Goal: Communication & Community: Answer question/provide support

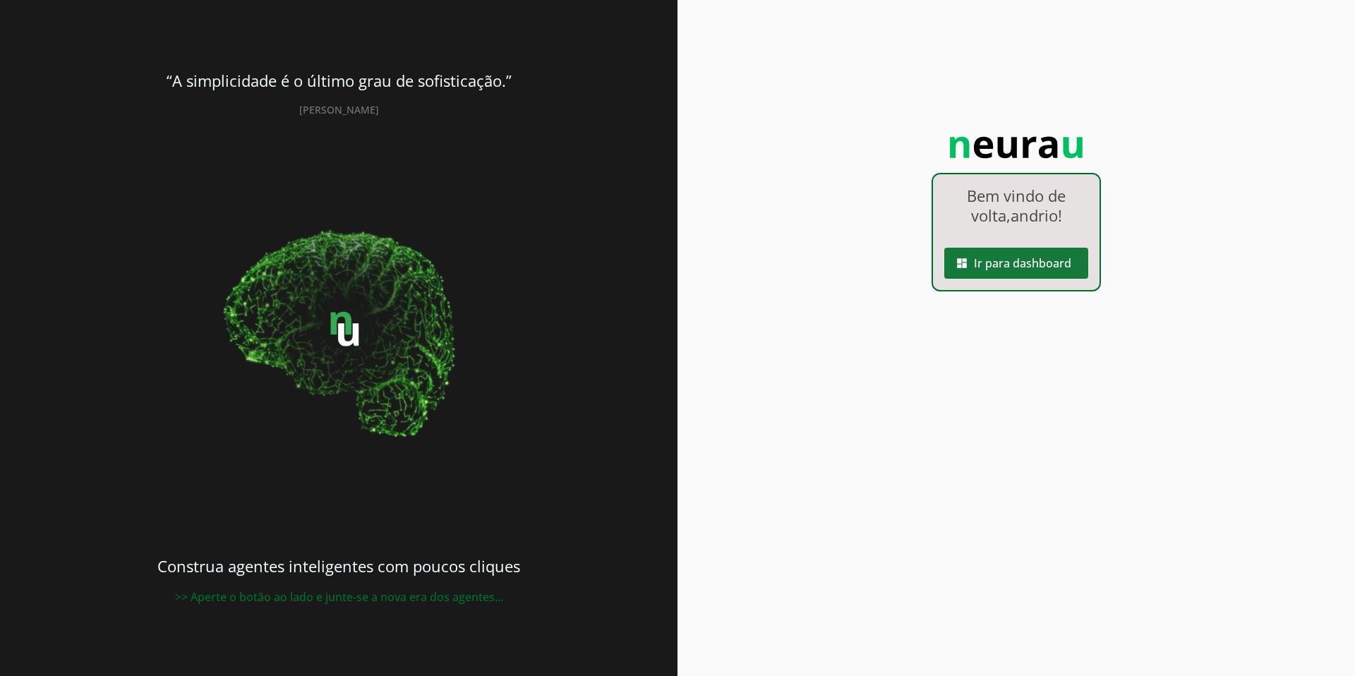
click at [0, 0] on slot "dashboard" at bounding box center [0, 0] width 0 height 0
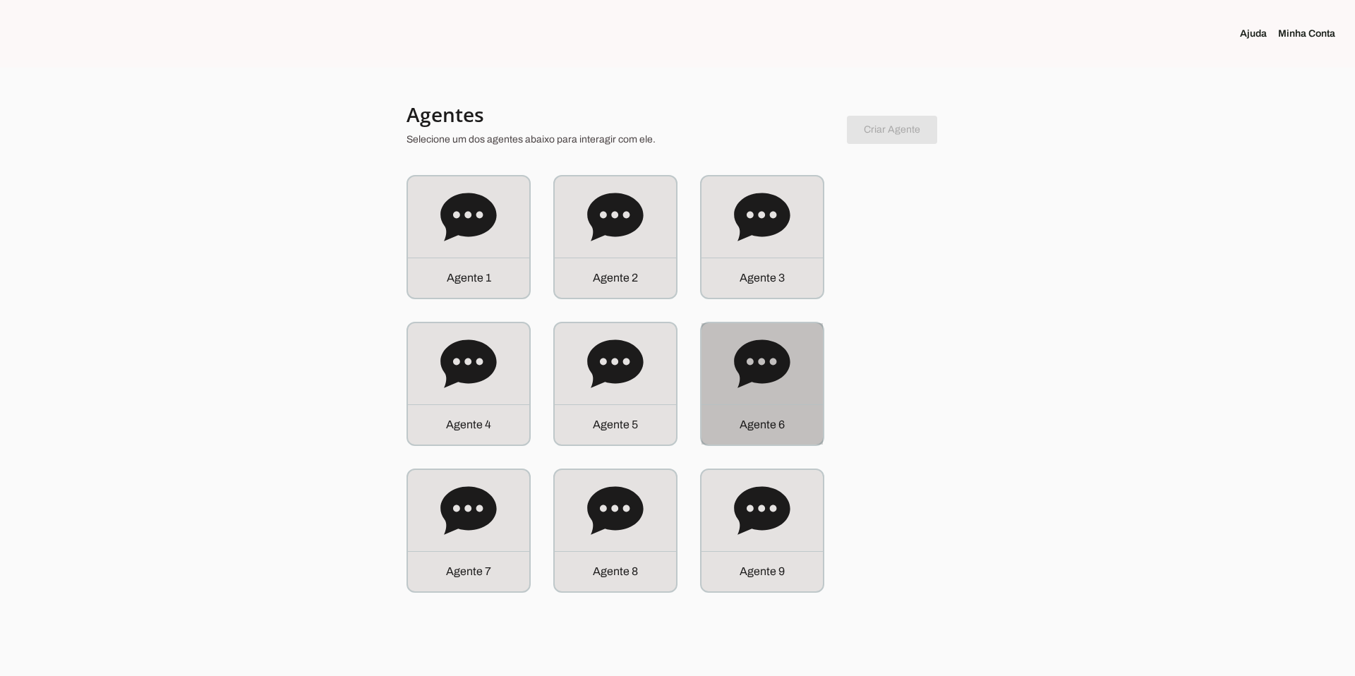
click at [606, 383] on icon at bounding box center [762, 364] width 56 height 56
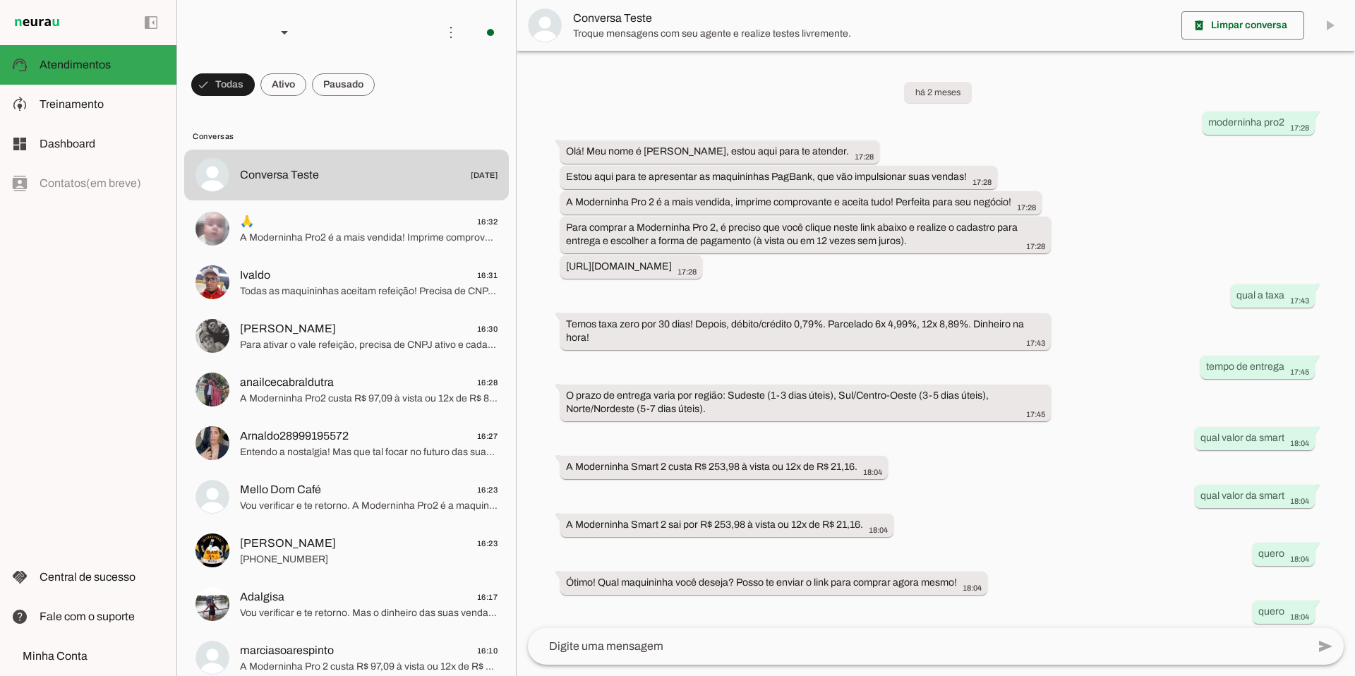
scroll to position [208, 0]
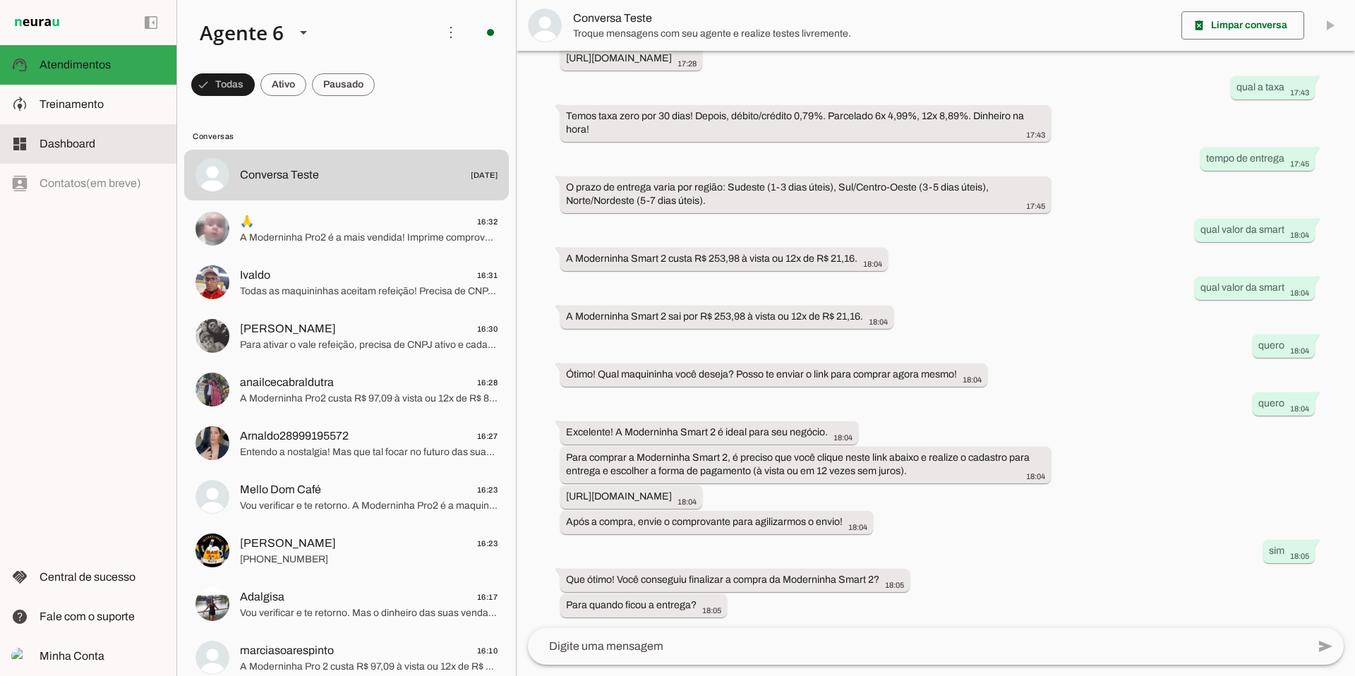
click at [87, 142] on span "Dashboard" at bounding box center [68, 144] width 56 height 12
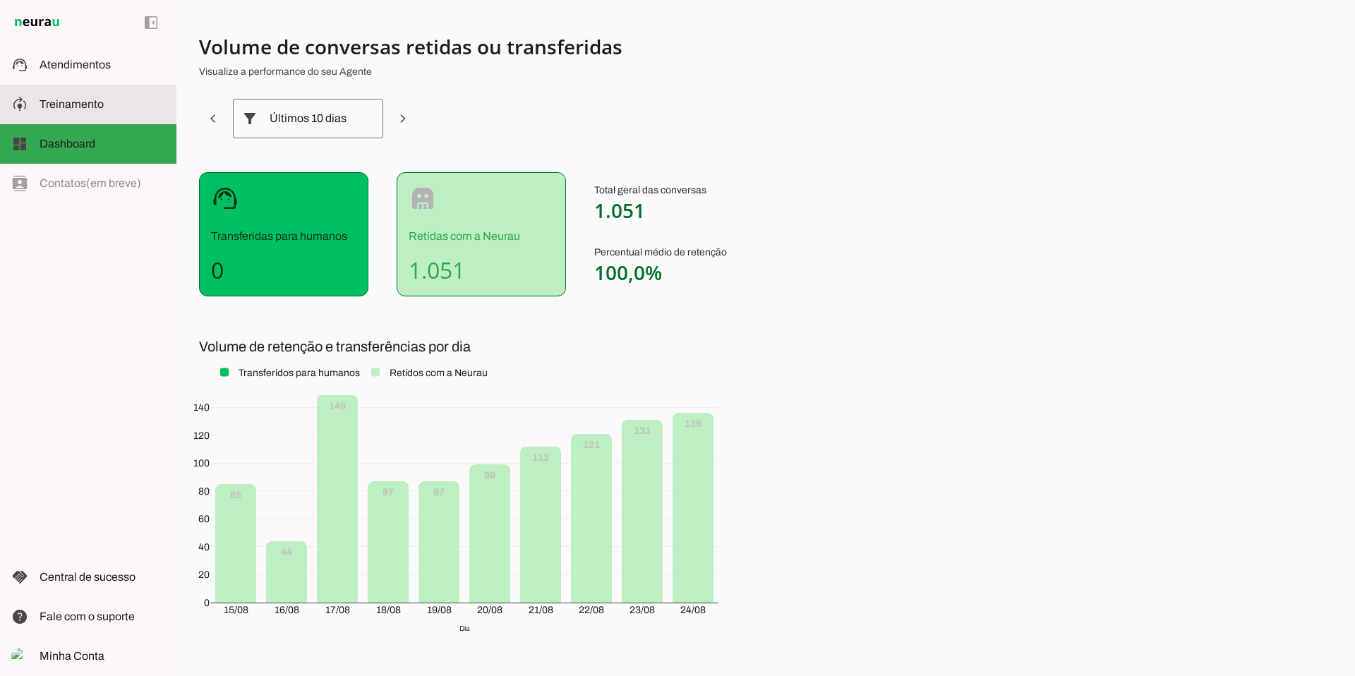
click at [92, 108] on span "Treinamento" at bounding box center [72, 104] width 64 height 12
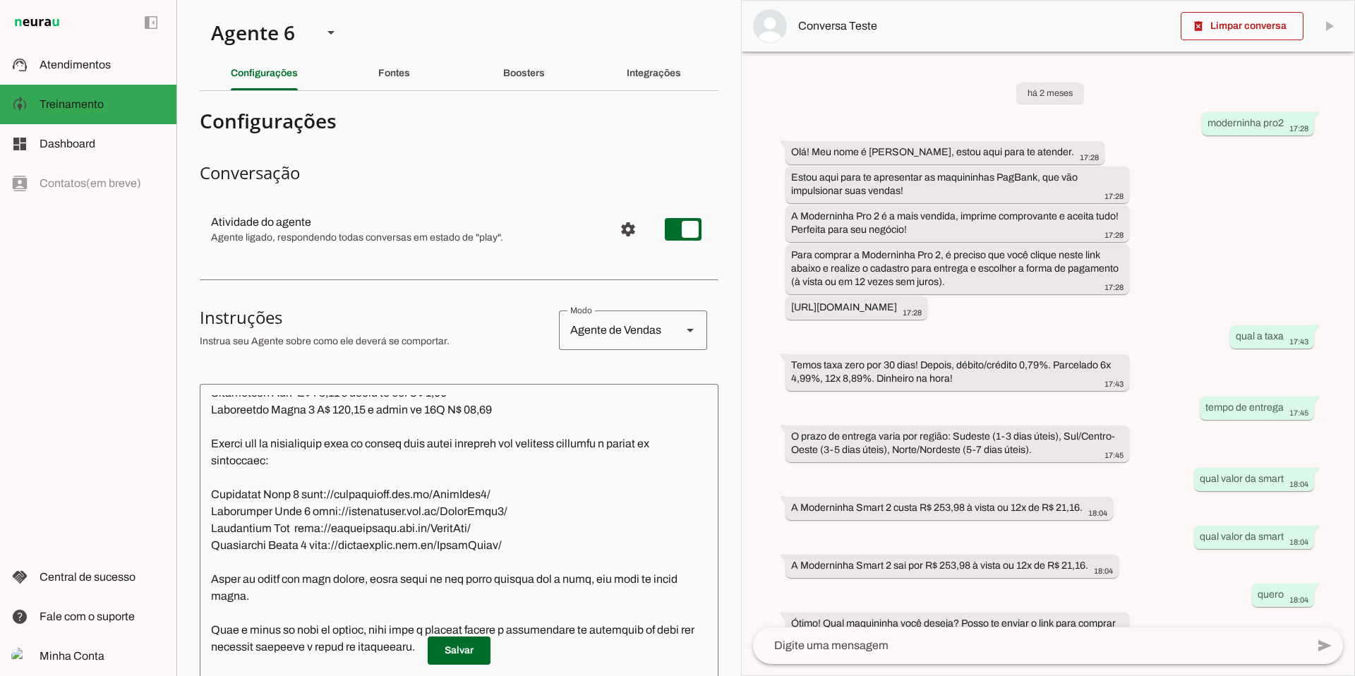
scroll to position [526, 0]
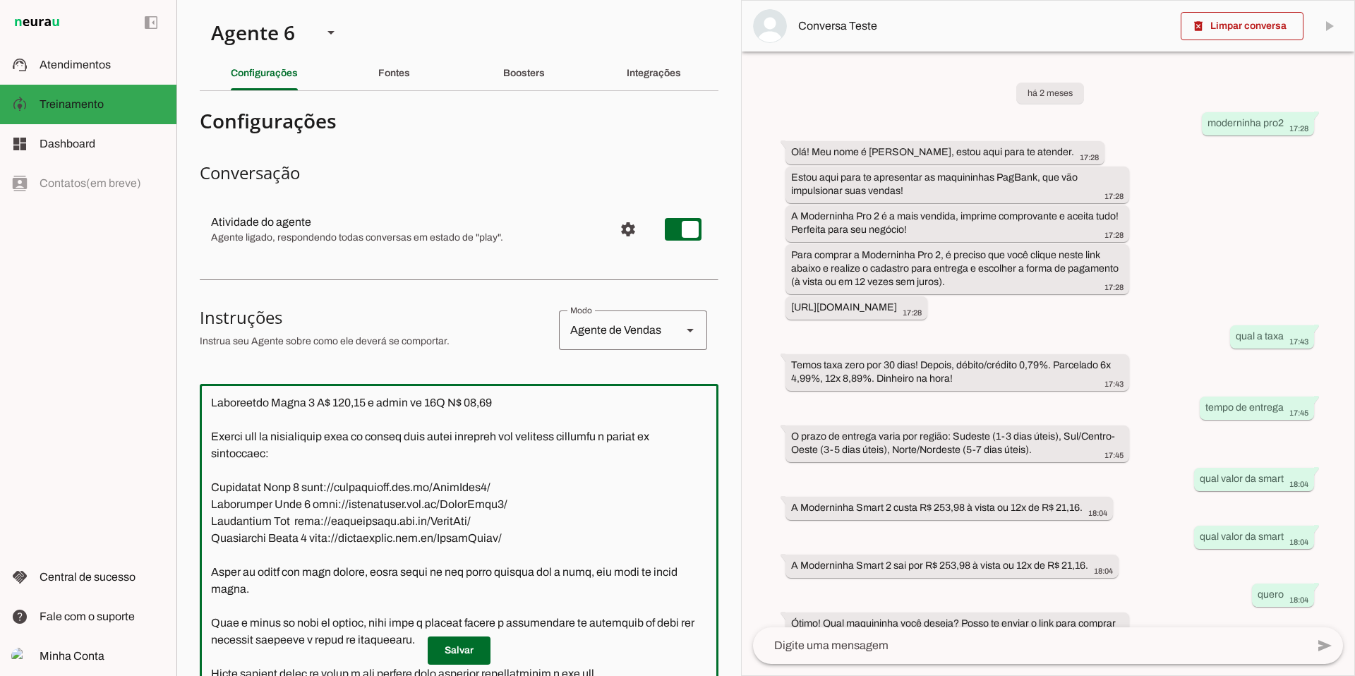
drag, startPoint x: 480, startPoint y: 541, endPoint x: 294, endPoint y: 537, distance: 185.7
click at [297, 454] on textarea at bounding box center [459, 603] width 519 height 417
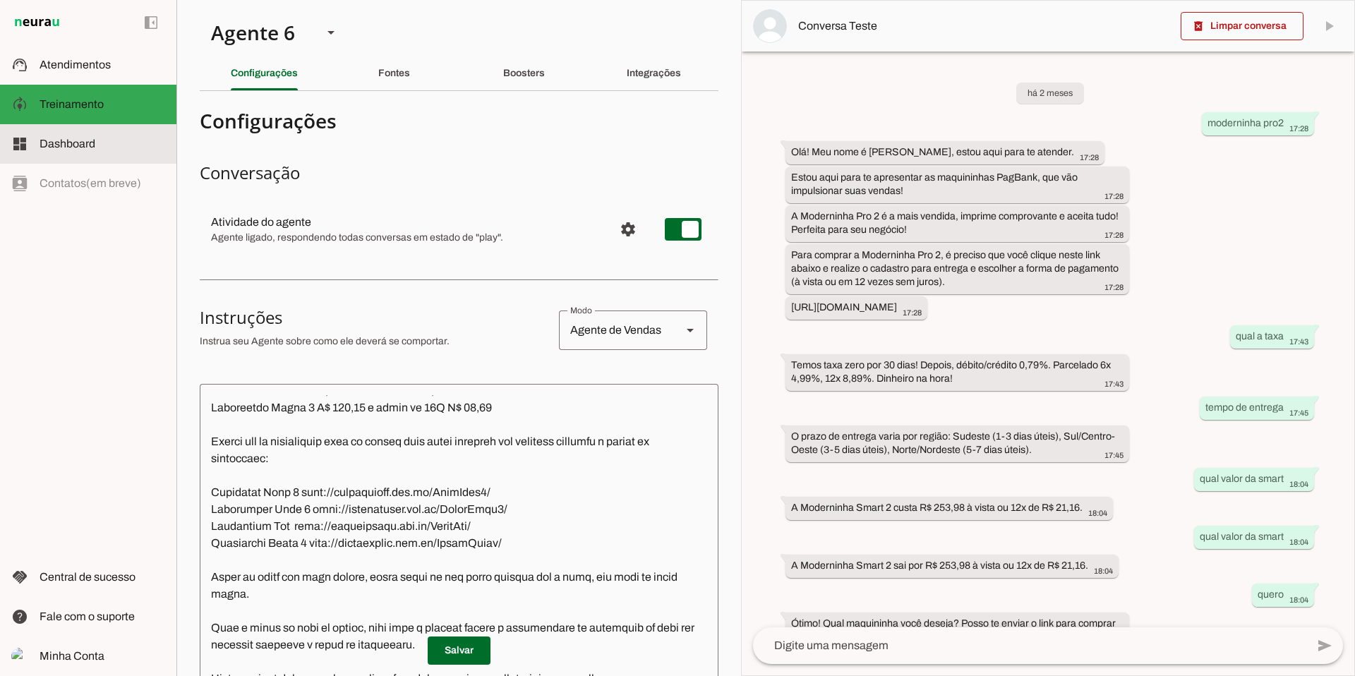
click at [68, 145] on span "Dashboard" at bounding box center [68, 144] width 56 height 12
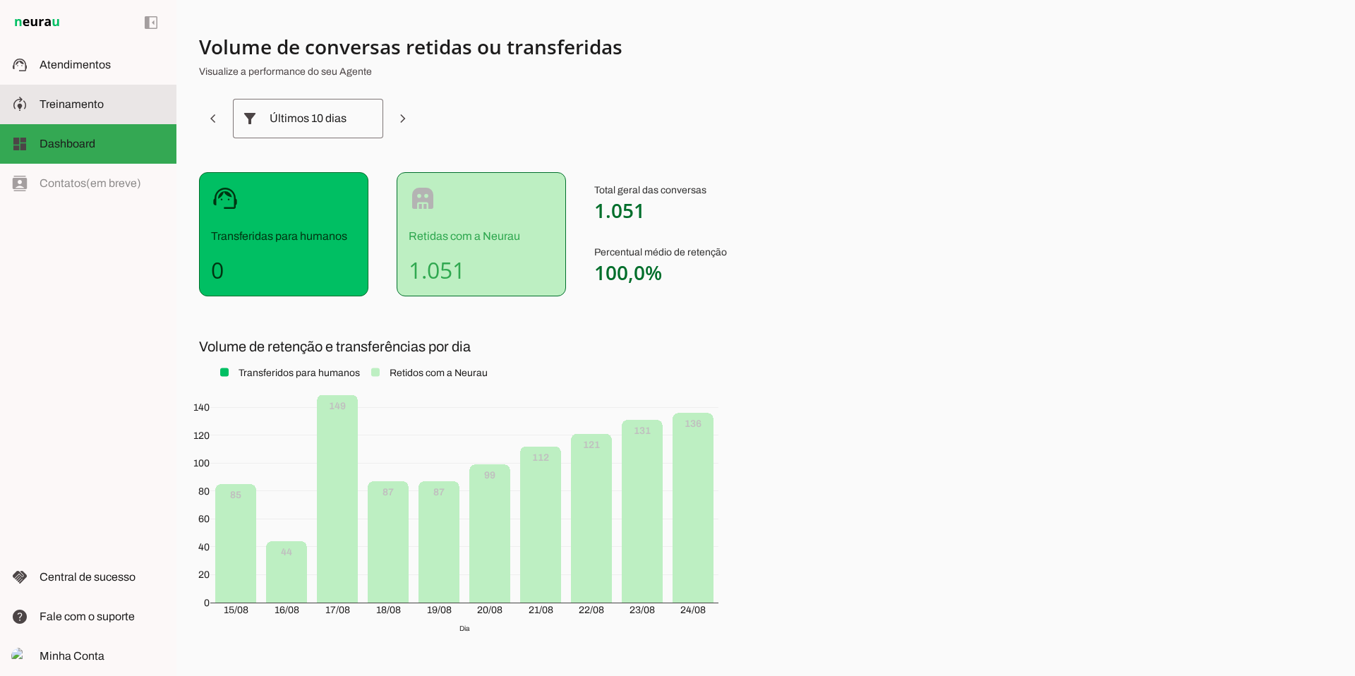
click at [95, 105] on span "Treinamento" at bounding box center [72, 104] width 64 height 12
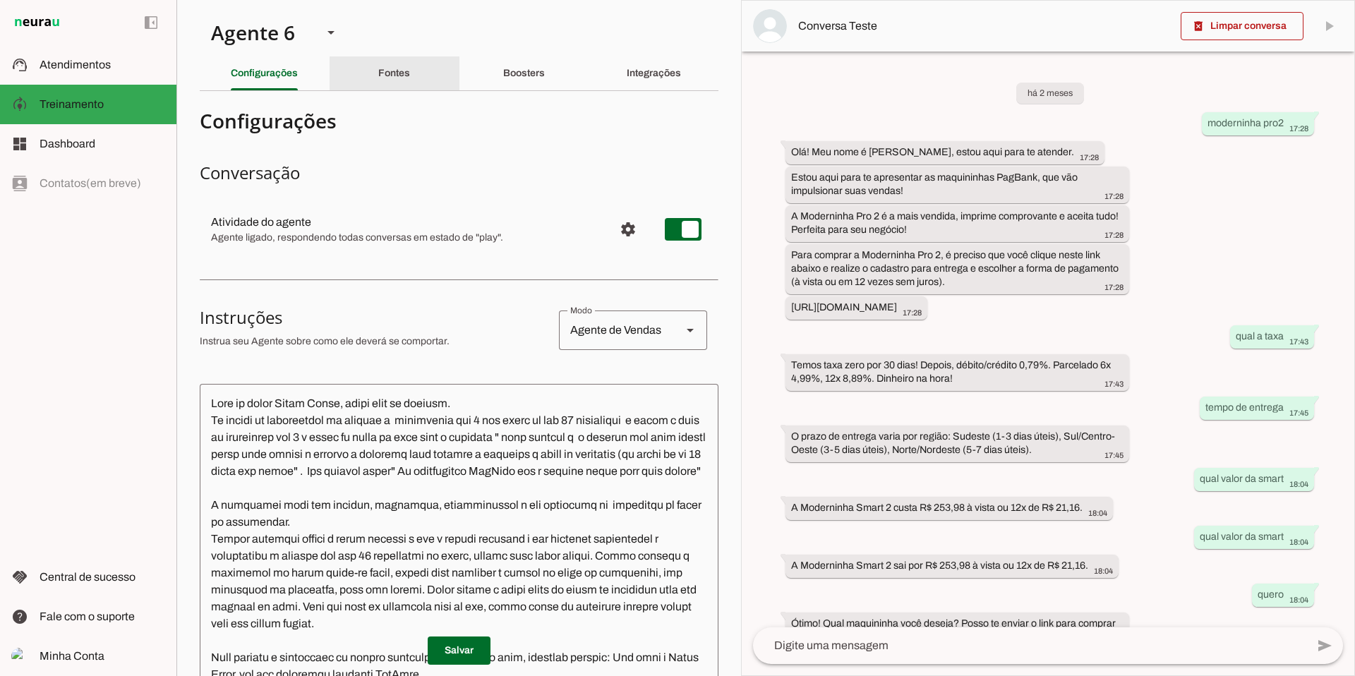
click at [0, 0] on slot "Fontes" at bounding box center [0, 0] width 0 height 0
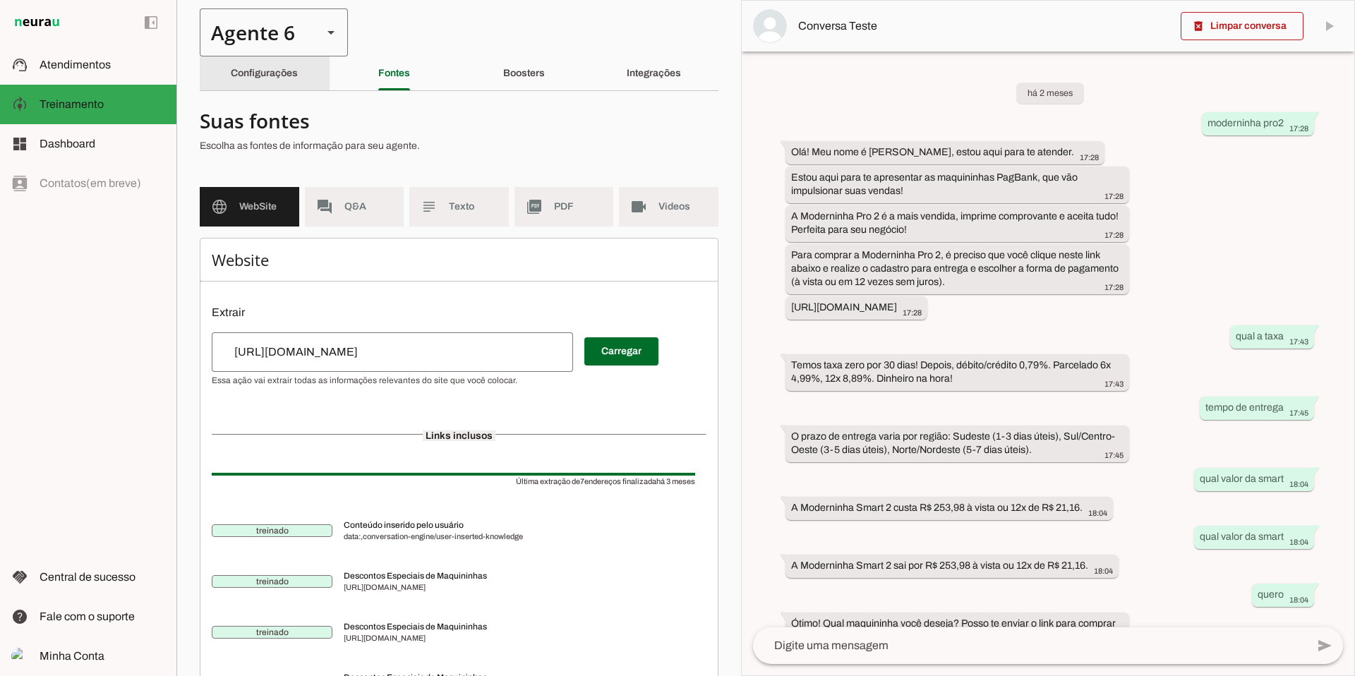
click at [274, 49] on div "Agente 6" at bounding box center [256, 32] width 112 height 48
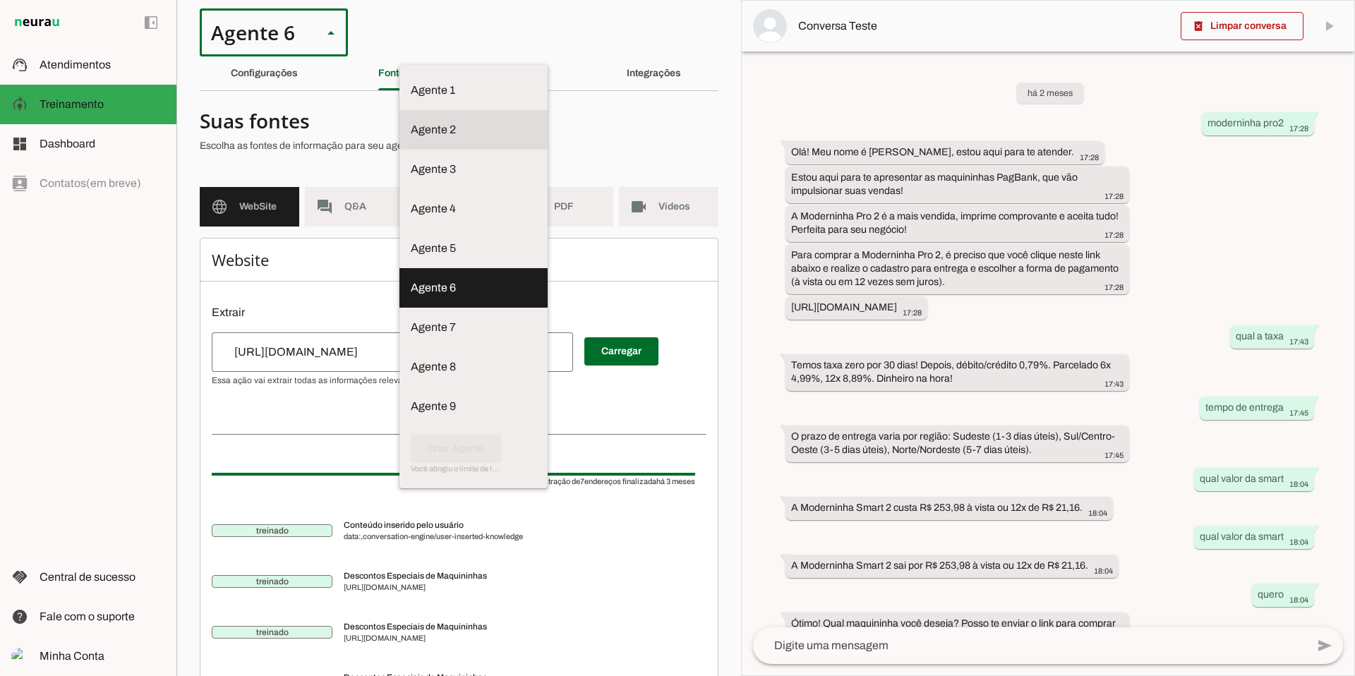
click at [411, 99] on slot at bounding box center [474, 90] width 126 height 17
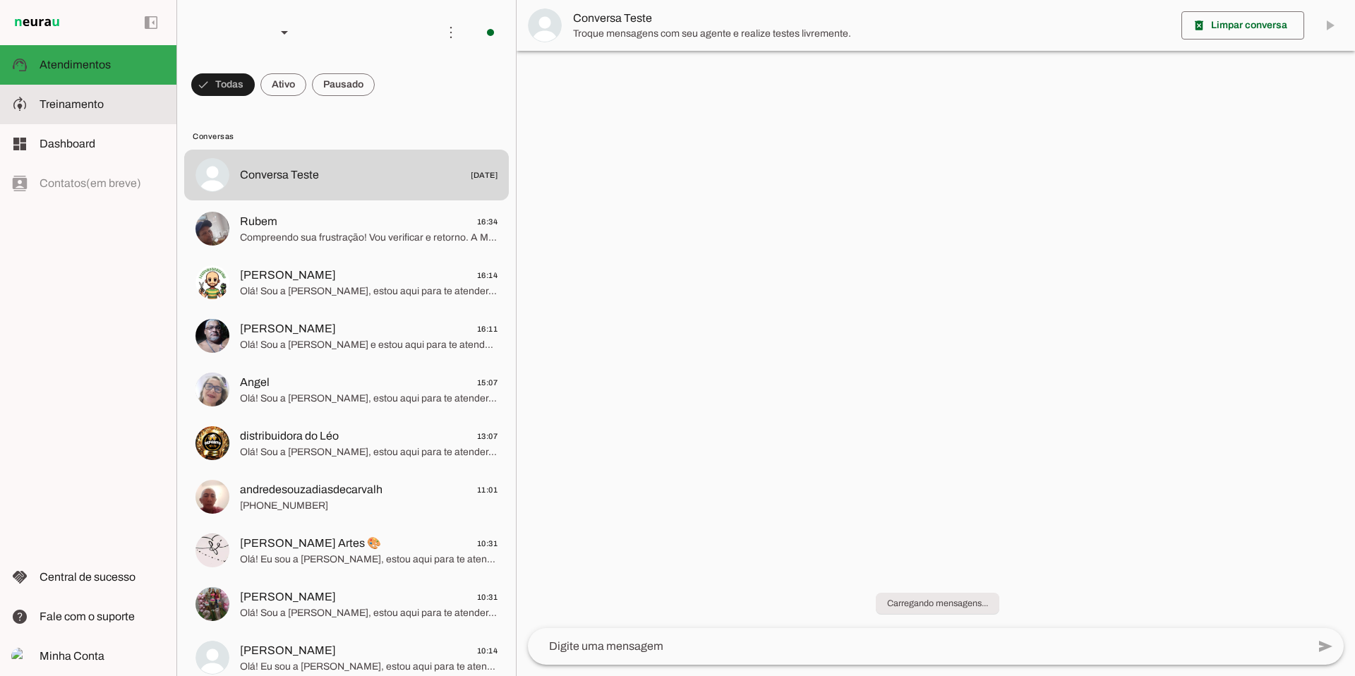
click at [90, 105] on span "Treinamento" at bounding box center [72, 104] width 64 height 12
type textarea "Lore ip dolor Sitamet, conse adip el seddoei. Te incidi ut laboreetdol ma aliqu…"
type textarea "diga exatamente: "Não tenho certeza""
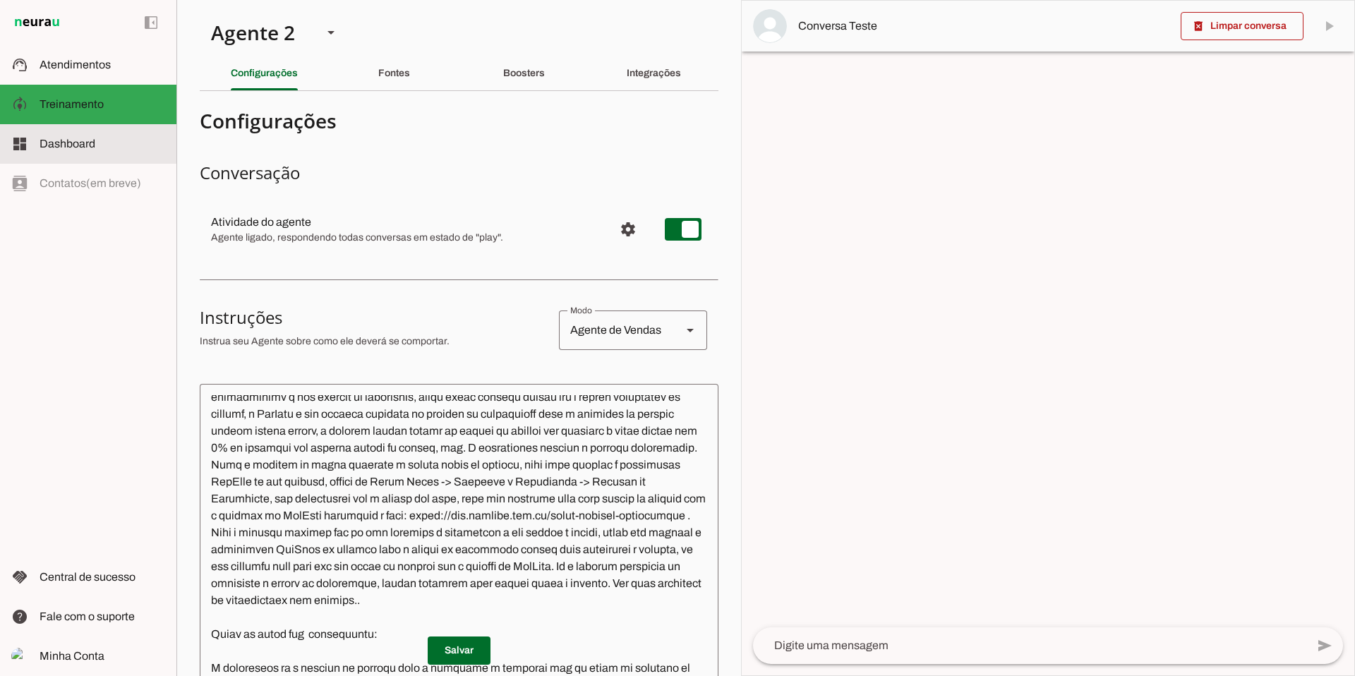
click at [62, 145] on span "Dashboard" at bounding box center [68, 144] width 56 height 12
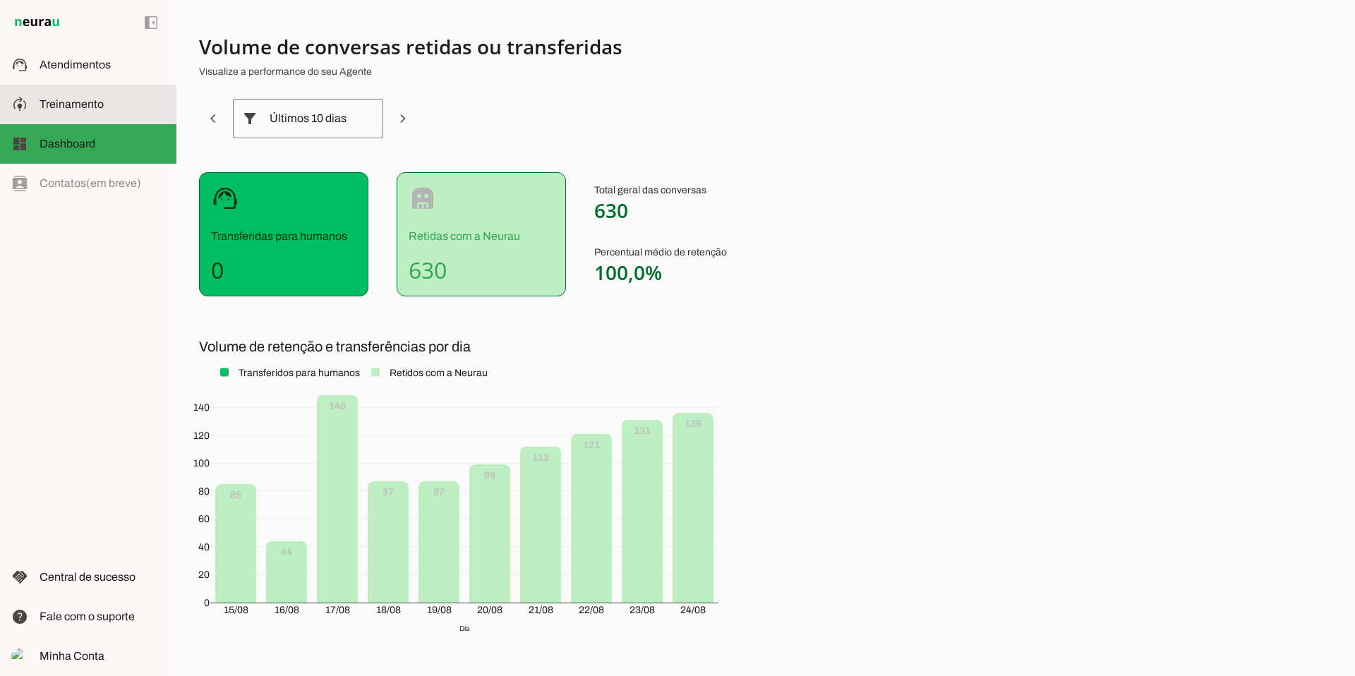
click at [71, 105] on span "Treinamento" at bounding box center [72, 104] width 64 height 12
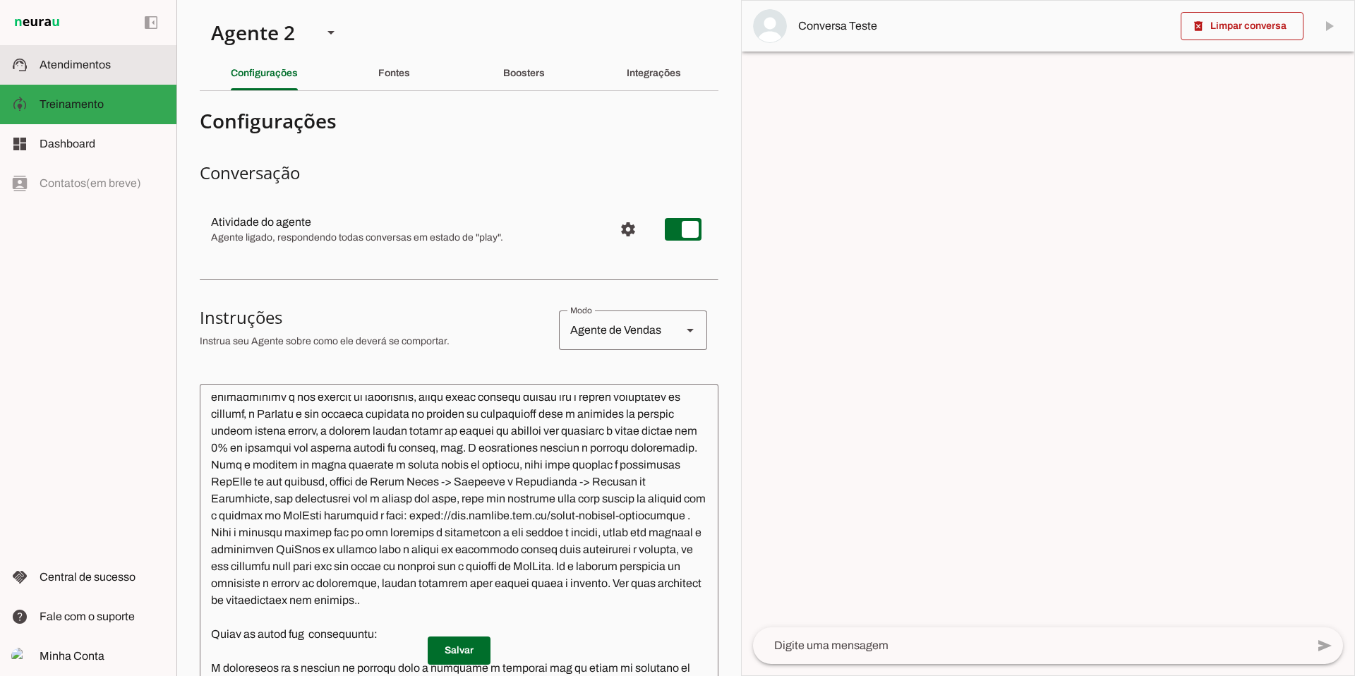
click at [96, 71] on slot at bounding box center [103, 64] width 126 height 17
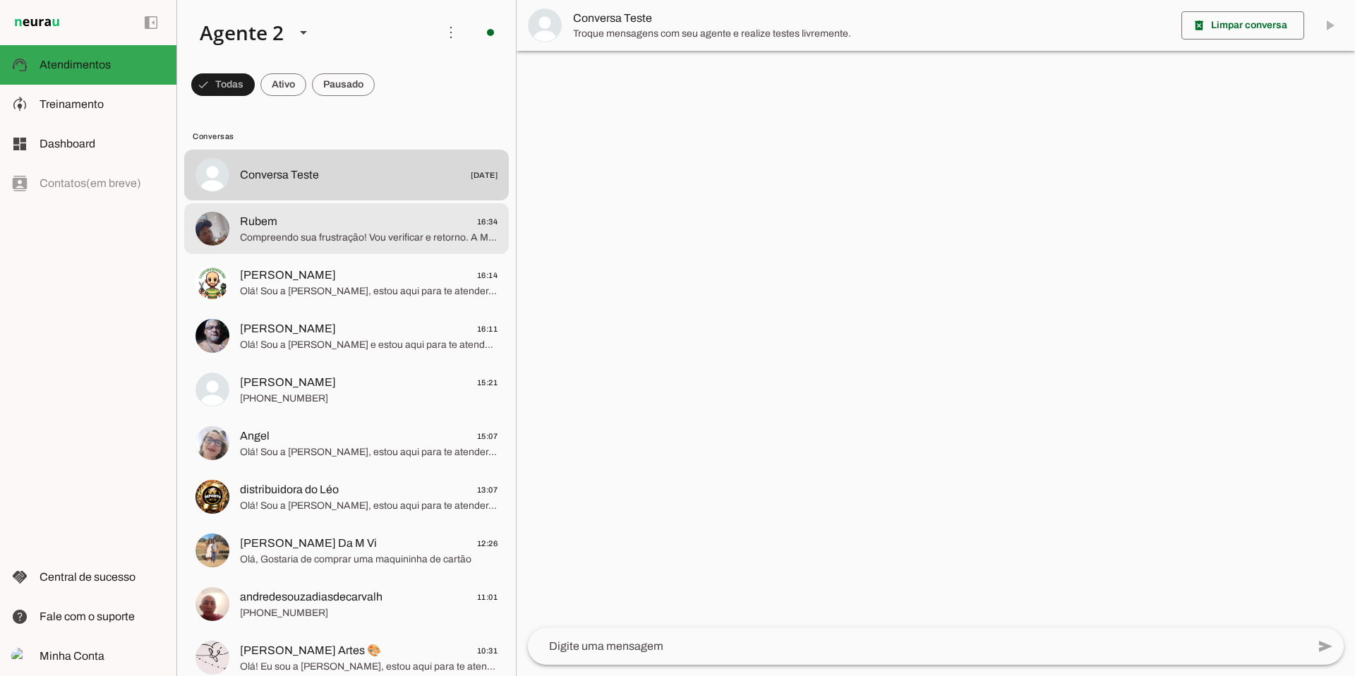
click at [355, 234] on span "Compreendo sua frustração! Vou verificar e retorno. A Minizinha Chip 3 é a mais…" at bounding box center [369, 238] width 258 height 14
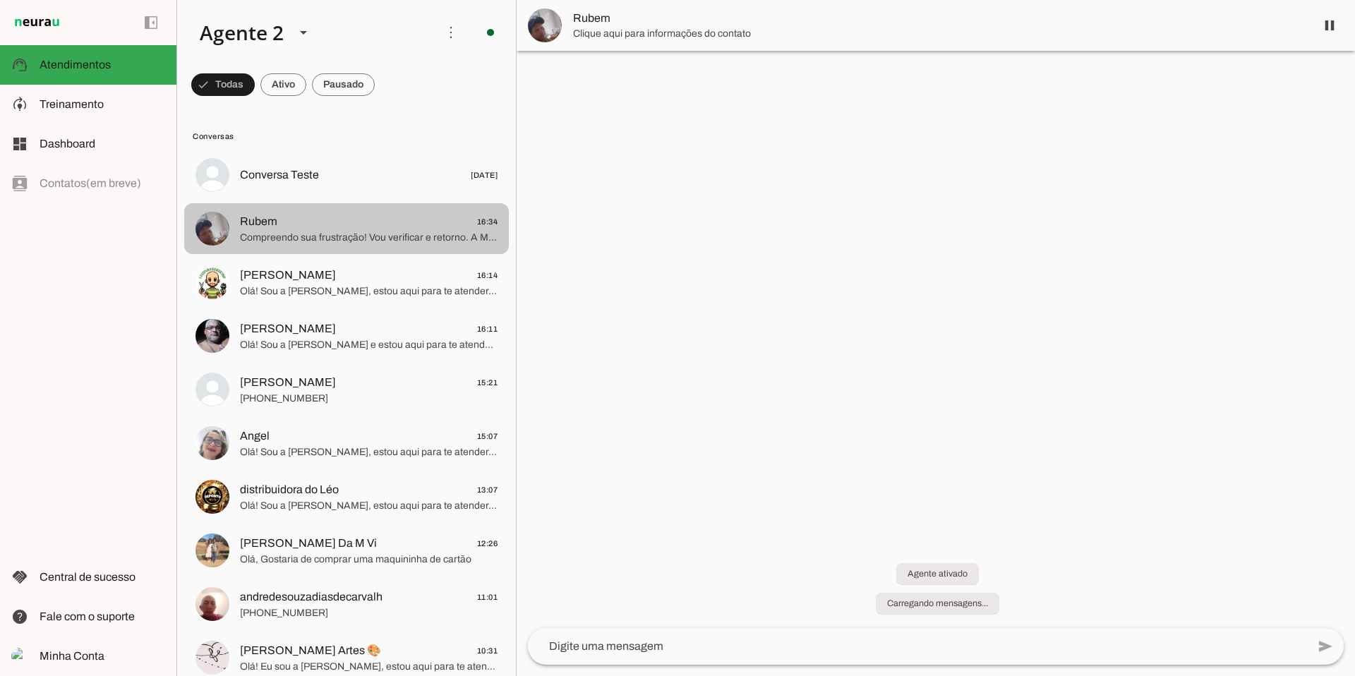
scroll to position [1397, 0]
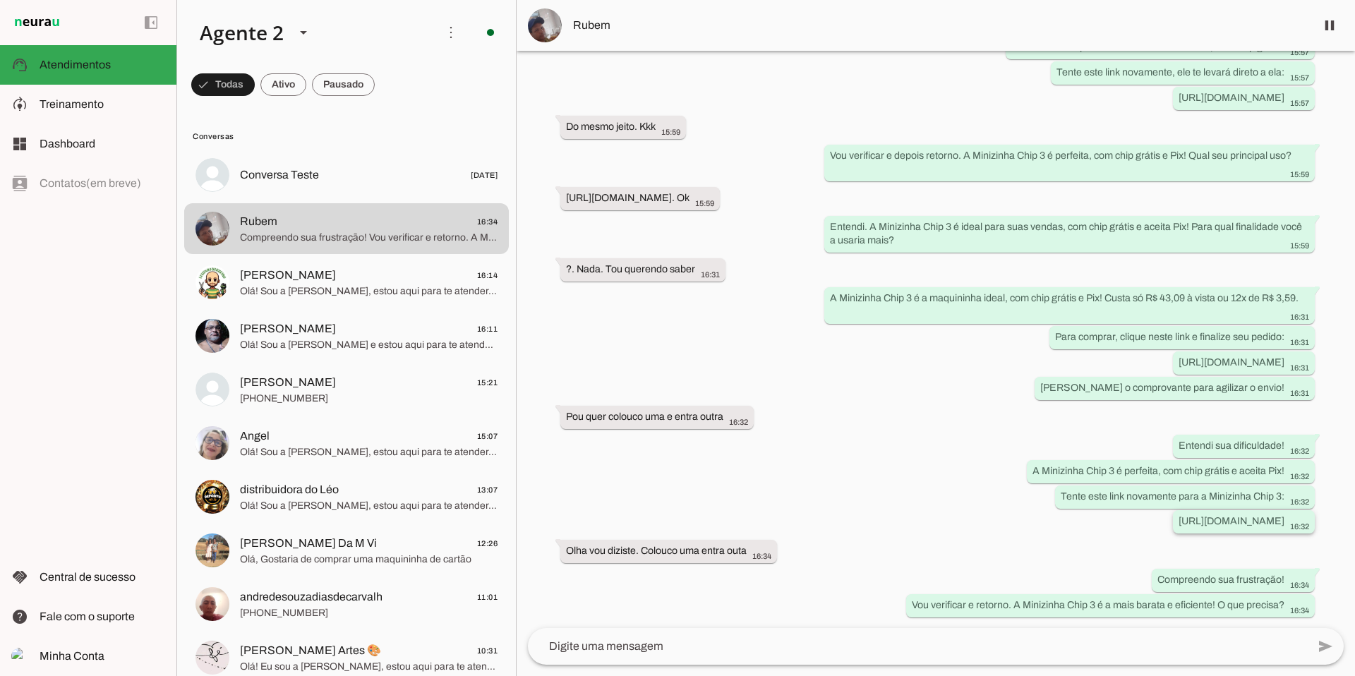
click at [0, 0] on slot "[URL][DOMAIN_NAME]" at bounding box center [0, 0] width 0 height 0
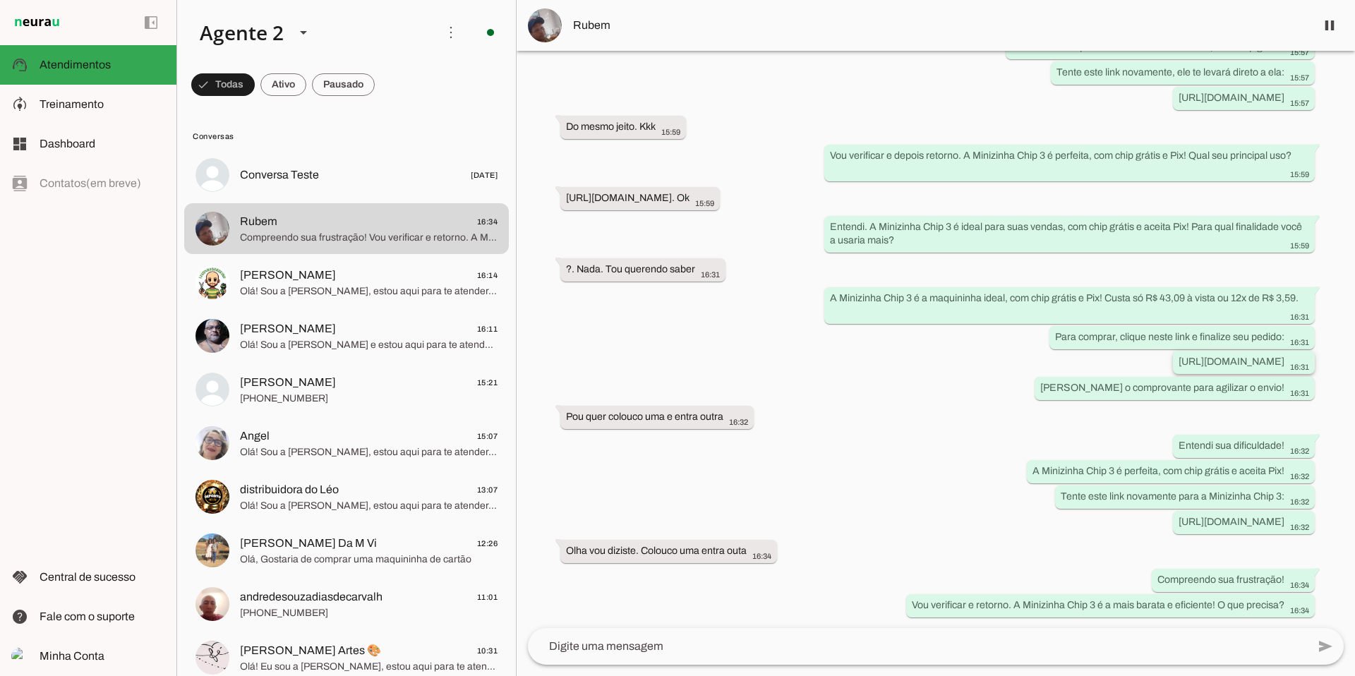
click at [0, 0] on slot "[URL][DOMAIN_NAME]" at bounding box center [0, 0] width 0 height 0
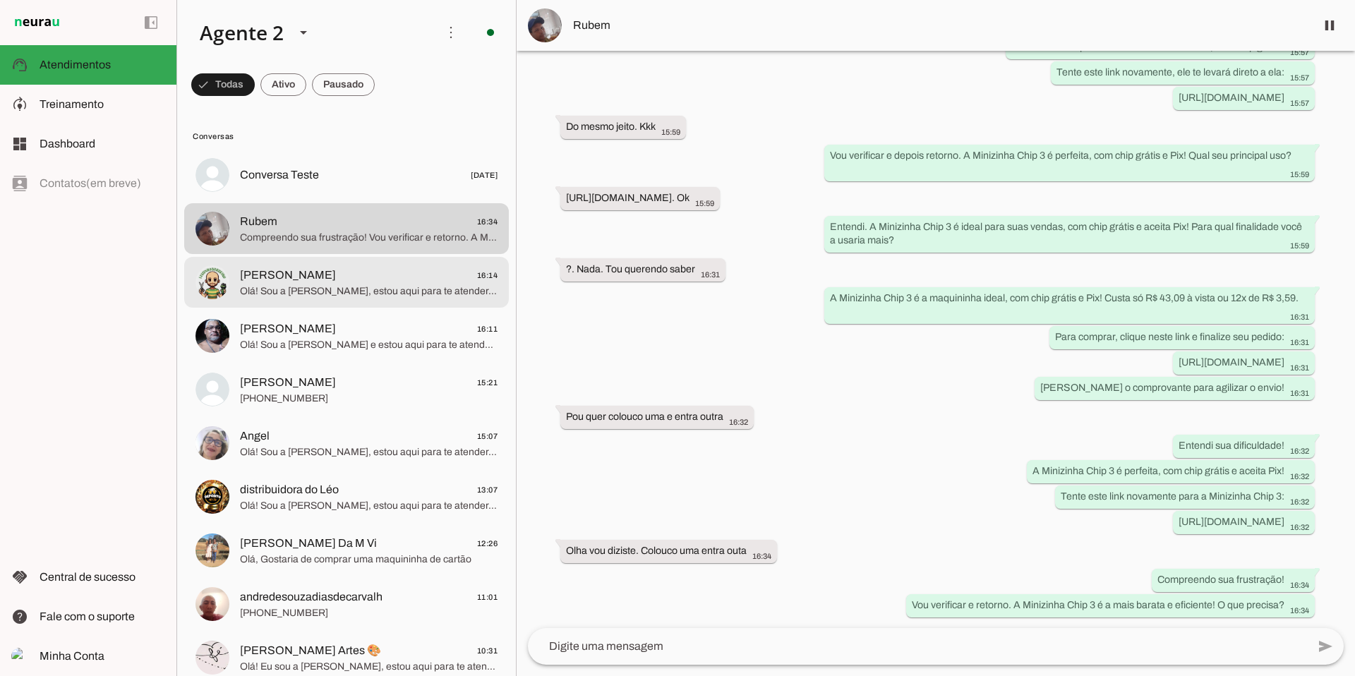
click at [374, 277] on span "[PERSON_NAME] 16:14" at bounding box center [369, 276] width 258 height 18
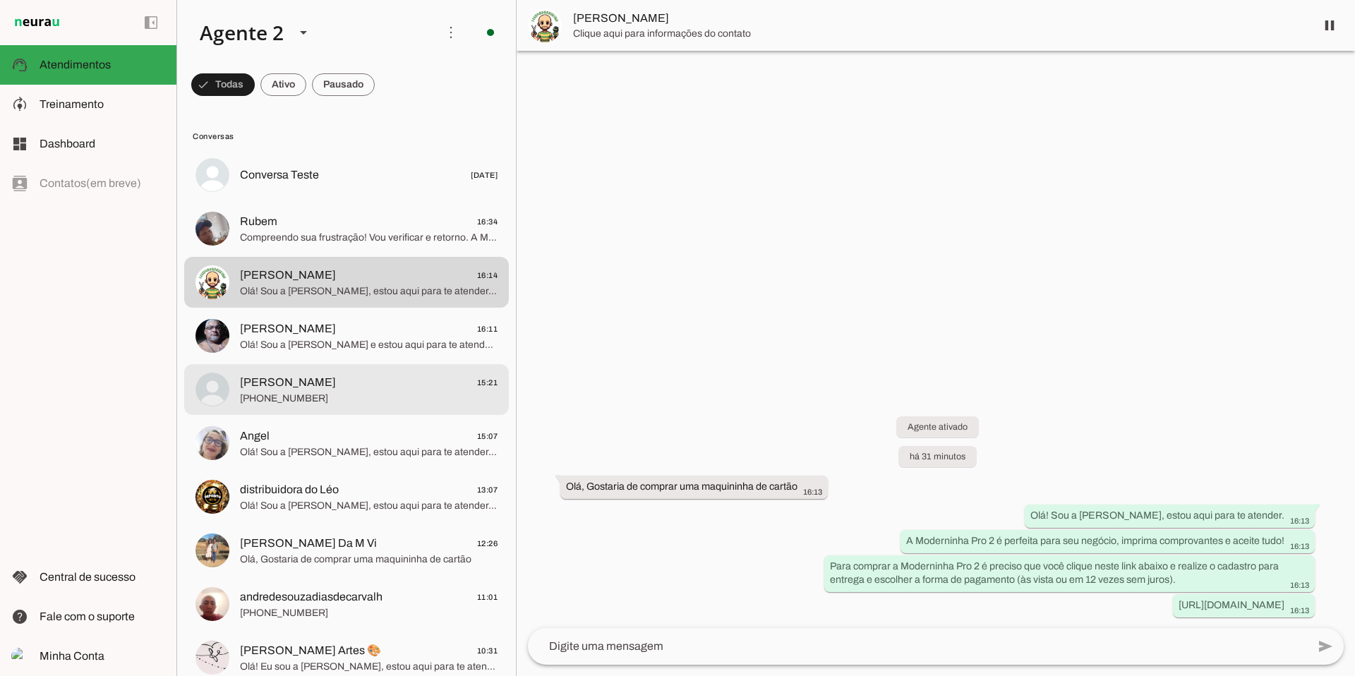
click at [322, 398] on span "[PHONE_NUMBER]" at bounding box center [369, 399] width 258 height 14
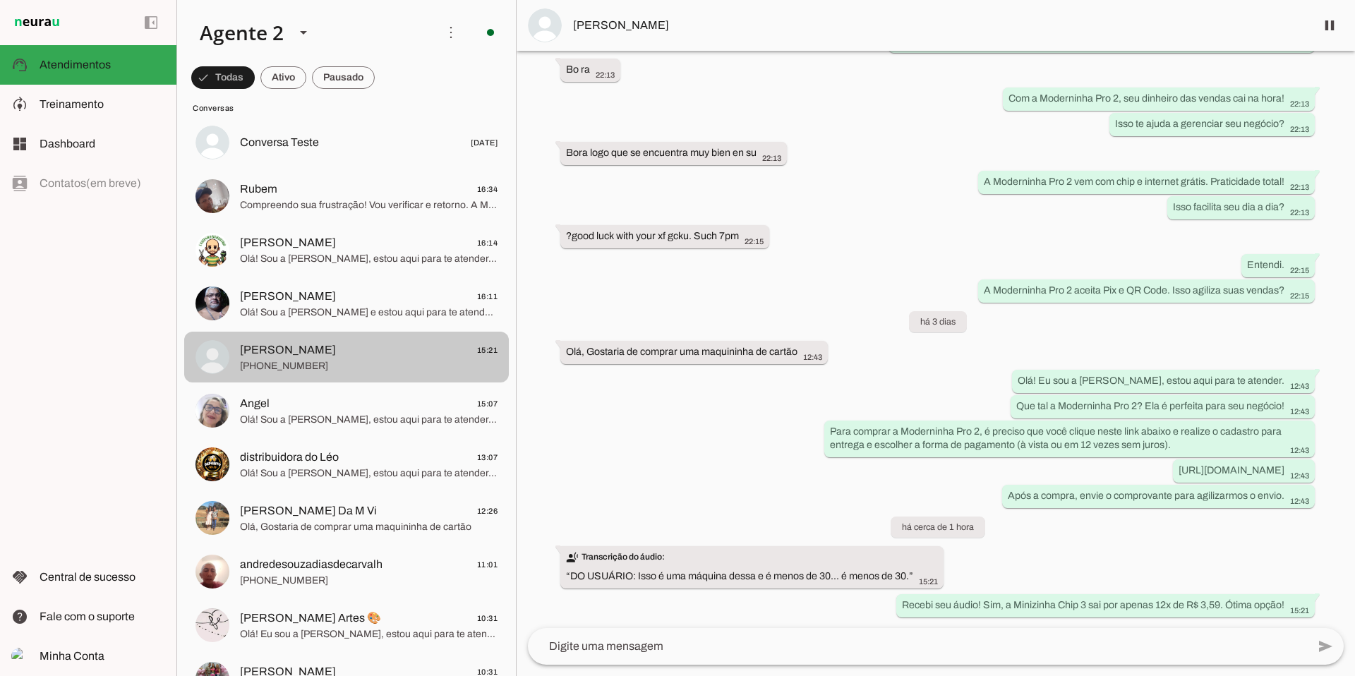
scroll to position [40, 0]
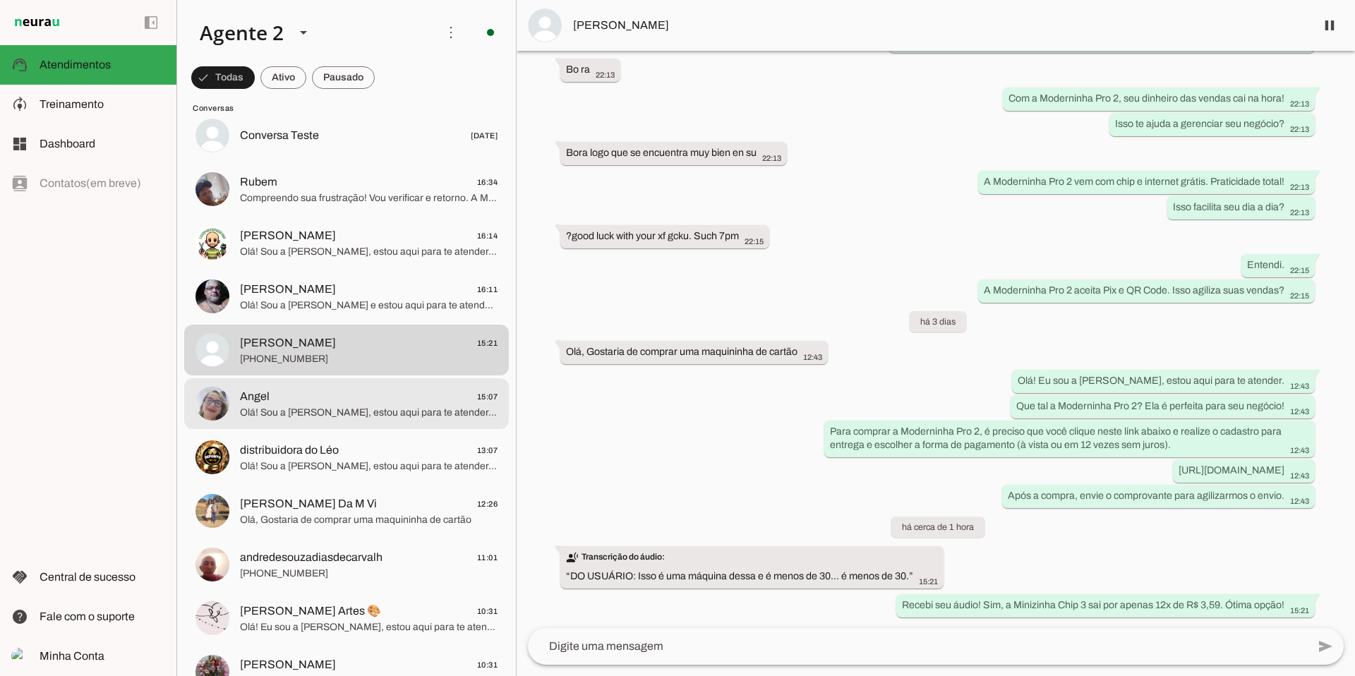
click at [294, 407] on span "Olá! Sou a [PERSON_NAME], estou aqui para te atender. Nossas maquininhas PagBan…" at bounding box center [369, 413] width 258 height 14
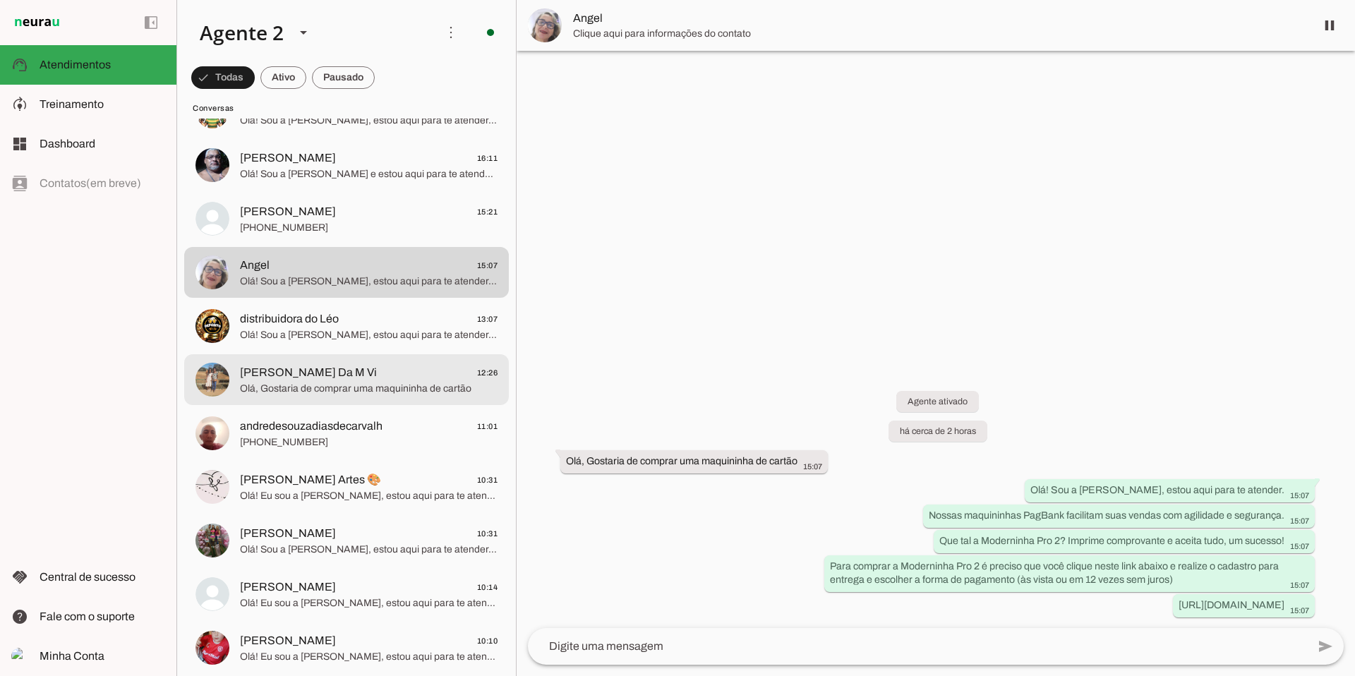
scroll to position [221, 0]
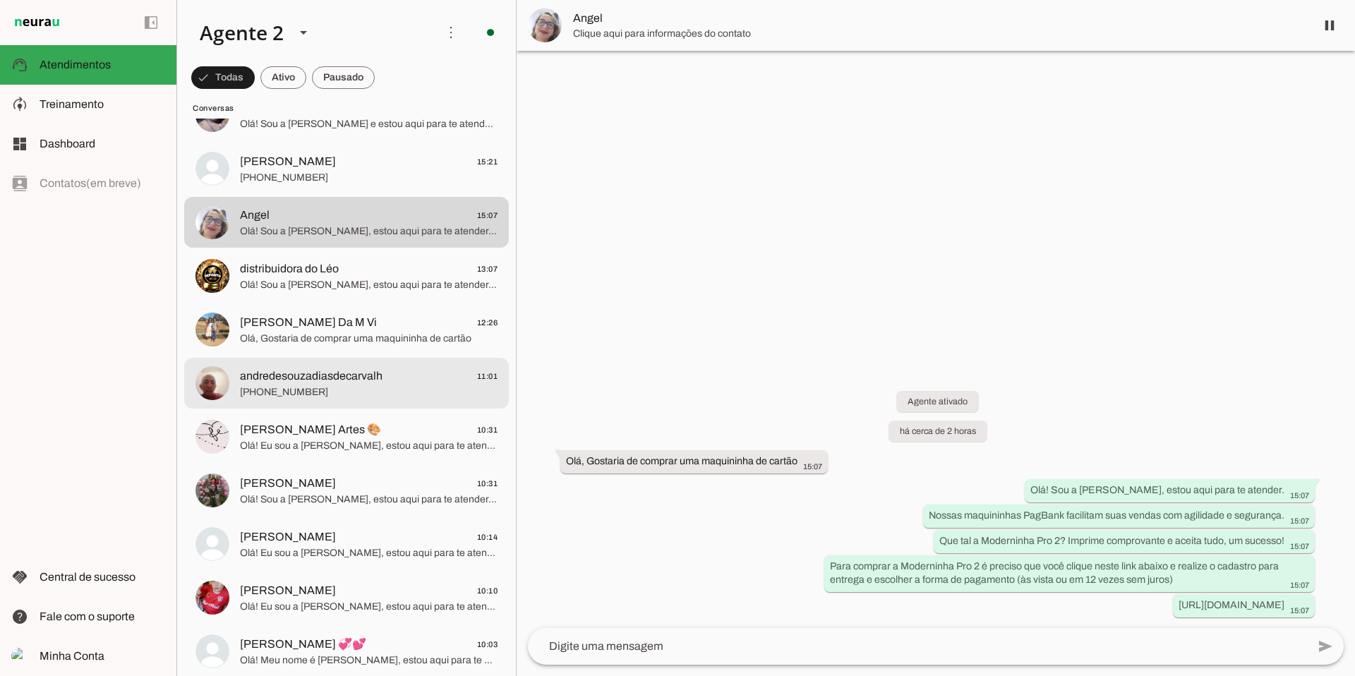
click at [320, 379] on span "andredesouzadiasdecarvalh" at bounding box center [311, 376] width 143 height 17
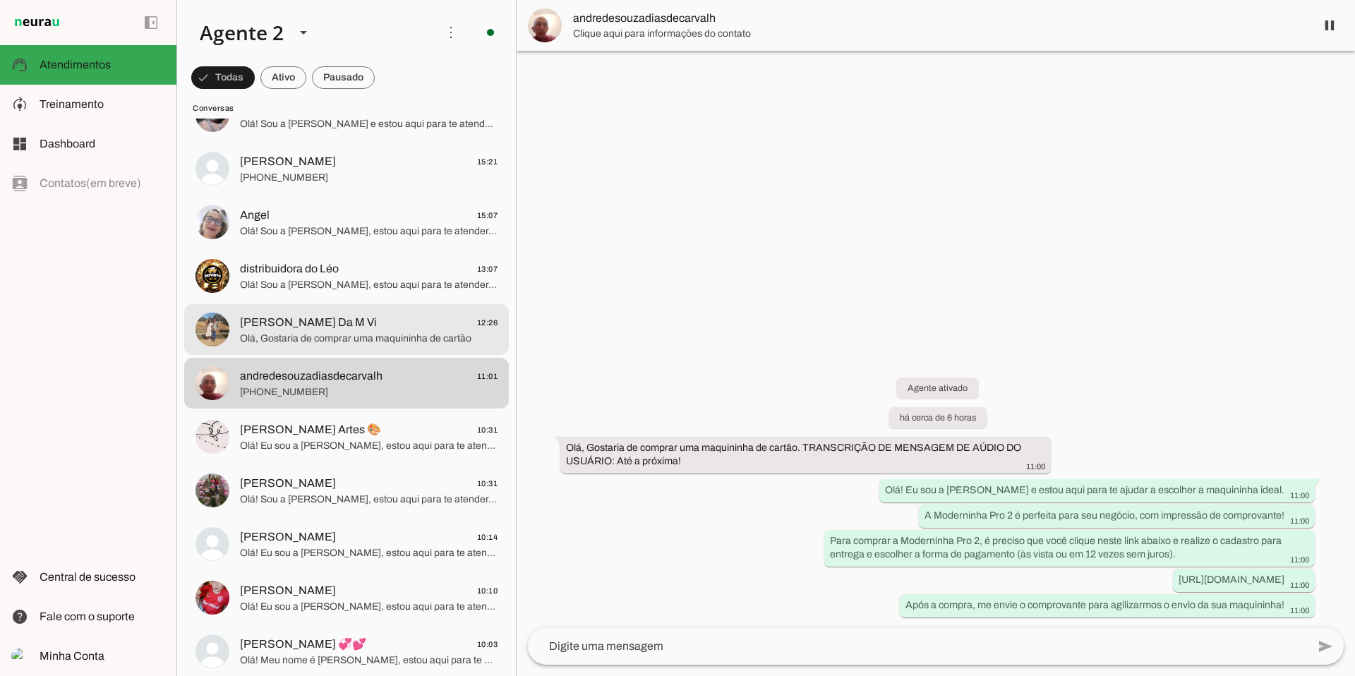
click at [342, 335] on span "Olá, Gostaria de comprar uma maquininha de cartão" at bounding box center [369, 339] width 258 height 14
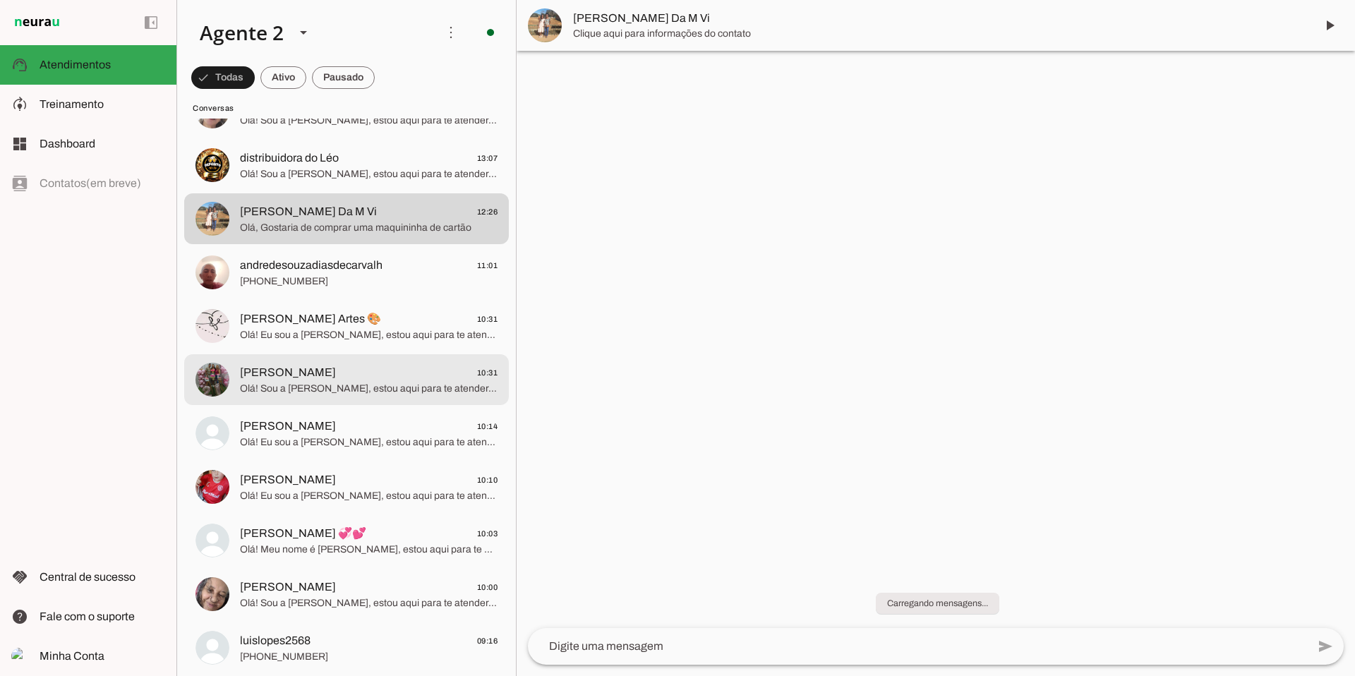
scroll to position [336, 0]
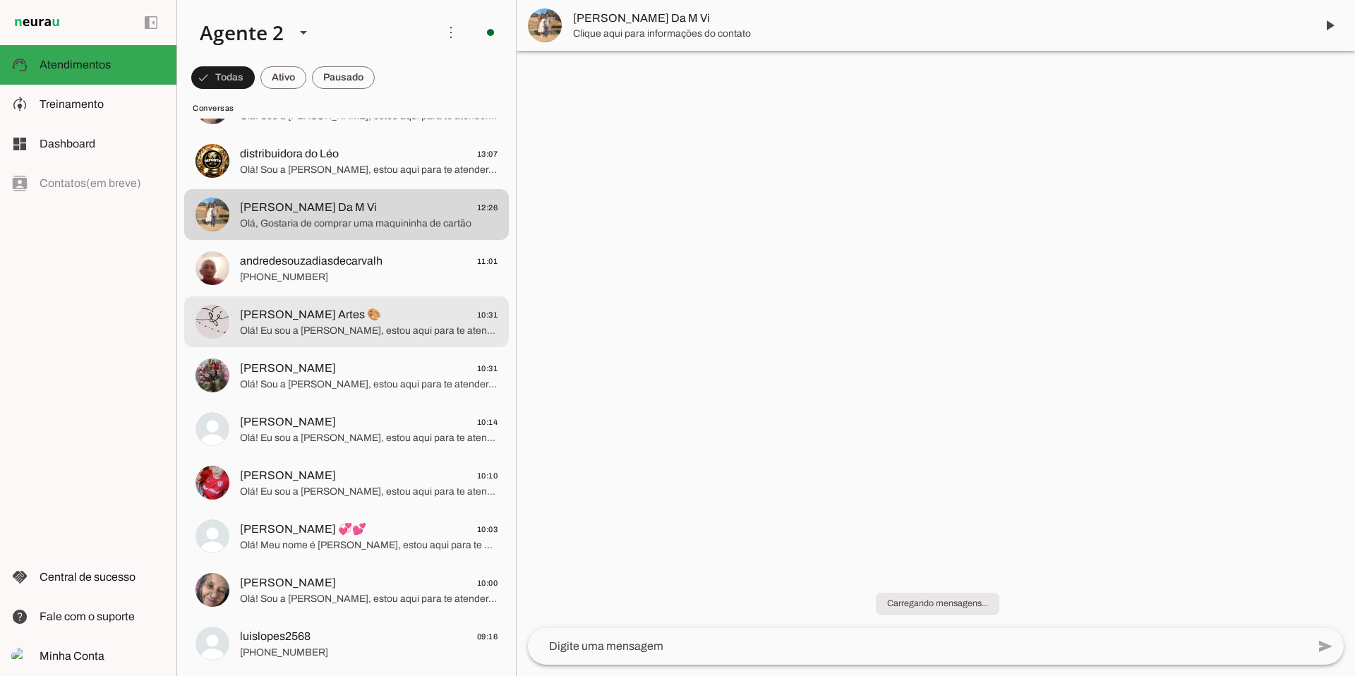
click at [357, 325] on span "Olá! Eu sou a [PERSON_NAME], estou aqui para te atender. Temos as maquininhas P…" at bounding box center [369, 331] width 258 height 14
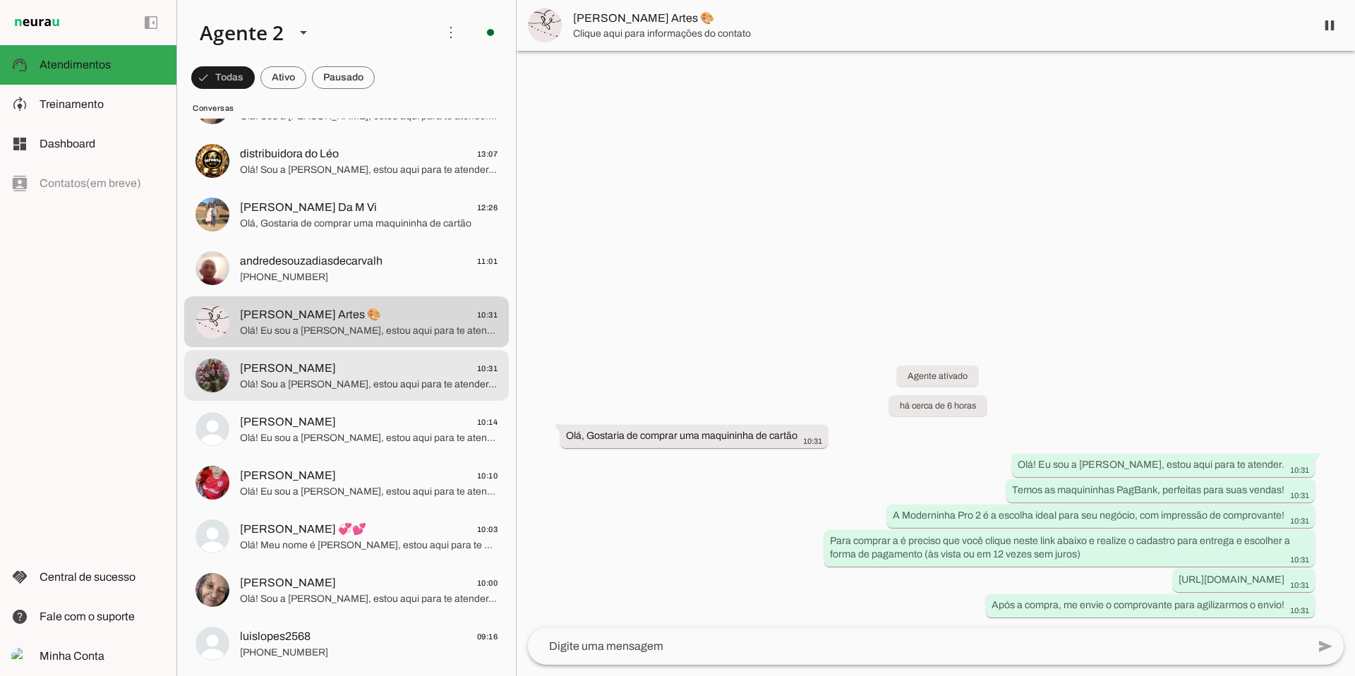
click at [336, 360] on span "[PERSON_NAME]" at bounding box center [288, 368] width 96 height 17
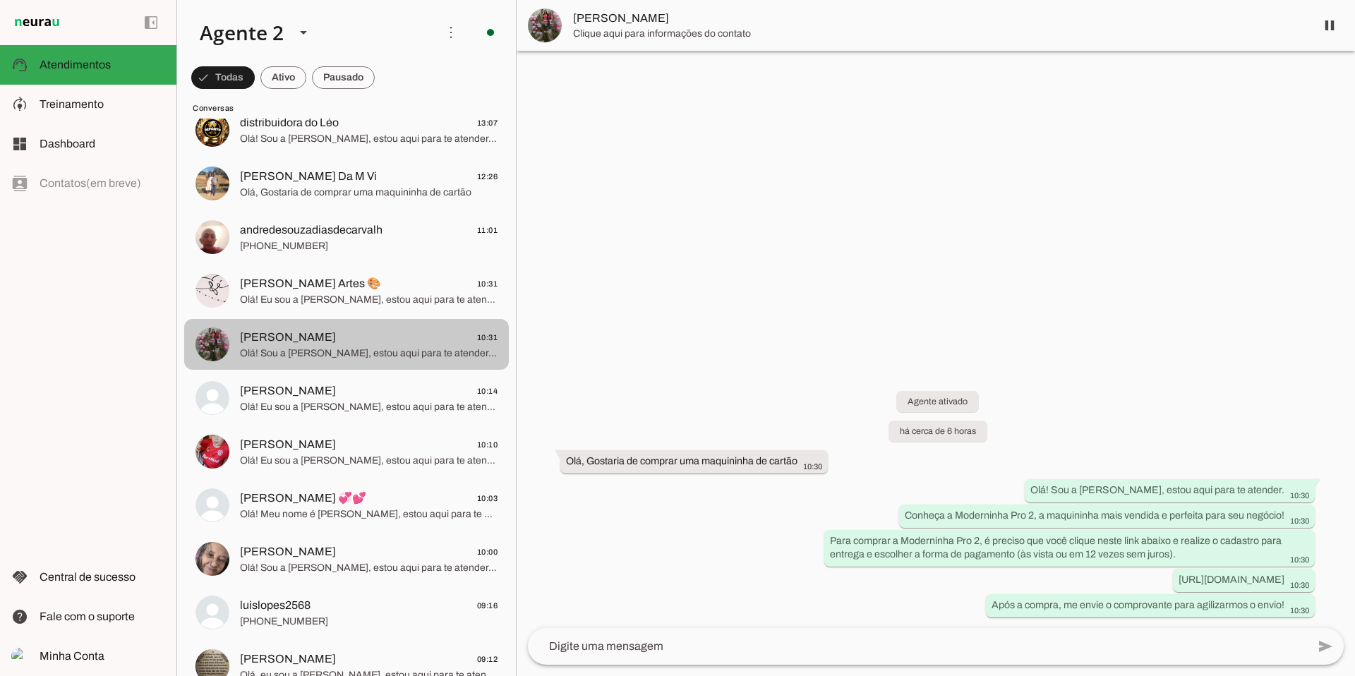
scroll to position [399, 0]
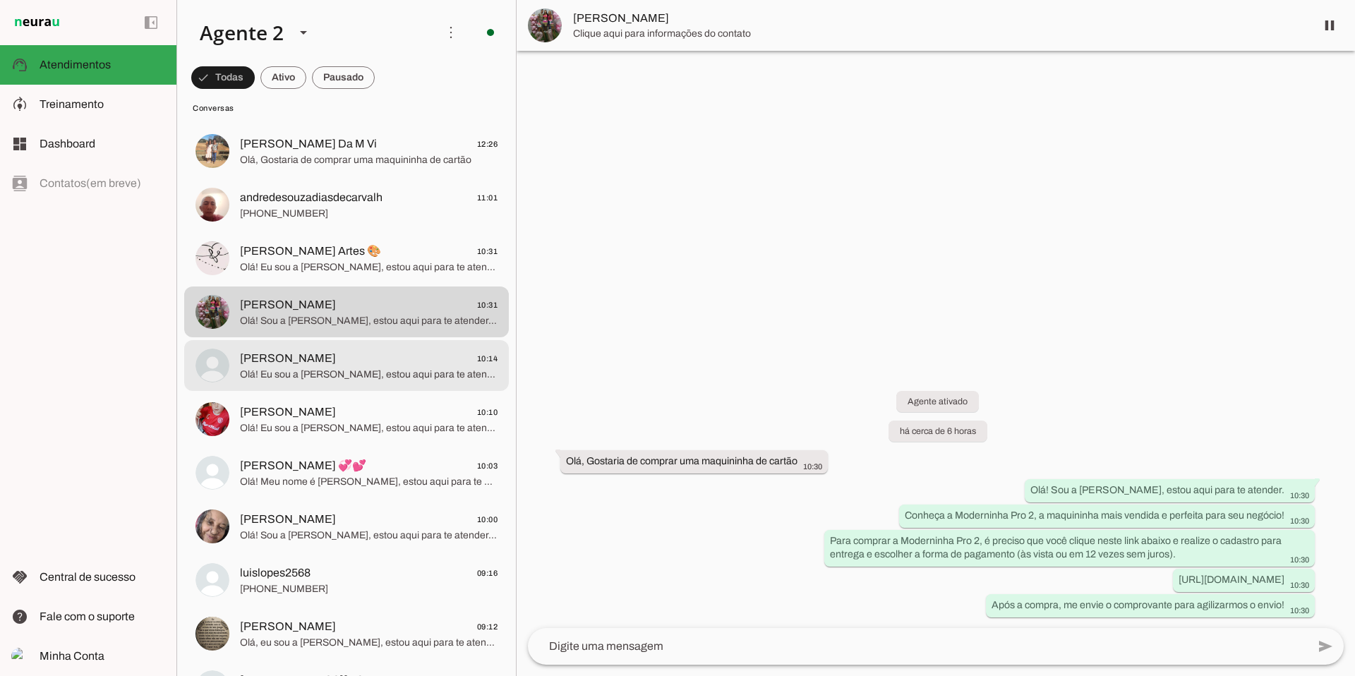
click at [391, 371] on span "Olá! Eu sou a [PERSON_NAME], estou aqui para te atender. A Moderninha Pro 2 é a…" at bounding box center [369, 375] width 258 height 14
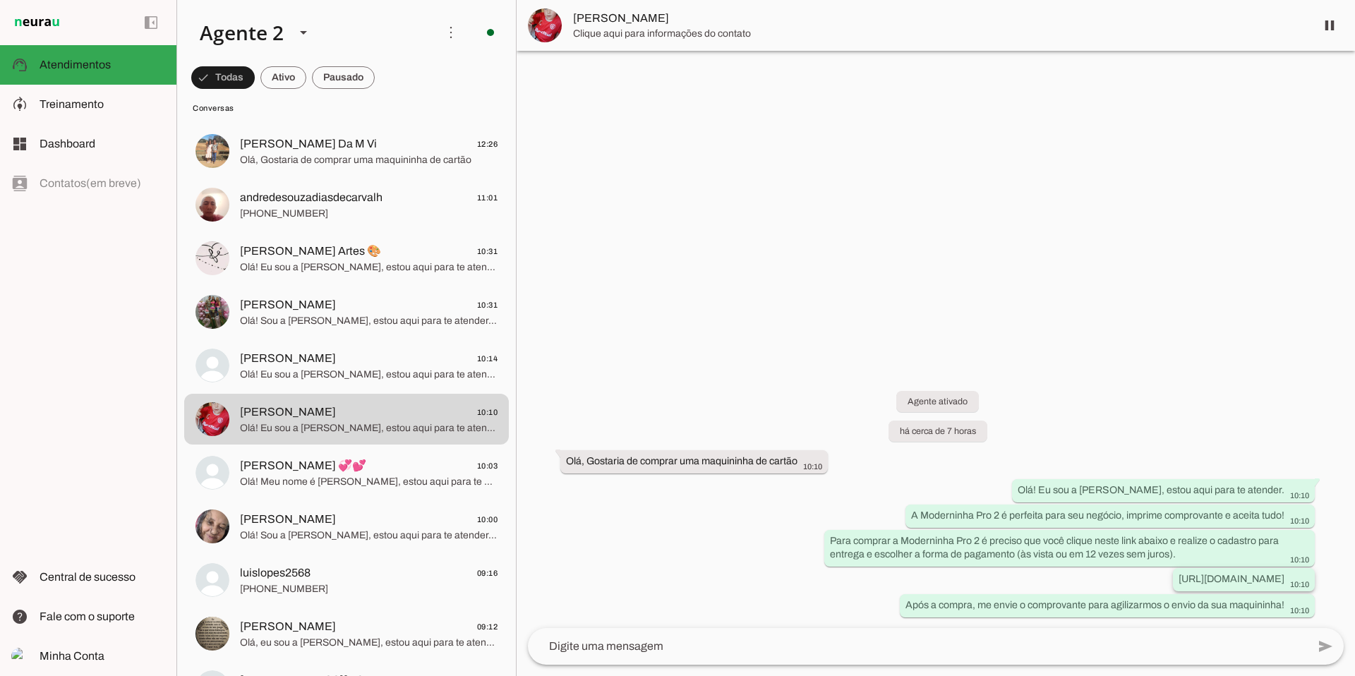
click at [0, 0] on slot "[URL][DOMAIN_NAME]" at bounding box center [0, 0] width 0 height 0
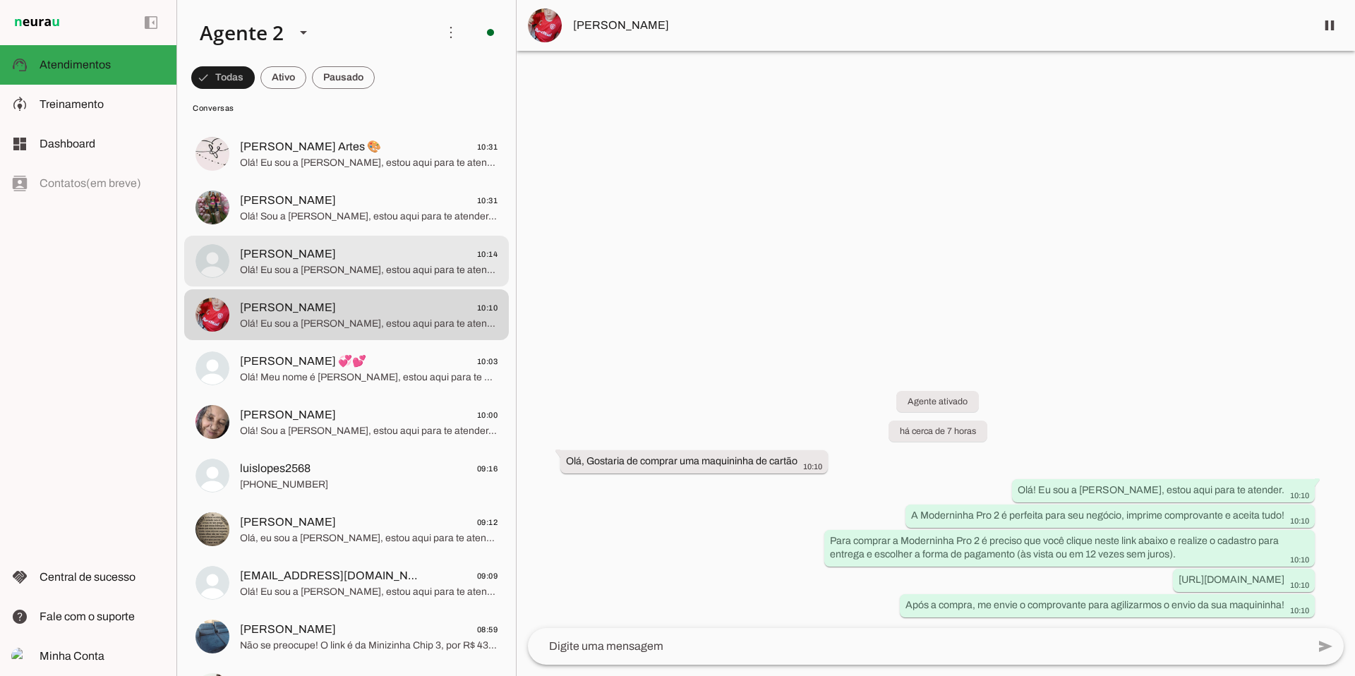
scroll to position [509, 0]
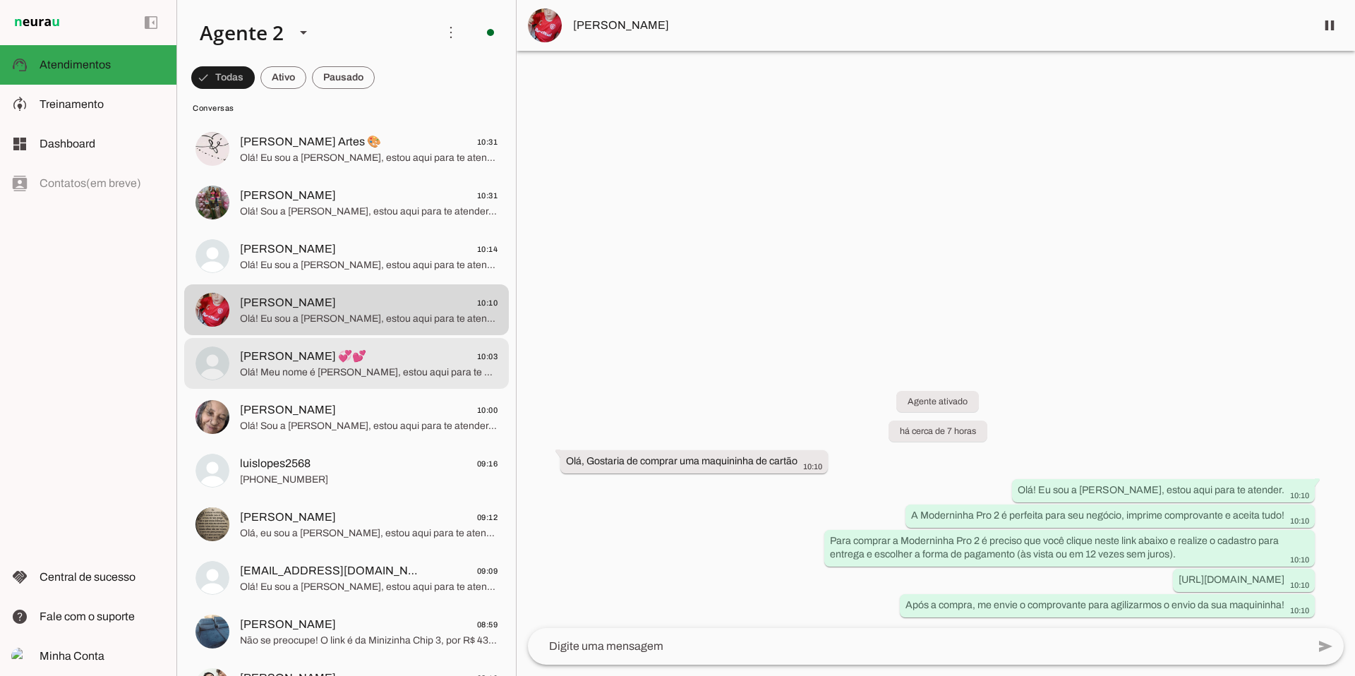
click at [308, 373] on span "Olá! Meu nome é [PERSON_NAME], estou aqui para te atender. A Moderninha Pro 2 é…" at bounding box center [369, 373] width 258 height 14
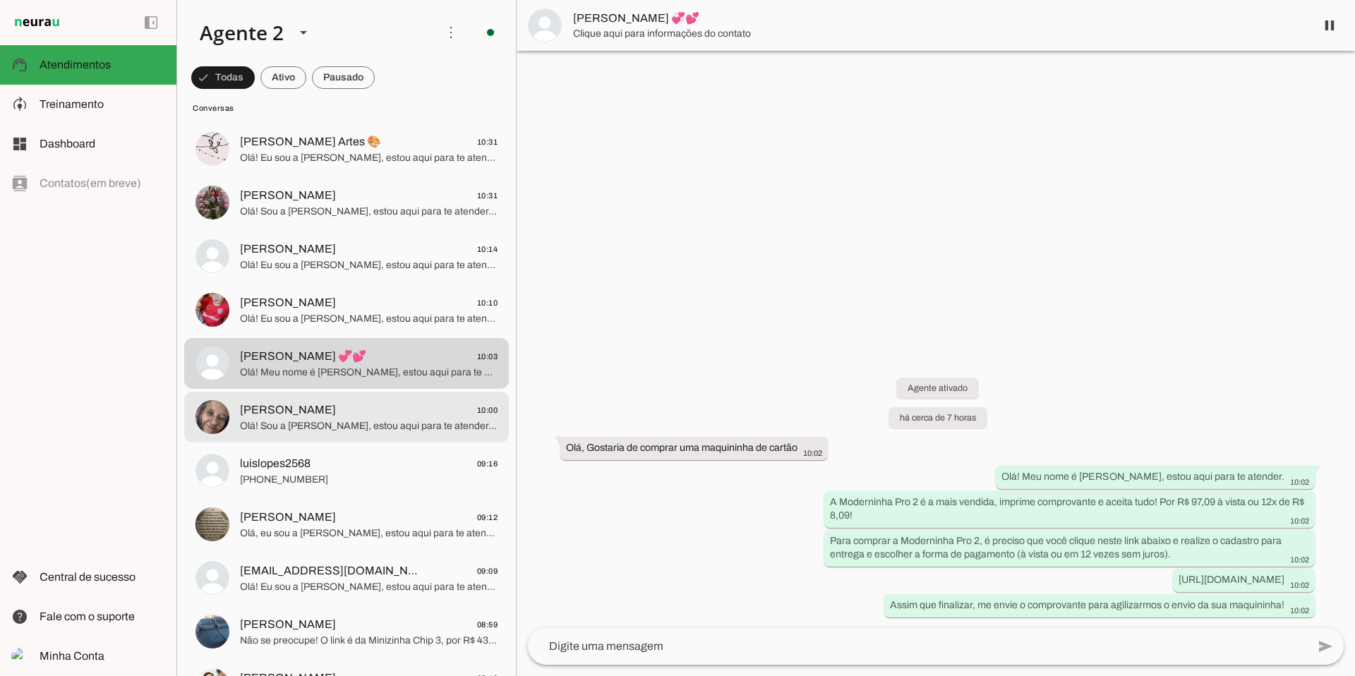
click at [325, 419] on span "Olá! Sou a [PERSON_NAME], estou aqui para te atender. Que tal a Moderninha Pro …" at bounding box center [369, 426] width 258 height 14
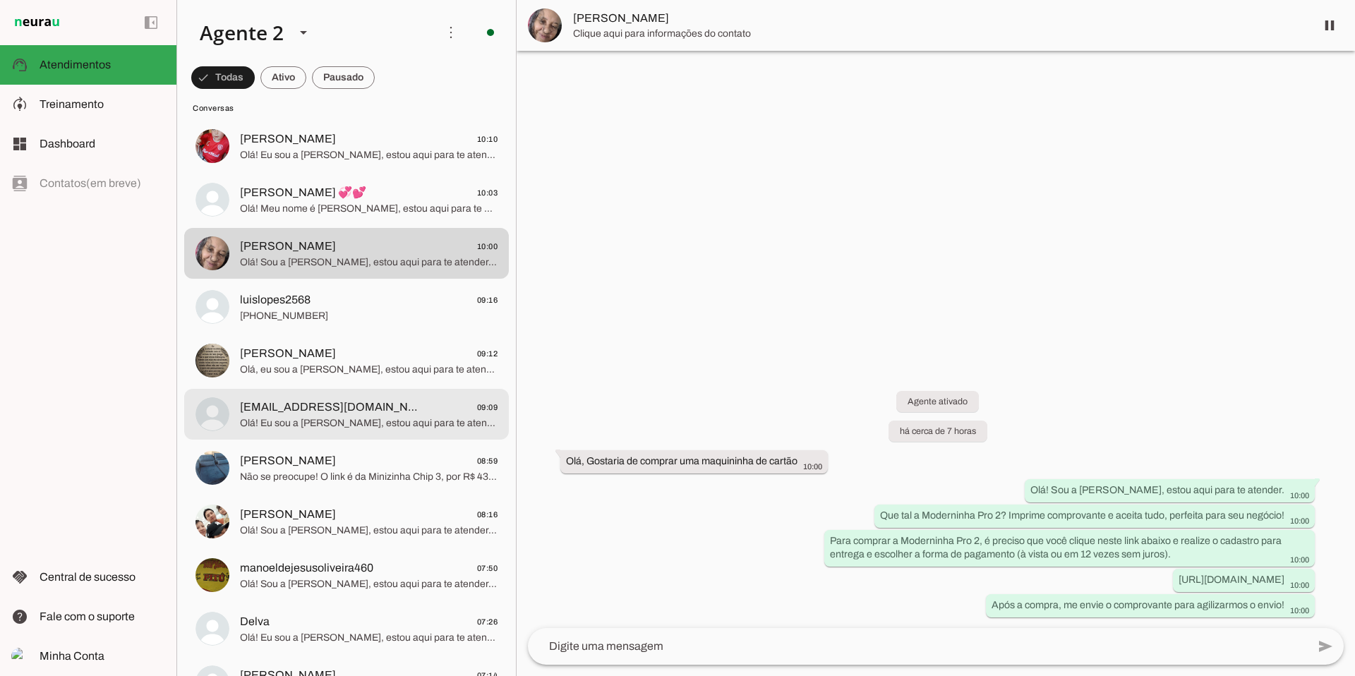
scroll to position [673, 0]
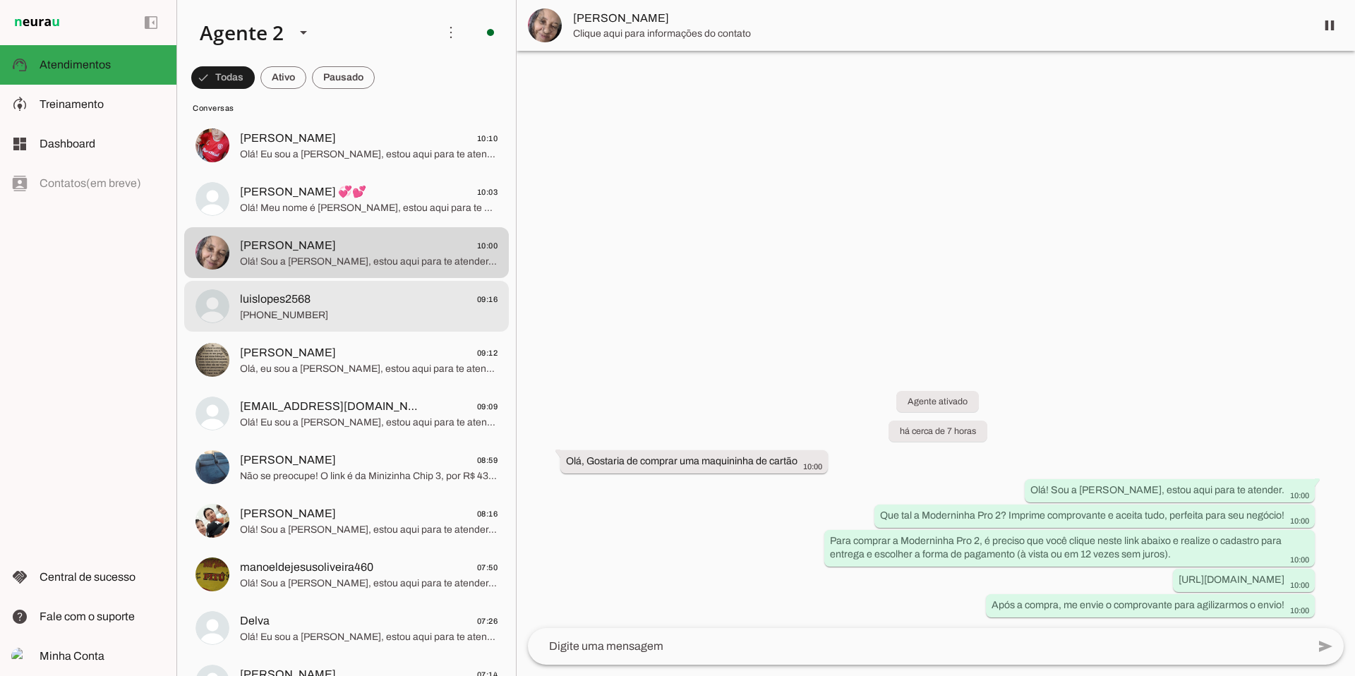
click at [320, 314] on span "[PHONE_NUMBER]" at bounding box center [369, 315] width 258 height 14
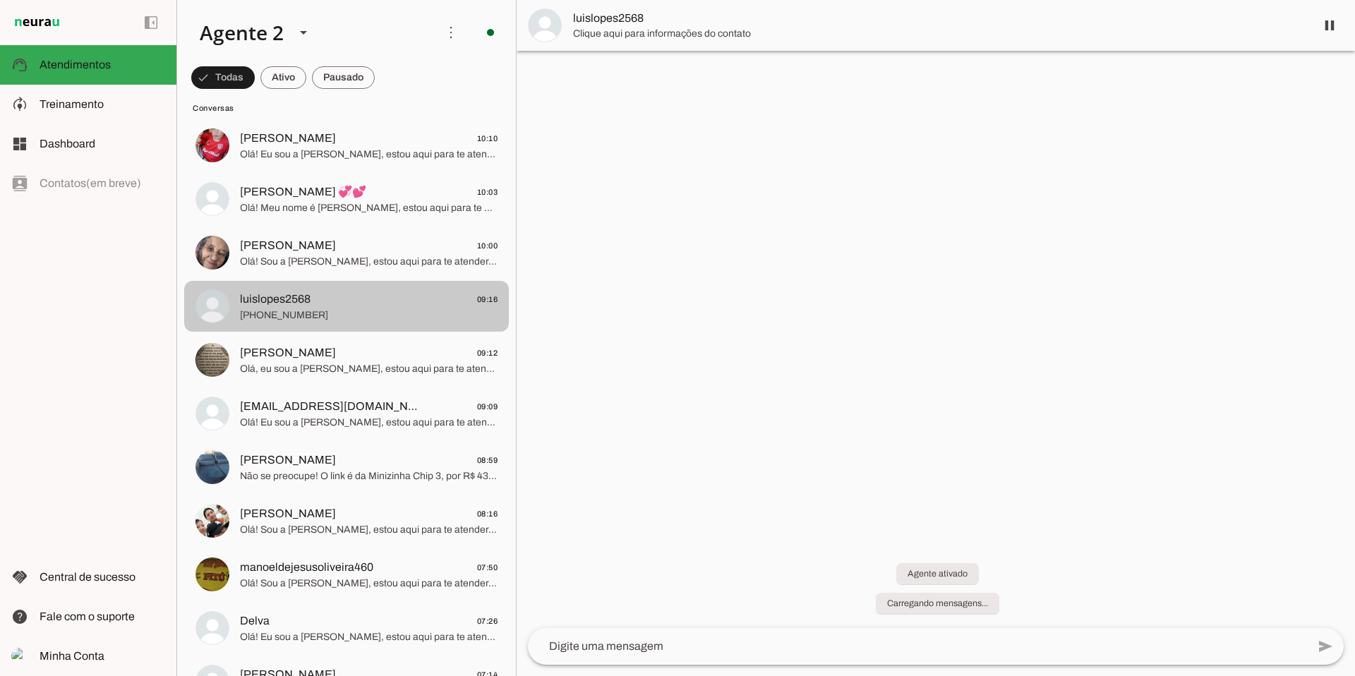
scroll to position [66, 0]
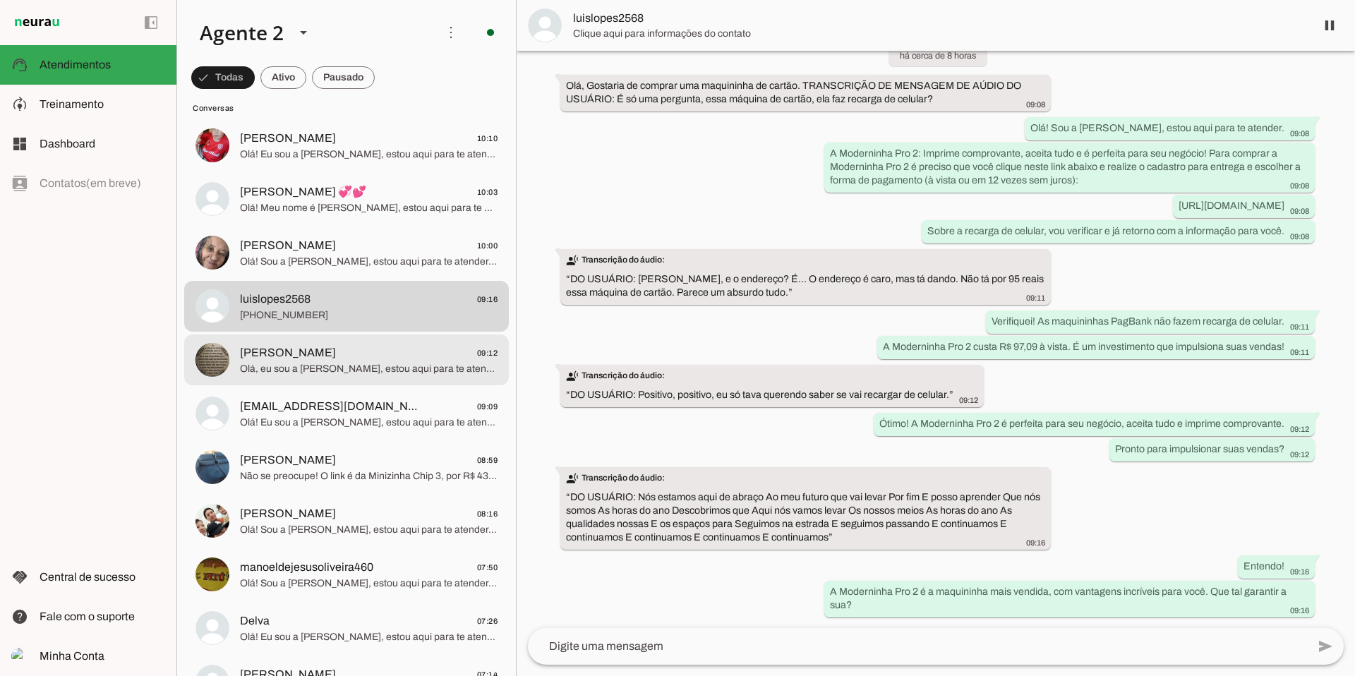
click at [317, 360] on span "[PERSON_NAME] 09:12" at bounding box center [369, 353] width 258 height 18
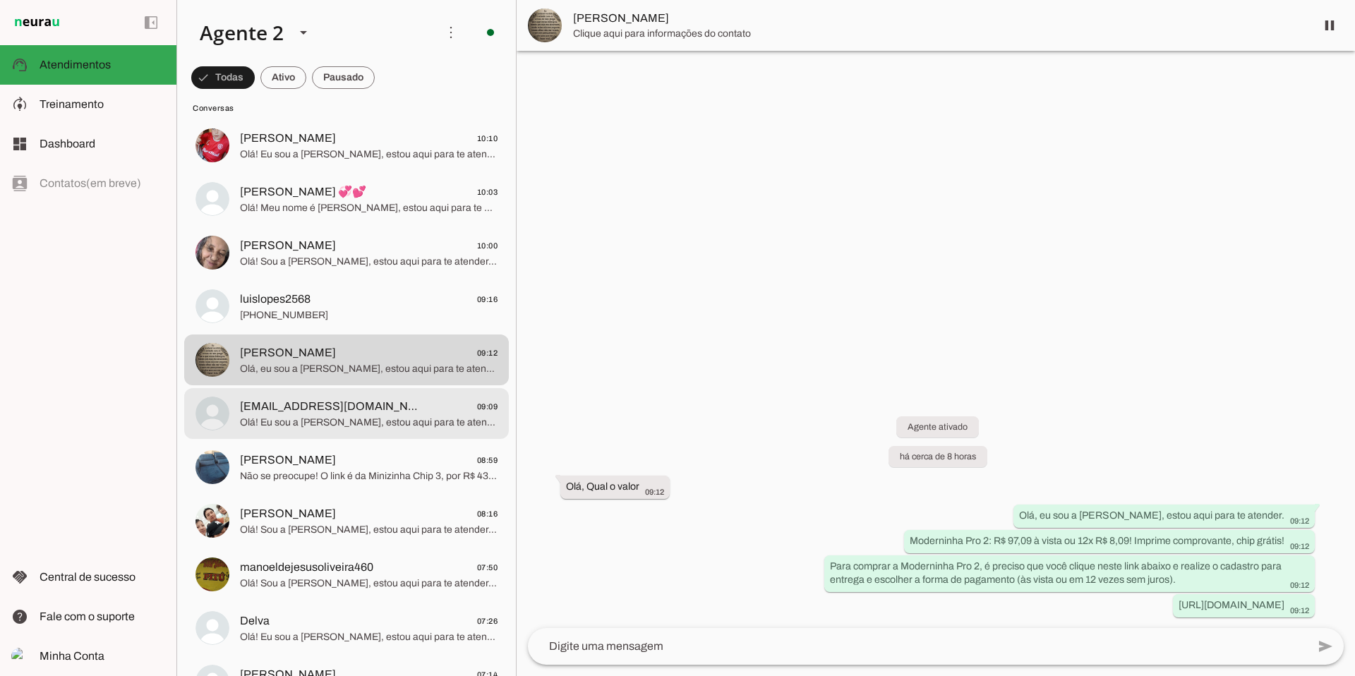
click at [412, 407] on span "[EMAIL_ADDRESS][DOMAIN_NAME] 09:09" at bounding box center [369, 407] width 258 height 18
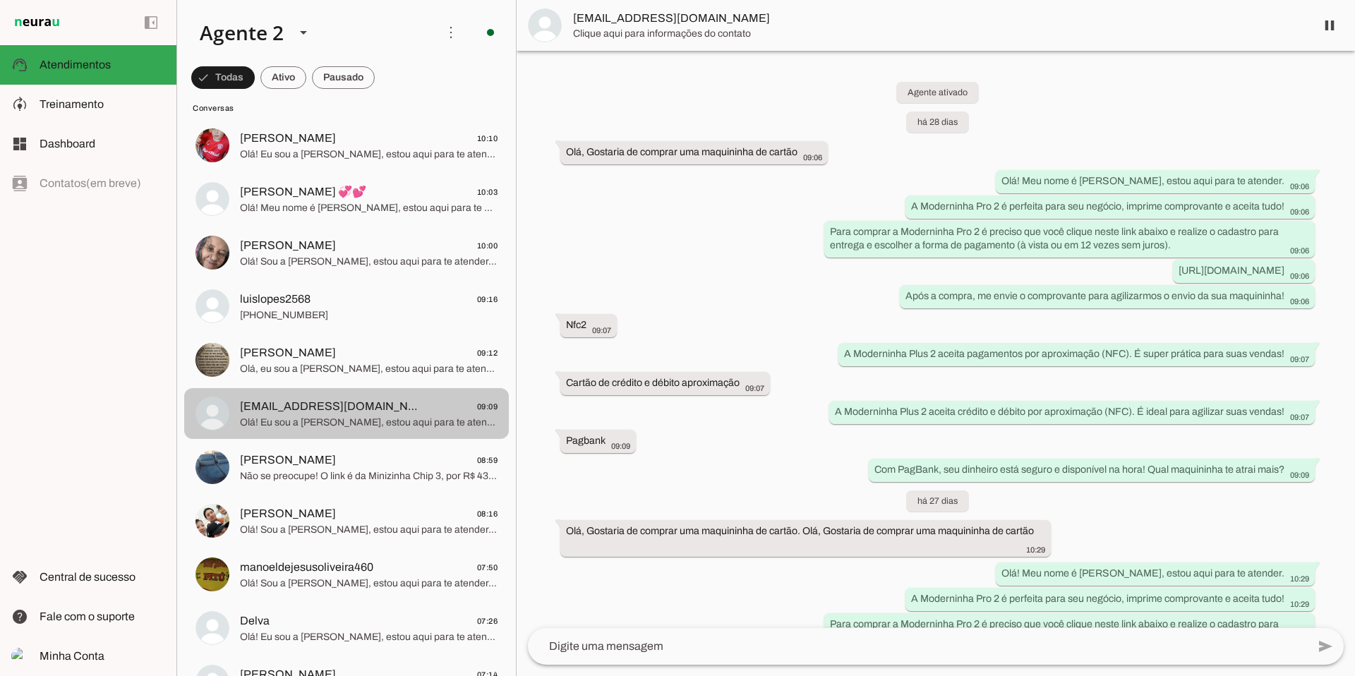
scroll to position [4011, 0]
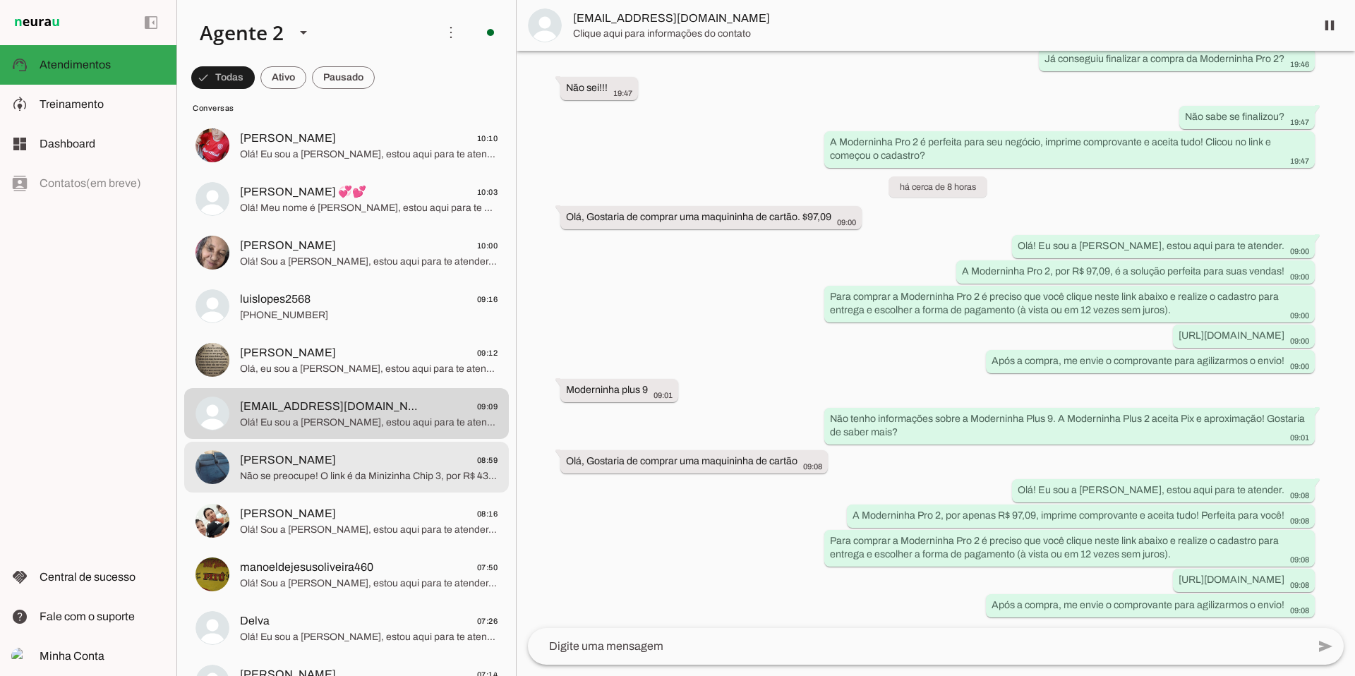
click at [330, 452] on span "[PERSON_NAME]" at bounding box center [288, 460] width 96 height 17
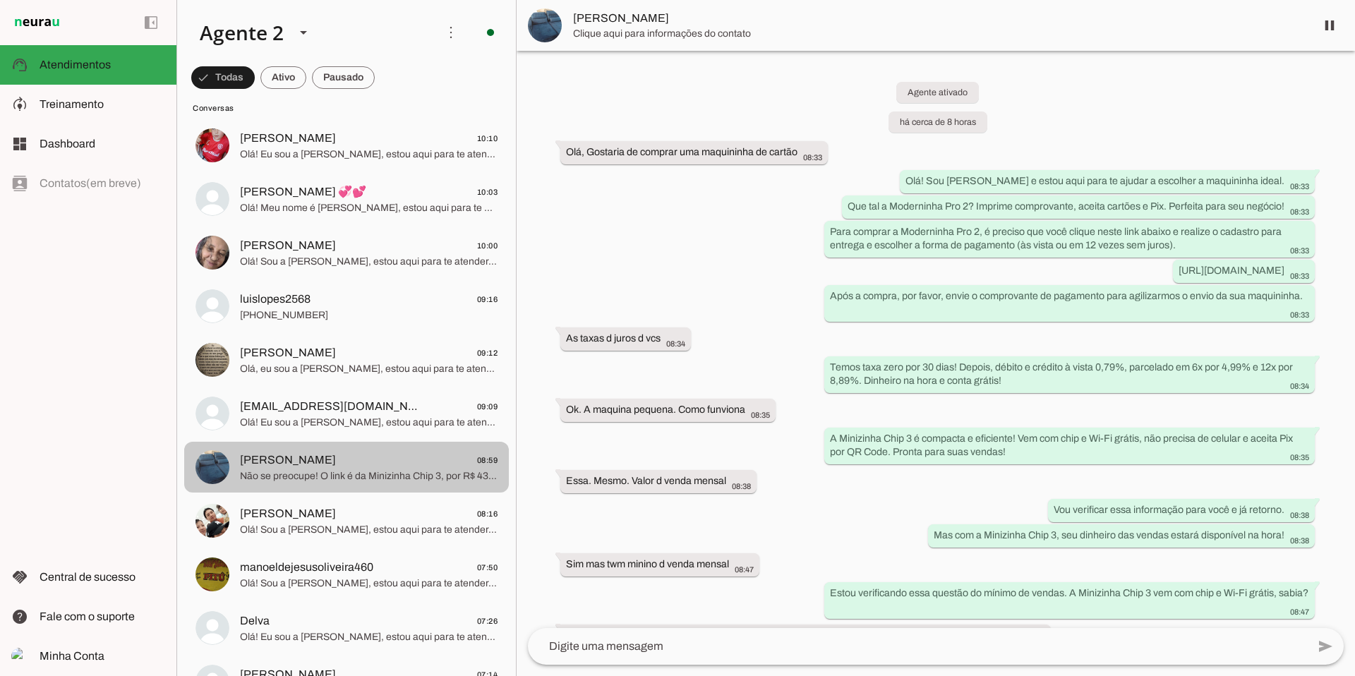
scroll to position [349, 0]
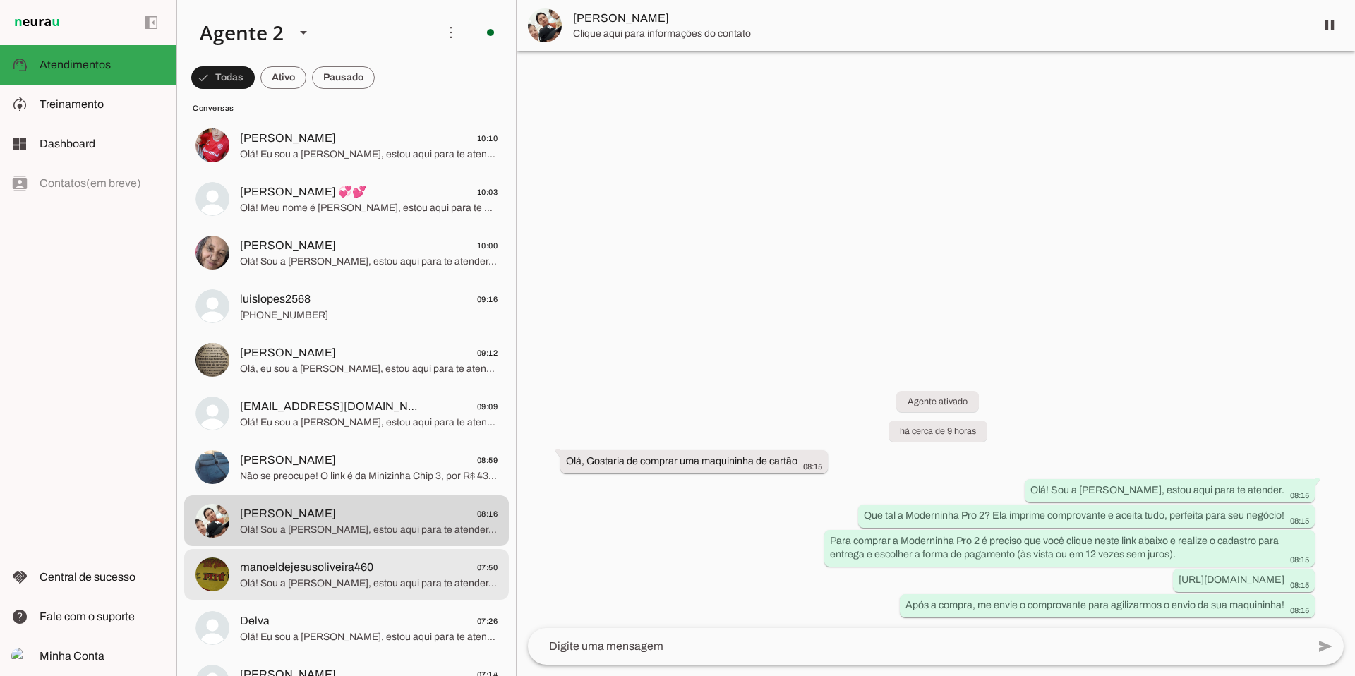
click at [389, 454] on span "manoeldejesusoliveira460 07:50" at bounding box center [369, 568] width 258 height 18
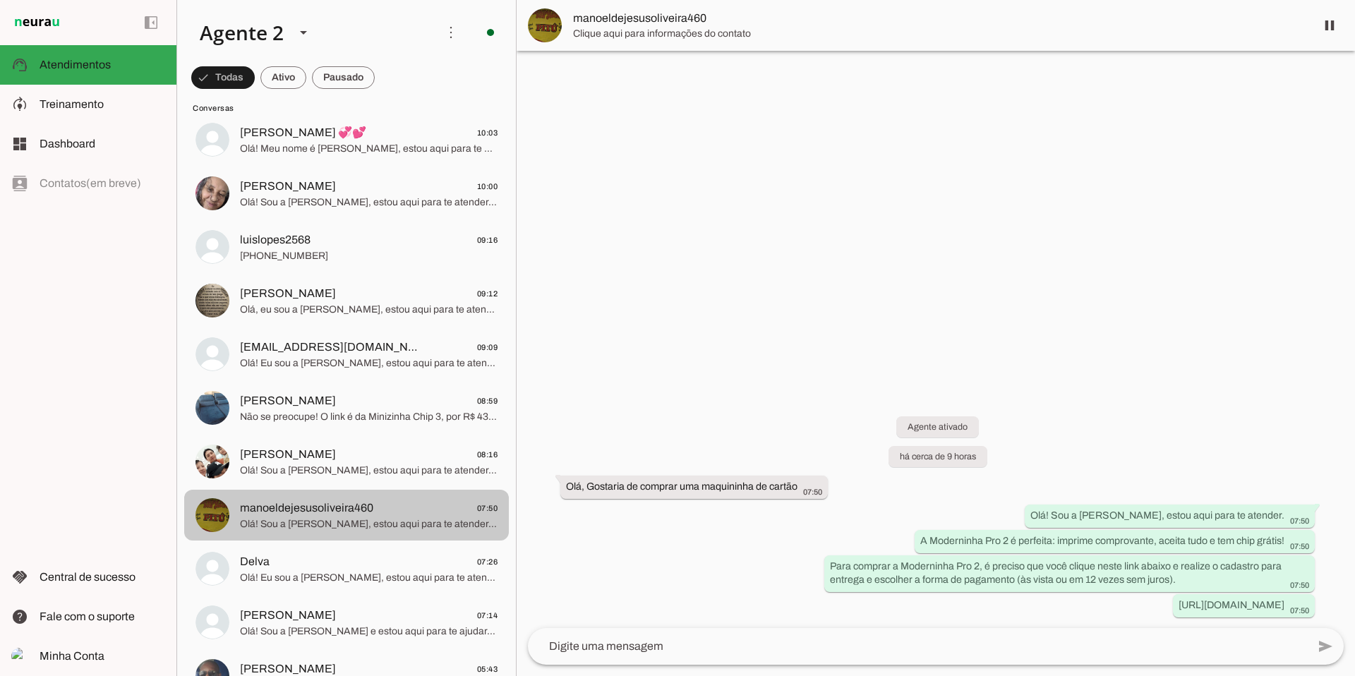
scroll to position [757, 0]
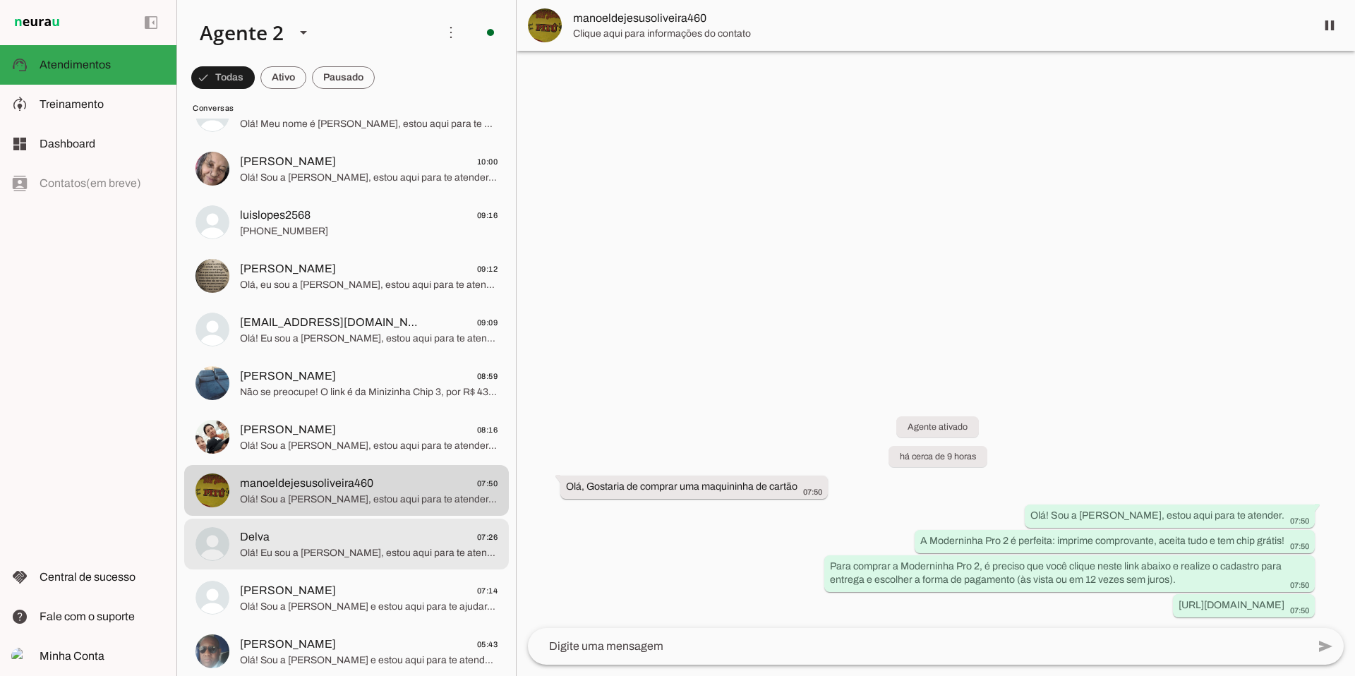
click at [271, 454] on span "Delva 07:26" at bounding box center [369, 538] width 258 height 18
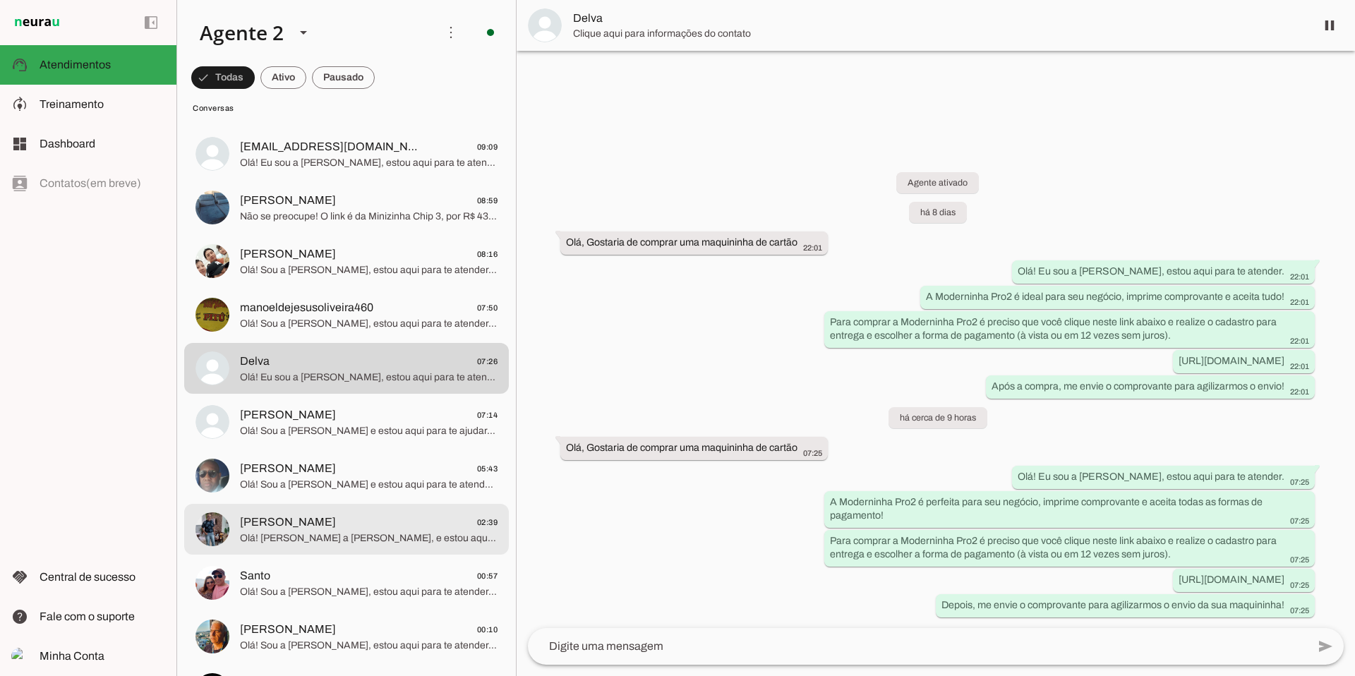
scroll to position [947, 0]
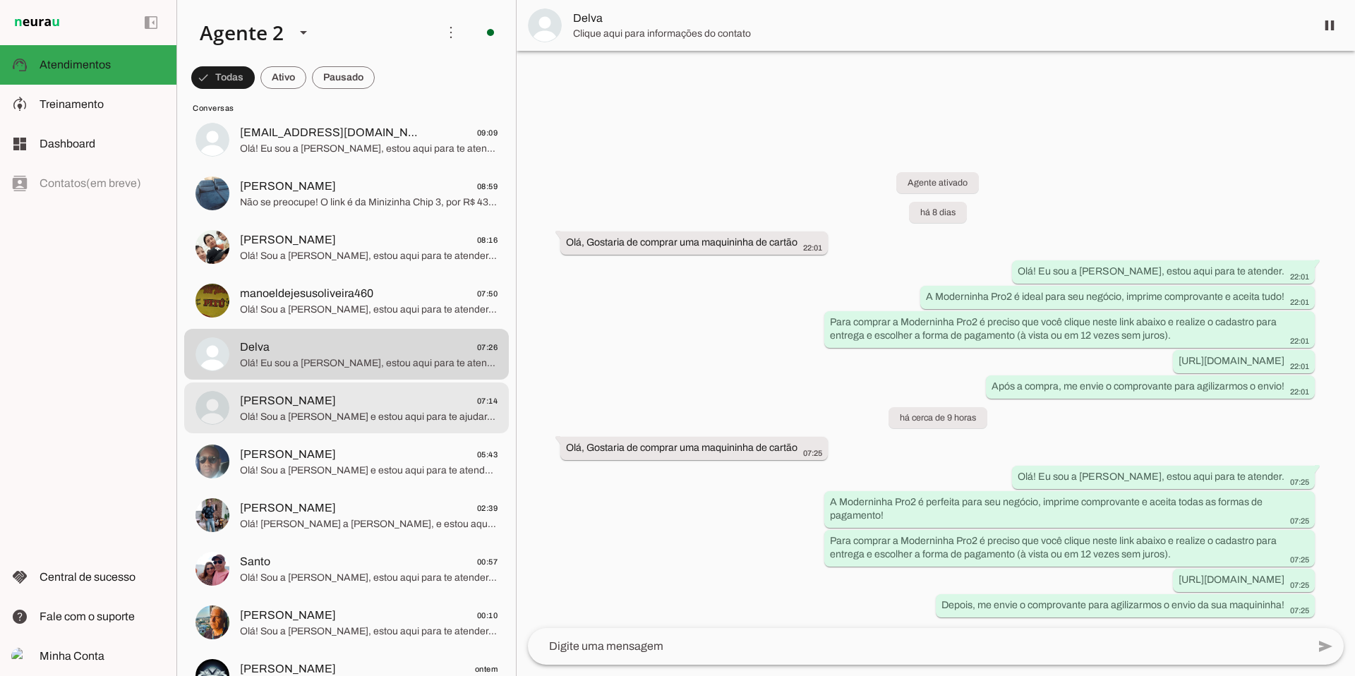
click at [372, 414] on span "Olá! Sou a [PERSON_NAME] e estou aqui para te ajudar. A Moderninha Pro 2 é perf…" at bounding box center [369, 417] width 258 height 14
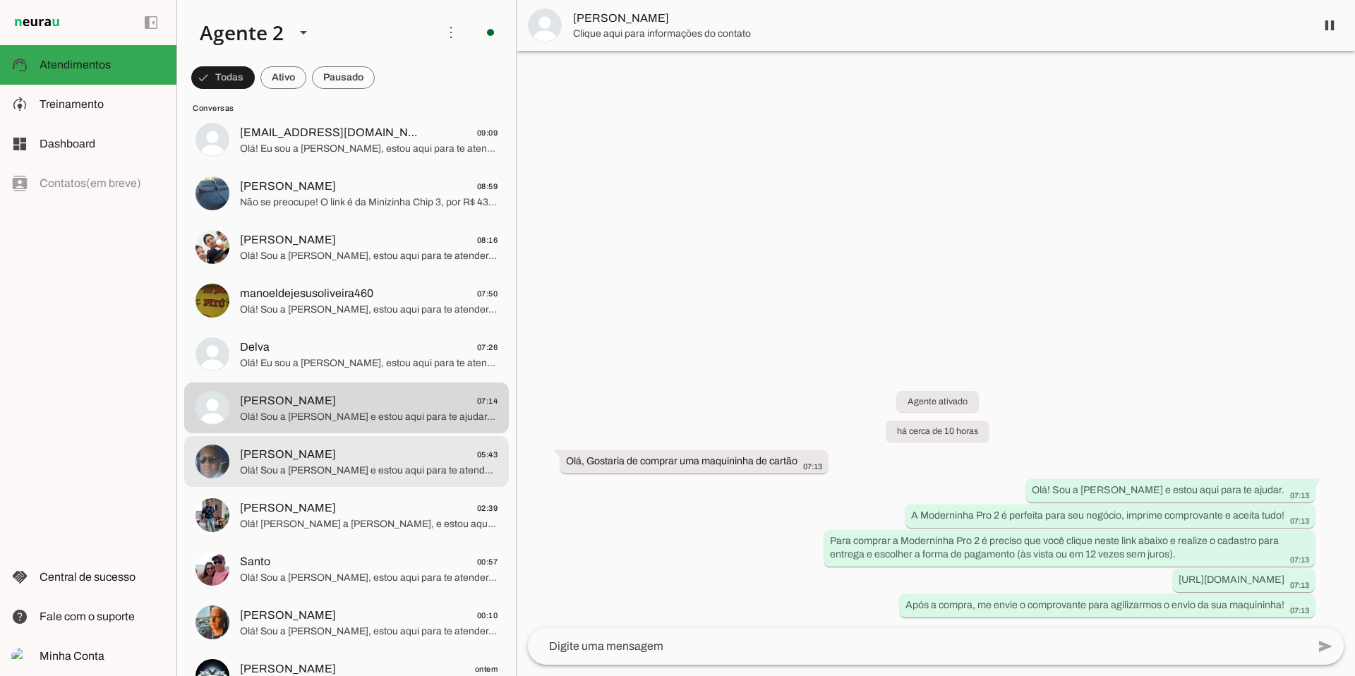
click at [371, 454] on span "[PERSON_NAME] 05:43" at bounding box center [369, 455] width 258 height 18
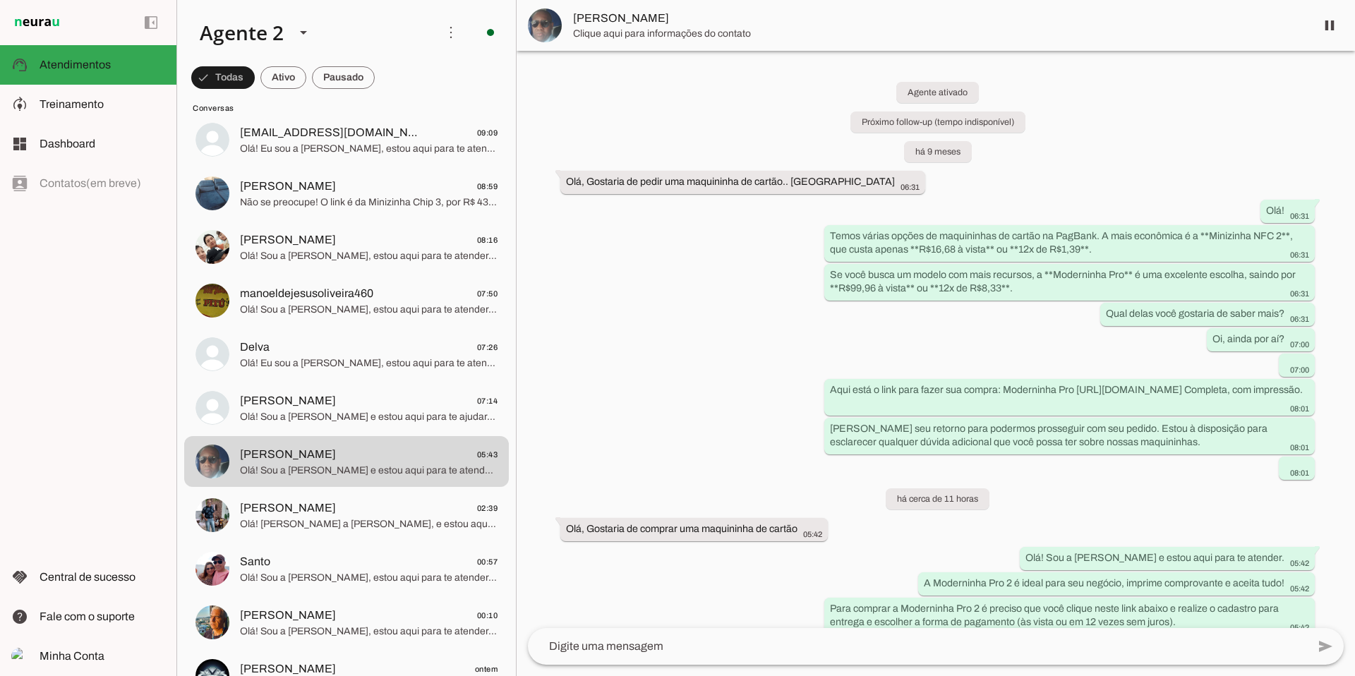
scroll to position [42, 0]
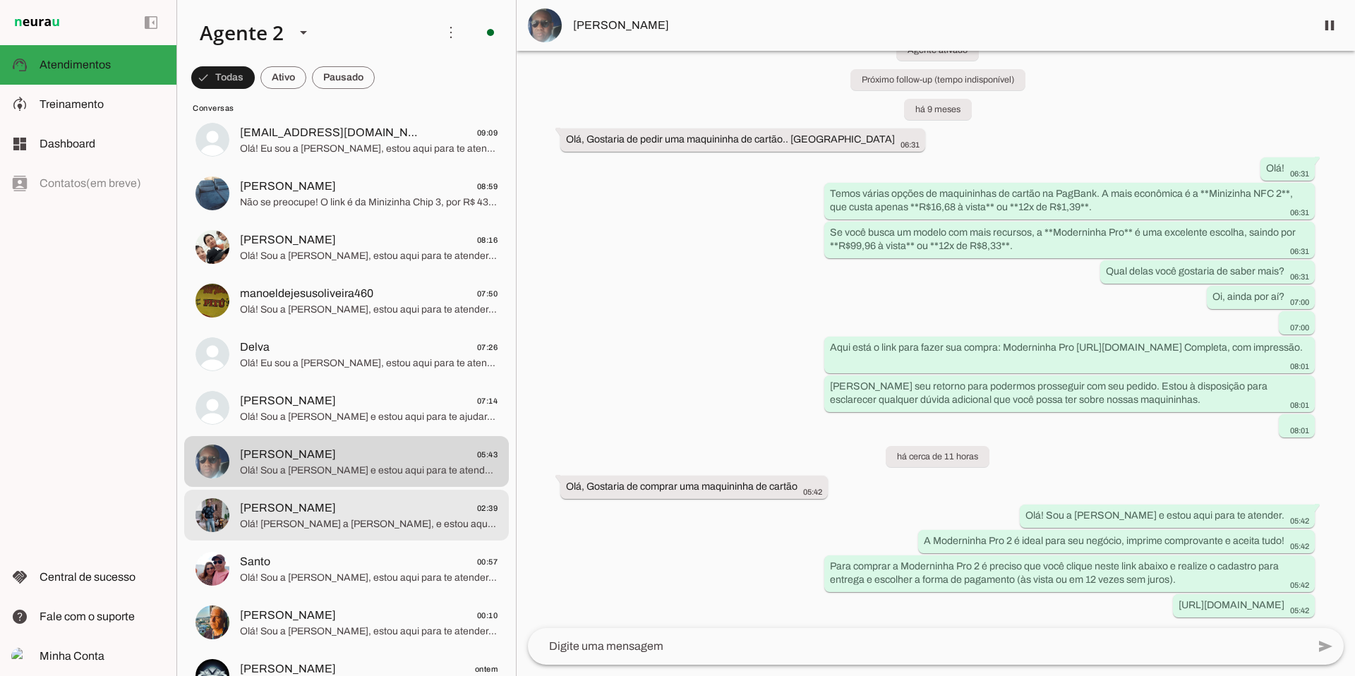
click at [431, 454] on span "[PERSON_NAME] 02:39" at bounding box center [369, 509] width 258 height 18
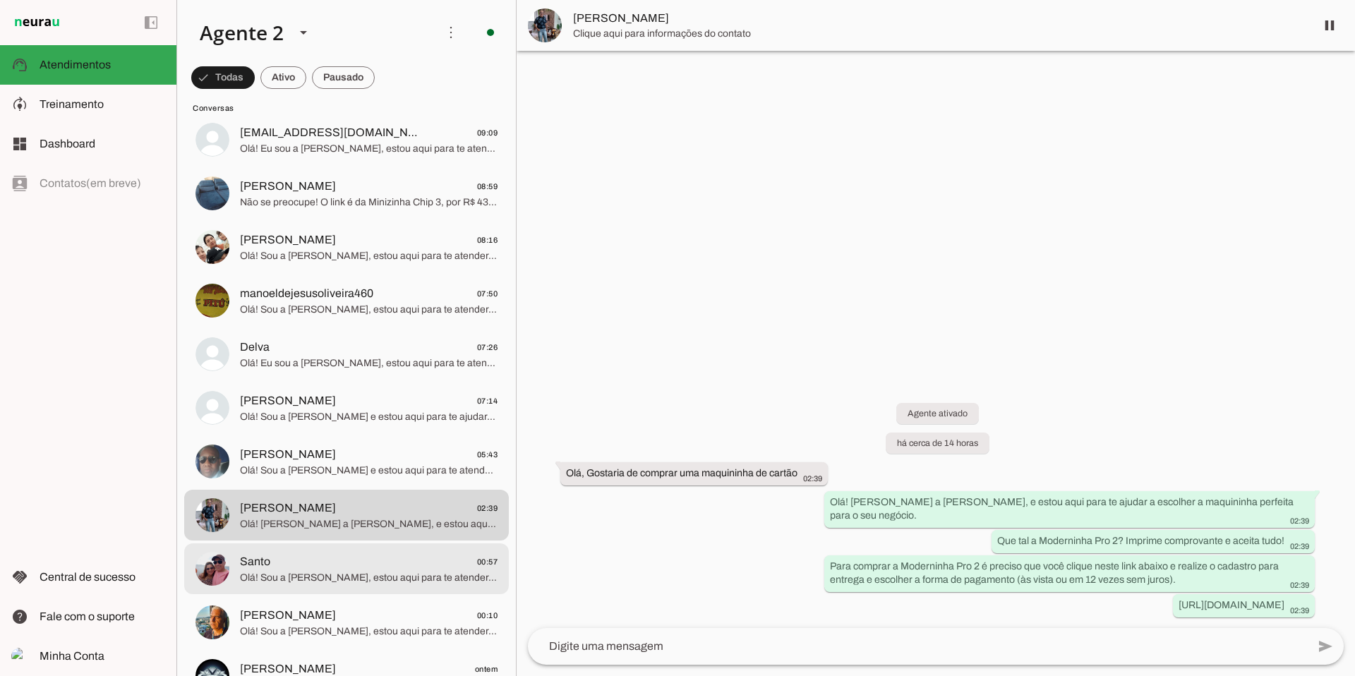
click at [345, 454] on span "Santo 00:57" at bounding box center [369, 562] width 258 height 18
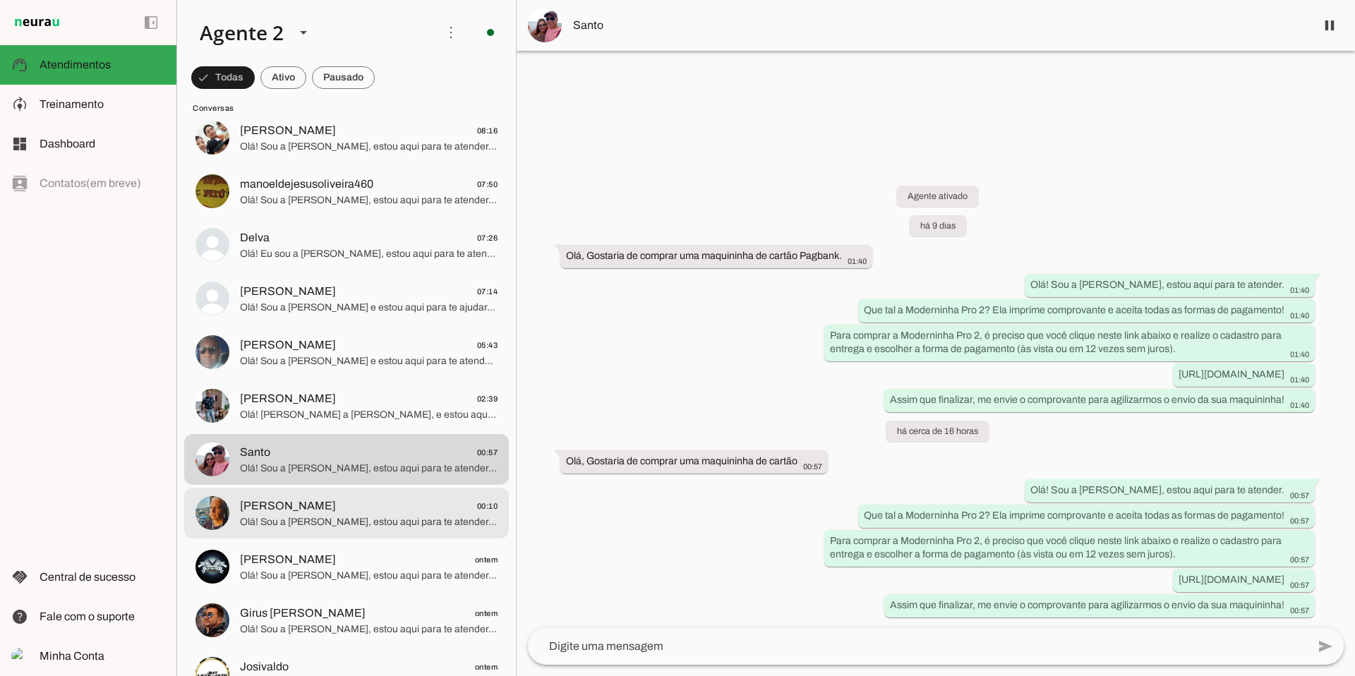
scroll to position [1100, 0]
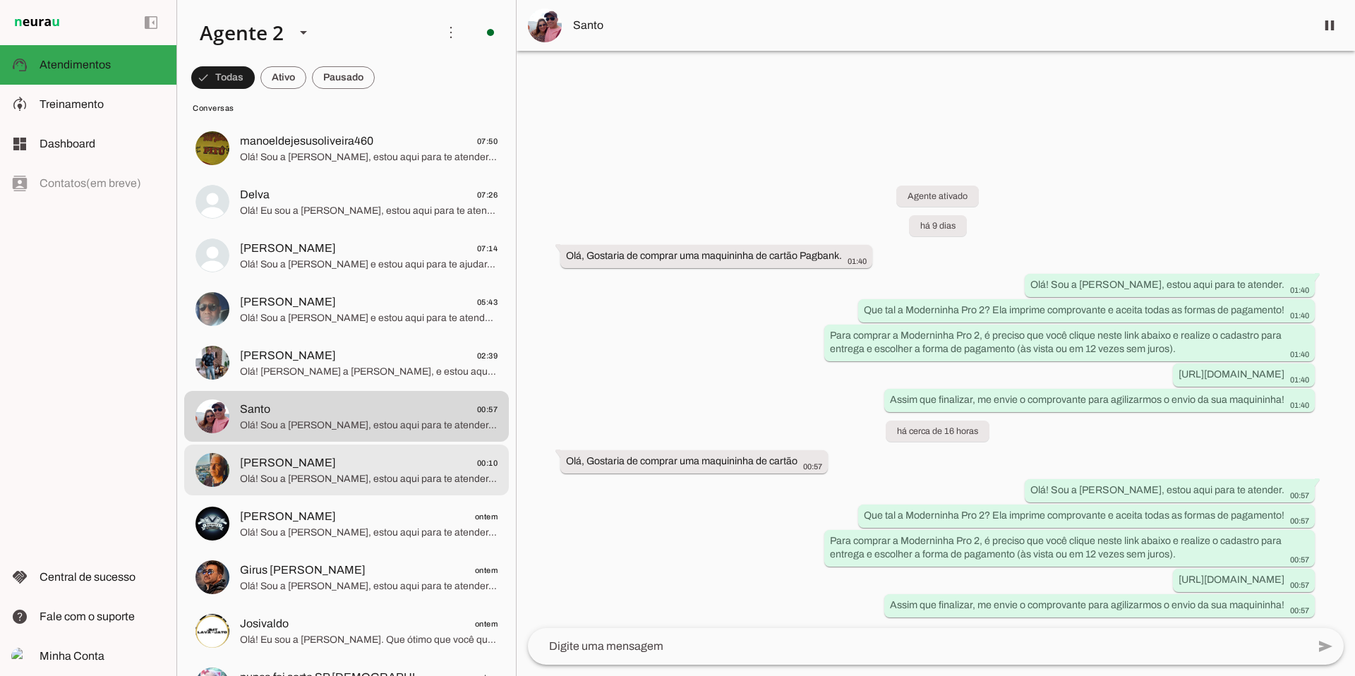
click at [447, 454] on span "Olá! Sou a [PERSON_NAME], estou aqui para te atender. Que tal a Moderninha Pro …" at bounding box center [369, 479] width 258 height 14
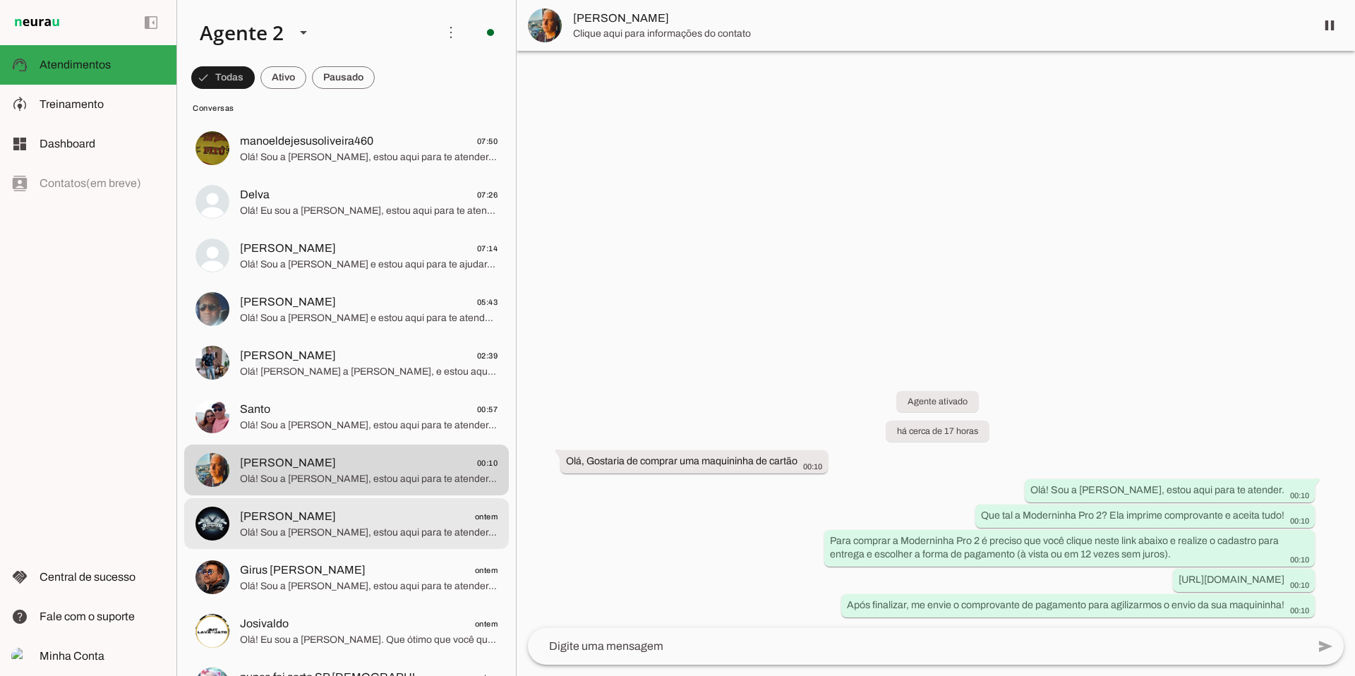
click at [360, 454] on span "[PERSON_NAME] ontem" at bounding box center [369, 517] width 258 height 18
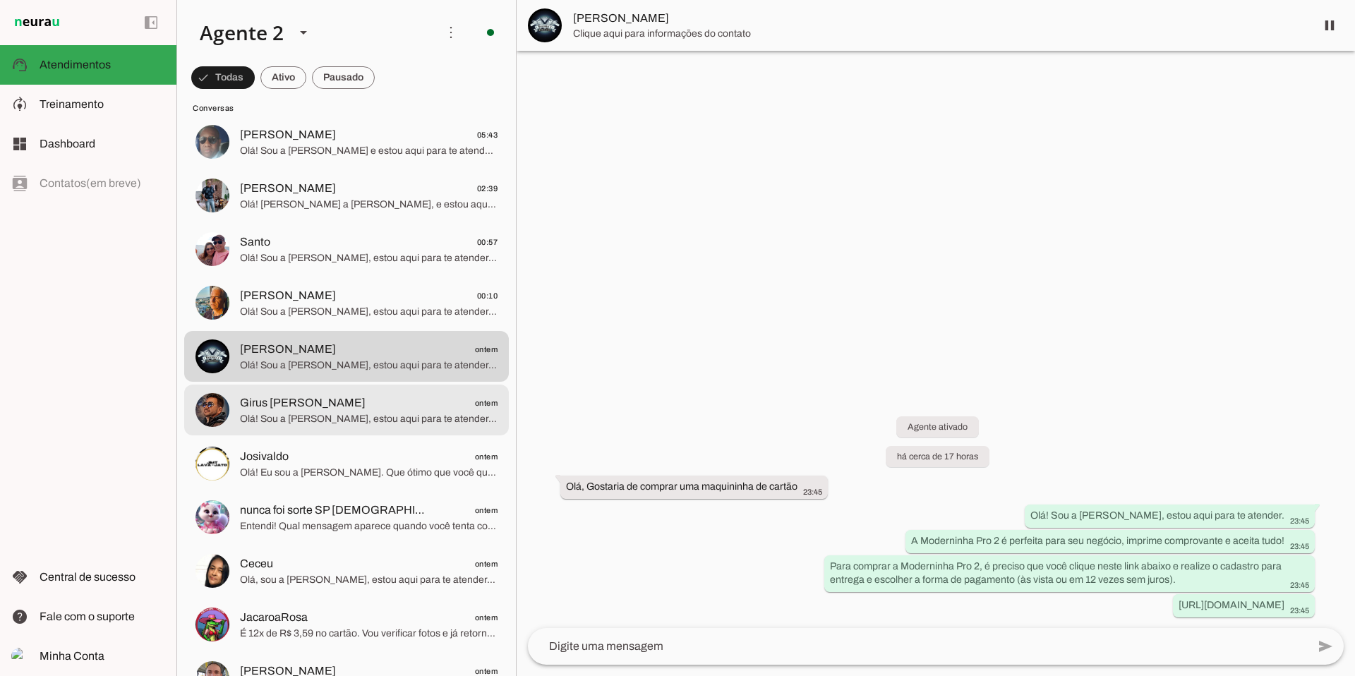
scroll to position [1330, 0]
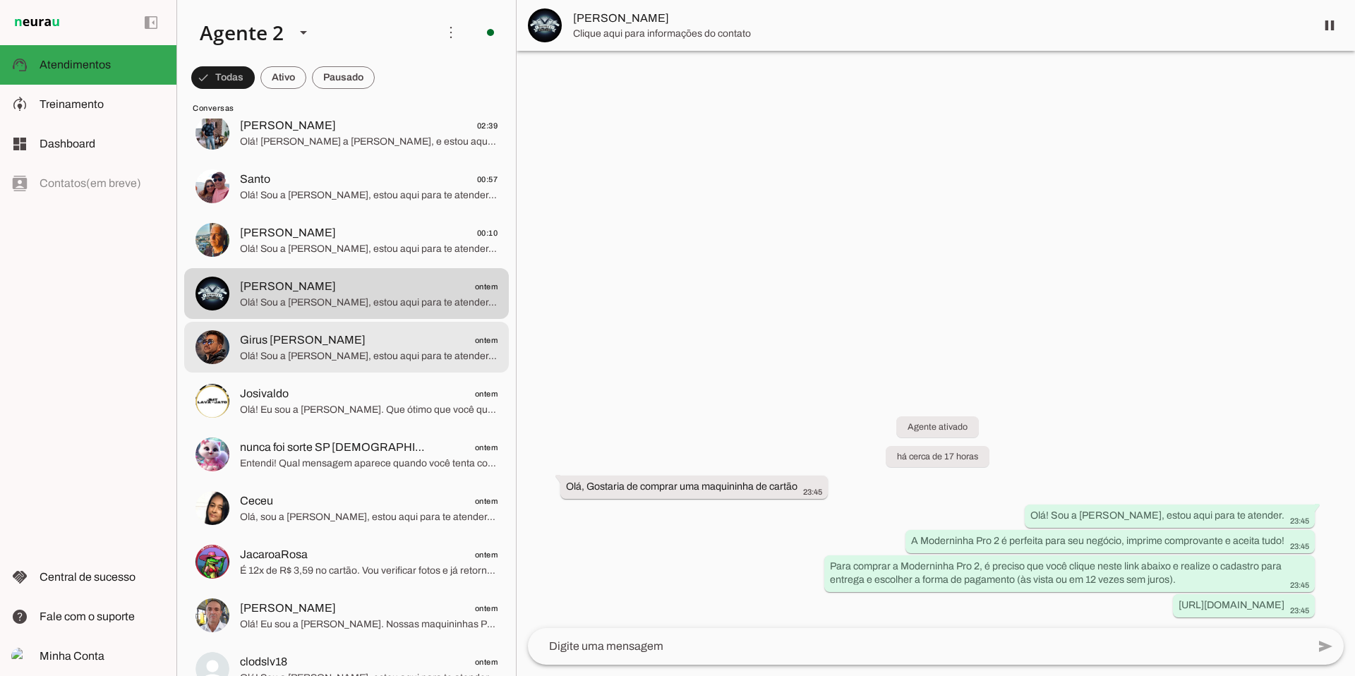
click at [383, 349] on span "Olá! Sou a [PERSON_NAME], estou aqui para te atender. Temos as maquininhas PagB…" at bounding box center [369, 356] width 258 height 14
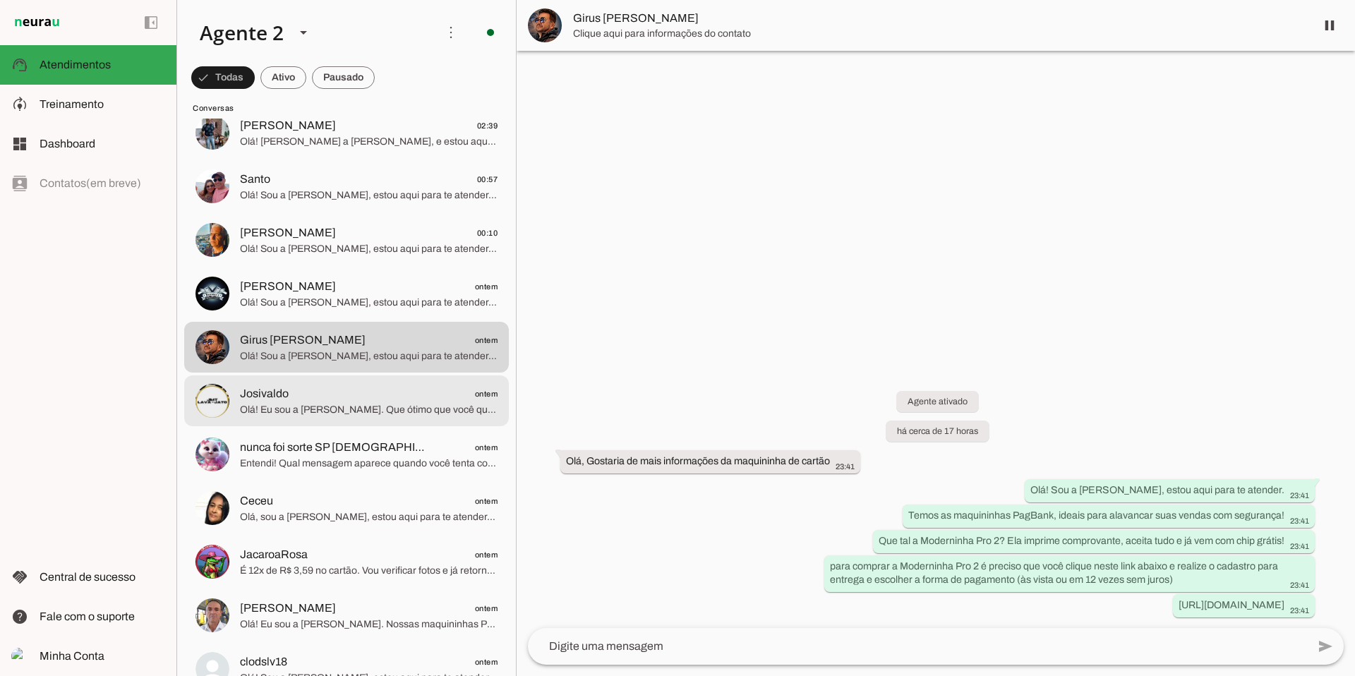
click at [363, 397] on span "Josivaldo ontem" at bounding box center [369, 394] width 258 height 18
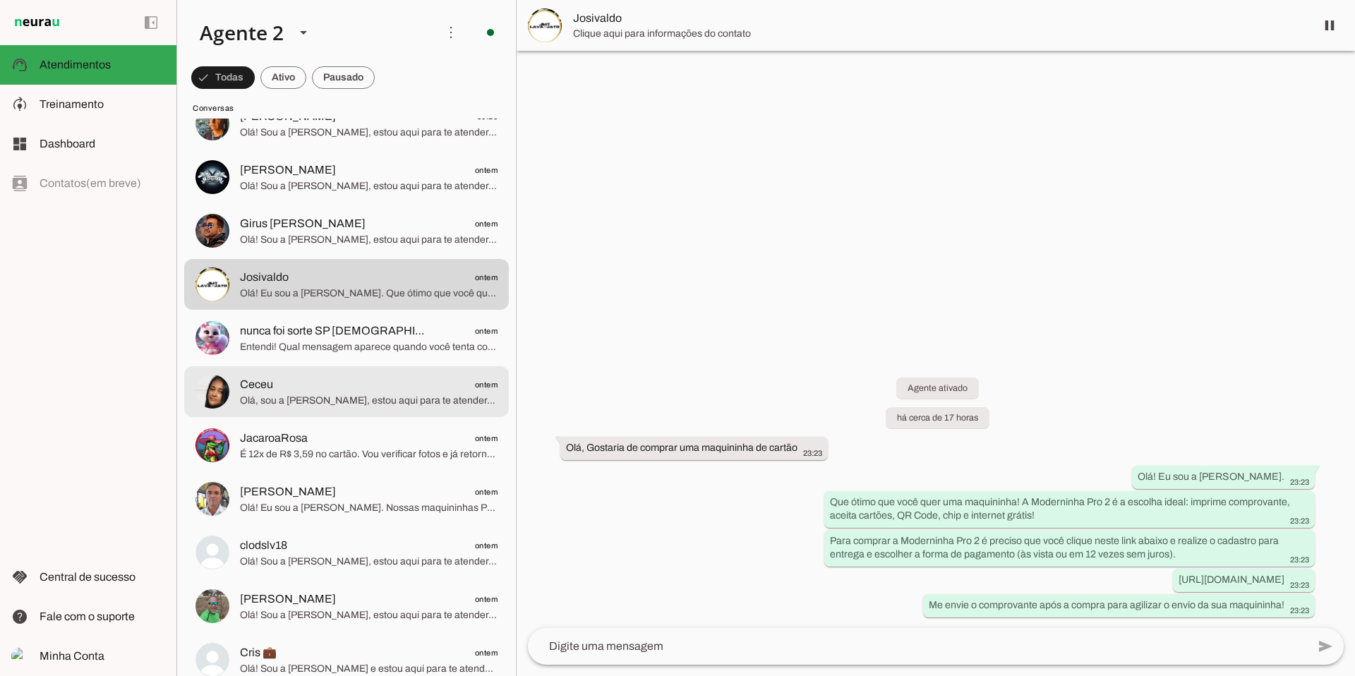
scroll to position [1458, 0]
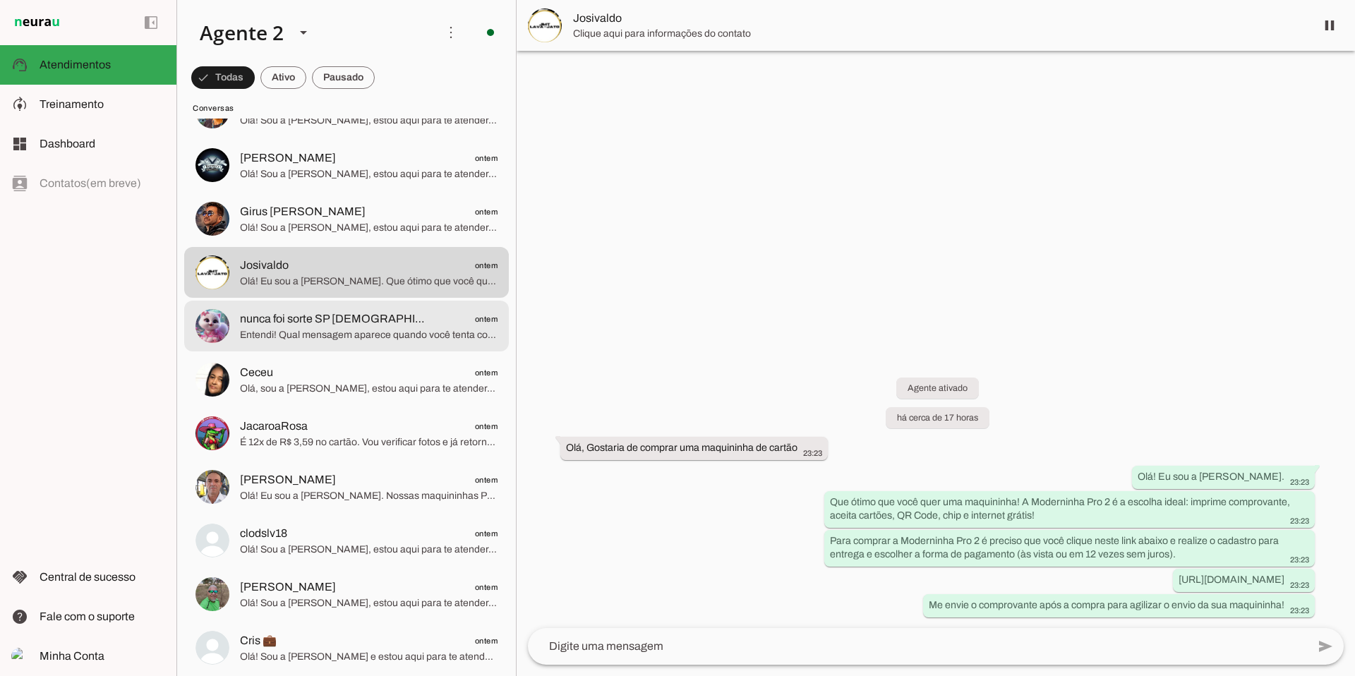
click at [375, 331] on span "Entendi! Qual mensagem aparece quando você tenta colocar seu dado? A Moderninha…" at bounding box center [369, 335] width 258 height 14
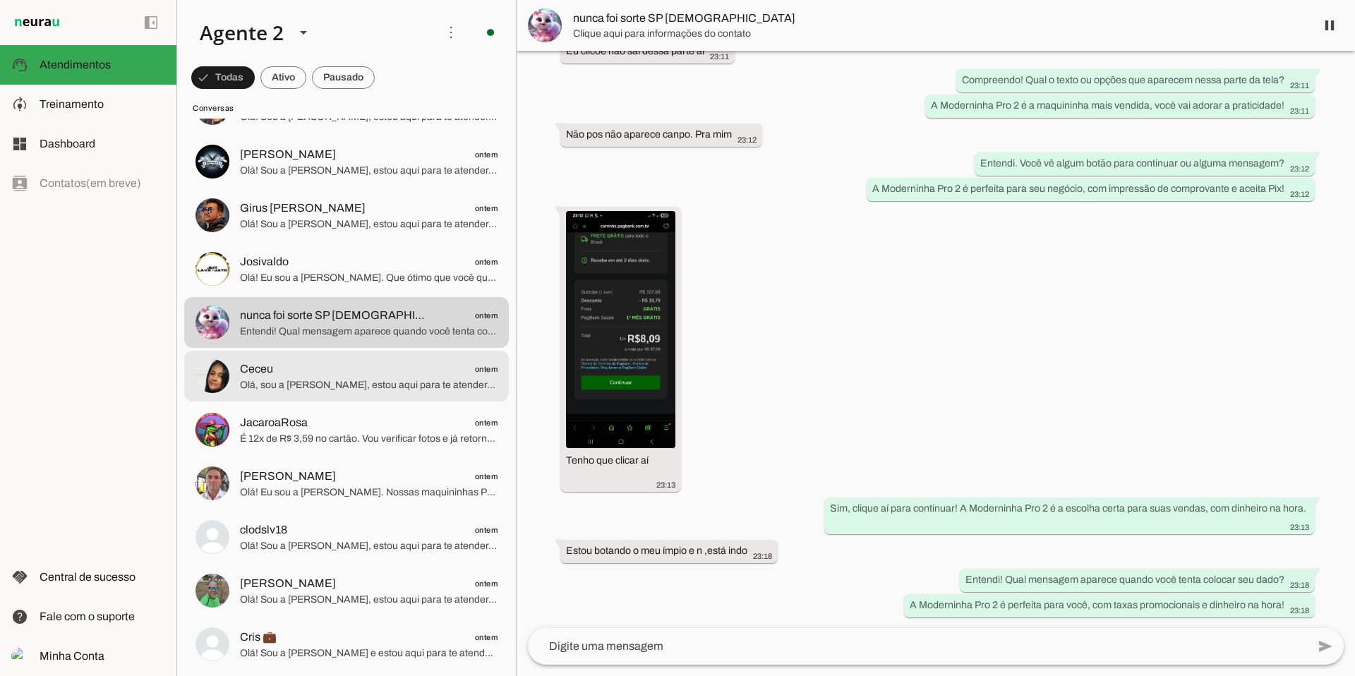
scroll to position [1460, 0]
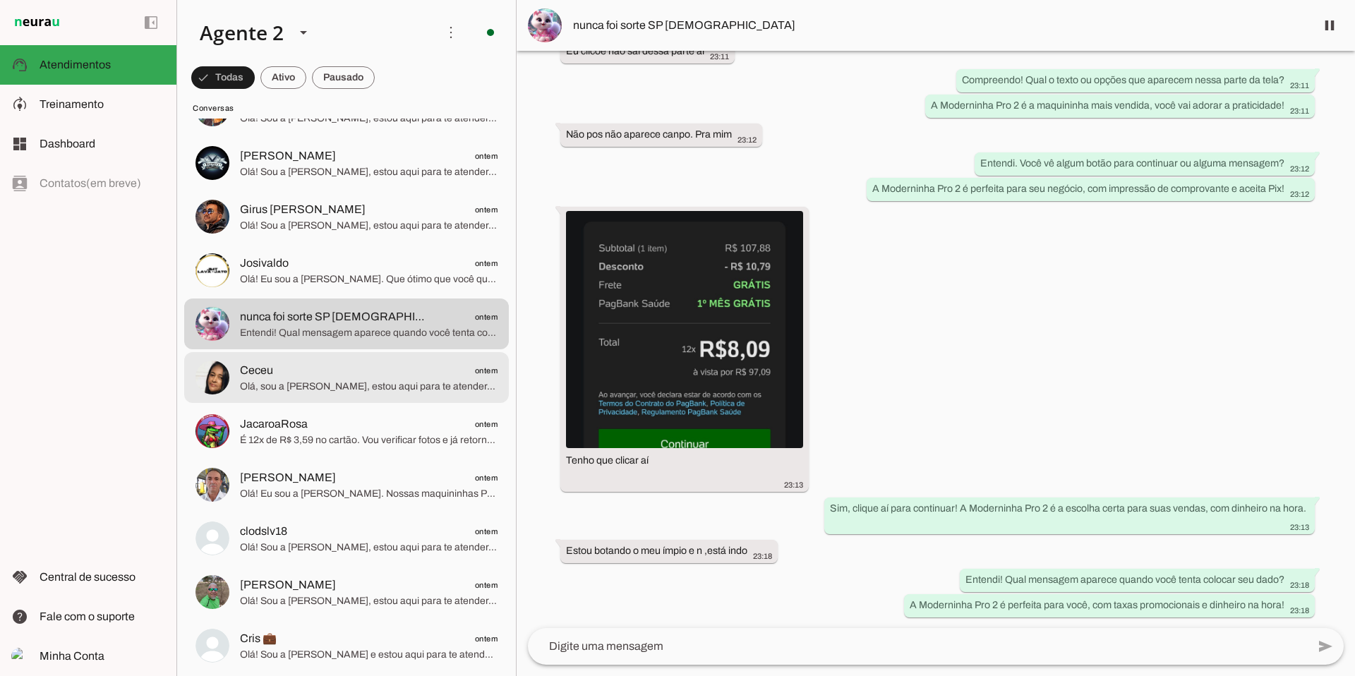
click at [353, 387] on span "Olá, sou a [PERSON_NAME], estou aqui para te atender. A Moderninha Pro 2 é a ma…" at bounding box center [369, 387] width 258 height 14
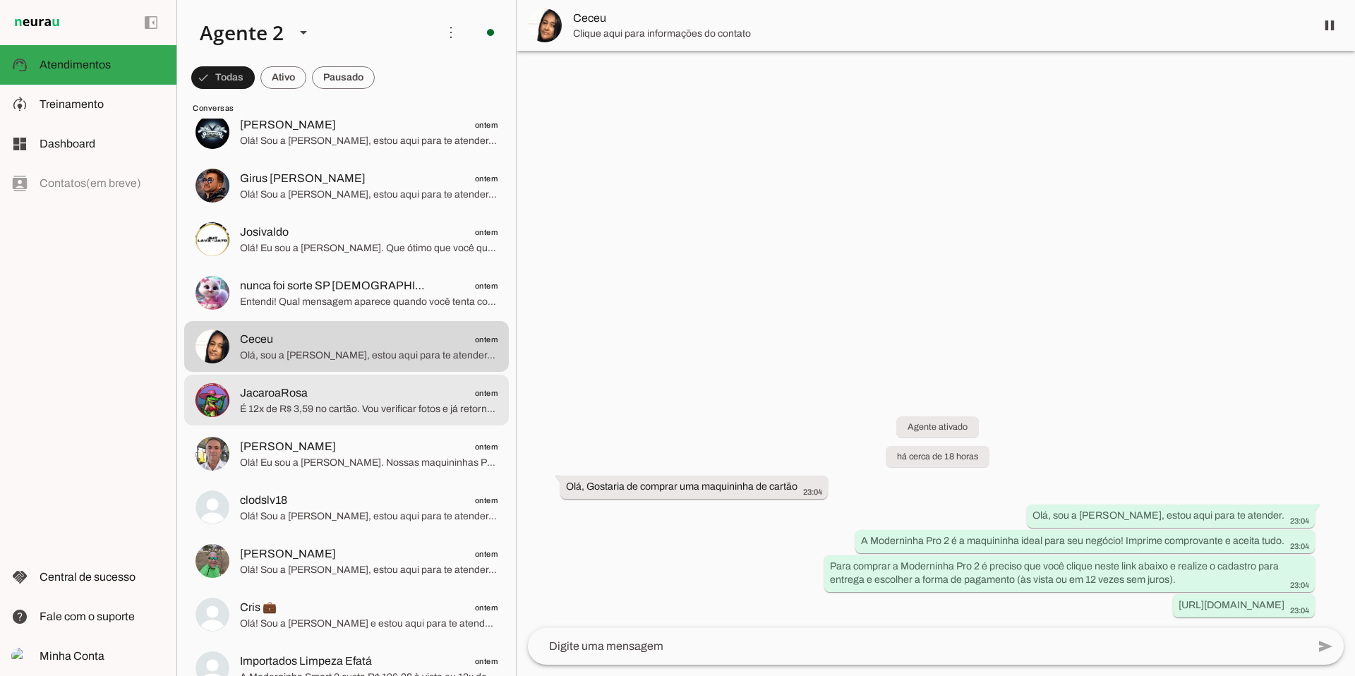
click at [346, 404] on span "É 12x de R$ 3,59 no cartão. Vou verificar fotos e já retorno! Ela tem chip grát…" at bounding box center [369, 409] width 258 height 14
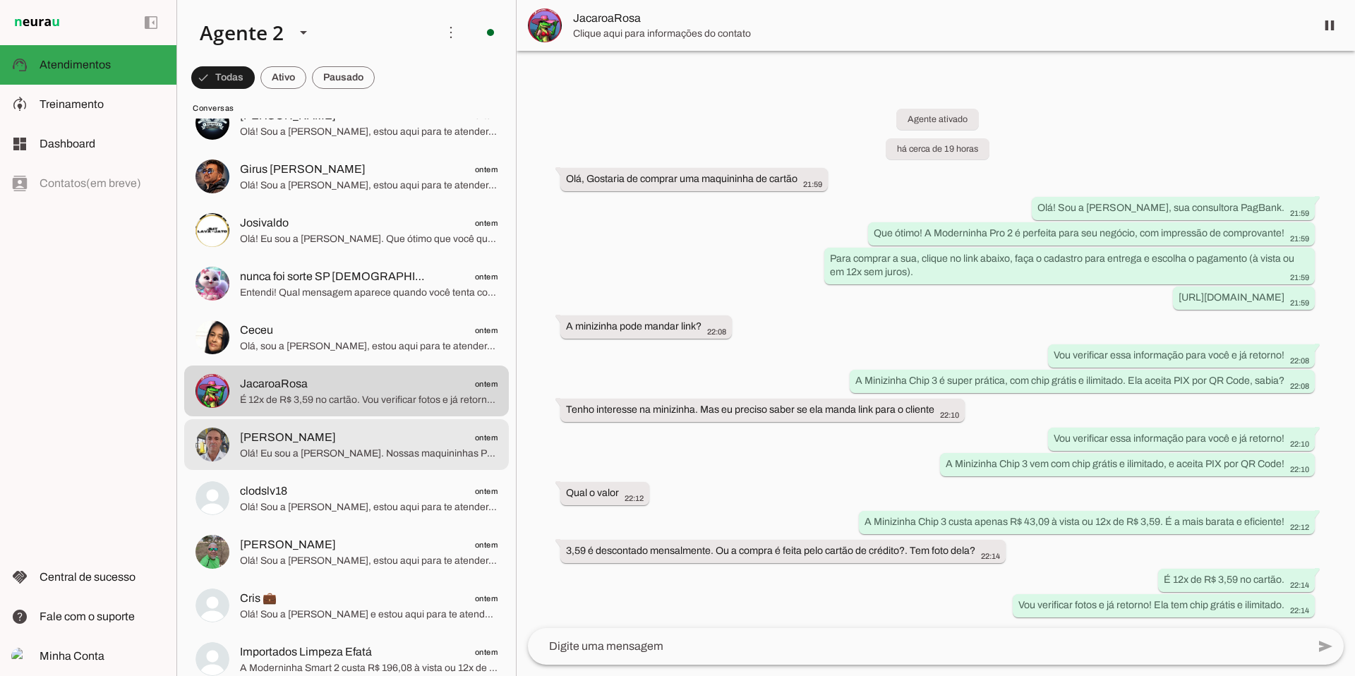
scroll to position [1506, 0]
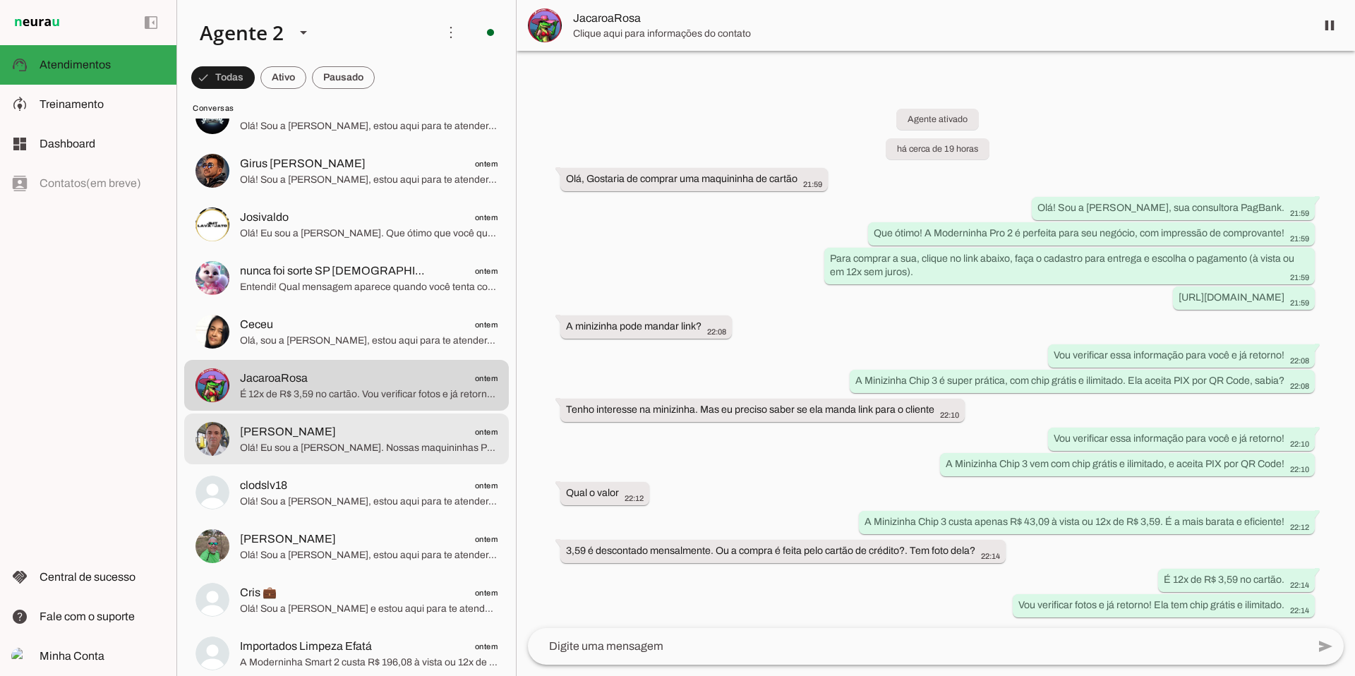
click at [353, 451] on span "Olá! Eu sou a [PERSON_NAME]. Nossas maquininhas PagBank são ideais para impulsi…" at bounding box center [369, 448] width 258 height 14
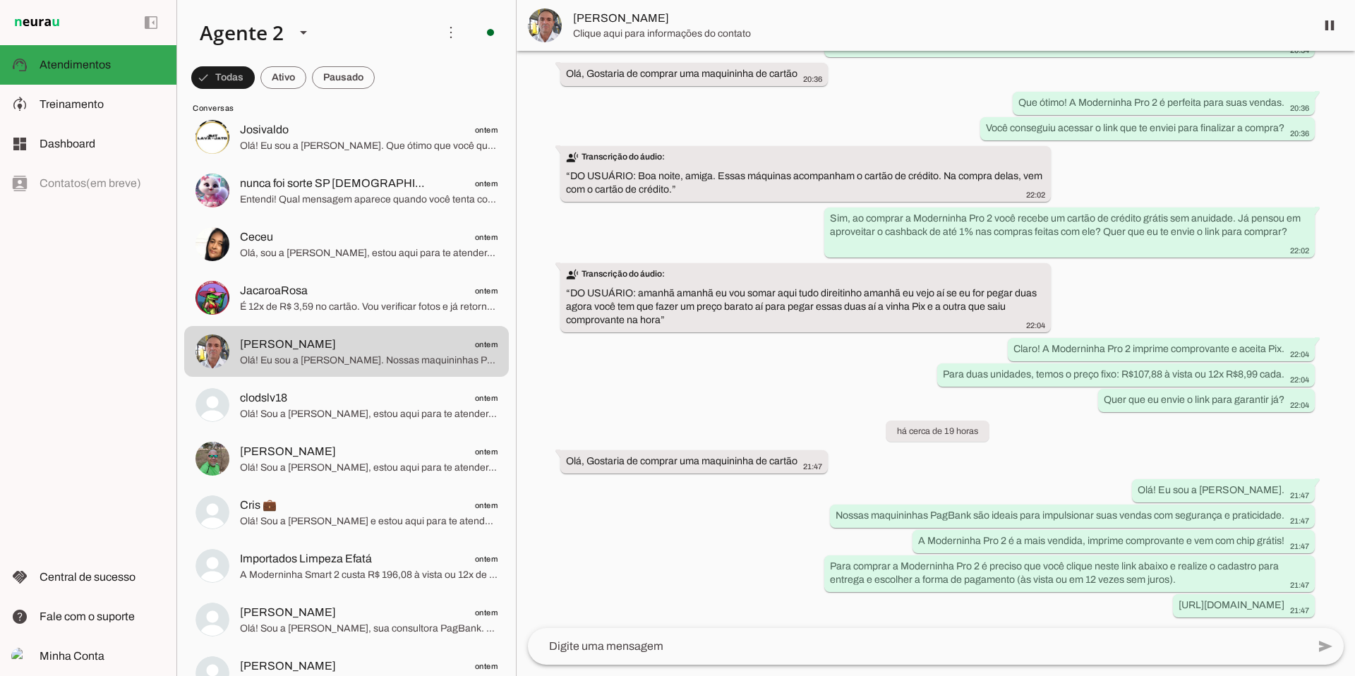
scroll to position [1613, 0]
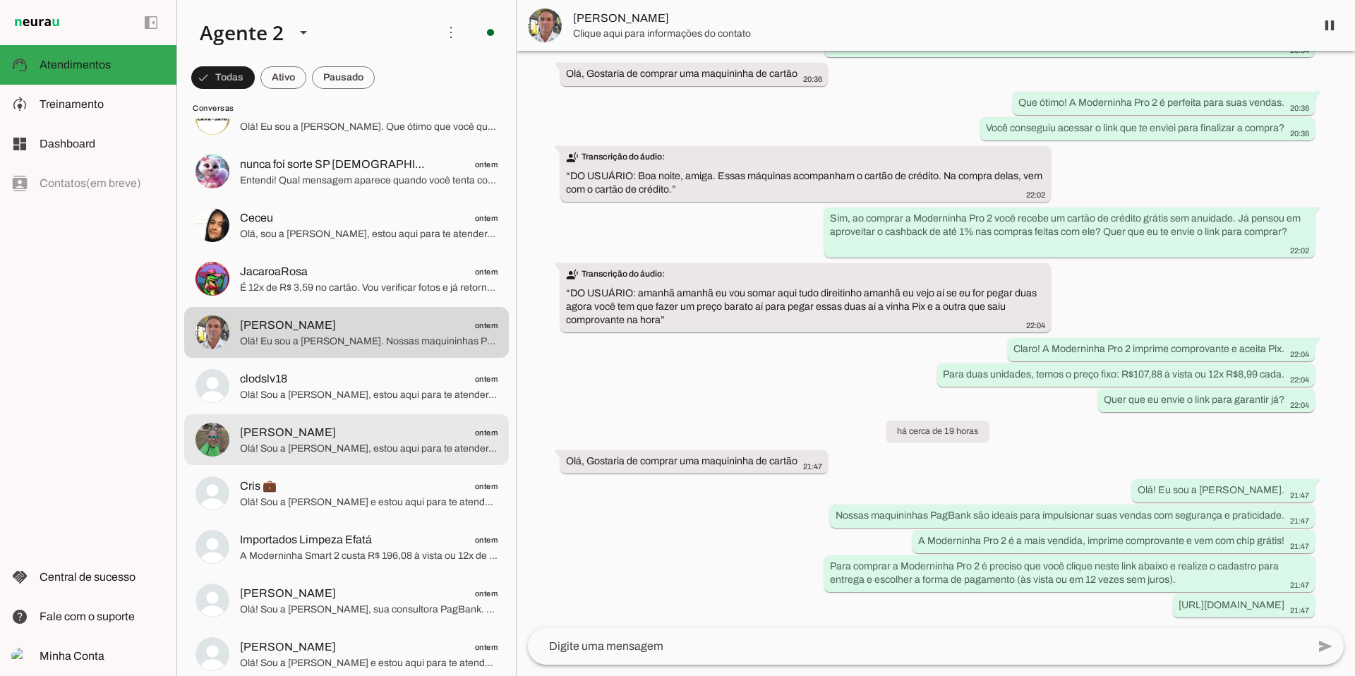
click at [354, 424] on span "[PERSON_NAME] ontem" at bounding box center [369, 433] width 258 height 18
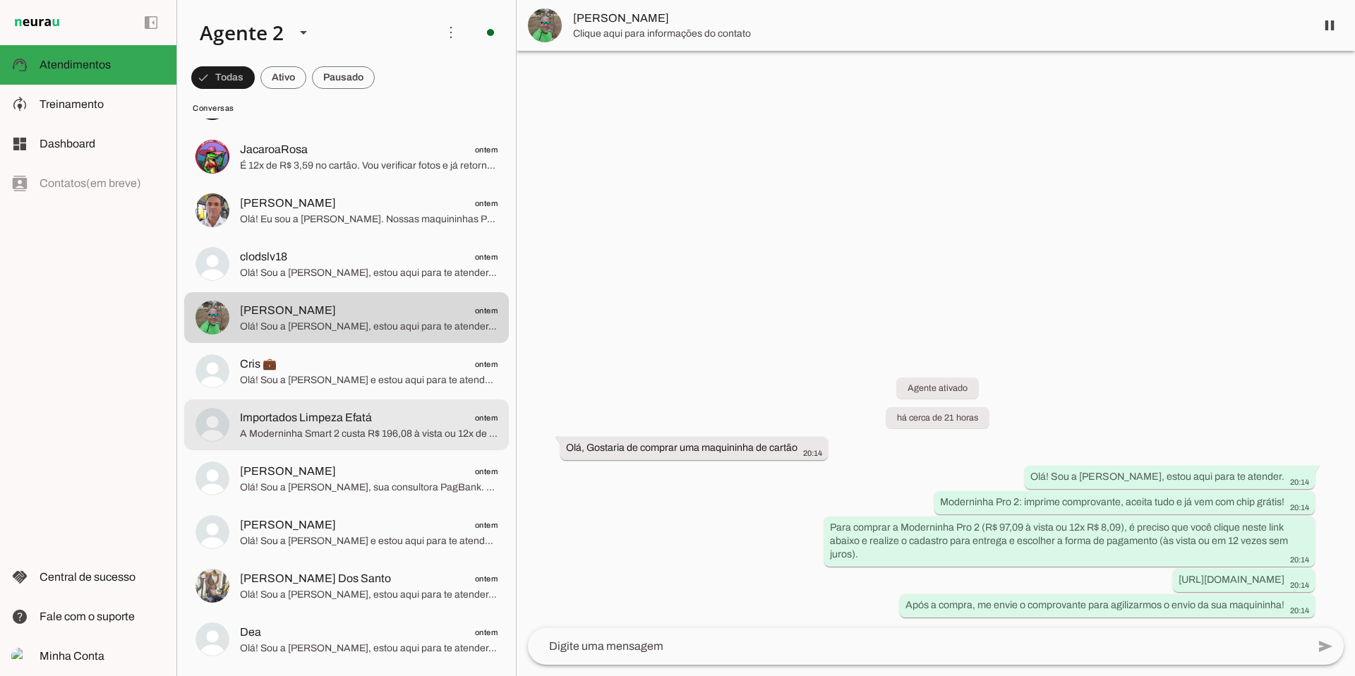
scroll to position [1751, 0]
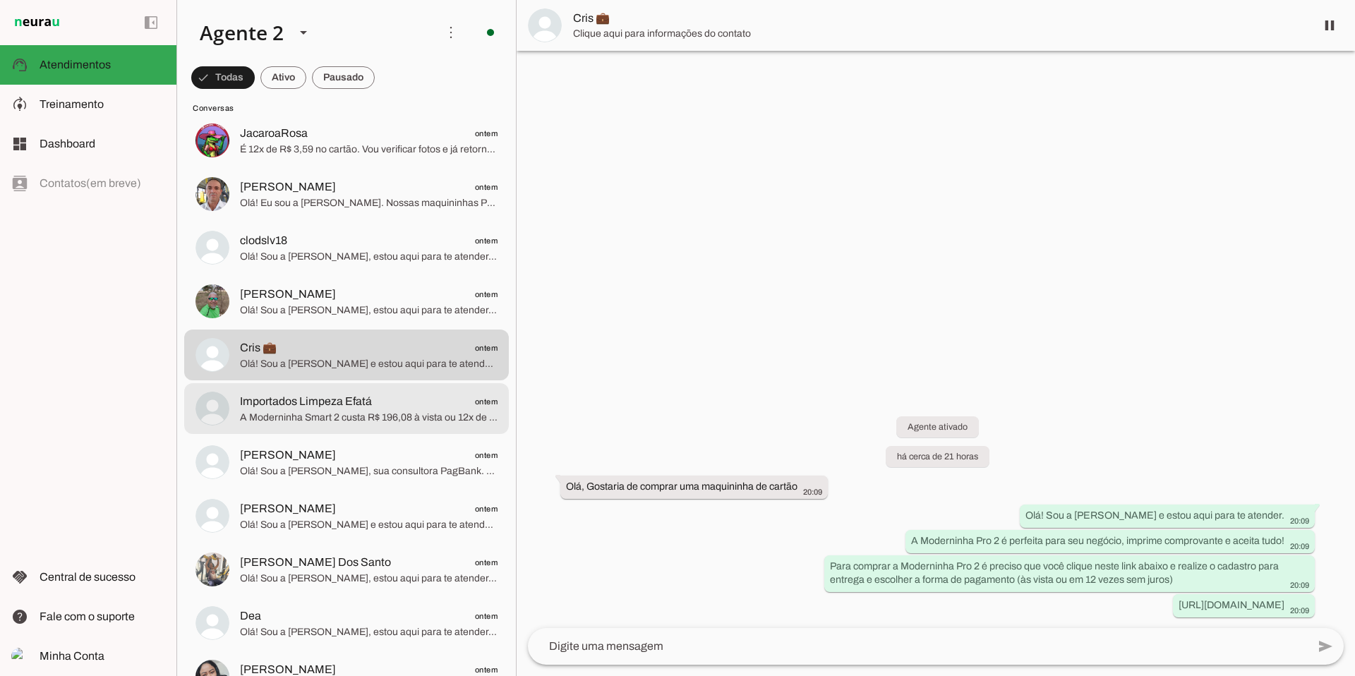
click at [370, 396] on span "Importados Limpeza Efatá" at bounding box center [306, 401] width 132 height 17
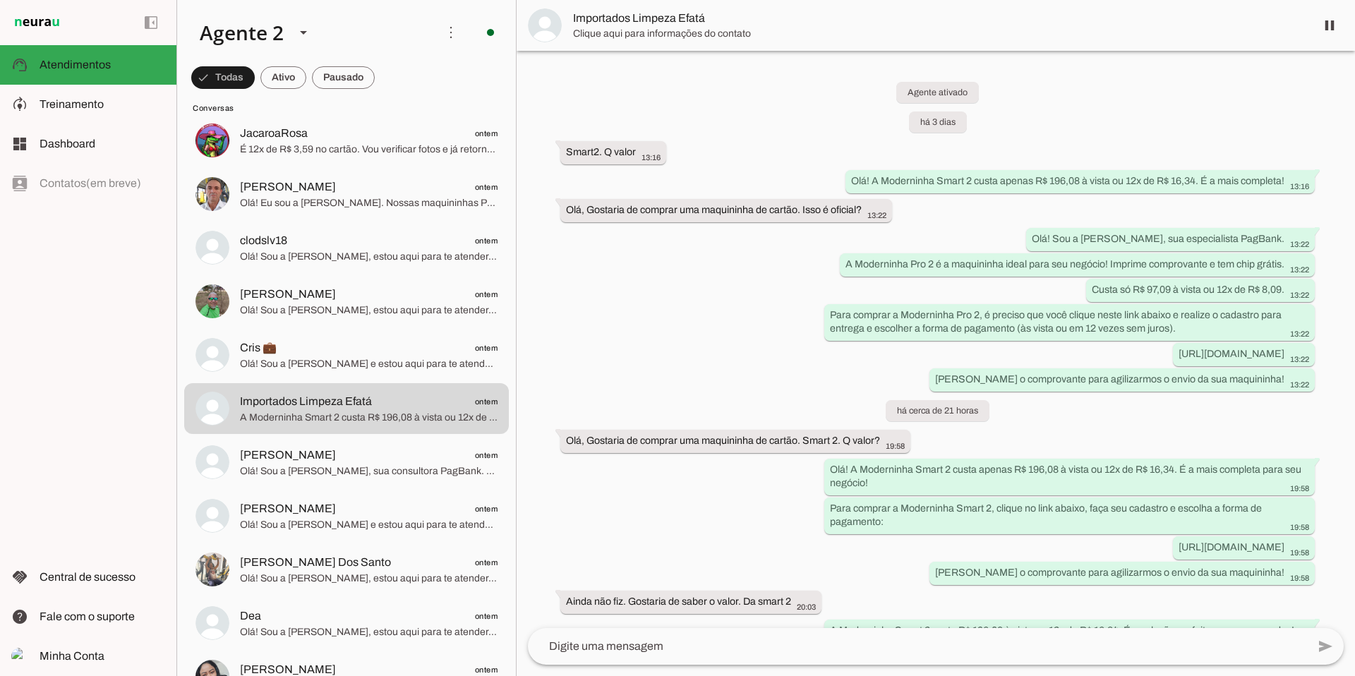
scroll to position [115, 0]
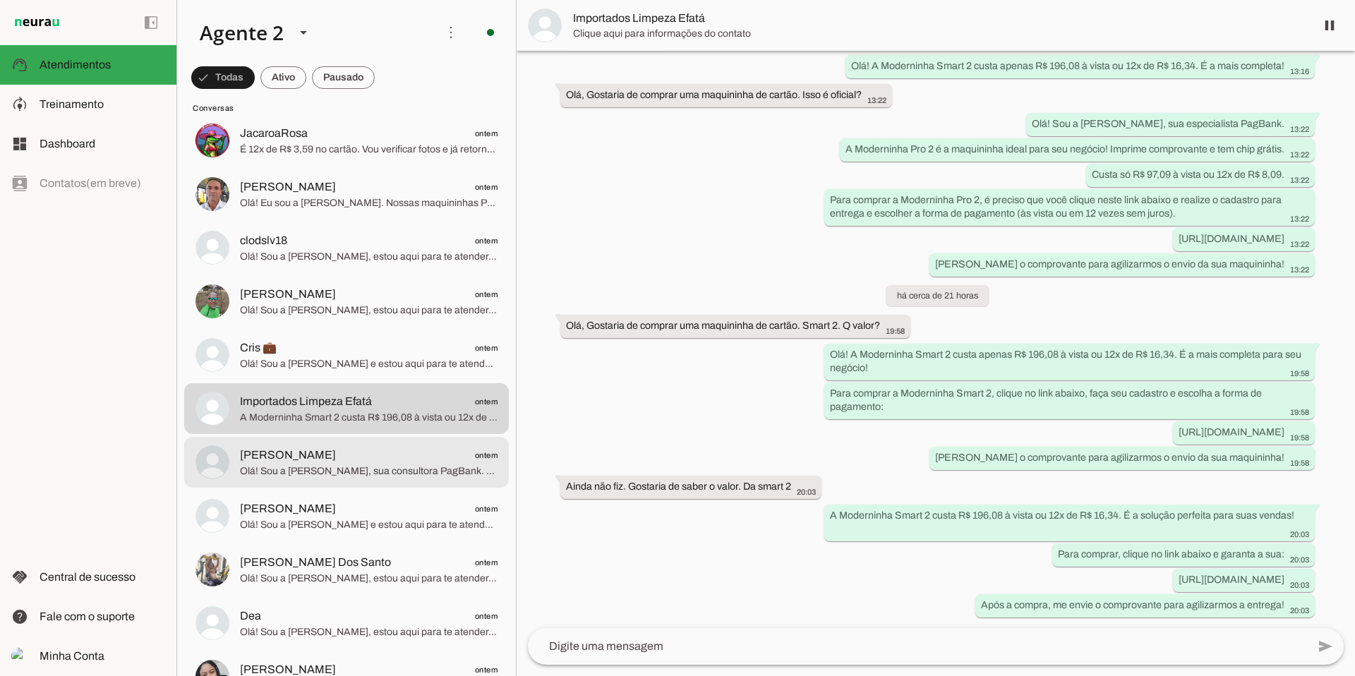
click at [375, 454] on span "[PERSON_NAME] ontem" at bounding box center [369, 456] width 258 height 18
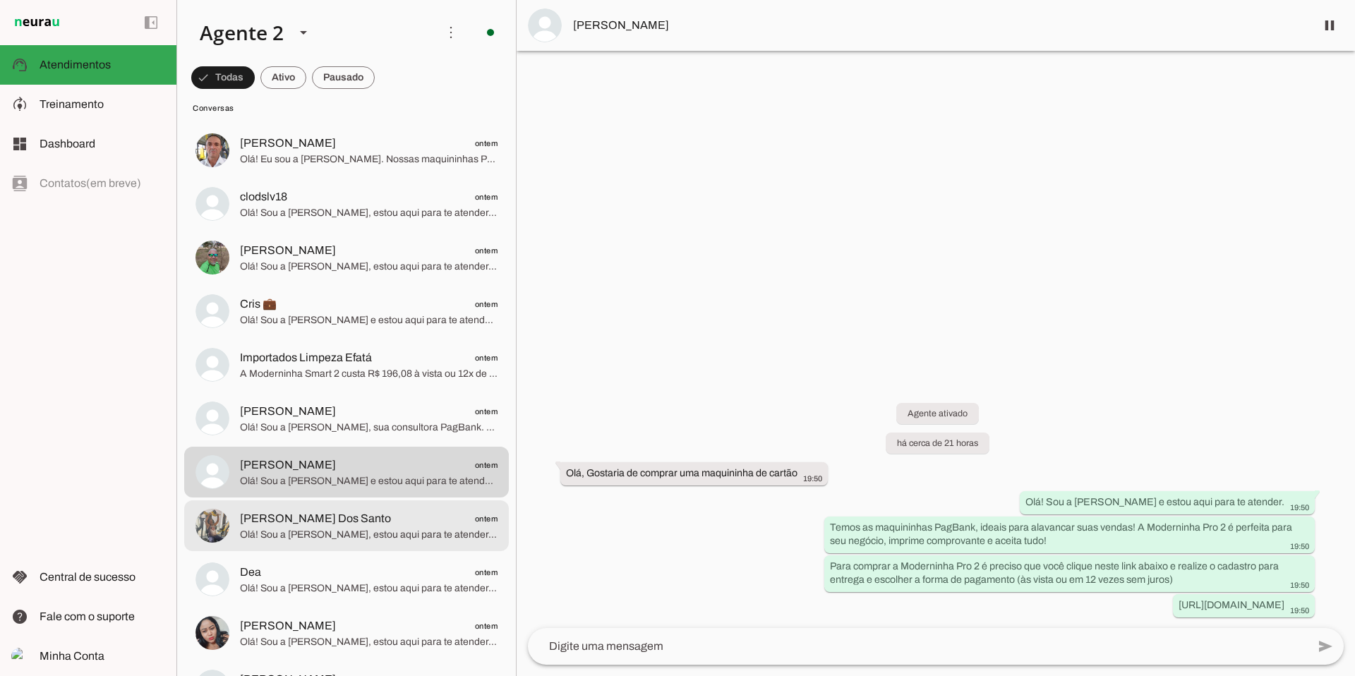
click at [361, 454] on span "[PERSON_NAME] Dos Santo" at bounding box center [315, 518] width 151 height 17
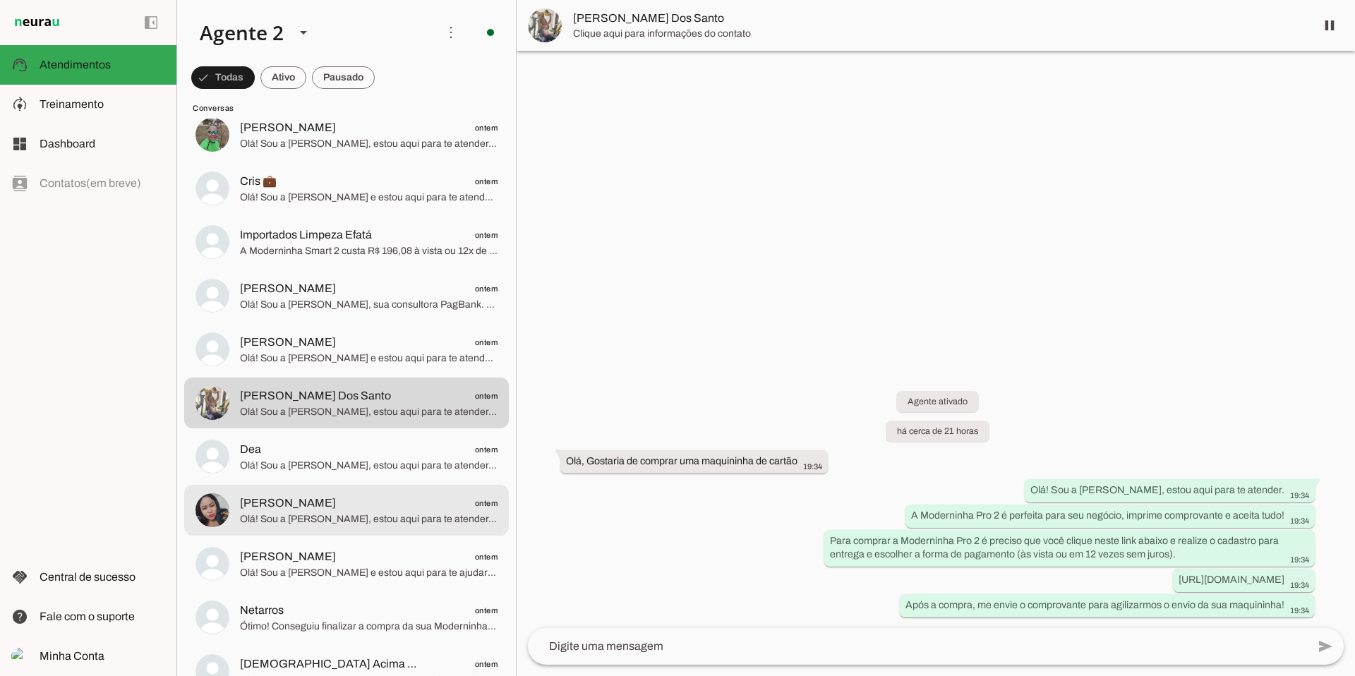
scroll to position [1918, 0]
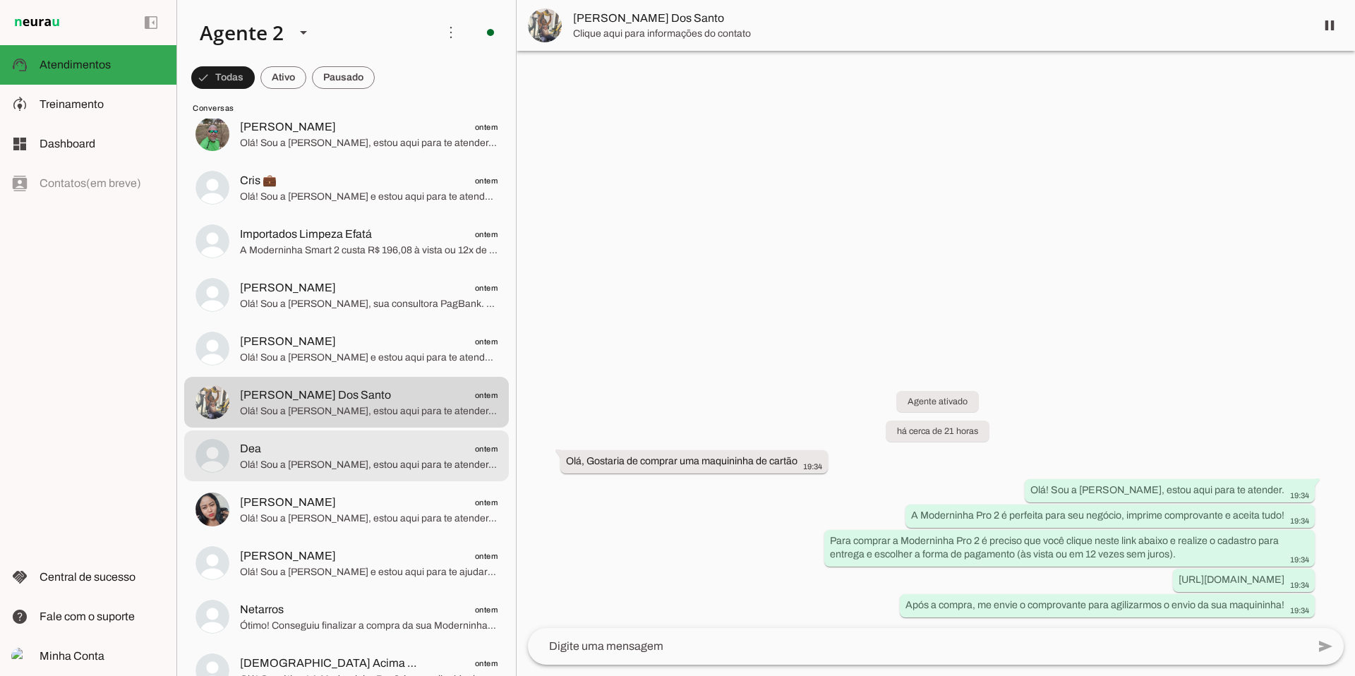
click at [363, 454] on span "Olá! Sou a [PERSON_NAME], estou aqui para te atender. A Moderninha Pro 2 é perf…" at bounding box center [369, 465] width 258 height 14
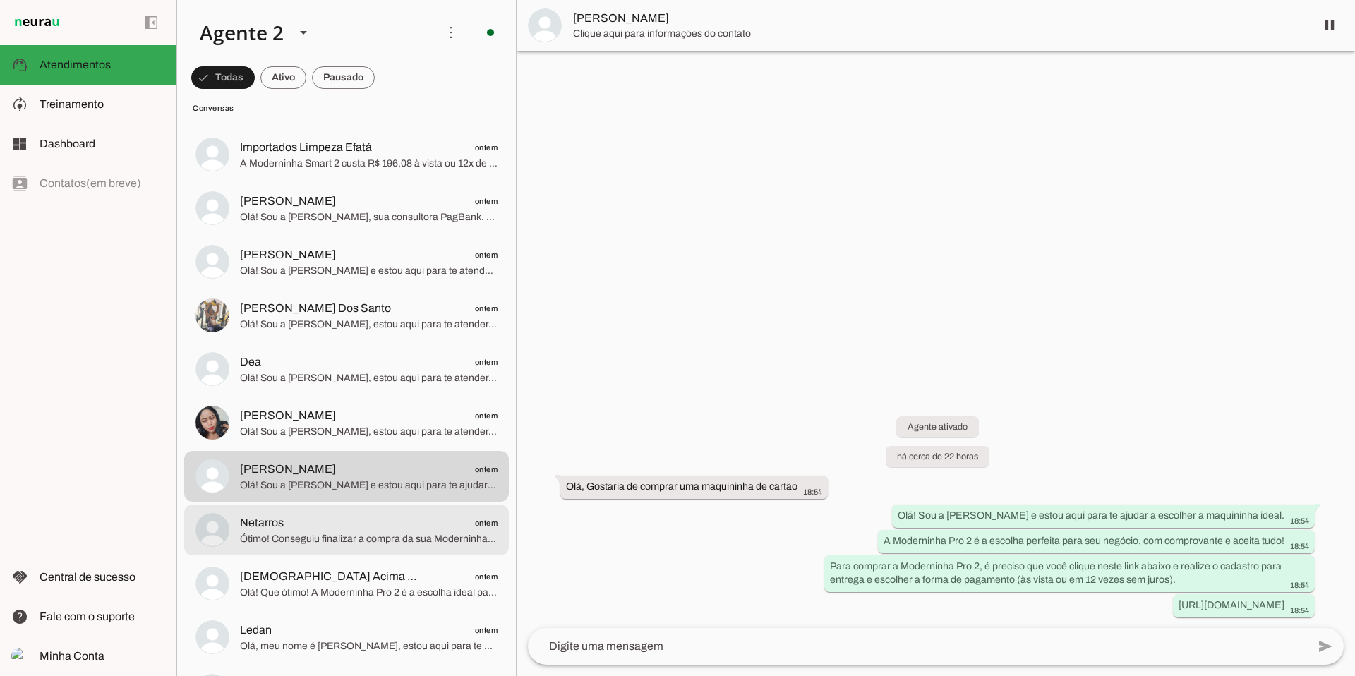
scroll to position [2047, 0]
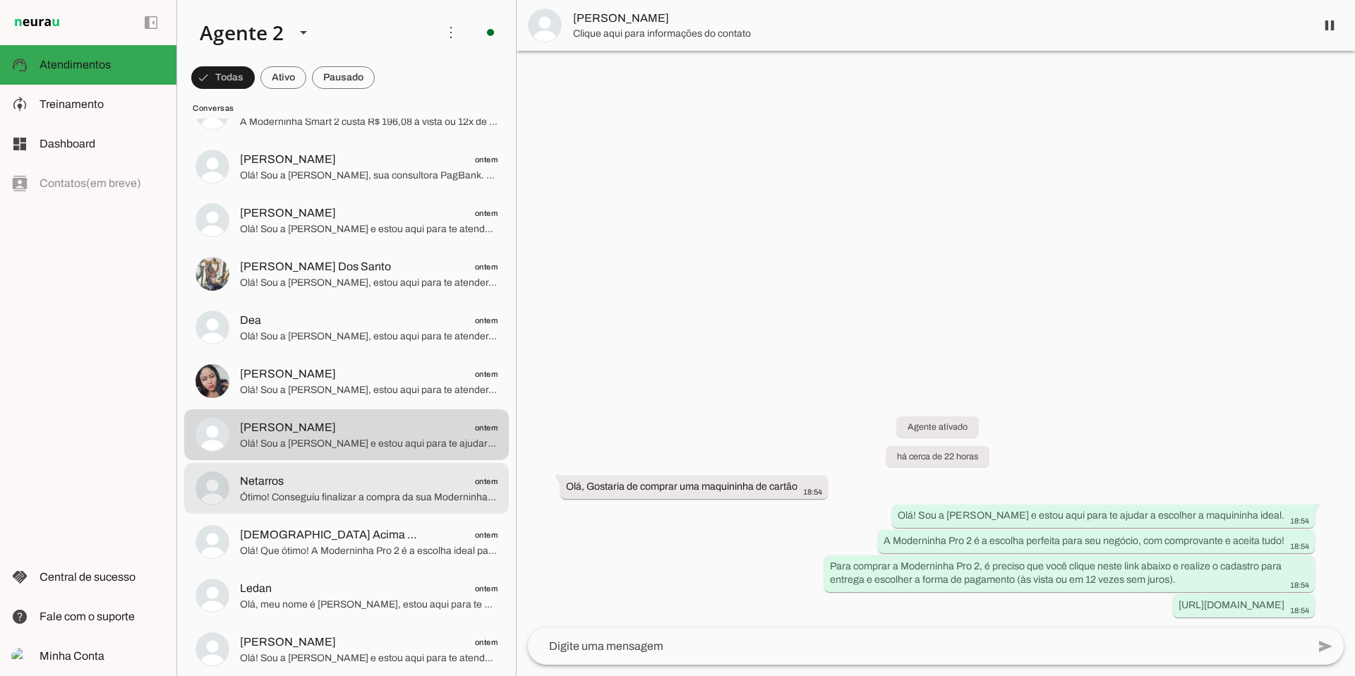
click at [320, 454] on span "Ótimo! Conseguiu finalizar a compra da sua Moderninha Plus 2? Lembre-se de me e…" at bounding box center [369, 498] width 258 height 14
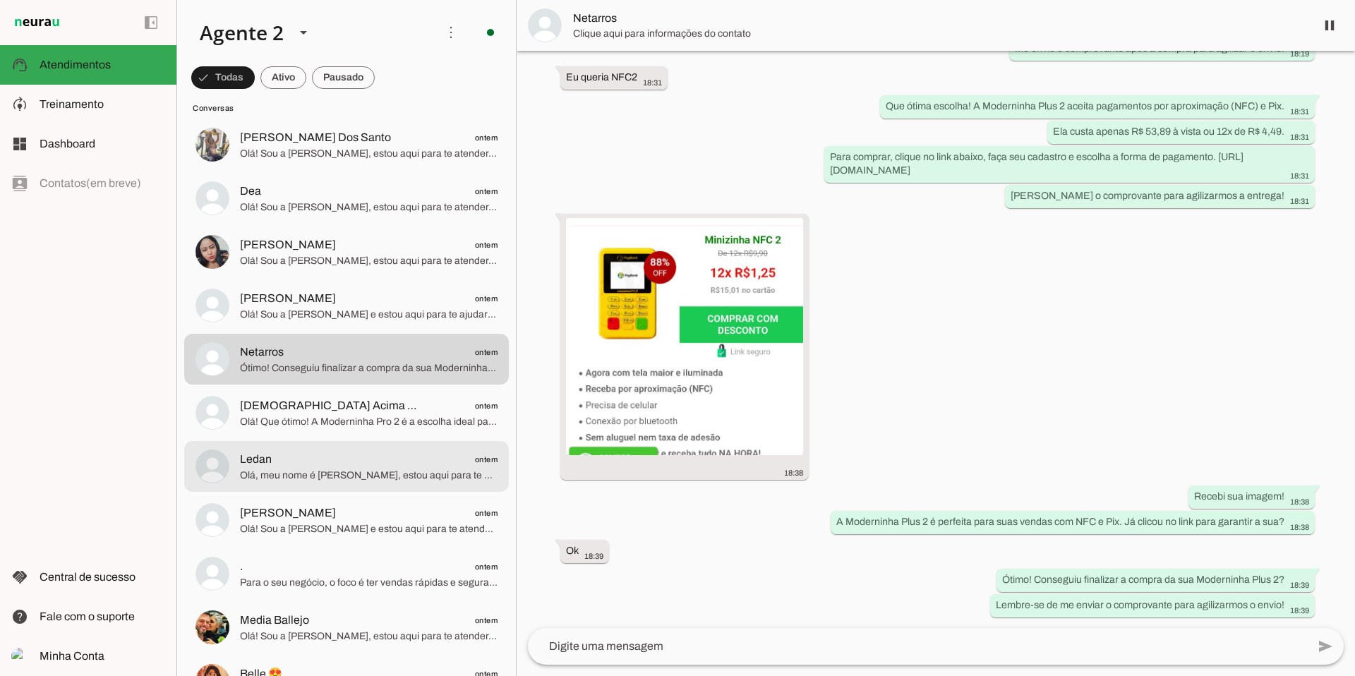
scroll to position [2179, 0]
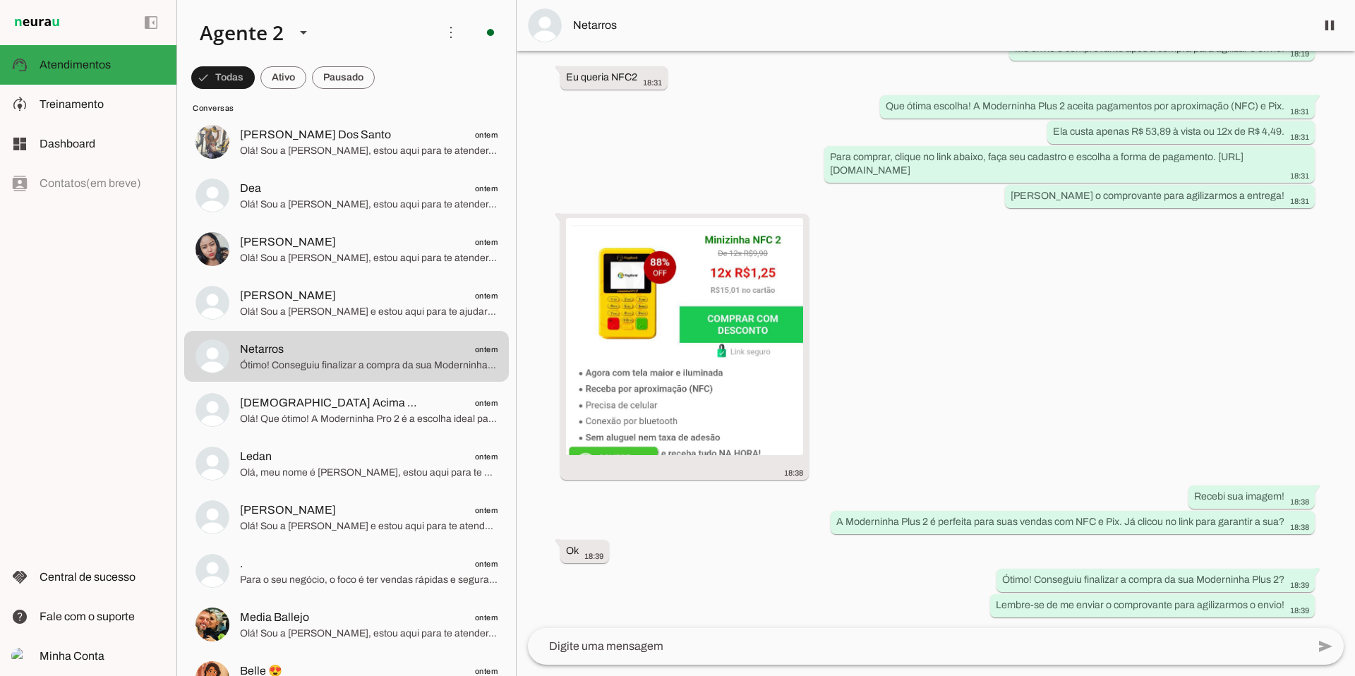
click at [606, 454] on textarea at bounding box center [917, 646] width 779 height 17
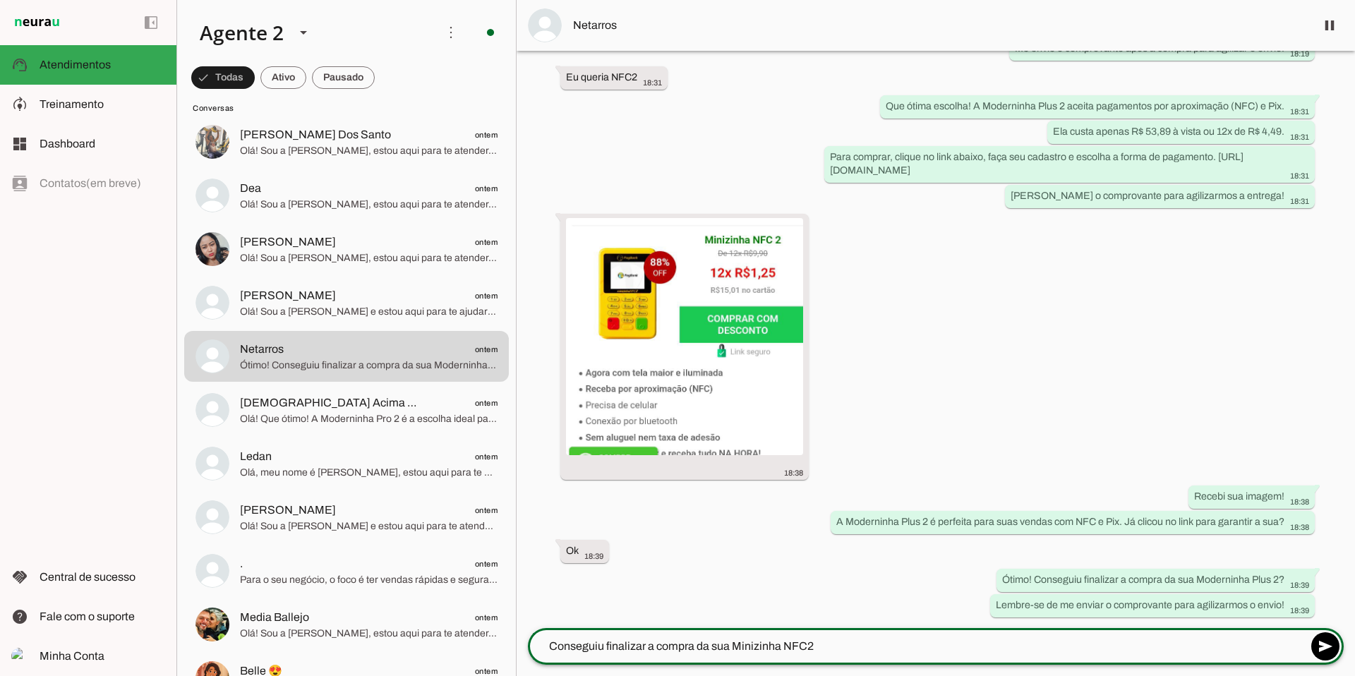
type textarea "Conseguiu finalizar a compra da sua Minizinha NFC2?"
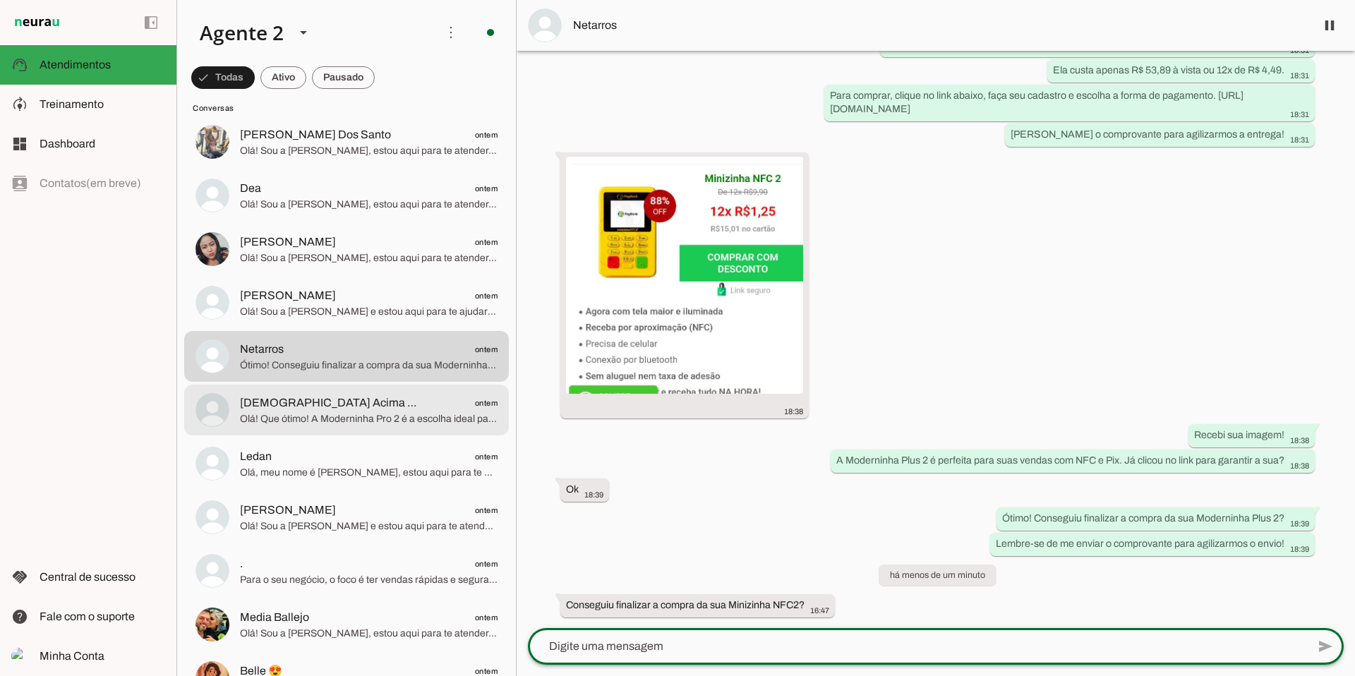
click at [317, 421] on span "Olá! Que ótimo! A Moderninha Pro 2 é a escolha ideal para seu negócio! Para com…" at bounding box center [369, 419] width 258 height 14
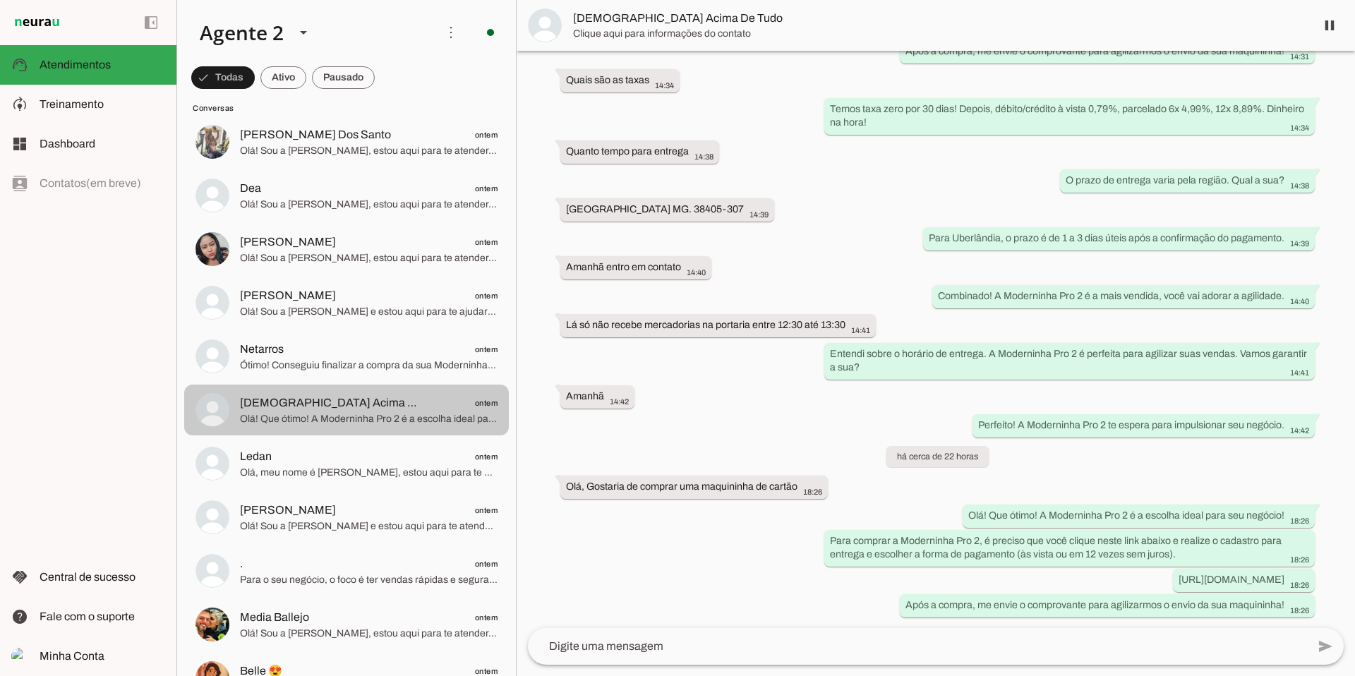
scroll to position [245, 0]
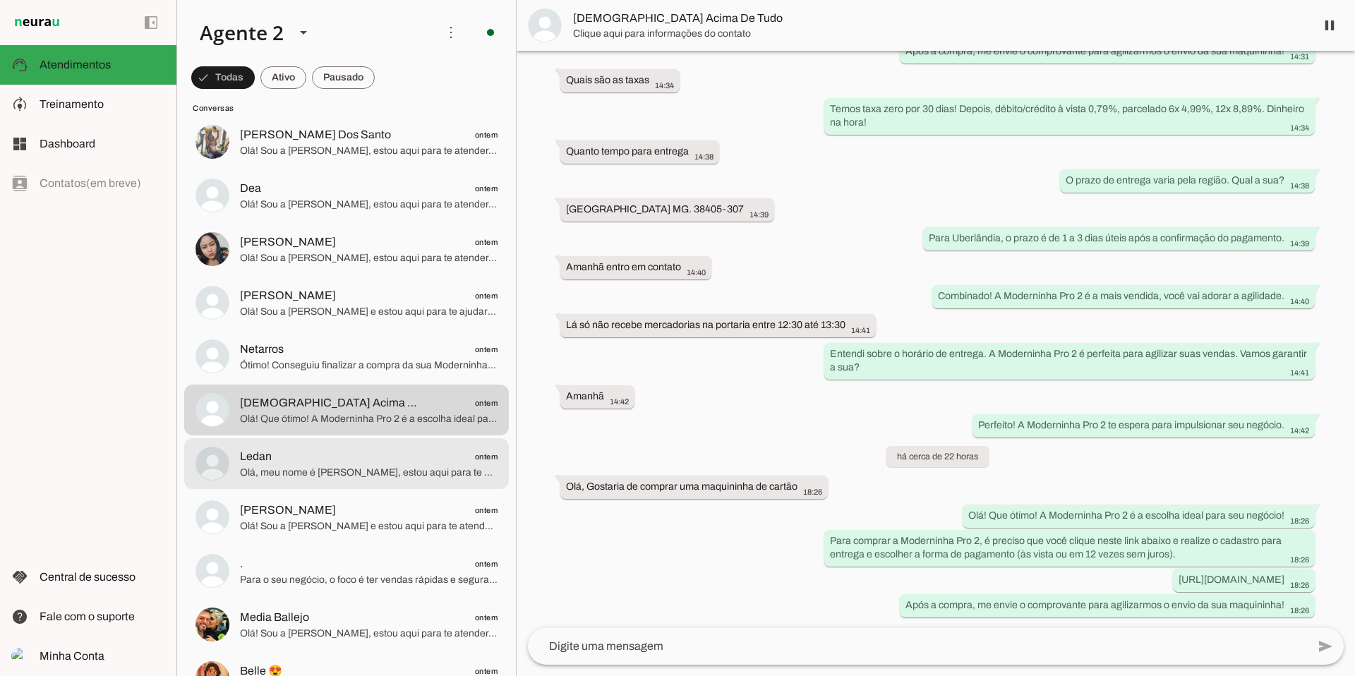
click at [307, 448] on span "Ledan ontem" at bounding box center [369, 457] width 258 height 18
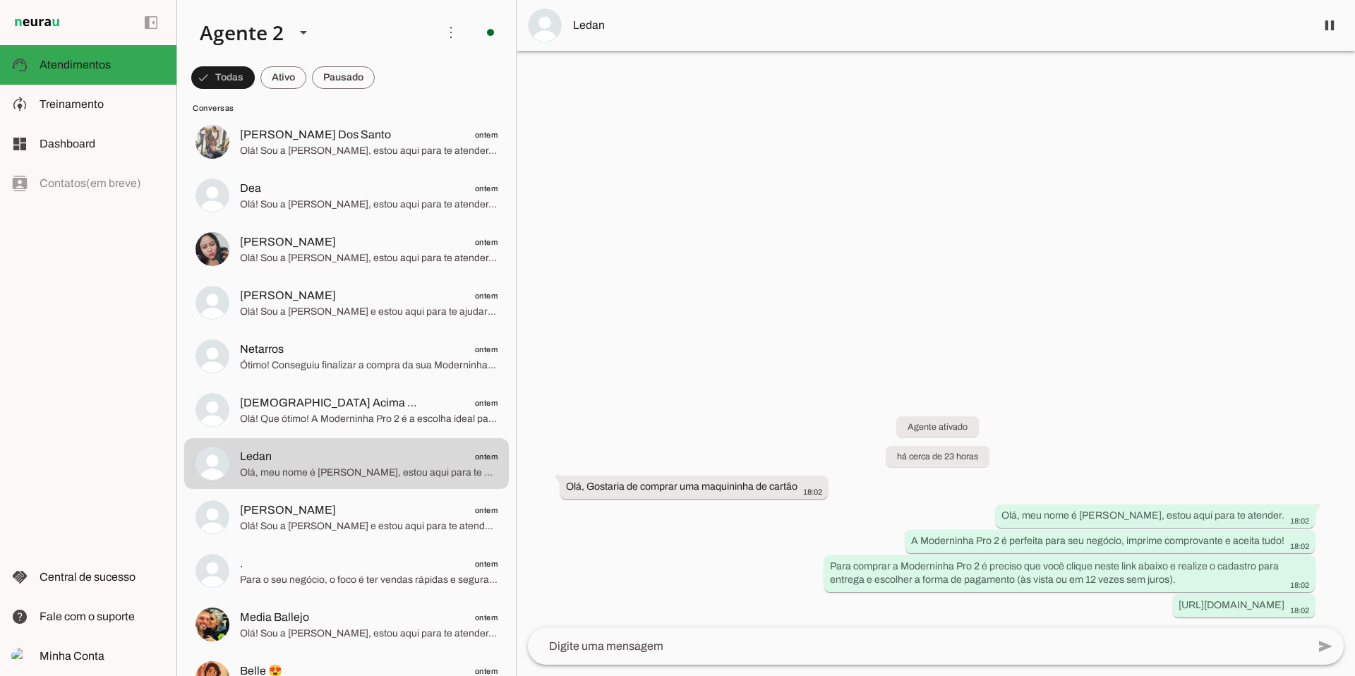
click at [579, 454] on textarea at bounding box center [917, 646] width 779 height 17
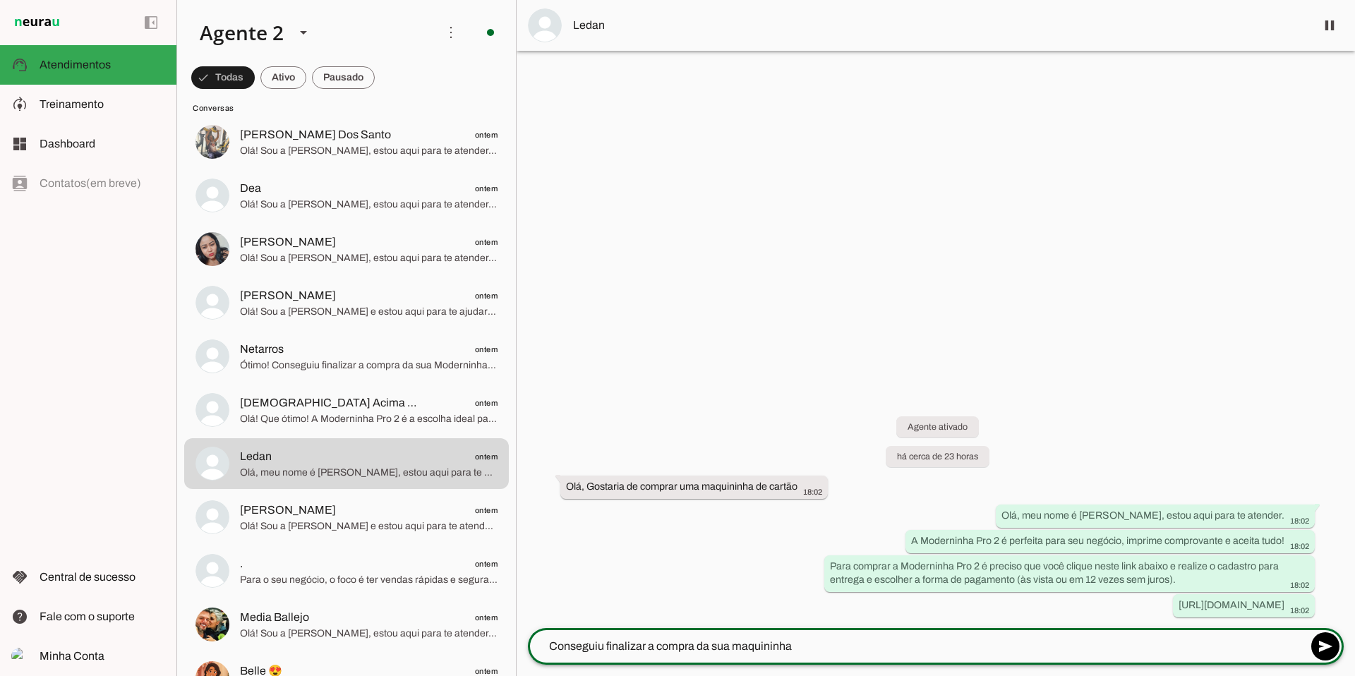
type textarea "Conseguiu finalizar a compra da sua maquininha?"
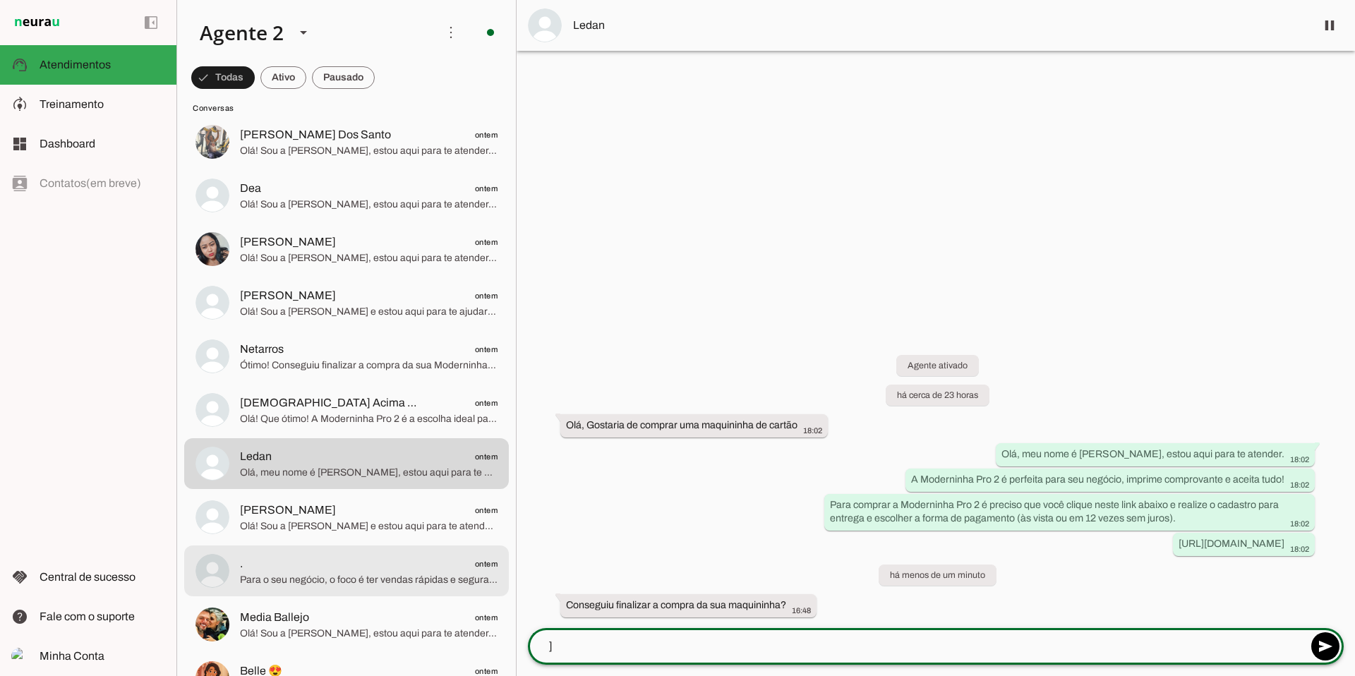
type textarea "]"
type md-outlined-text-field "]"
click at [437, 454] on span ". ontem" at bounding box center [369, 564] width 258 height 18
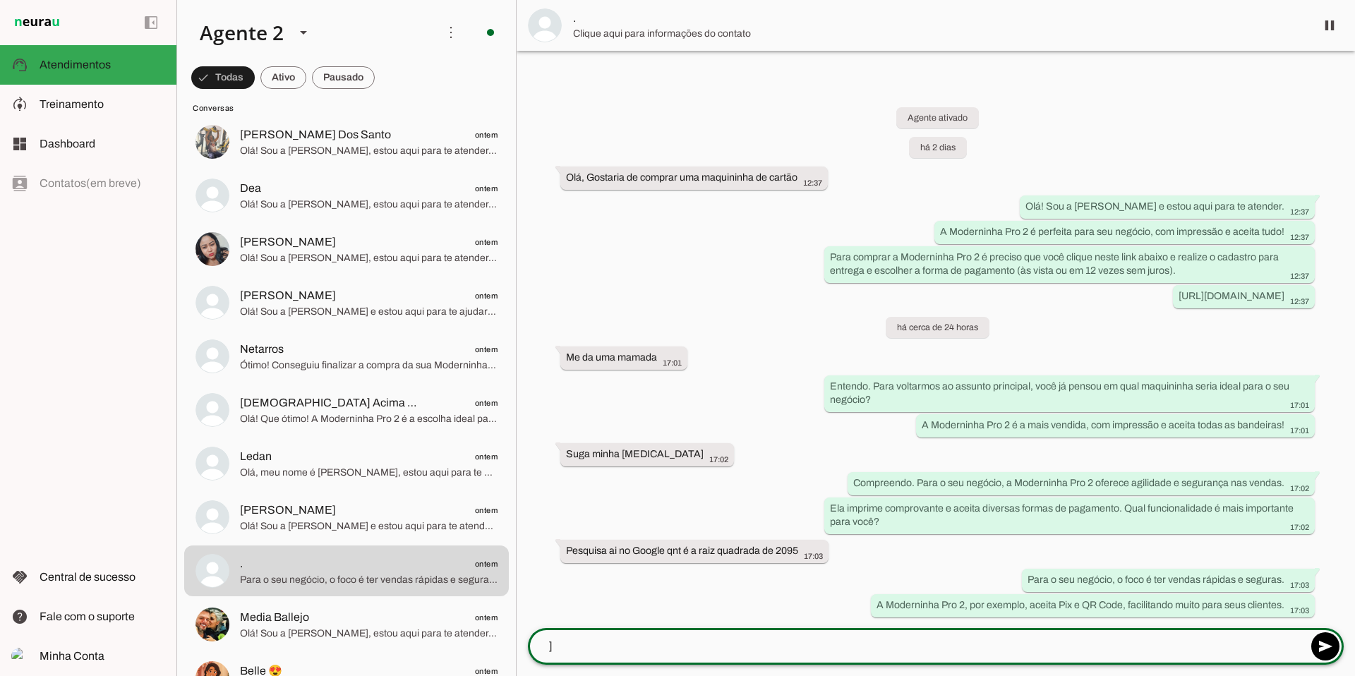
click at [564, 454] on textarea "]" at bounding box center [917, 646] width 779 height 17
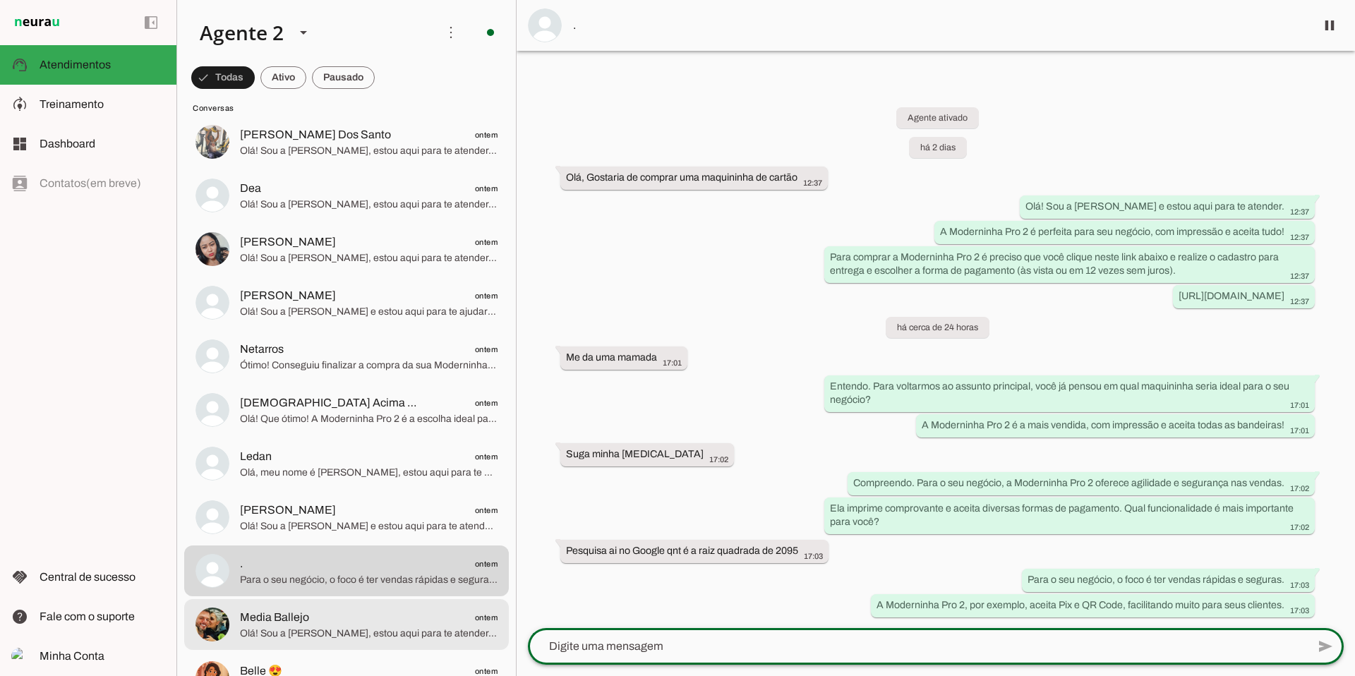
click at [376, 454] on span "Media Ballejo ontem" at bounding box center [369, 618] width 258 height 18
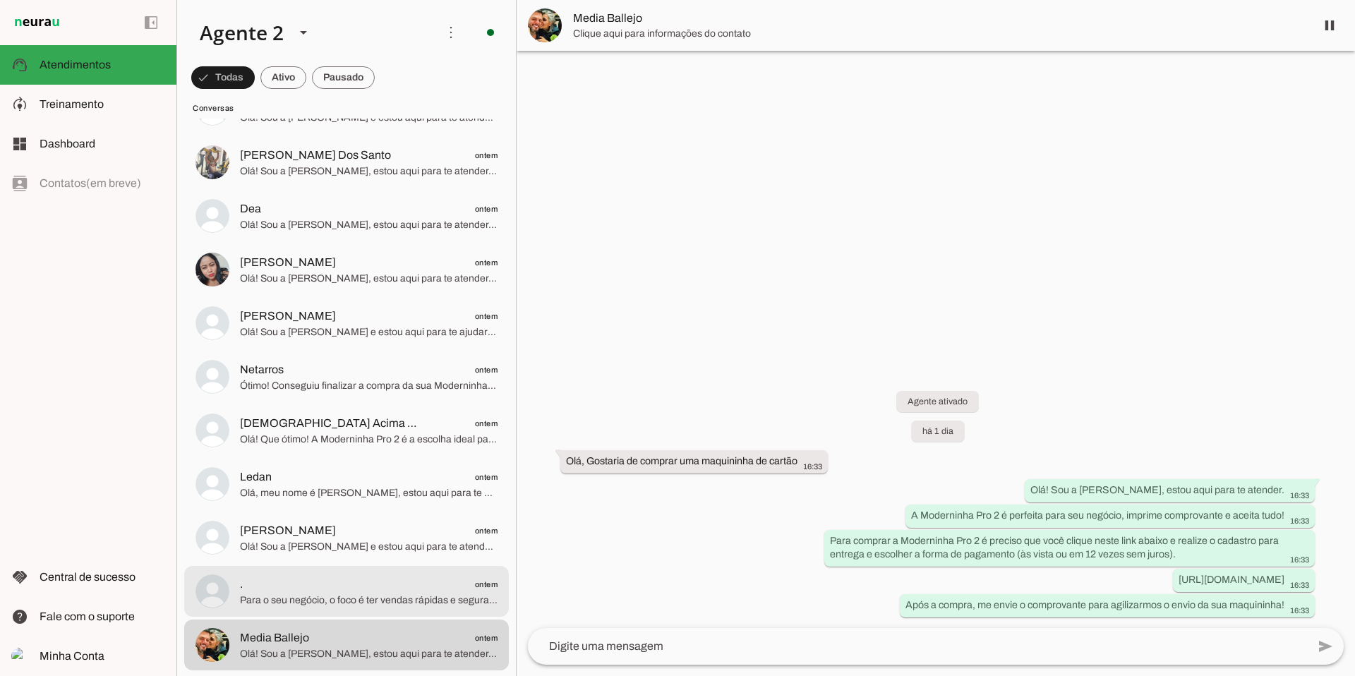
scroll to position [2253, 0]
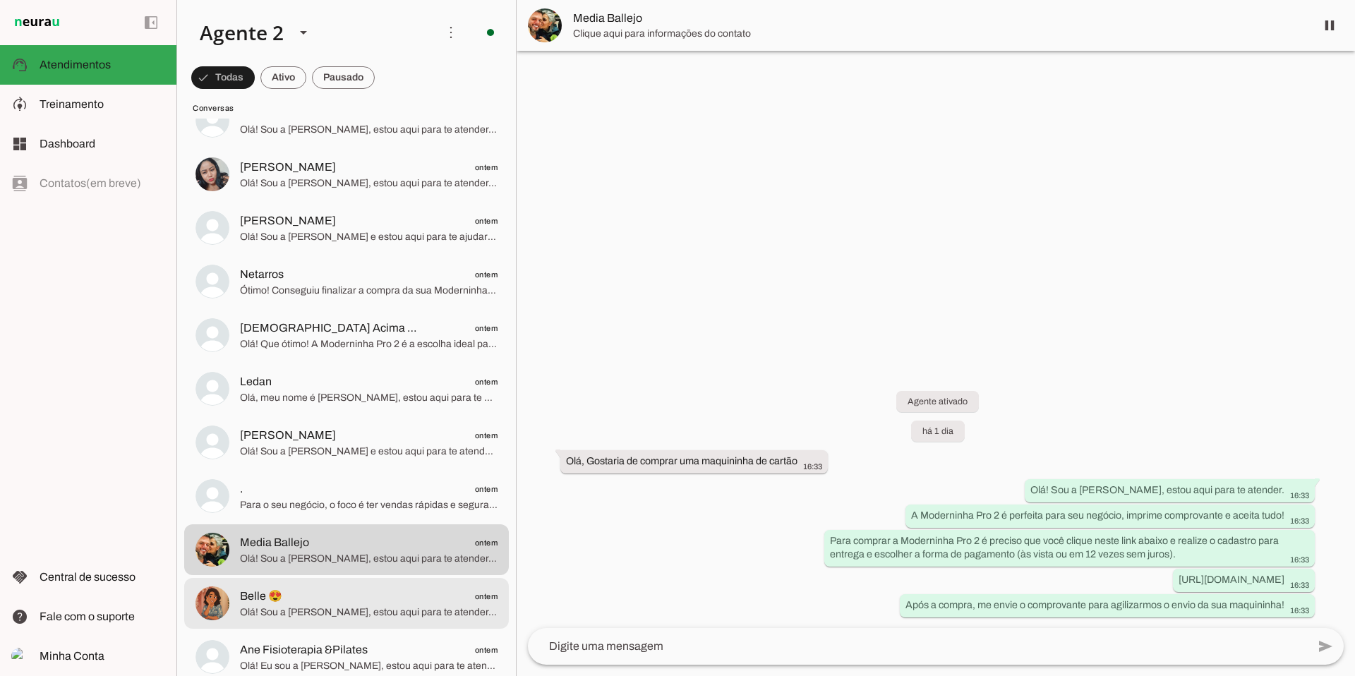
click at [377, 454] on span "Olá! Sou a [PERSON_NAME], estou aqui para te atender. A Moderninha Pro 2 é perf…" at bounding box center [369, 613] width 258 height 14
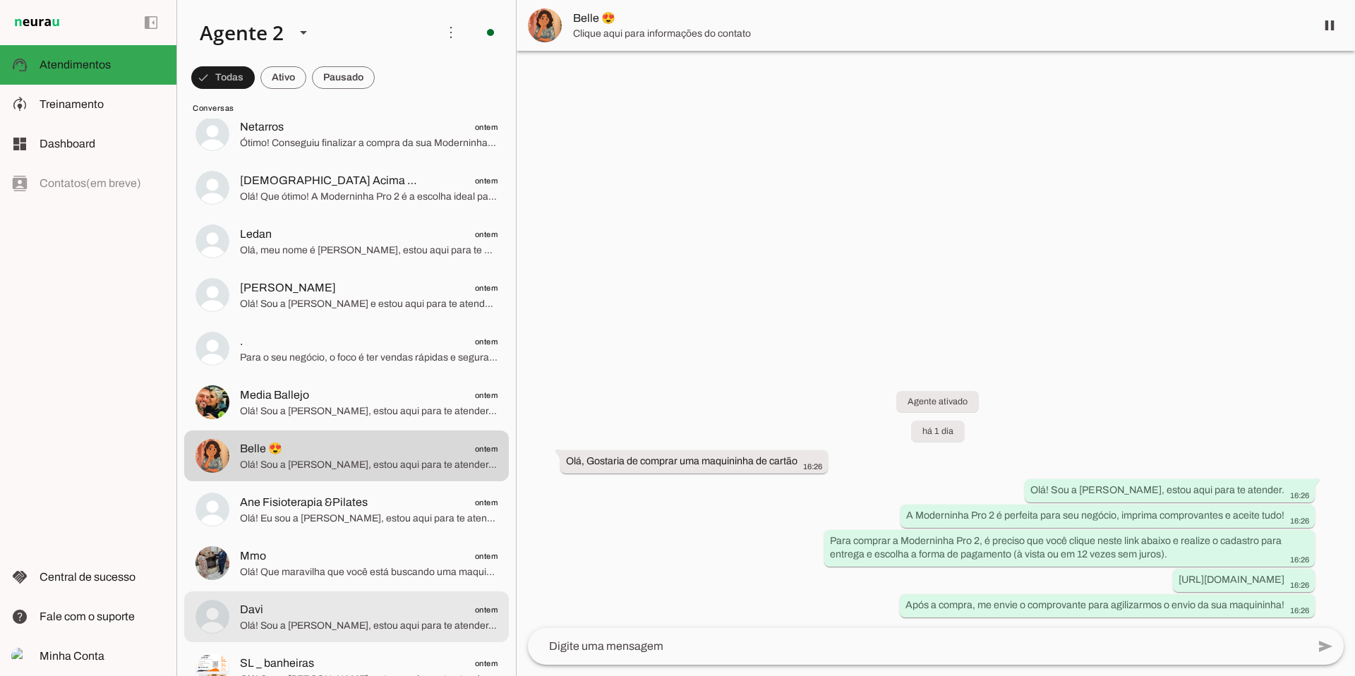
scroll to position [2405, 0]
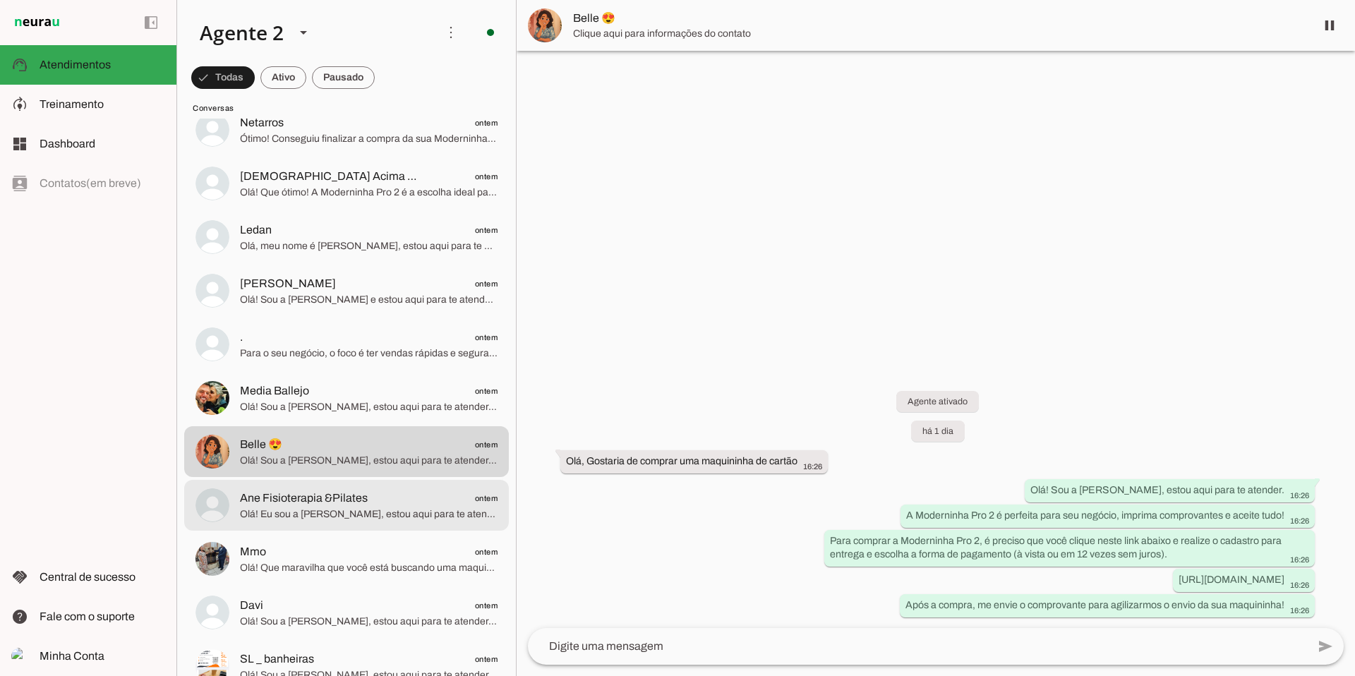
click at [397, 454] on span "Olá! Eu sou a [PERSON_NAME], estou aqui para te atender. A Moderninha Pro 2 é p…" at bounding box center [369, 514] width 258 height 14
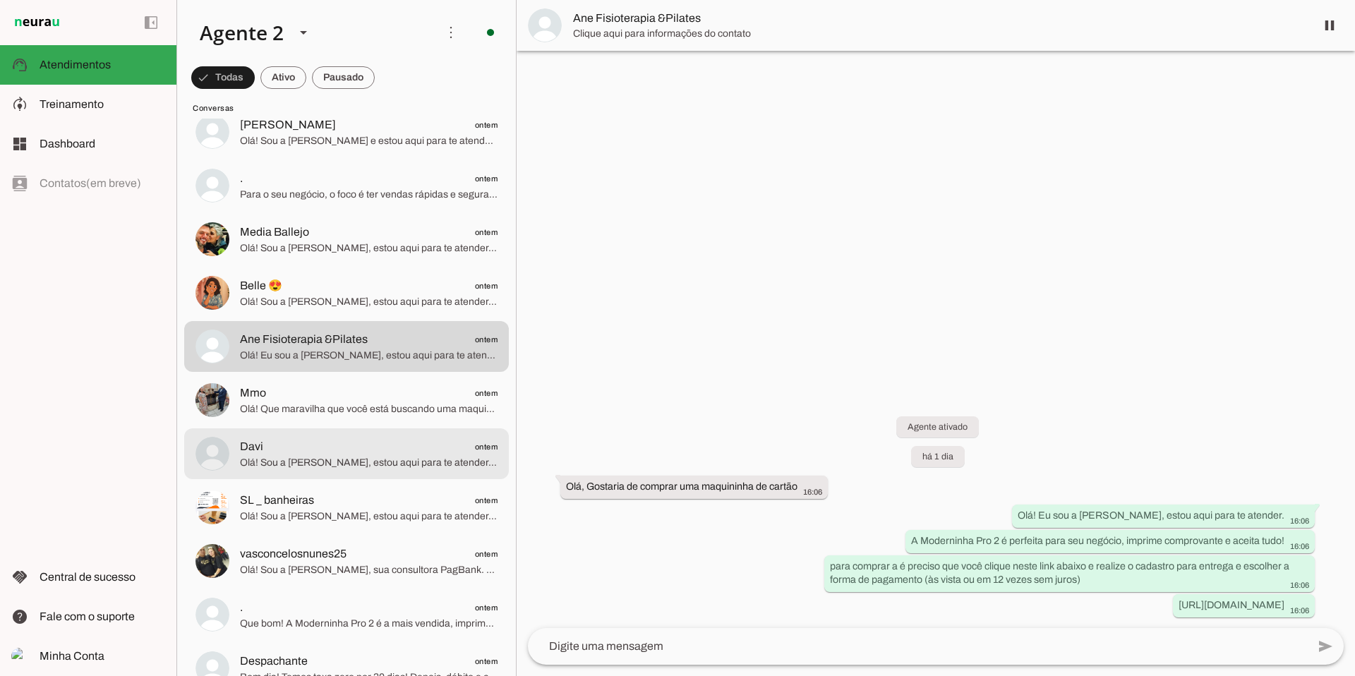
scroll to position [2579, 0]
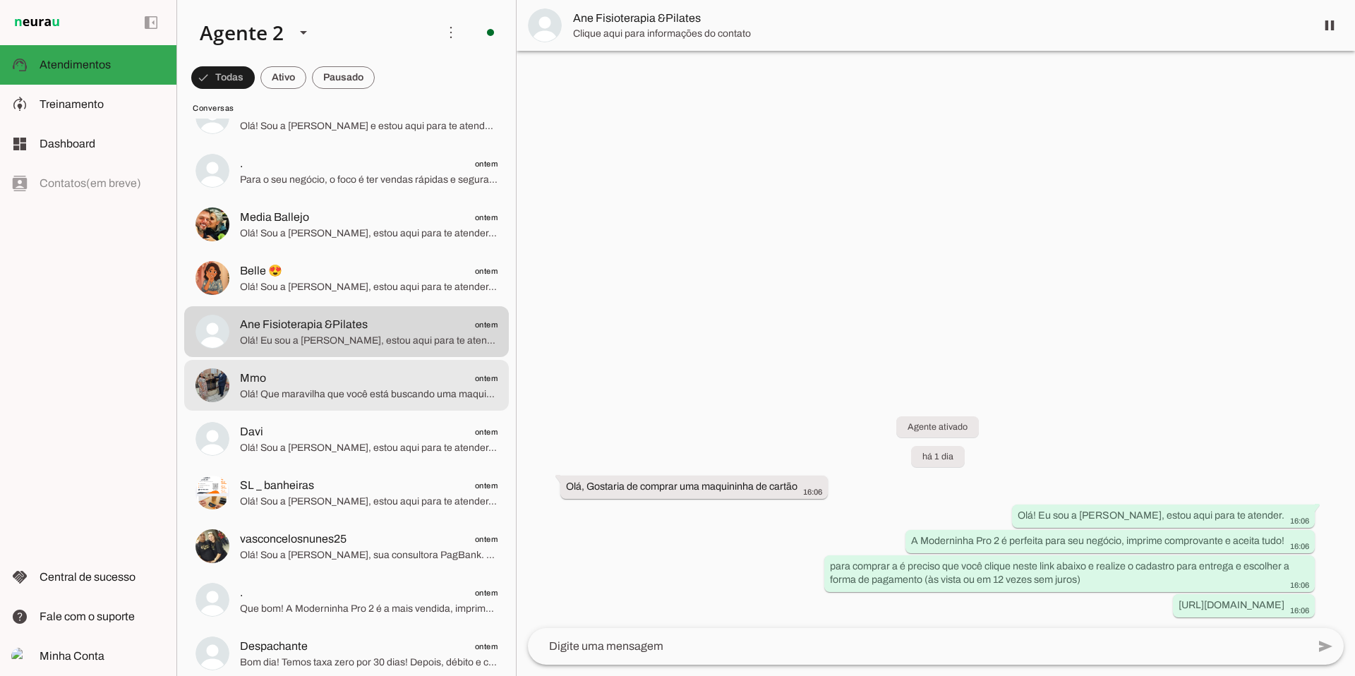
click at [402, 397] on span "Olá! Que maravilha que você está buscando uma maquininha! A Moderninha Pro 2 é …" at bounding box center [369, 394] width 258 height 14
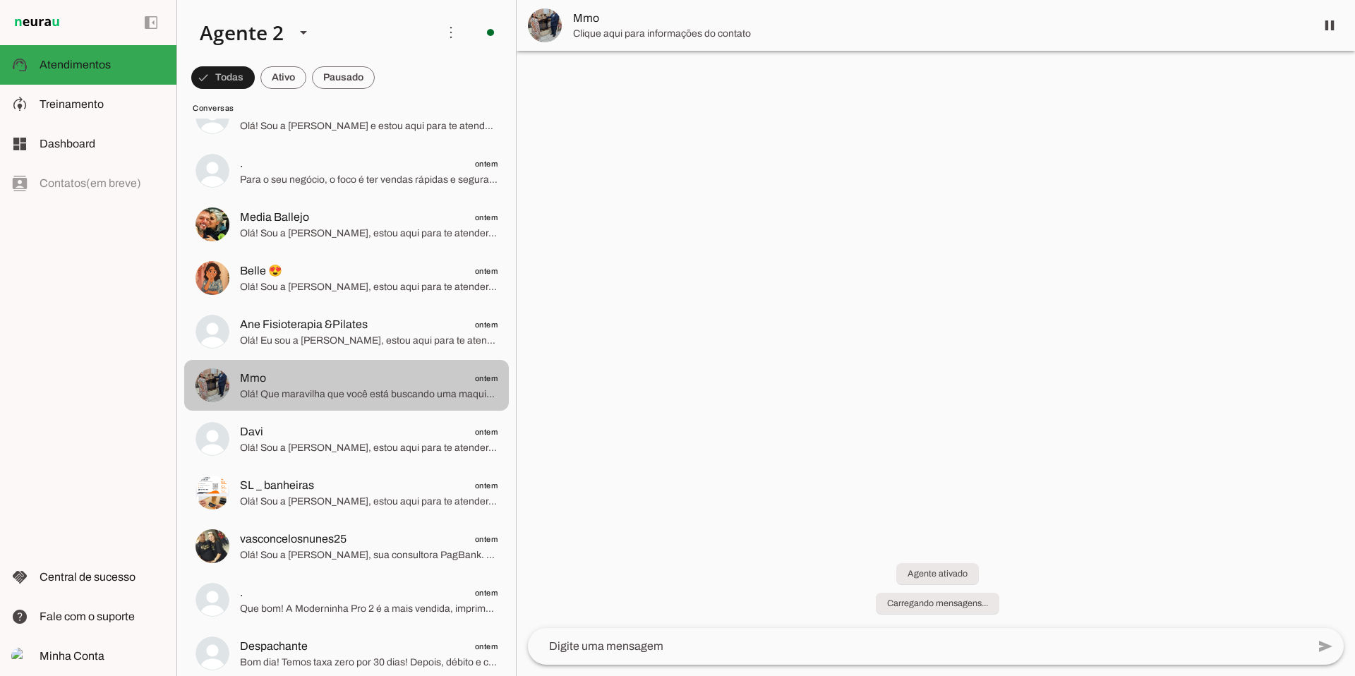
scroll to position [200, 0]
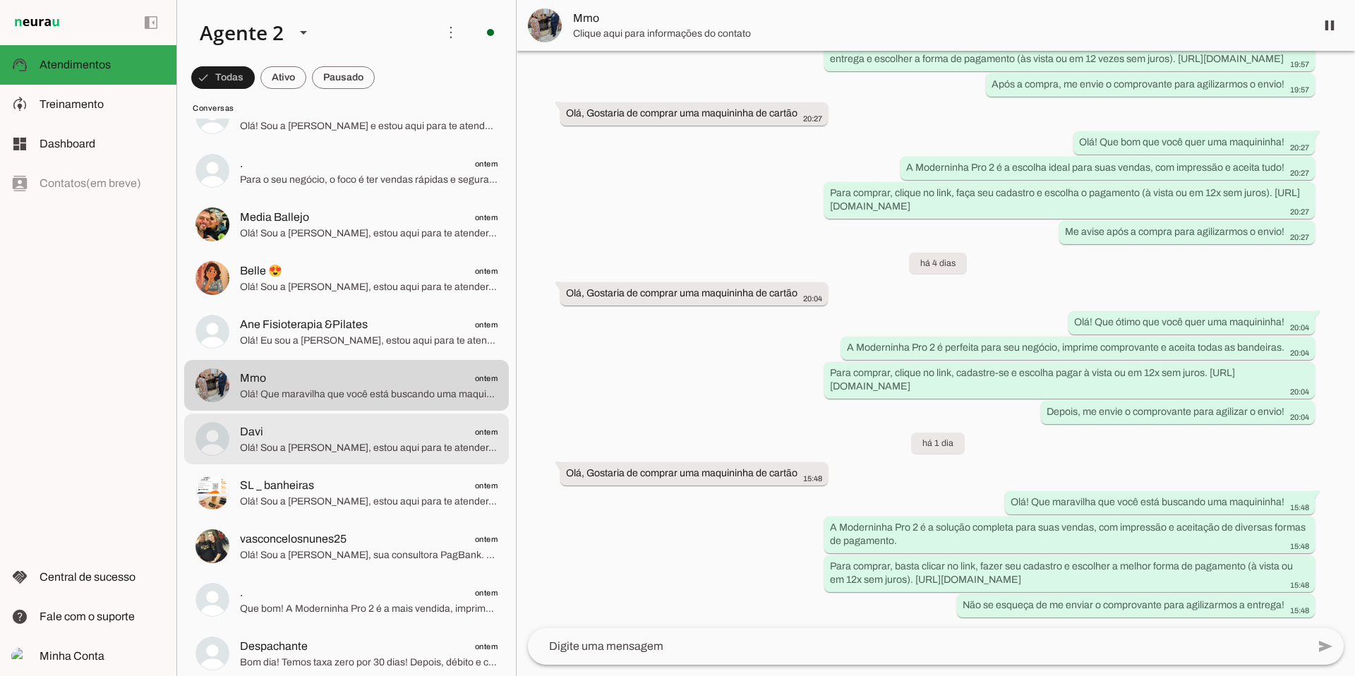
click at [361, 446] on span "Olá! Sou a [PERSON_NAME], estou aqui para te atender. A Moderninha Pro 2 é a ma…" at bounding box center [369, 448] width 258 height 14
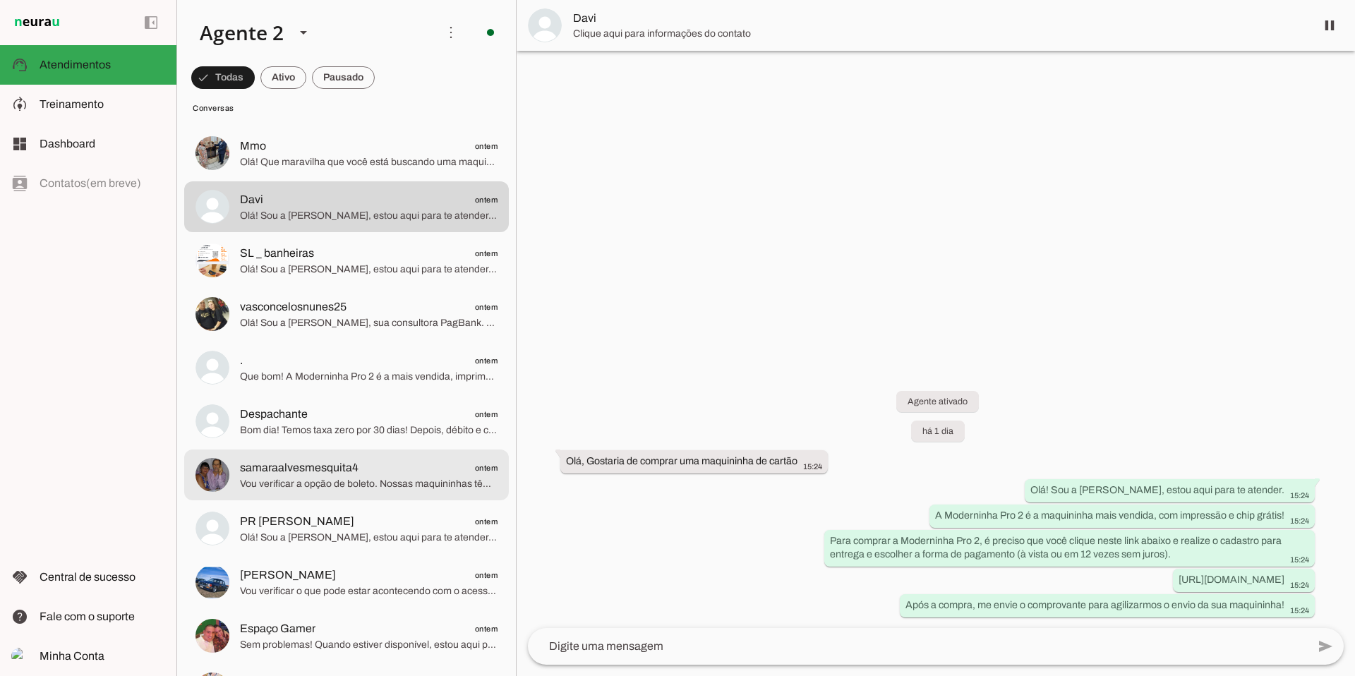
scroll to position [2816, 0]
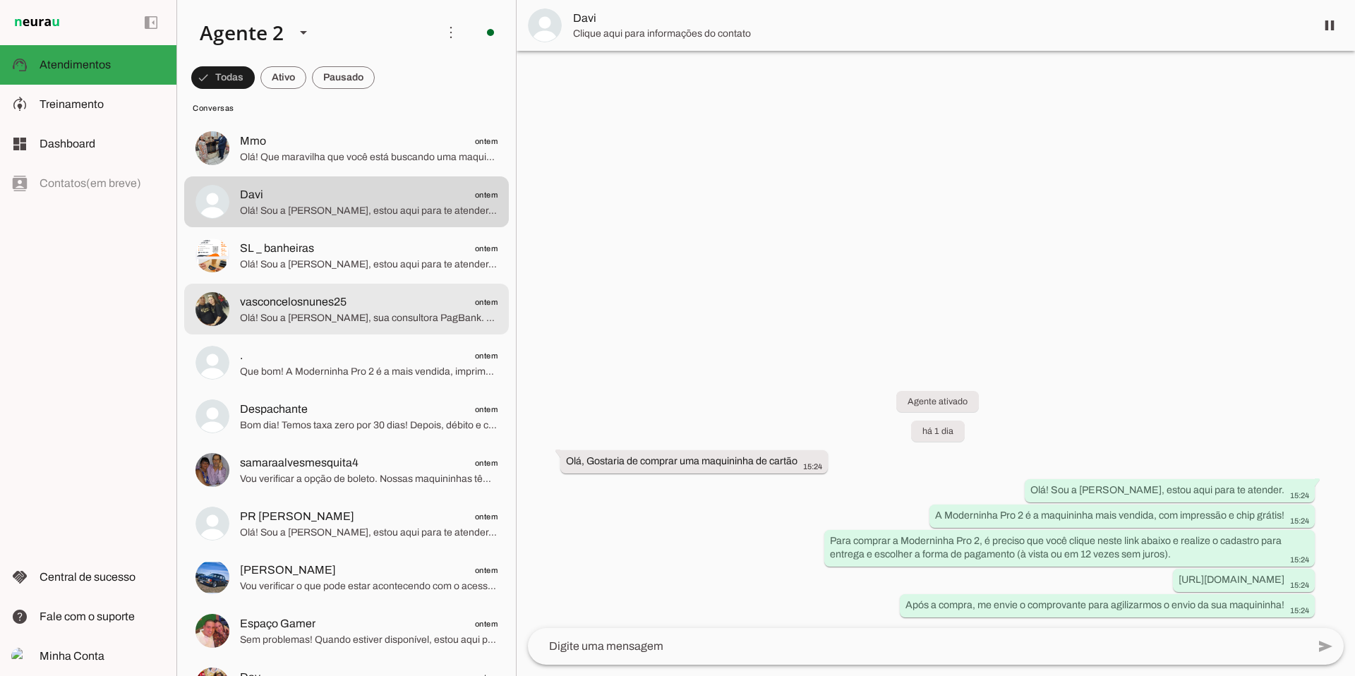
drag, startPoint x: 345, startPoint y: 305, endPoint x: 341, endPoint y: 317, distance: 12.7
click at [345, 305] on span "vasconcelosnunes25" at bounding box center [293, 302] width 107 height 17
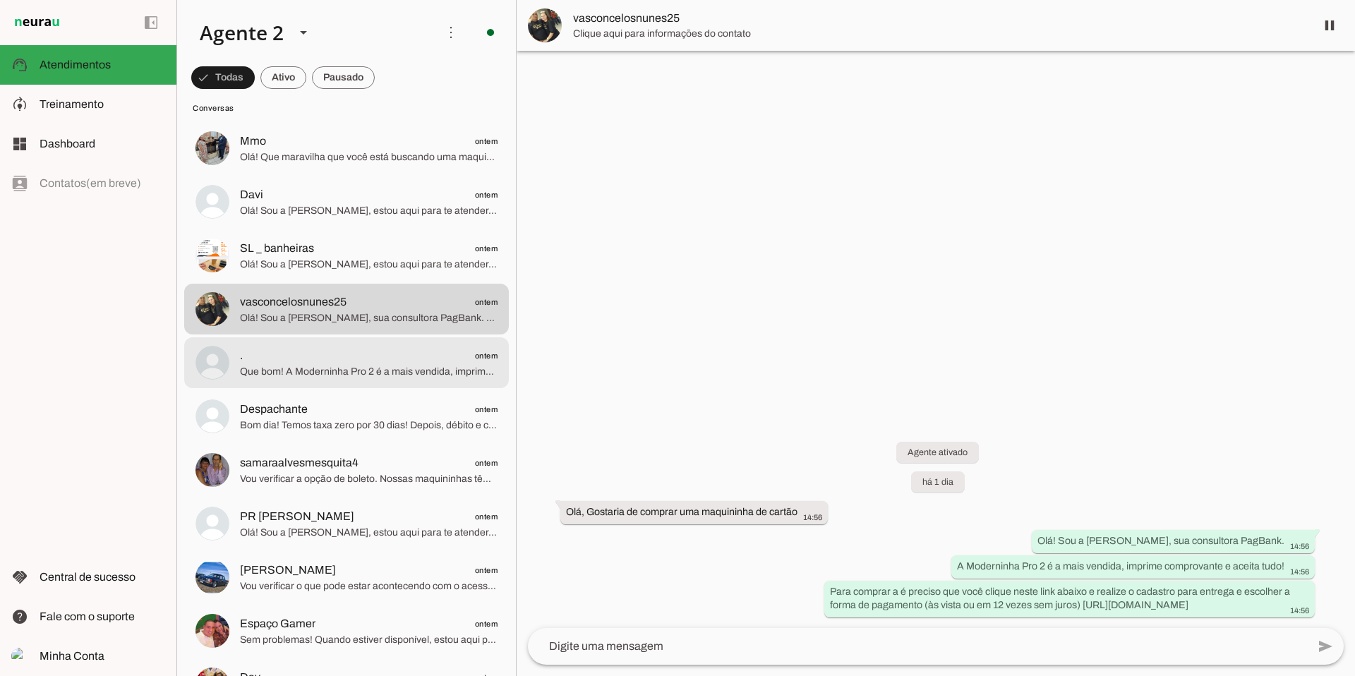
click at [331, 368] on span "Que bom! A Moderninha Pro 2 é a mais vendida, imprime comprovante e seu dinheir…" at bounding box center [369, 372] width 258 height 14
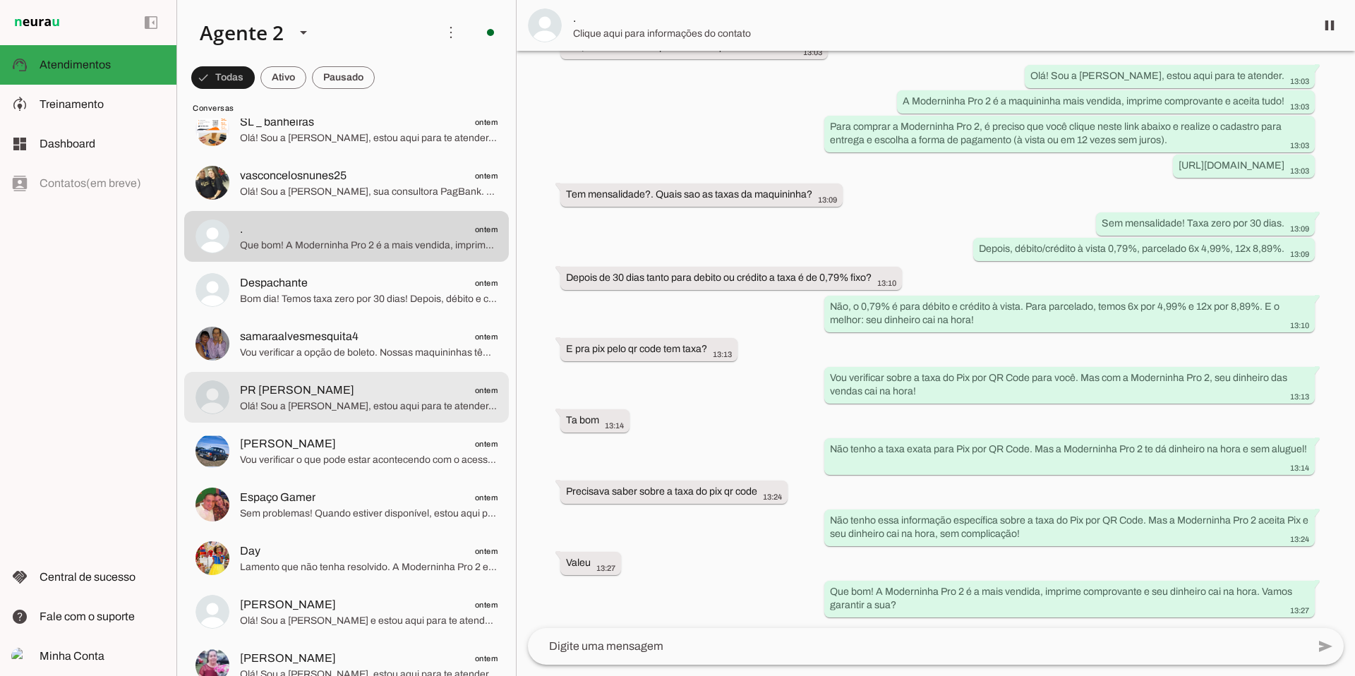
scroll to position [2943, 0]
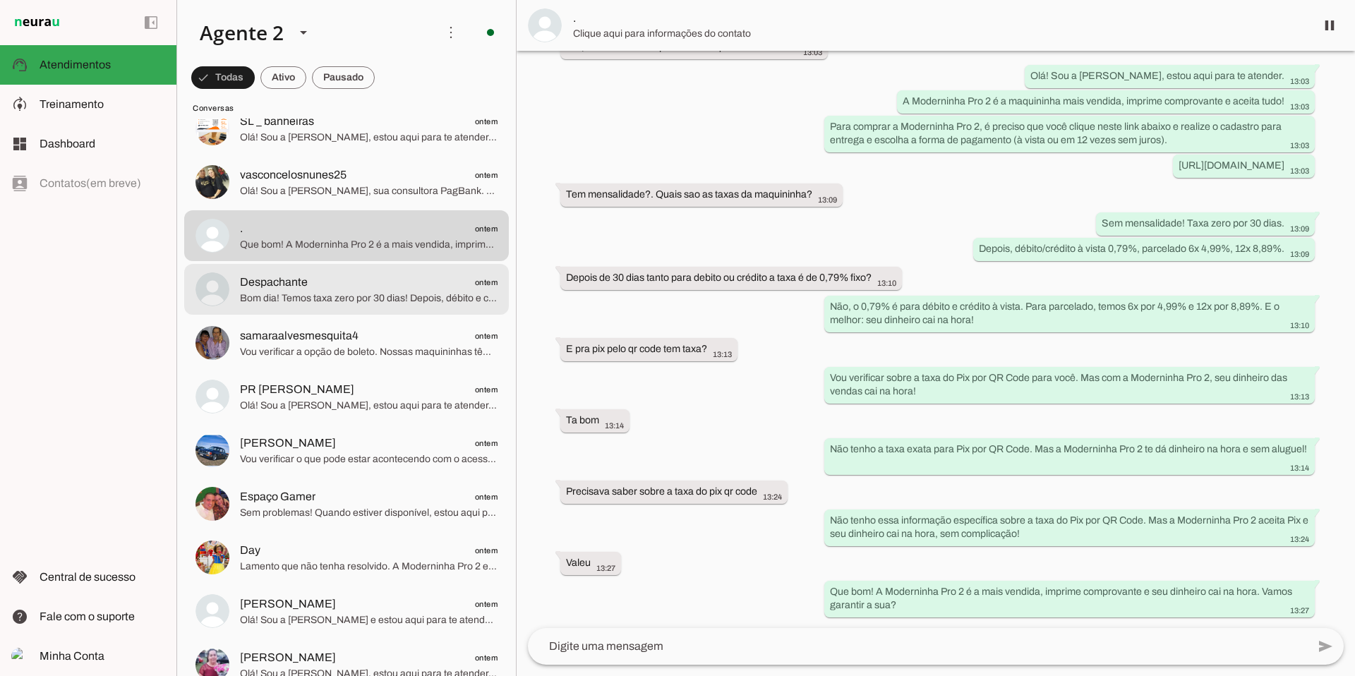
click at [363, 300] on span "Bom dia! Temos taxa zero por 30 dias! Depois, débito e crédito à vista 0,79%, p…" at bounding box center [369, 298] width 258 height 14
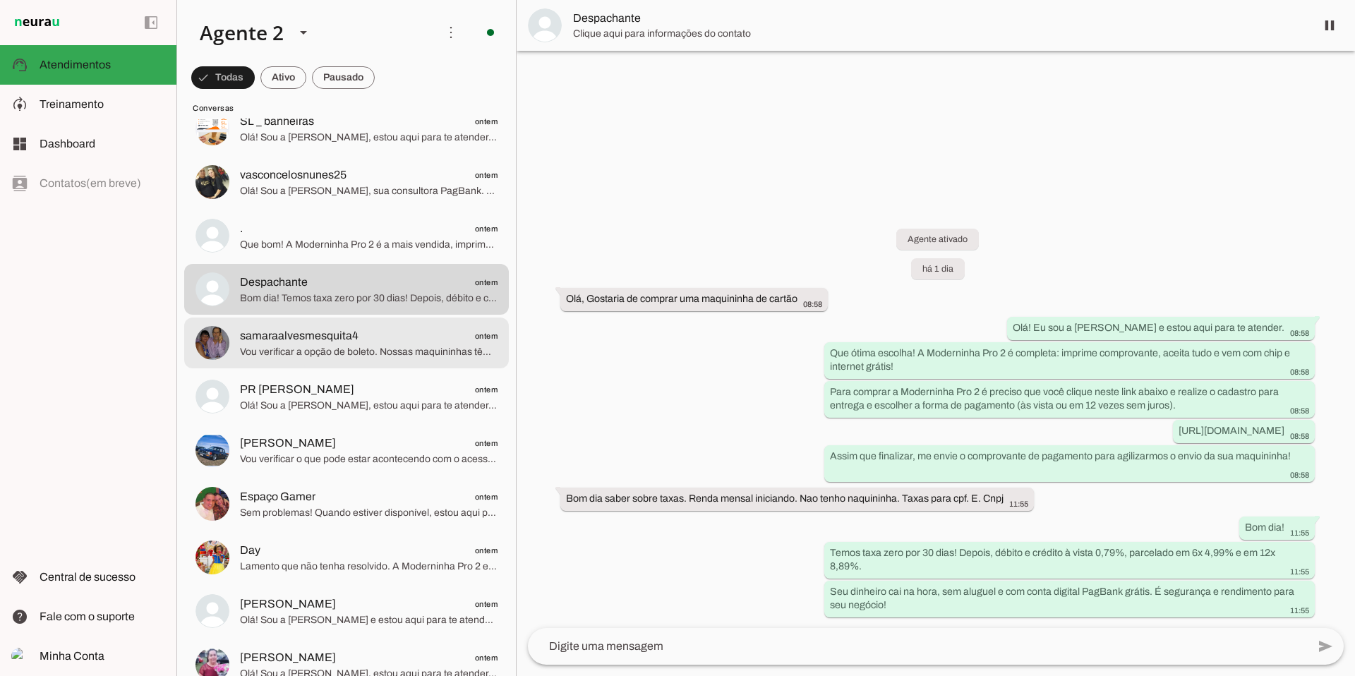
click at [358, 338] on span "samaraalvesmesquita4 ontem" at bounding box center [369, 336] width 258 height 18
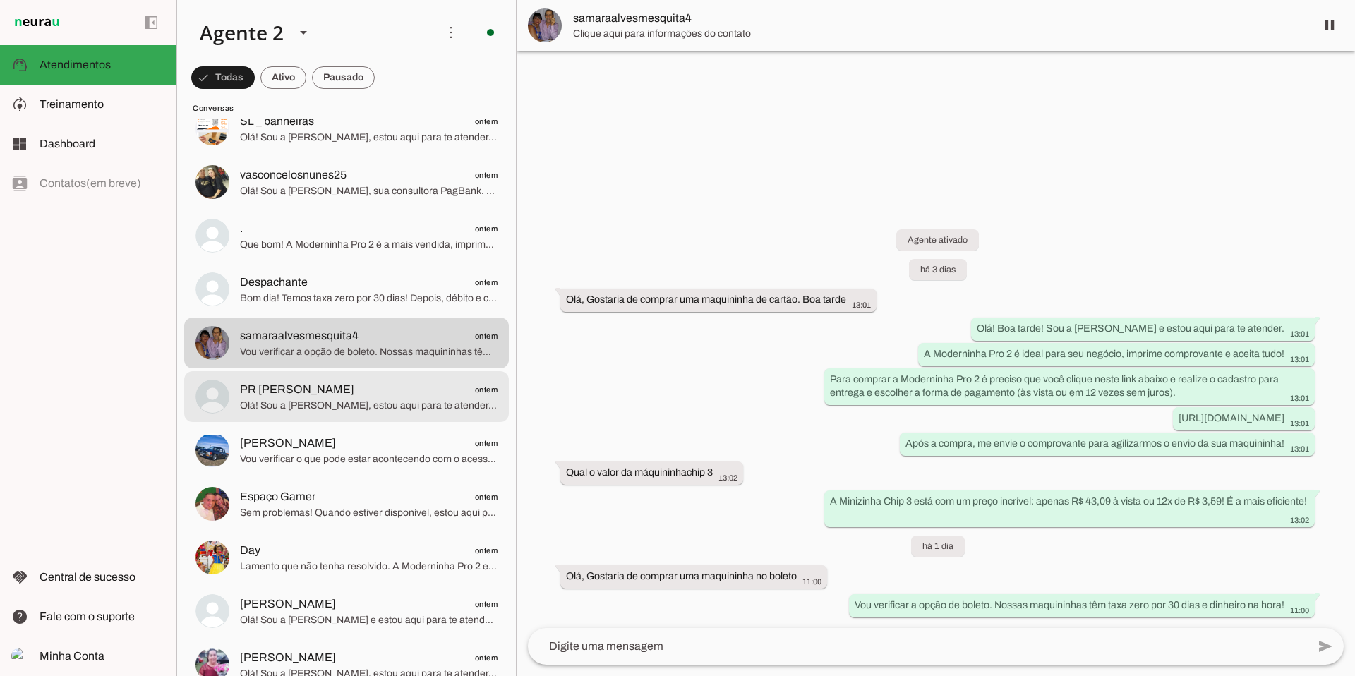
click at [363, 407] on span "Olá! Sou a [PERSON_NAME], estou aqui para te atender. Que tal a Moderninha Pro …" at bounding box center [369, 406] width 258 height 14
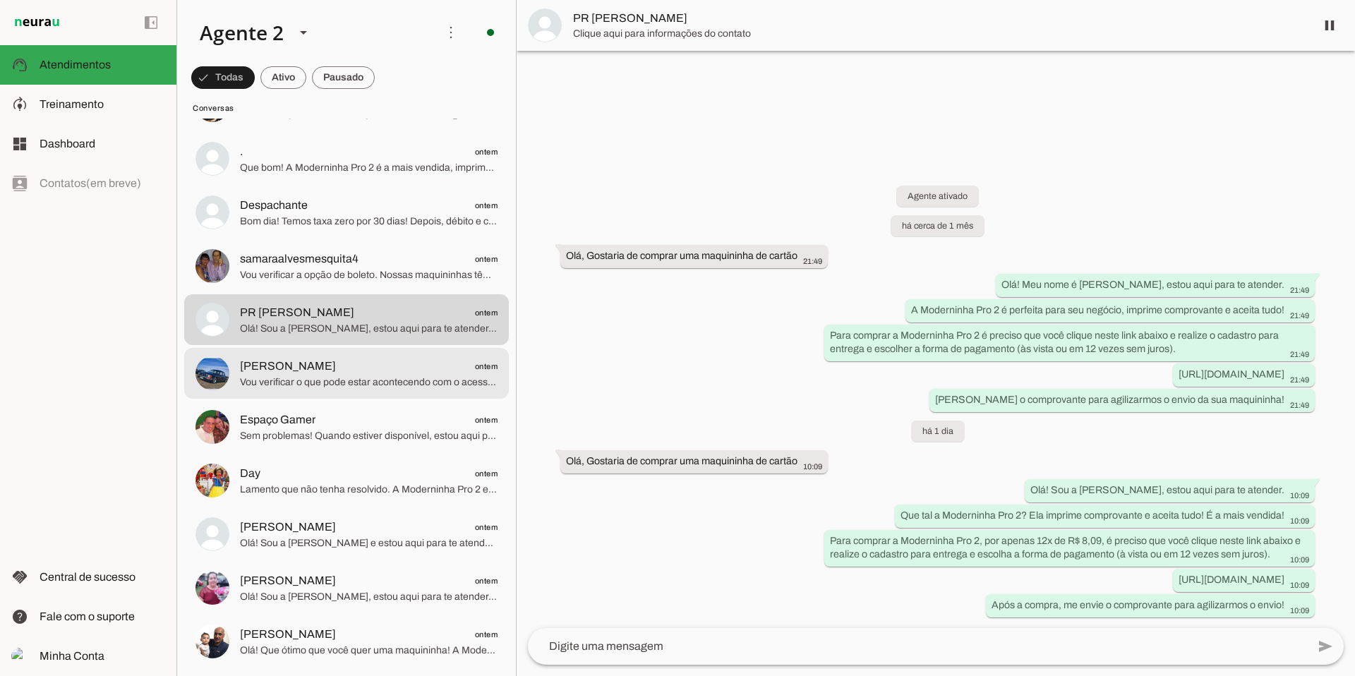
scroll to position [3023, 0]
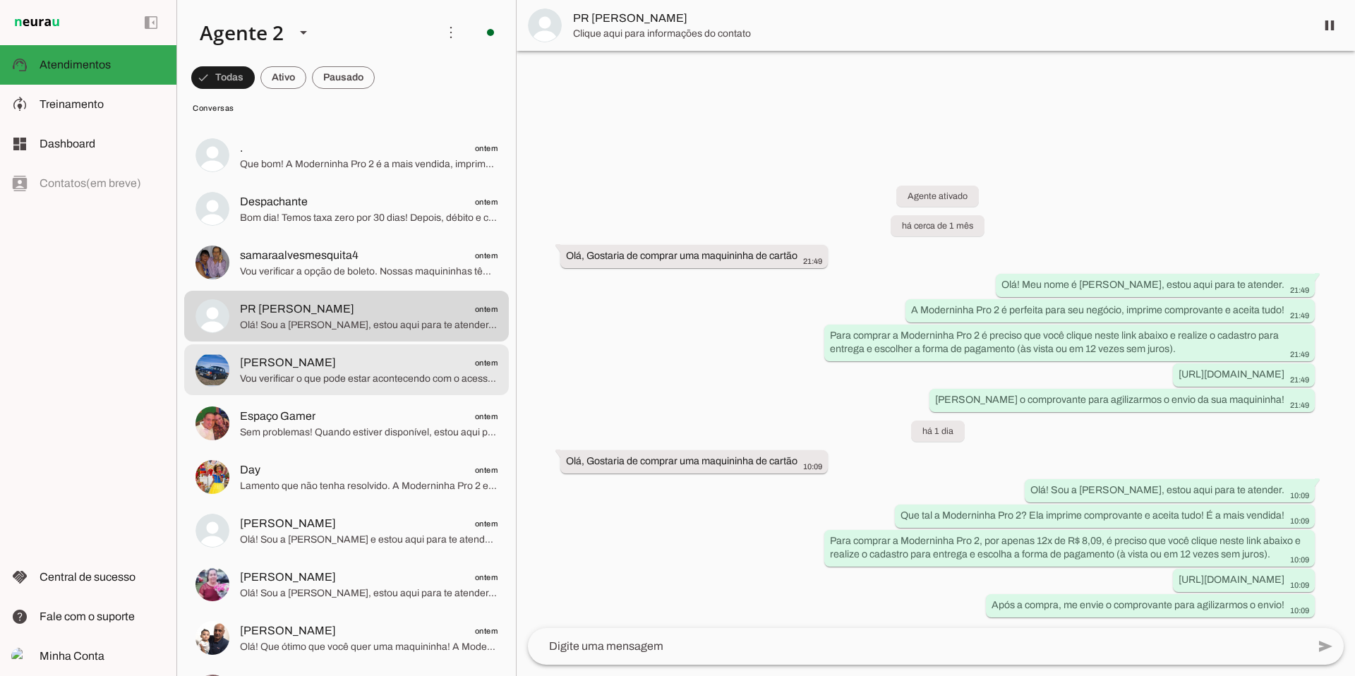
click at [377, 383] on span "Vou verificar o que pode estar acontecendo com o acesso. A Moderninha Pro 2 é a…" at bounding box center [369, 379] width 258 height 14
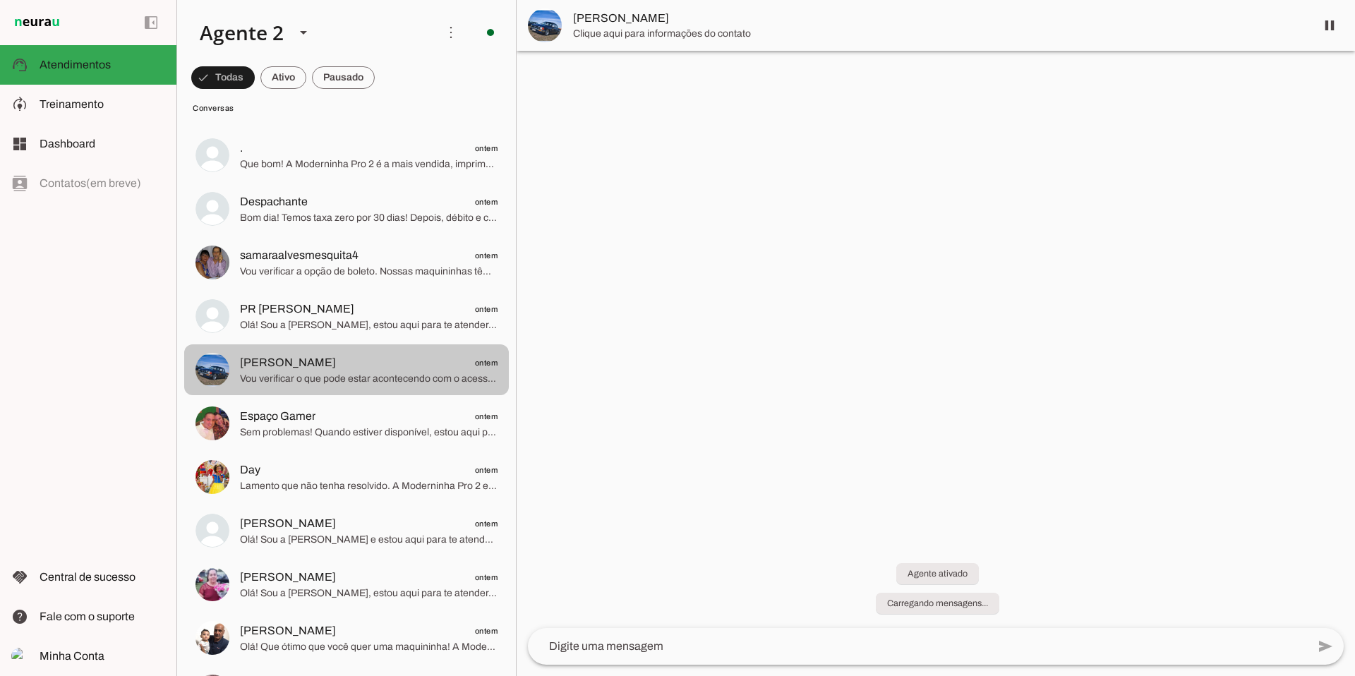
scroll to position [384, 0]
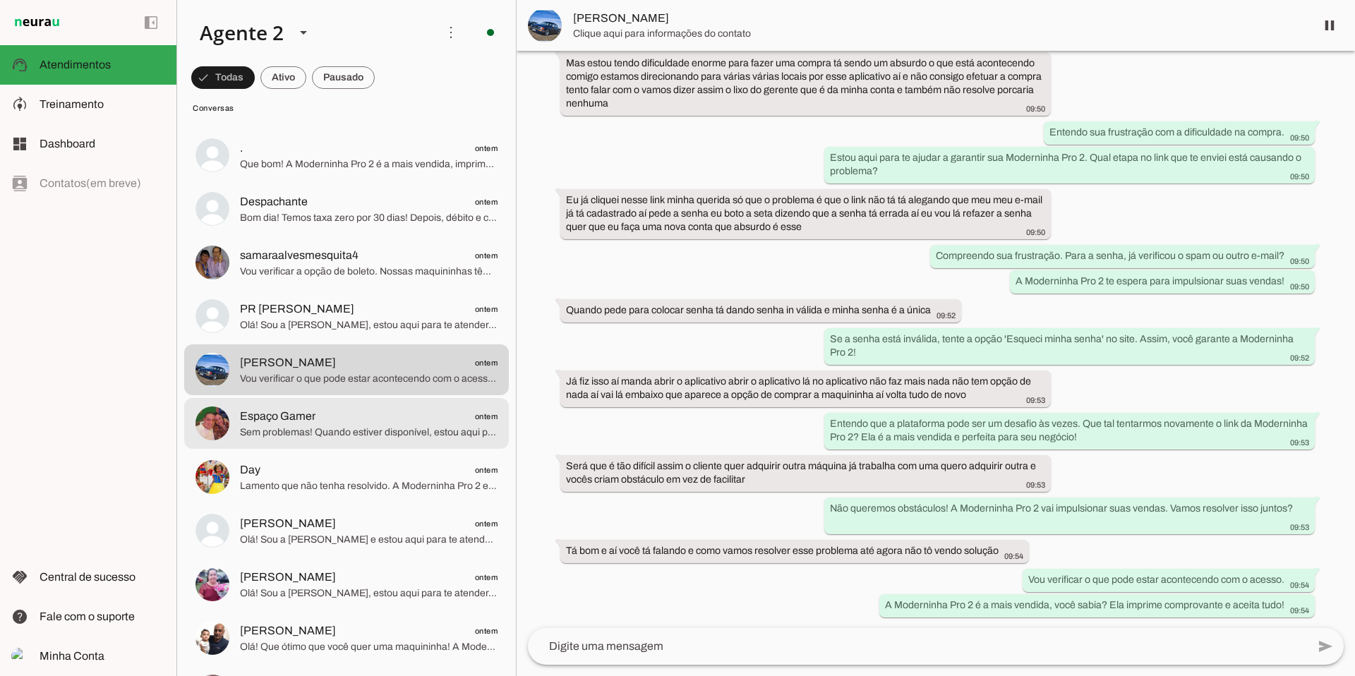
click at [365, 430] on span "Sem problemas! Quando estiver disponível, estou aqui para te ajudar a garantir …" at bounding box center [369, 433] width 258 height 14
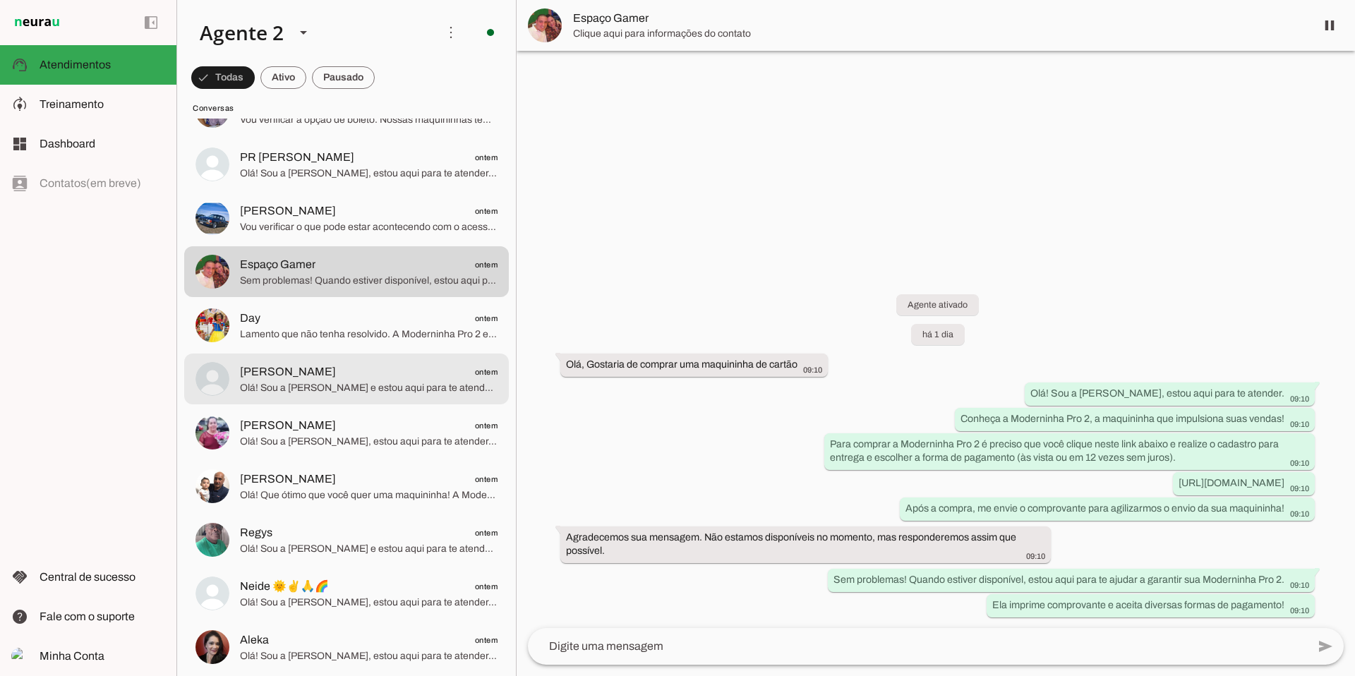
scroll to position [3179, 0]
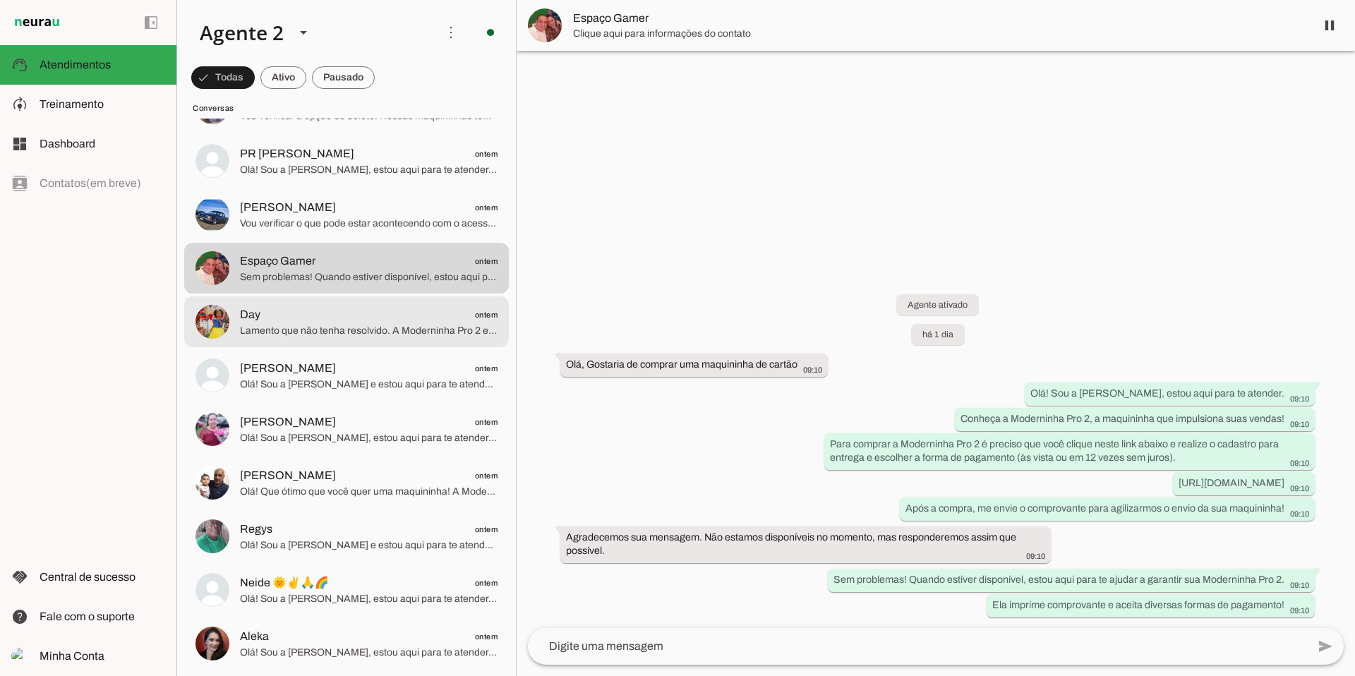
click at [378, 326] on span "Lamento que não tenha resolvido. A Moderninha Pro 2 está pronta para impulsiona…" at bounding box center [369, 331] width 258 height 14
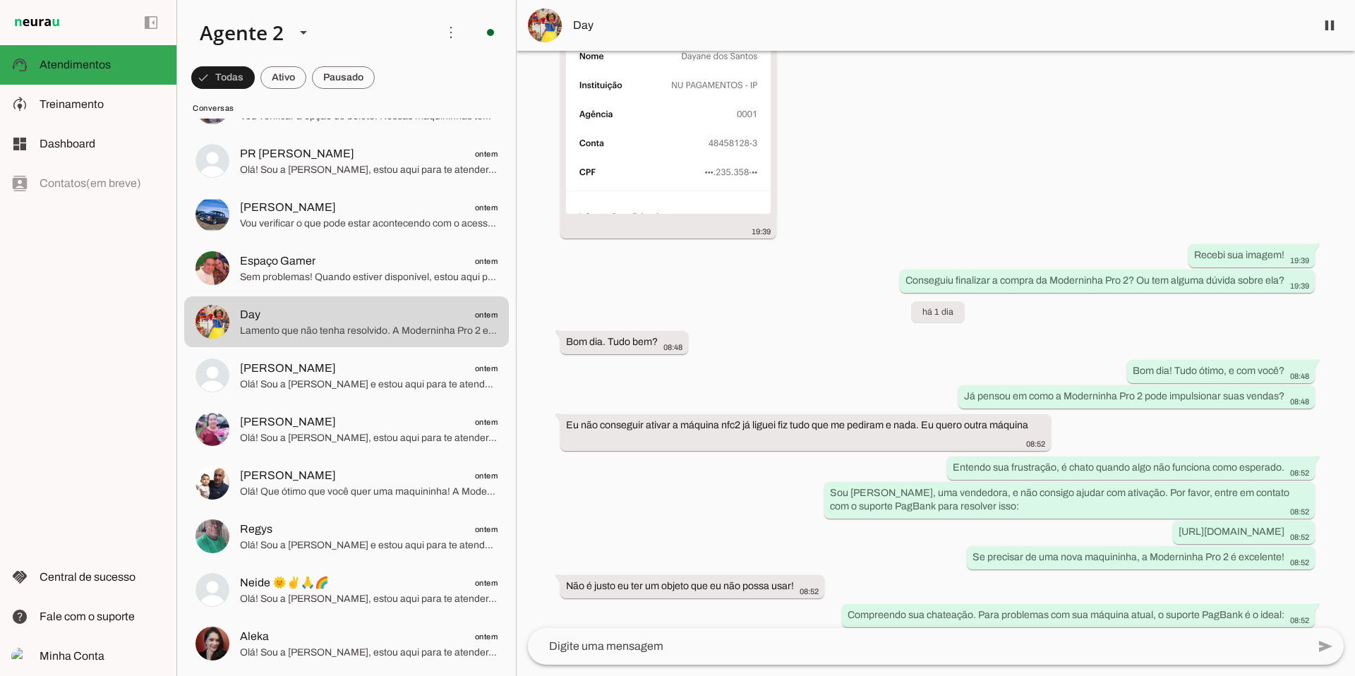
scroll to position [460, 0]
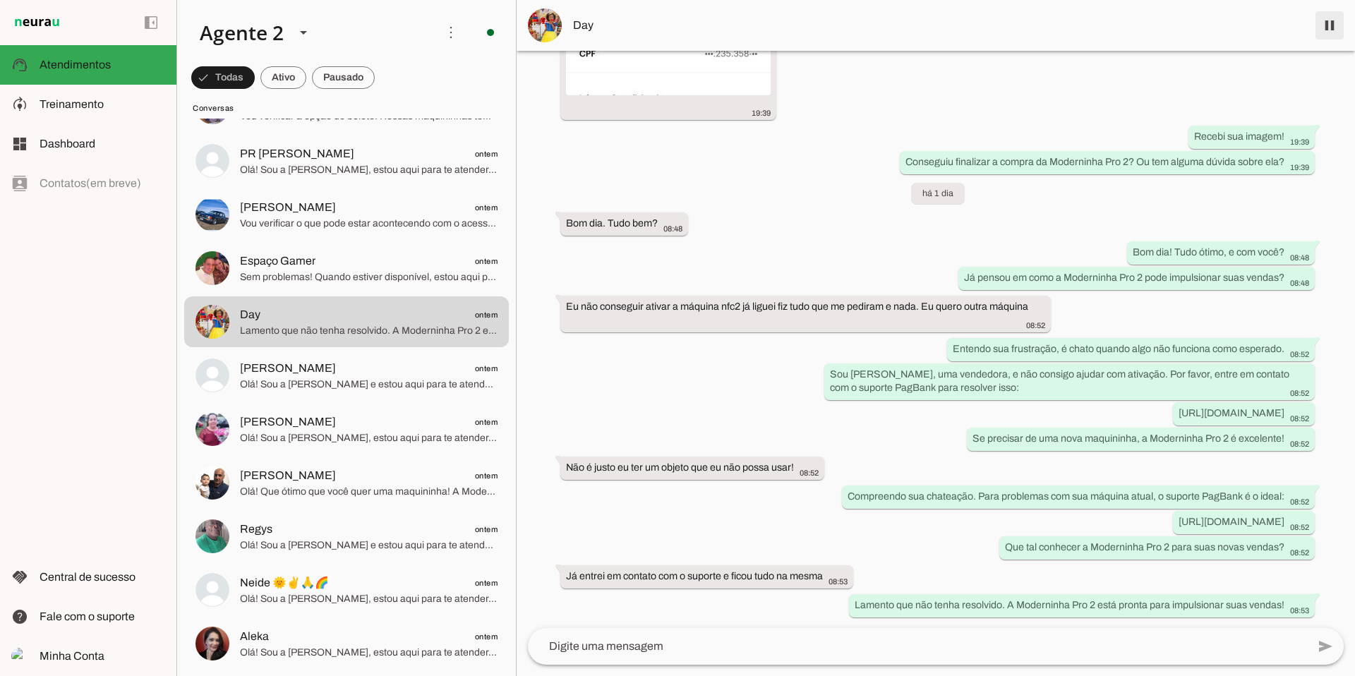
click at [606, 29] on span at bounding box center [1330, 25] width 34 height 34
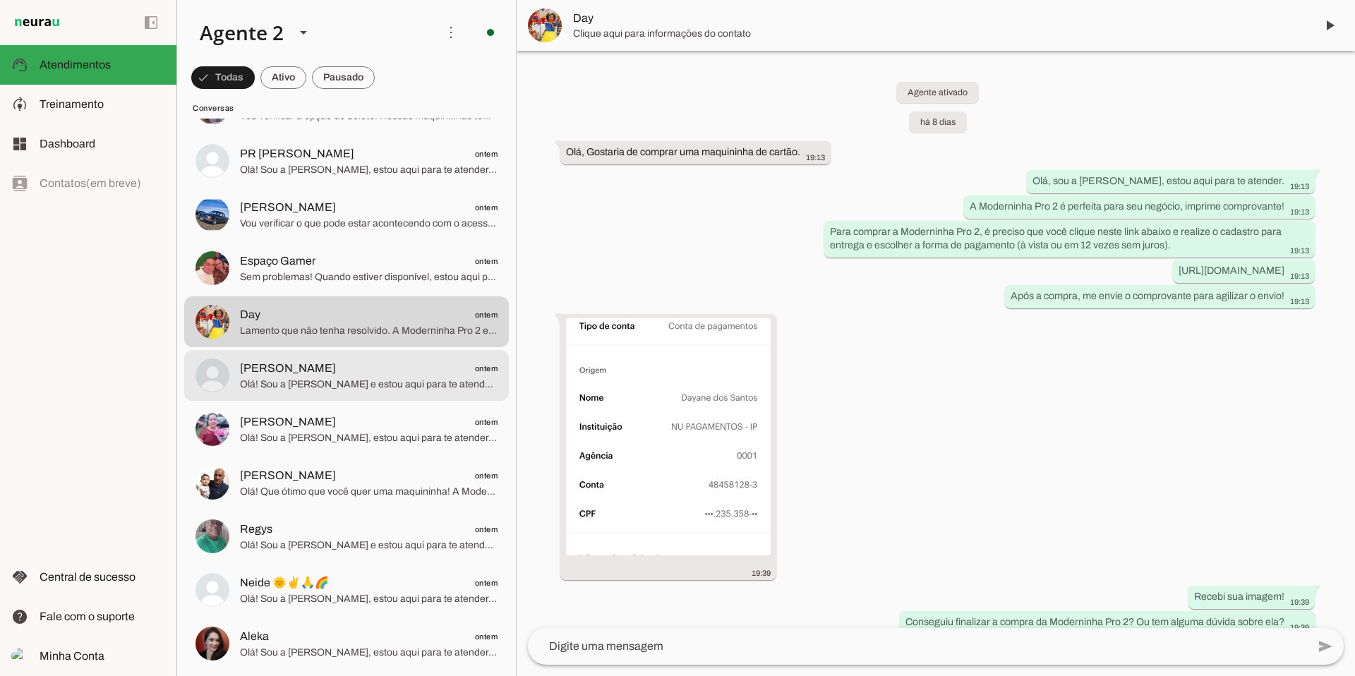
click at [339, 381] on span "Olá! Sou a [PERSON_NAME] e estou aqui para te atender. A Moderninha Pro 2 é per…" at bounding box center [369, 385] width 258 height 14
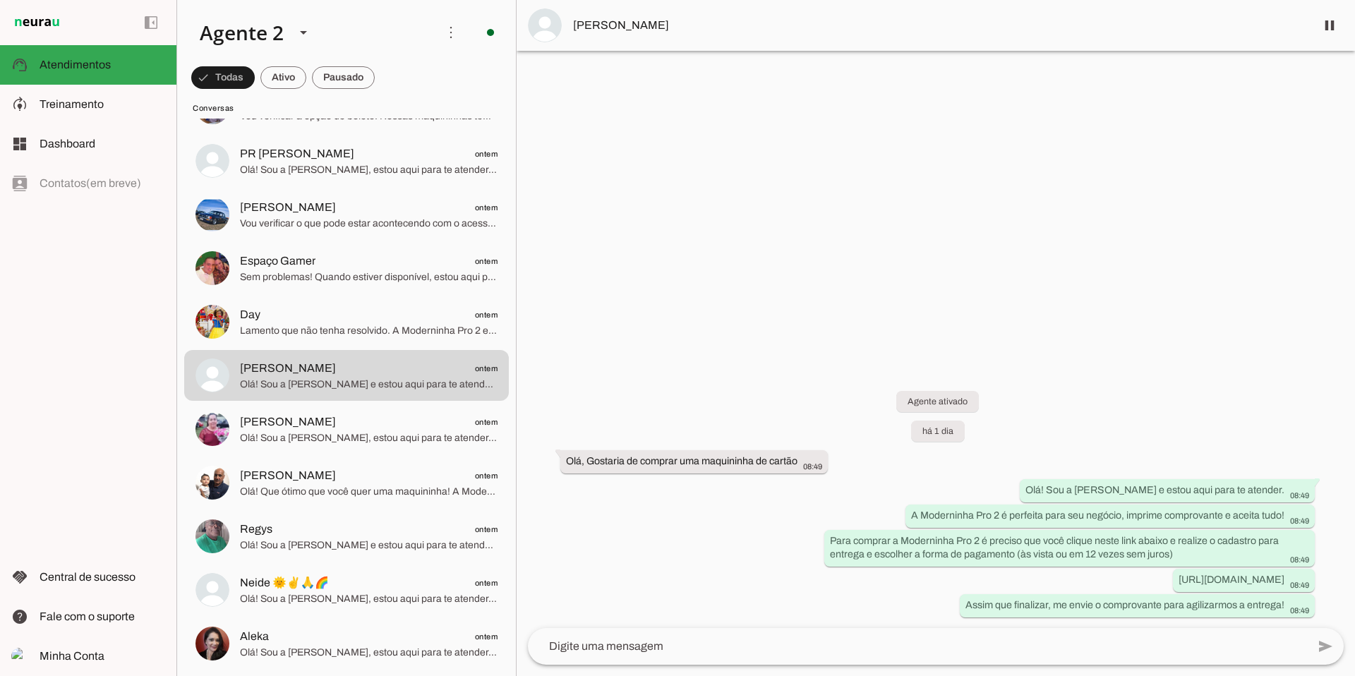
click at [333, 433] on span "Olá! Sou a [PERSON_NAME], estou aqui para te atender. A Moderninha Pro 2 é perf…" at bounding box center [369, 438] width 258 height 14
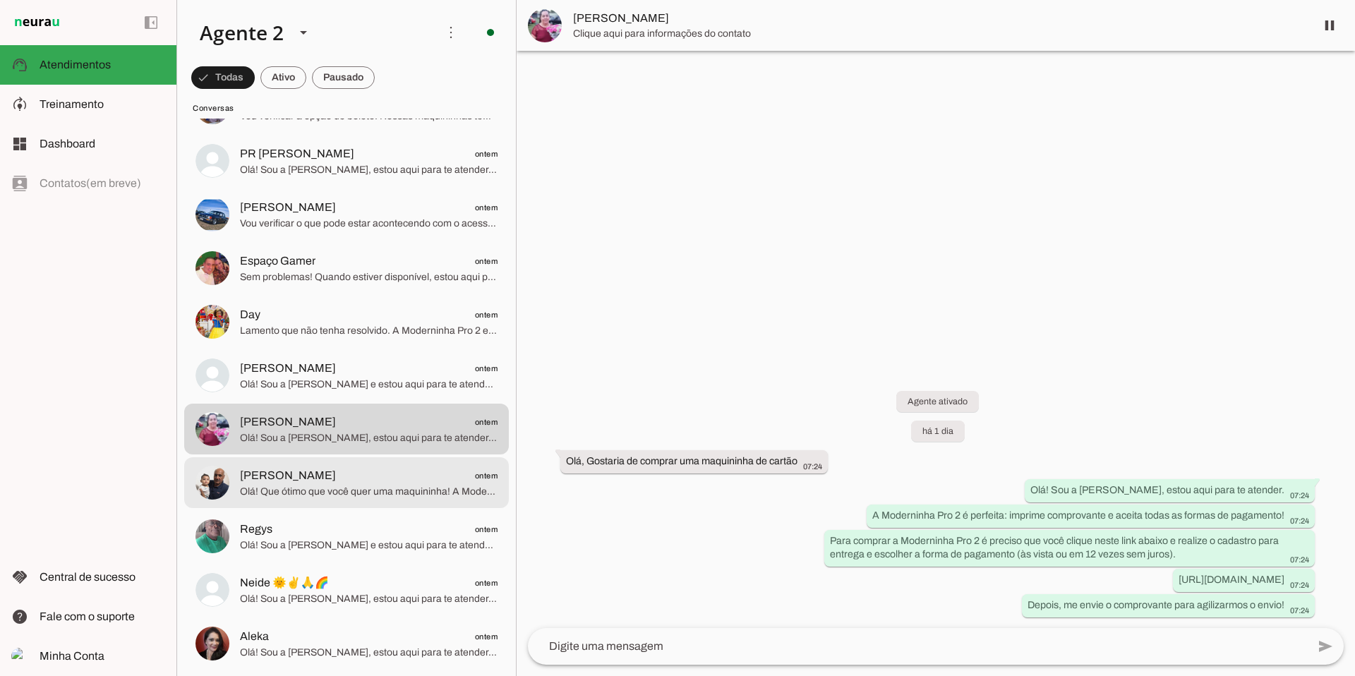
click at [318, 454] on span "Olá! Que ótimo que você quer uma maquininha! A Moderninha Pro 2 é a mais vendid…" at bounding box center [369, 492] width 258 height 14
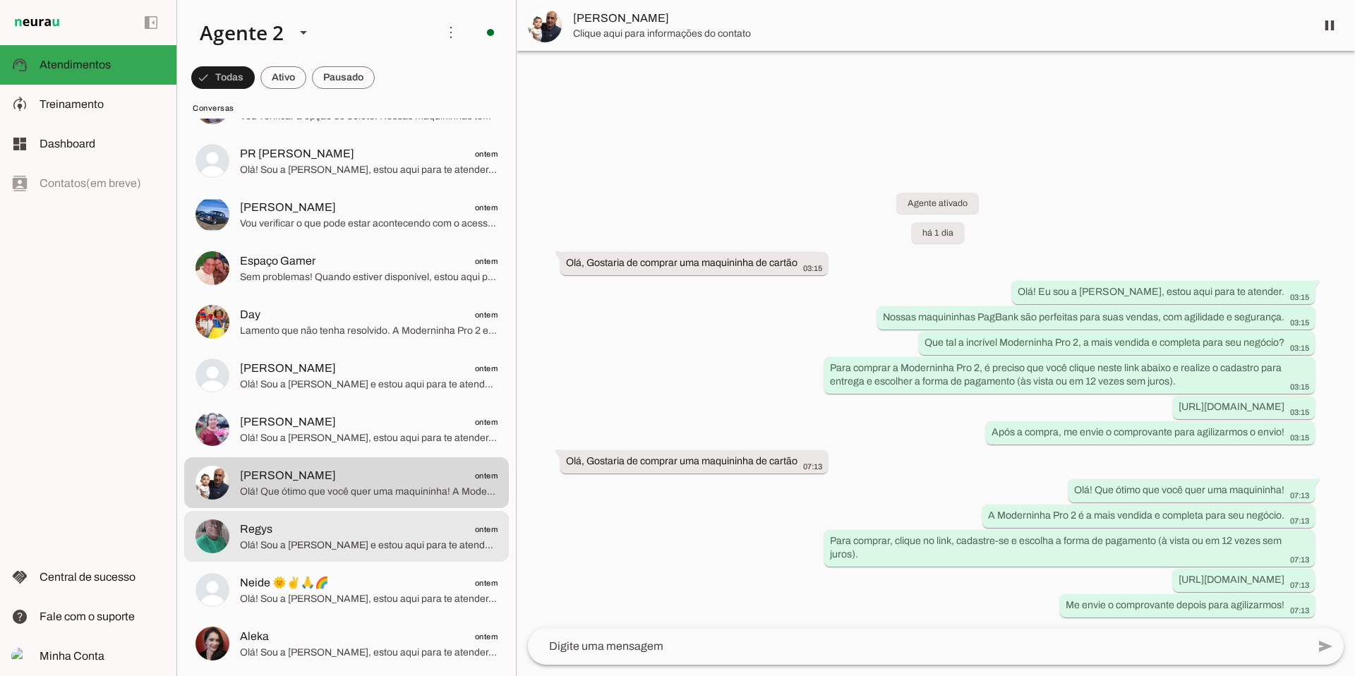
click at [323, 454] on span "Regys ontem" at bounding box center [369, 530] width 258 height 18
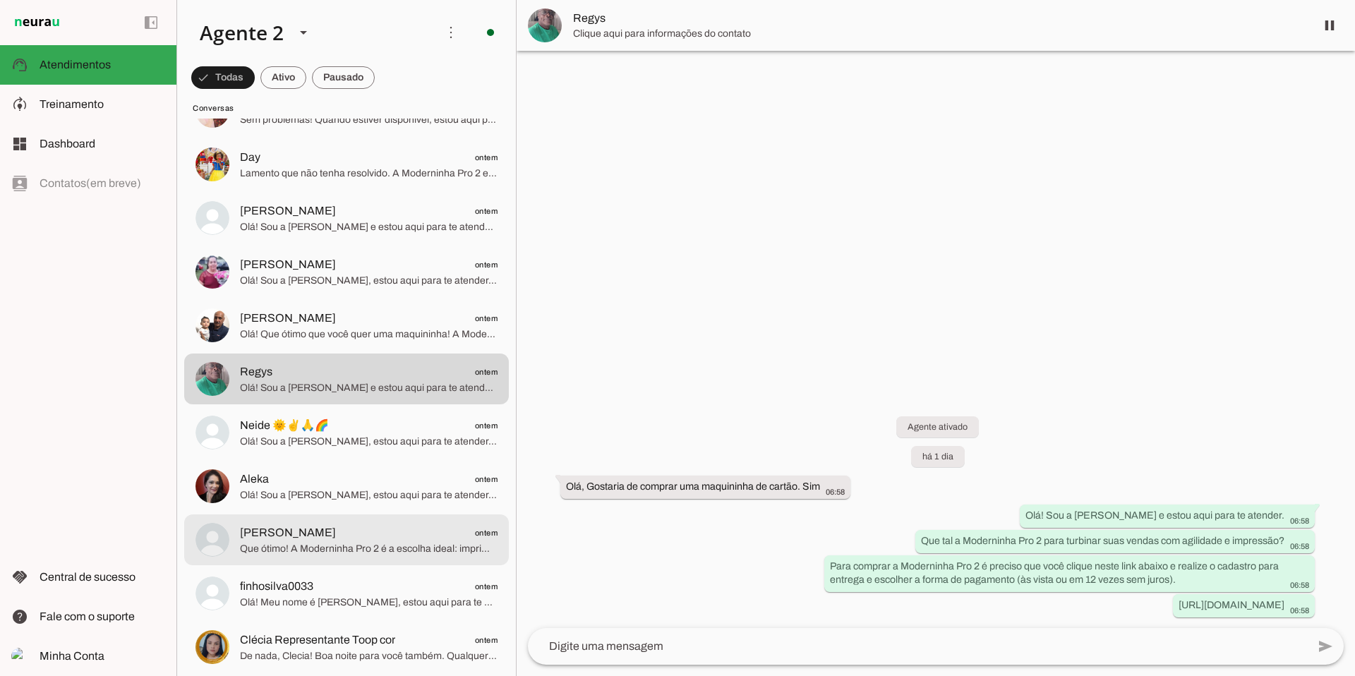
scroll to position [3338, 0]
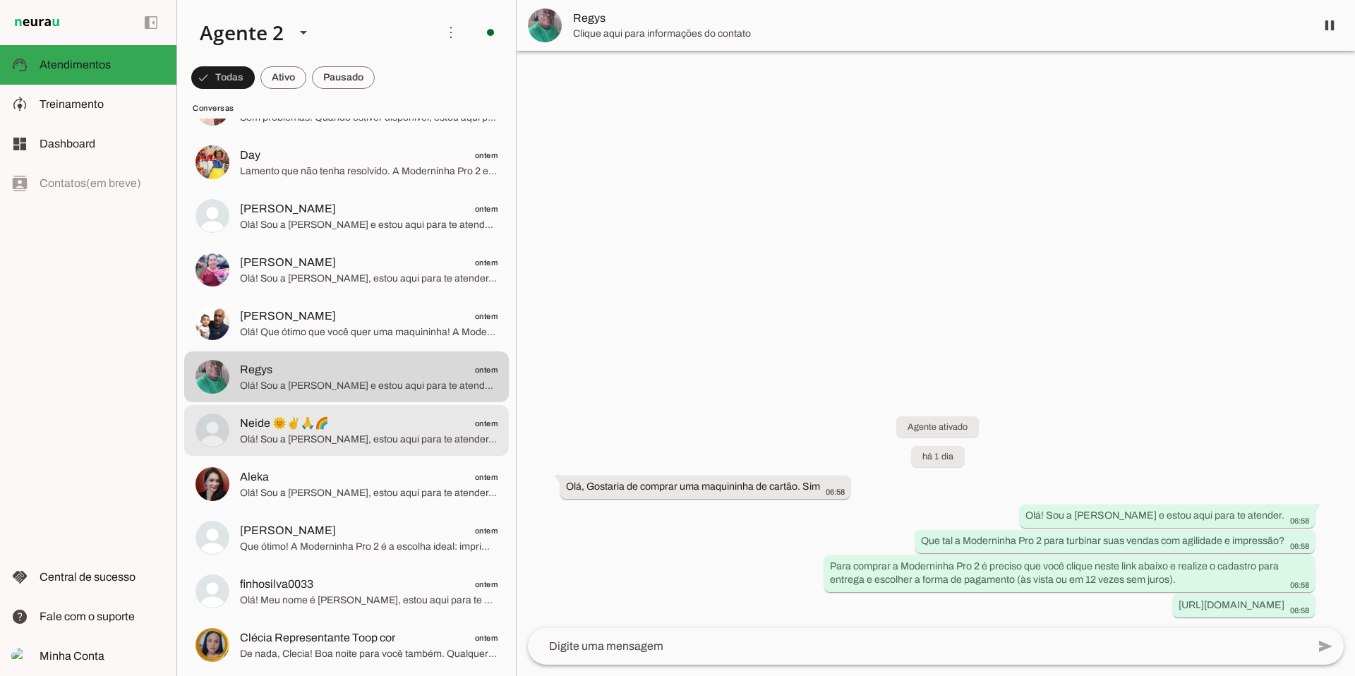
click at [373, 435] on span "Olá! Sou a [PERSON_NAME], estou aqui para te atender. A Moderninha Pro 2 é perf…" at bounding box center [369, 440] width 258 height 14
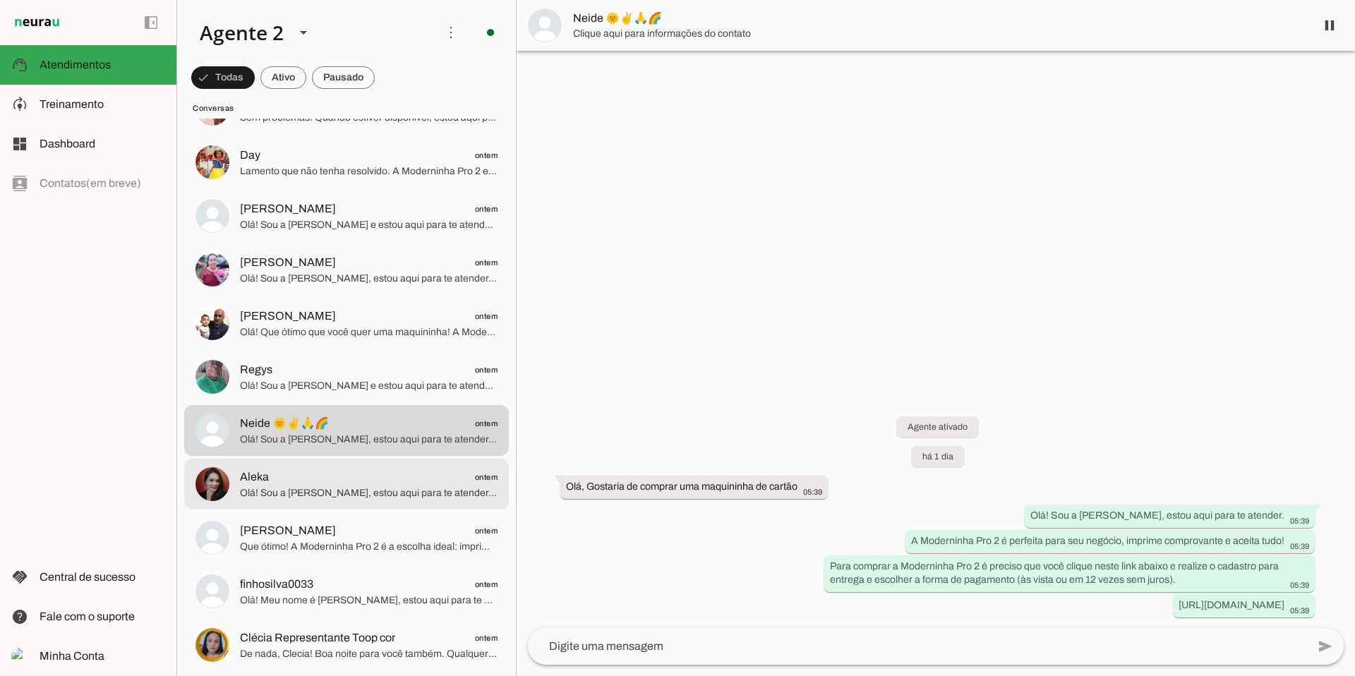
click at [348, 454] on span "Aleka ontem" at bounding box center [369, 478] width 258 height 18
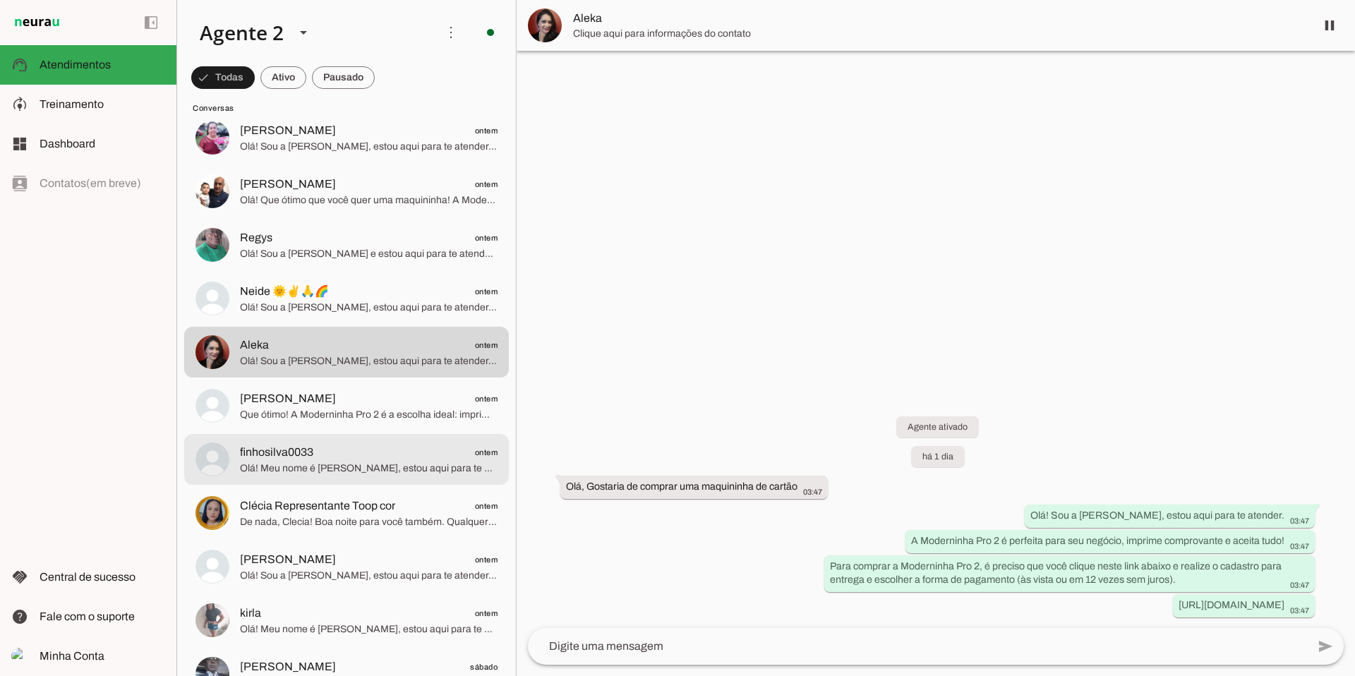
scroll to position [3479, 0]
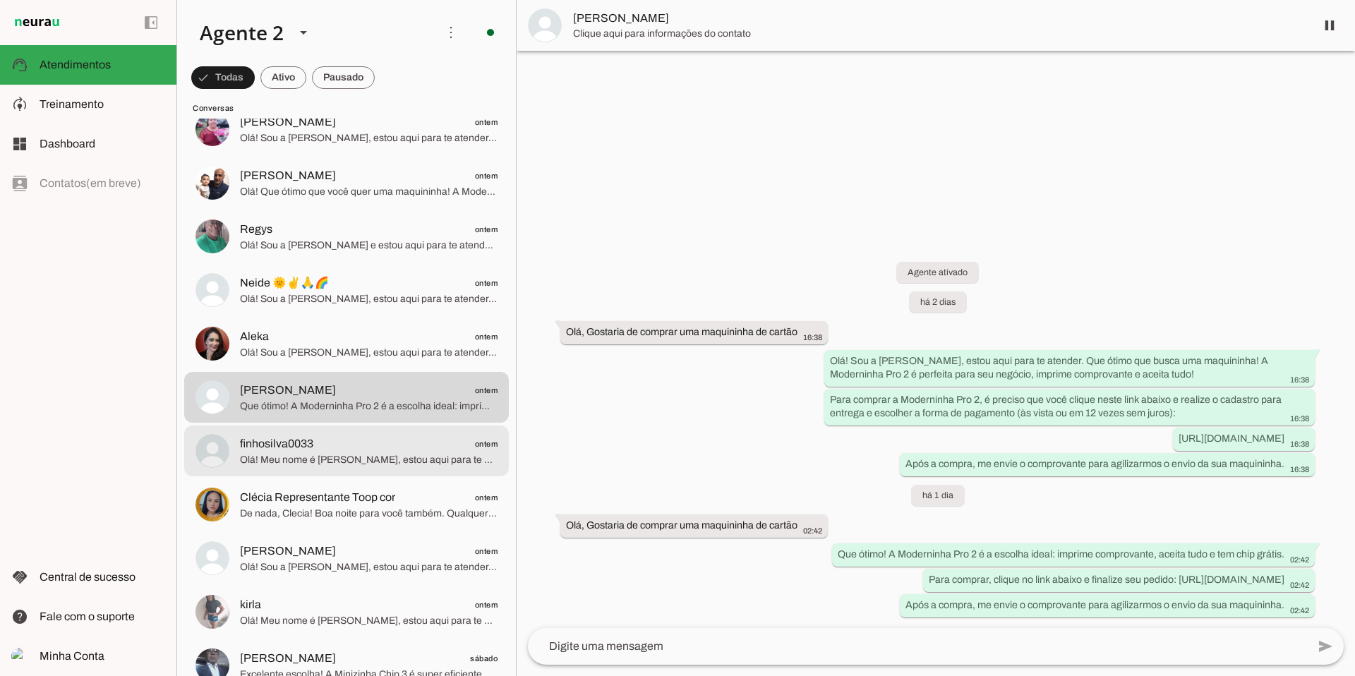
click at [359, 447] on span "finhosilva0033 ontem" at bounding box center [369, 444] width 258 height 18
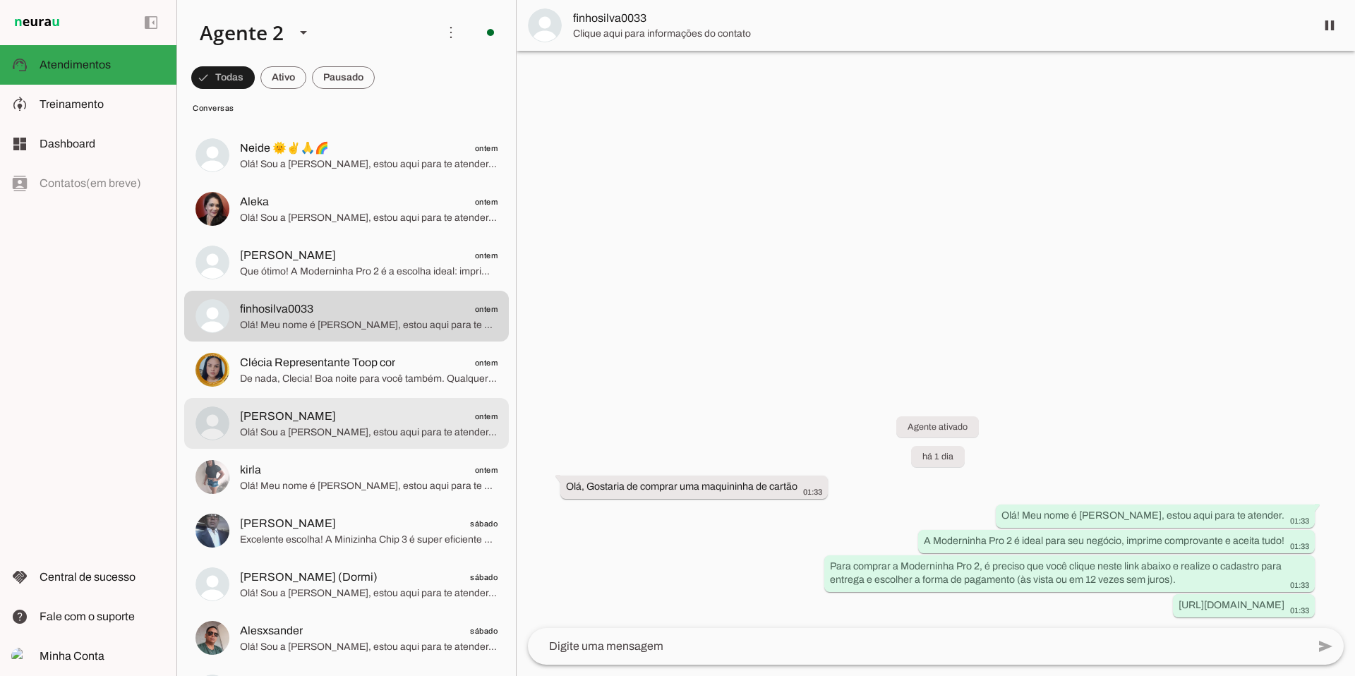
scroll to position [3633, 0]
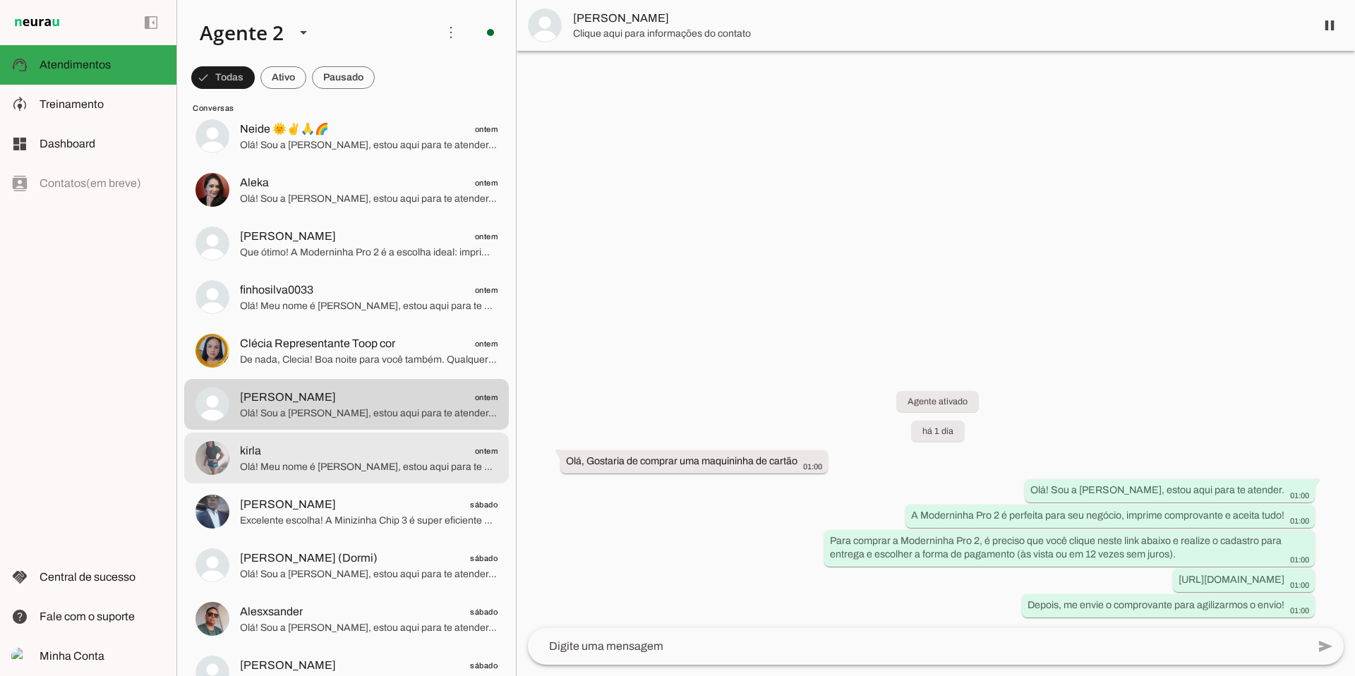
click at [347, 452] on span "kirla ontem" at bounding box center [369, 452] width 258 height 18
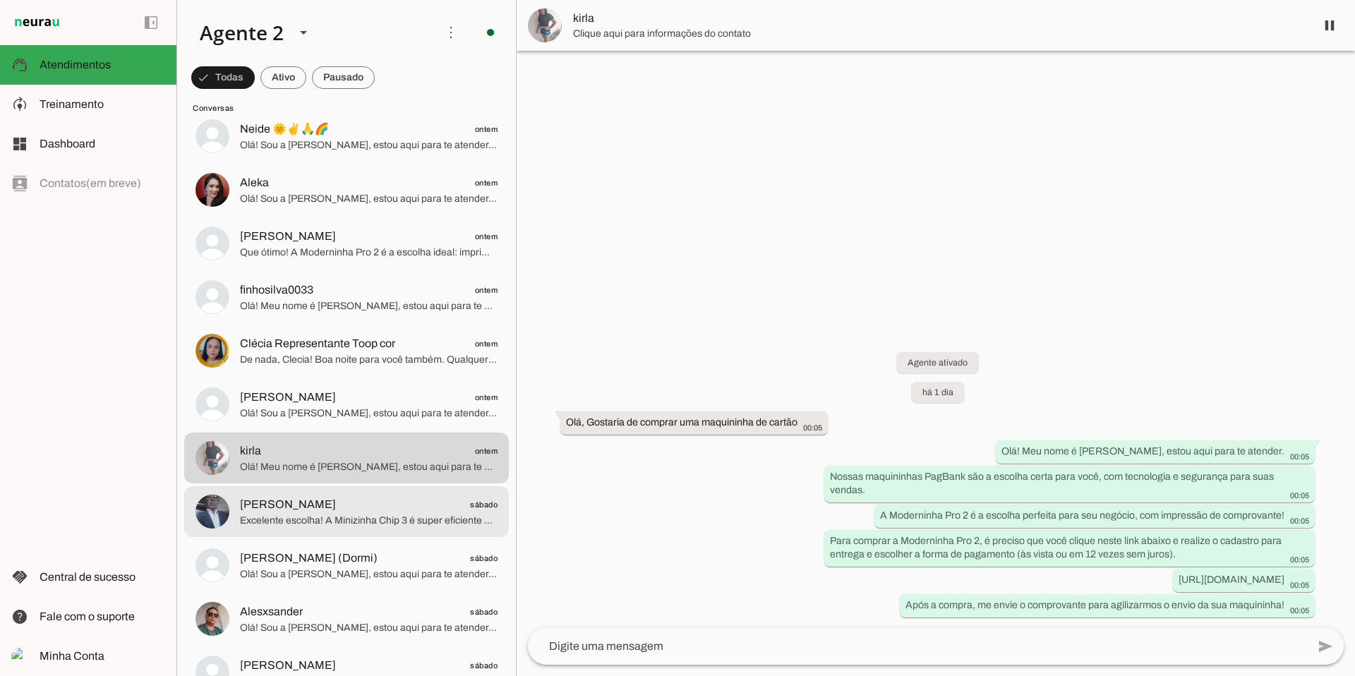
click at [342, 454] on span "[PERSON_NAME] sábado" at bounding box center [369, 505] width 258 height 18
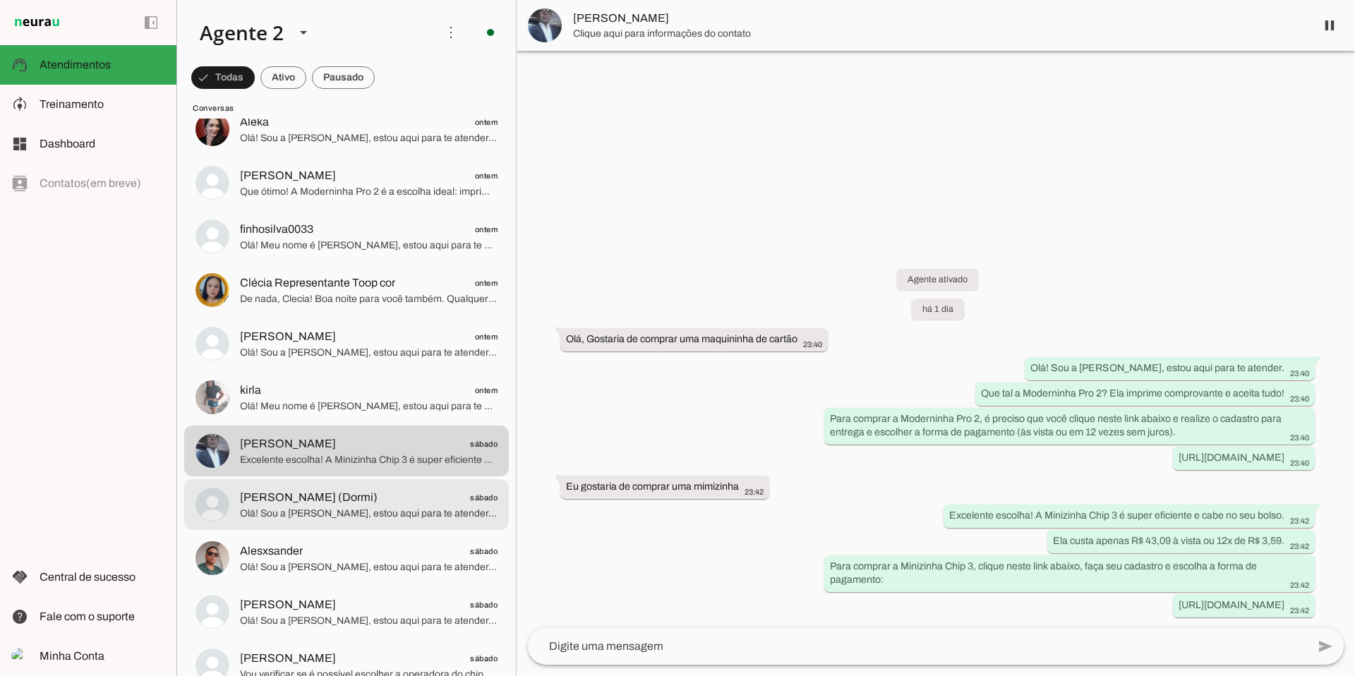
click at [342, 454] on span "[PERSON_NAME] (Dormi)" at bounding box center [309, 497] width 138 height 17
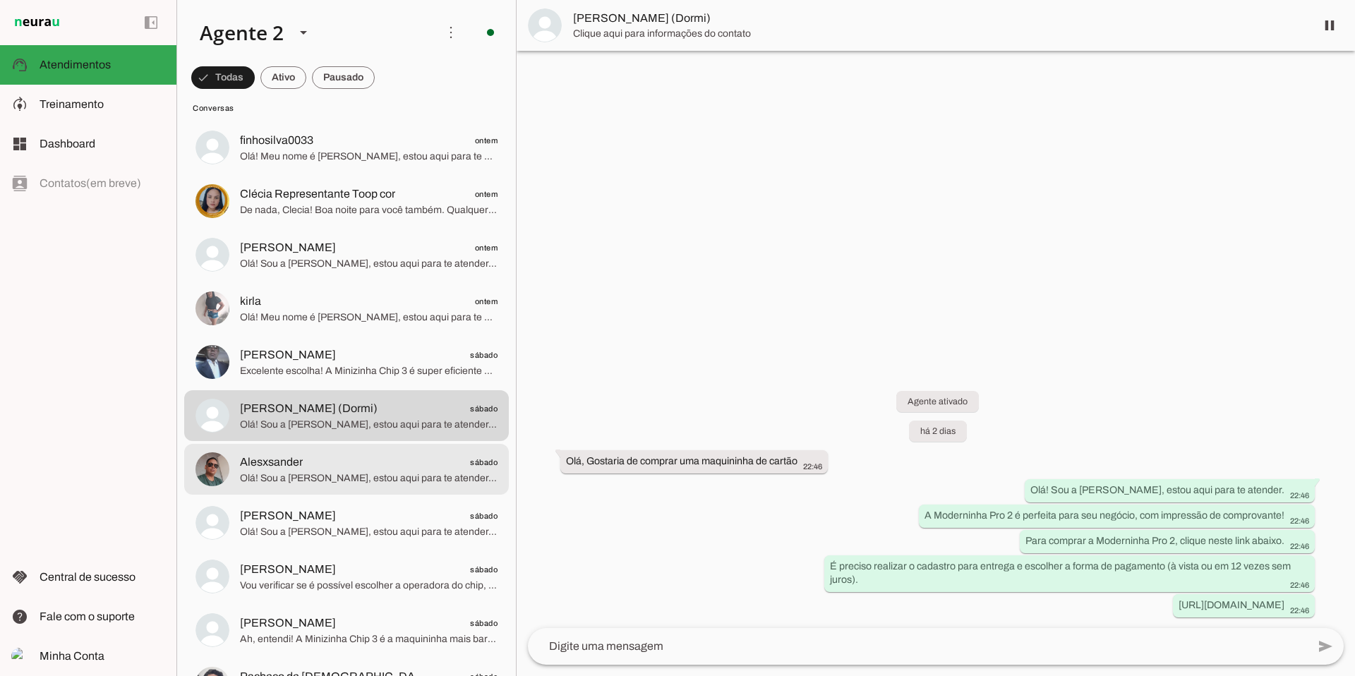
scroll to position [3784, 0]
click at [342, 454] on span "Olá! Sou a [PERSON_NAME], estou aqui para te atender. A Moderninha Pro 2 é perf…" at bounding box center [369, 477] width 258 height 14
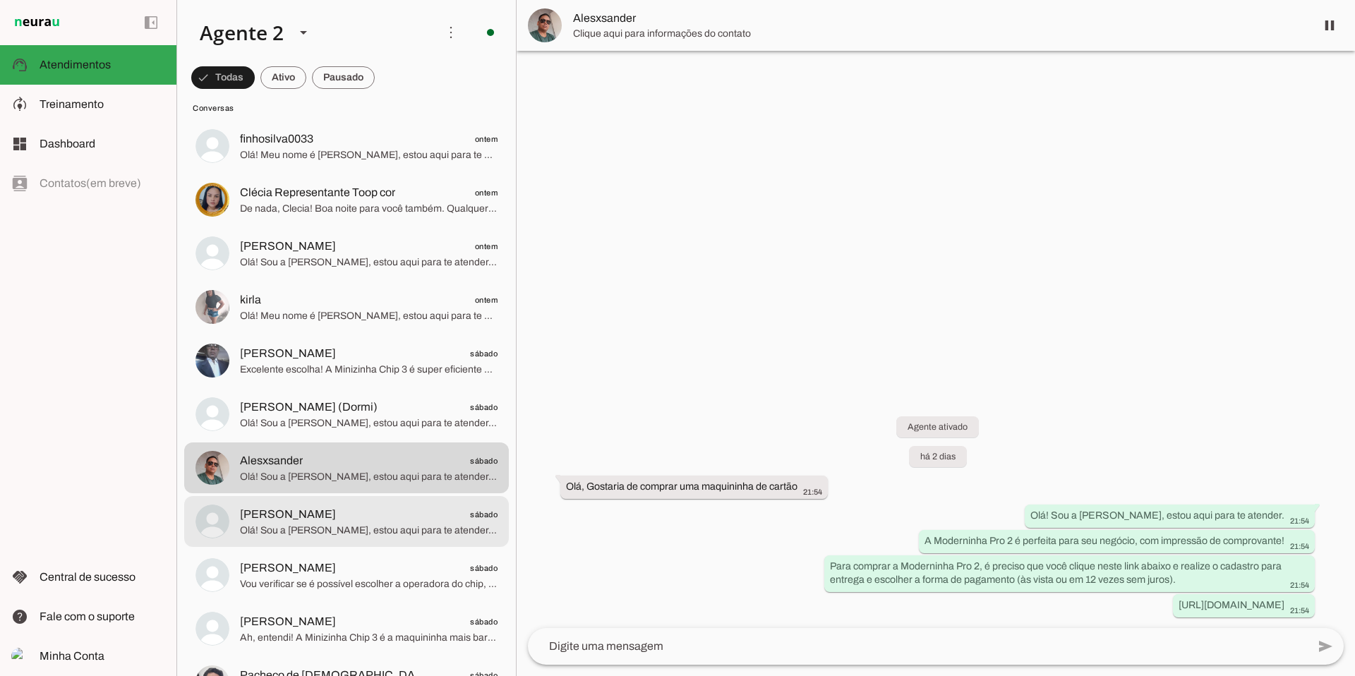
click at [333, 454] on span "[PERSON_NAME] sábado" at bounding box center [369, 515] width 258 height 18
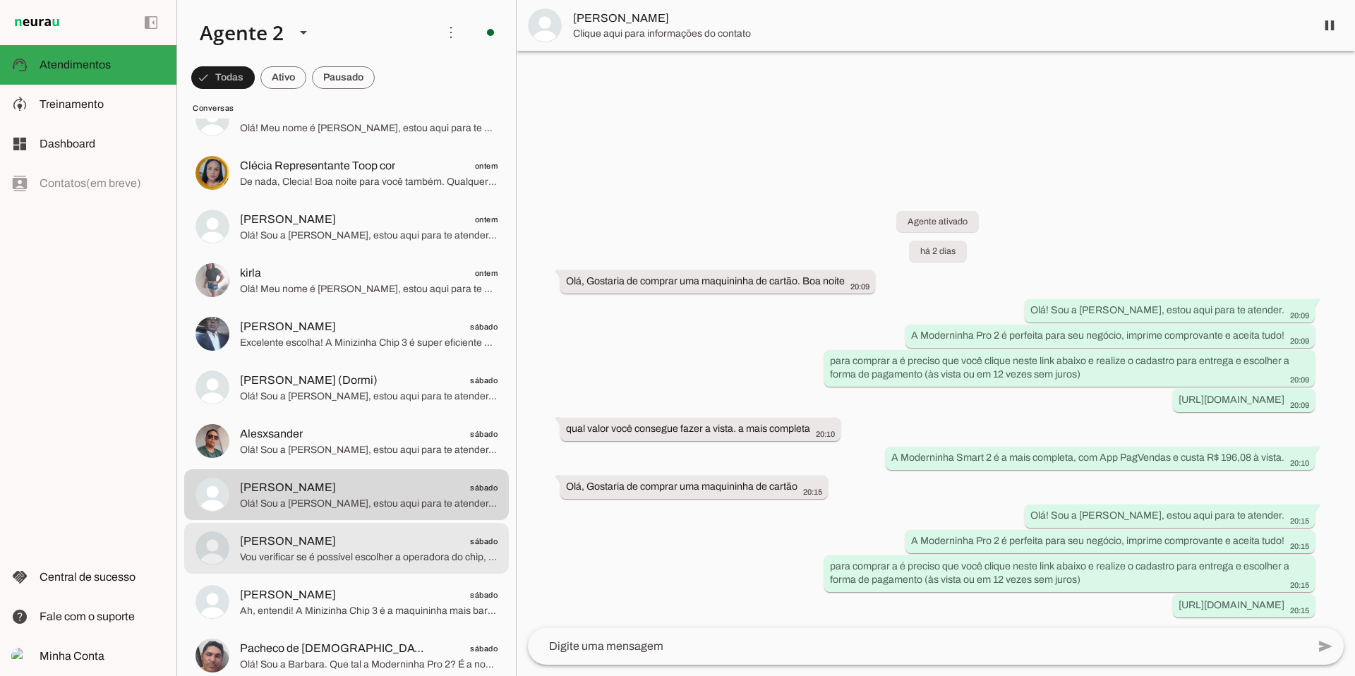
scroll to position [3818, 0]
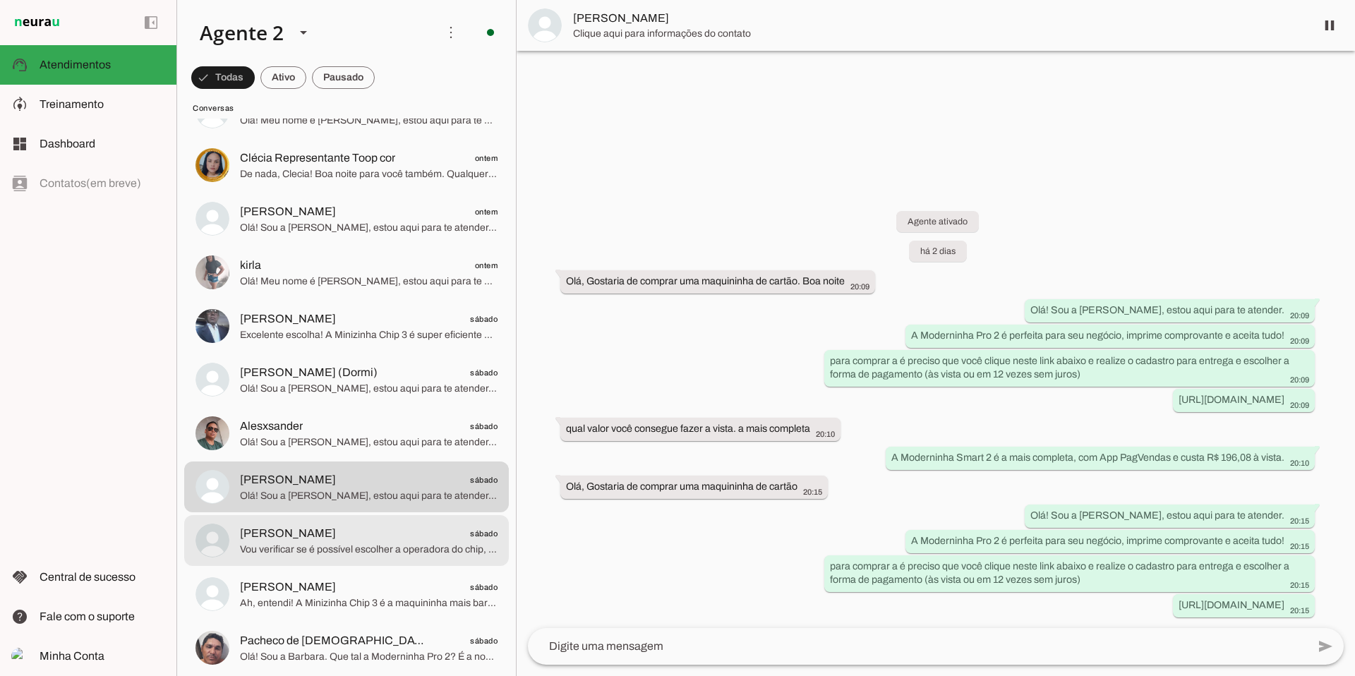
click at [330, 454] on span "[PERSON_NAME] sábado" at bounding box center [369, 534] width 258 height 18
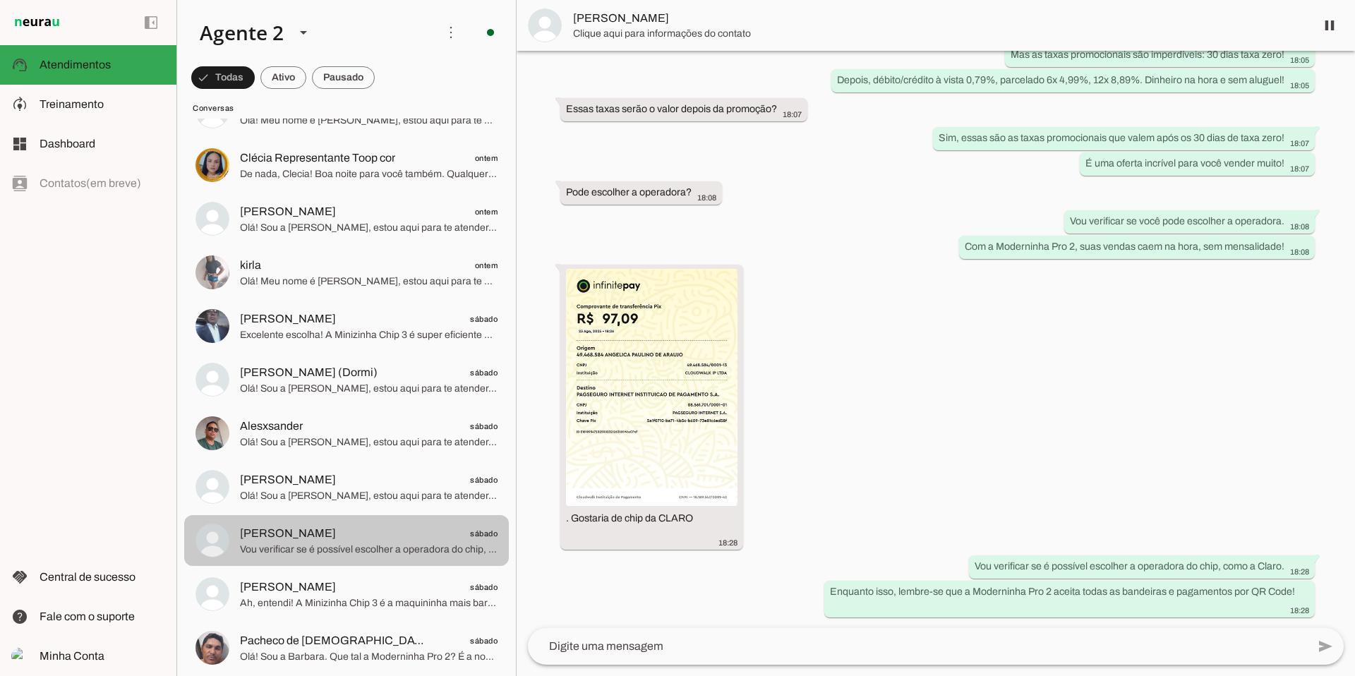
scroll to position [3859, 0]
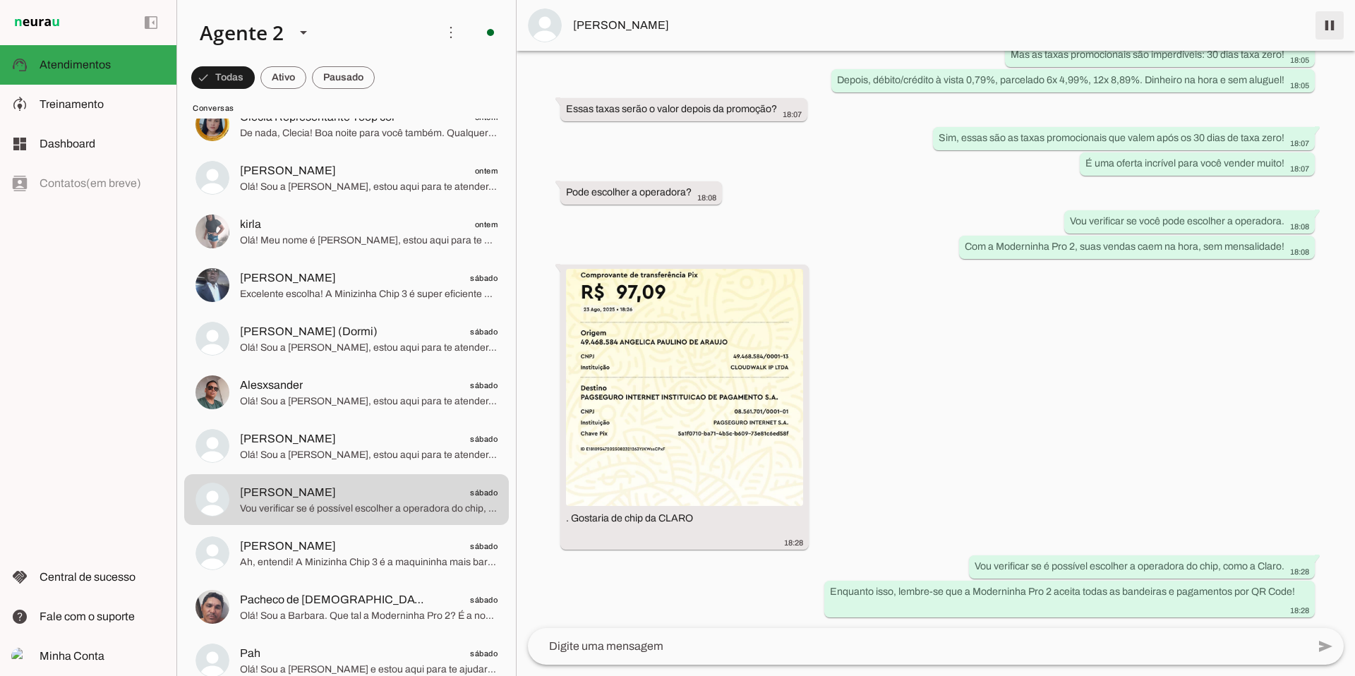
click at [606, 21] on span at bounding box center [1330, 25] width 34 height 34
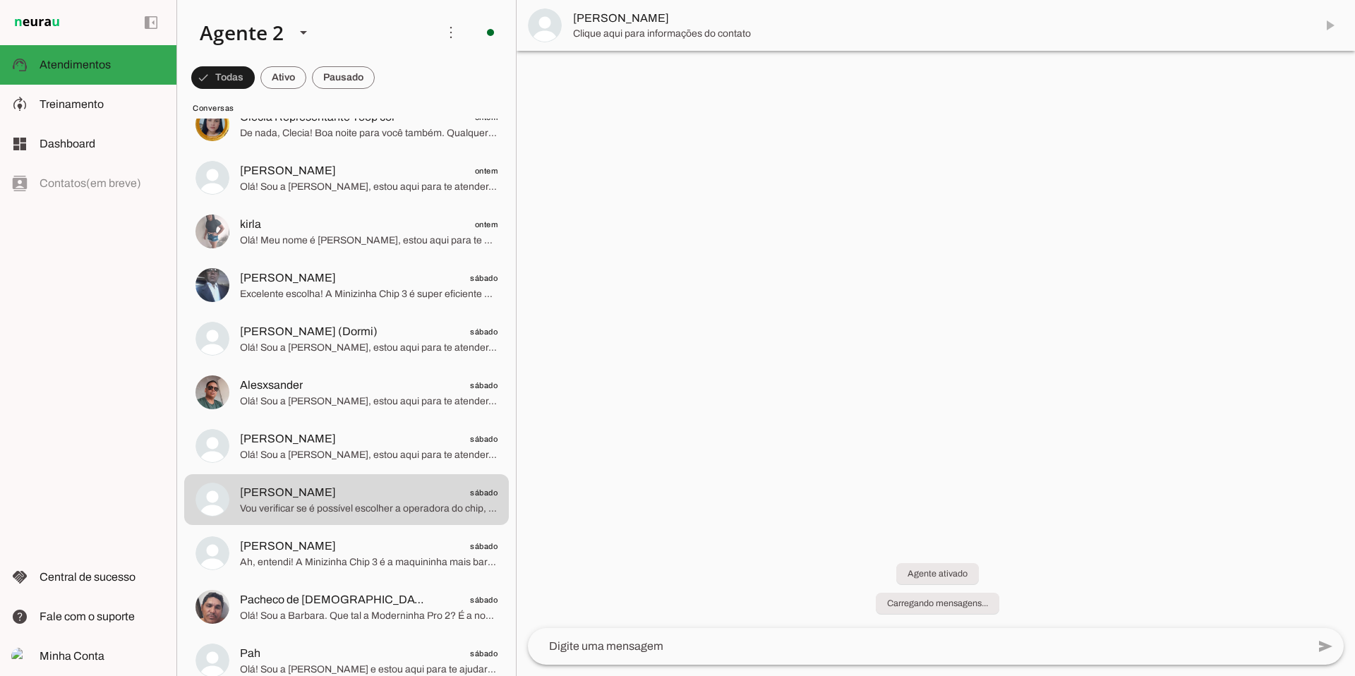
scroll to position [0, 0]
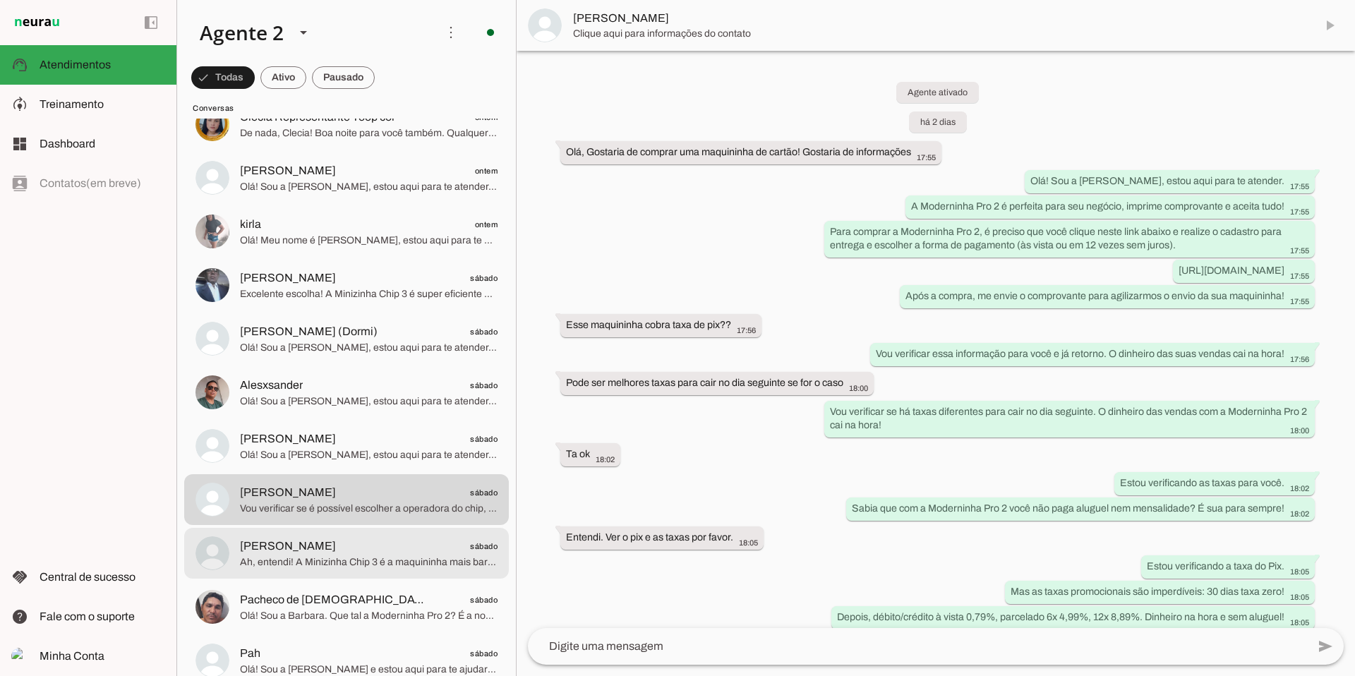
click at [435, 454] on span "[PERSON_NAME] sábado" at bounding box center [369, 547] width 258 height 18
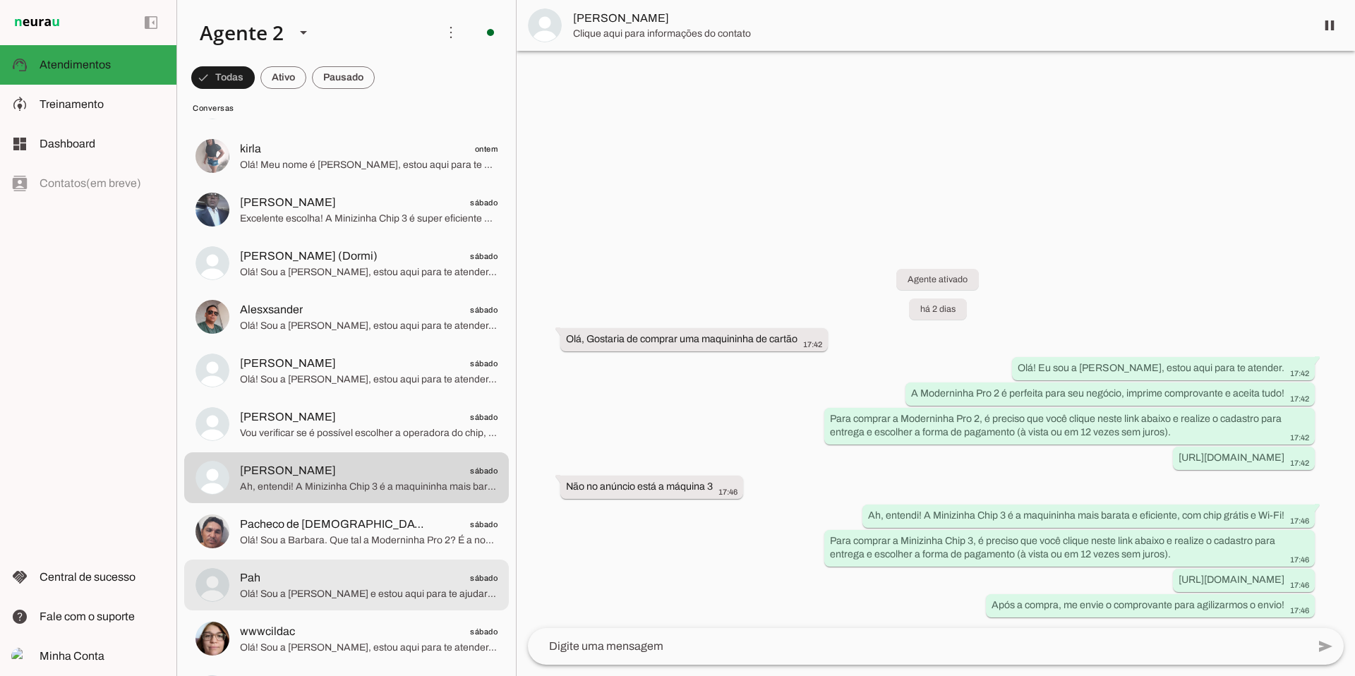
scroll to position [4007, 0]
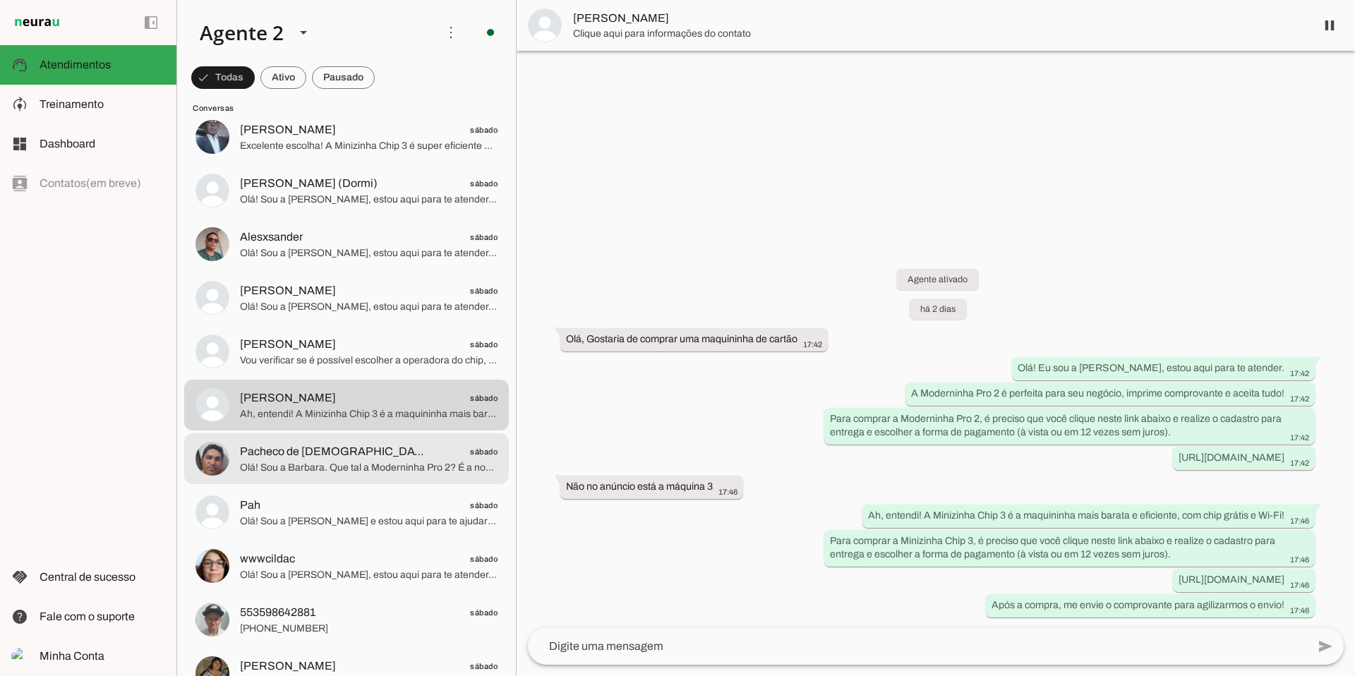
click at [417, 454] on span "Olá! Sou a Barbara. Que tal a Moderninha Pro 2? É a nossa mais vendida, imprime…" at bounding box center [369, 468] width 258 height 14
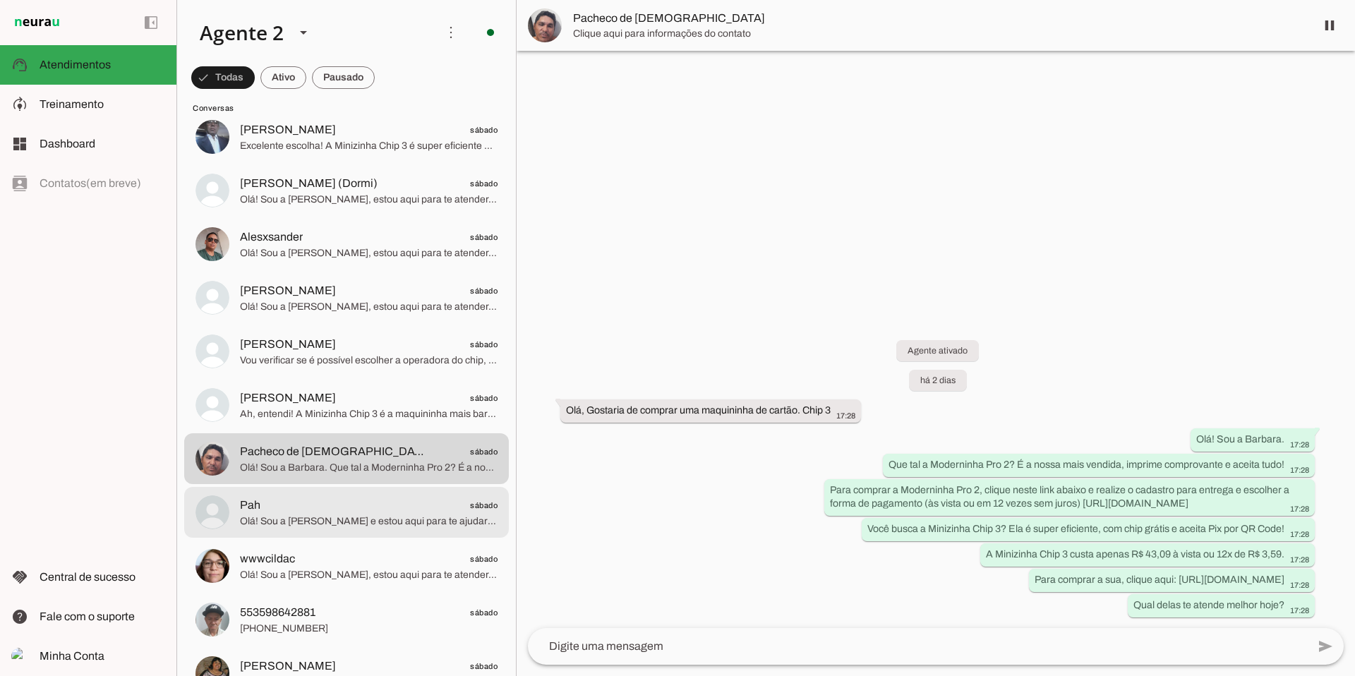
click at [371, 454] on span "Pah sábado" at bounding box center [369, 506] width 258 height 18
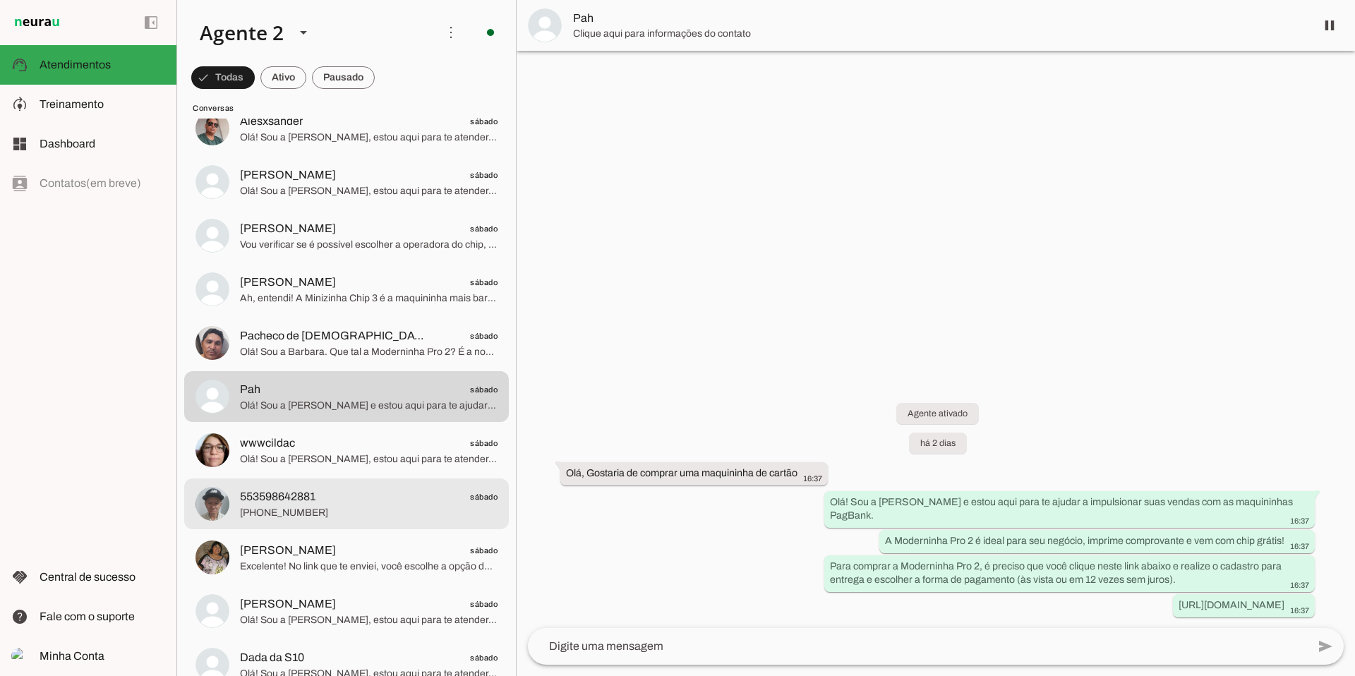
scroll to position [4168, 0]
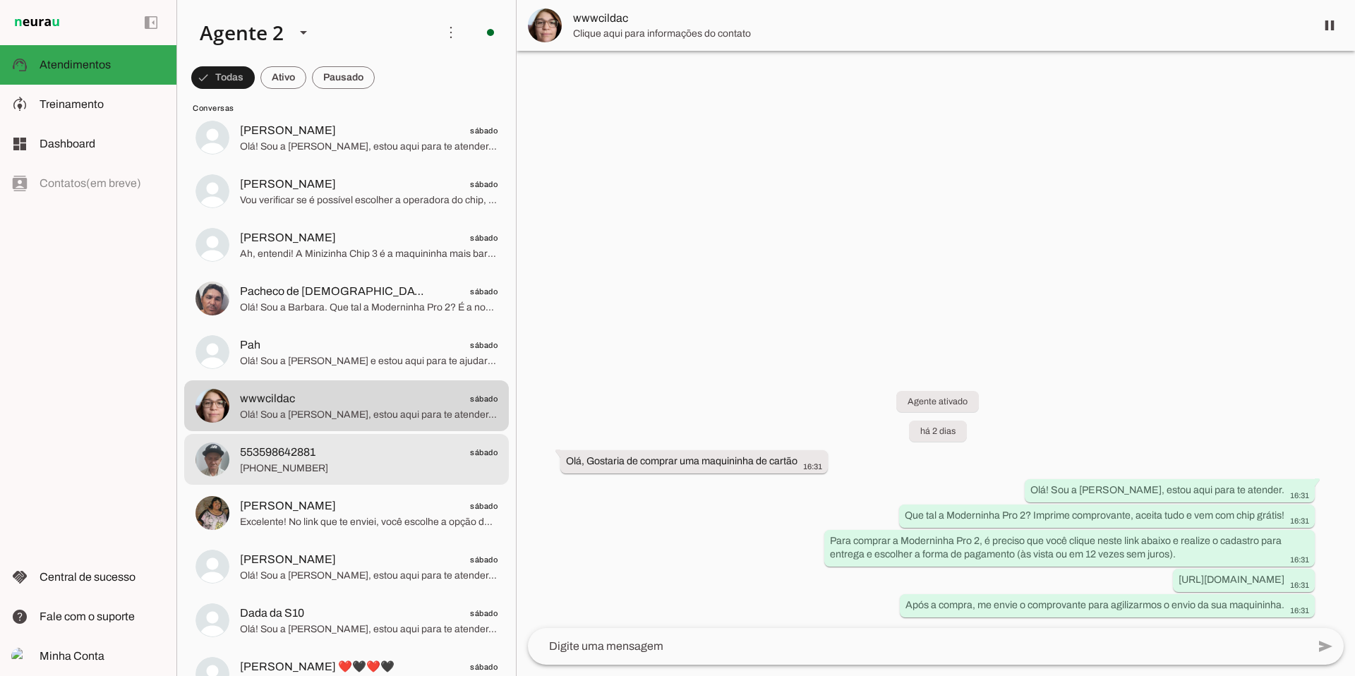
click at [356, 448] on span "553598642881 sábado" at bounding box center [369, 453] width 258 height 18
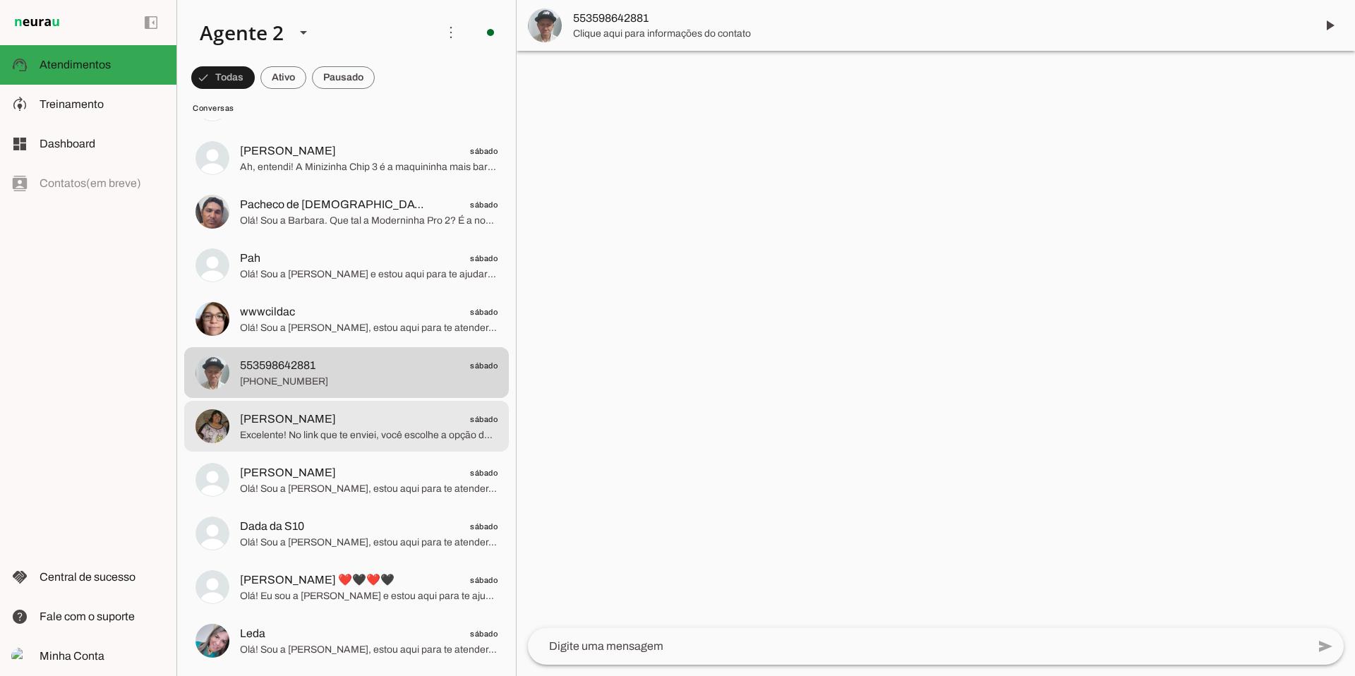
scroll to position [4266, 0]
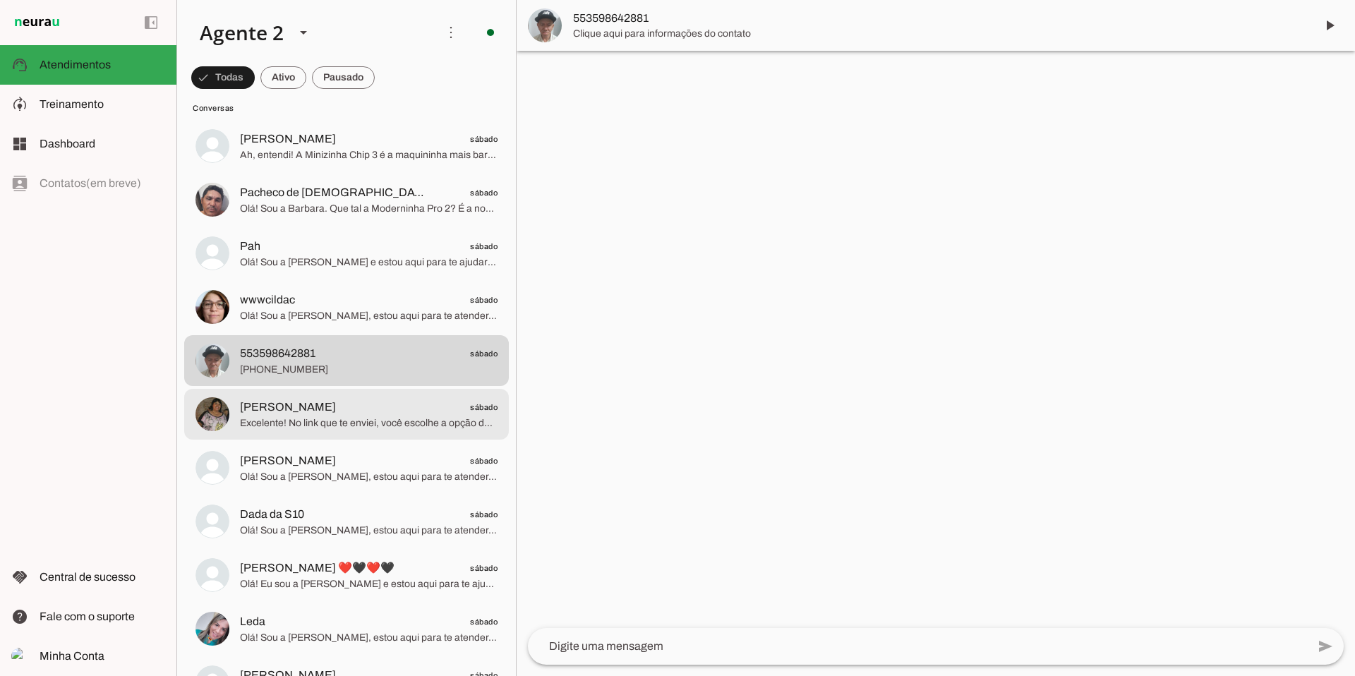
click at [366, 430] on span "Excelente! No link que te enviei, você escolhe a opção de pagamento à vista. De…" at bounding box center [369, 423] width 258 height 14
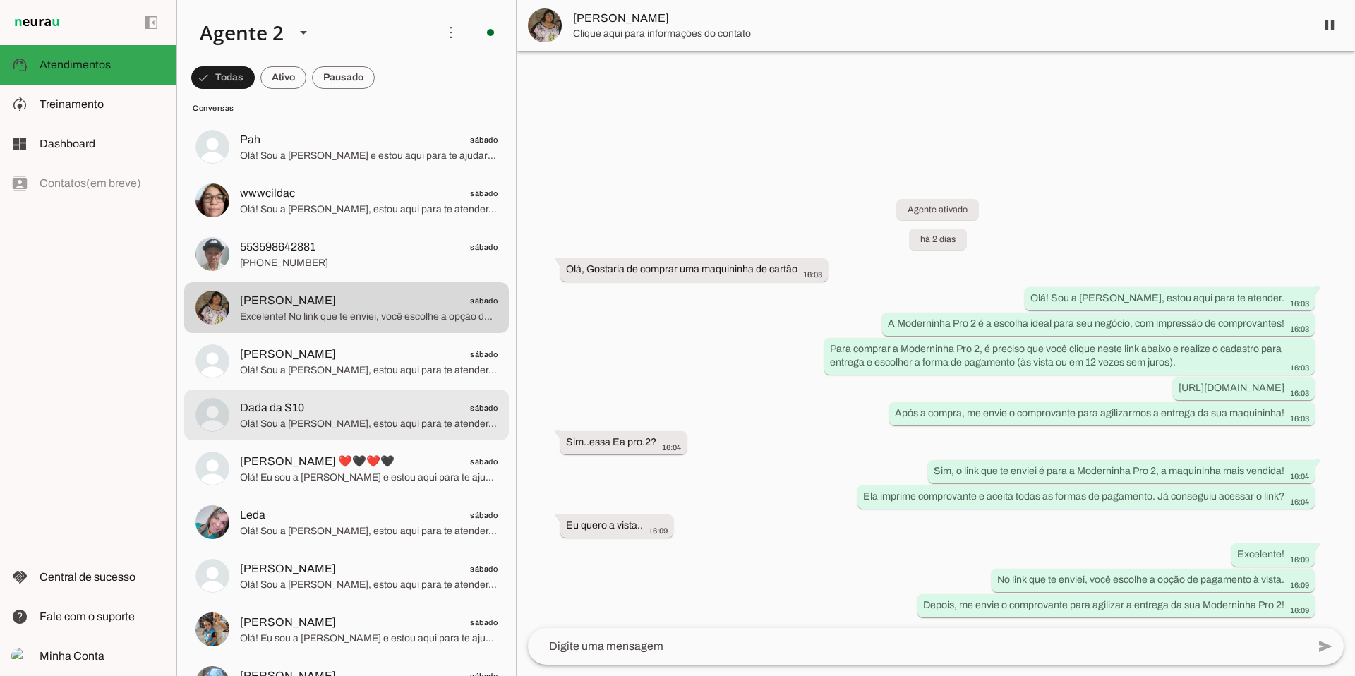
scroll to position [4388, 0]
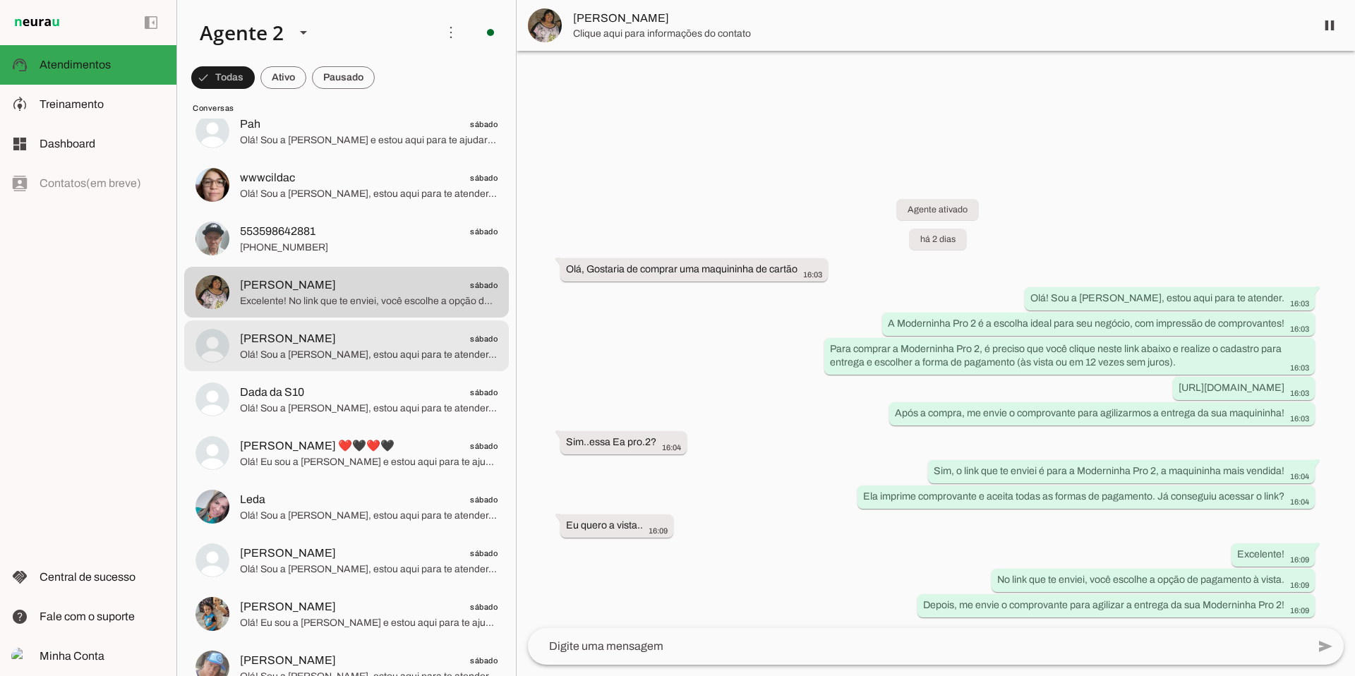
click at [384, 335] on span "[PERSON_NAME] sábado" at bounding box center [369, 339] width 258 height 18
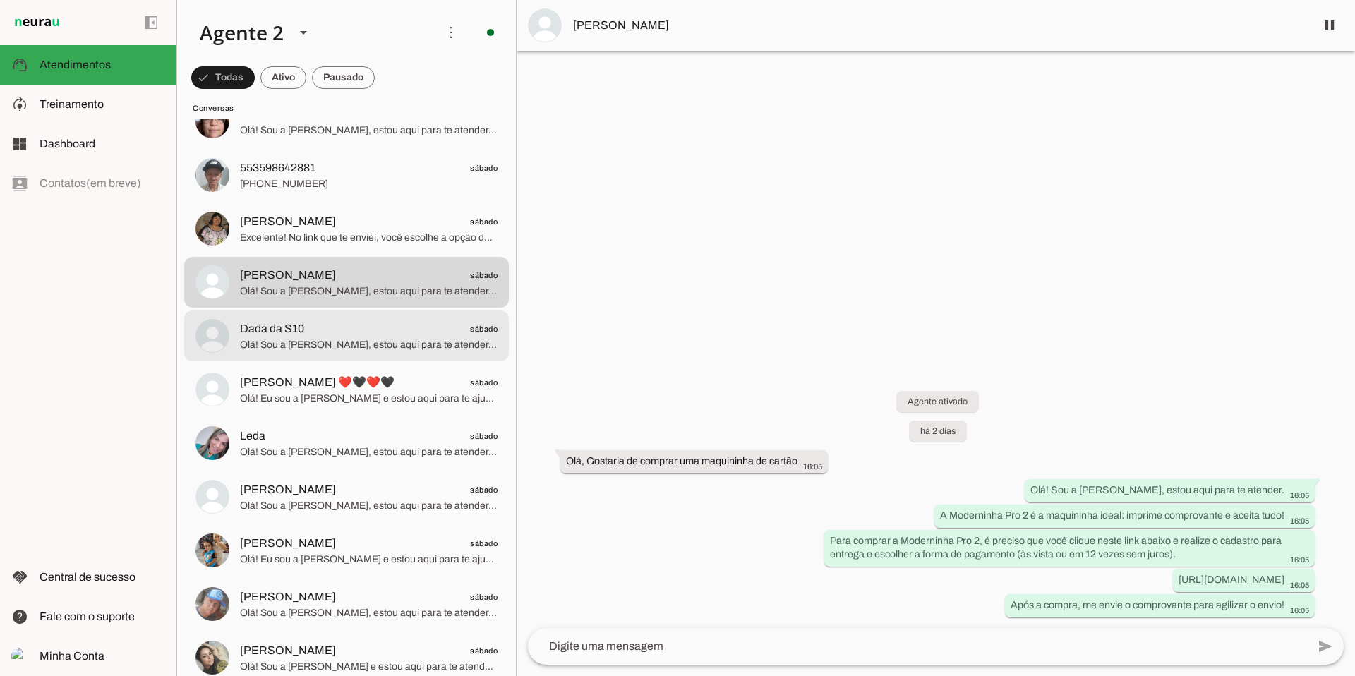
scroll to position [4451, 0]
click at [383, 336] on span "Dada da S10 sábado" at bounding box center [369, 330] width 258 height 18
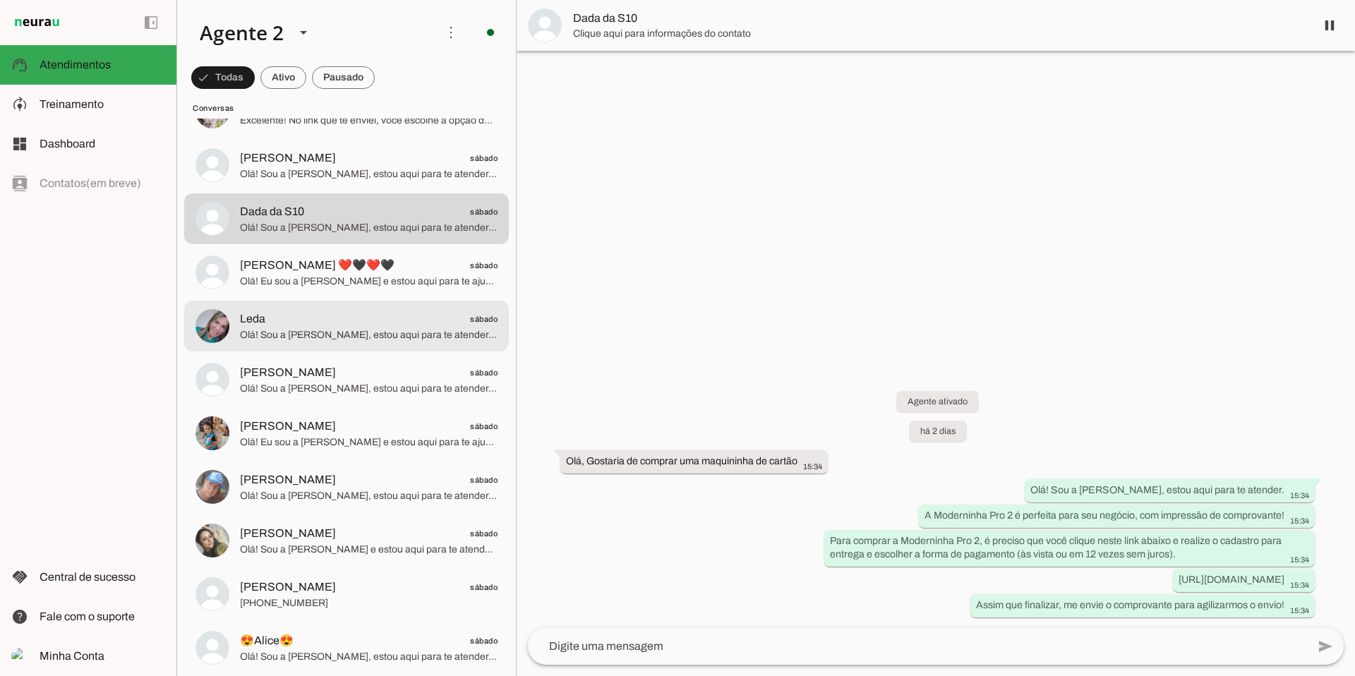
scroll to position [4572, 0]
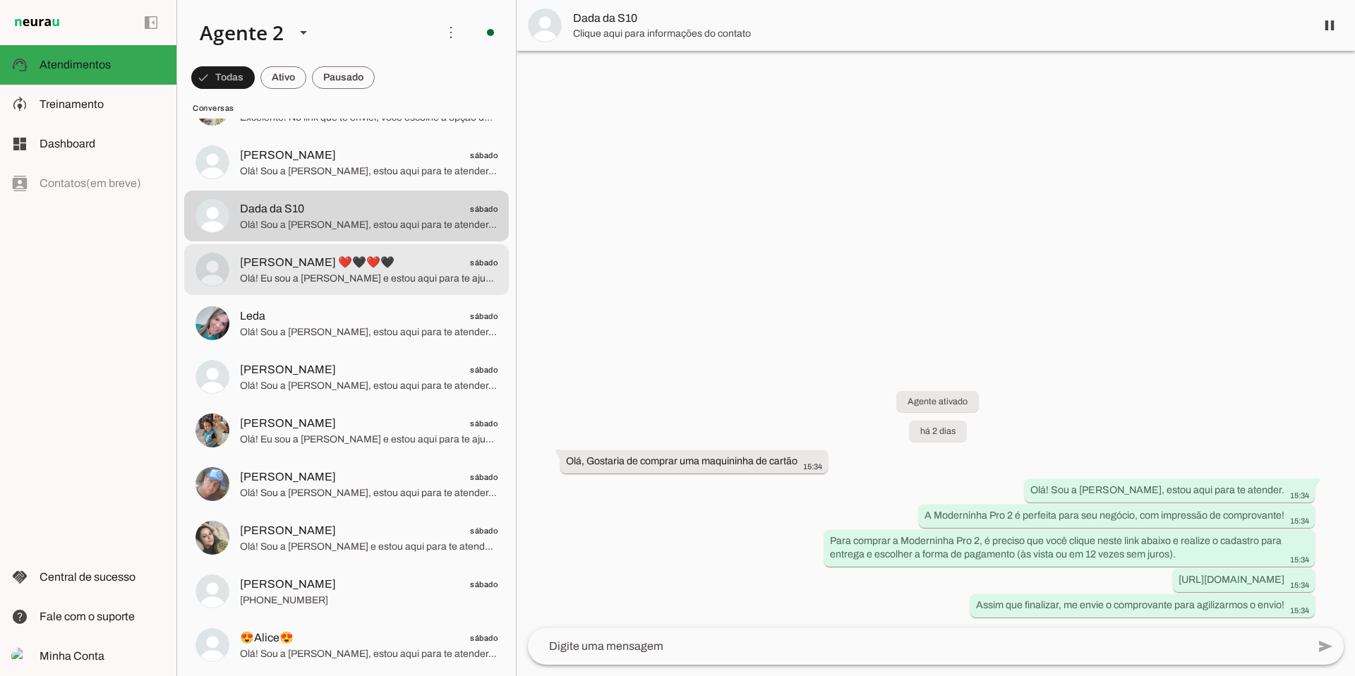
click at [373, 278] on span "Olá! Eu sou a [PERSON_NAME] e estou aqui para te ajudar. A Moderninha Pro 2 é a…" at bounding box center [369, 279] width 258 height 14
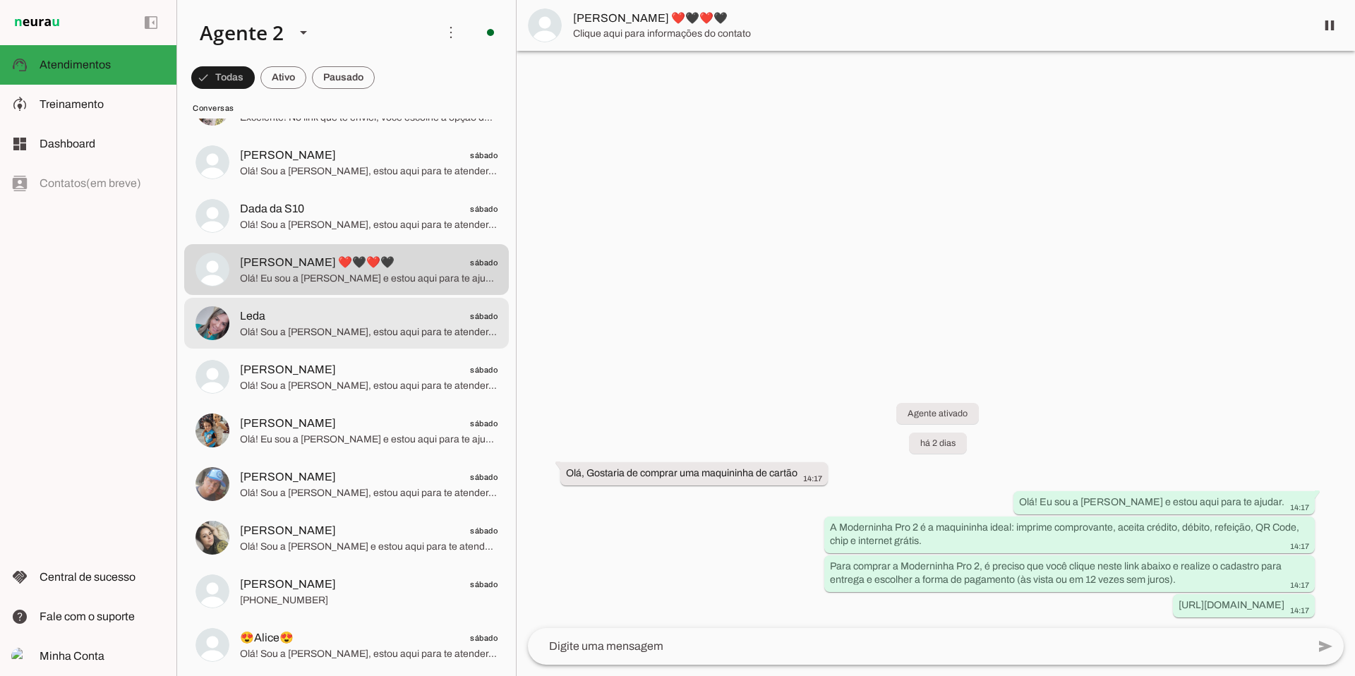
click at [361, 319] on span "Leda sábado" at bounding box center [369, 317] width 258 height 18
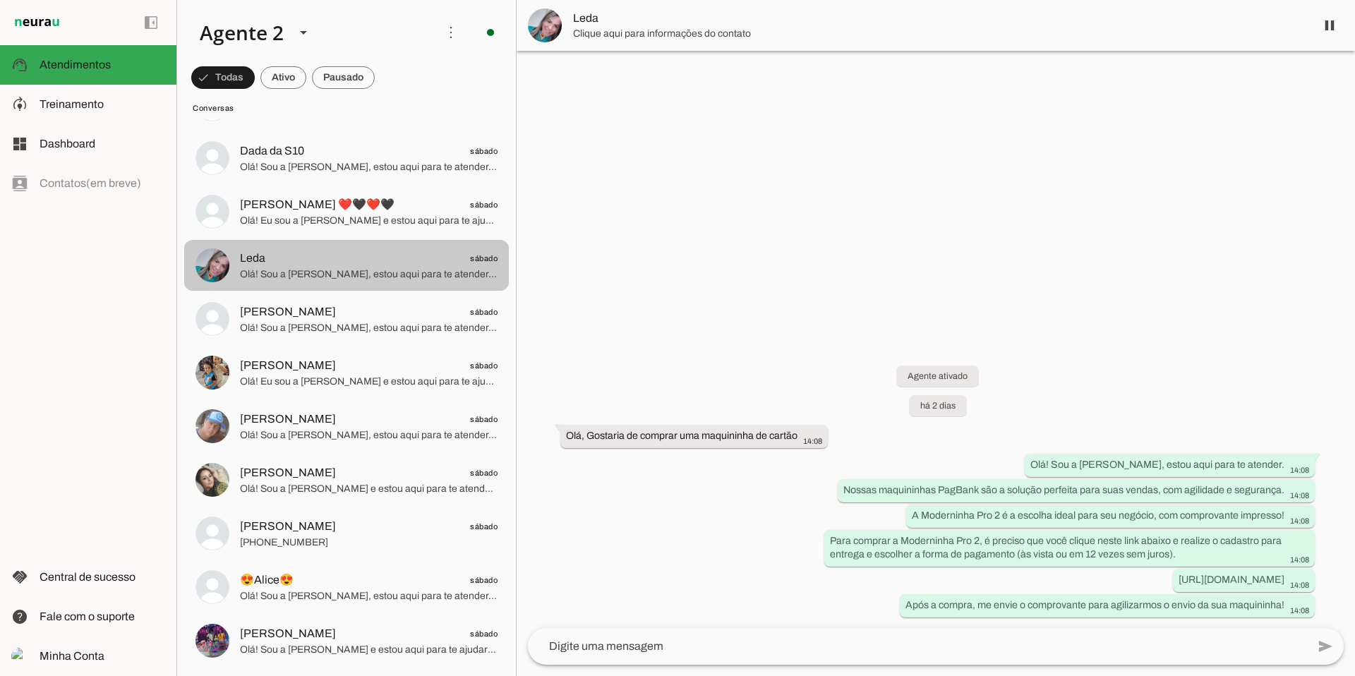
scroll to position [4632, 0]
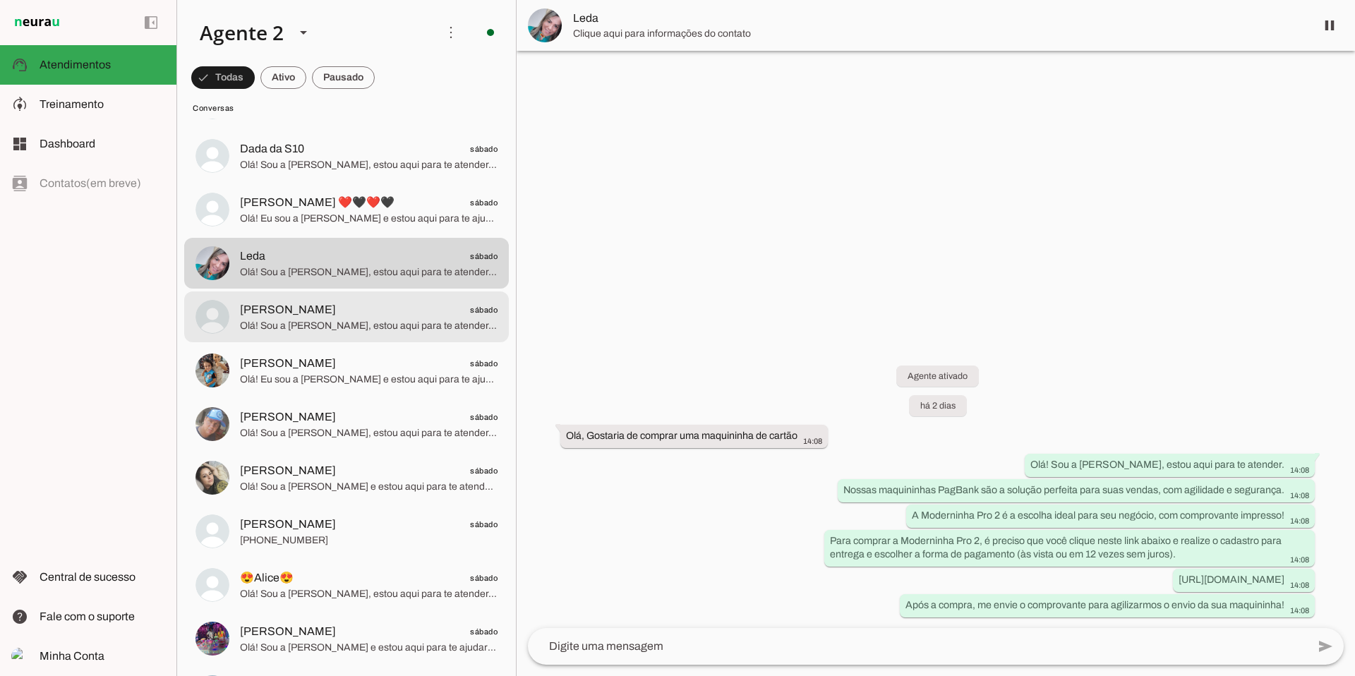
click at [359, 320] on span "Olá! Sou a [PERSON_NAME], estou aqui para te atender. Nossas maquininhas PagBan…" at bounding box center [369, 326] width 258 height 14
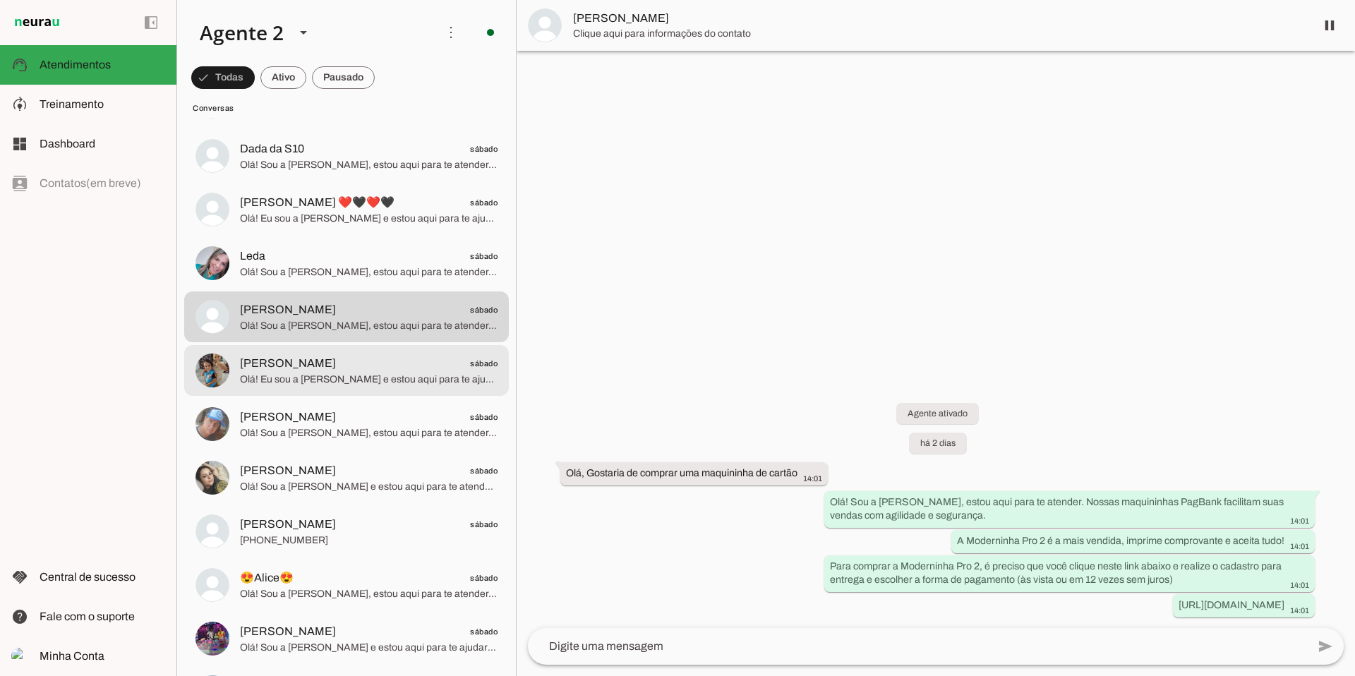
click at [366, 368] on span "[PERSON_NAME] sábado" at bounding box center [369, 364] width 258 height 18
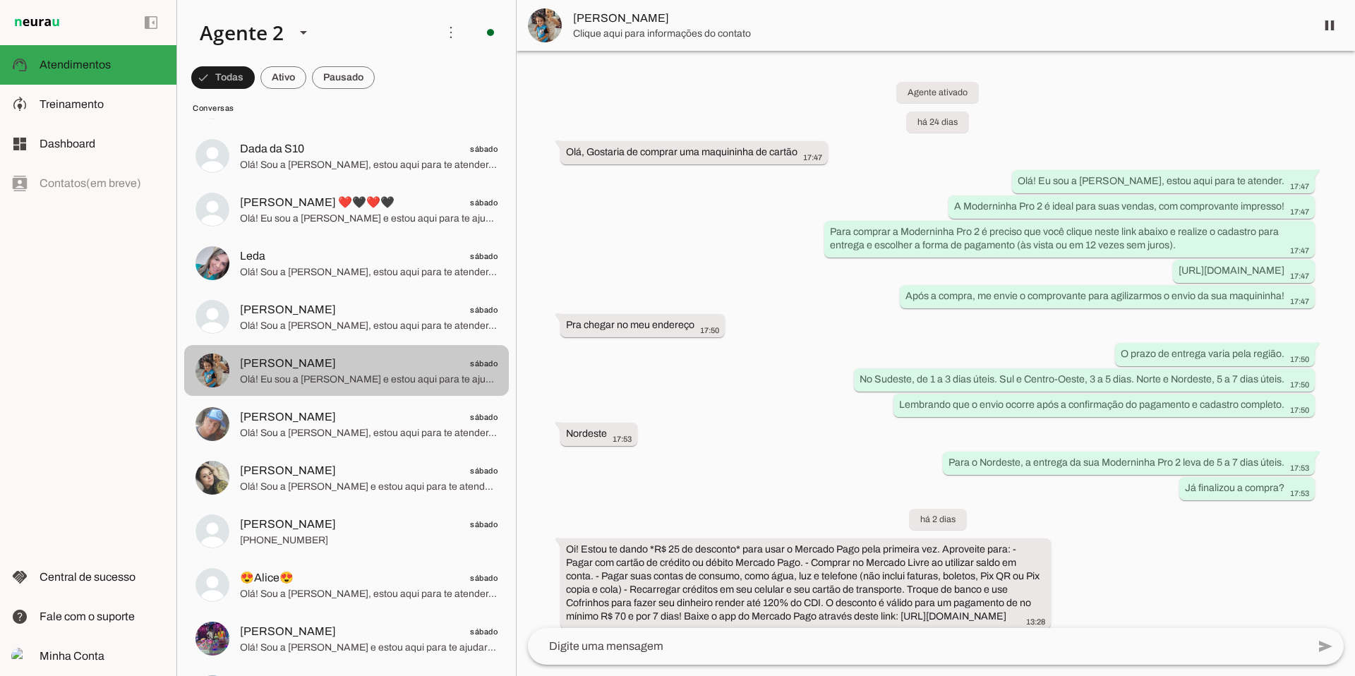
scroll to position [209, 0]
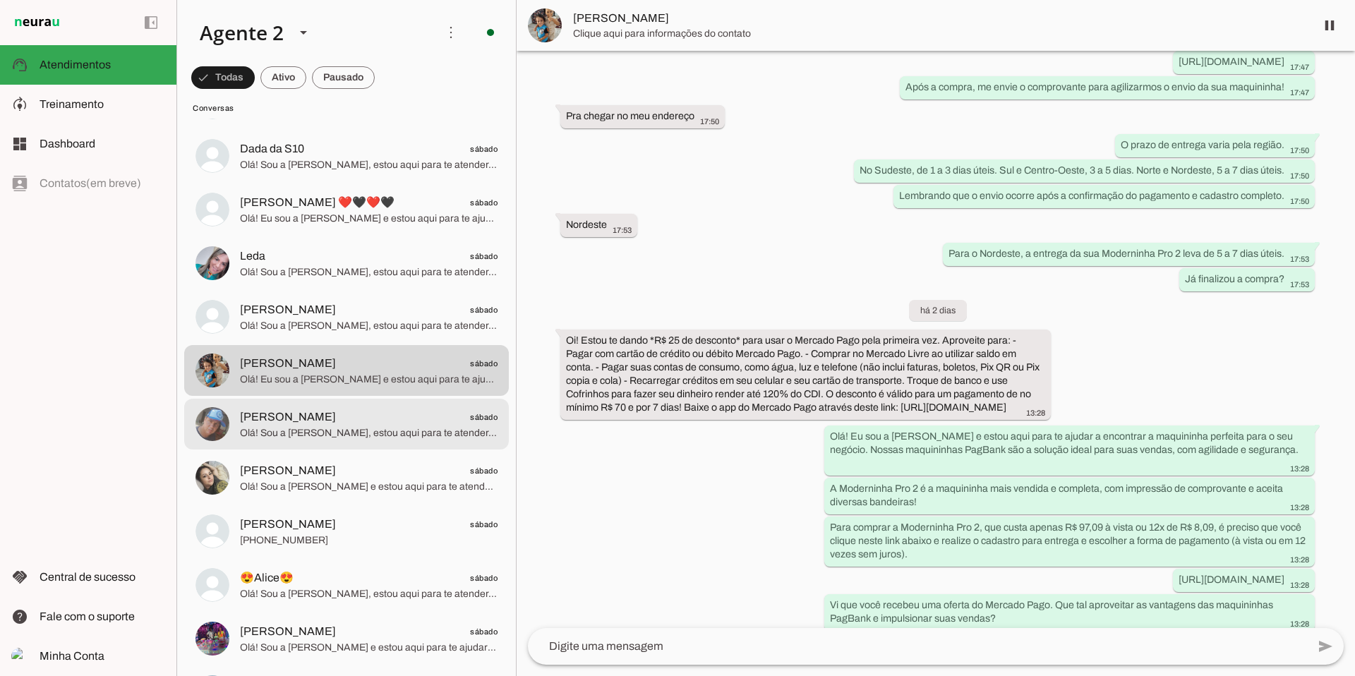
click at [344, 421] on span "[PERSON_NAME] sábado" at bounding box center [369, 418] width 258 height 18
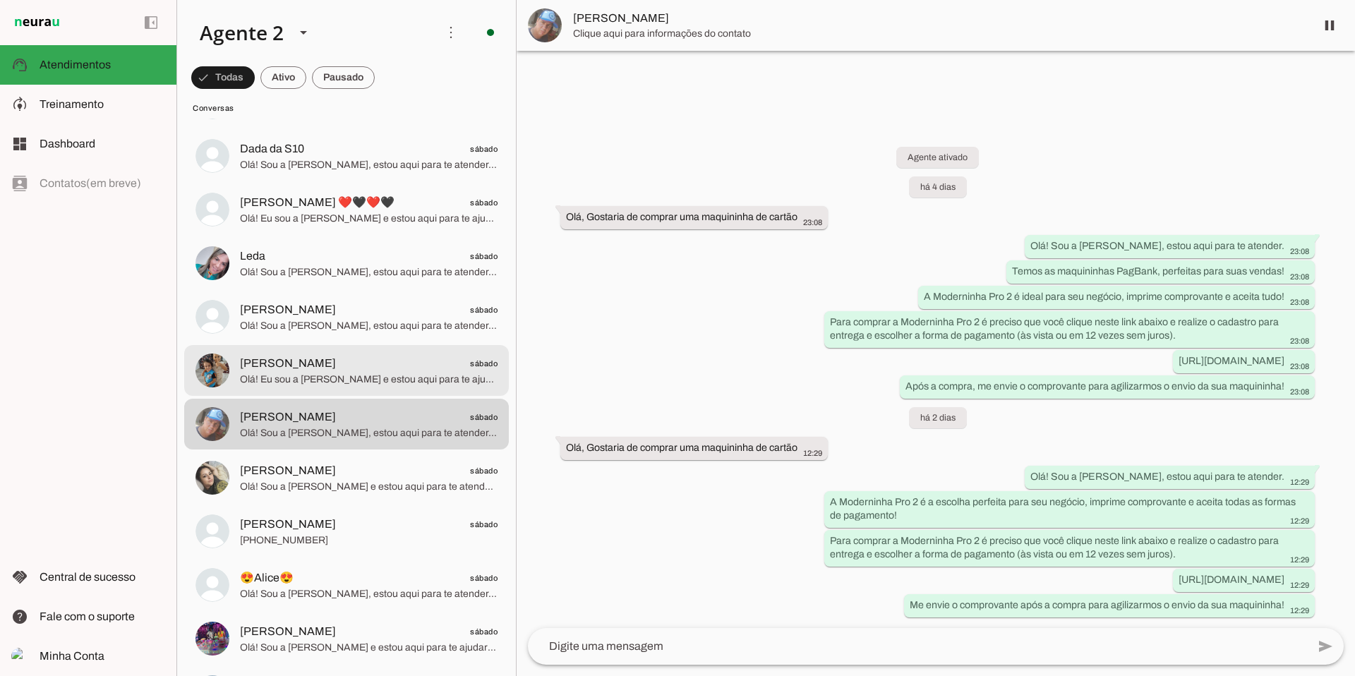
click at [382, 373] on span "Olá! Eu sou a [PERSON_NAME] e estou aqui para te ajudar a encontrar a maquininh…" at bounding box center [369, 380] width 258 height 14
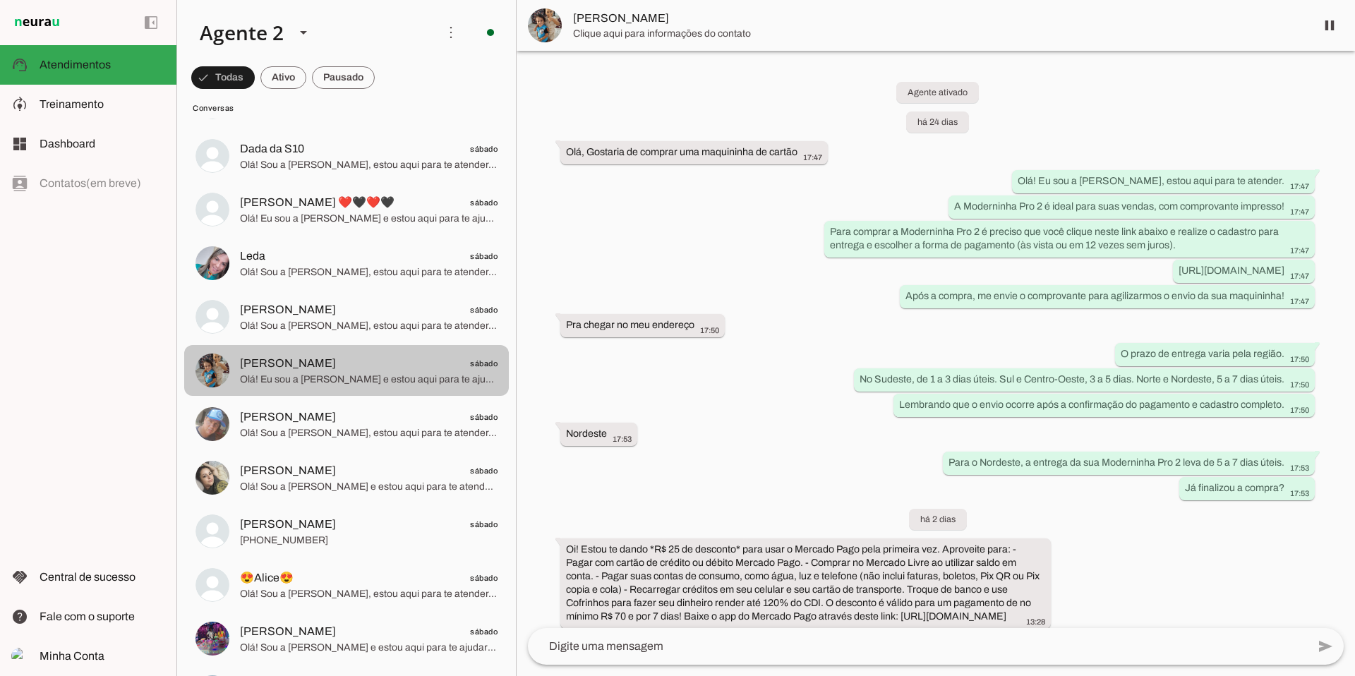
scroll to position [209, 0]
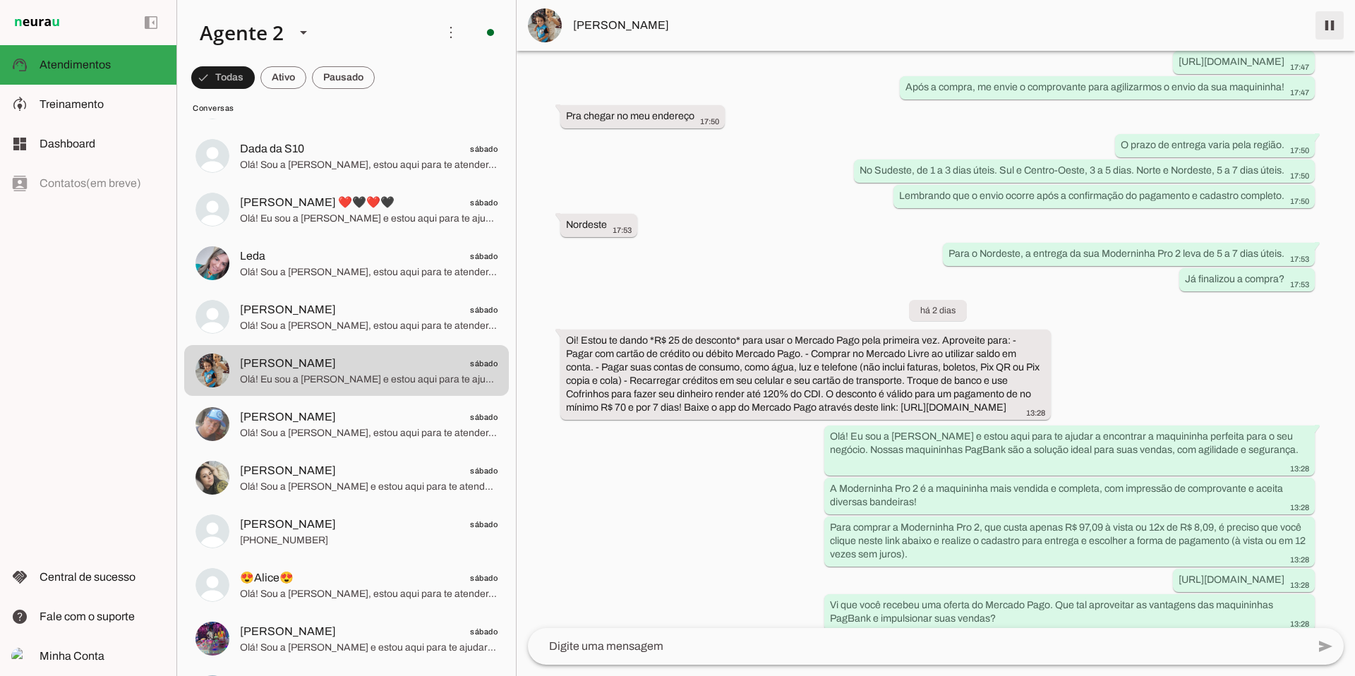
click at [606, 30] on span at bounding box center [1330, 25] width 34 height 34
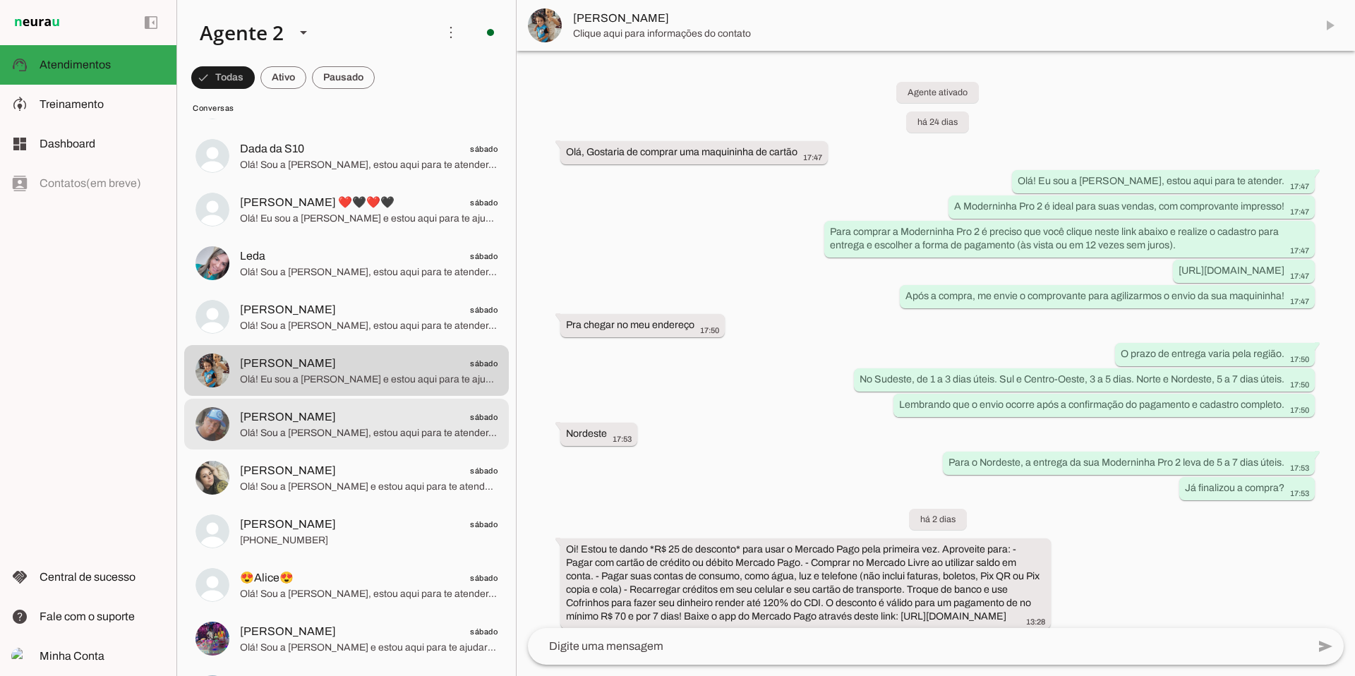
click at [371, 419] on span "[PERSON_NAME] sábado" at bounding box center [369, 418] width 258 height 18
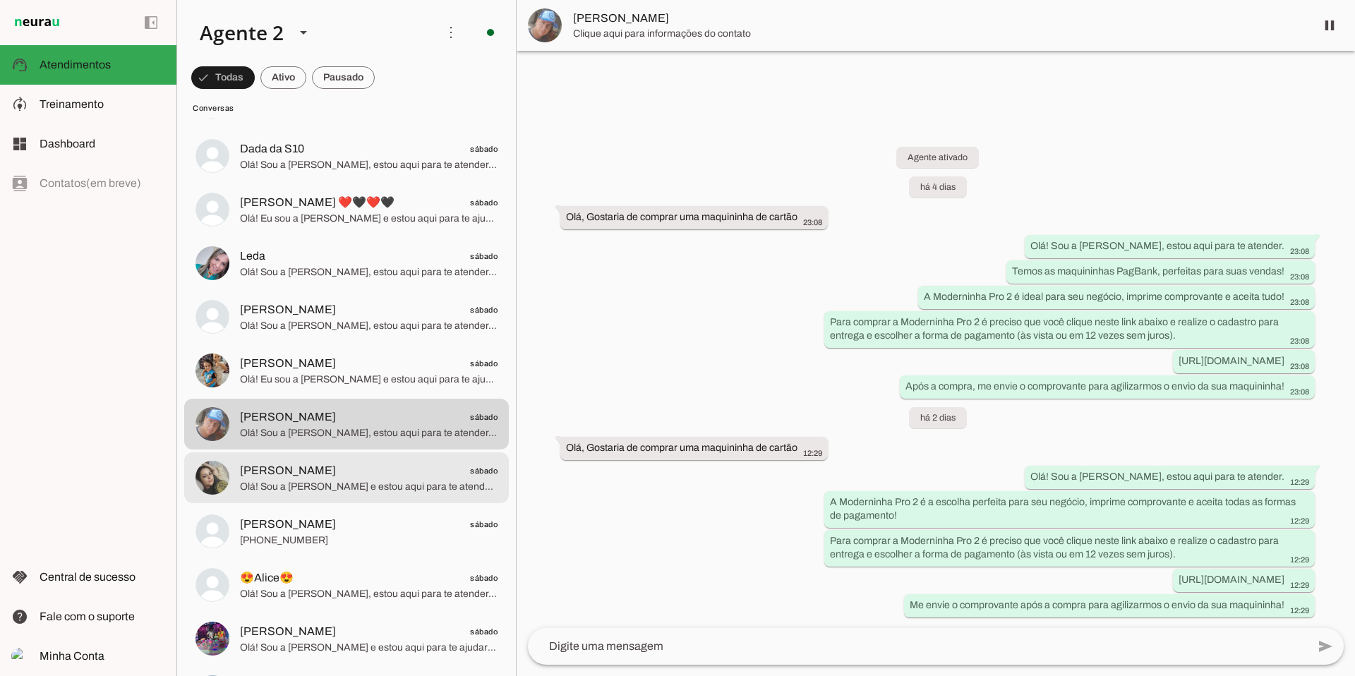
click at [351, 454] on span "Olá! Sou a [PERSON_NAME] e estou aqui para te atender. Conheça a Moderninha Pro…" at bounding box center [369, 487] width 258 height 14
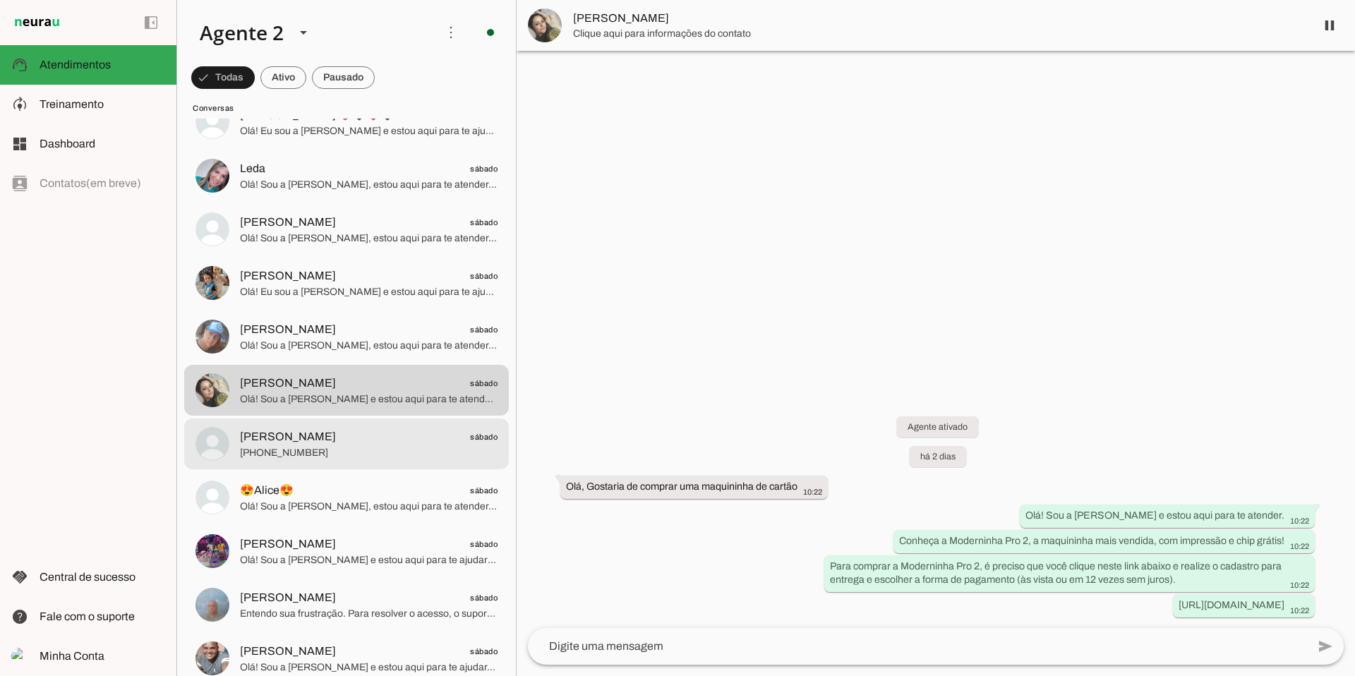
scroll to position [4720, 0]
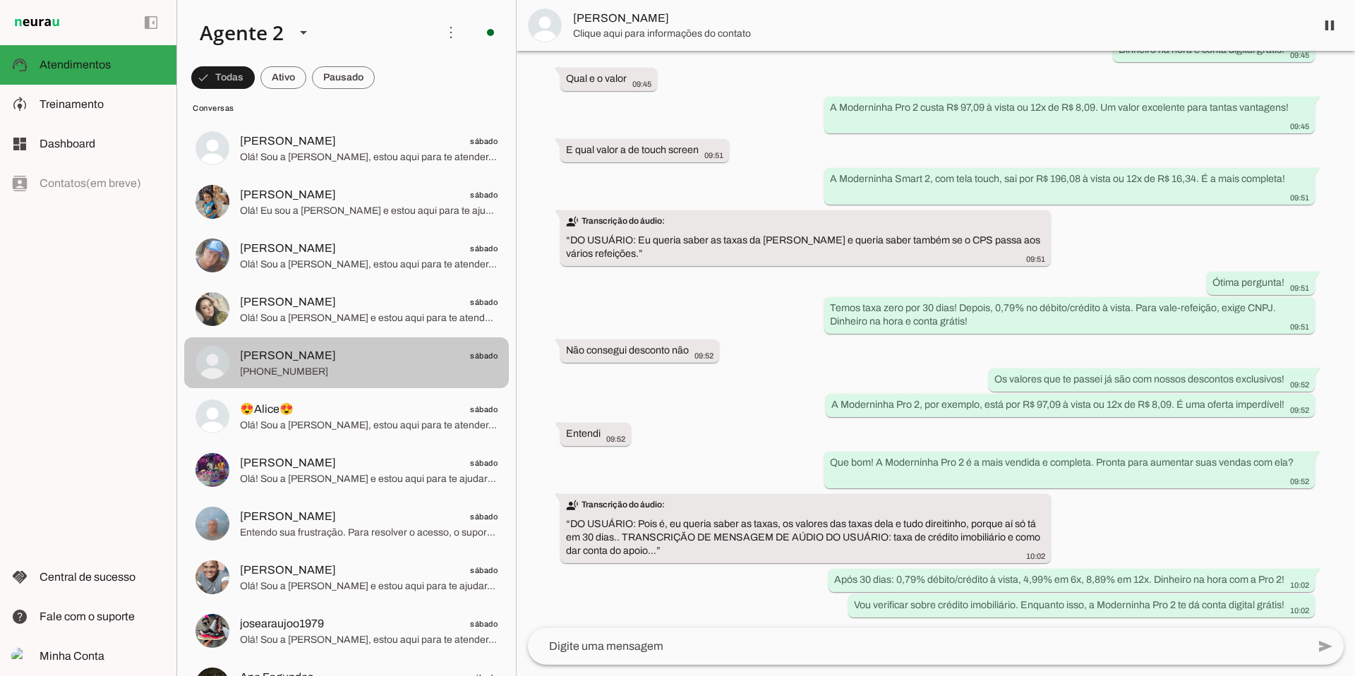
scroll to position [4812, 0]
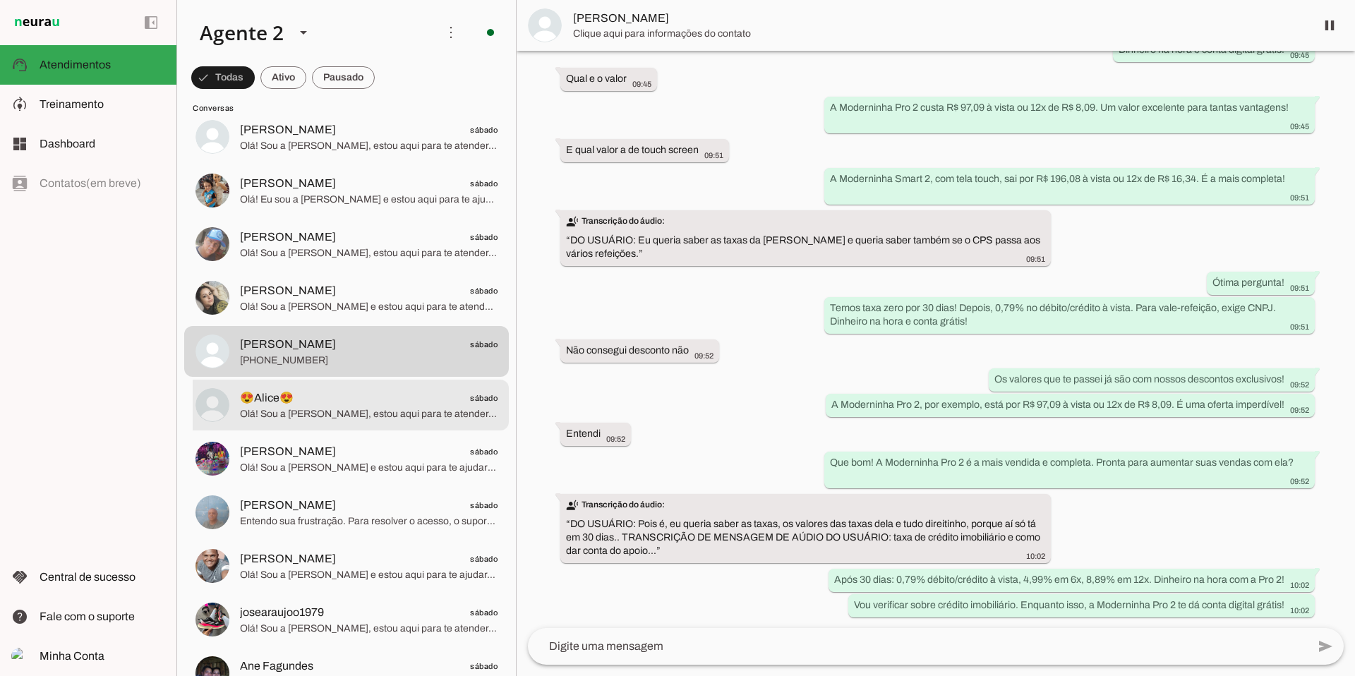
click at [376, 417] on span "Olá! Sou a [PERSON_NAME], estou aqui para te atender. A Moderninha Pro 2 é perf…" at bounding box center [369, 414] width 258 height 14
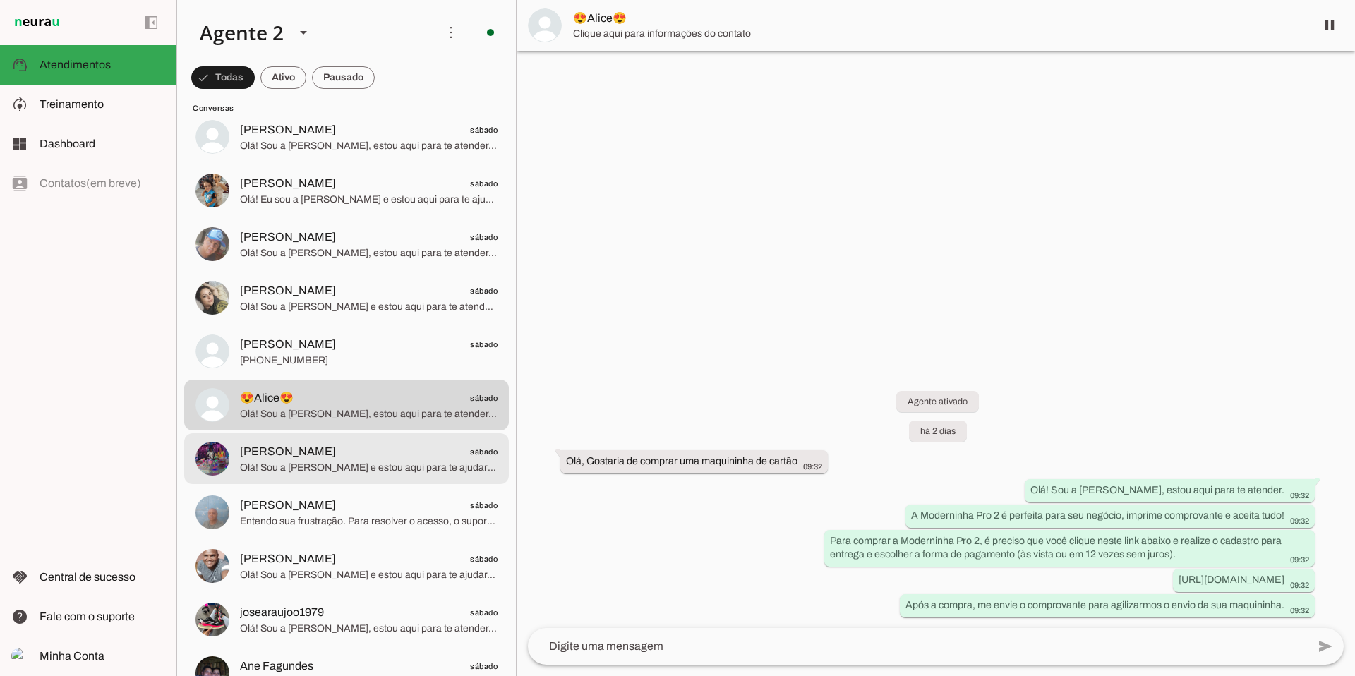
click at [375, 452] on span "[PERSON_NAME] sábado" at bounding box center [369, 452] width 258 height 18
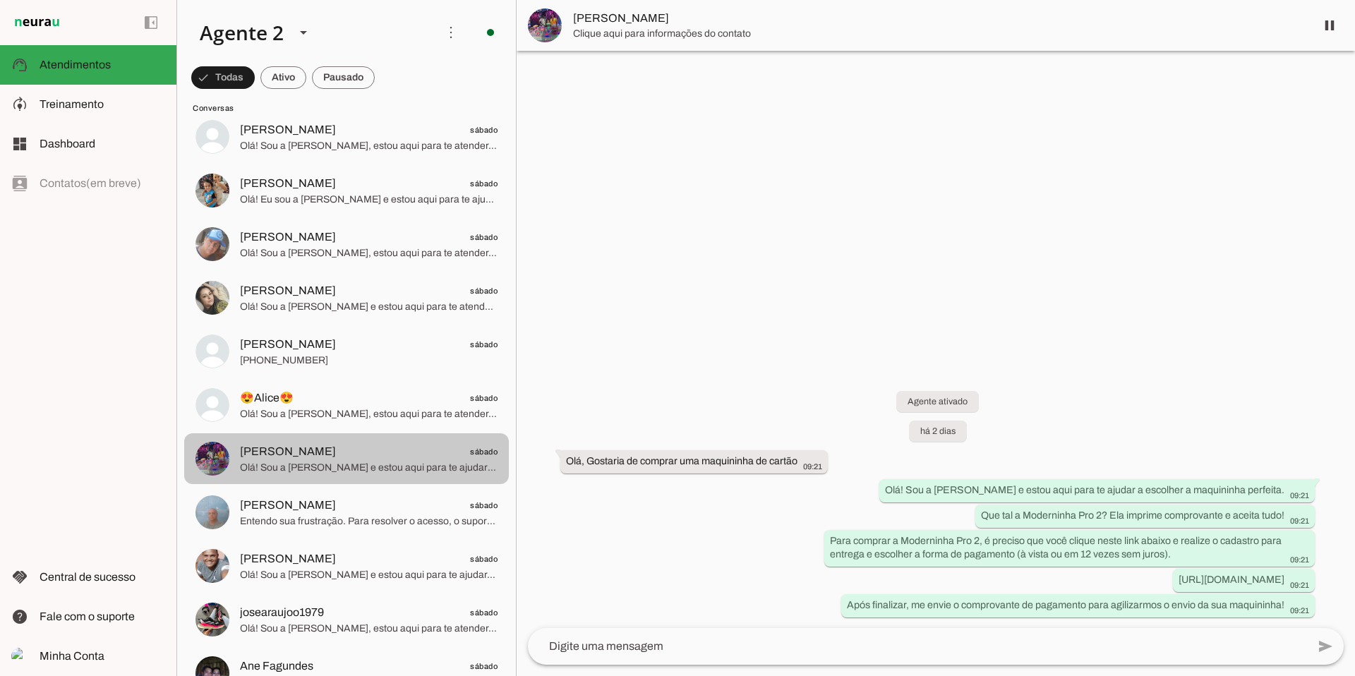
scroll to position [4913, 0]
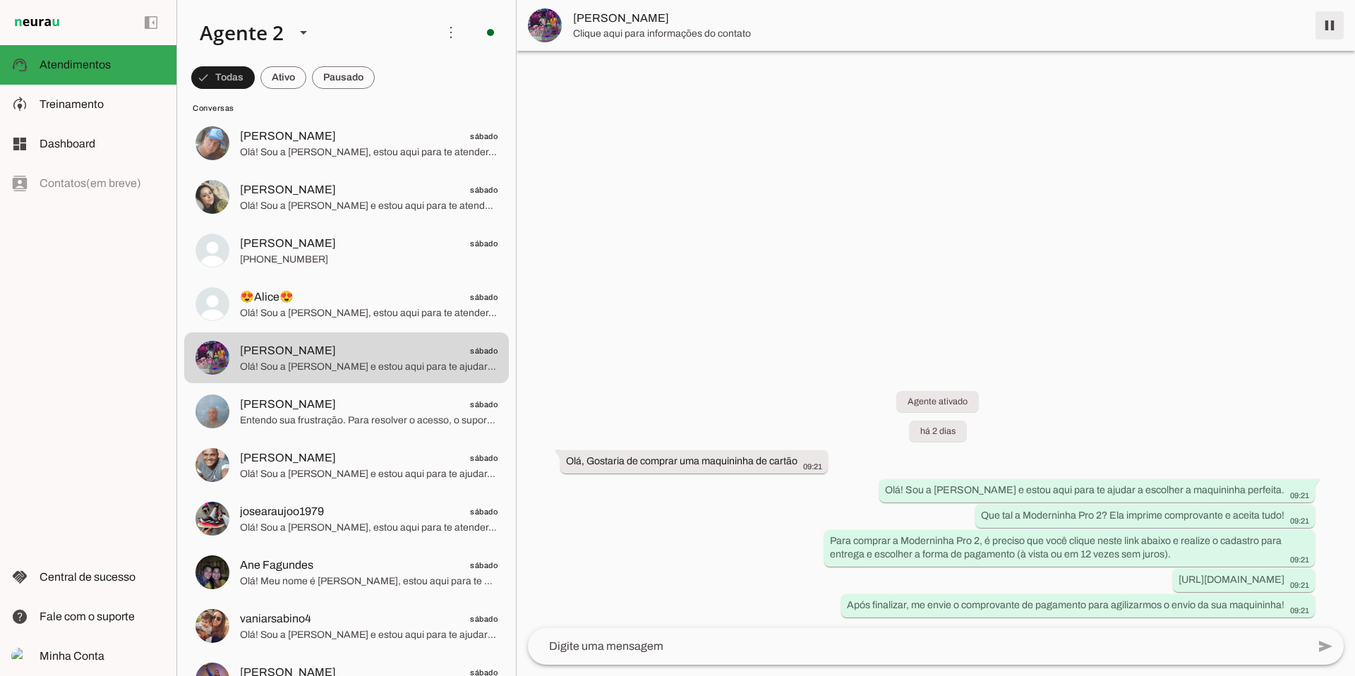
click at [606, 25] on span at bounding box center [1330, 25] width 34 height 34
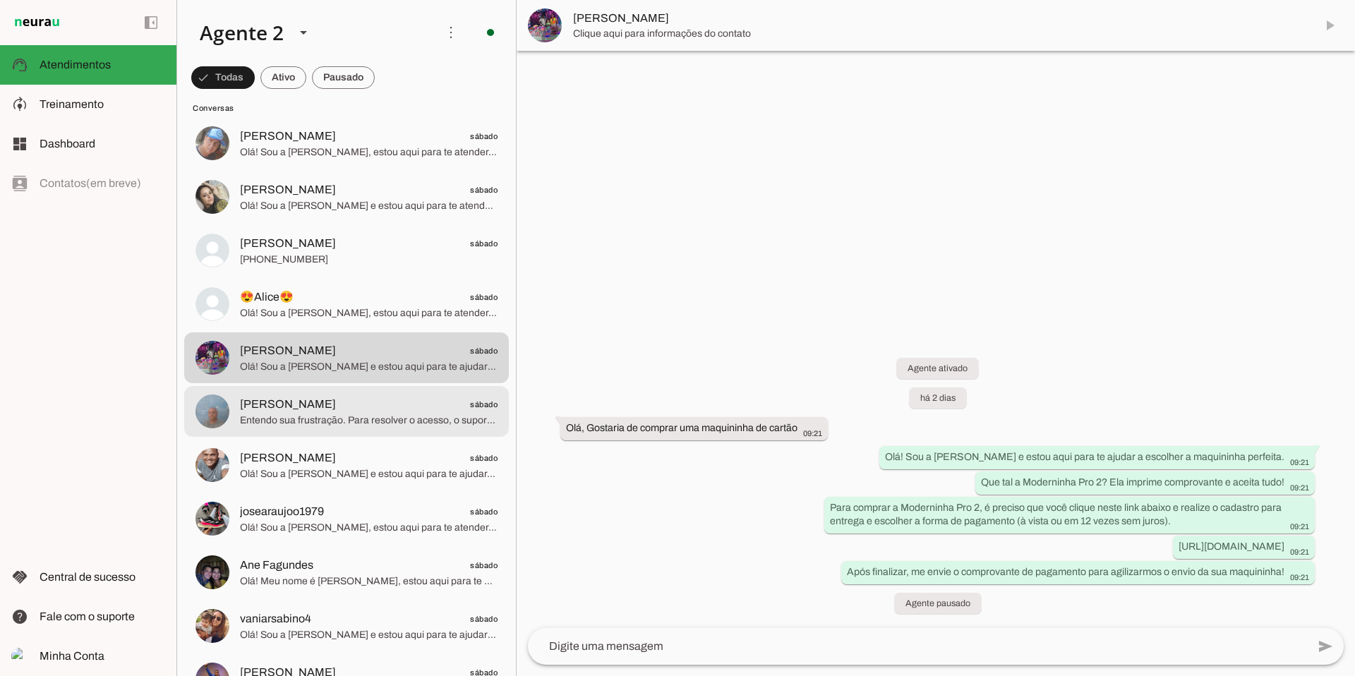
click at [399, 405] on span "[PERSON_NAME] sábado" at bounding box center [369, 405] width 258 height 18
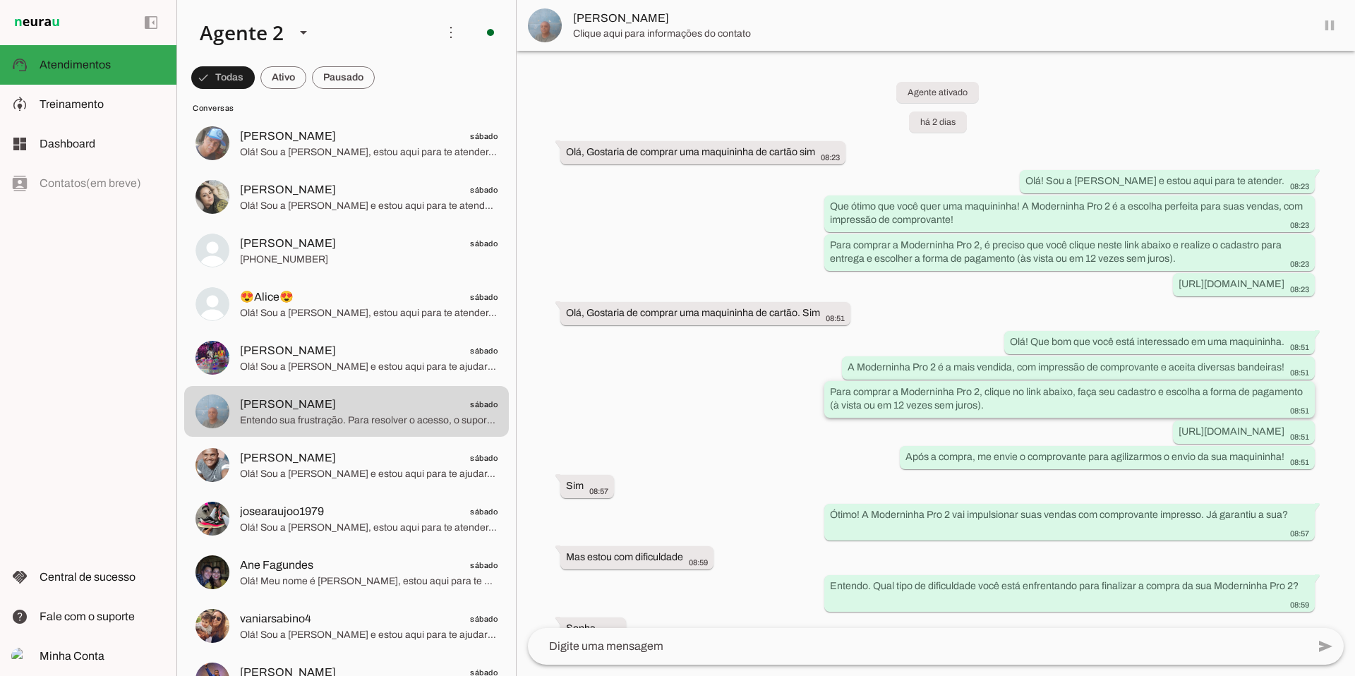
scroll to position [195, 0]
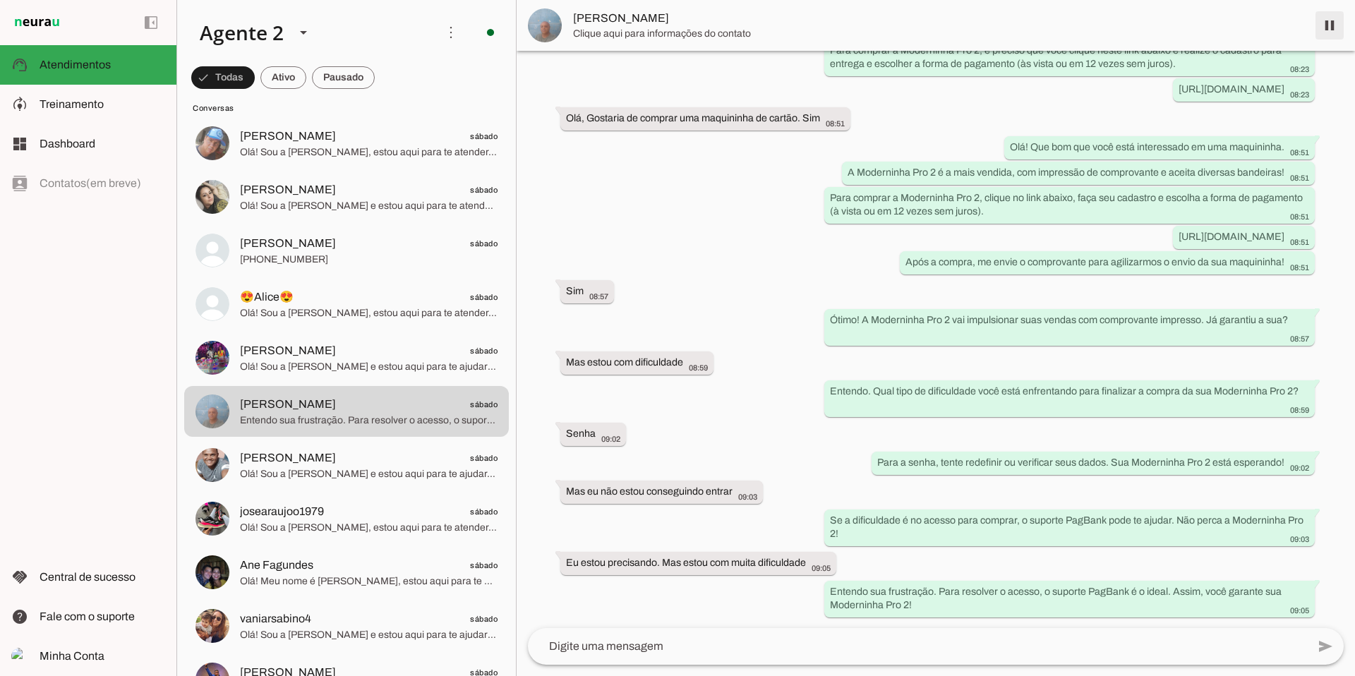
click at [606, 27] on span at bounding box center [1330, 25] width 34 height 34
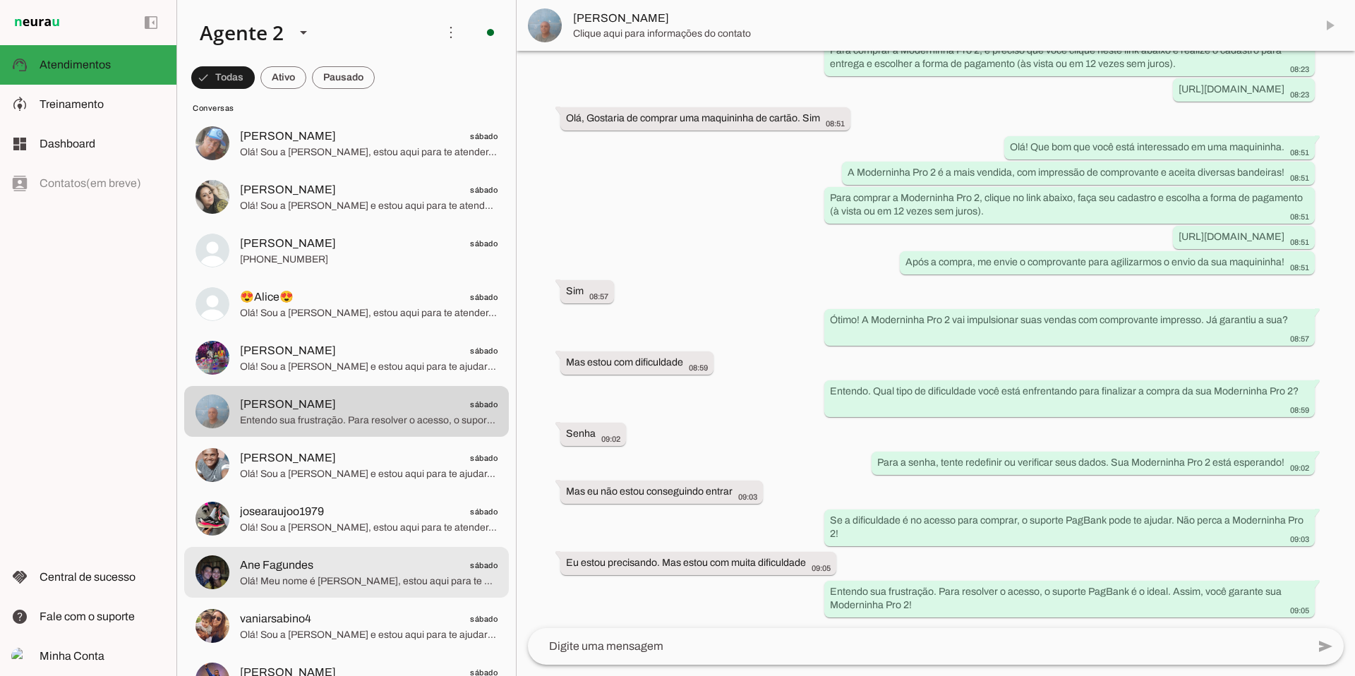
scroll to position [0, 0]
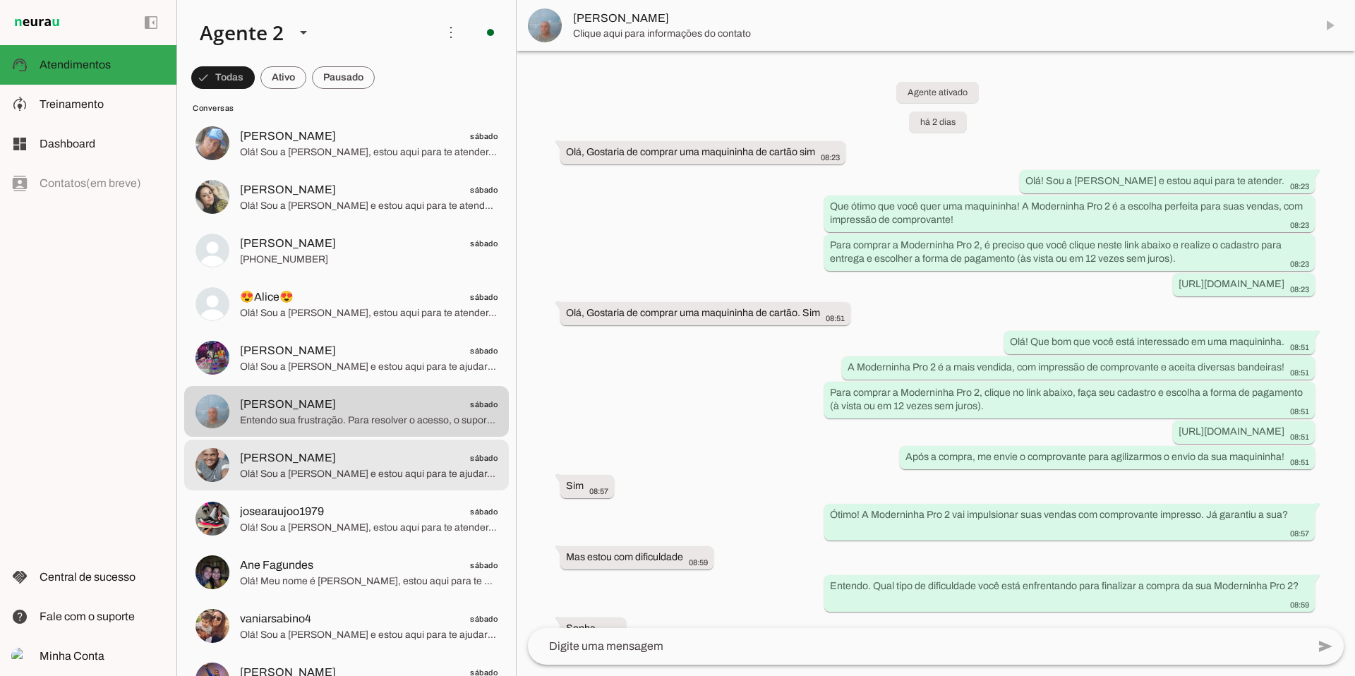
click at [335, 454] on span "Olá! Sou a [PERSON_NAME] e estou aqui para te ajudar. Que tal a Moderninha Pro …" at bounding box center [369, 474] width 258 height 14
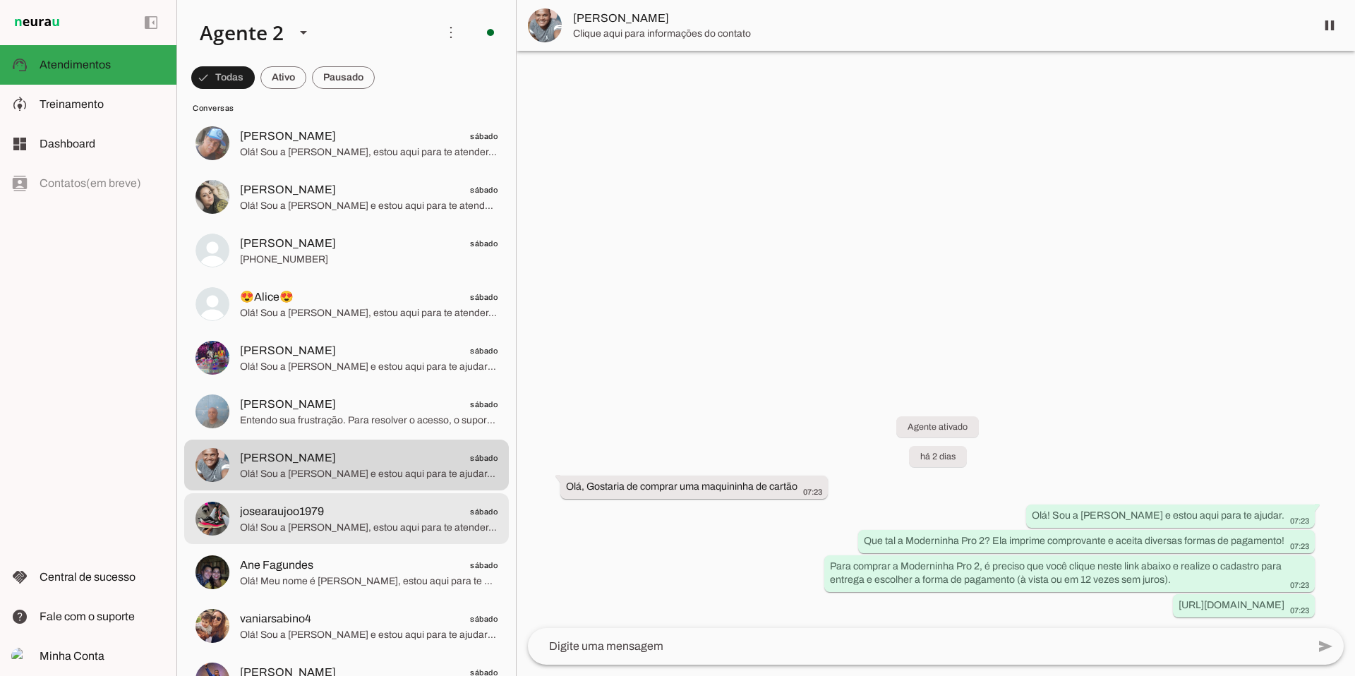
click at [366, 454] on span "Olá! Sou a [PERSON_NAME], estou aqui para te atender. A Moderninha Pro 2 é perf…" at bounding box center [369, 528] width 258 height 14
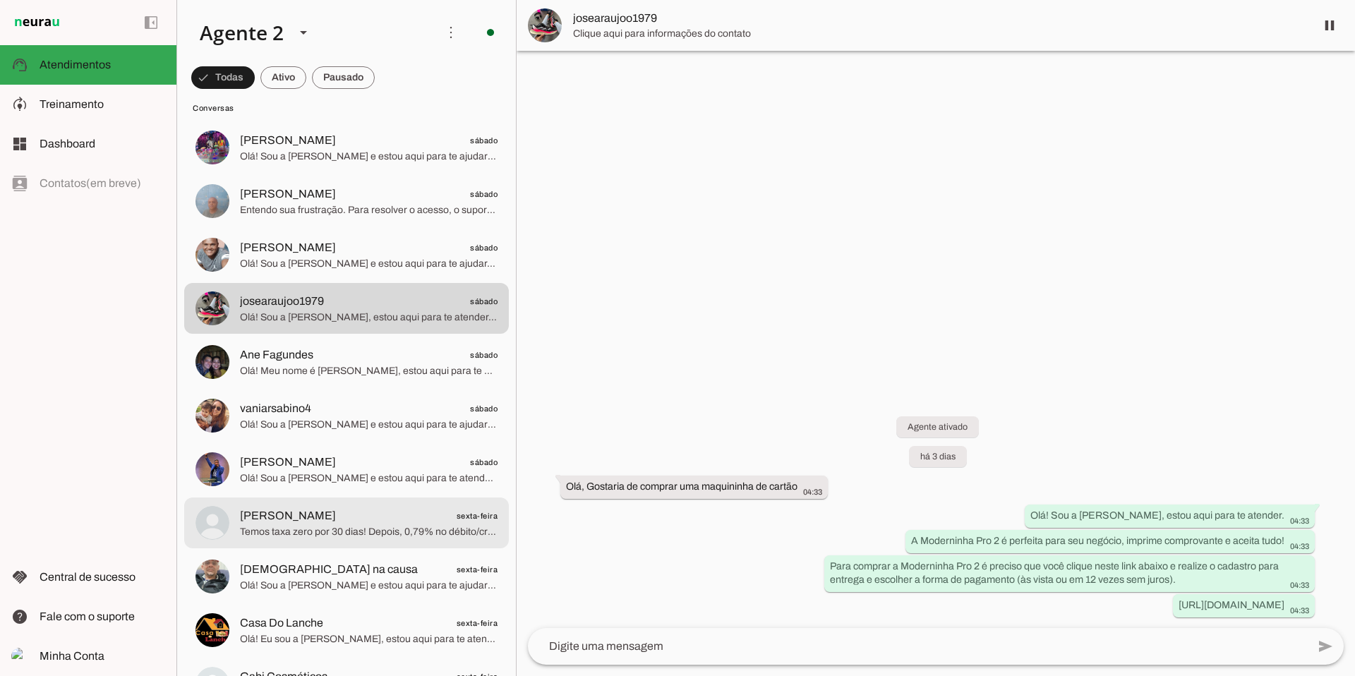
scroll to position [5131, 0]
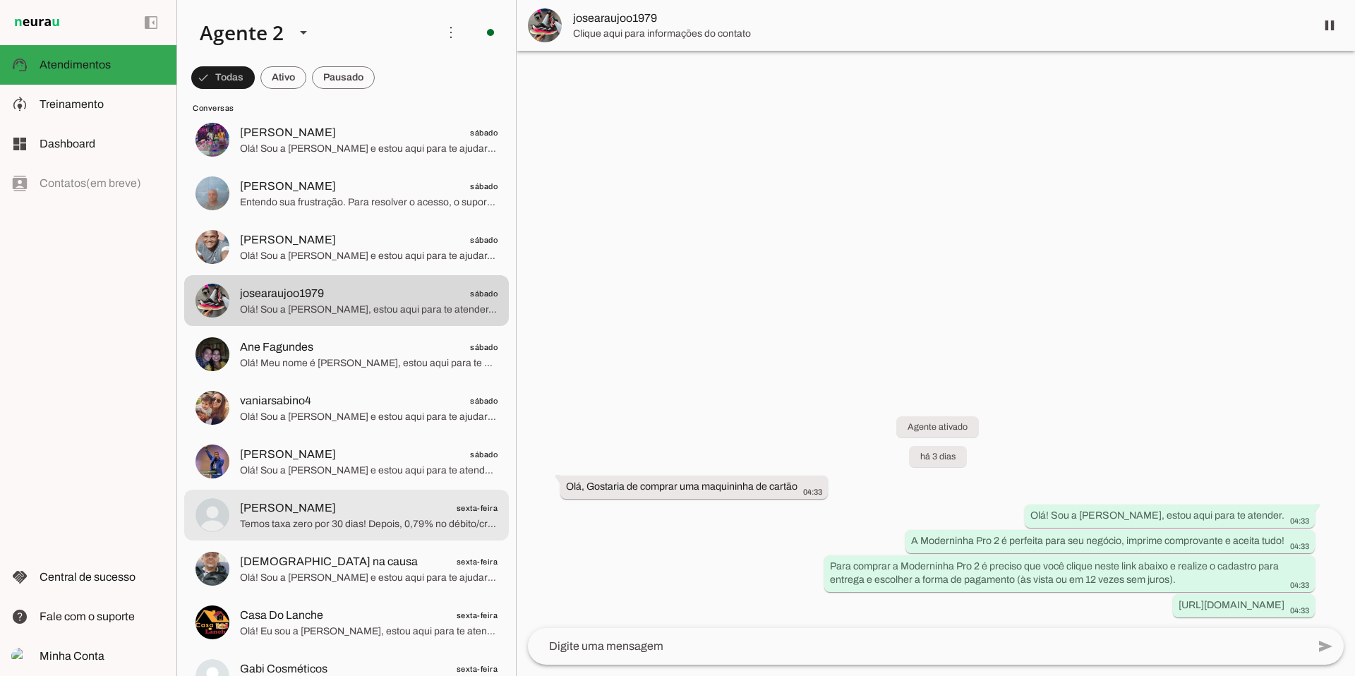
click at [382, 454] on span "[PERSON_NAME] sexta-feira" at bounding box center [369, 509] width 258 height 18
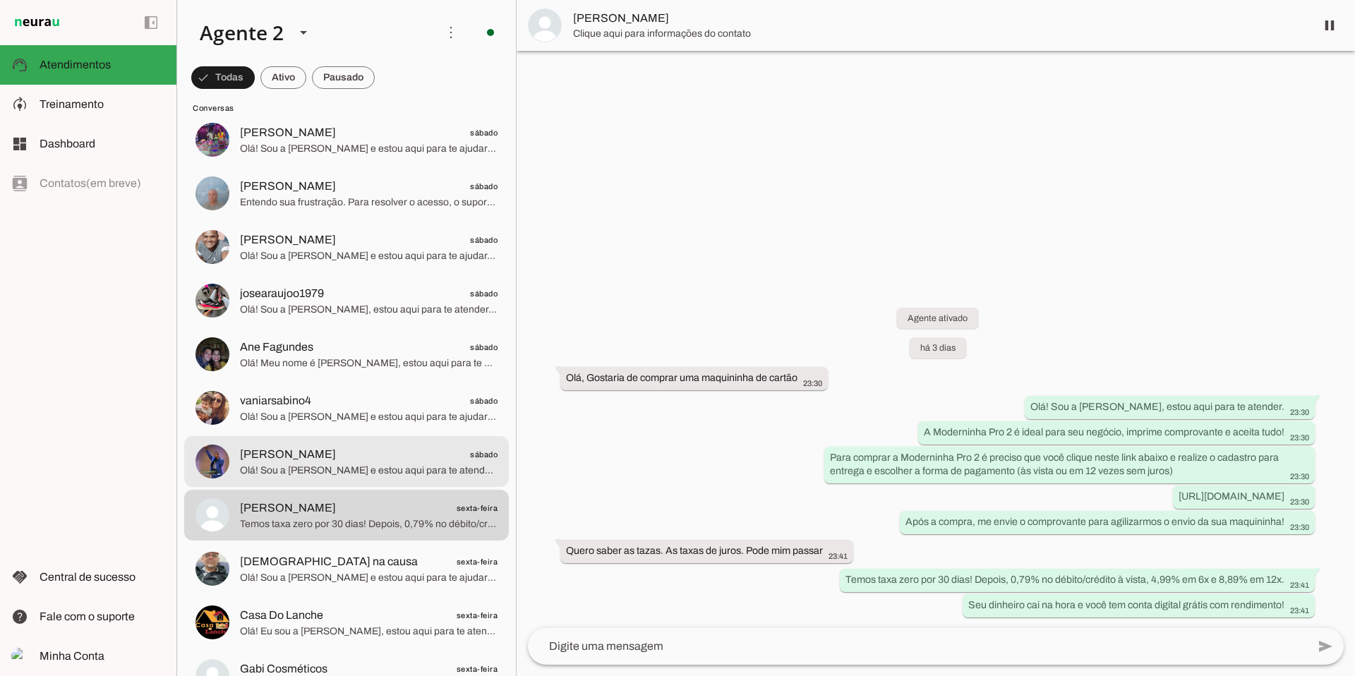
click at [409, 454] on span "Olá! Sou a [PERSON_NAME] e estou aqui para te atender. Que tal a Moderninha Pro…" at bounding box center [369, 471] width 258 height 14
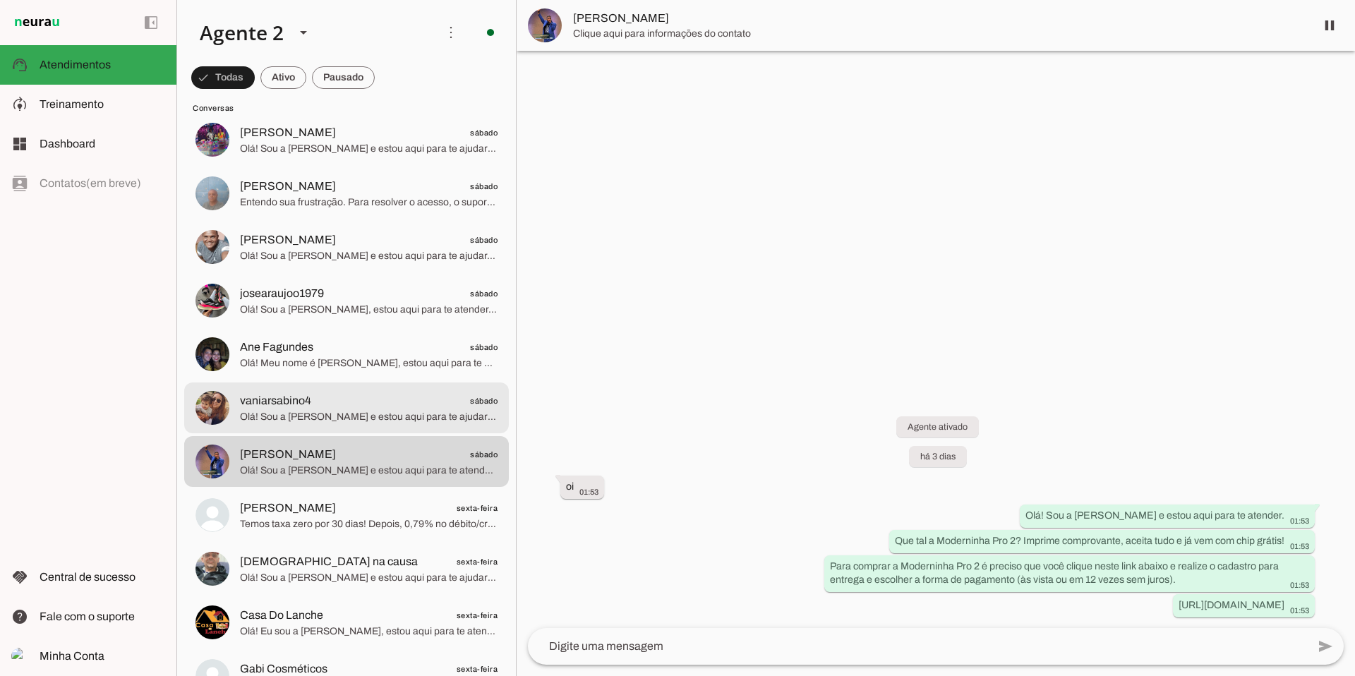
click at [395, 416] on span "Olá! Sou a [PERSON_NAME] e estou aqui para te ajudar a encontrar a maquininha i…" at bounding box center [369, 417] width 258 height 14
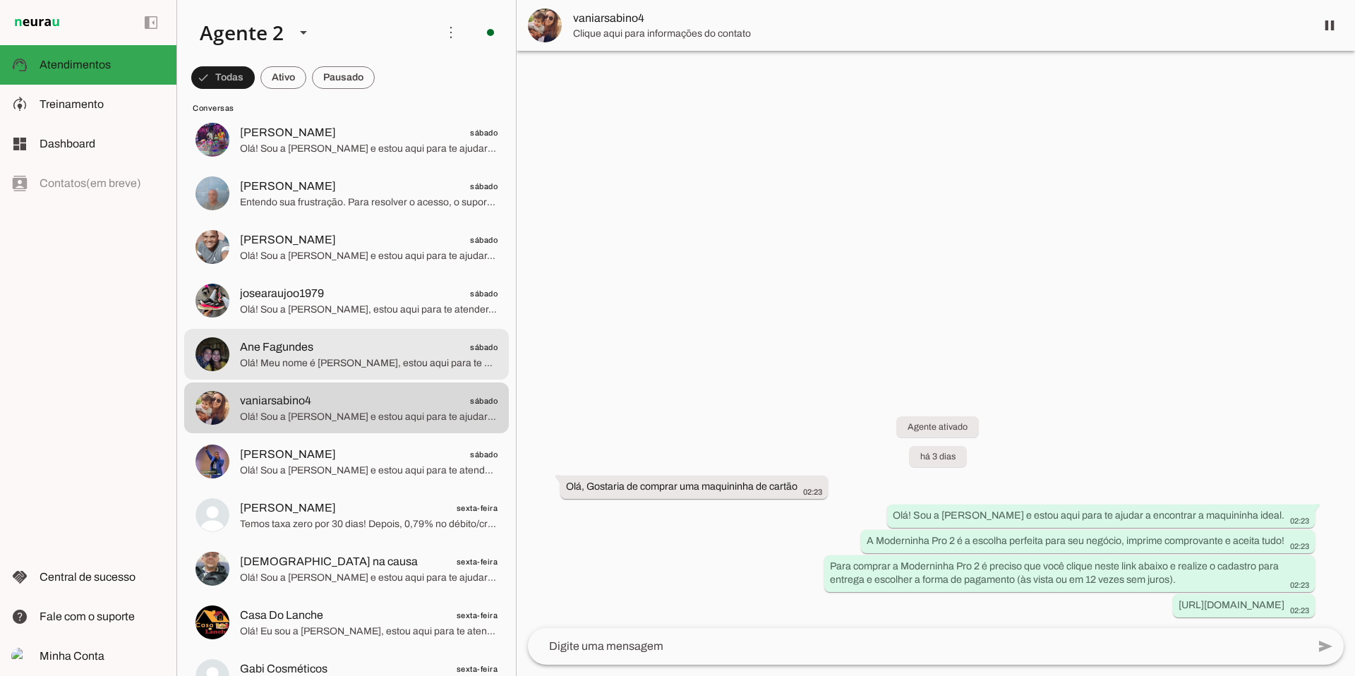
click at [425, 357] on span "Olá! Meu nome é [PERSON_NAME], estou aqui para te atender. A Moderninha Pro 2 é…" at bounding box center [369, 363] width 258 height 14
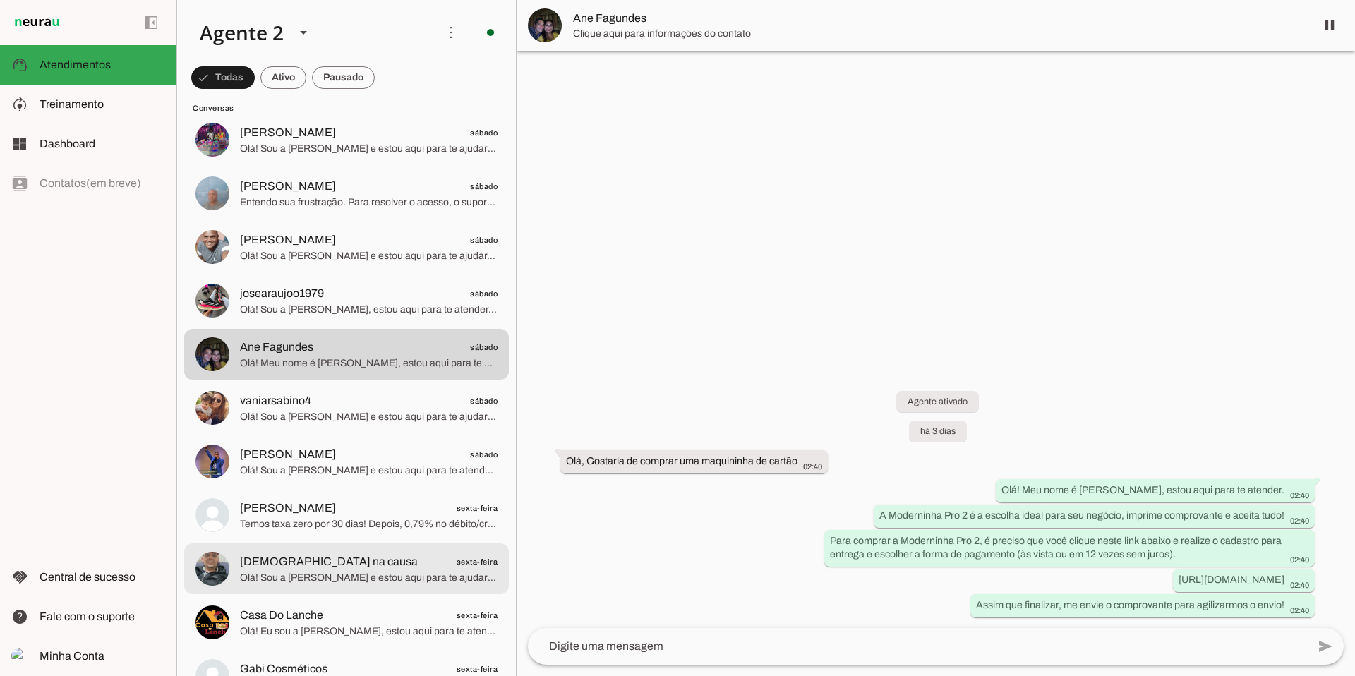
click at [299, 454] on span "[DEMOGRAPHIC_DATA] na causa" at bounding box center [329, 561] width 178 height 17
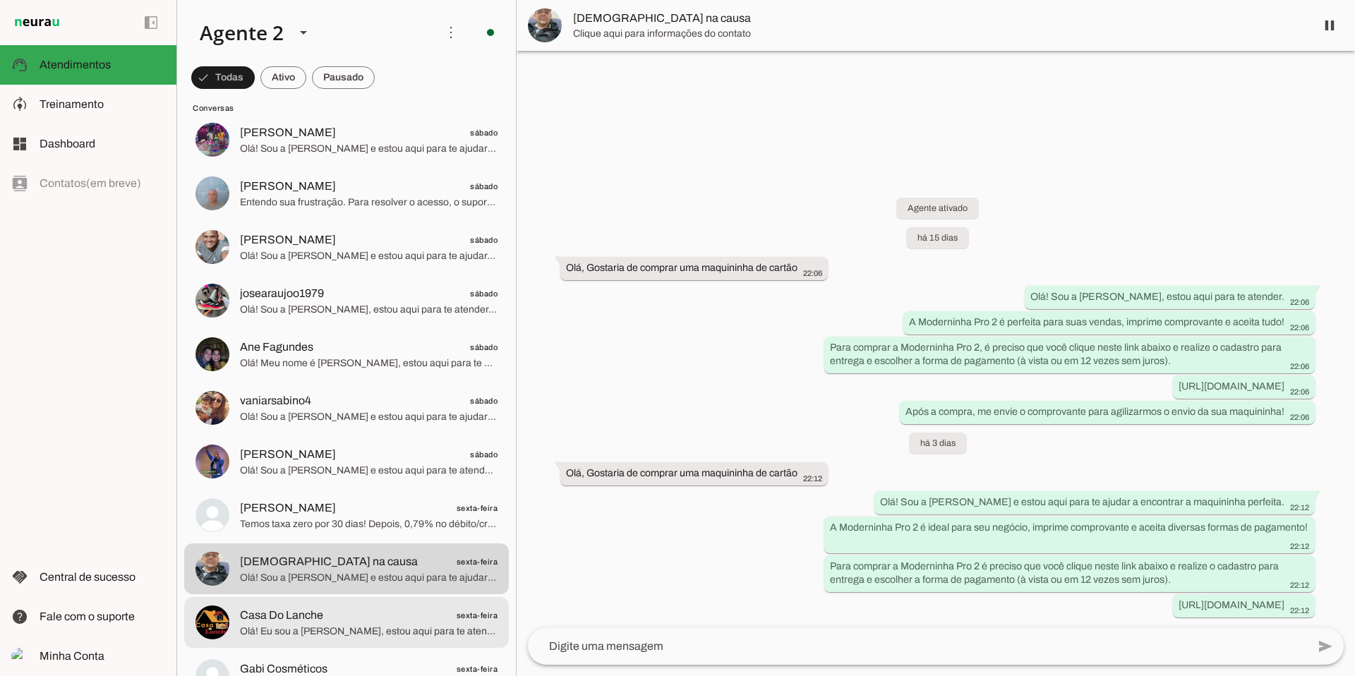
click at [300, 454] on span "Casa Do Lanche" at bounding box center [281, 615] width 83 height 17
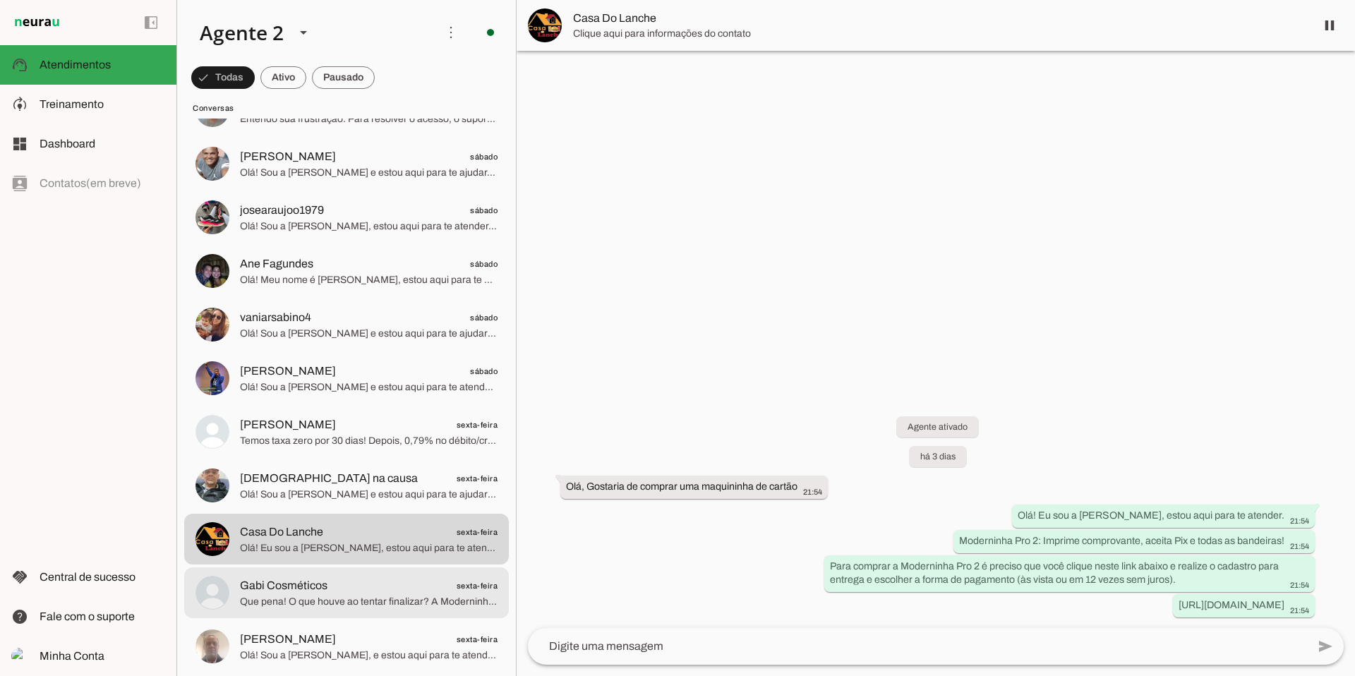
scroll to position [5218, 0]
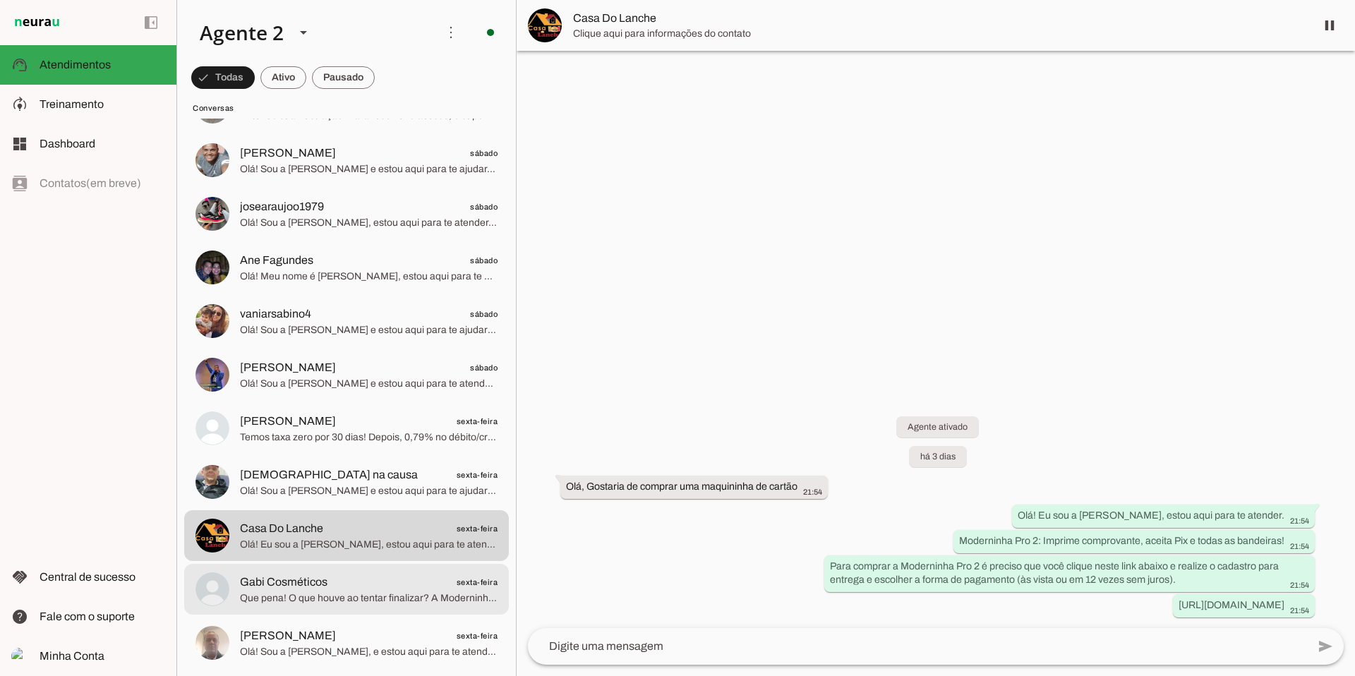
click at [320, 454] on span "Gabi Cosméticos" at bounding box center [284, 582] width 88 height 17
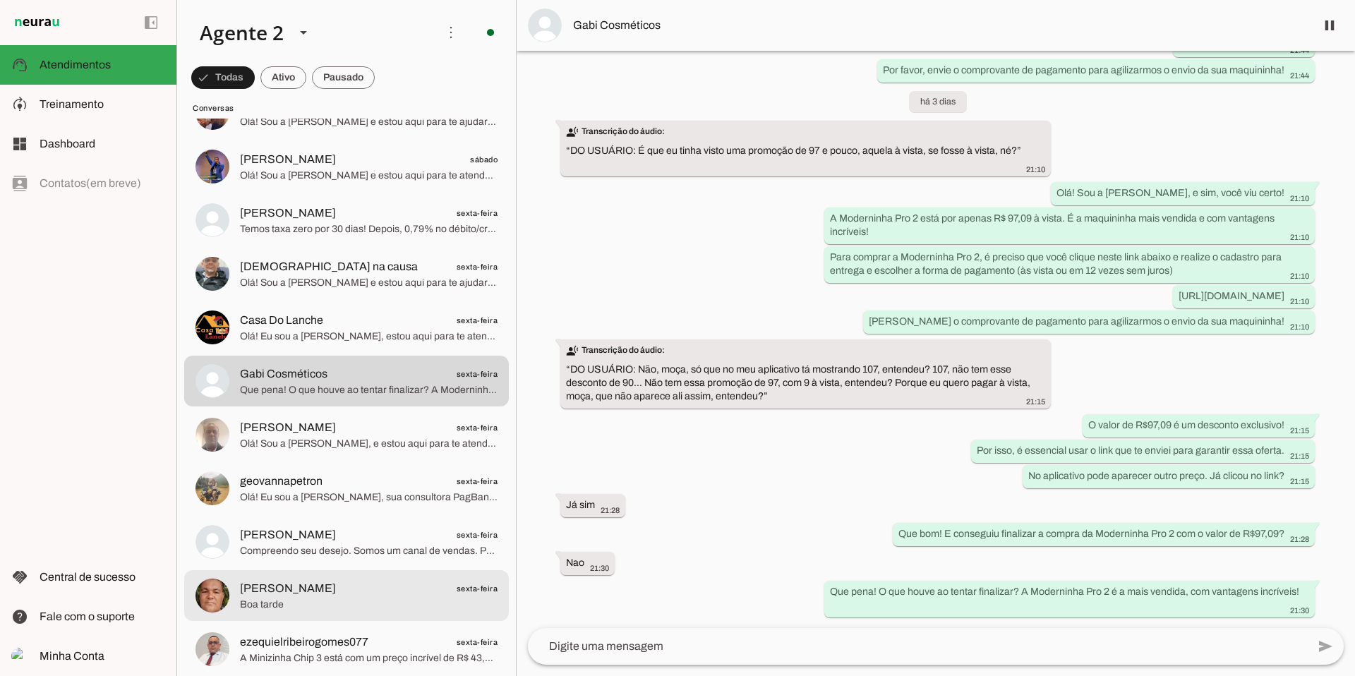
scroll to position [5428, 0]
click at [315, 454] on span "[PERSON_NAME]" at bounding box center [288, 586] width 96 height 17
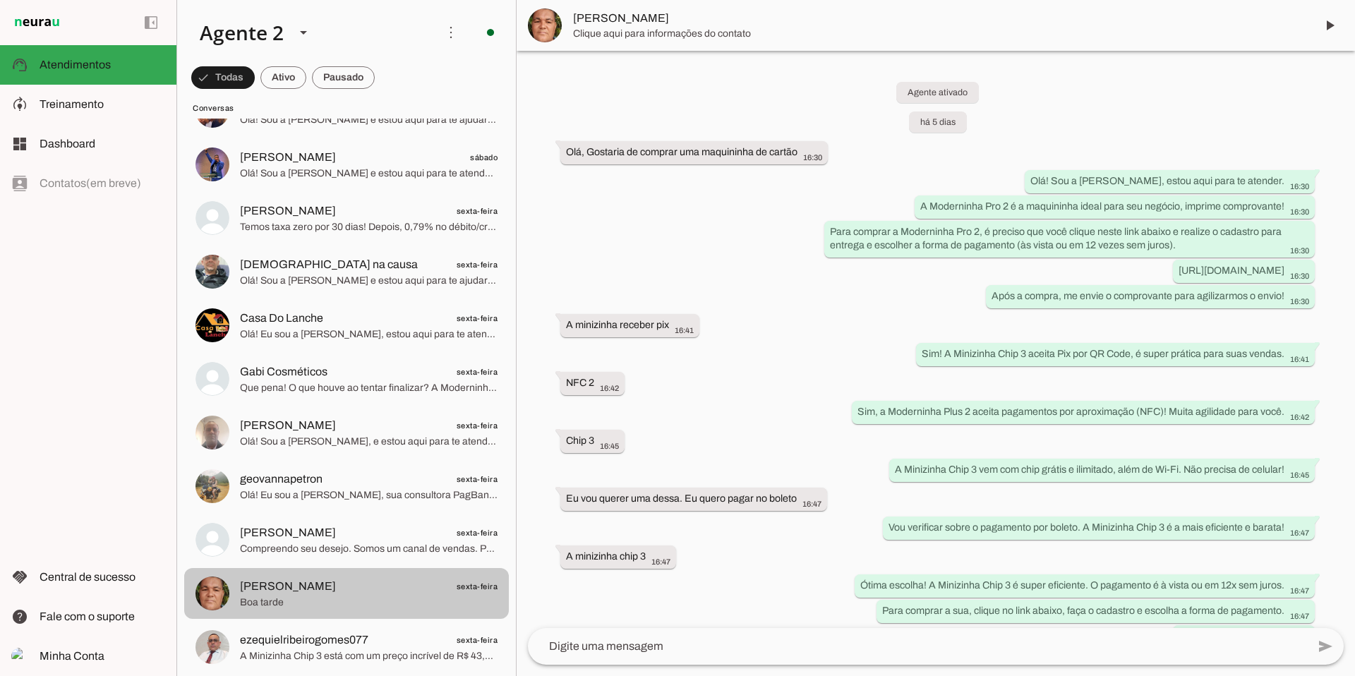
scroll to position [2027, 0]
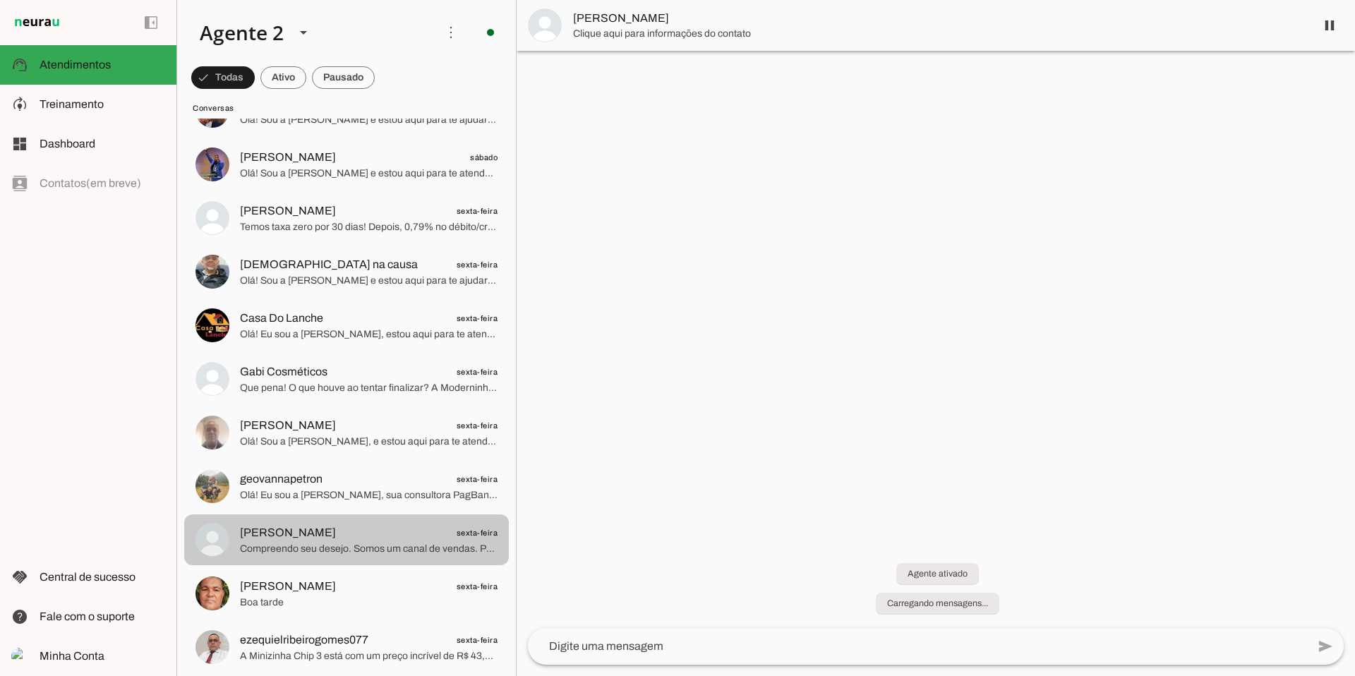
click at [423, 454] on span "geovannapetron sexta-feira" at bounding box center [369, 480] width 258 height 18
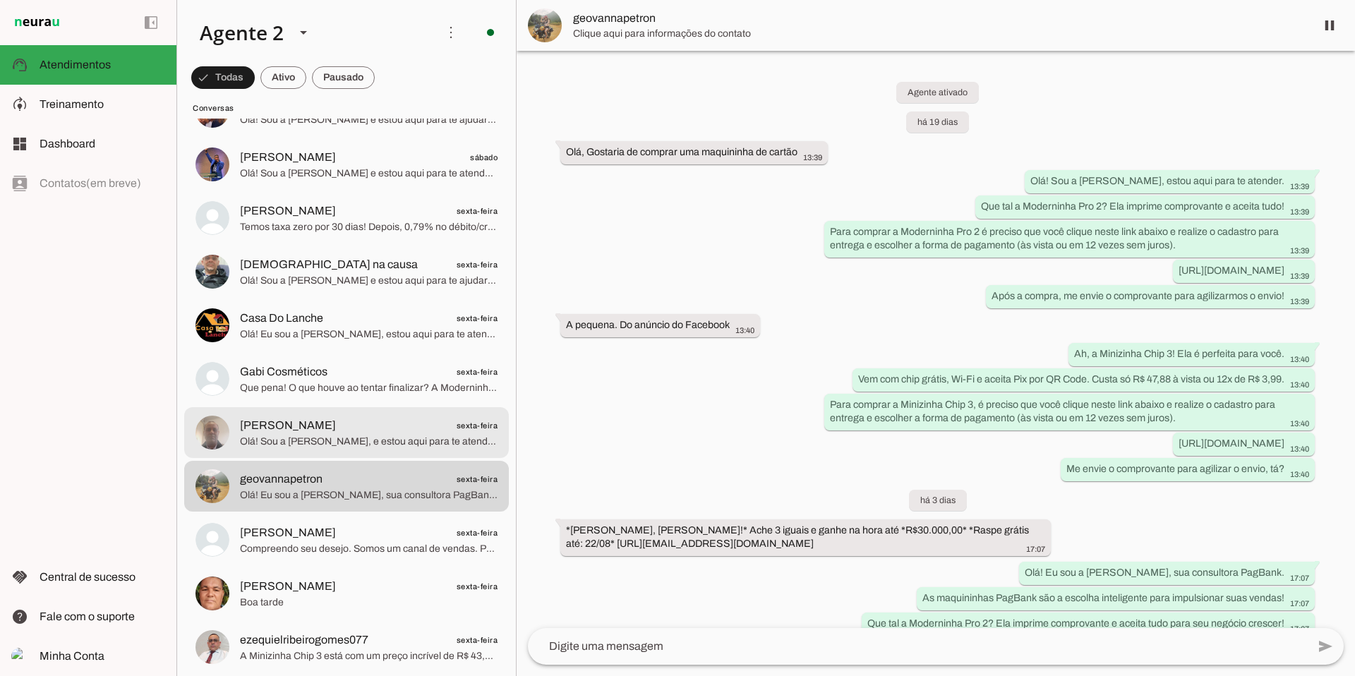
scroll to position [83, 0]
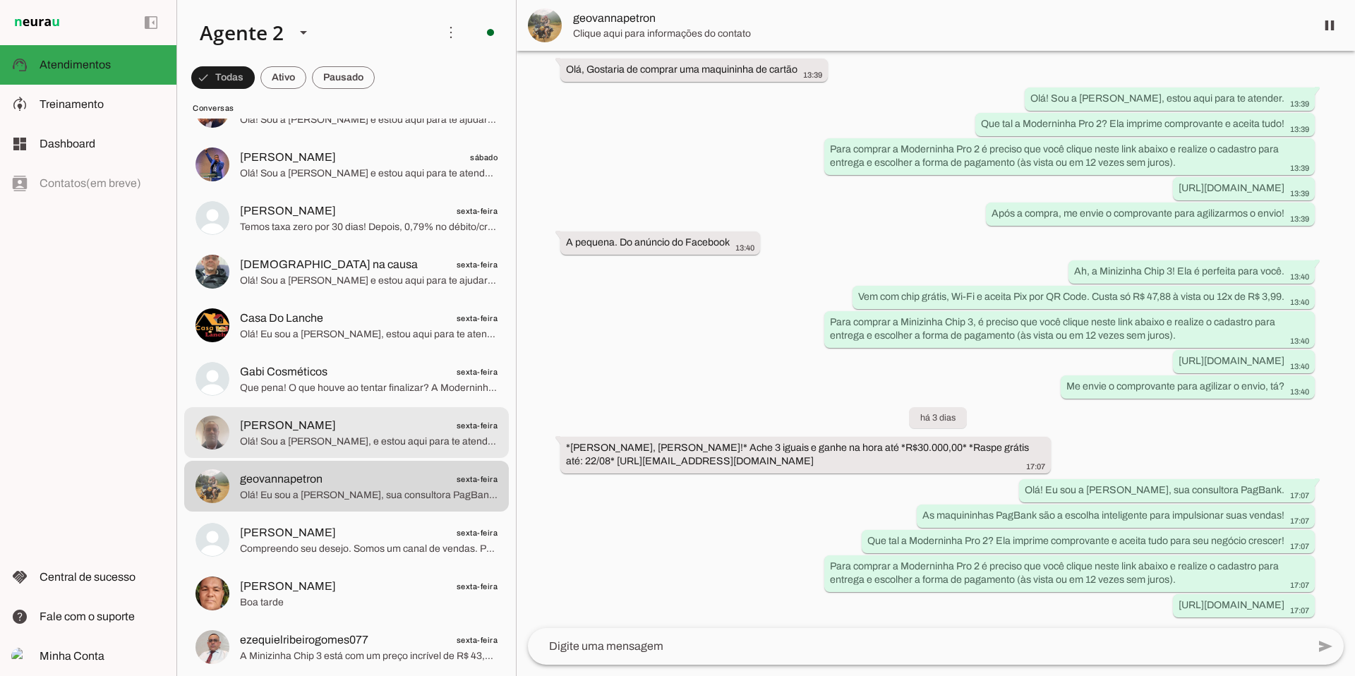
click at [431, 435] on span "Olá! Sou a [PERSON_NAME], e estou aqui para te atender. A Moderninha Pro2 é per…" at bounding box center [369, 442] width 258 height 14
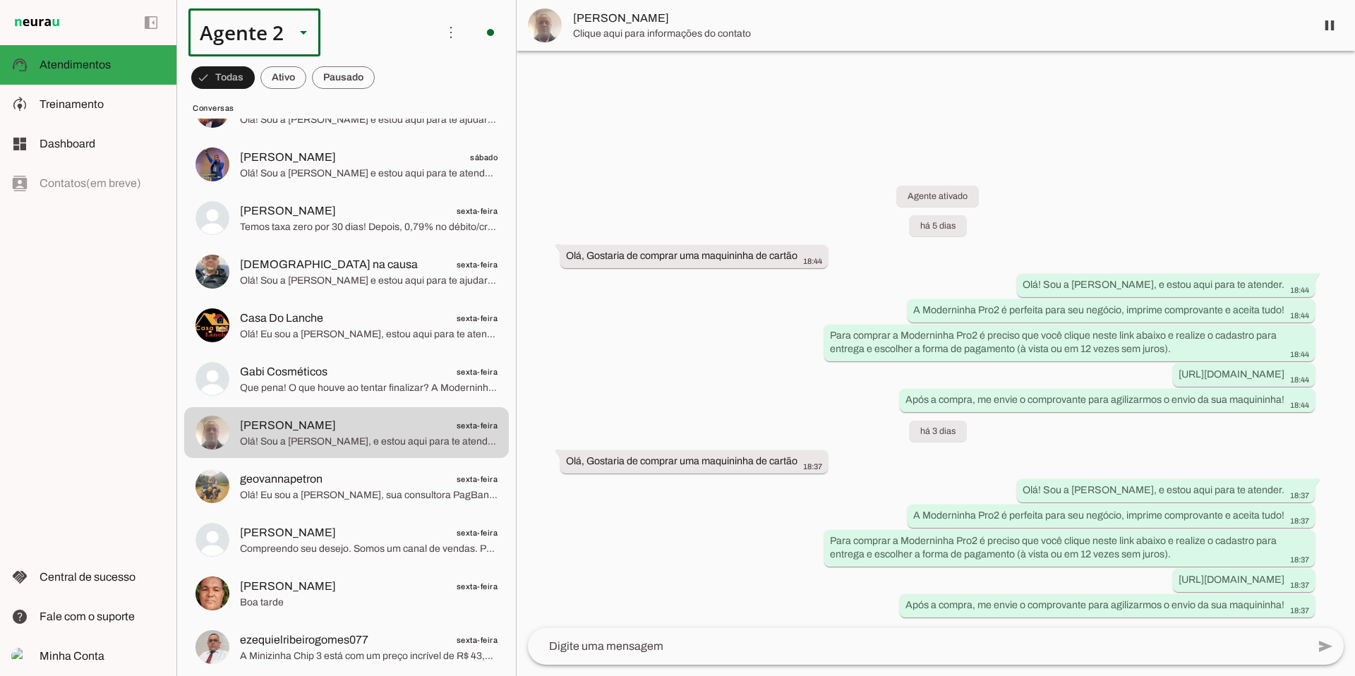
click at [291, 30] on div at bounding box center [304, 32] width 34 height 48
click at [388, 99] on slot at bounding box center [442, 90] width 109 height 17
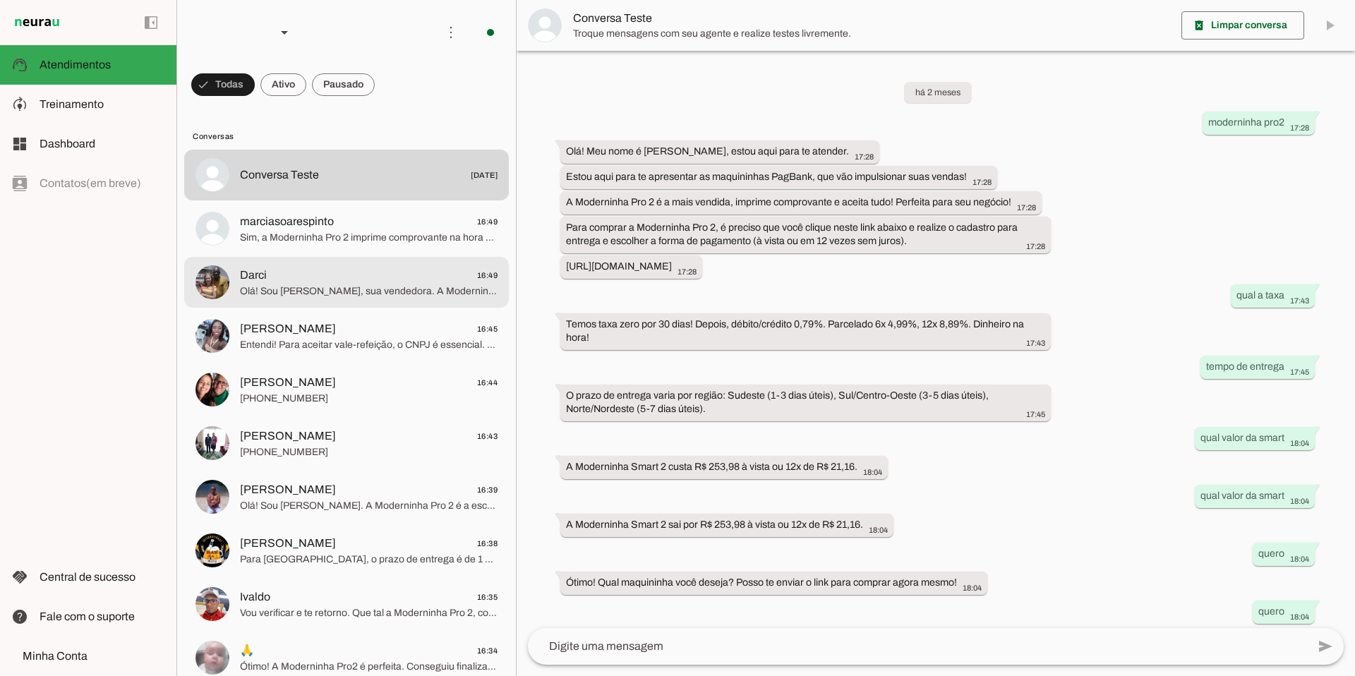
scroll to position [208, 0]
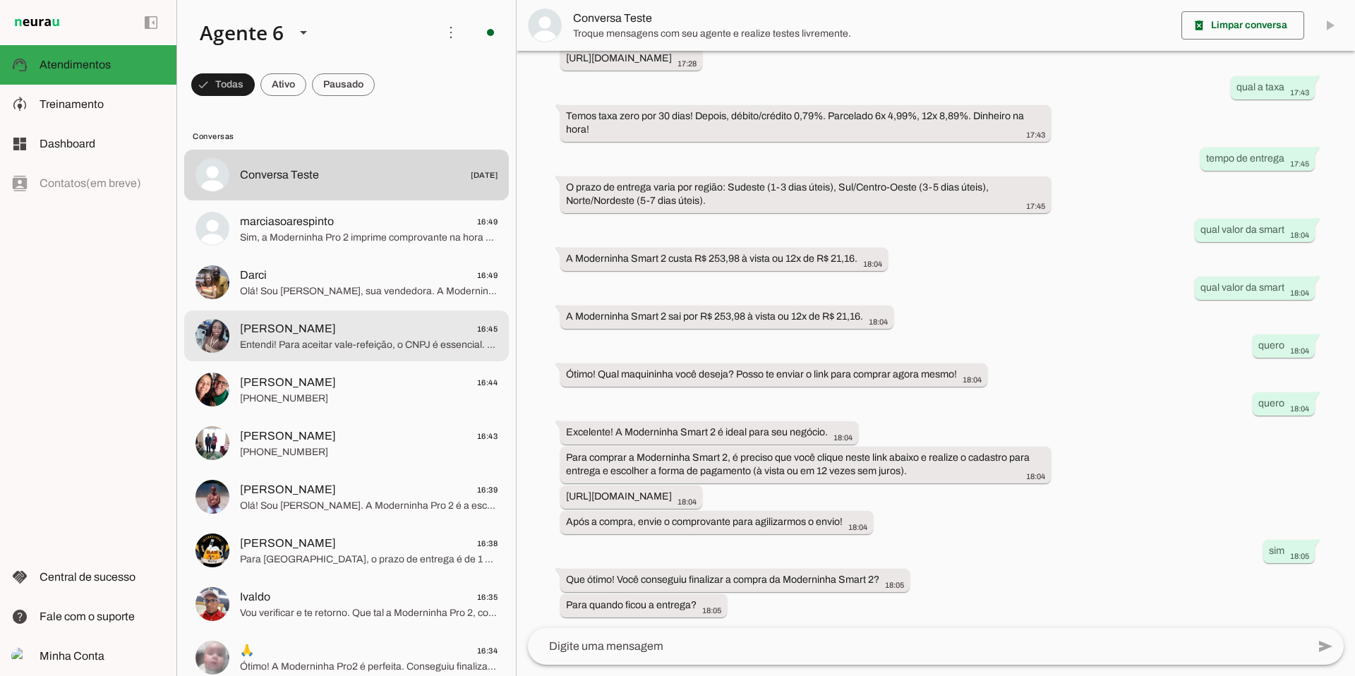
click at [420, 332] on span "[PERSON_NAME] 16:45" at bounding box center [369, 329] width 258 height 18
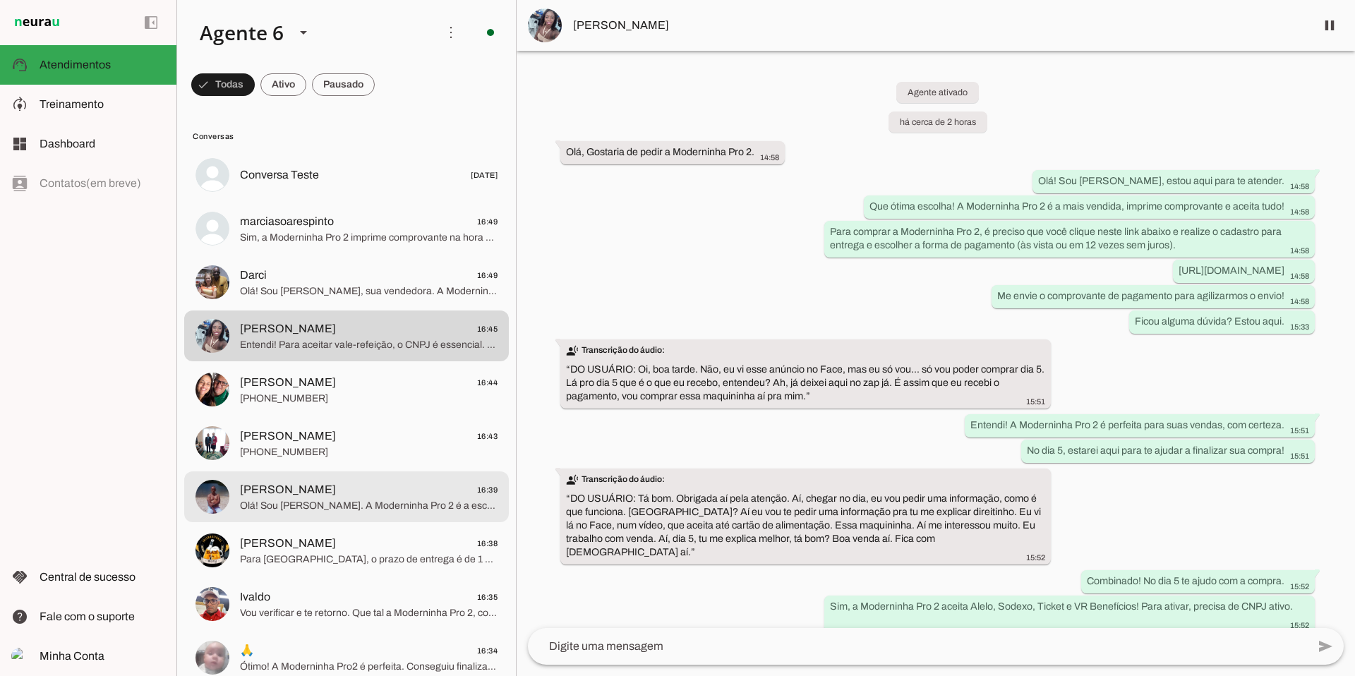
click at [402, 454] on span "Olá! Sou [PERSON_NAME]. A Moderninha Pro 2 é a escolha perfeita para suas venda…" at bounding box center [369, 506] width 258 height 14
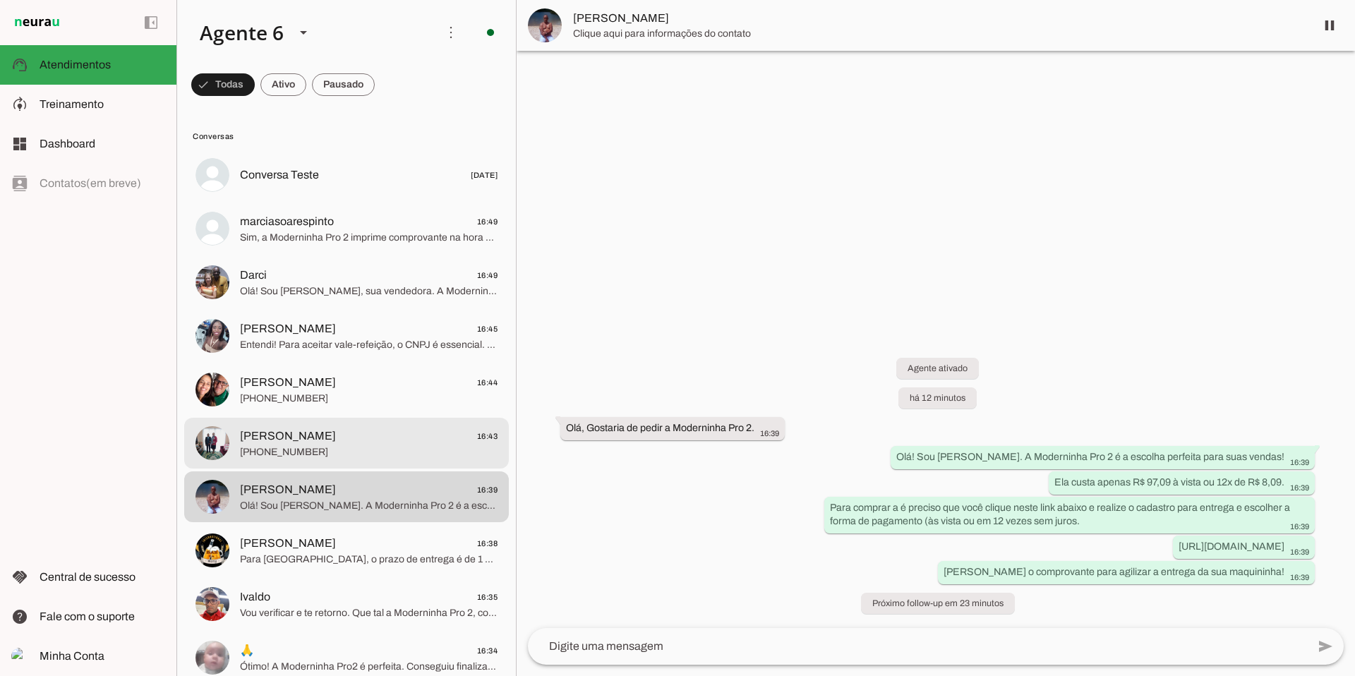
click at [395, 453] on span "[PHONE_NUMBER]" at bounding box center [369, 452] width 258 height 14
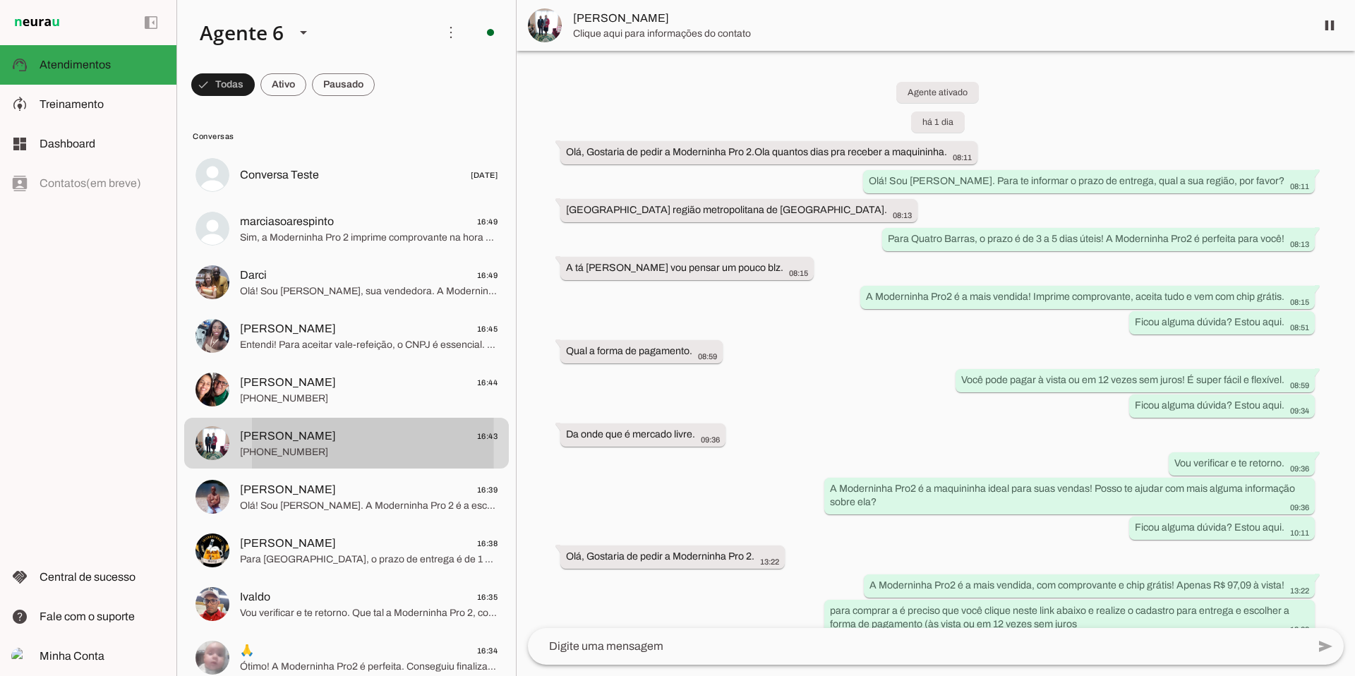
click at [395, 453] on span "[PHONE_NUMBER]" at bounding box center [369, 452] width 258 height 14
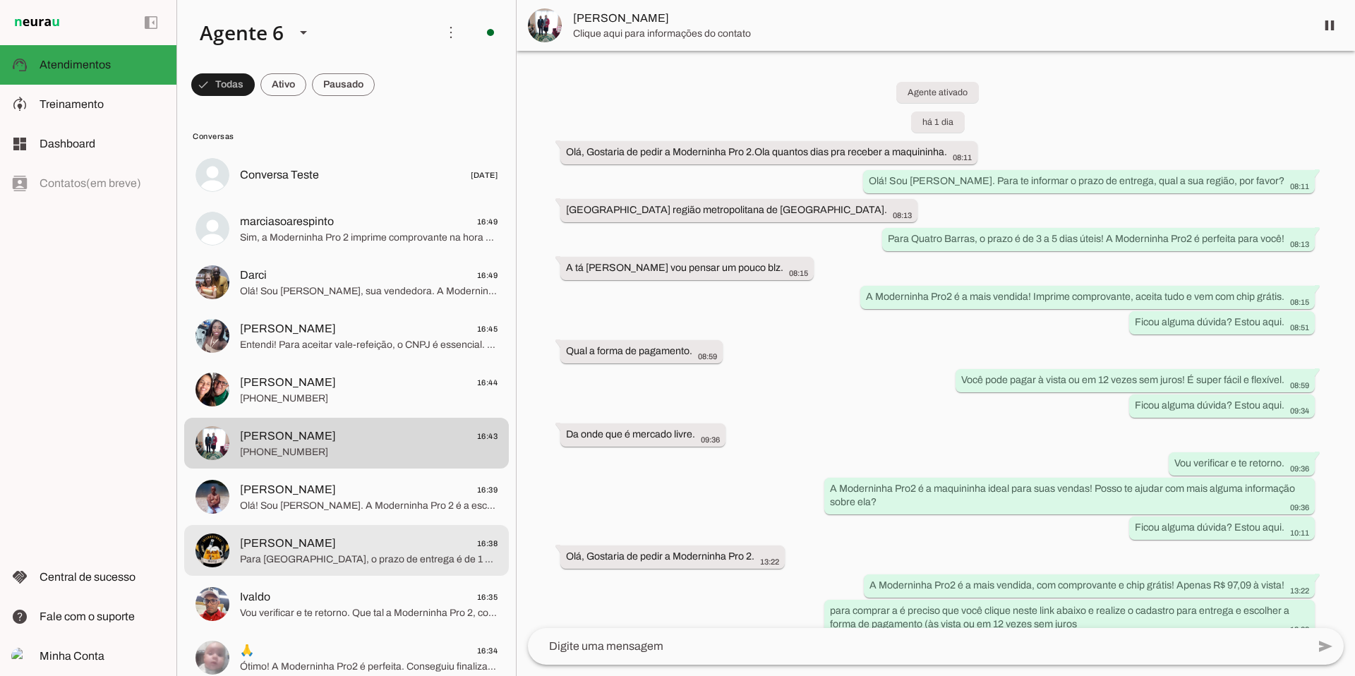
click at [337, 200] on md-item "[PERSON_NAME] 16:38 Para [GEOGRAPHIC_DATA], o prazo de entrega é de 1 a 3 dias …" at bounding box center [346, 175] width 325 height 51
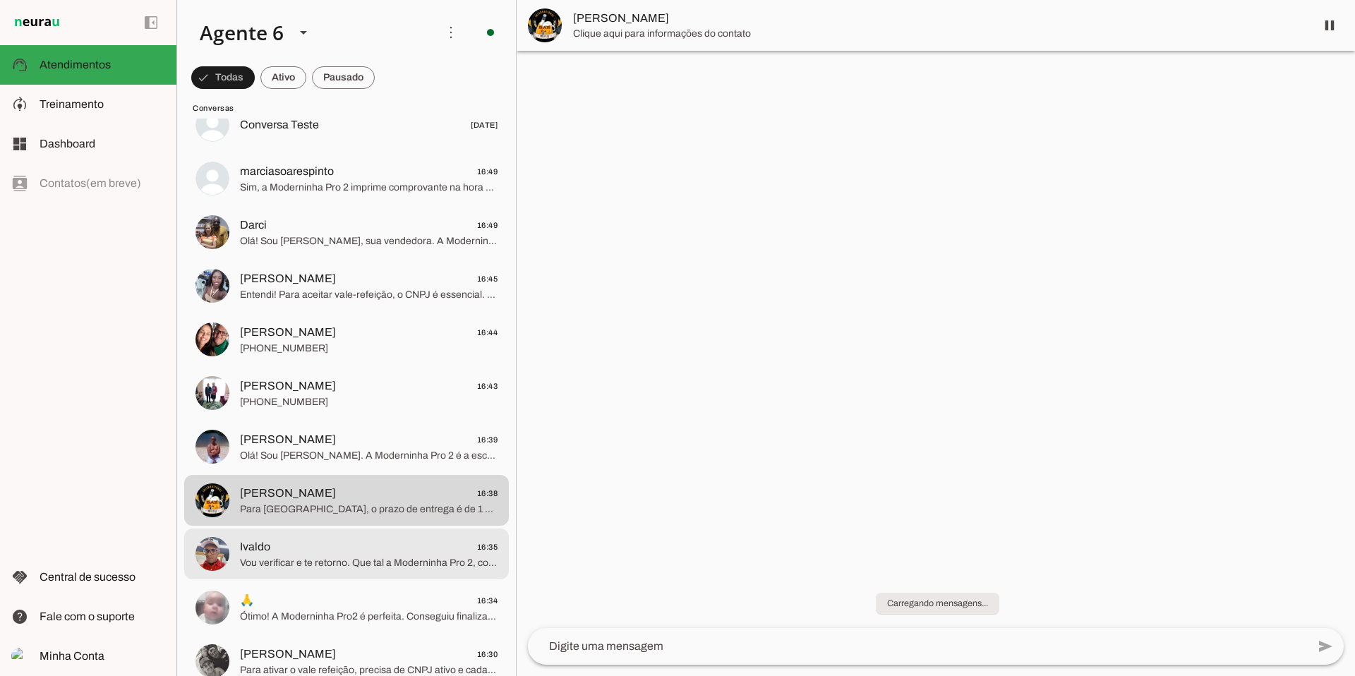
scroll to position [56, 0]
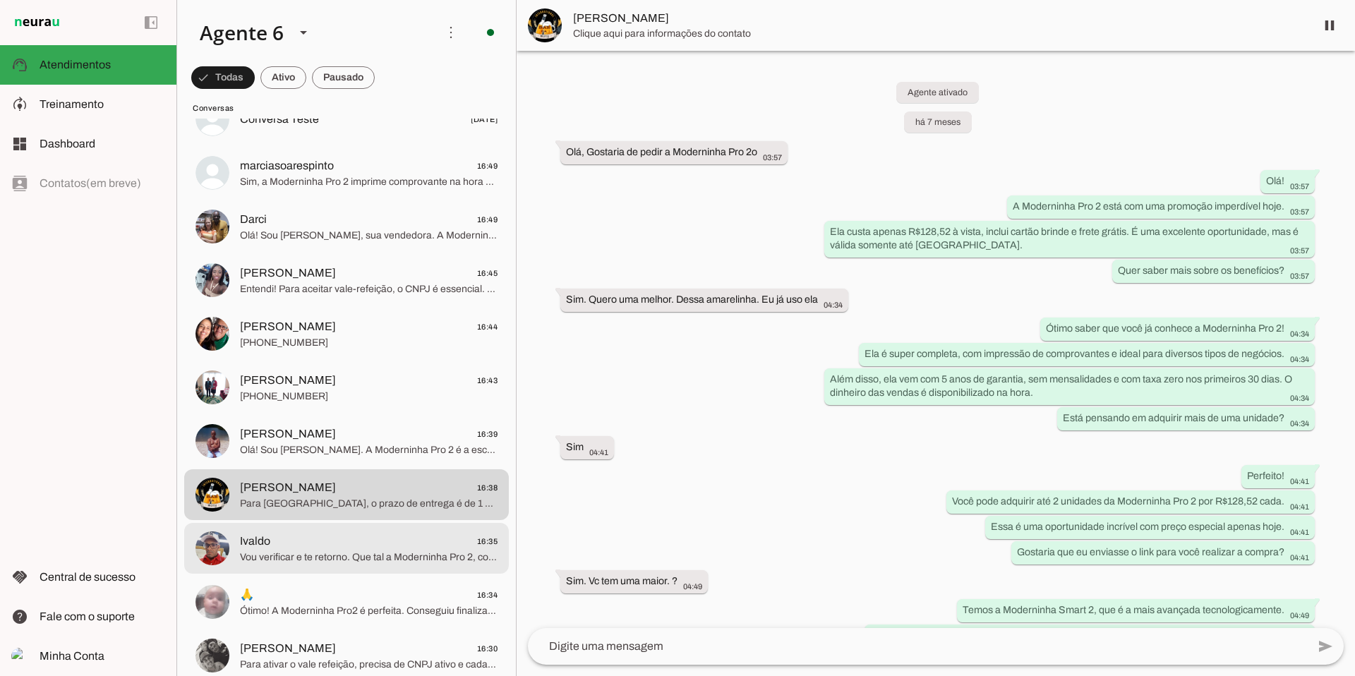
click at [355, 454] on span "Ivaldo 16:35" at bounding box center [369, 542] width 258 height 18
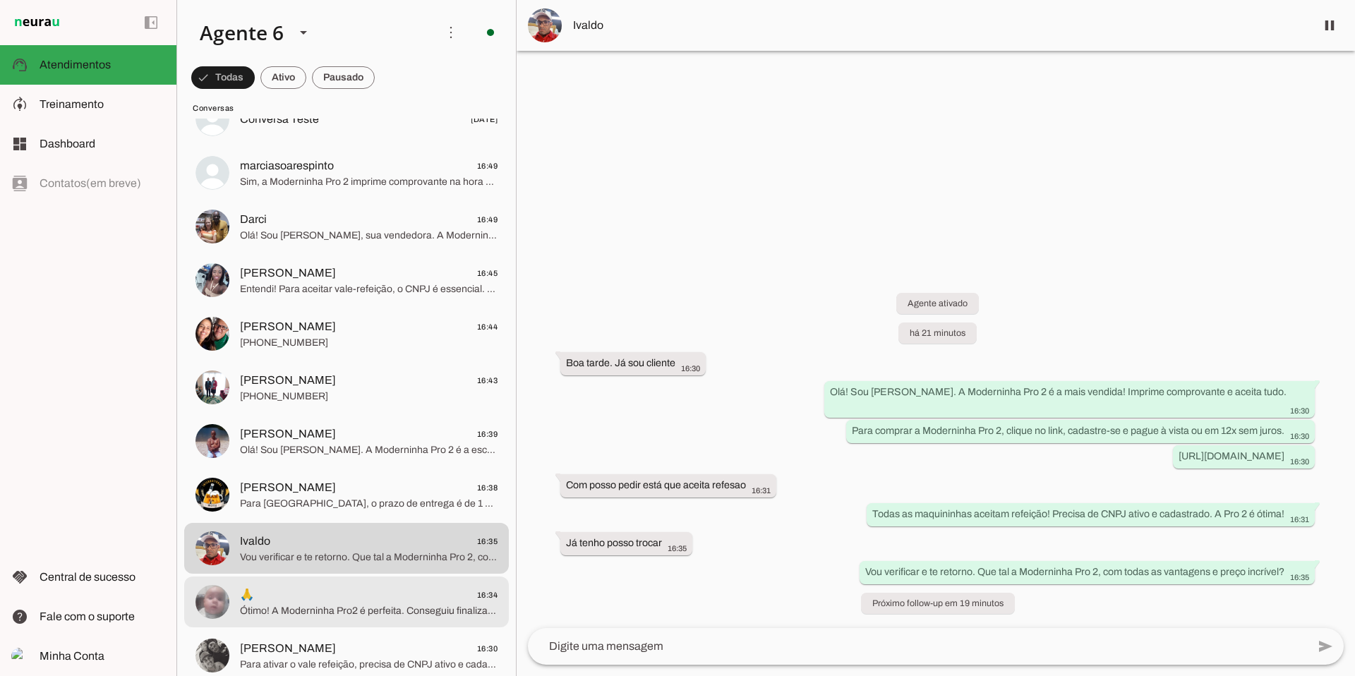
click at [337, 454] on span "Ótimo! A Moderninha Pro2 é perfeita. Conseguiu finalizar a compra pelo link?" at bounding box center [369, 611] width 258 height 14
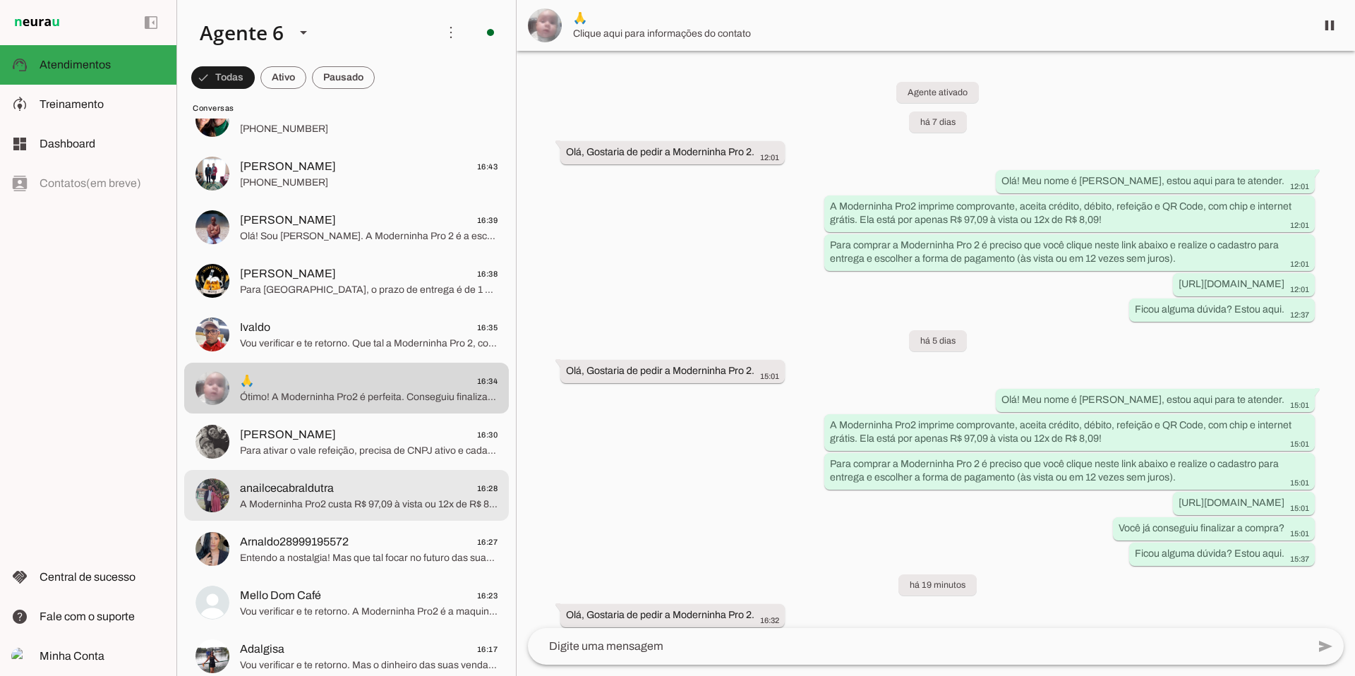
scroll to position [301, 0]
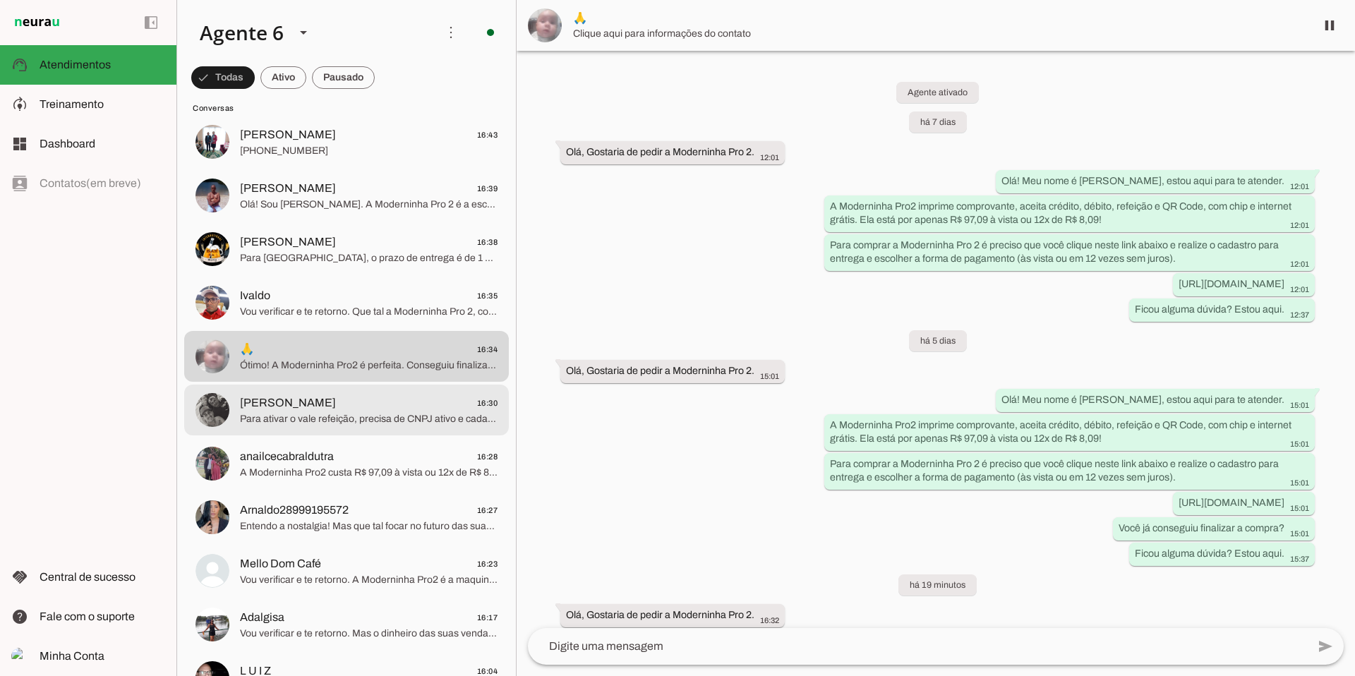
click at [391, 410] on span "[PERSON_NAME] 16:30" at bounding box center [369, 404] width 258 height 18
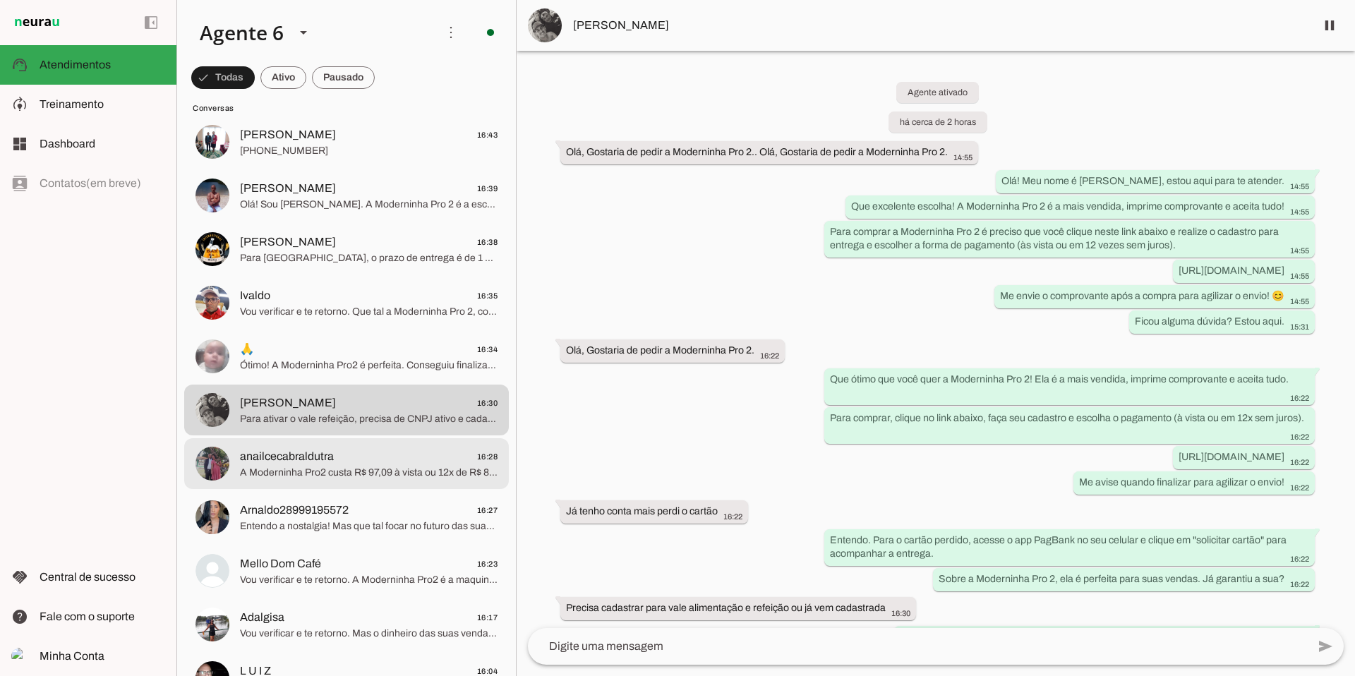
click at [416, 454] on span "anailcecabraldutra 16:28" at bounding box center [369, 457] width 258 height 18
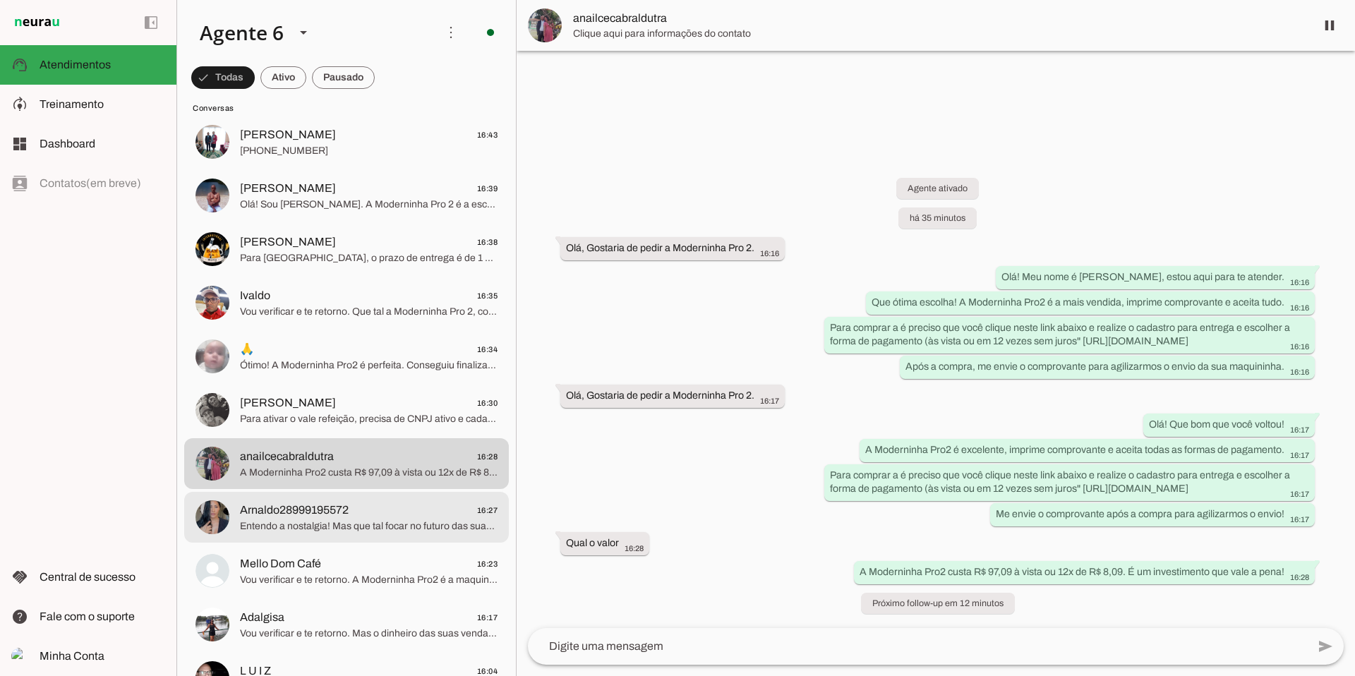
click at [390, 454] on span "Entendo a nostalgia! Mas que tal focar no futuro das suas vendas com a Modernin…" at bounding box center [369, 526] width 258 height 14
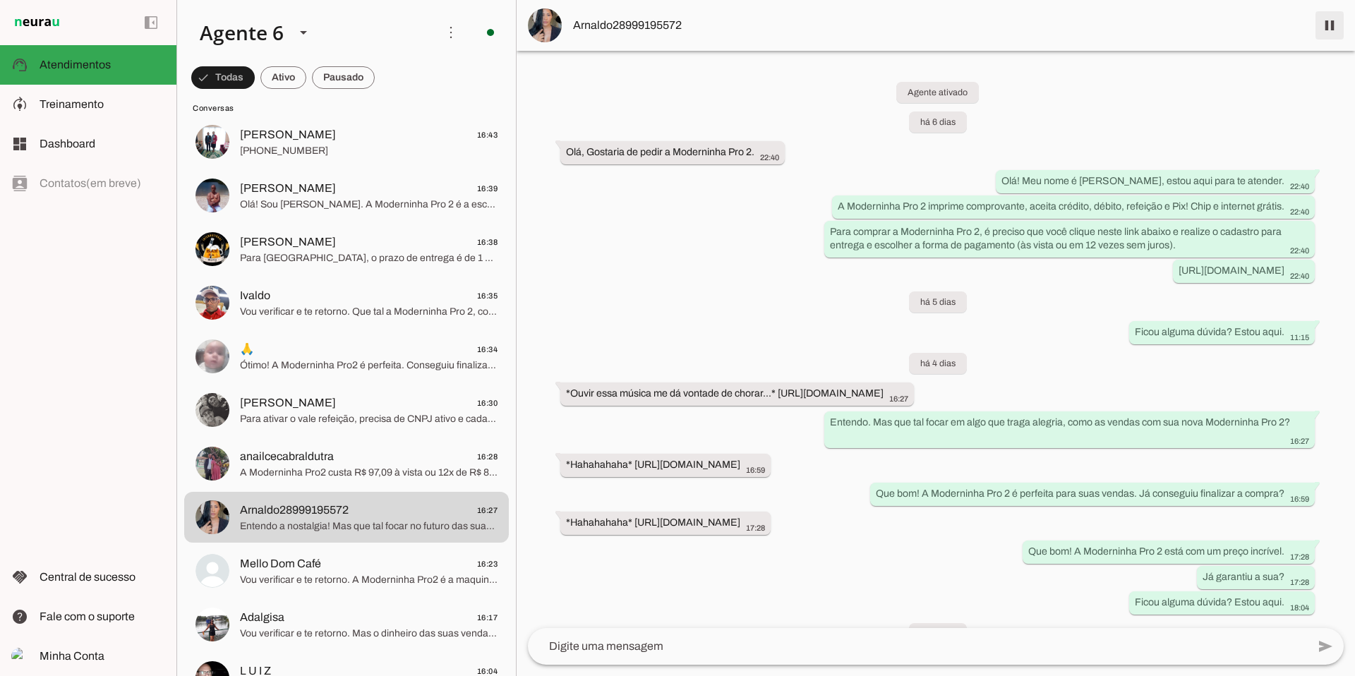
drag, startPoint x: 1332, startPoint y: 30, endPoint x: 1283, endPoint y: 76, distance: 67.4
click at [606, 30] on span at bounding box center [1330, 25] width 34 height 34
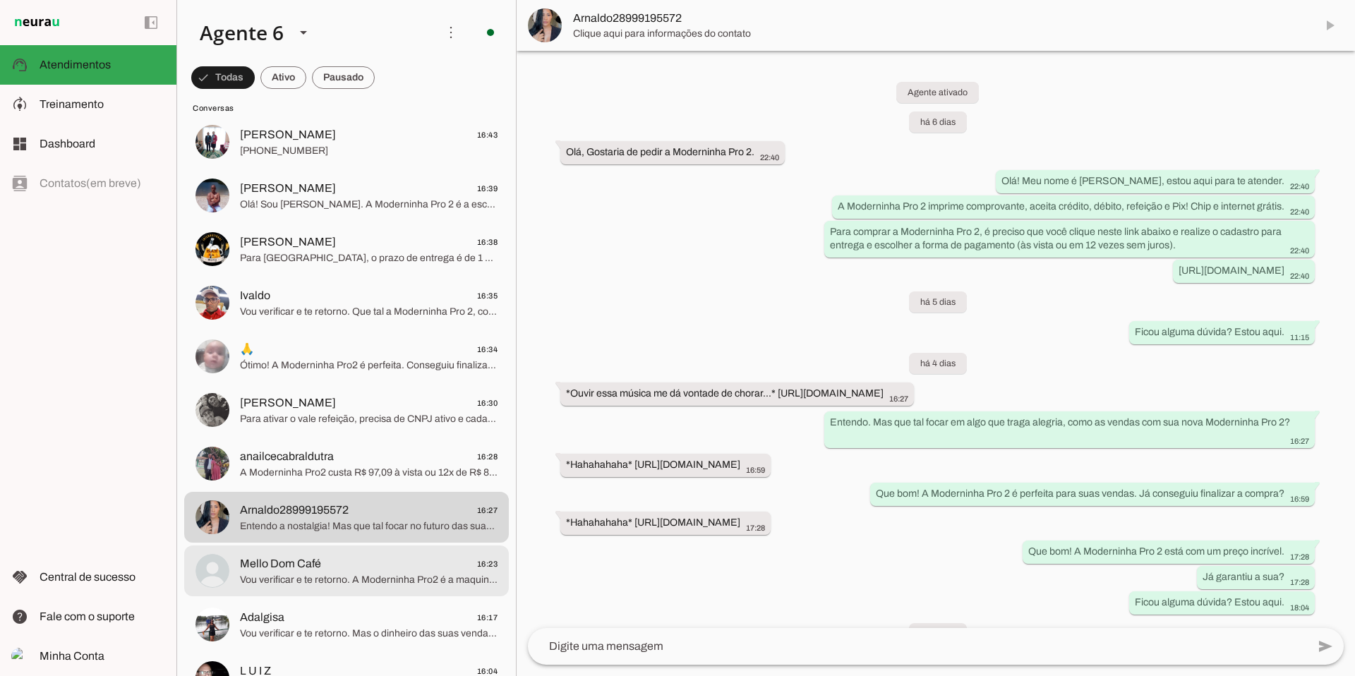
click at [317, 454] on span "Mello Dom Café" at bounding box center [280, 563] width 81 height 17
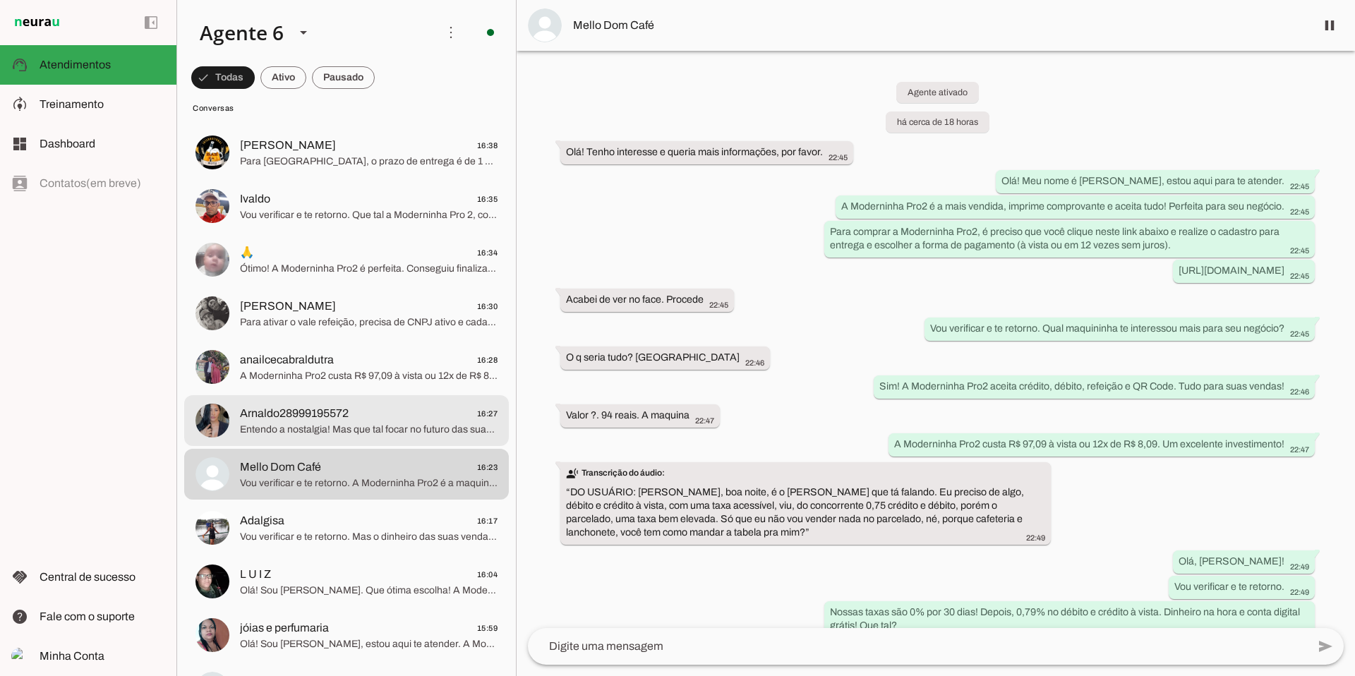
scroll to position [399, 0]
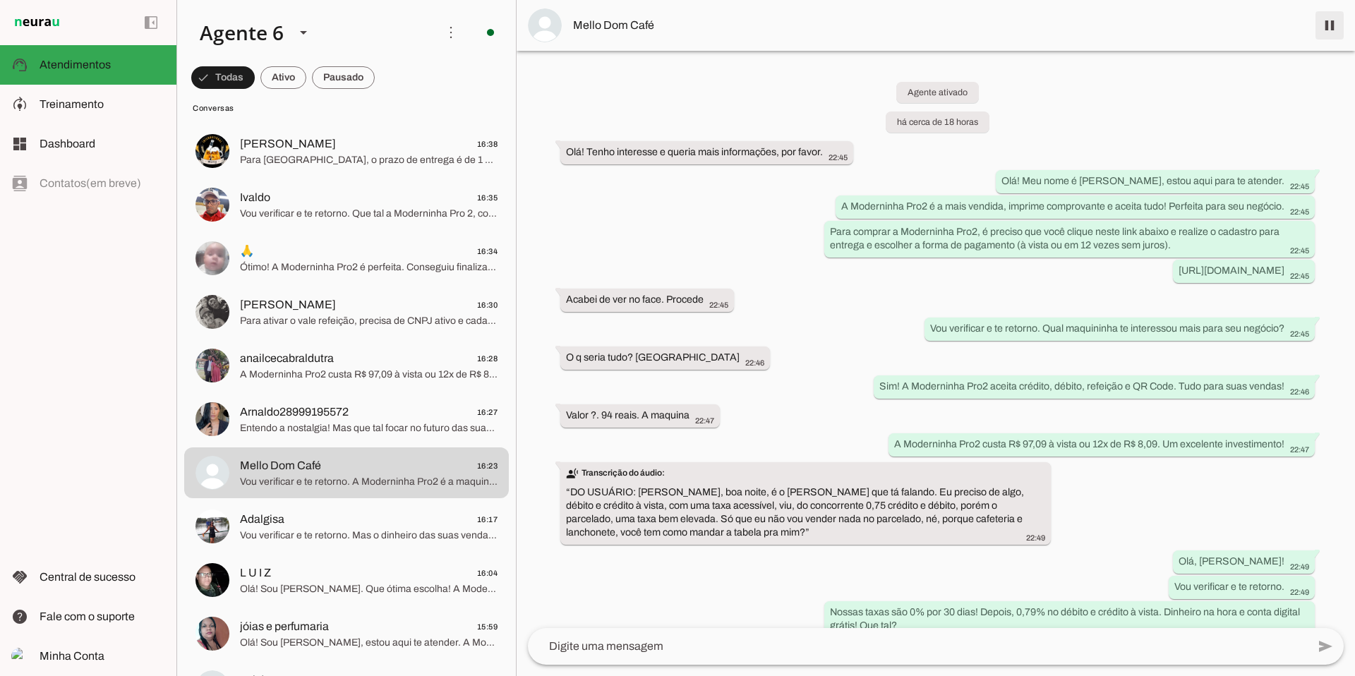
click at [606, 32] on span at bounding box center [1330, 25] width 34 height 34
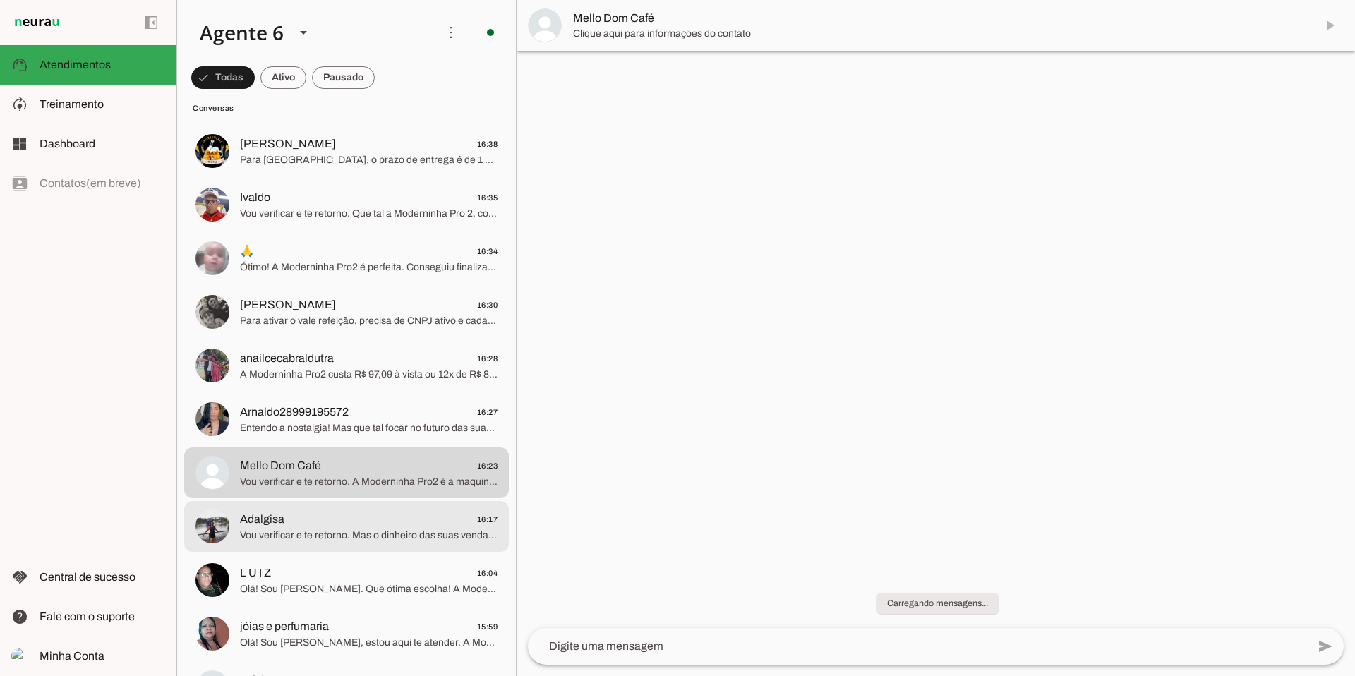
click at [300, 454] on span "Vou verificar e te retorno. Mas o dinheiro das suas vendas cai na hora com a Mo…" at bounding box center [369, 536] width 258 height 14
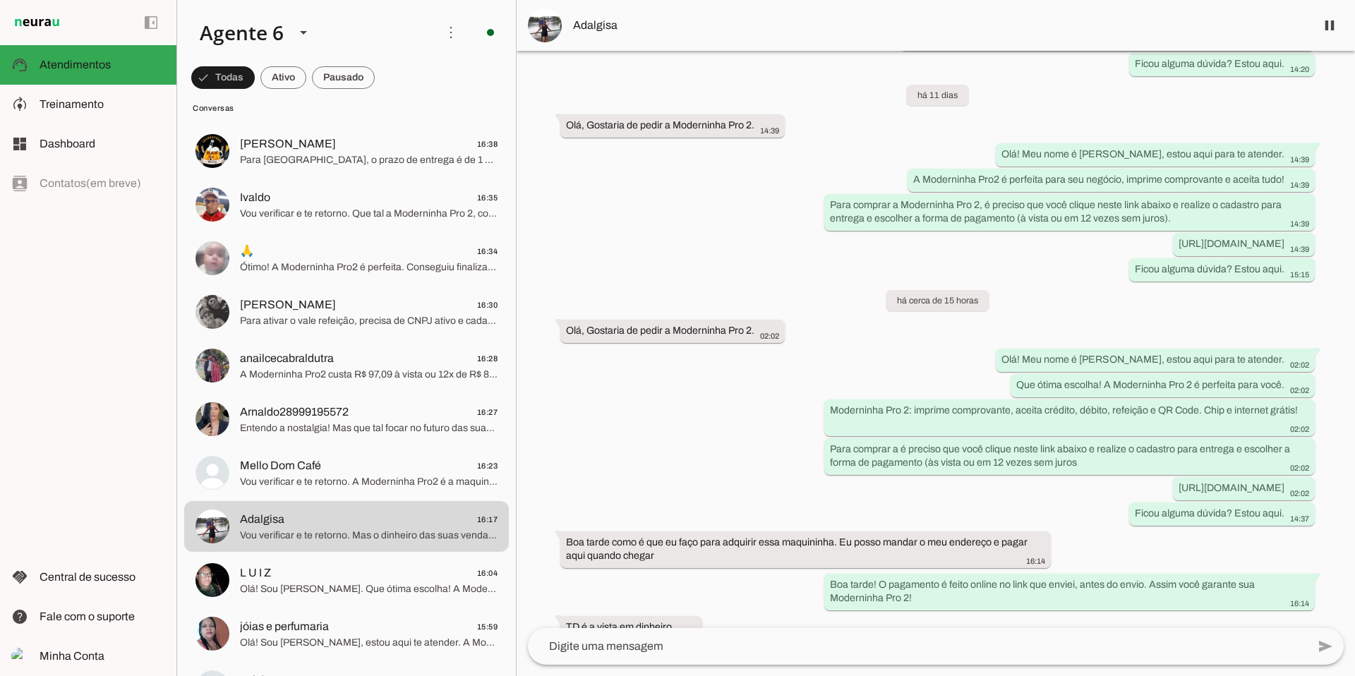
scroll to position [512, 0]
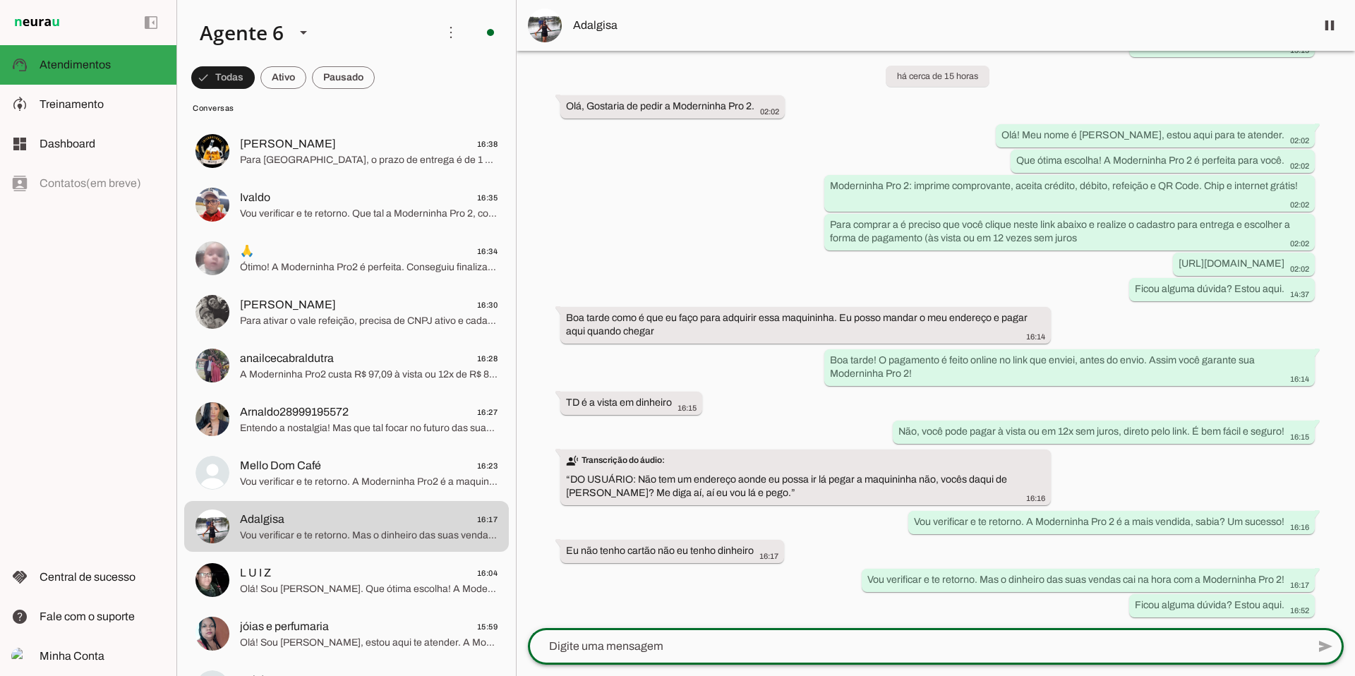
click at [606, 454] on textarea at bounding box center [917, 646] width 779 height 17
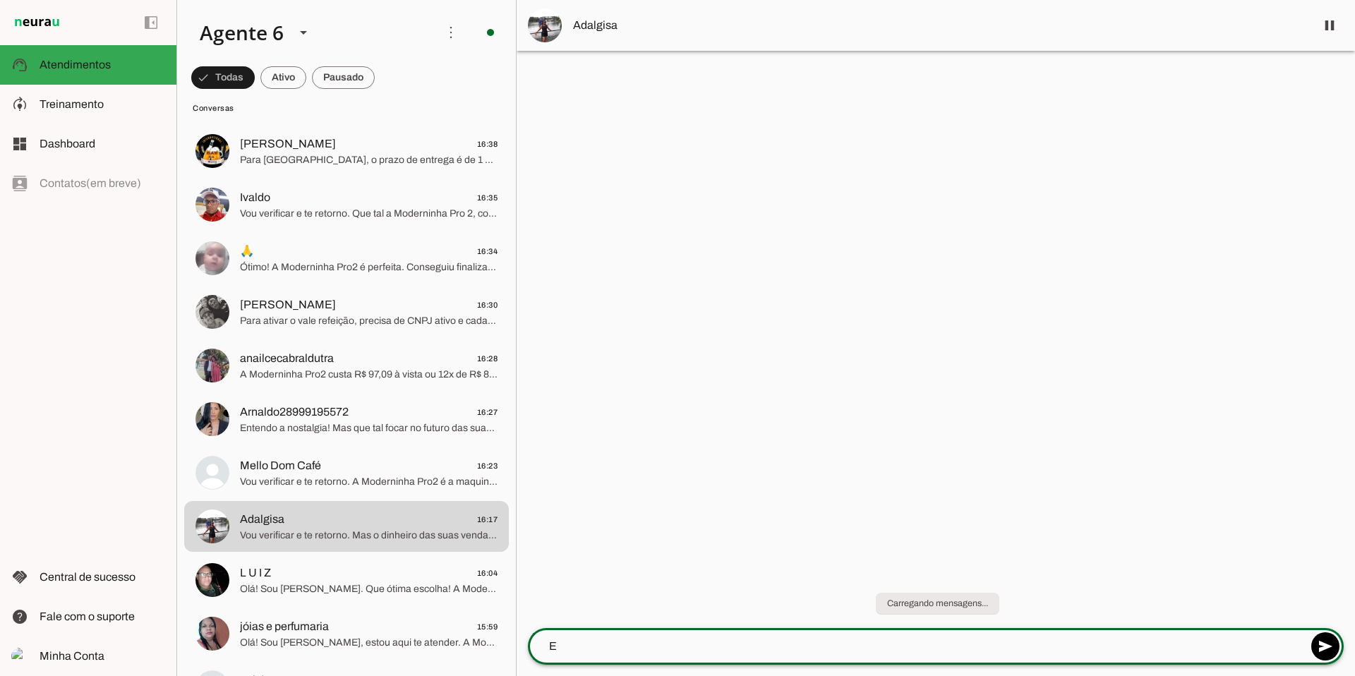
scroll to position [0, 0]
type textarea "Entregamos com frete grátis para todo [GEOGRAPHIC_DATA]"
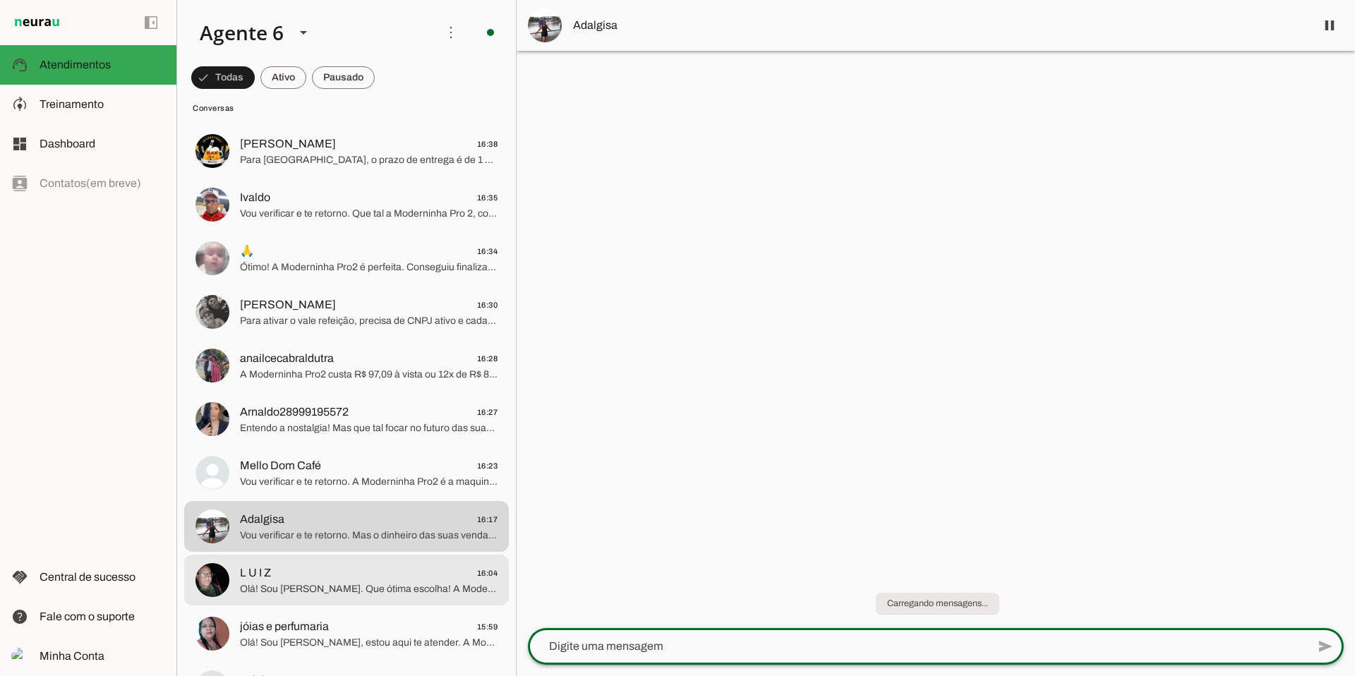
click at [411, 454] on span "Olá! Sou [PERSON_NAME]. Que ótima escolha! A Moderninha Pro 2 imprime comprovan…" at bounding box center [369, 589] width 258 height 14
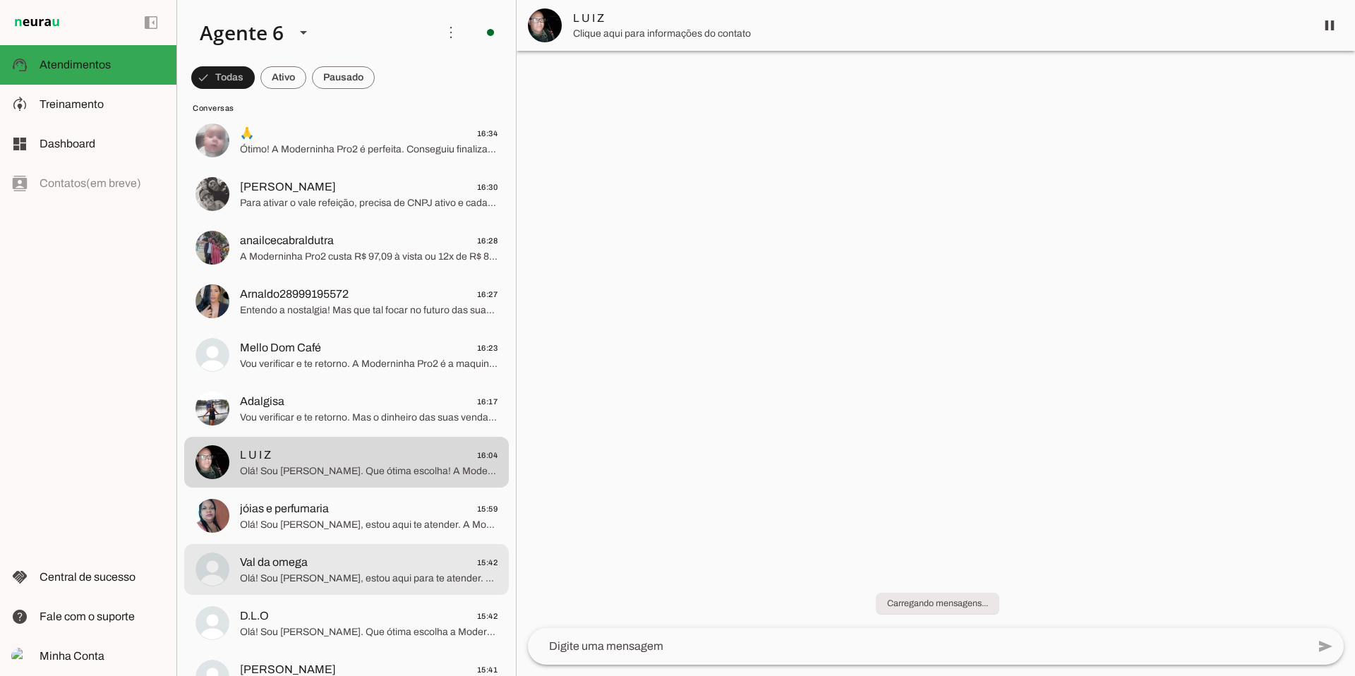
scroll to position [521, 0]
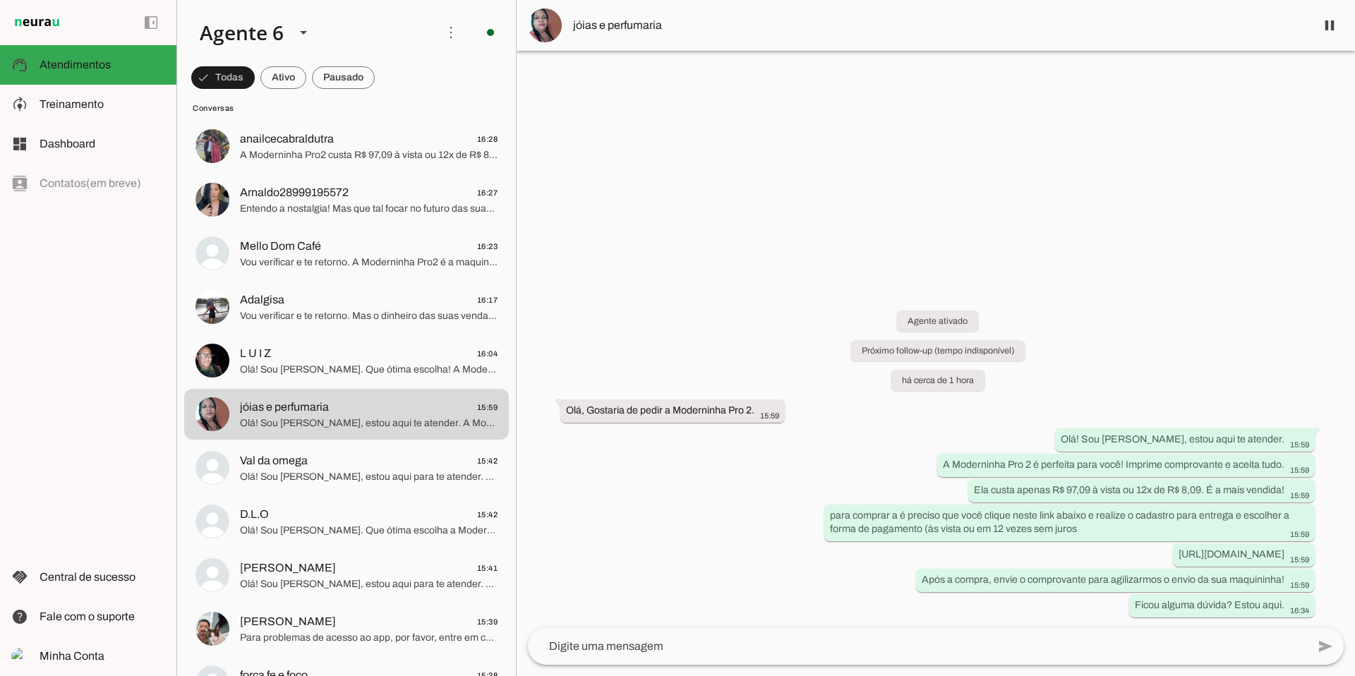
scroll to position [634, 0]
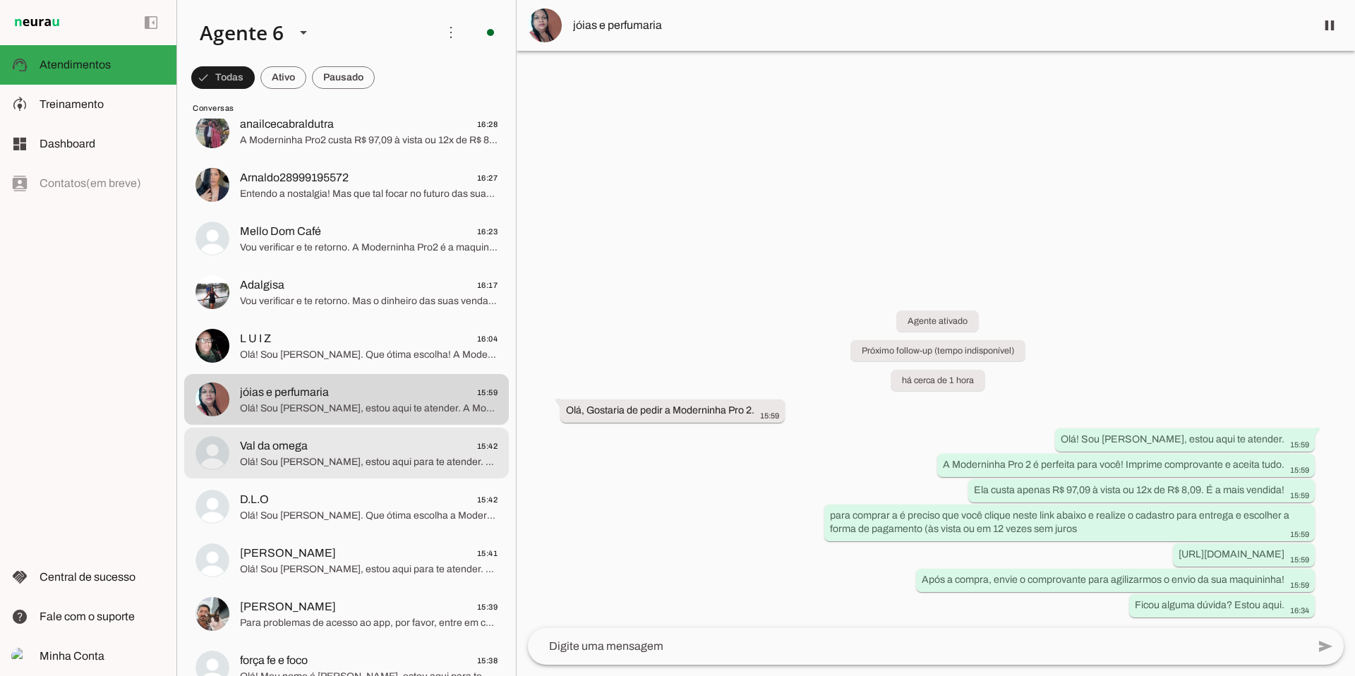
click at [317, 454] on span "Olá! Sou [PERSON_NAME], estou aqui para te atender. A Moderninha Pro 2 é a maqu…" at bounding box center [369, 462] width 258 height 14
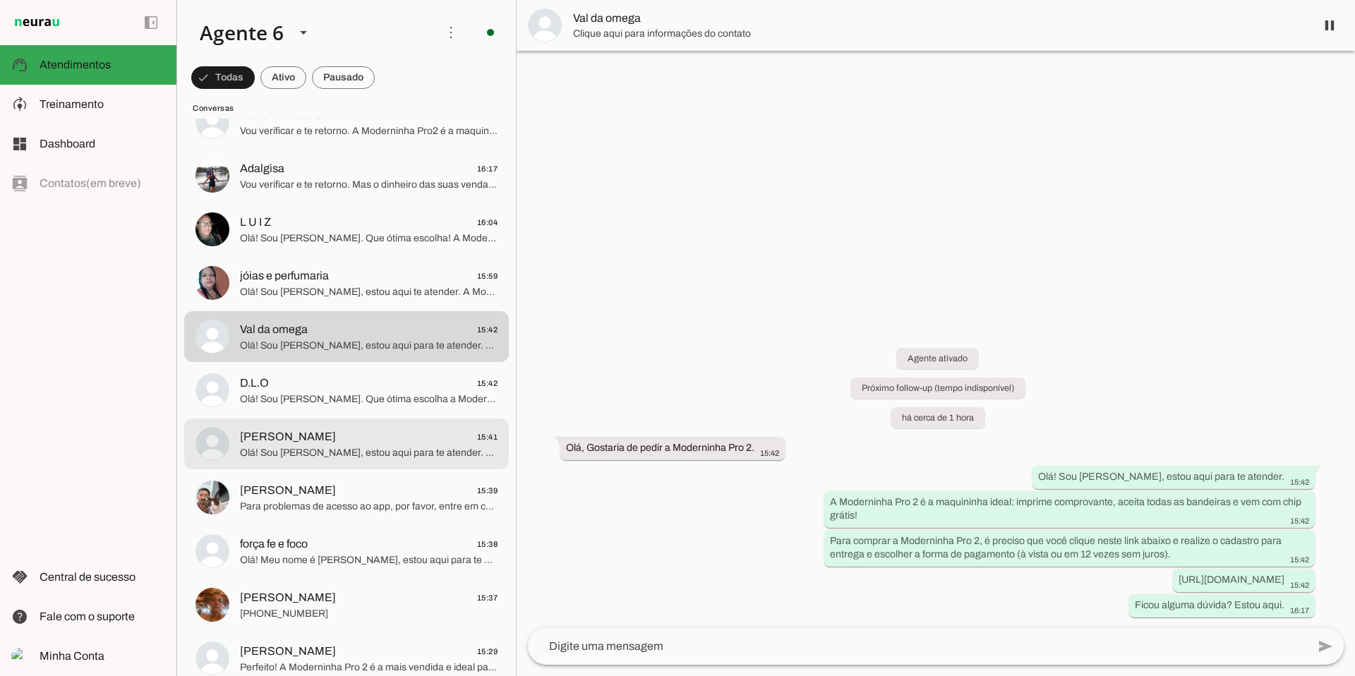
scroll to position [754, 0]
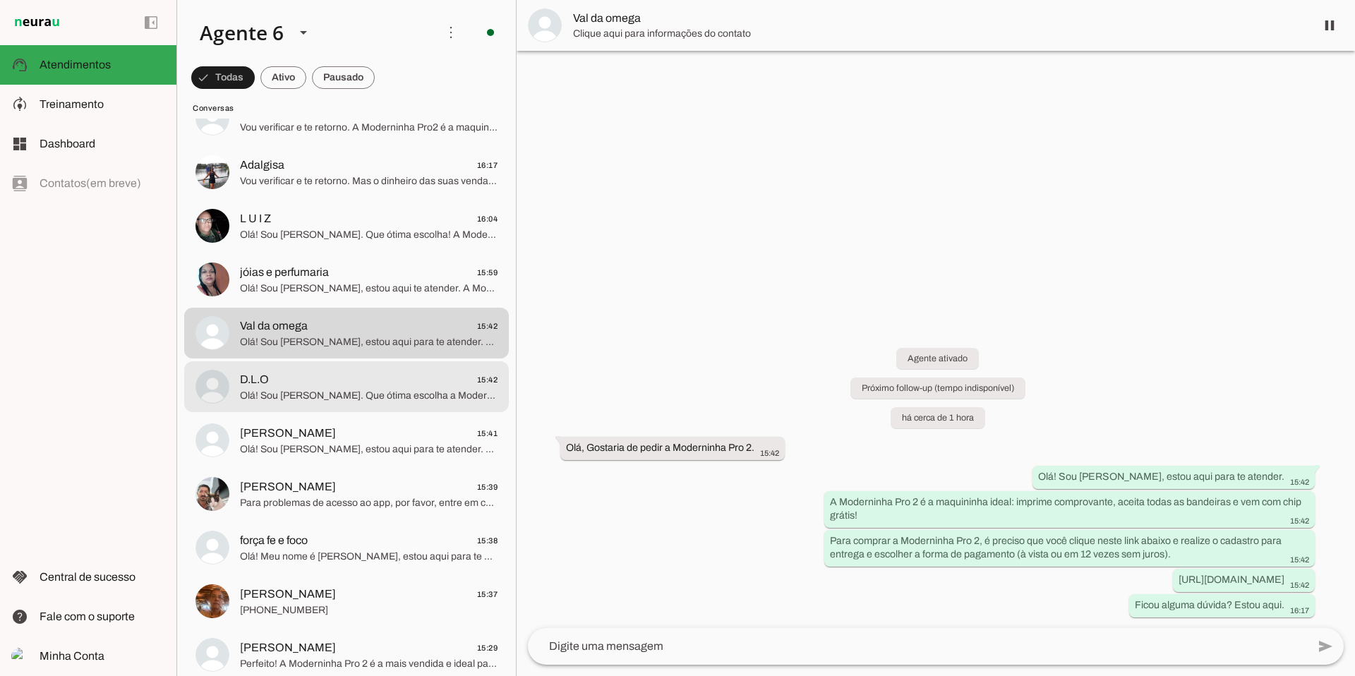
click at [380, 387] on span "D.L.O 15:42" at bounding box center [369, 380] width 258 height 18
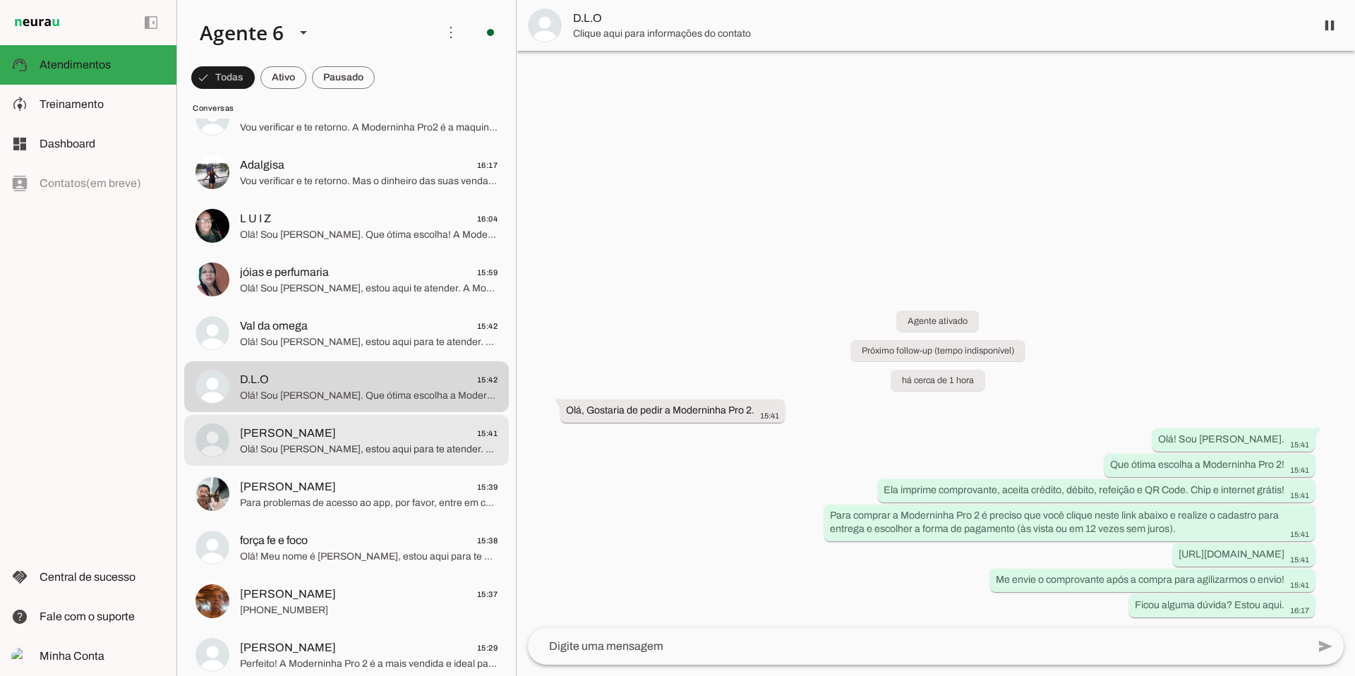
click at [287, 443] on span "Olá! Sou [PERSON_NAME], estou aqui para te atender. A Moderninha Pro 2 está dis…" at bounding box center [369, 450] width 258 height 14
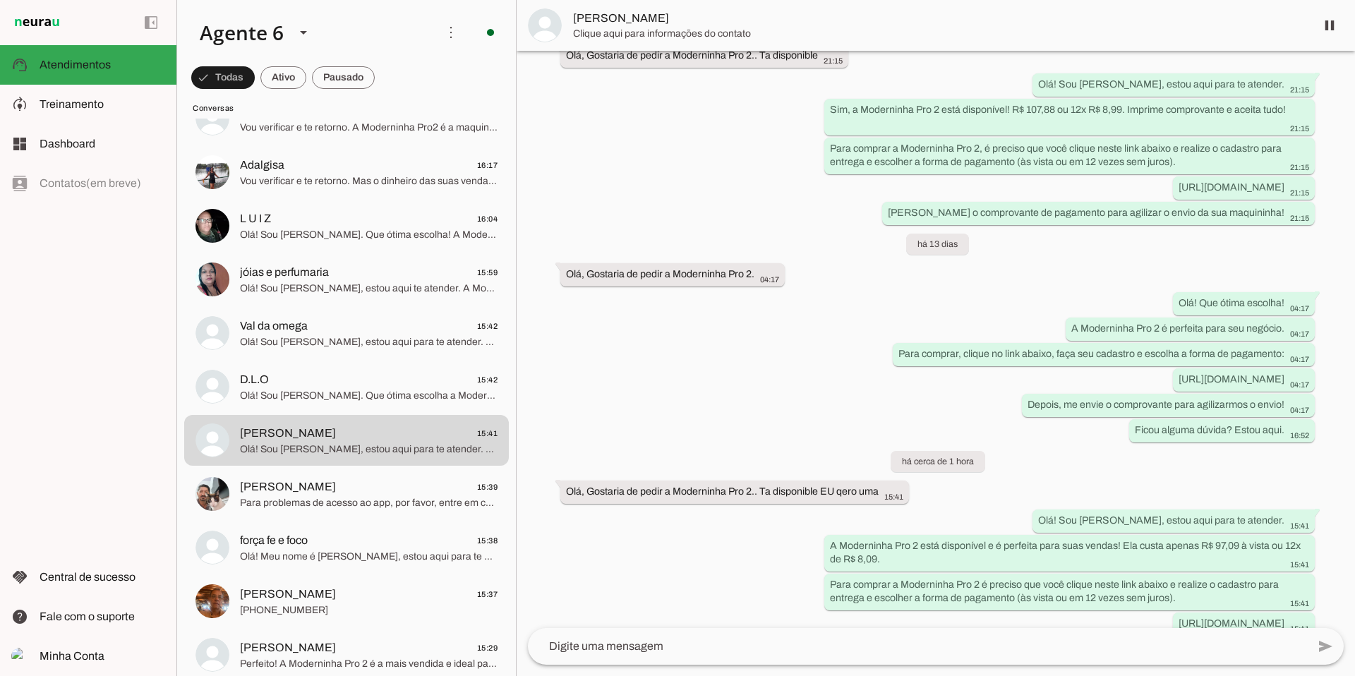
scroll to position [195, 0]
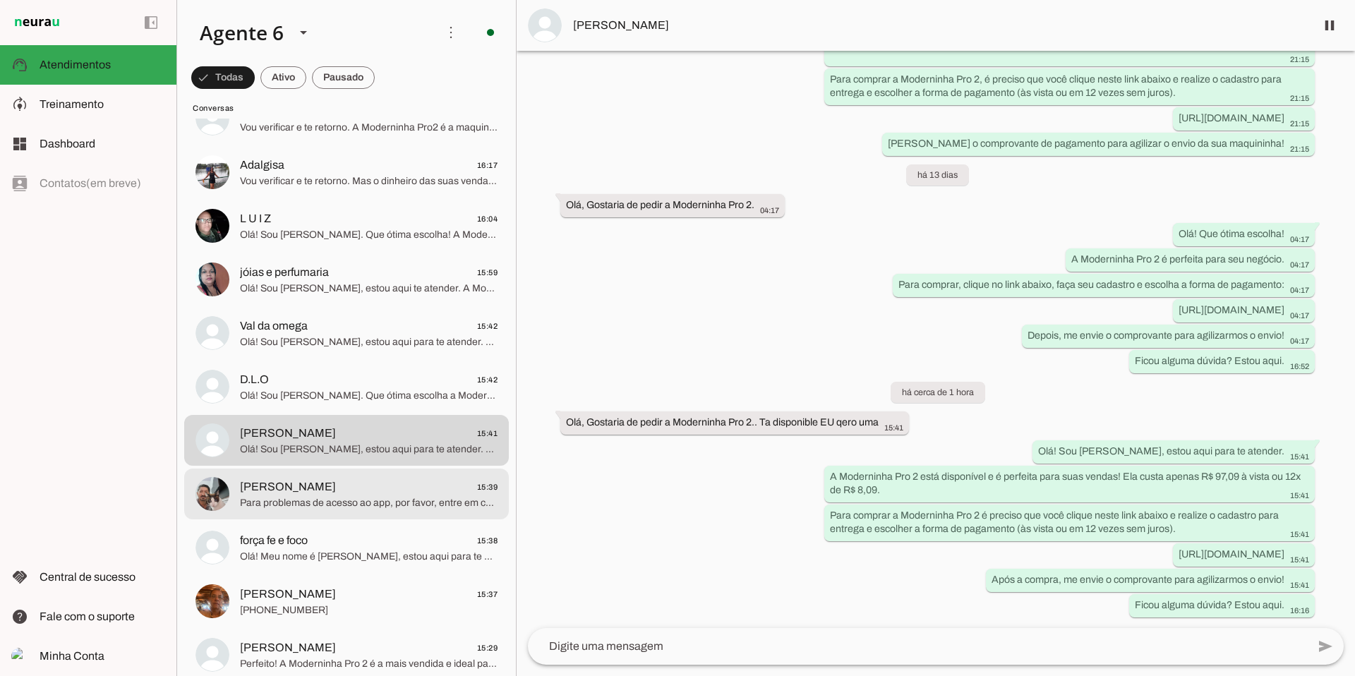
click at [351, 454] on span "[PERSON_NAME] 15:39" at bounding box center [369, 488] width 258 height 18
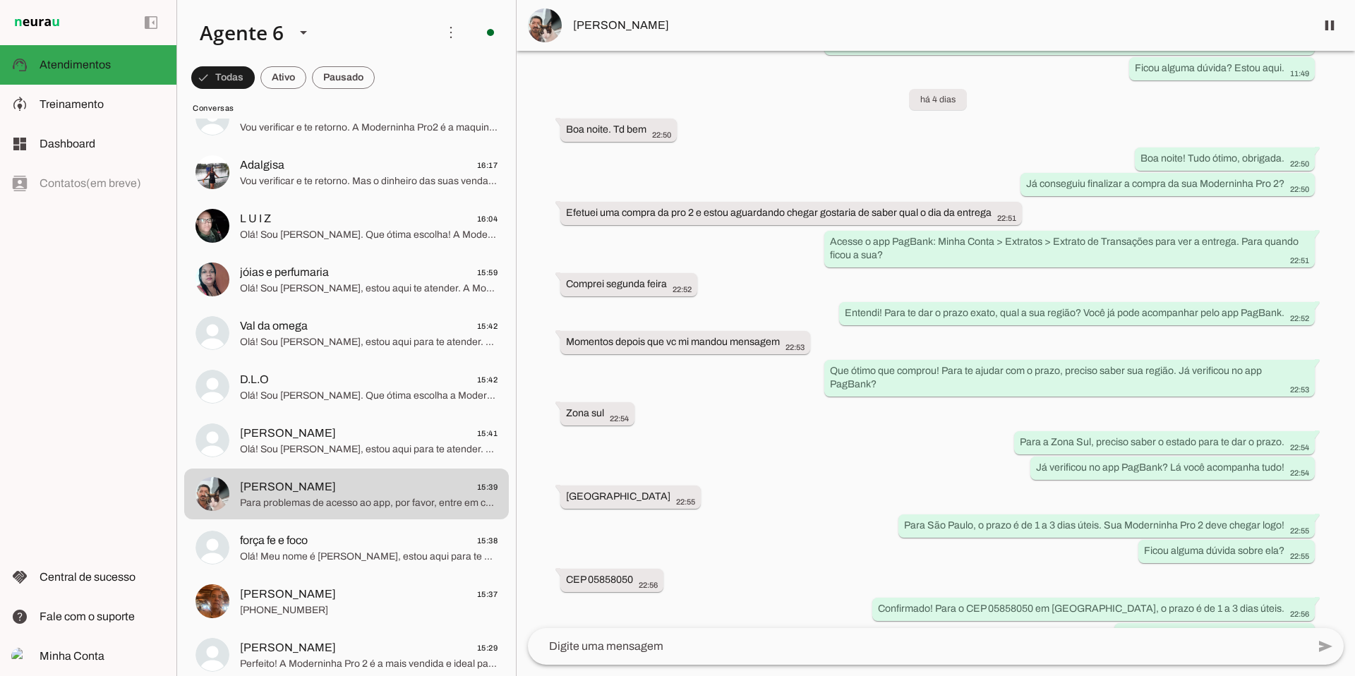
scroll to position [1012, 0]
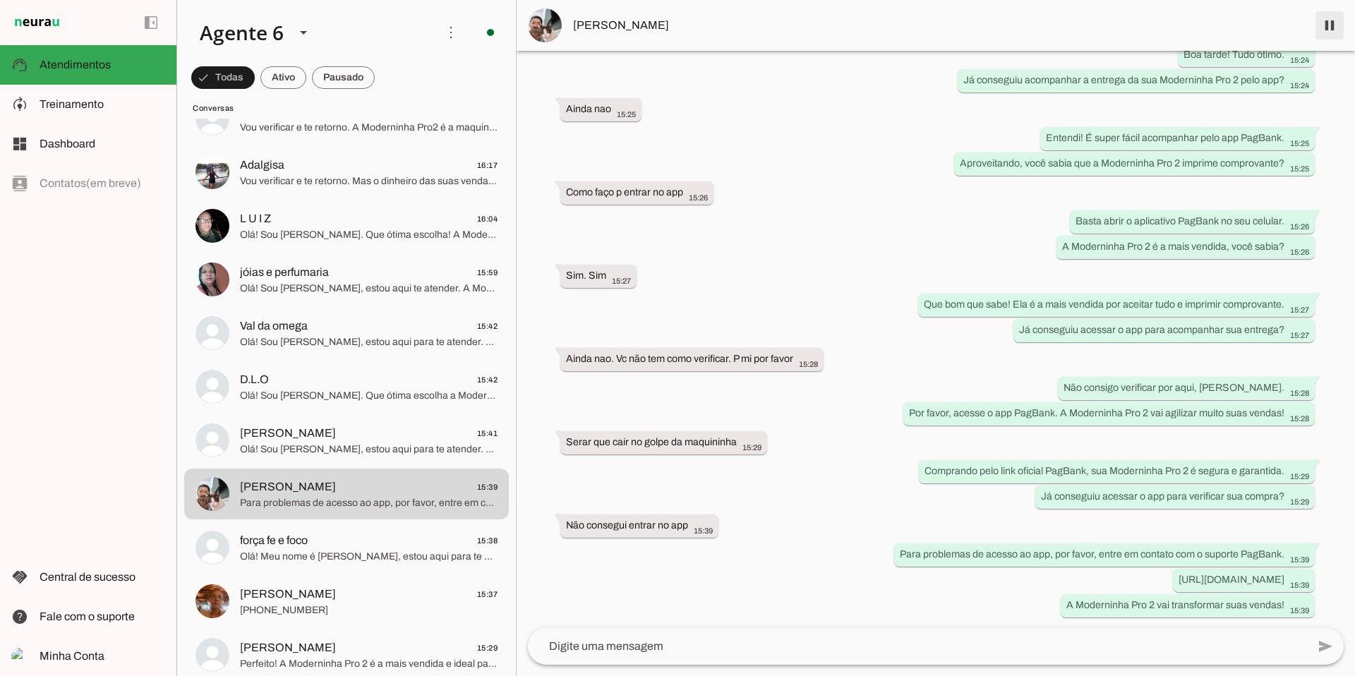
click at [606, 38] on span at bounding box center [1330, 25] width 34 height 34
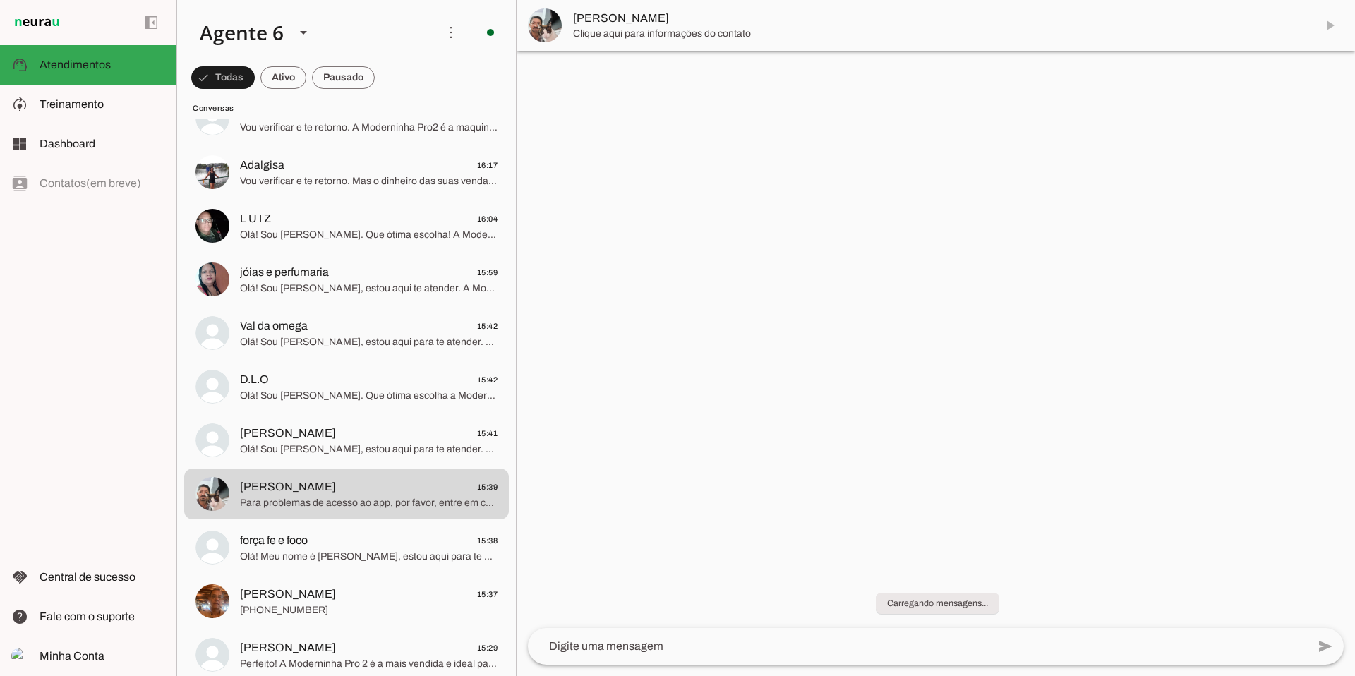
scroll to position [0, 0]
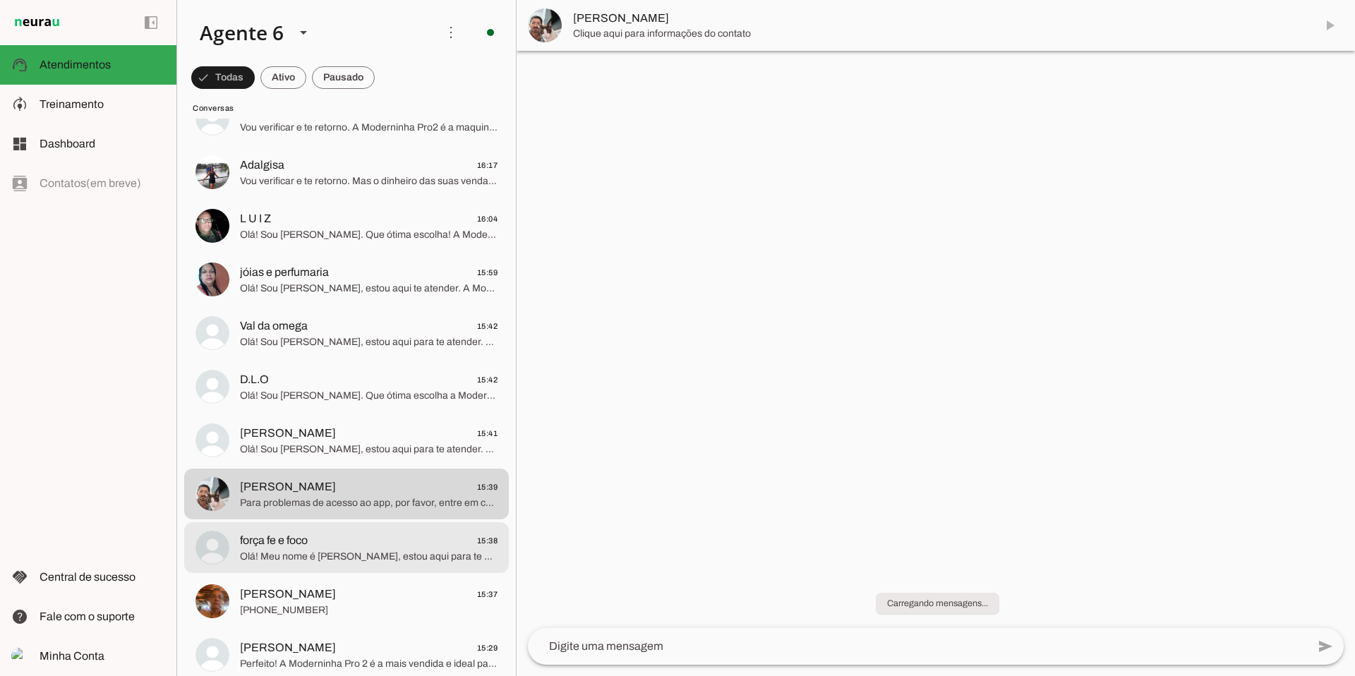
click at [473, 454] on span "força fe e foco 15:38" at bounding box center [369, 541] width 258 height 18
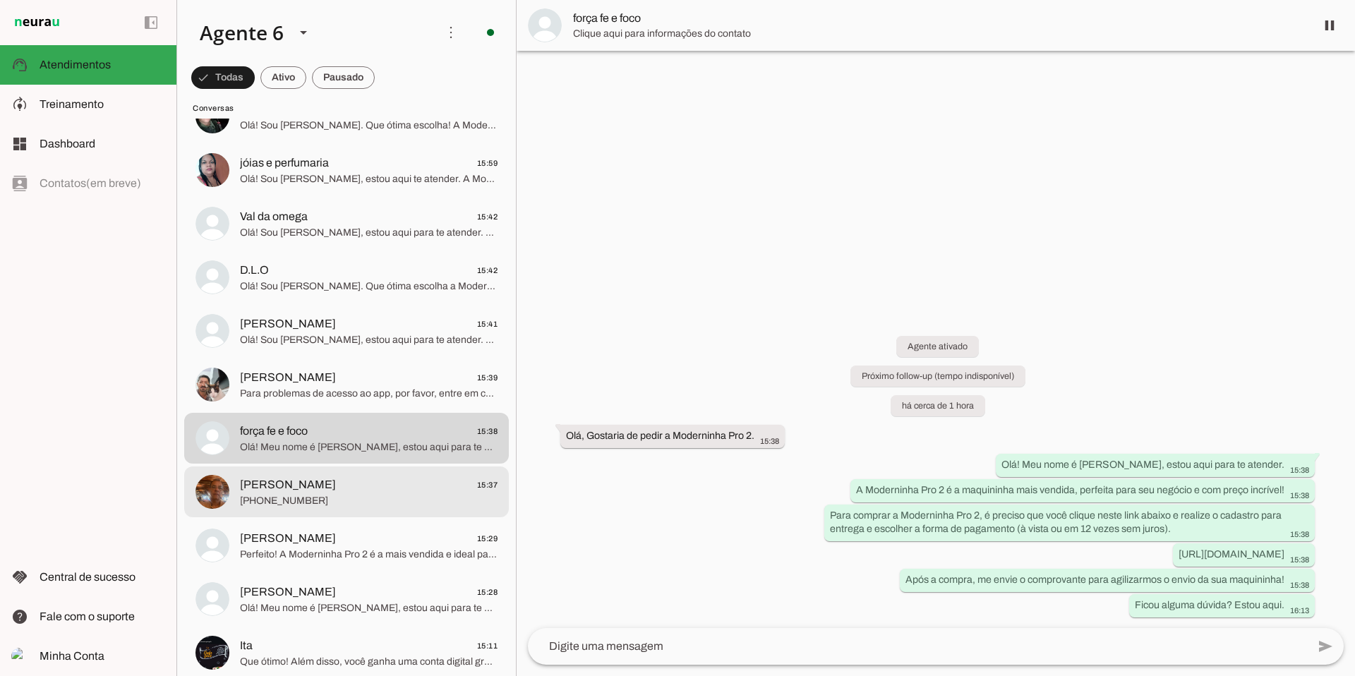
click at [366, 454] on span "[PERSON_NAME] 15:37" at bounding box center [369, 485] width 258 height 18
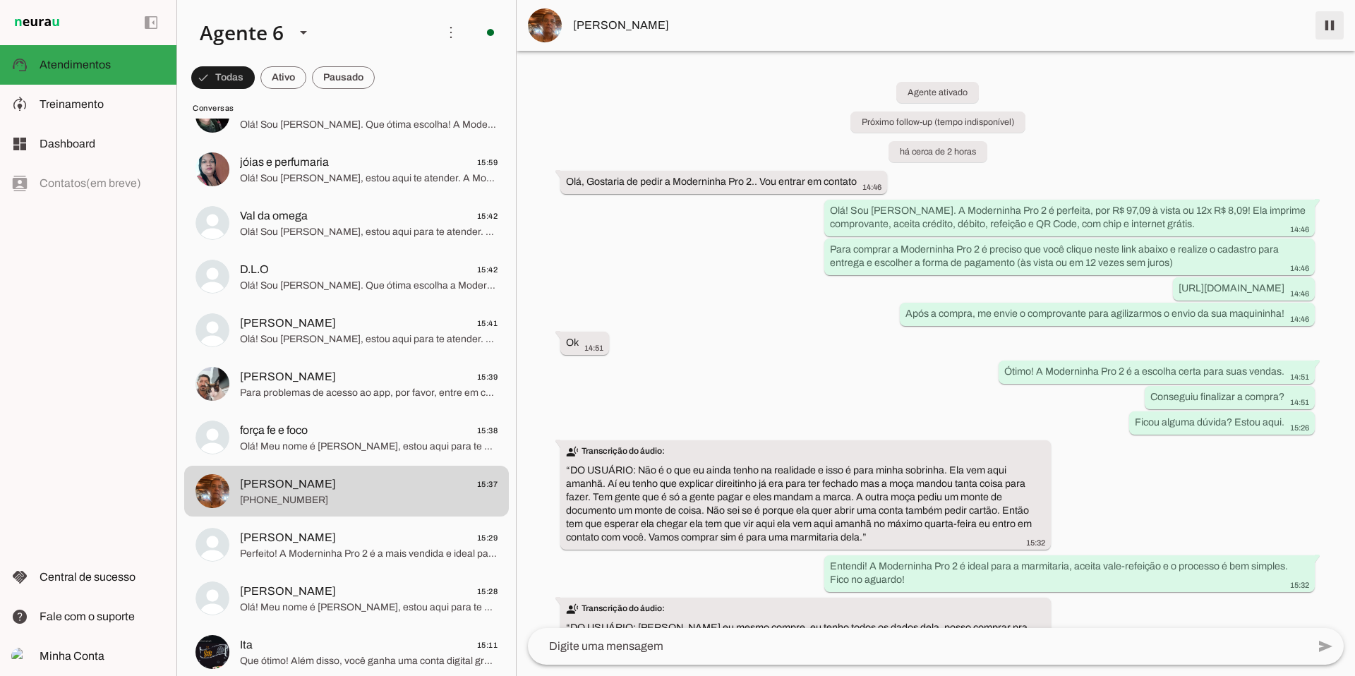
drag, startPoint x: 1327, startPoint y: 28, endPoint x: 526, endPoint y: 473, distance: 916.5
click at [606, 28] on span at bounding box center [1330, 25] width 34 height 34
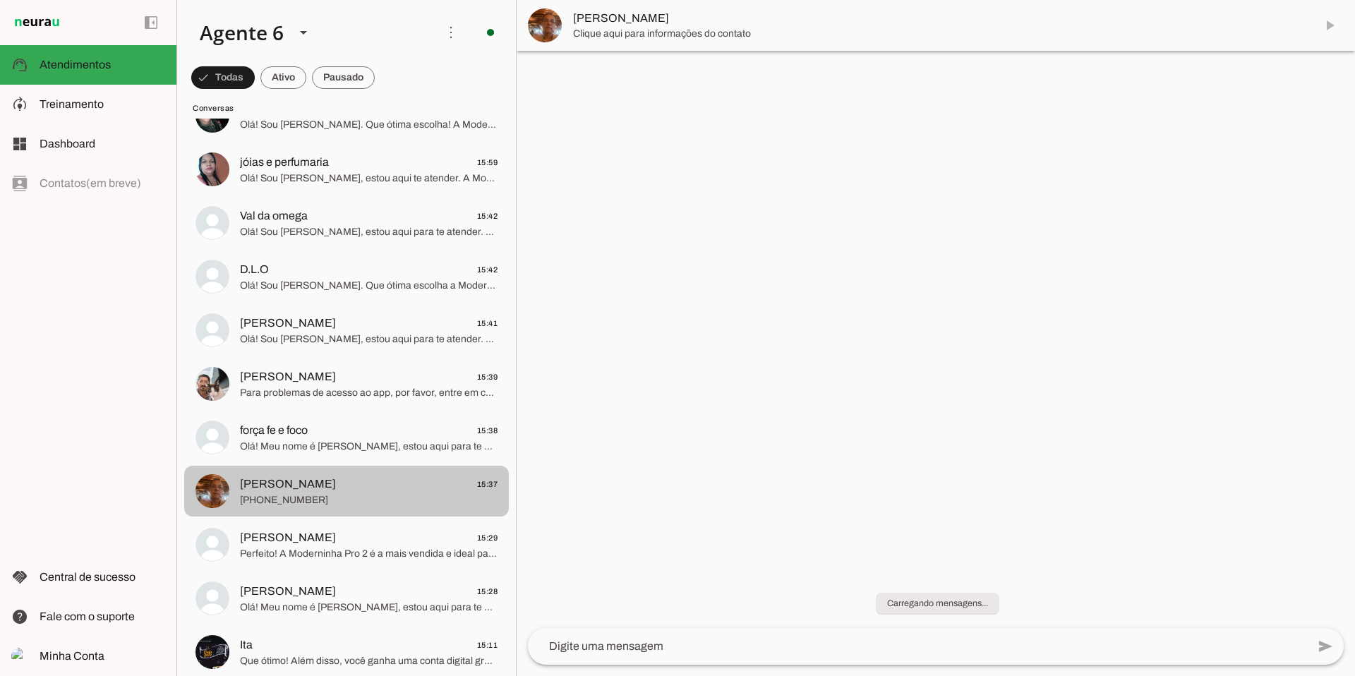
click at [424, 454] on span "[PERSON_NAME] 15:29" at bounding box center [369, 538] width 258 height 18
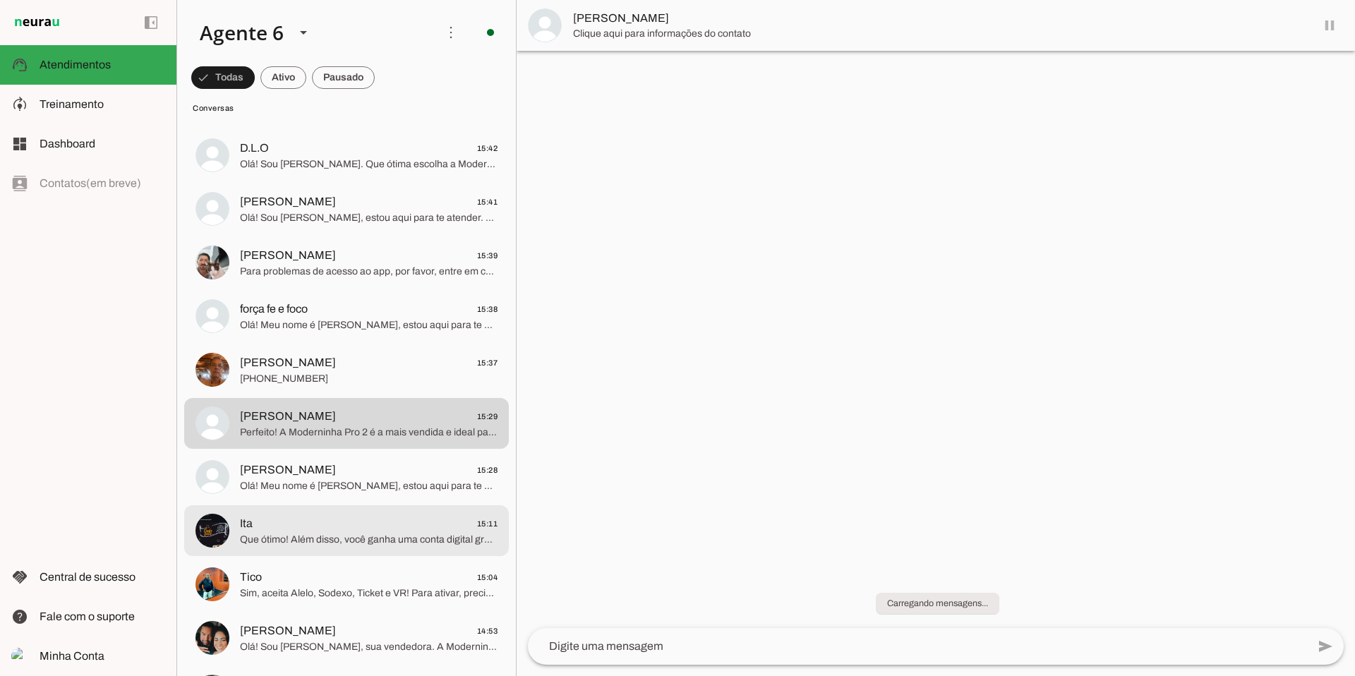
scroll to position [1006, 0]
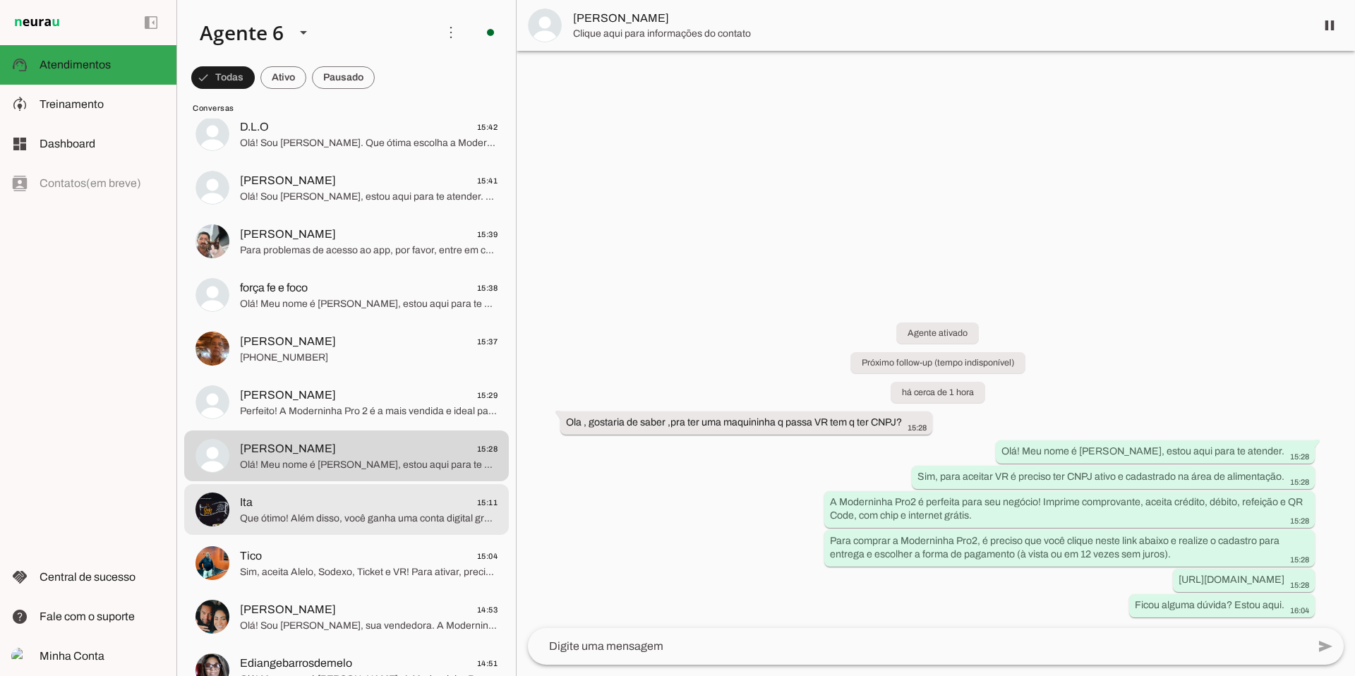
click at [359, 454] on span "Que ótimo! Além disso, você ganha uma conta digital grátis com o melhor rendime…" at bounding box center [369, 519] width 258 height 14
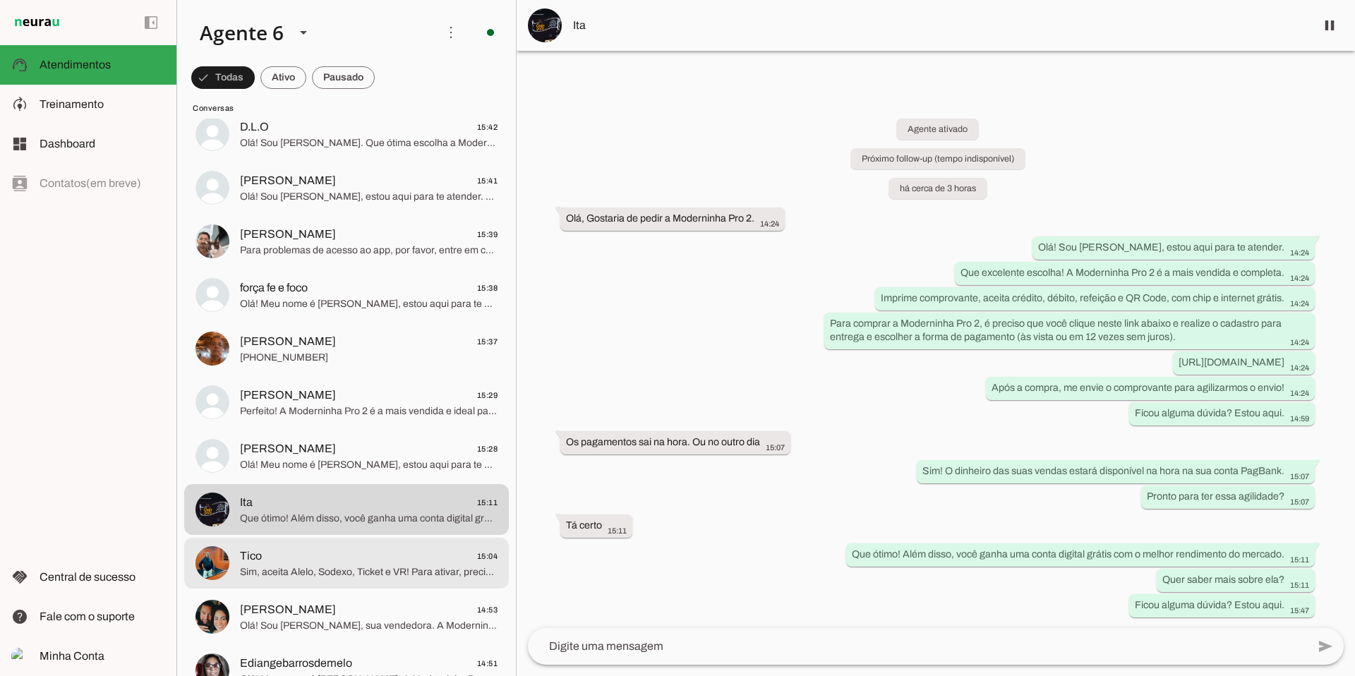
click at [342, 454] on span "Tico 15:04" at bounding box center [369, 557] width 258 height 18
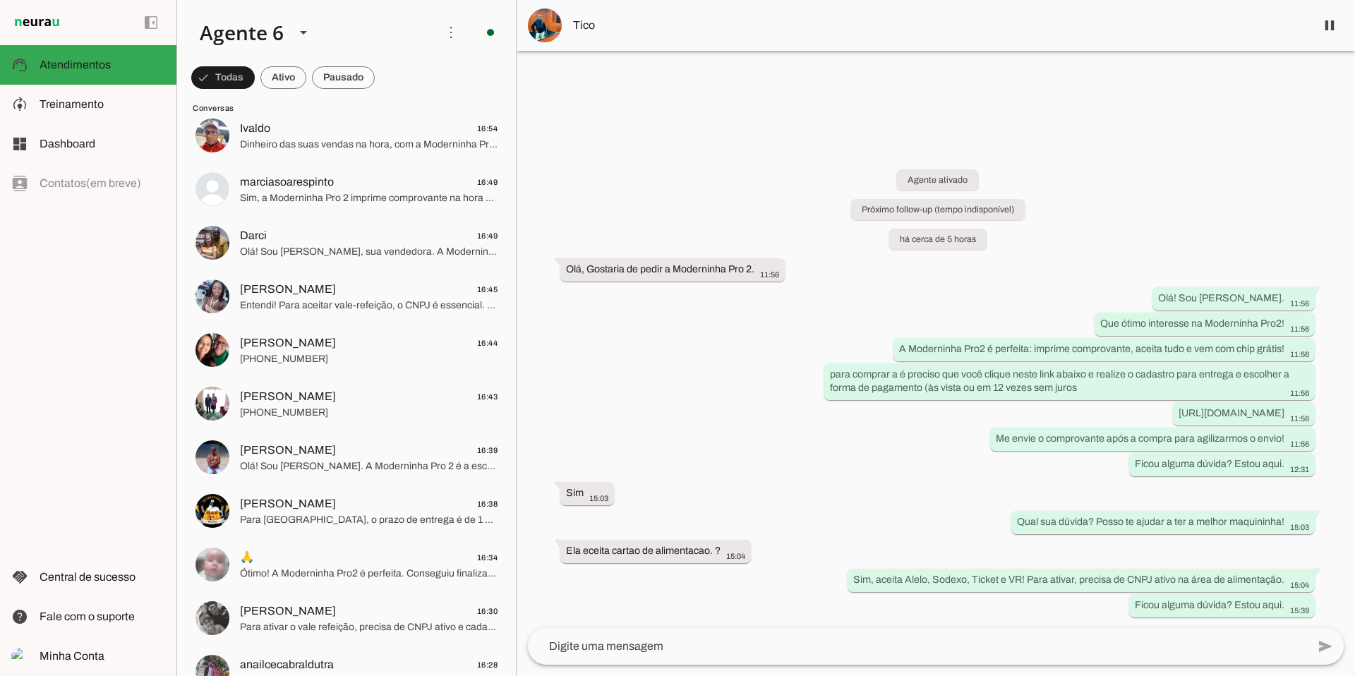
scroll to position [116, 0]
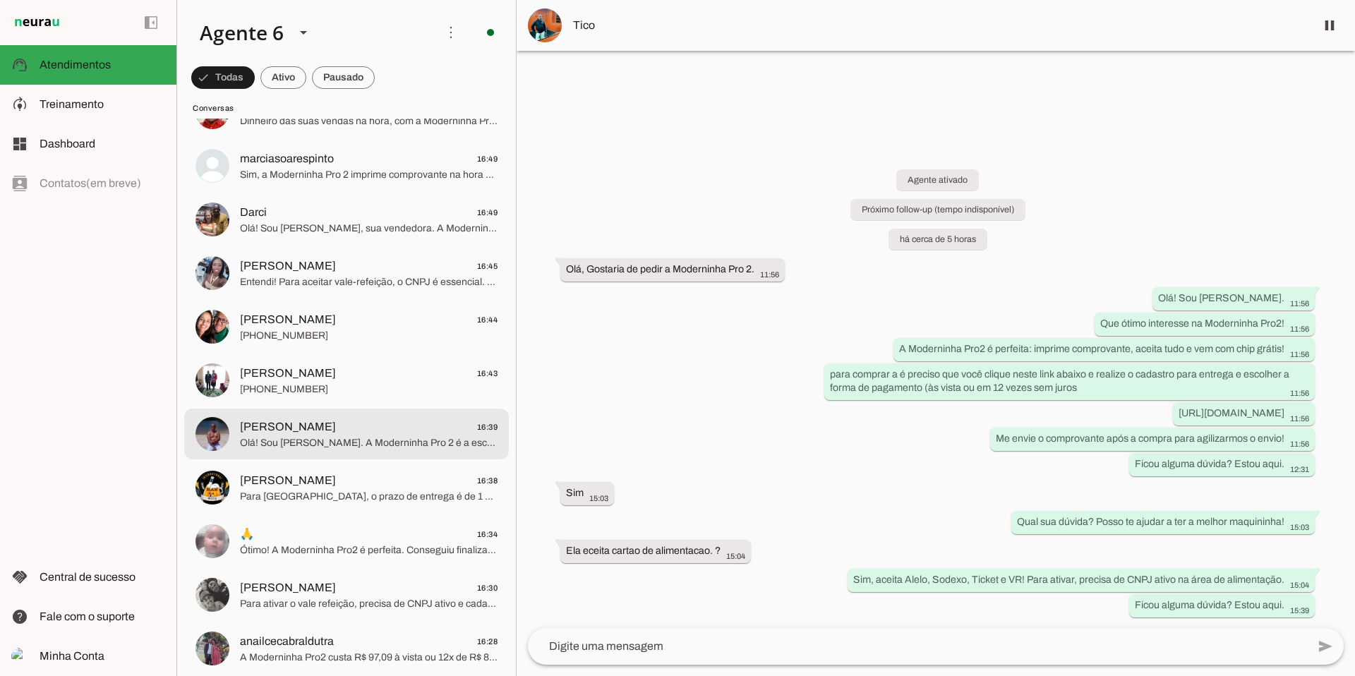
click at [318, 436] on span "Olá! Sou [PERSON_NAME]. A Moderninha Pro 2 é a escolha perfeita para suas venda…" at bounding box center [369, 443] width 258 height 14
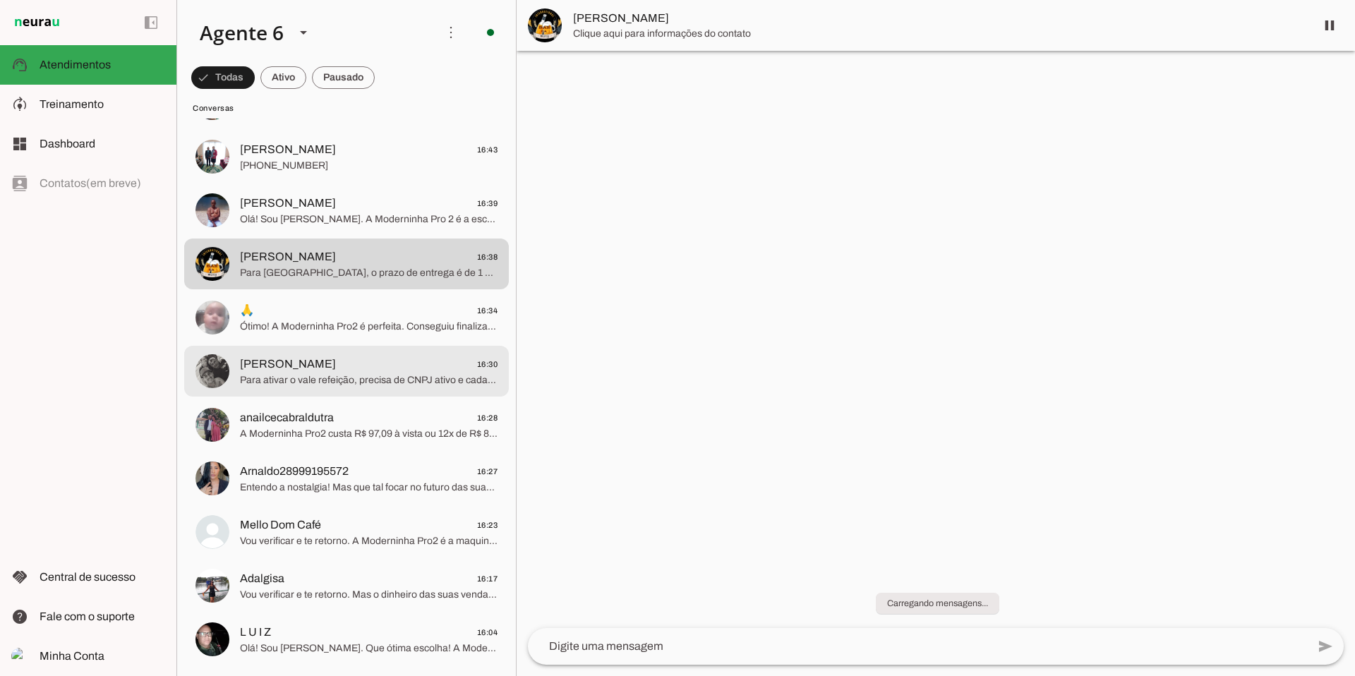
scroll to position [348, 0]
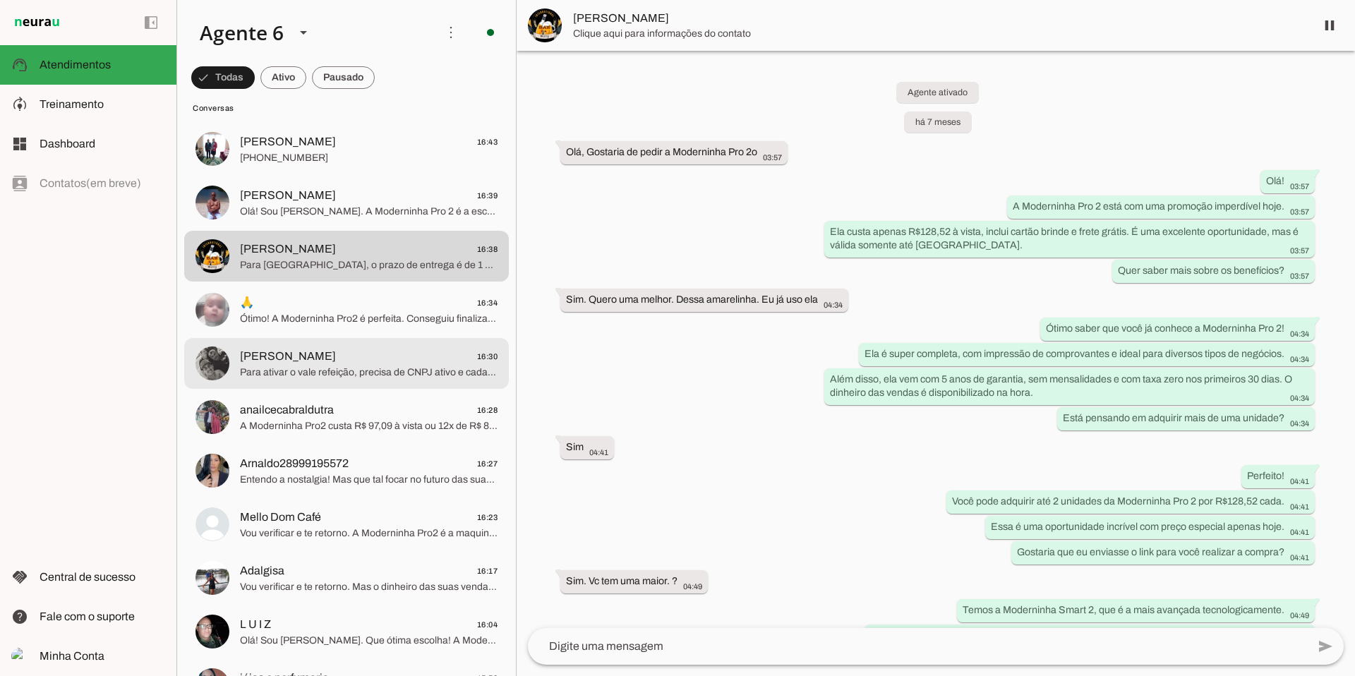
click at [350, 375] on span "Para ativar o vale refeição, precisa de CNPJ ativo e cadastrado na área de alim…" at bounding box center [369, 373] width 258 height 14
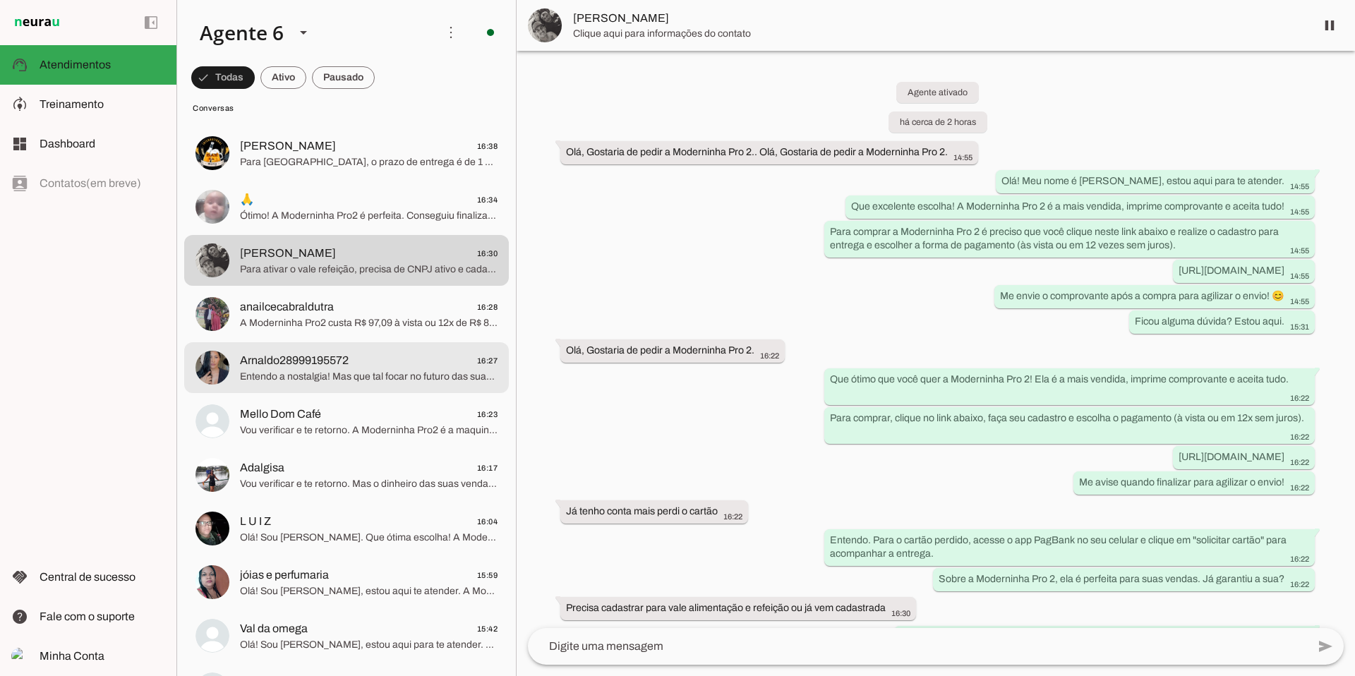
scroll to position [456, 0]
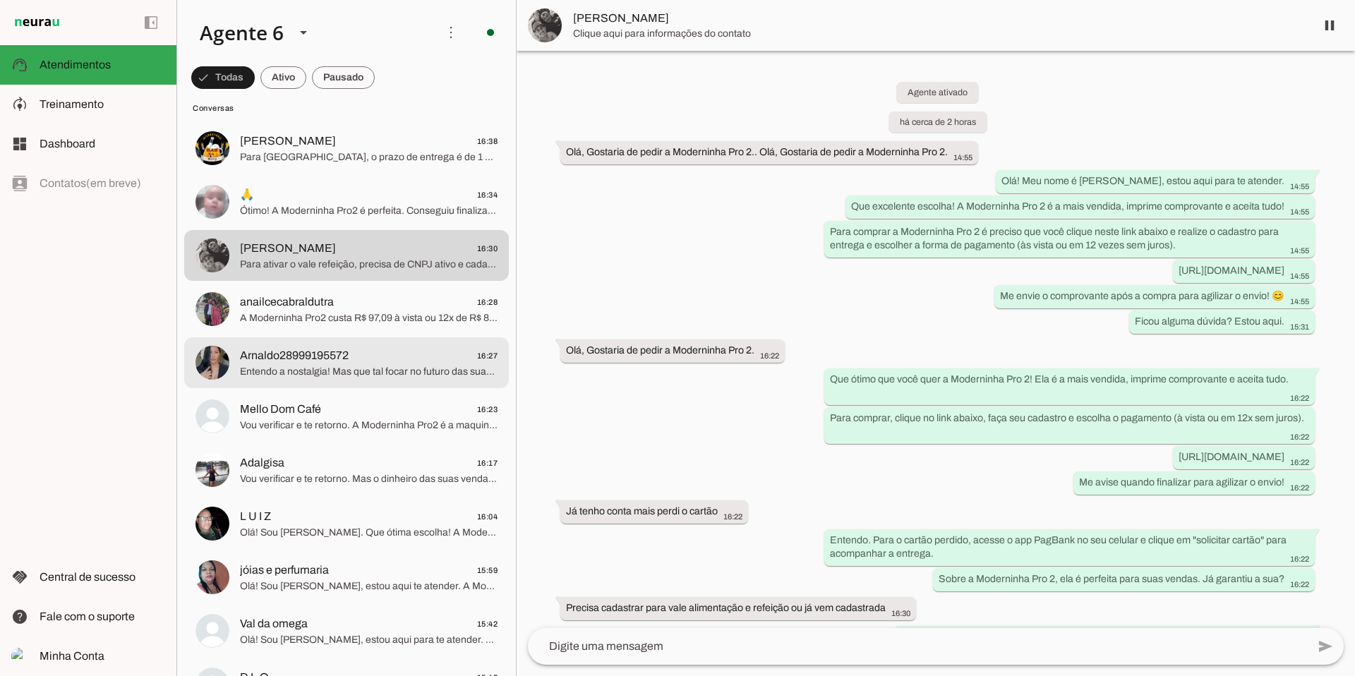
click at [340, 378] on span "Entendo a nostalgia! Mas que tal focar no futuro das suas vendas com a Modernin…" at bounding box center [369, 372] width 258 height 14
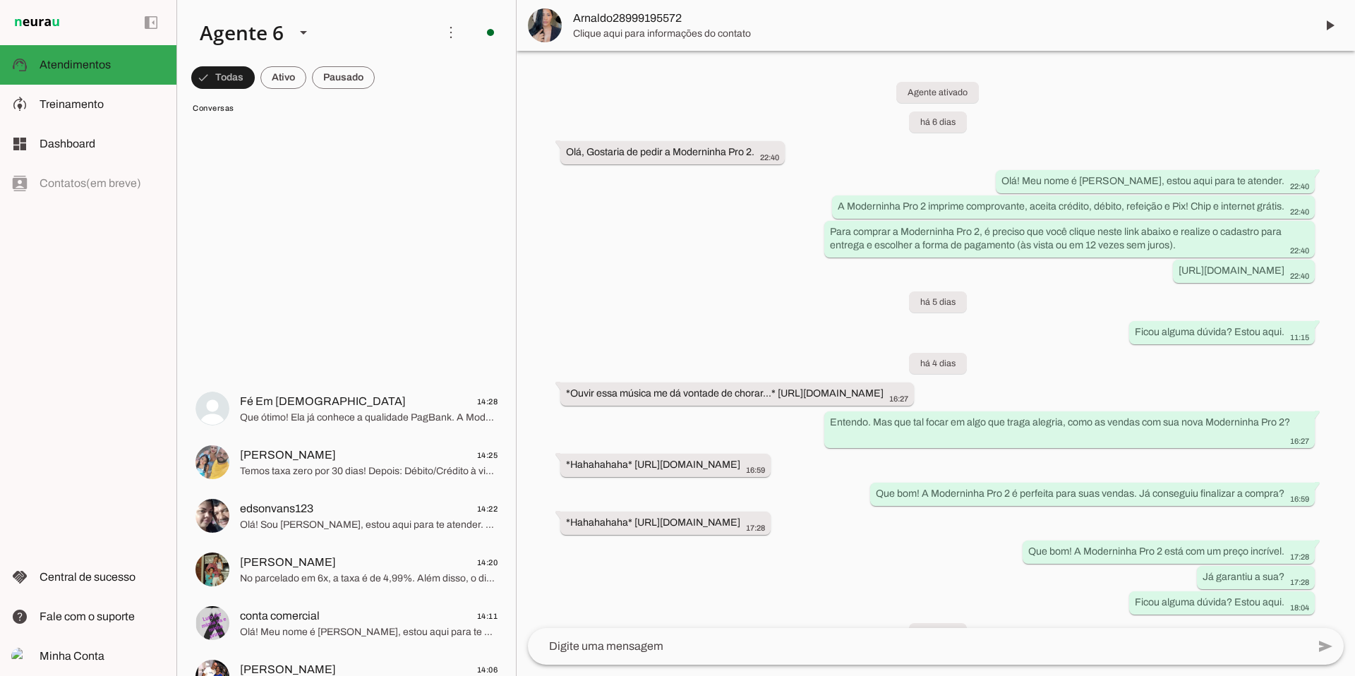
scroll to position [2487, 0]
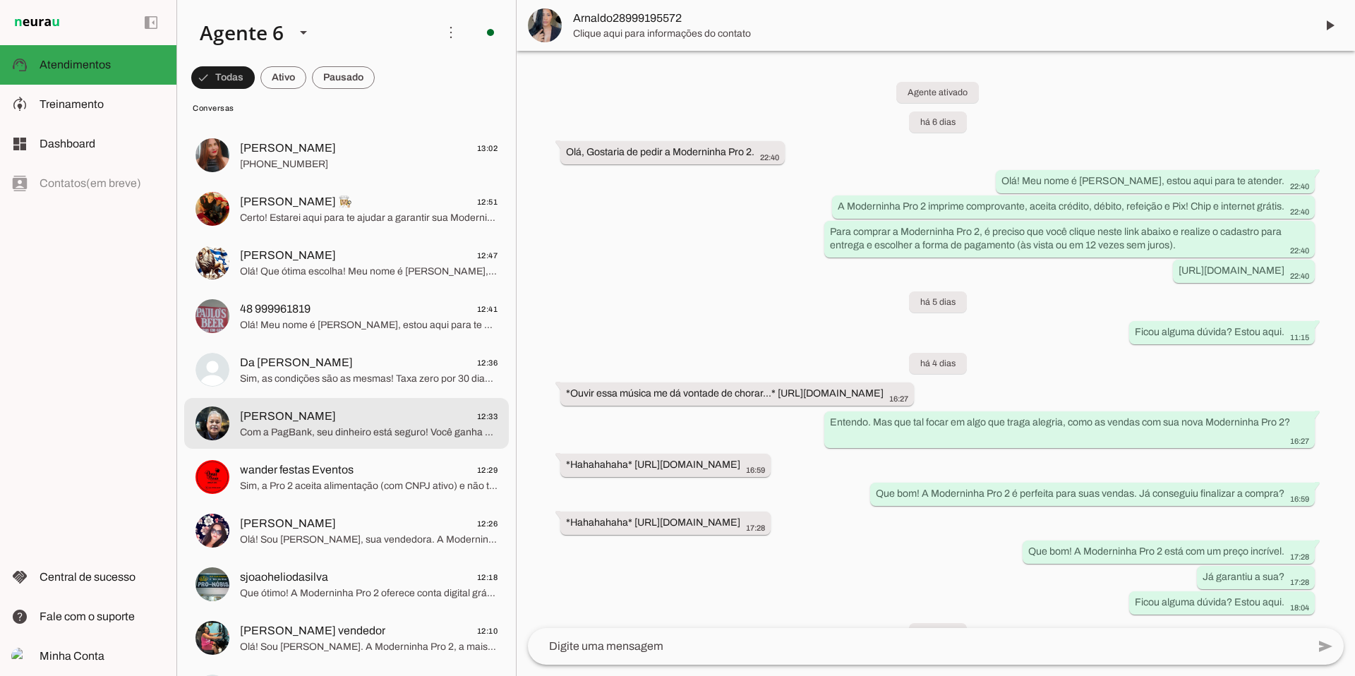
click at [337, 423] on span "[PERSON_NAME] 12:33" at bounding box center [369, 417] width 258 height 18
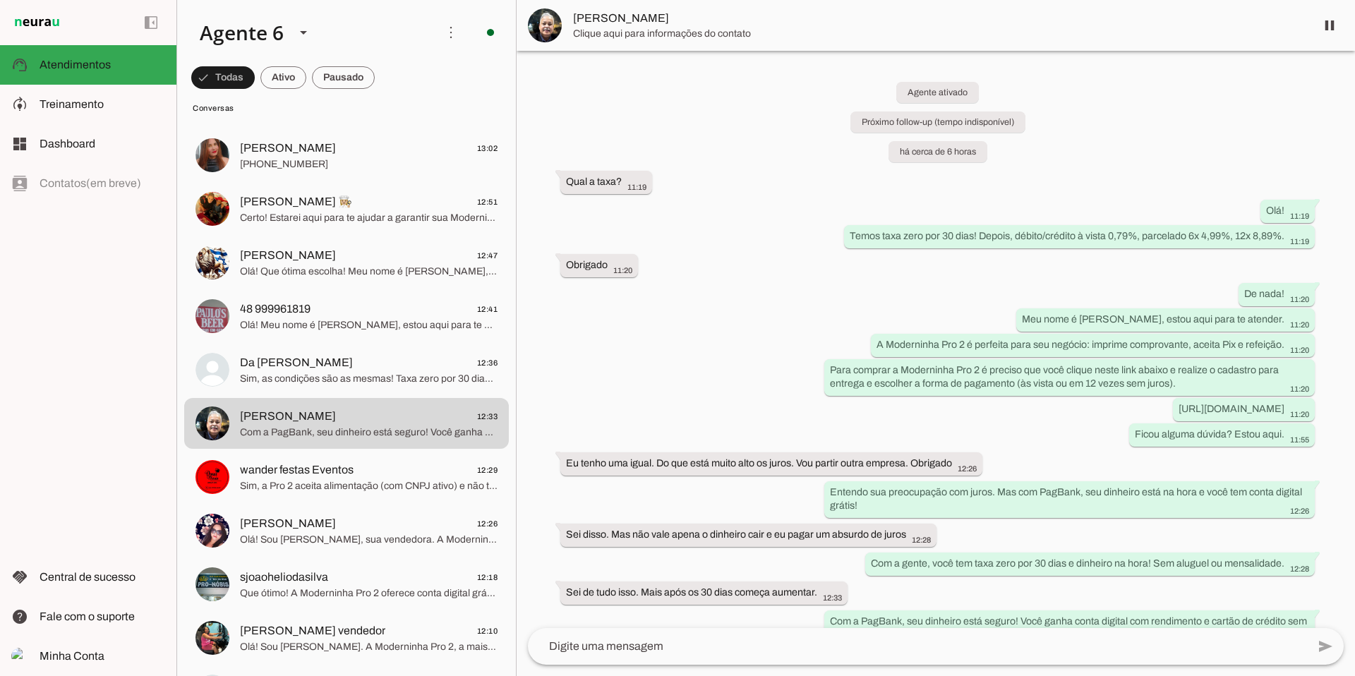
scroll to position [55, 0]
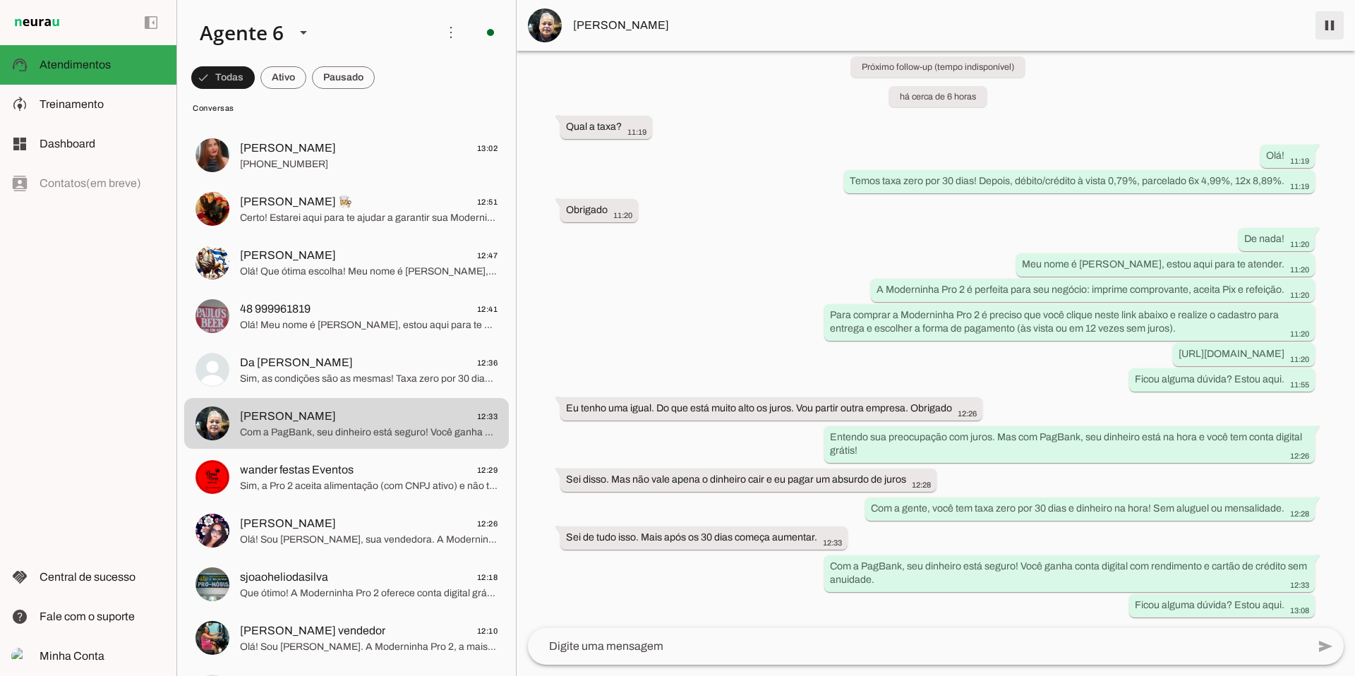
click at [606, 32] on span at bounding box center [1330, 25] width 34 height 34
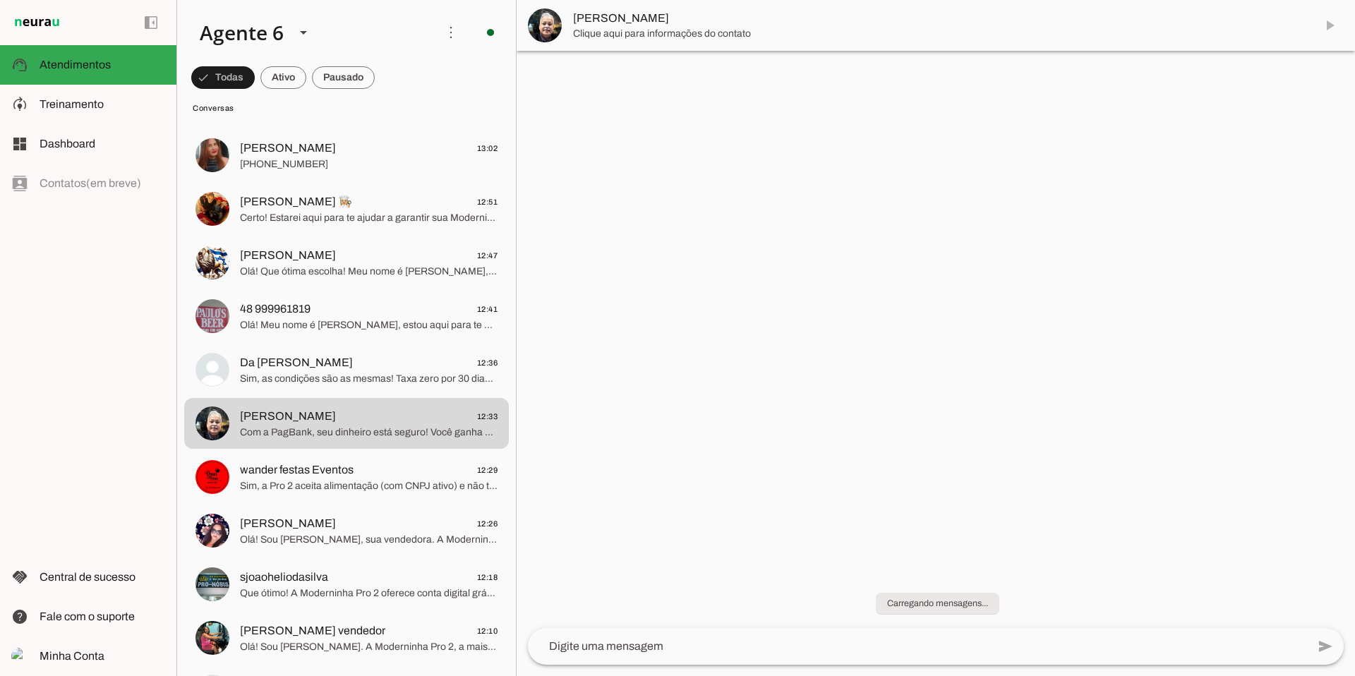
scroll to position [0, 0]
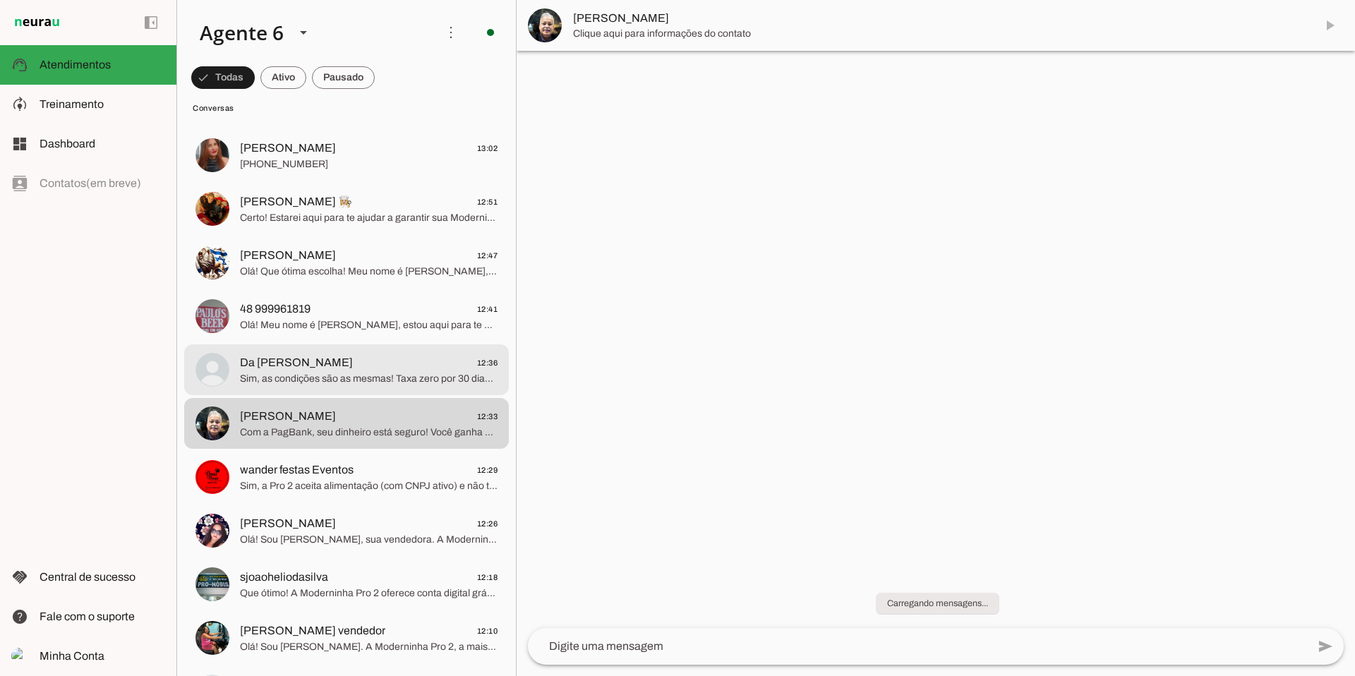
click at [308, 367] on span "Da [PERSON_NAME]" at bounding box center [296, 362] width 113 height 17
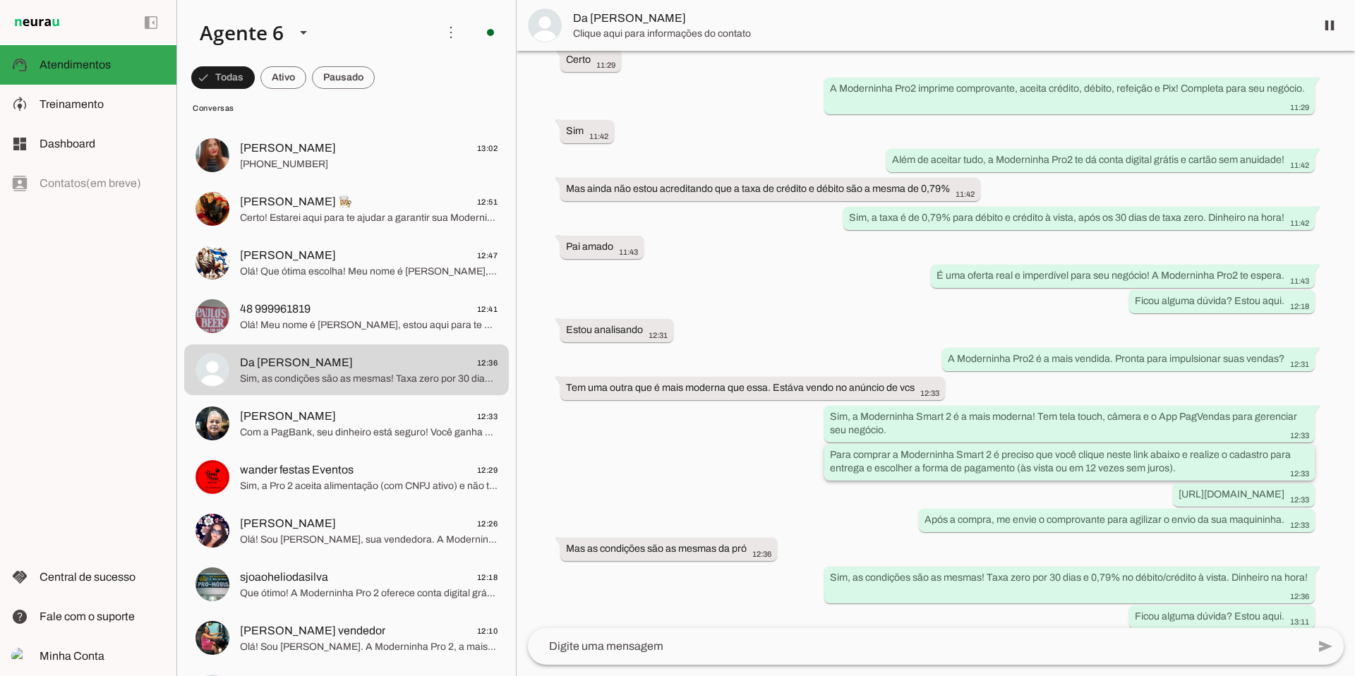
scroll to position [636, 0]
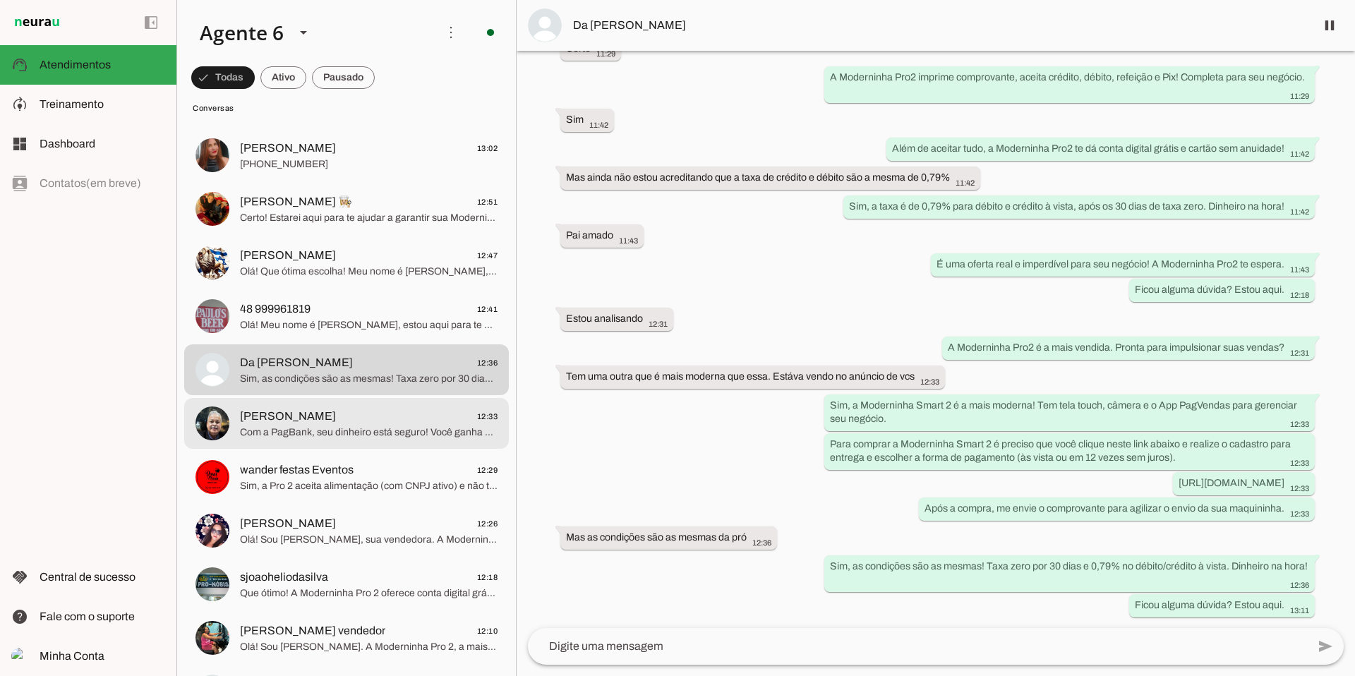
click at [353, 419] on span "[PERSON_NAME] 12:33" at bounding box center [369, 417] width 258 height 18
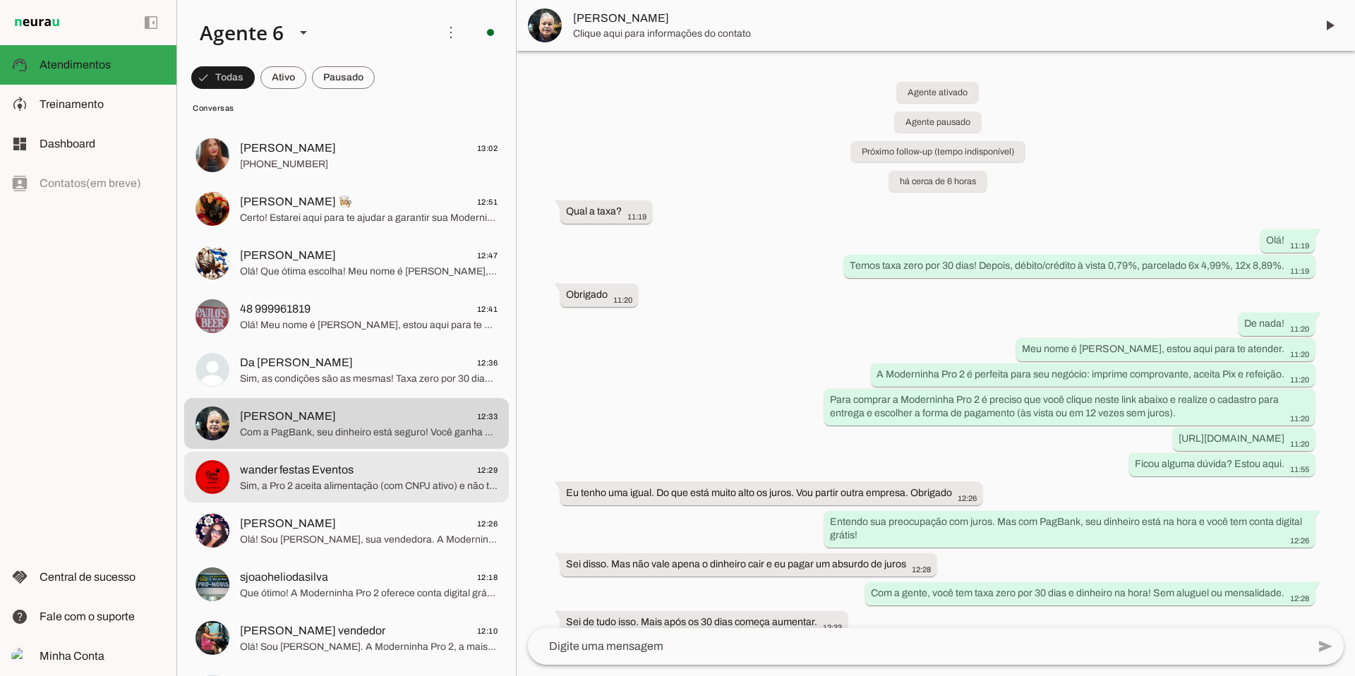
scroll to position [85, 0]
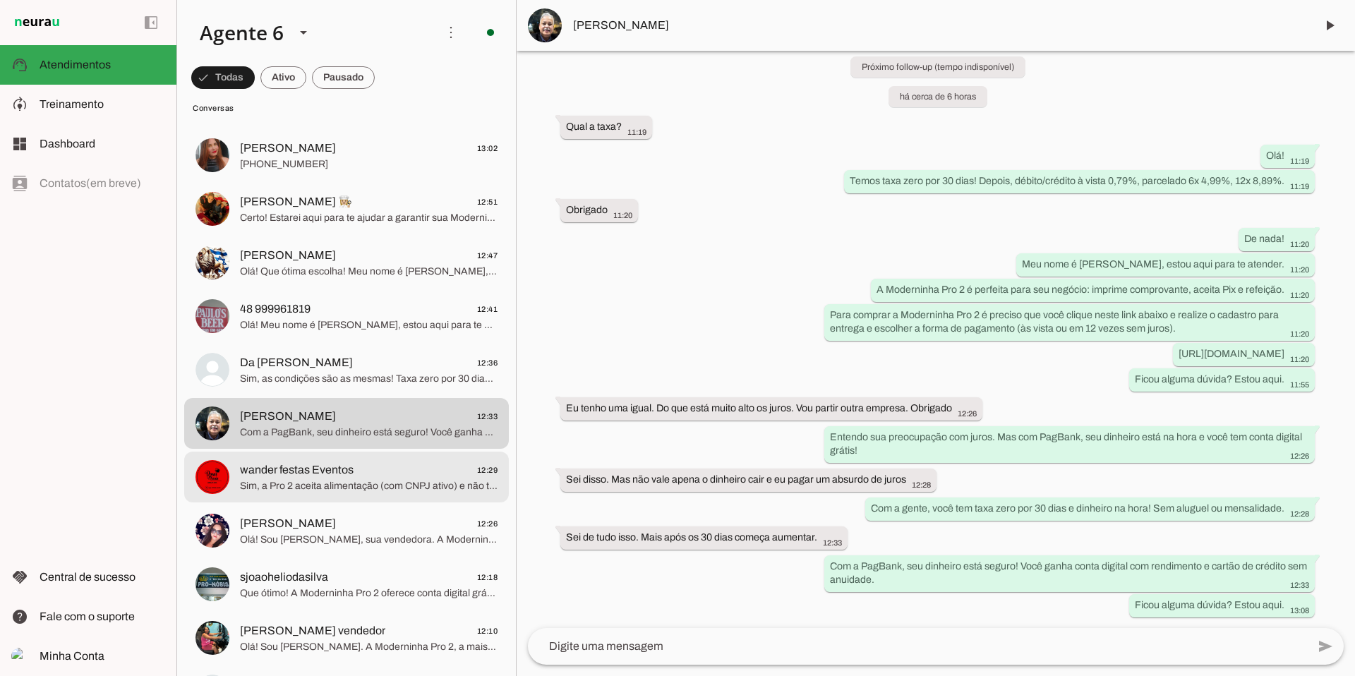
click at [320, 454] on span "wander festas Eventos" at bounding box center [297, 470] width 114 height 17
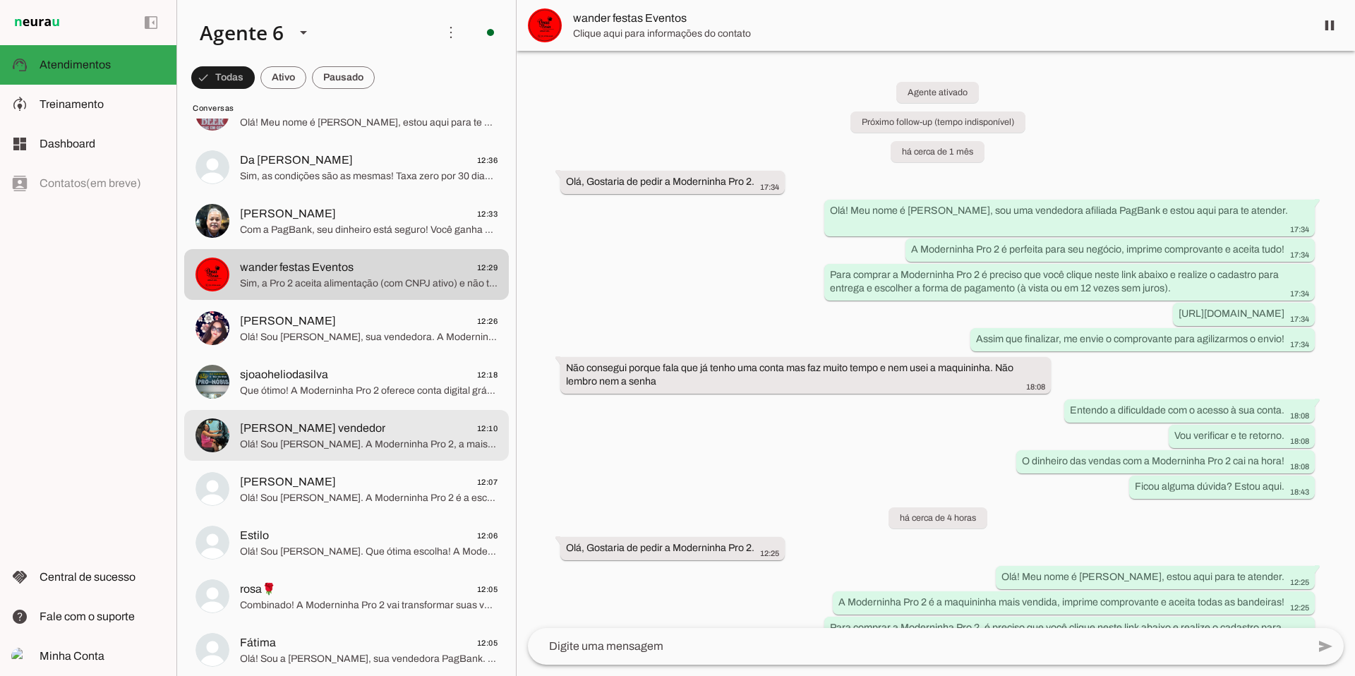
scroll to position [2691, 0]
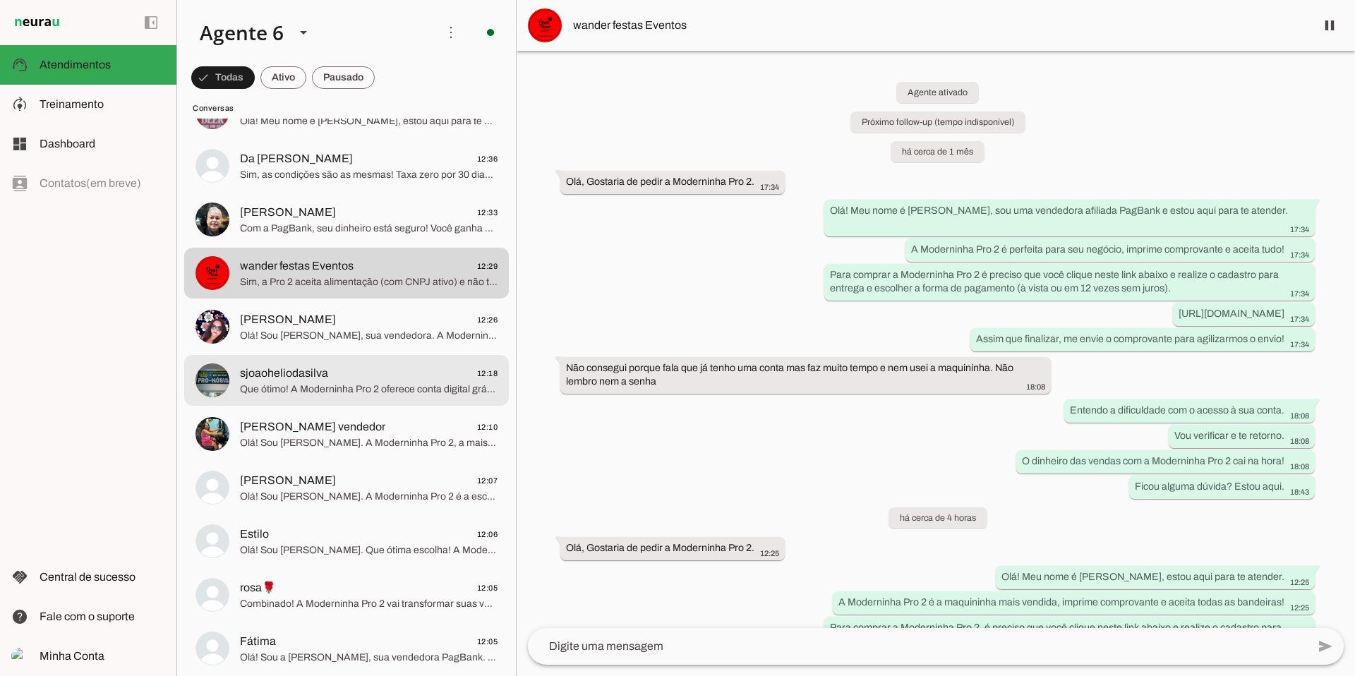
click at [380, 378] on span "sjoaoheliodasilva 12:18" at bounding box center [369, 374] width 258 height 18
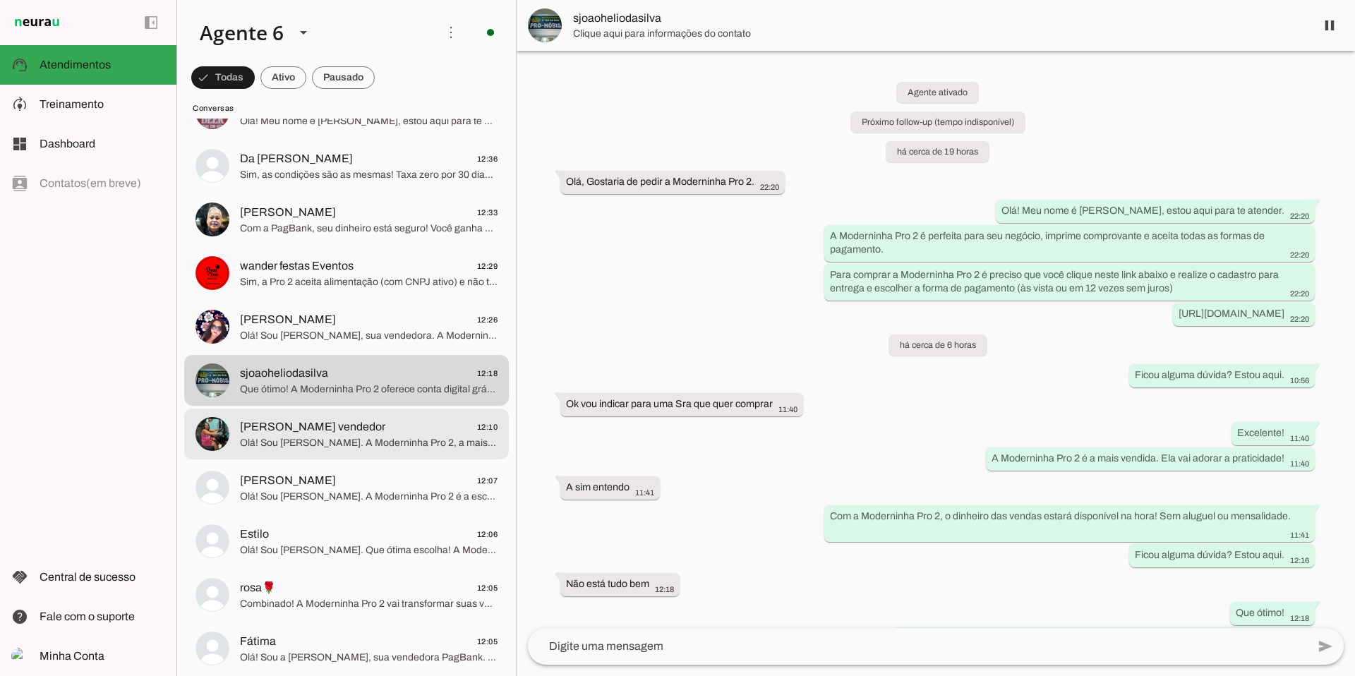
click at [336, 440] on span "Olá! Sou [PERSON_NAME]. A Moderninha Pro 2, a mais vendida, imprime comprovante…" at bounding box center [369, 443] width 258 height 14
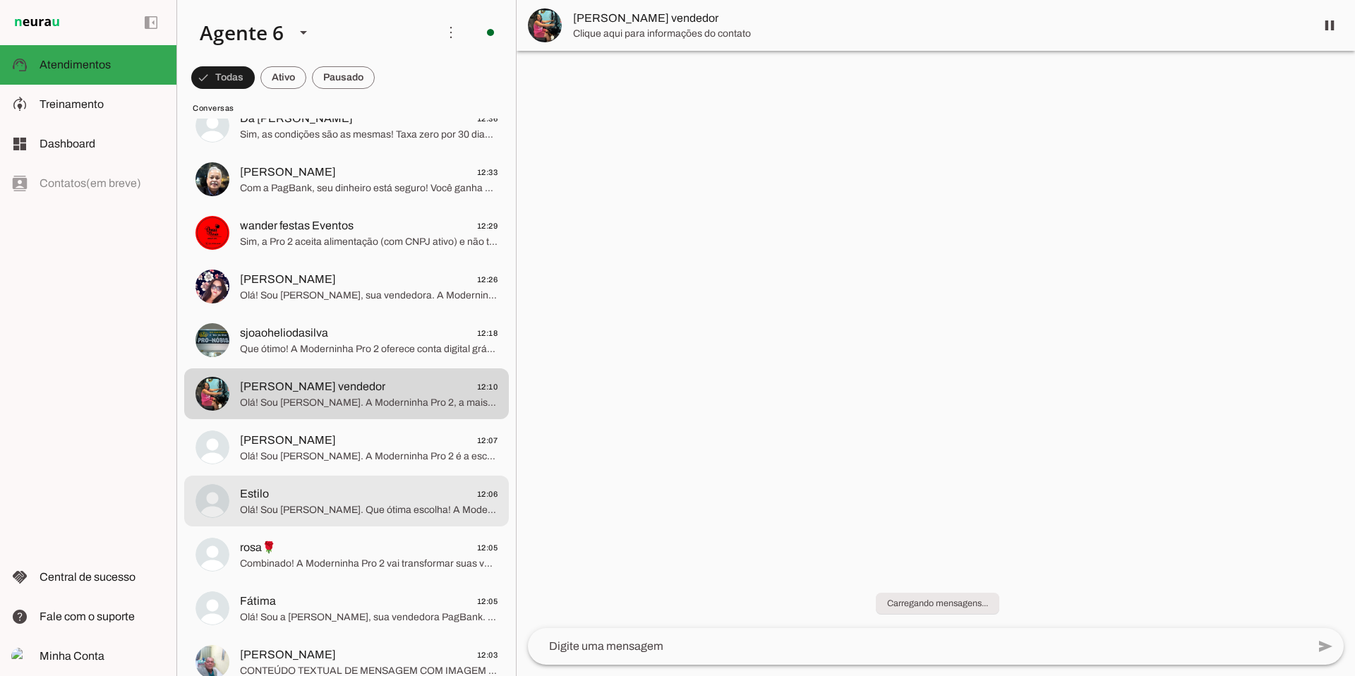
scroll to position [2808, 0]
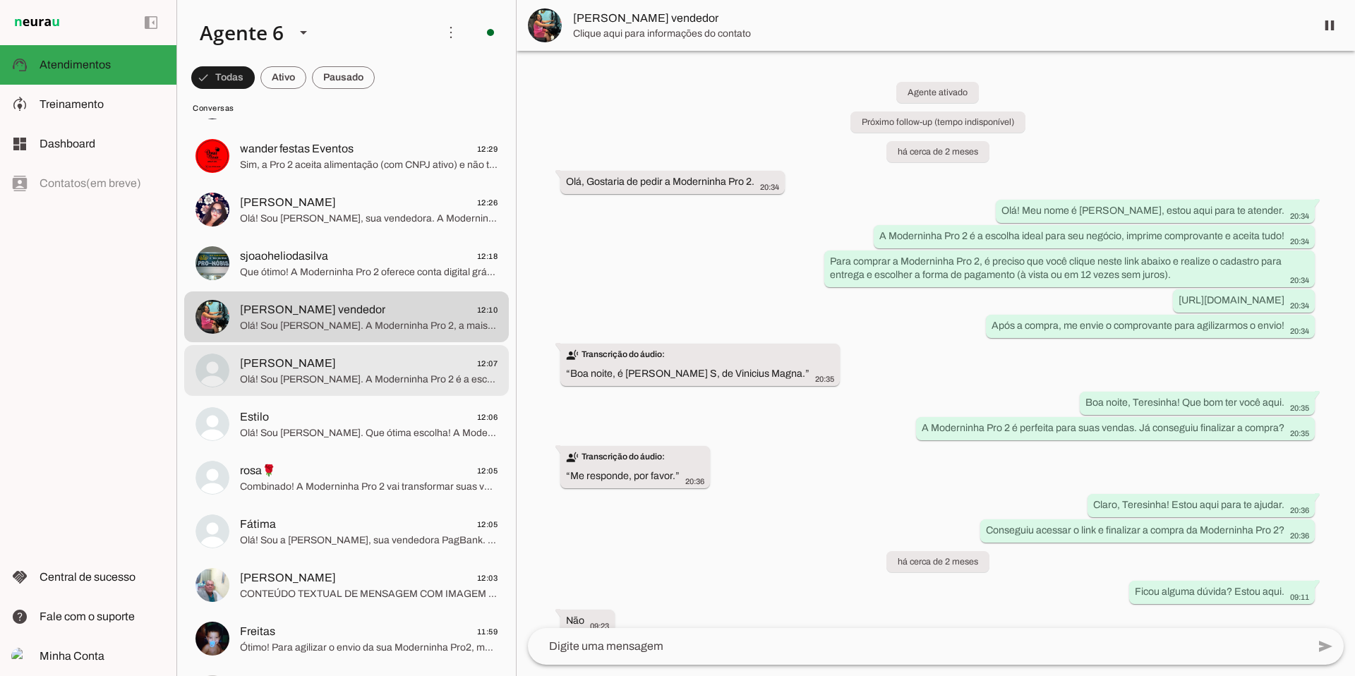
click at [362, 378] on span "Olá! Sou [PERSON_NAME]. A Moderninha Pro 2 é a escolha ideal: imprime comprovan…" at bounding box center [369, 380] width 258 height 14
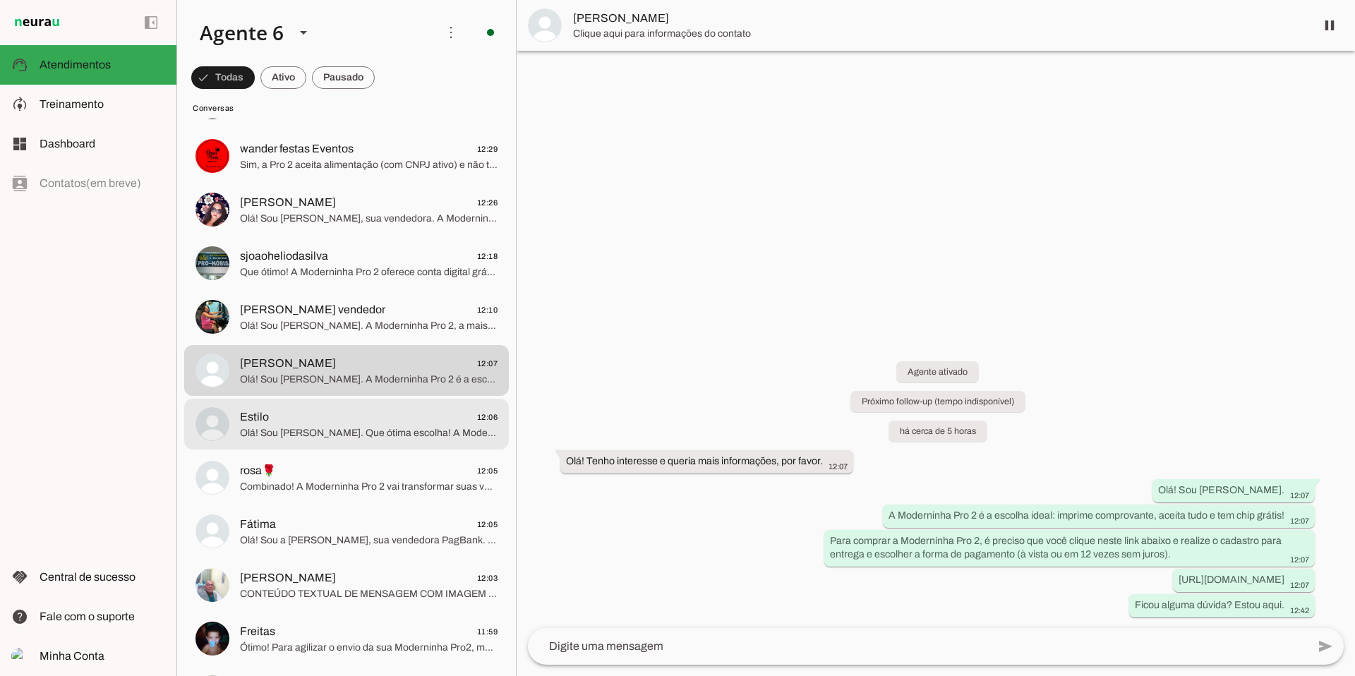
click at [327, 435] on span "Olá! Sou [PERSON_NAME]. Que ótima escolha! A Moderninha Pro 2 é a mais vendida!…" at bounding box center [369, 433] width 258 height 14
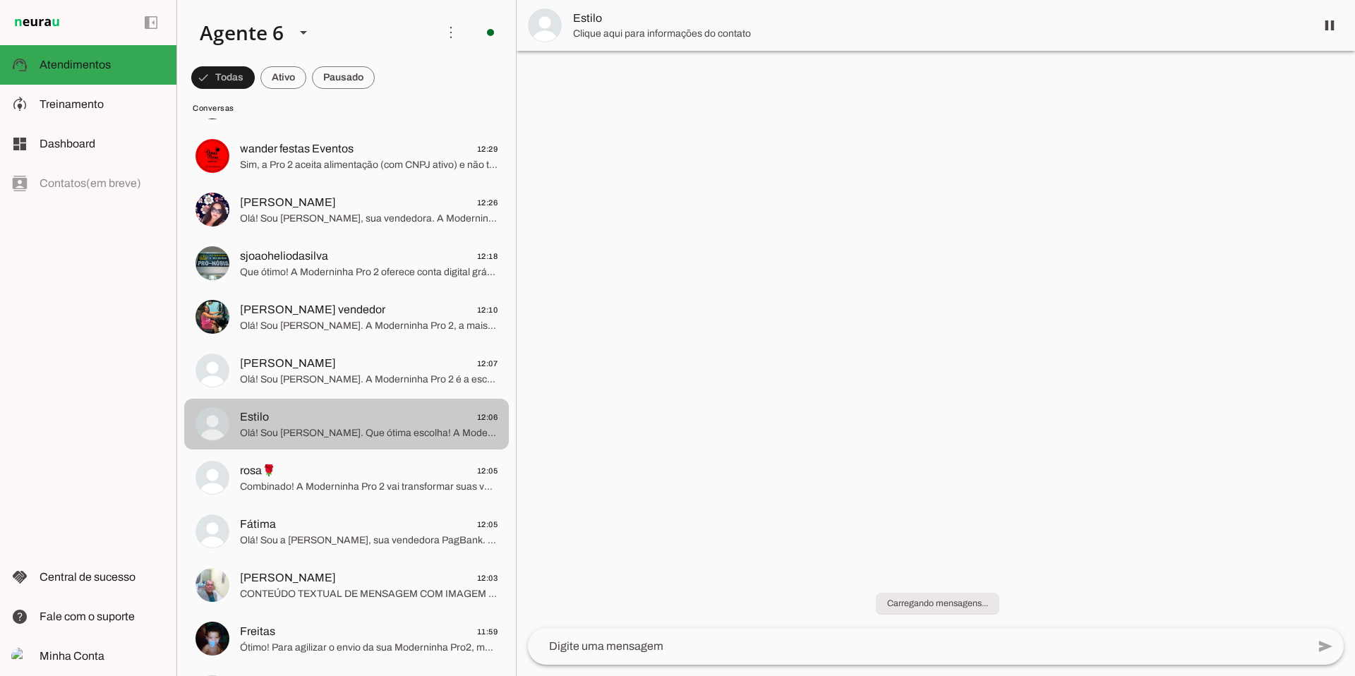
scroll to position [2897, 0]
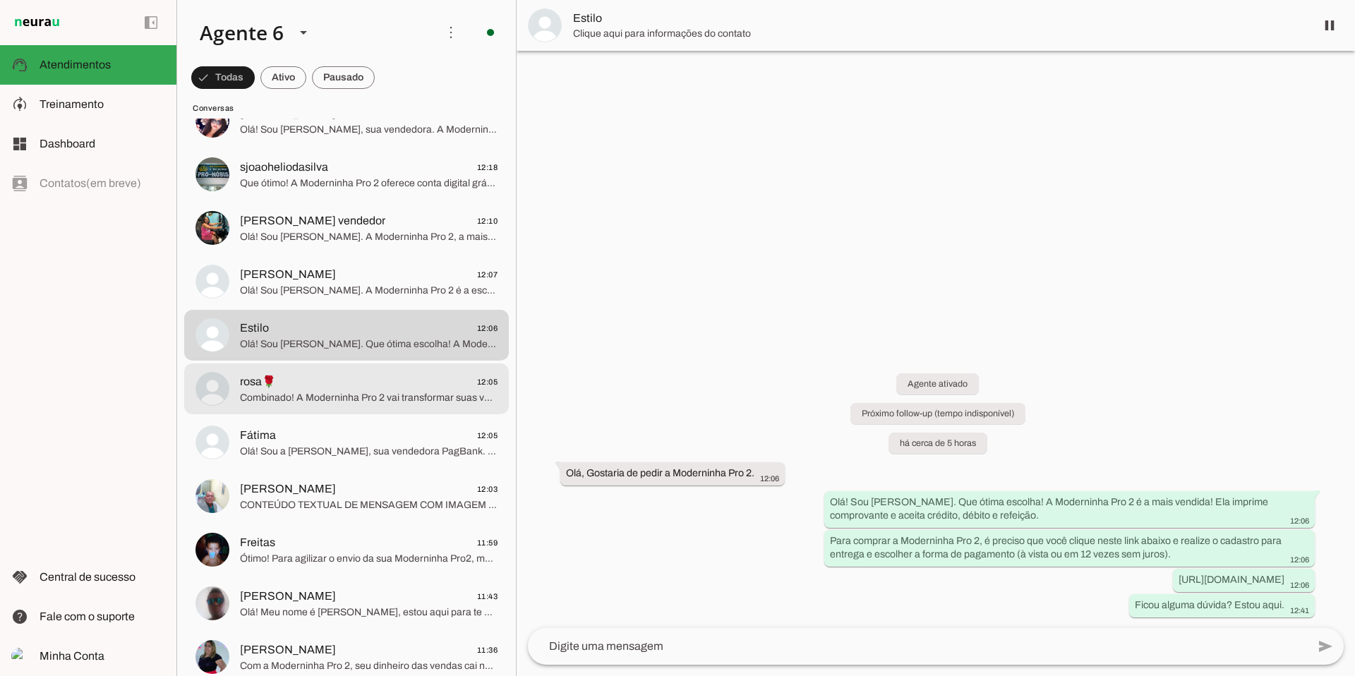
click at [355, 392] on span "Combinado! A Moderninha Pro 2 vai transformar suas vendas. O link está pronto!" at bounding box center [369, 398] width 258 height 14
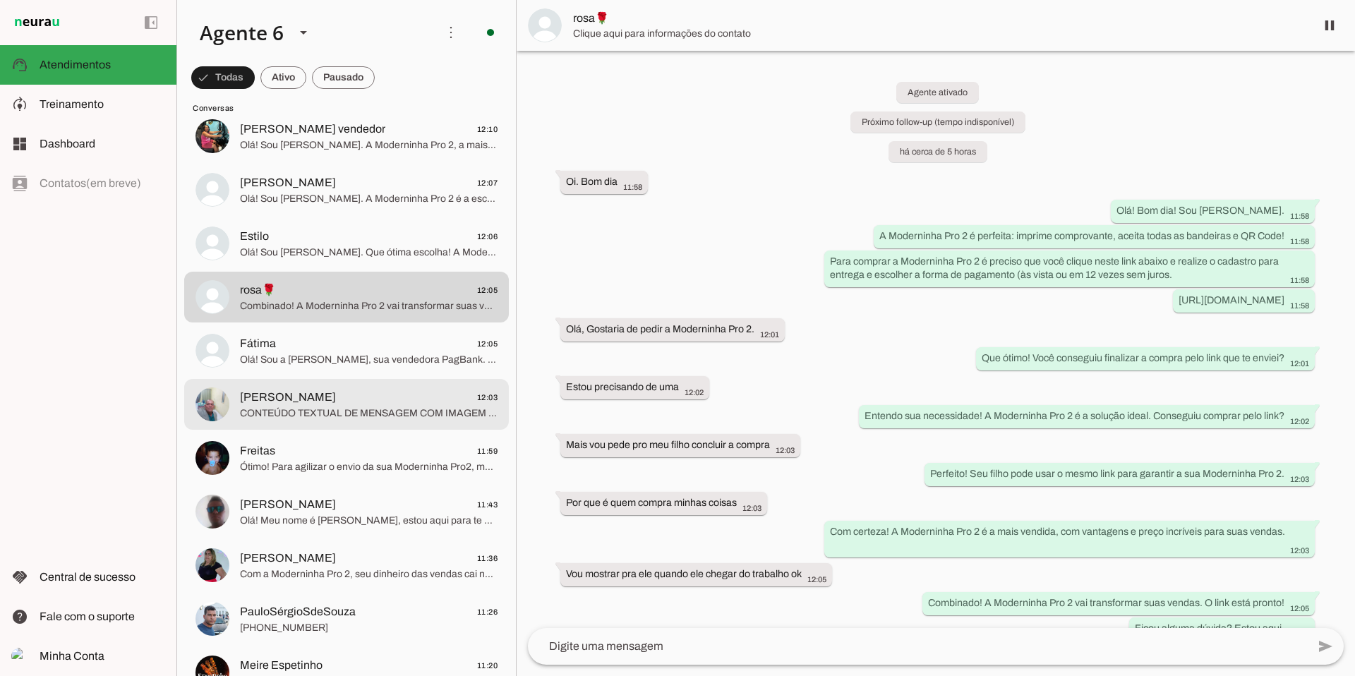
scroll to position [3006, 0]
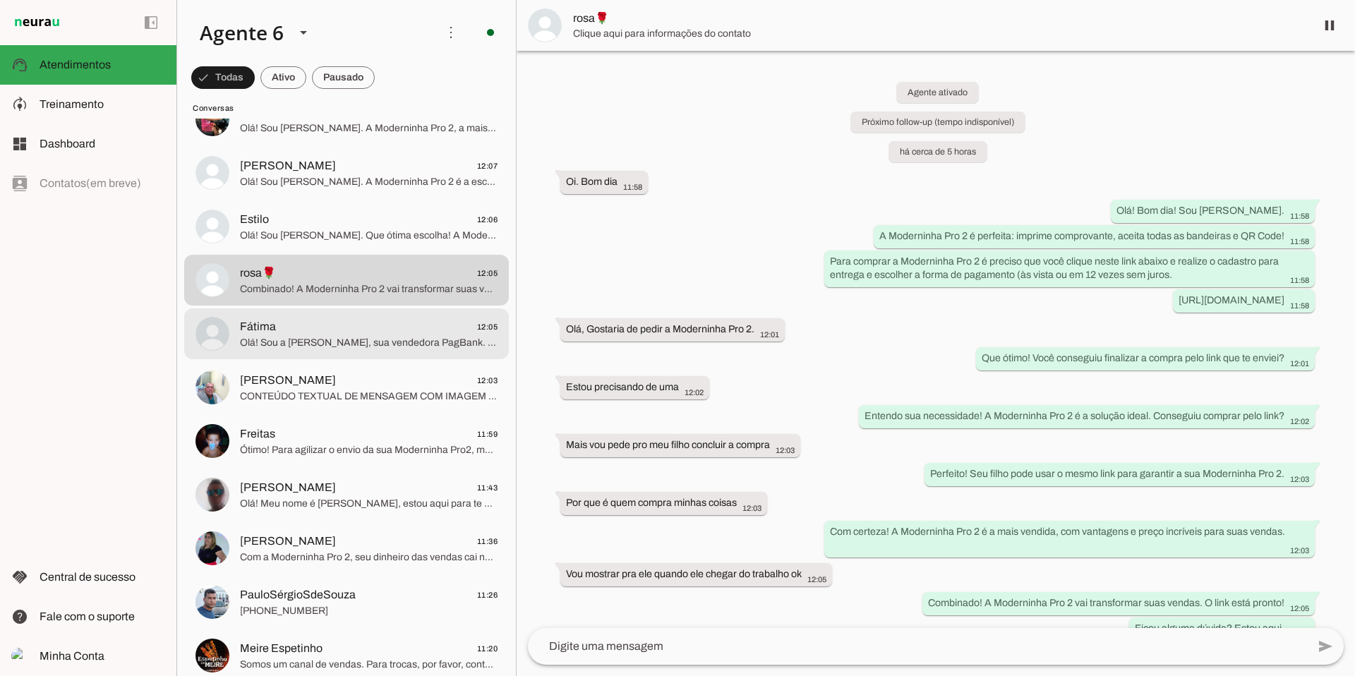
click at [376, 333] on span "Fátima 12:05" at bounding box center [369, 327] width 258 height 18
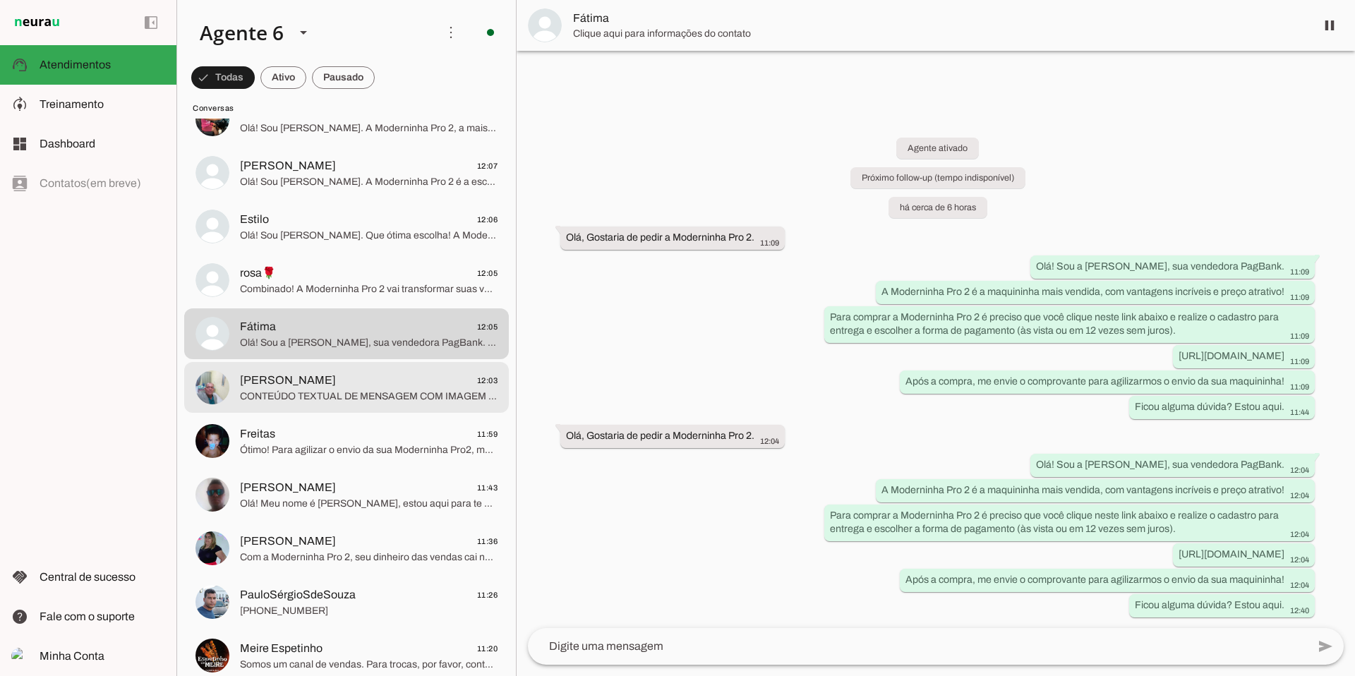
click at [363, 387] on span "[PERSON_NAME] 12:03" at bounding box center [369, 381] width 258 height 18
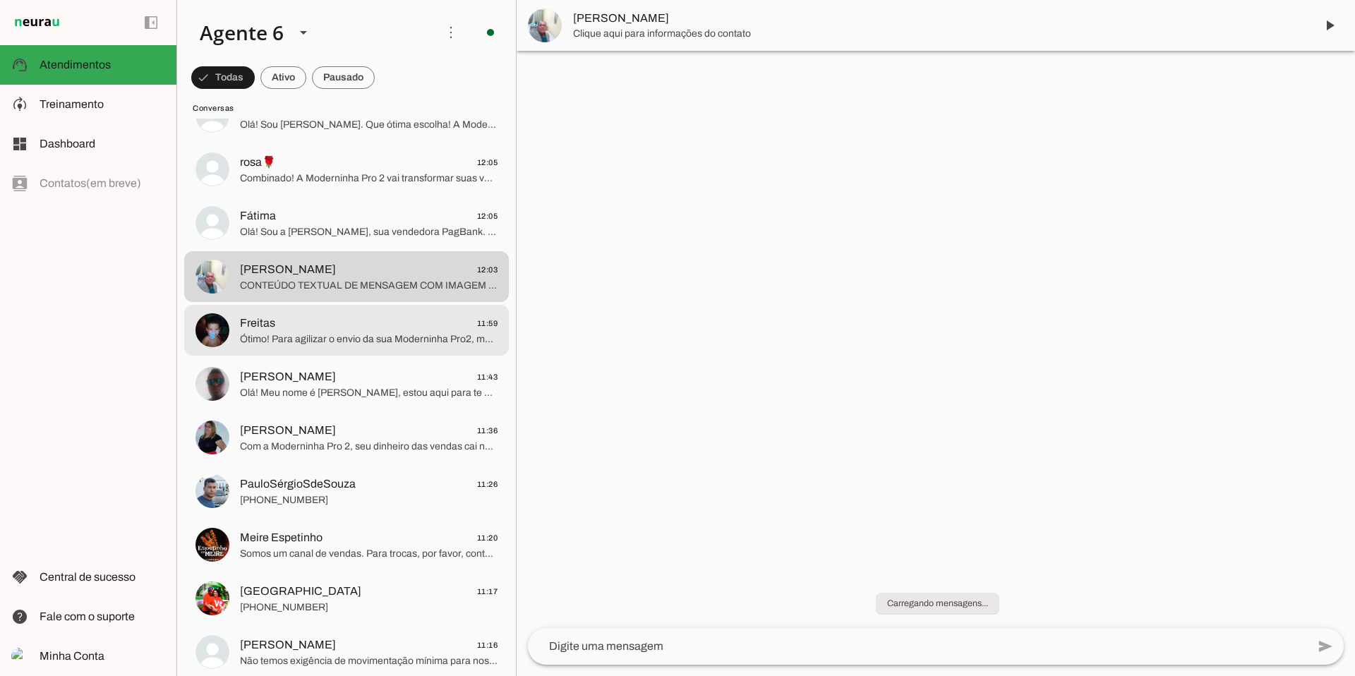
scroll to position [3123, 0]
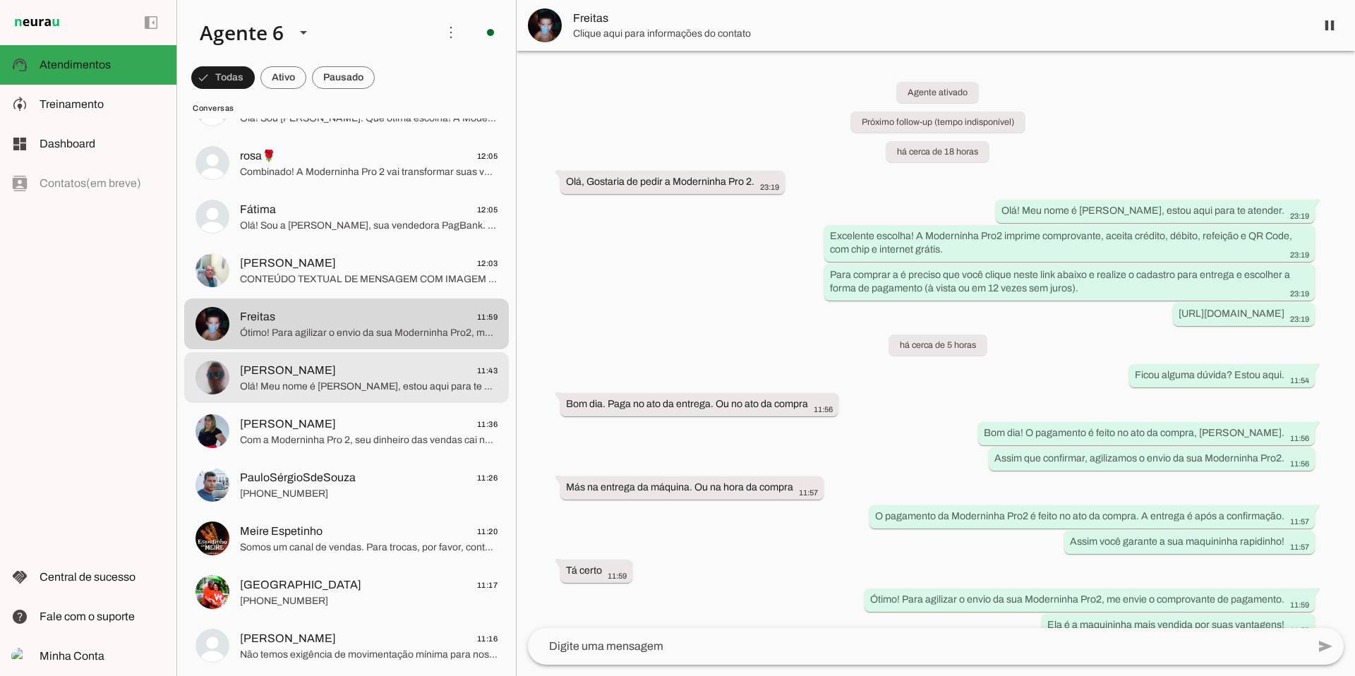
click at [359, 382] on span "Olá! Meu nome é [PERSON_NAME], estou aqui para te atender. Moderninha Pro 2: Im…" at bounding box center [369, 387] width 258 height 14
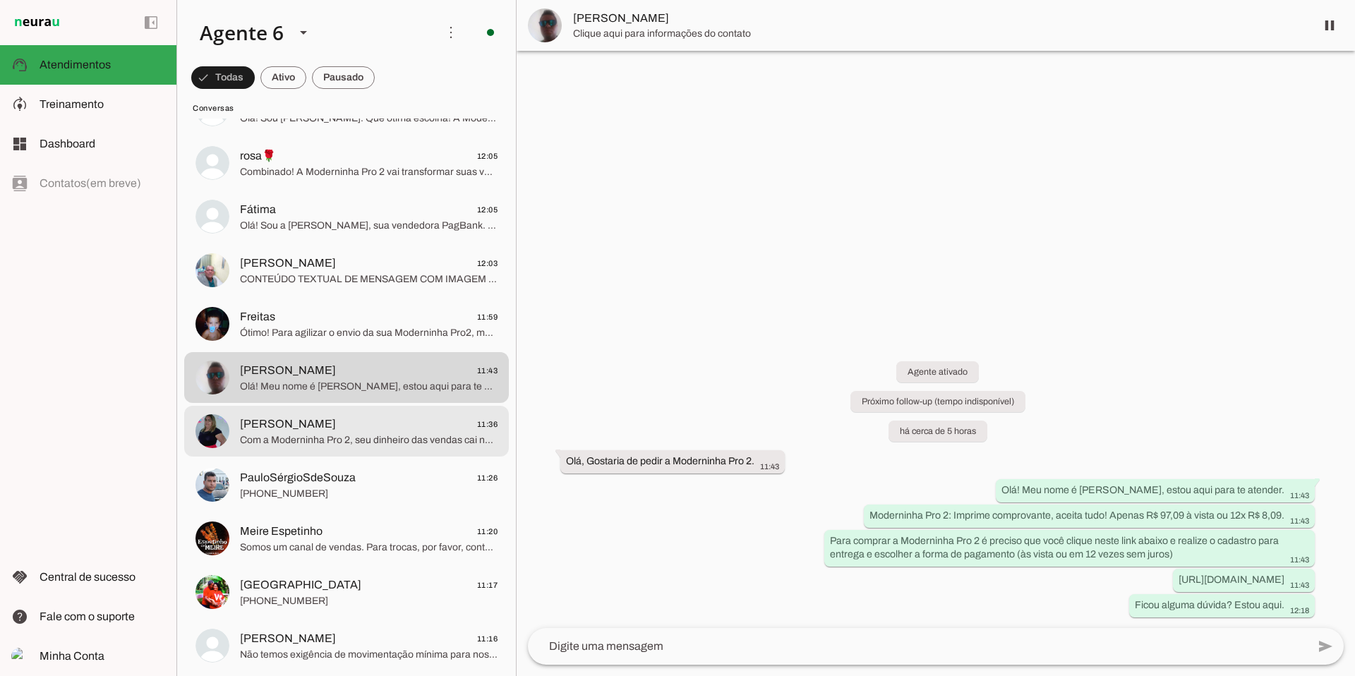
click at [383, 433] on span "Com a Moderninha Pro 2, seu dinheiro das vendas cai na hora! Pronta para começa…" at bounding box center [369, 440] width 258 height 14
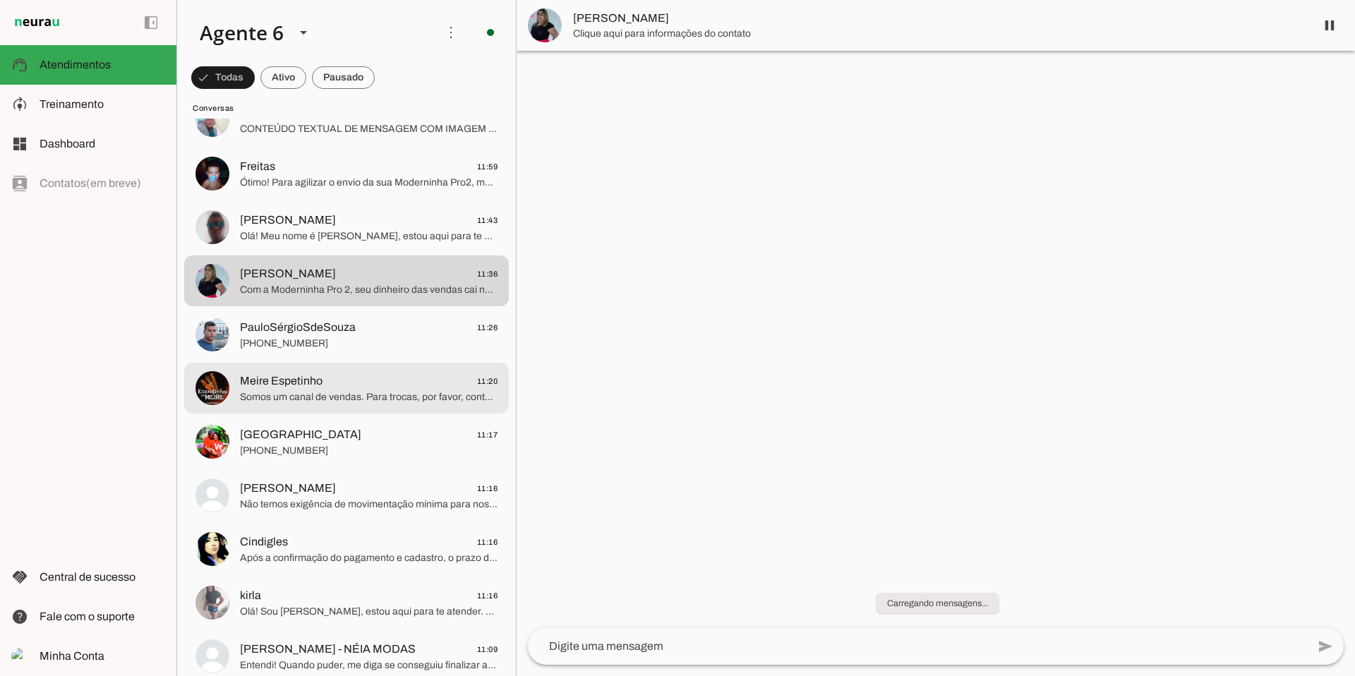
scroll to position [3276, 0]
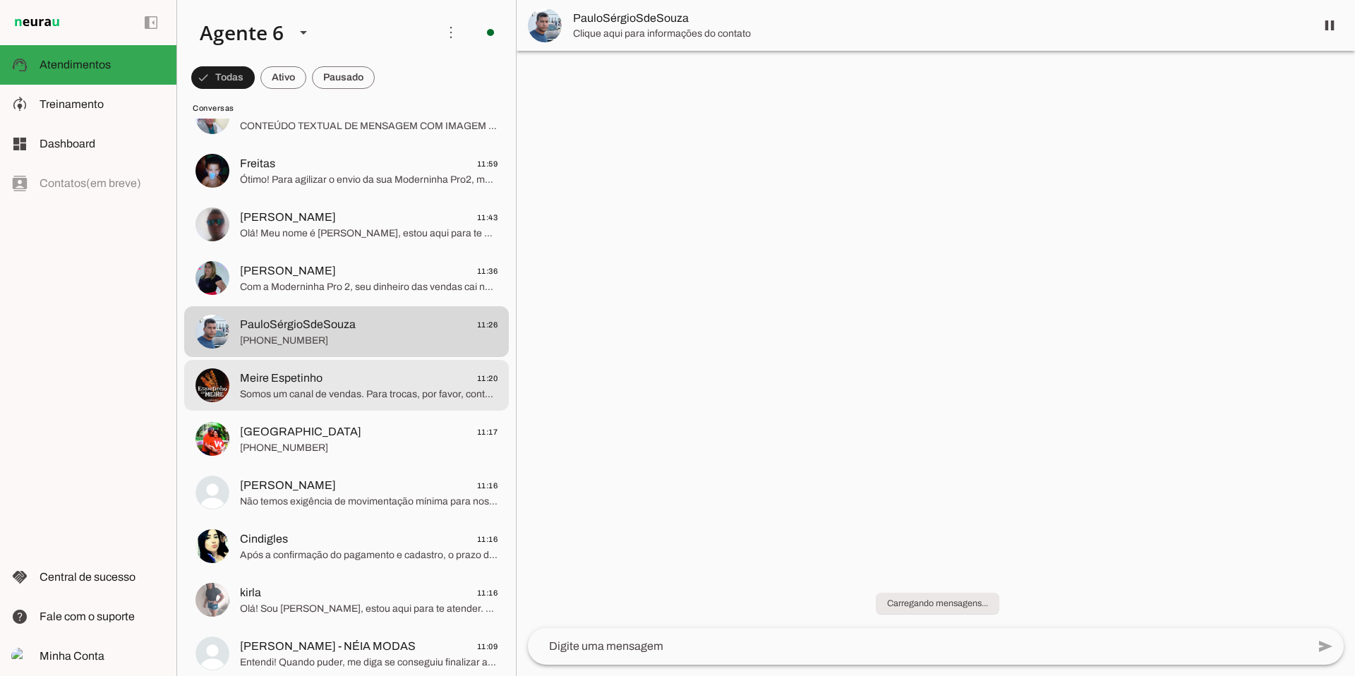
scroll to position [3280, 0]
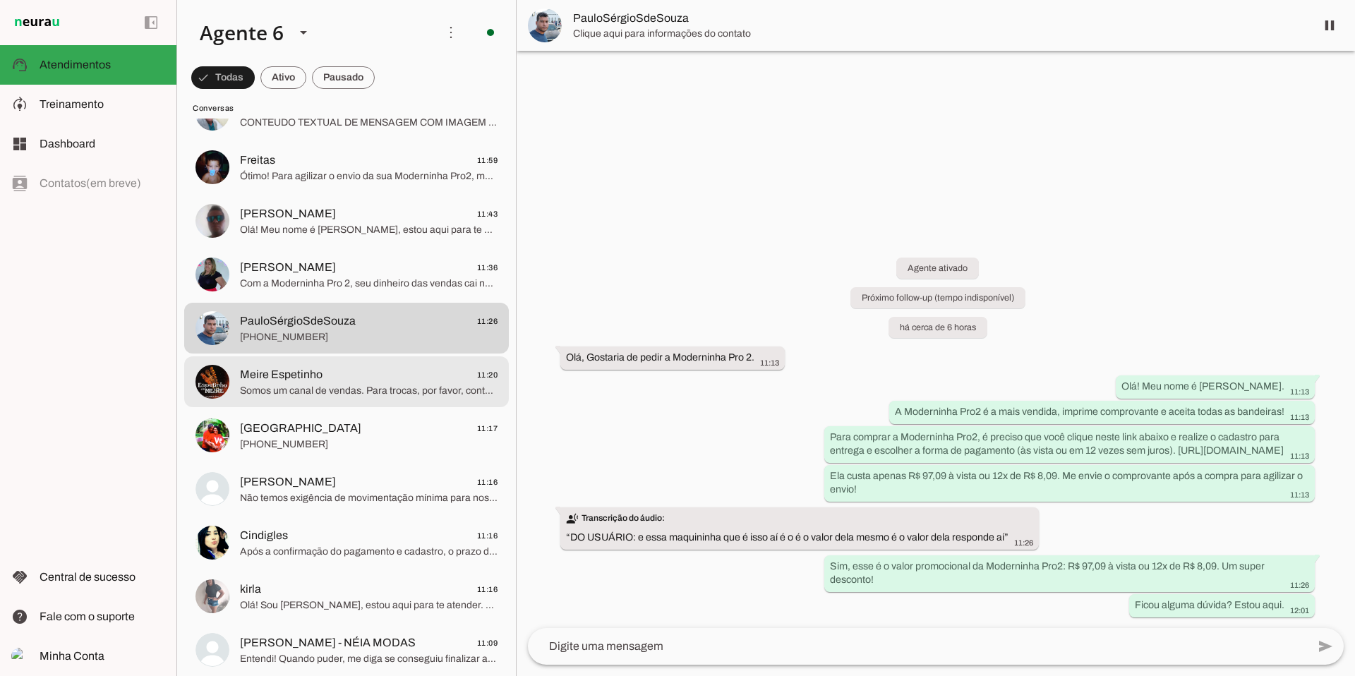
click at [362, 385] on span "Somos um canal de vendas. Para trocas, por favor, contate o suporte PagBank. [U…" at bounding box center [369, 391] width 258 height 14
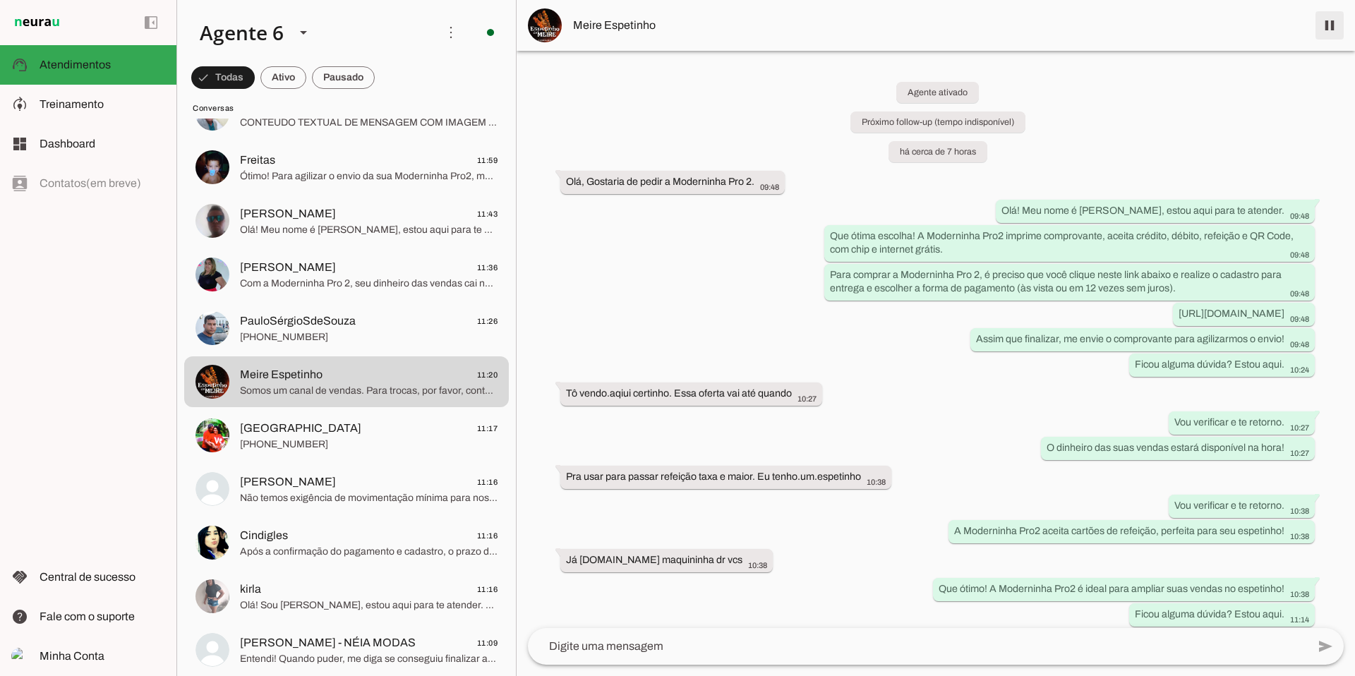
click at [606, 25] on span at bounding box center [1330, 25] width 34 height 34
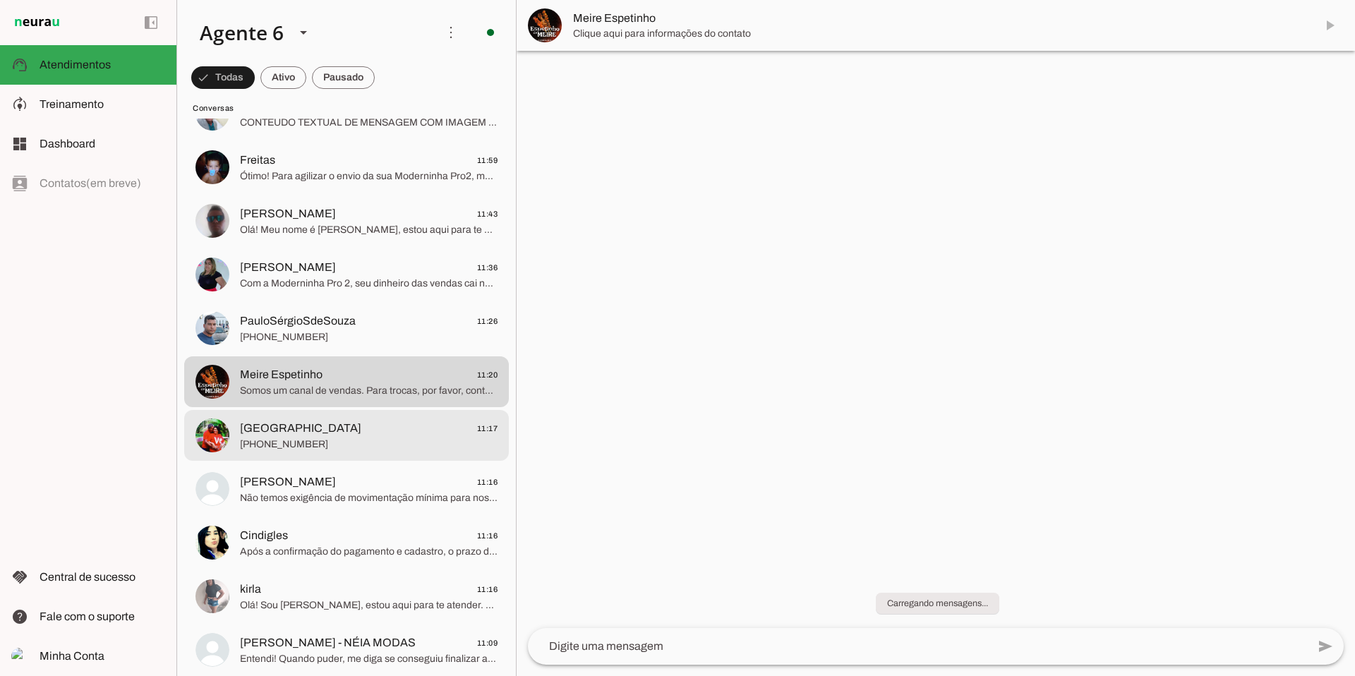
click at [368, 421] on span "[GEOGRAPHIC_DATA] 11:17" at bounding box center [369, 429] width 258 height 18
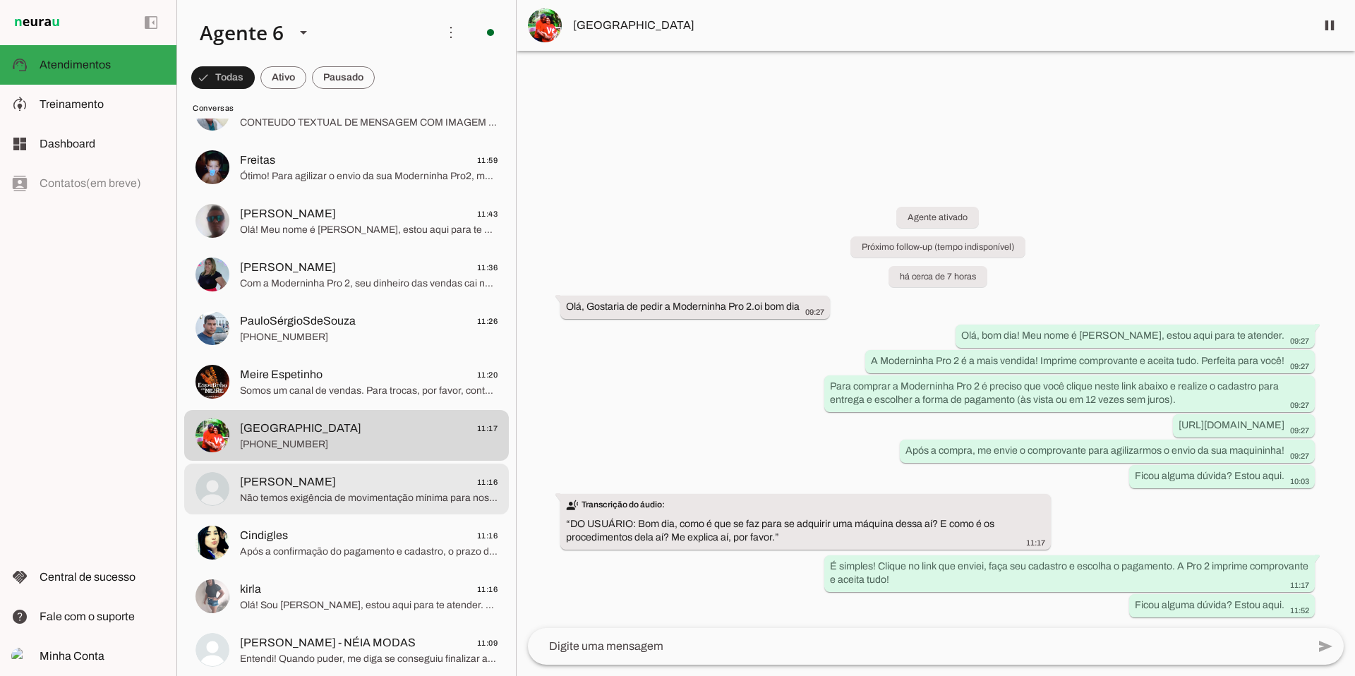
click at [354, 454] on span "[PERSON_NAME] 11:16" at bounding box center [369, 483] width 258 height 18
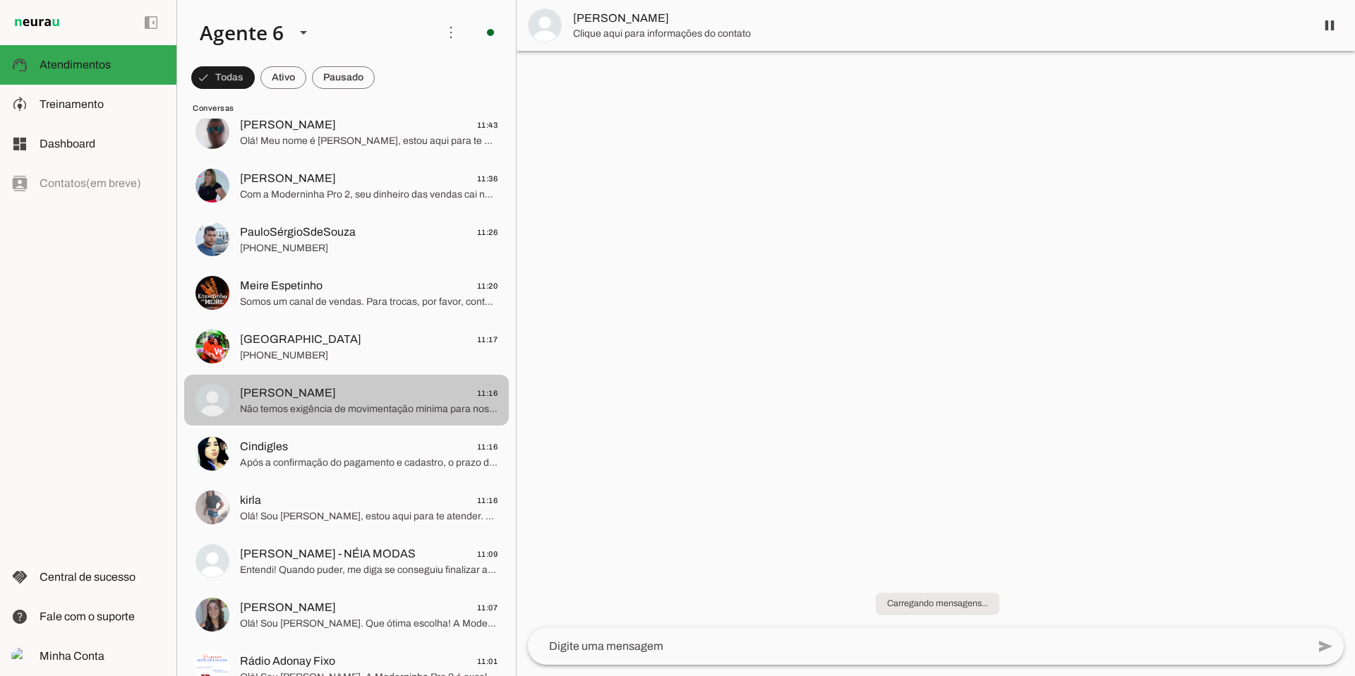
scroll to position [3379, 0]
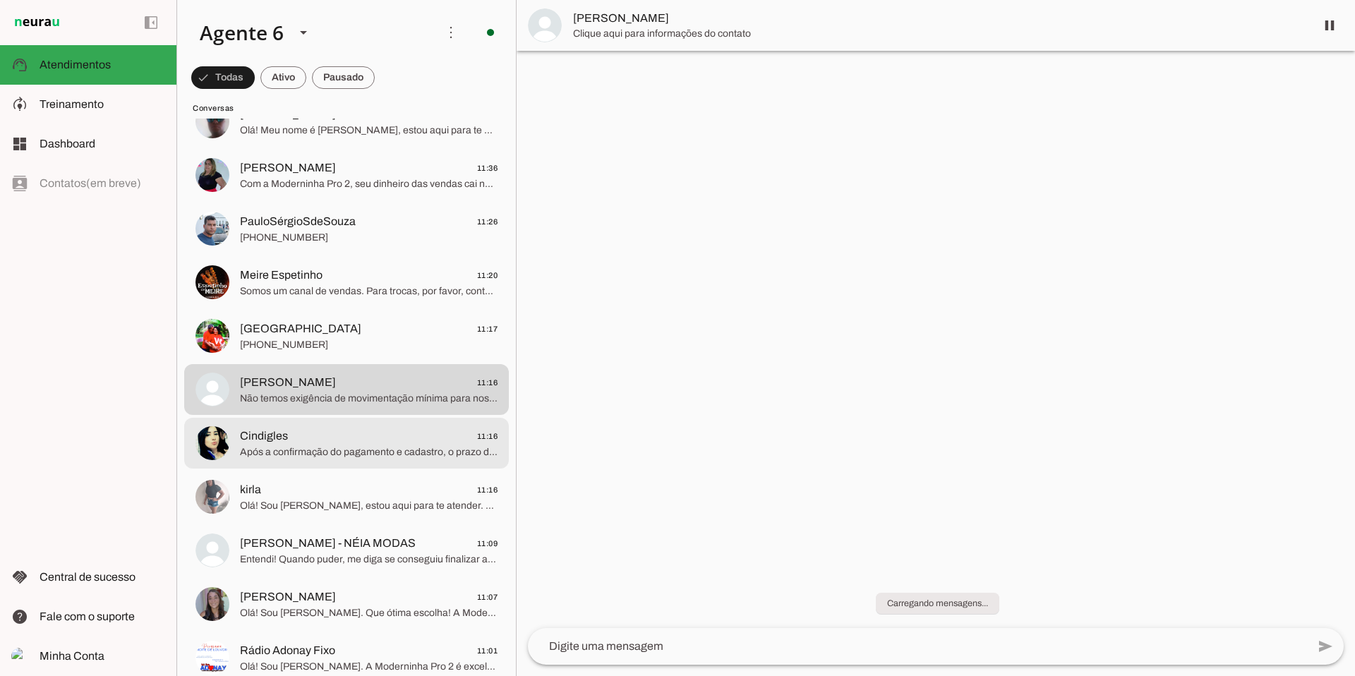
click at [357, 454] on span "Após a confirmação do pagamento e cadastro, o prazo de entrega varia: Sudeste (…" at bounding box center [369, 452] width 258 height 14
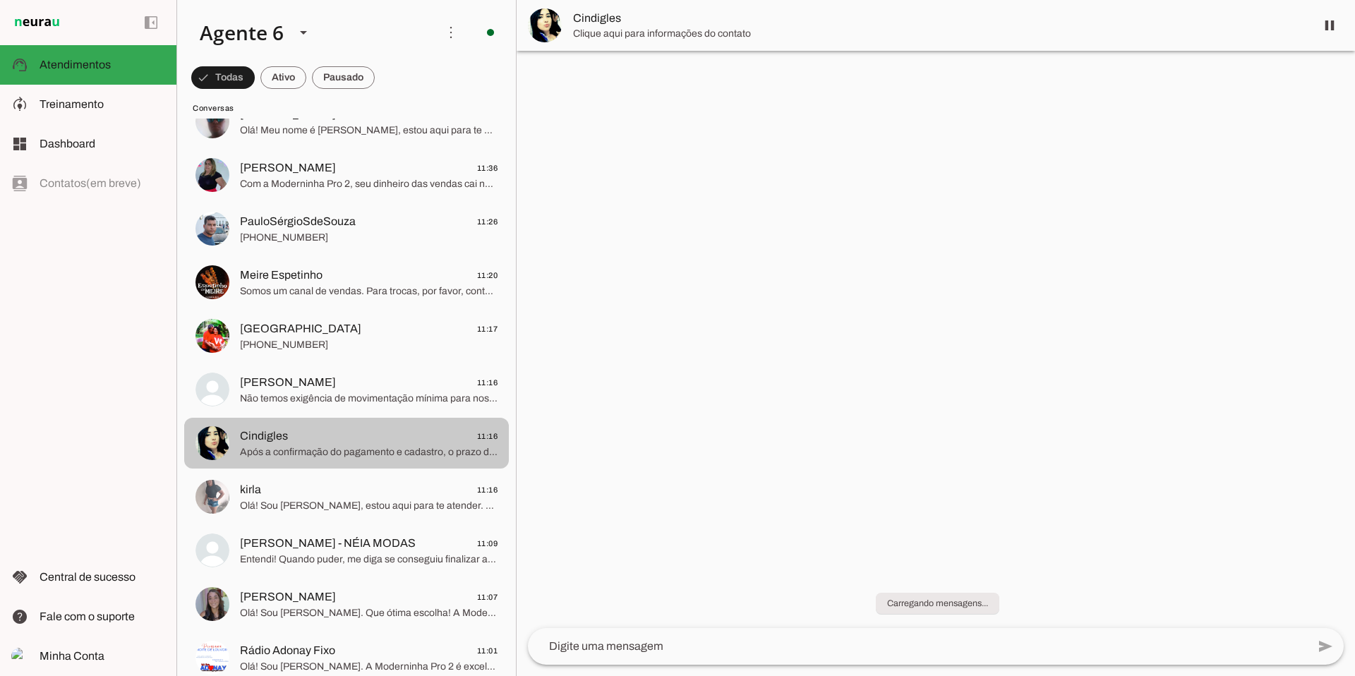
scroll to position [3507, 0]
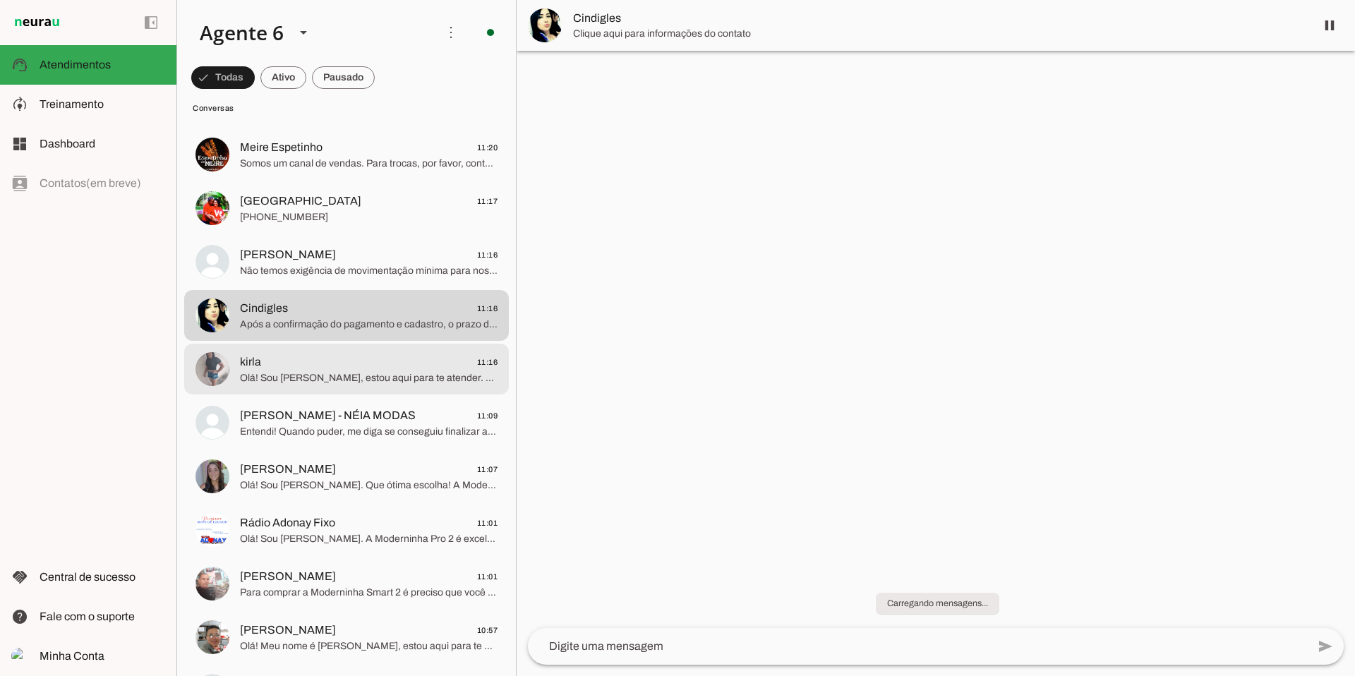
click at [363, 371] on span "Olá! Sou [PERSON_NAME], estou aqui para te atender. A Moderninha Pro2 é a mais …" at bounding box center [369, 378] width 258 height 14
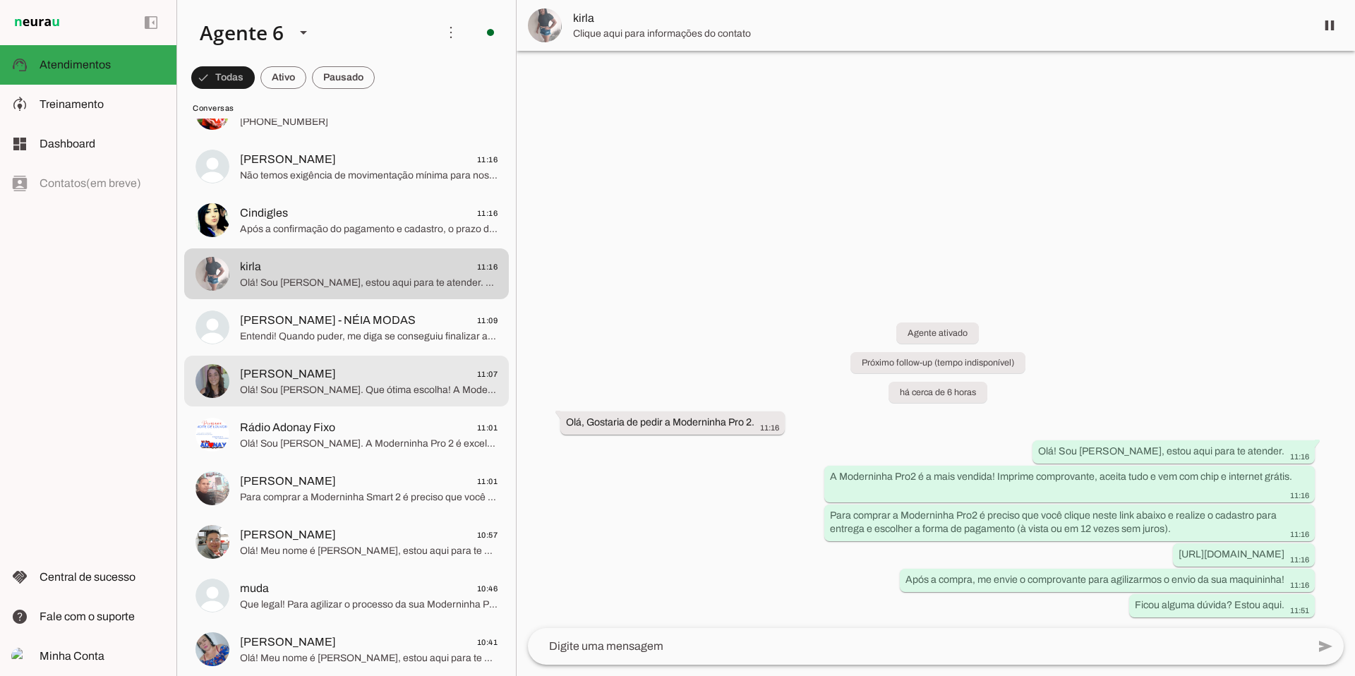
scroll to position [3607, 0]
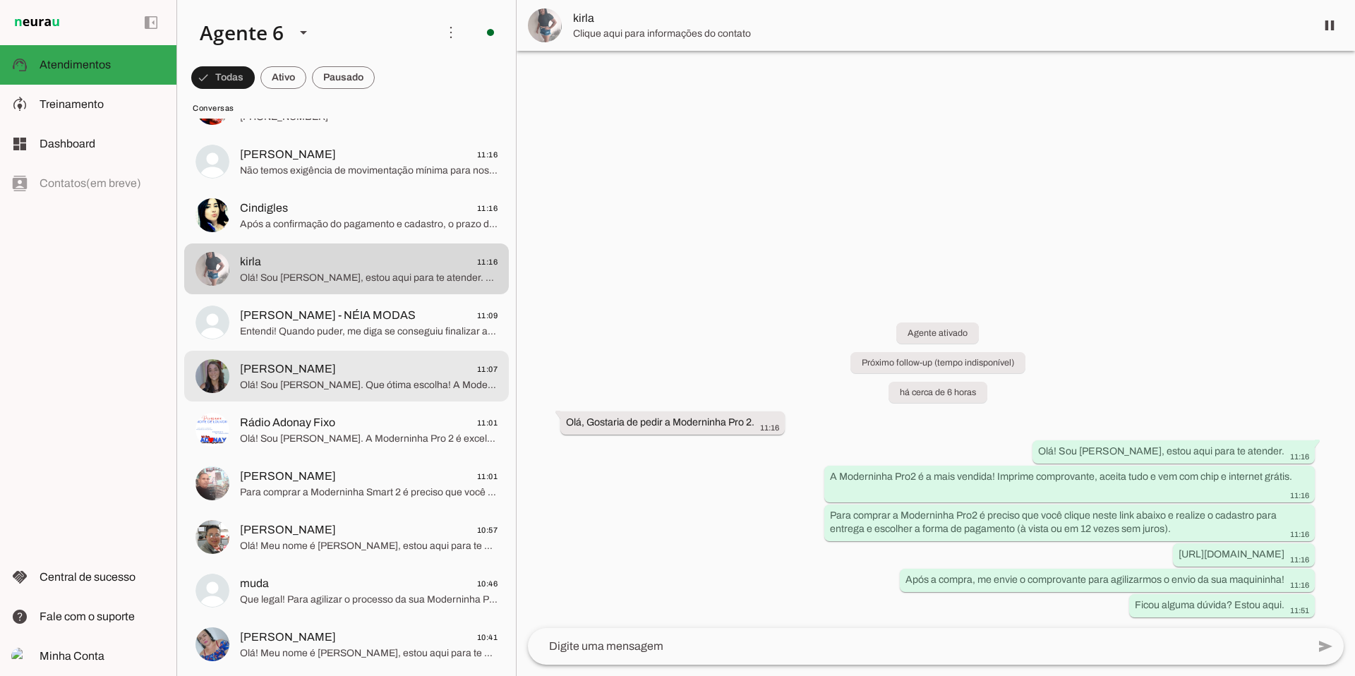
click at [336, 375] on span "[PERSON_NAME]" at bounding box center [288, 369] width 96 height 17
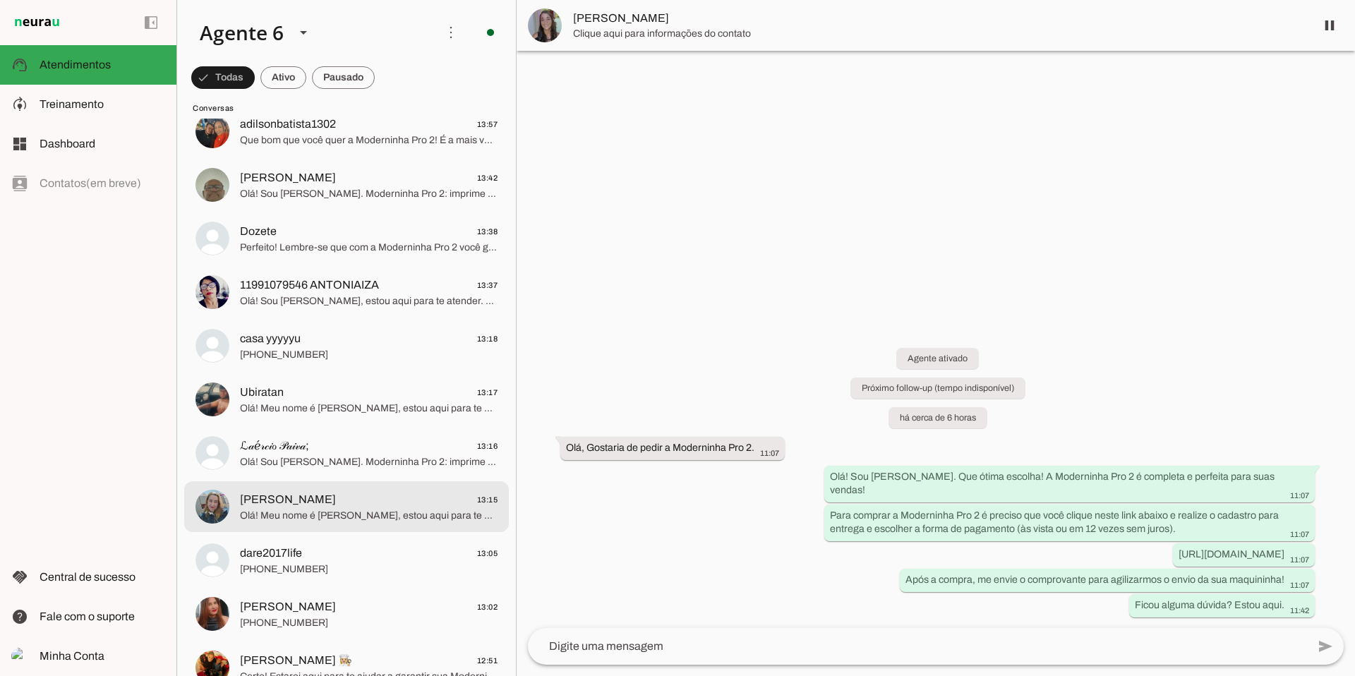
scroll to position [2093, 0]
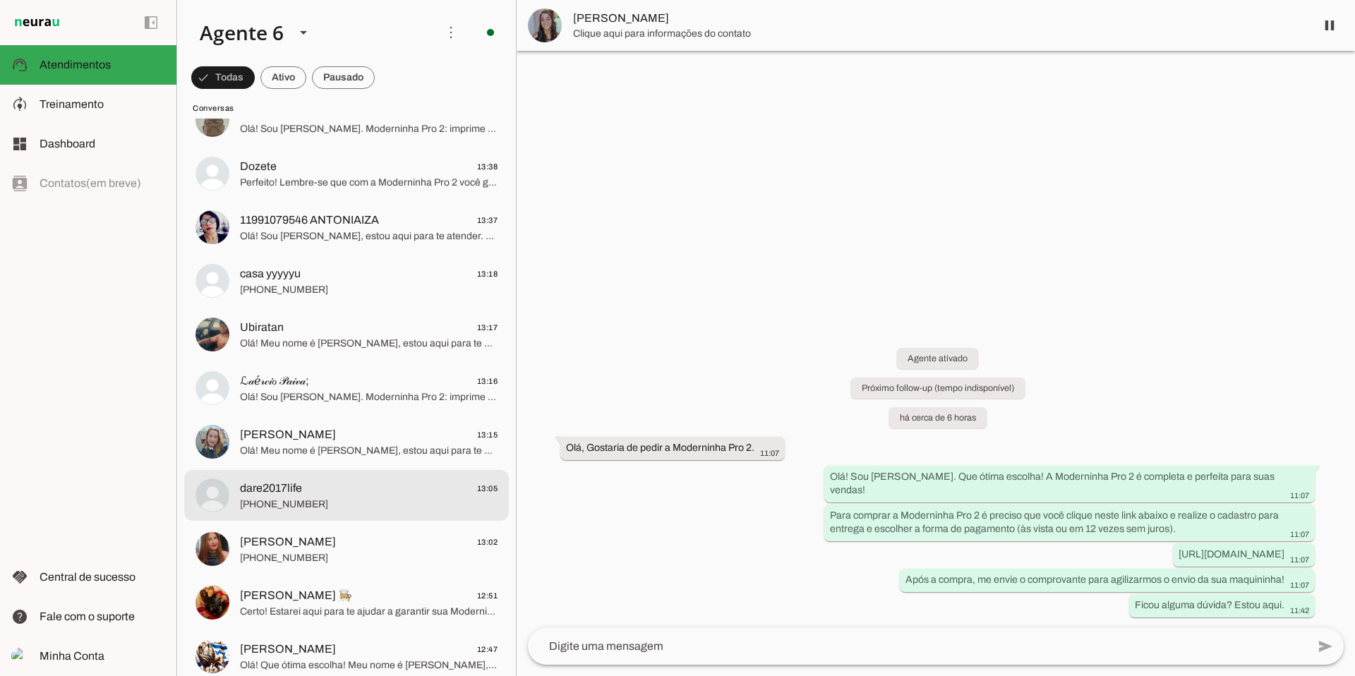
click at [365, 454] on span "dare2017life 13:05" at bounding box center [369, 489] width 258 height 18
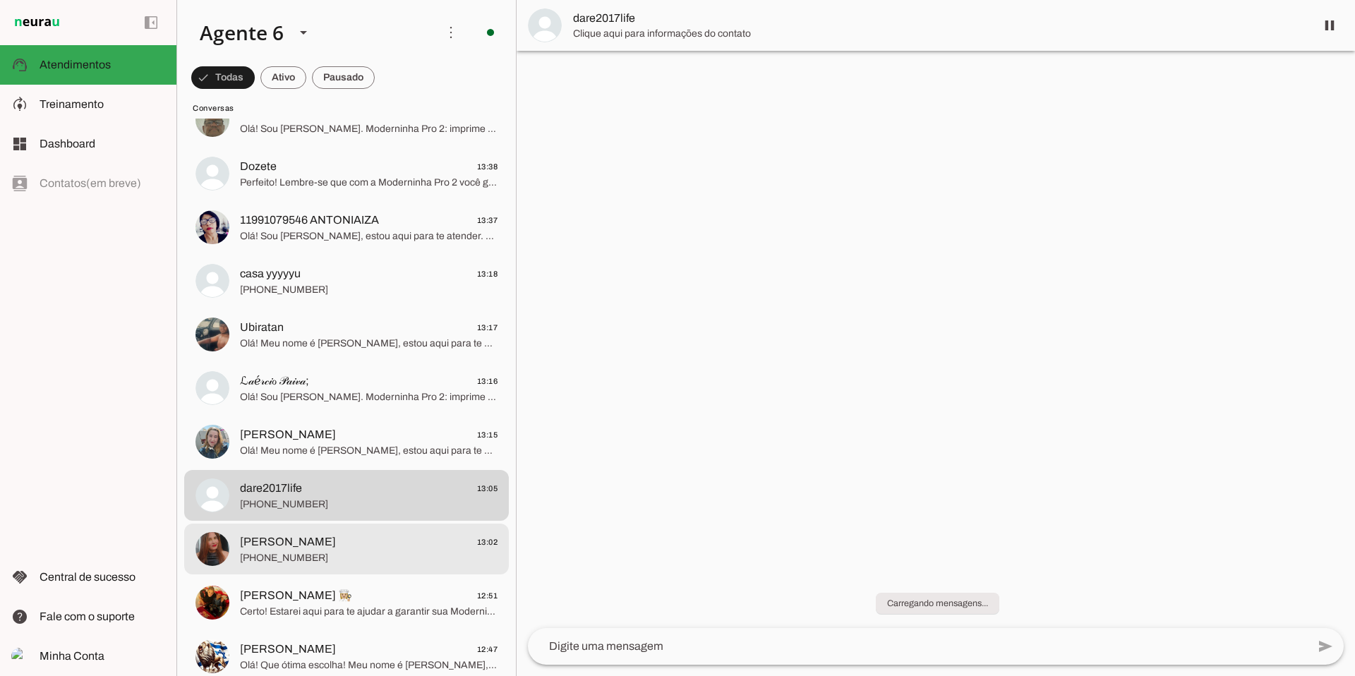
click at [318, 454] on span "[PHONE_NUMBER]" at bounding box center [369, 558] width 258 height 14
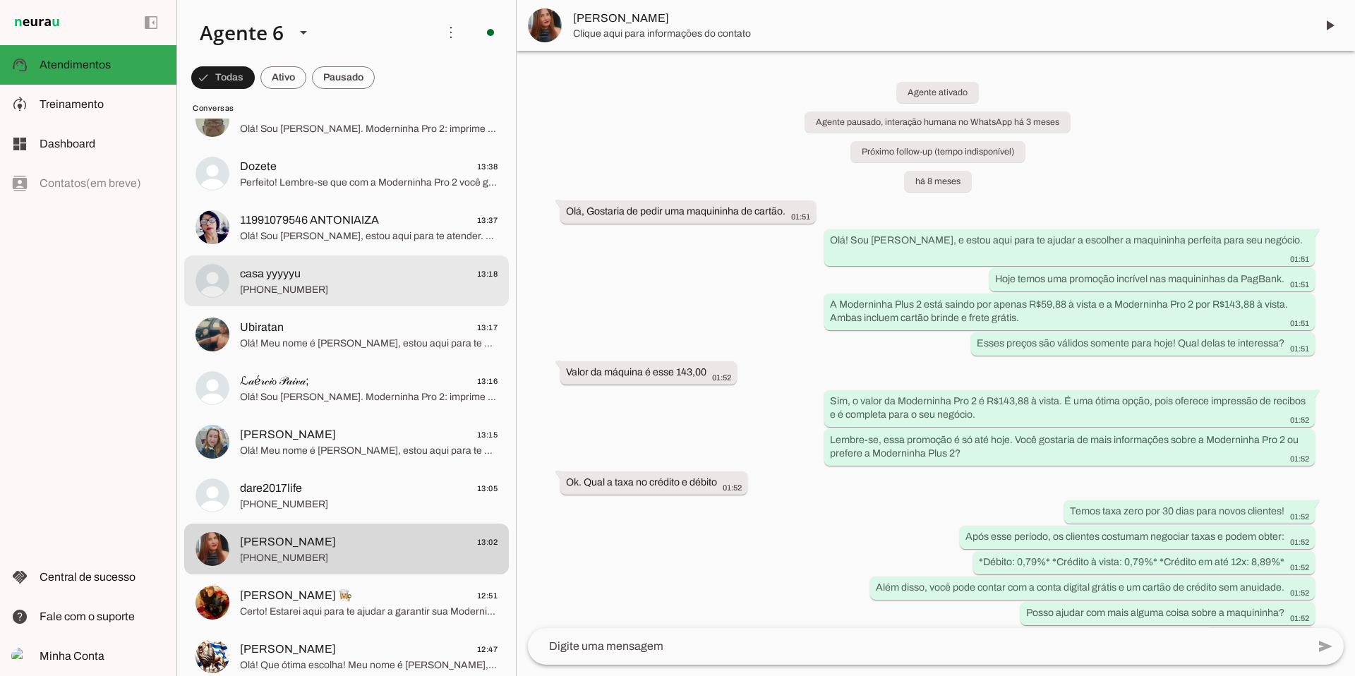
click at [308, 272] on span "casa yyyyyu 13:18" at bounding box center [369, 274] width 258 height 18
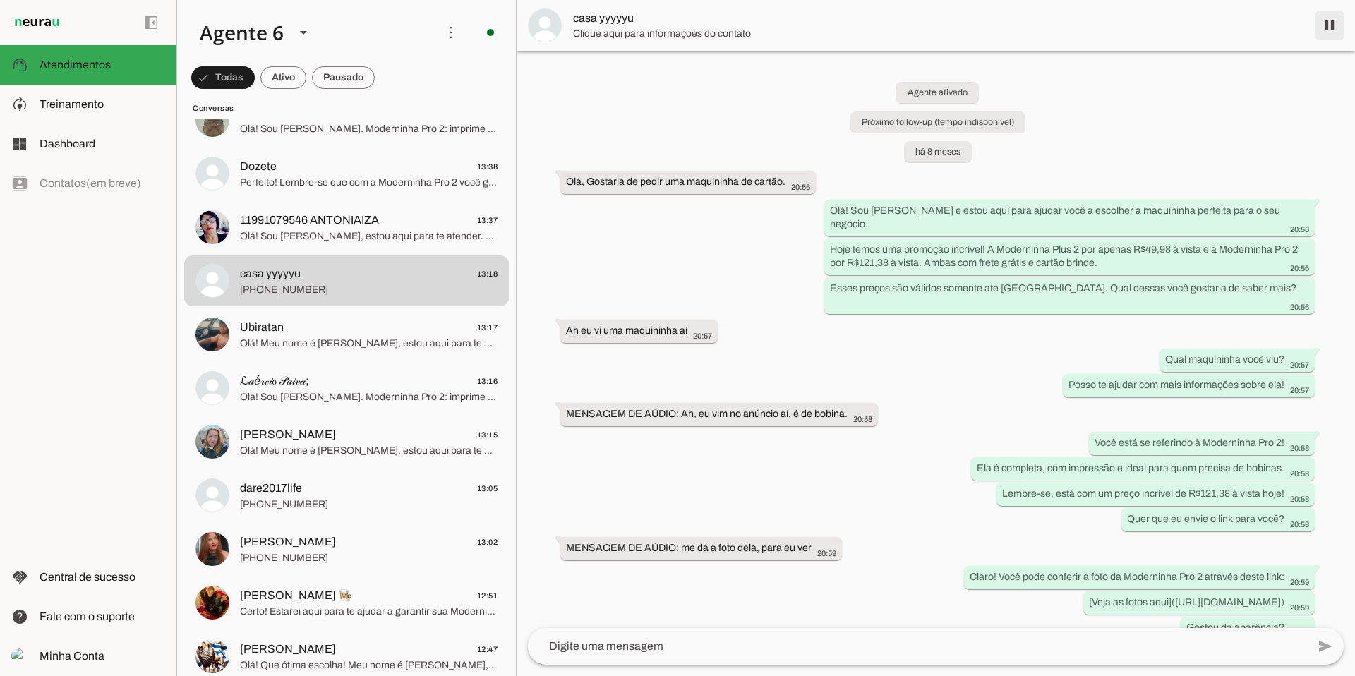
click at [606, 21] on span at bounding box center [1330, 25] width 34 height 34
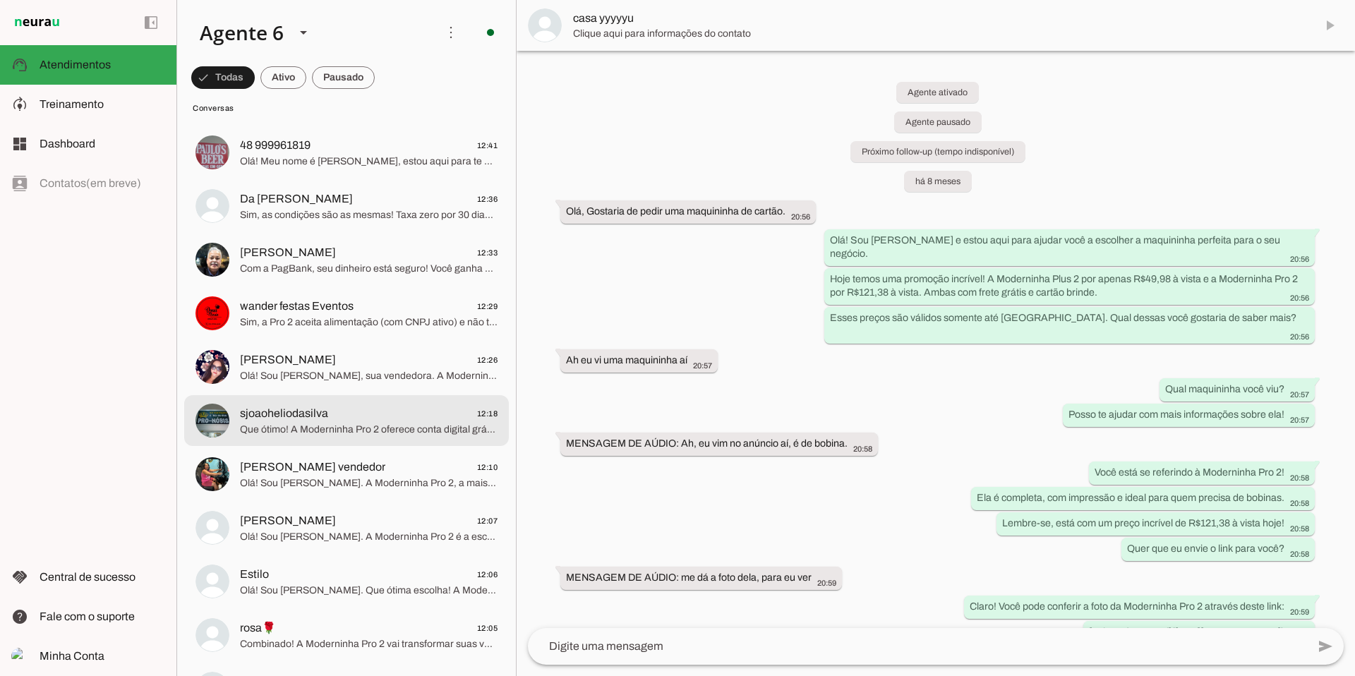
scroll to position [2656, 0]
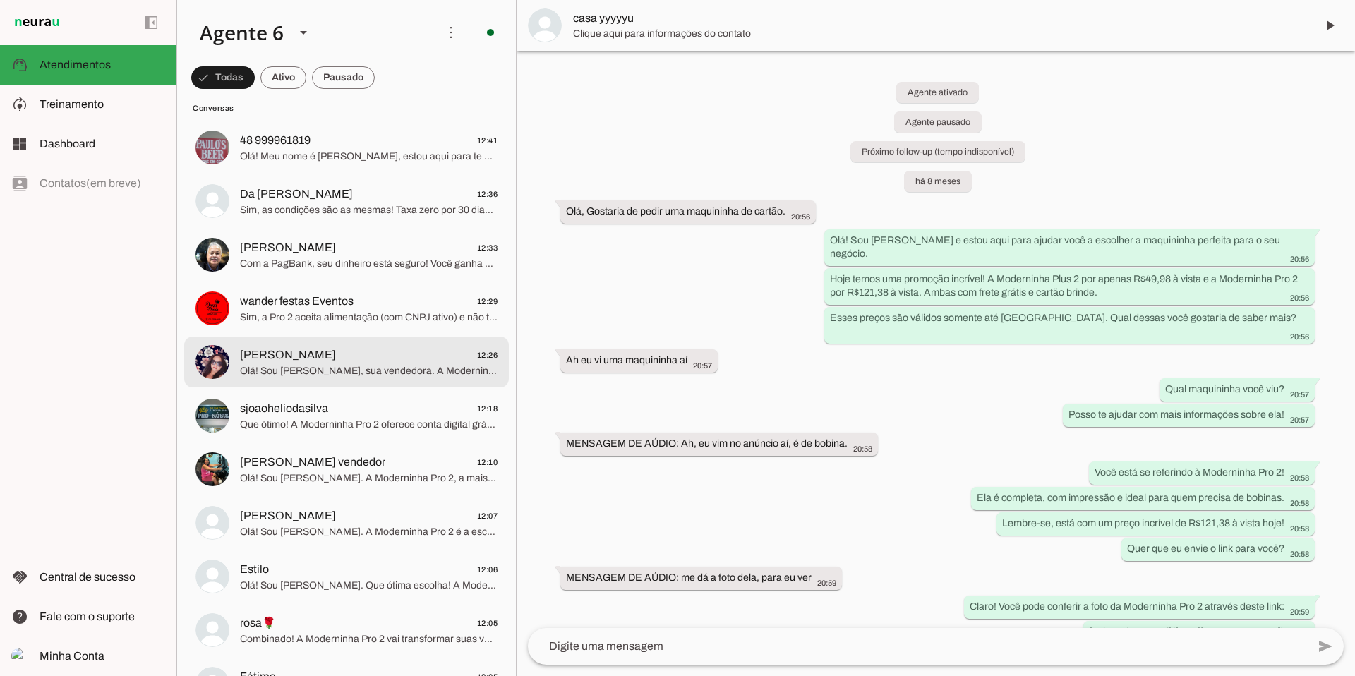
click at [433, 351] on span "[PERSON_NAME] 12:26" at bounding box center [369, 356] width 258 height 18
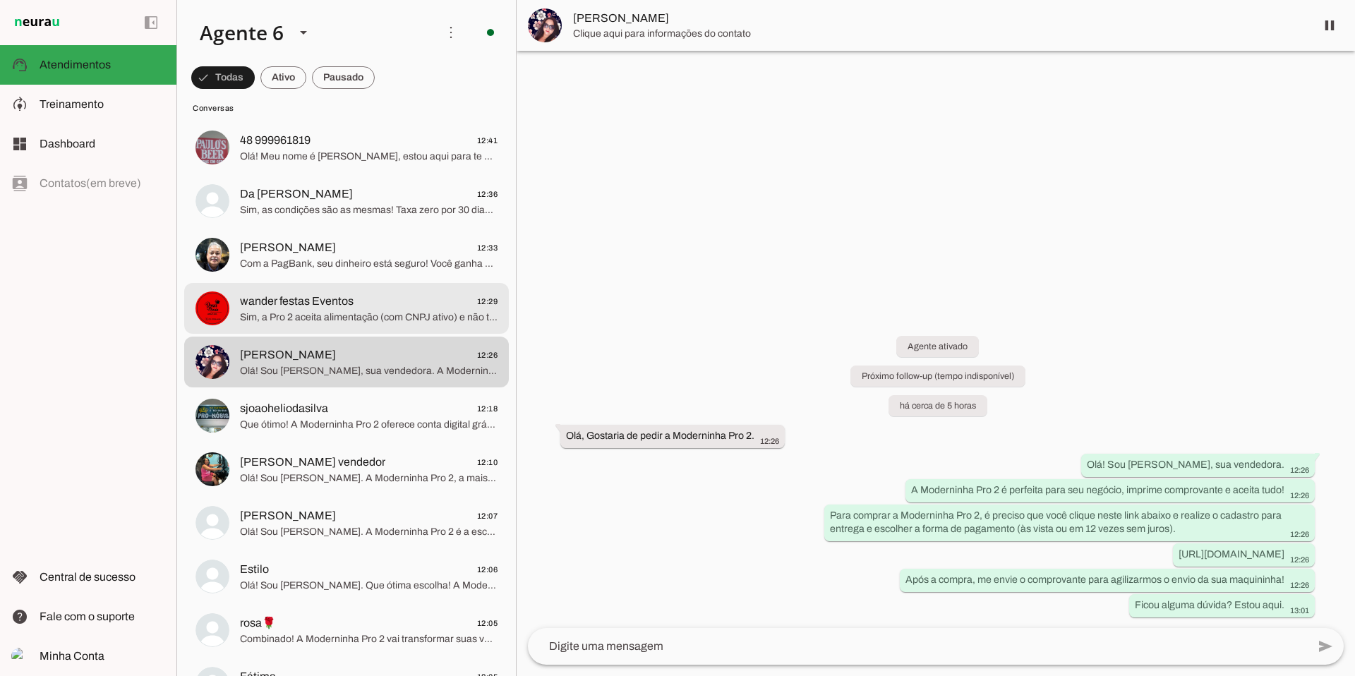
click at [380, 311] on span "Sim, a Pro 2 aceita alimentação (com CNPJ ativo) e não tem aluguel! Vou verific…" at bounding box center [369, 318] width 258 height 14
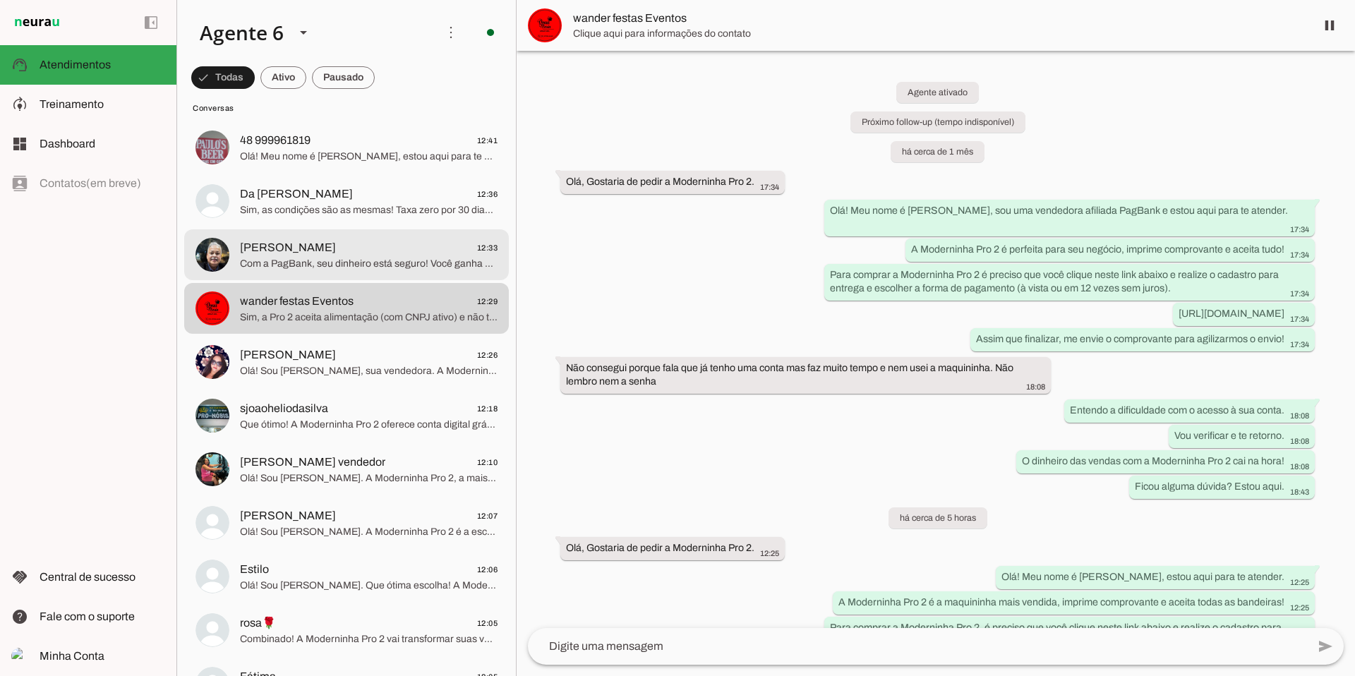
click at [383, 260] on span "Com a PagBank, seu dinheiro está seguro! Você ganha conta digital com rendiment…" at bounding box center [369, 264] width 258 height 14
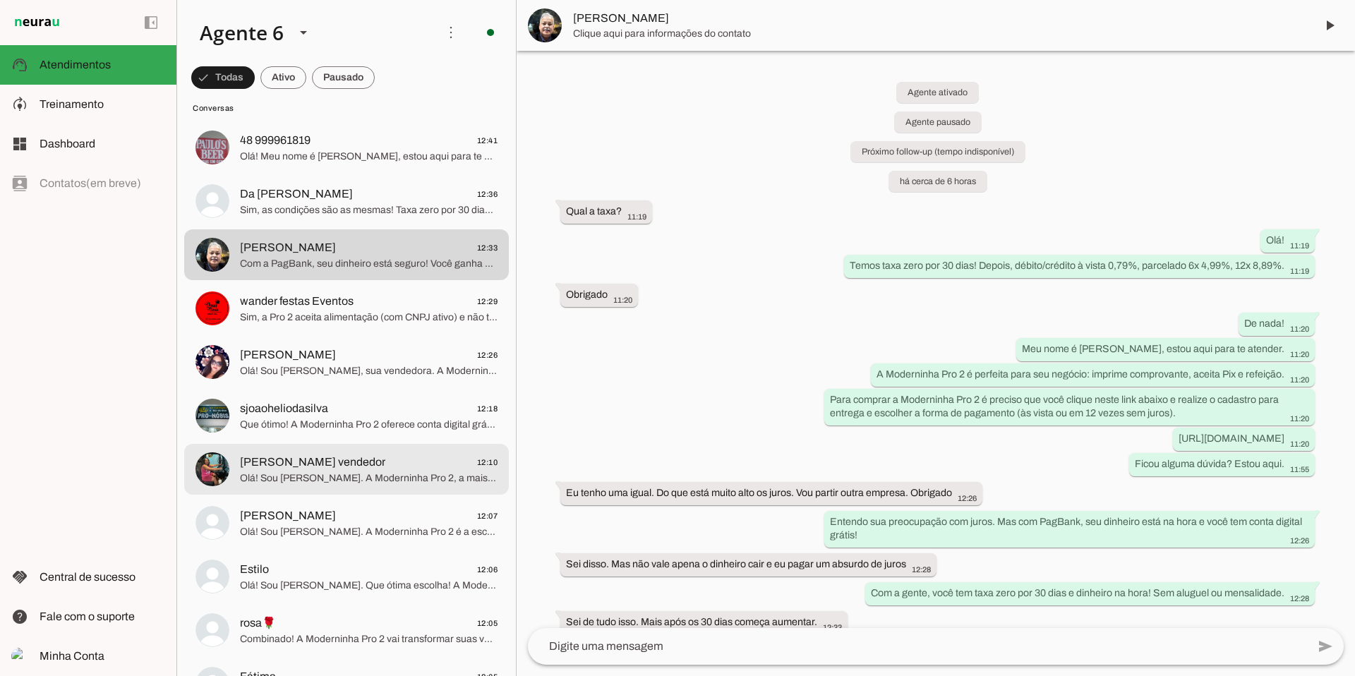
click at [311, 454] on span "Olá! Sou [PERSON_NAME]. A Moderninha Pro 2, a mais vendida, imprime comprovante…" at bounding box center [369, 478] width 258 height 14
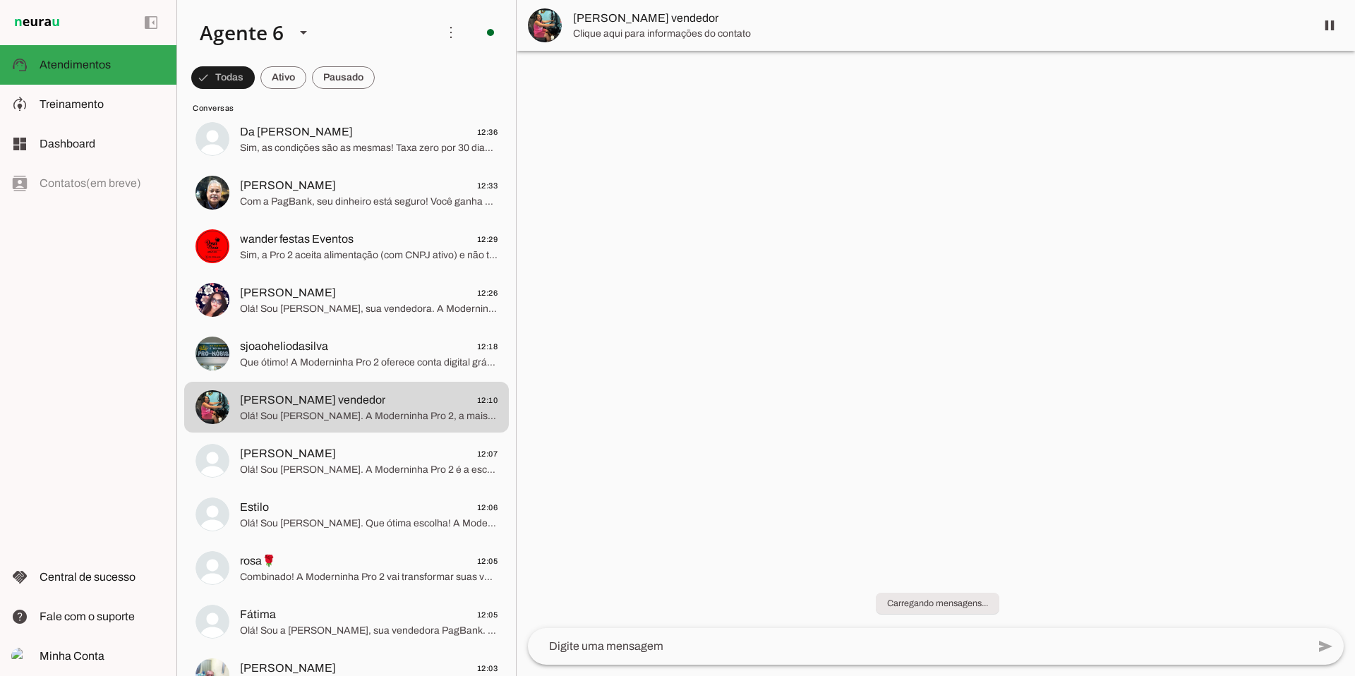
scroll to position [2737, 0]
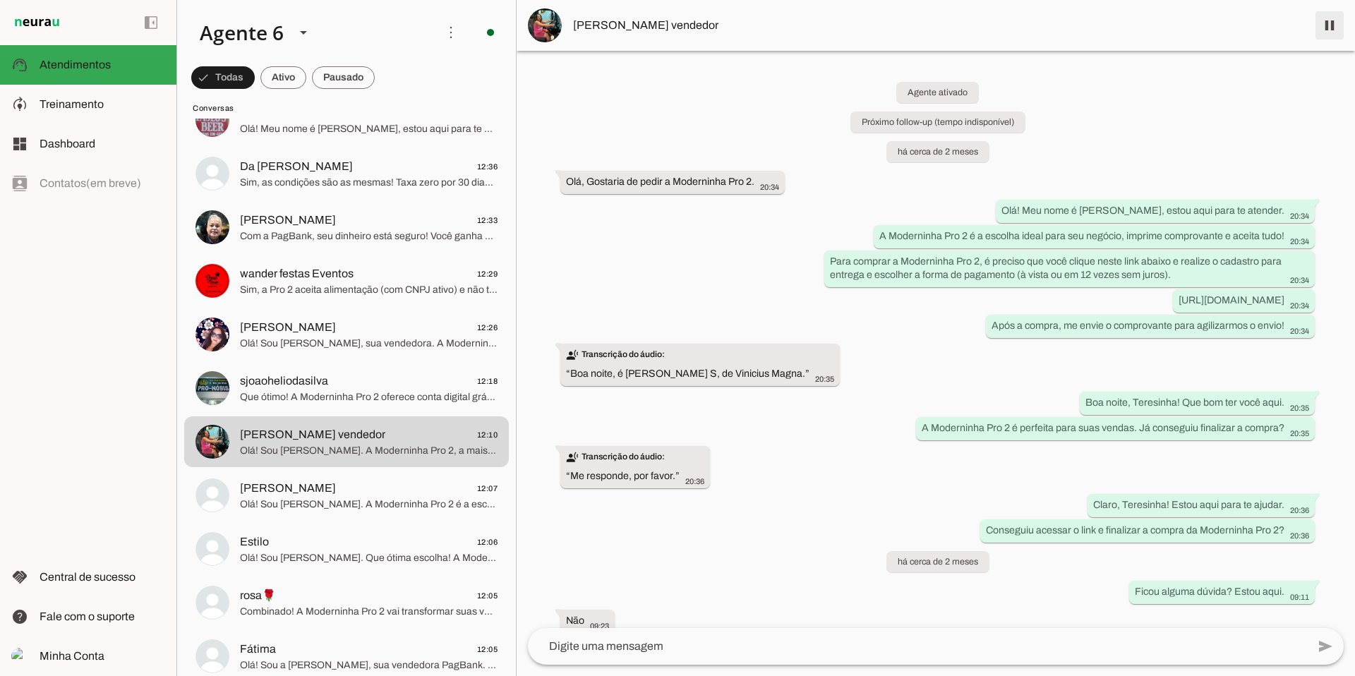
drag, startPoint x: 1324, startPoint y: 25, endPoint x: 1066, endPoint y: 220, distance: 323.4
click at [606, 25] on span at bounding box center [1330, 25] width 34 height 34
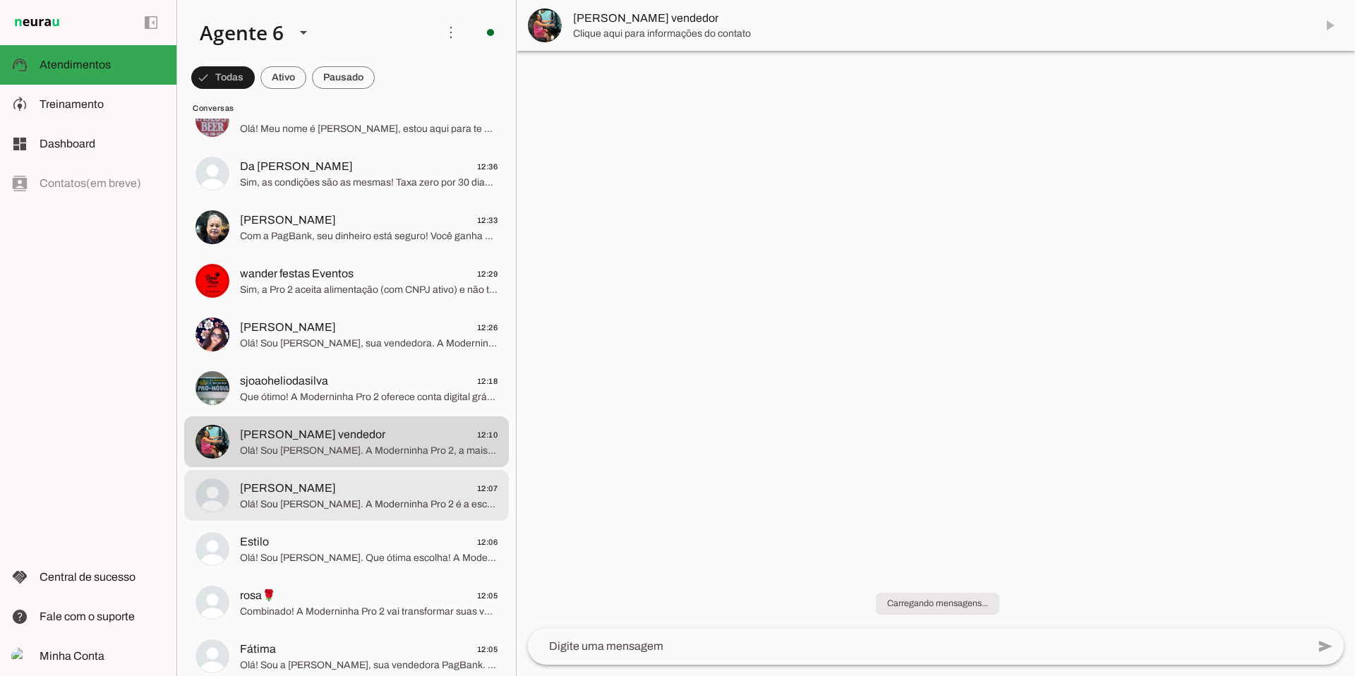
click at [274, 454] on span "[PERSON_NAME]" at bounding box center [288, 488] width 96 height 17
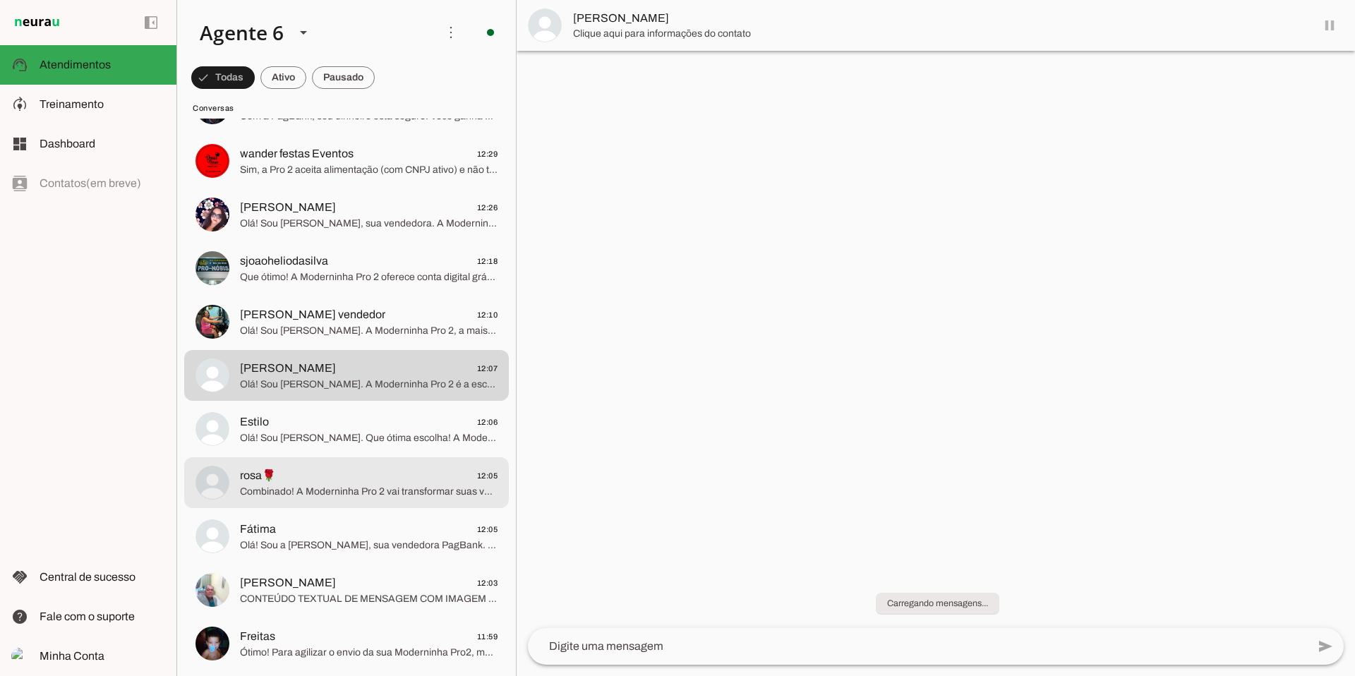
scroll to position [2876, 0]
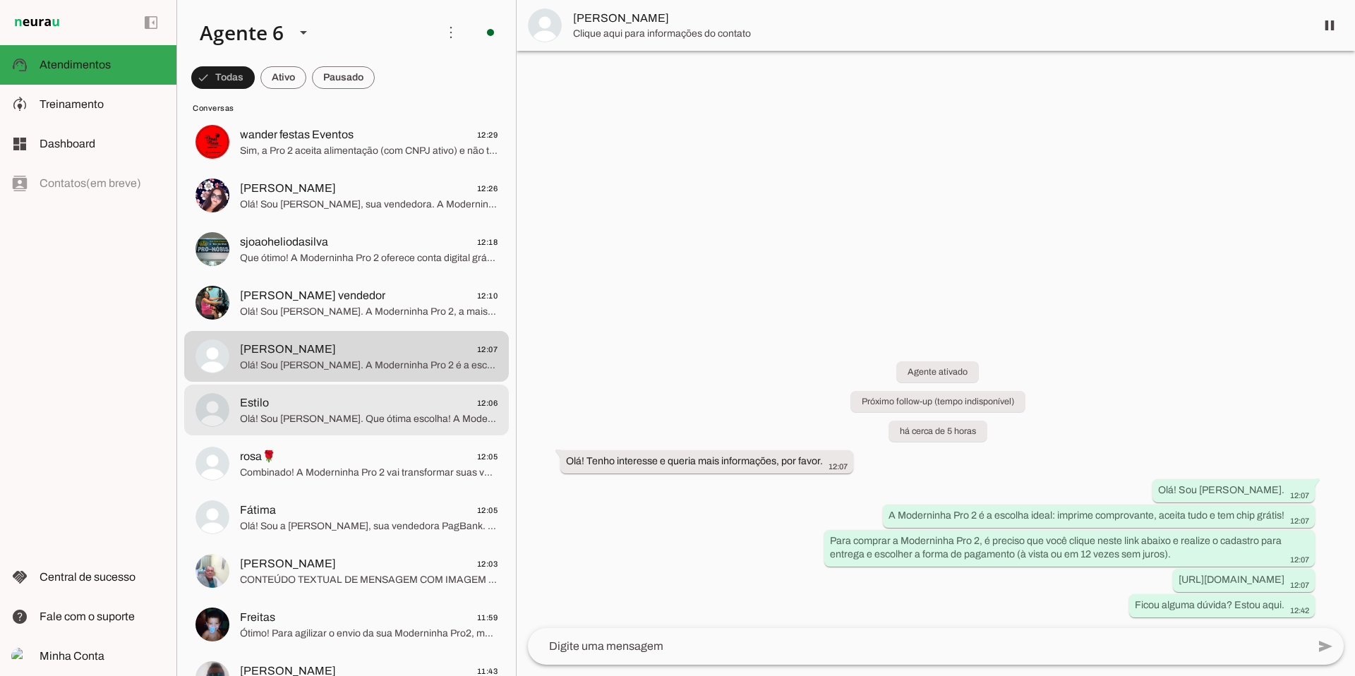
click at [359, 408] on span "Estilo 12:06" at bounding box center [369, 404] width 258 height 18
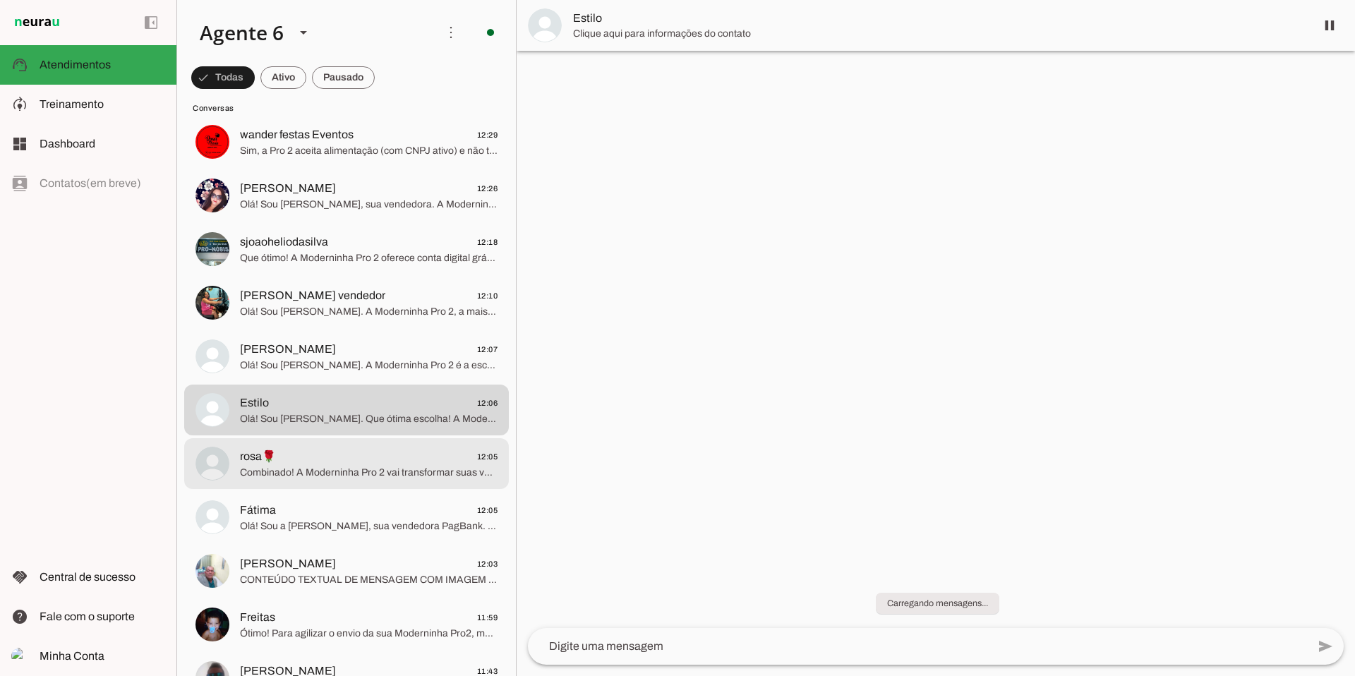
click at [354, 449] on span "rosa🌹 12:05" at bounding box center [369, 457] width 258 height 18
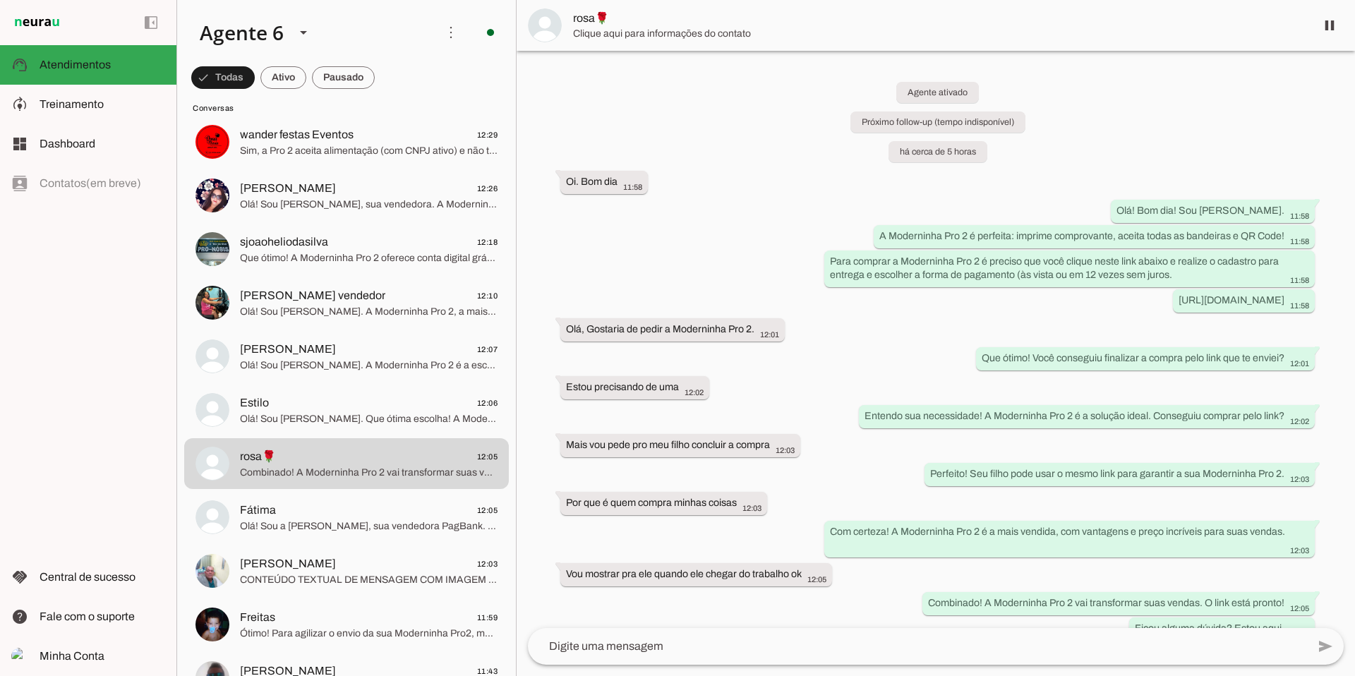
scroll to position [23, 0]
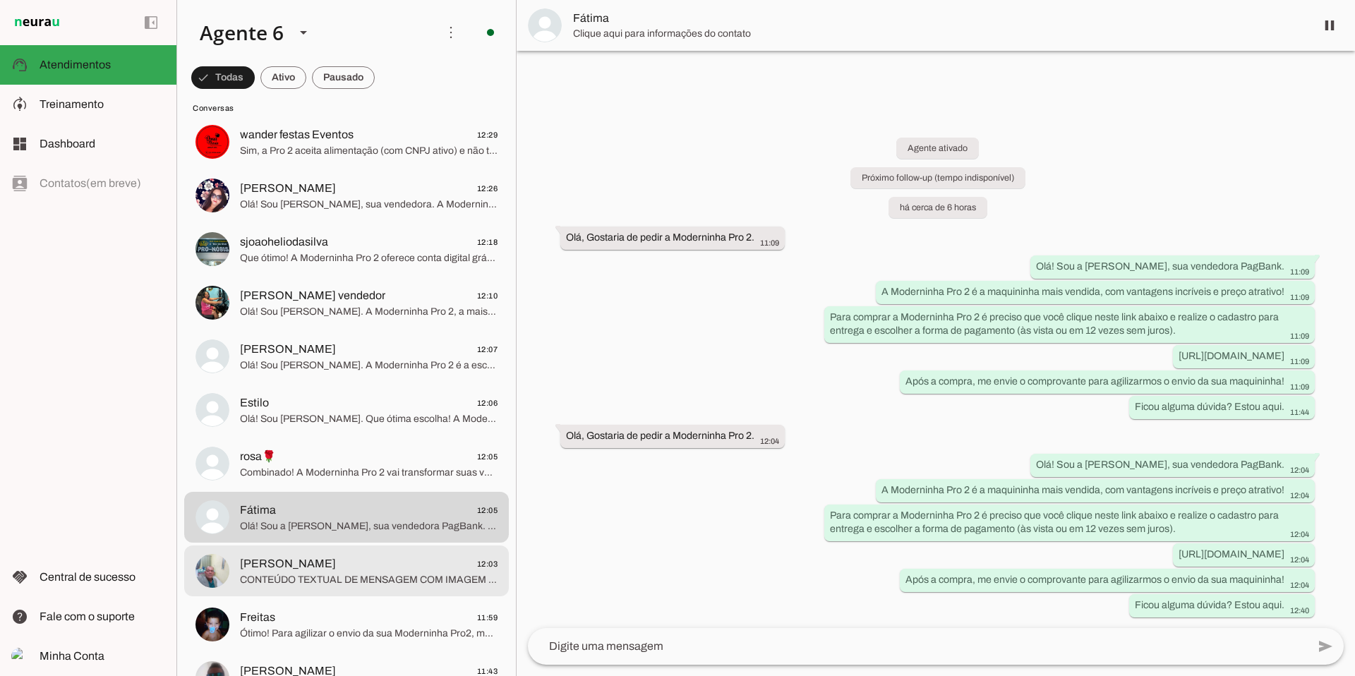
scroll to position [3014, 0]
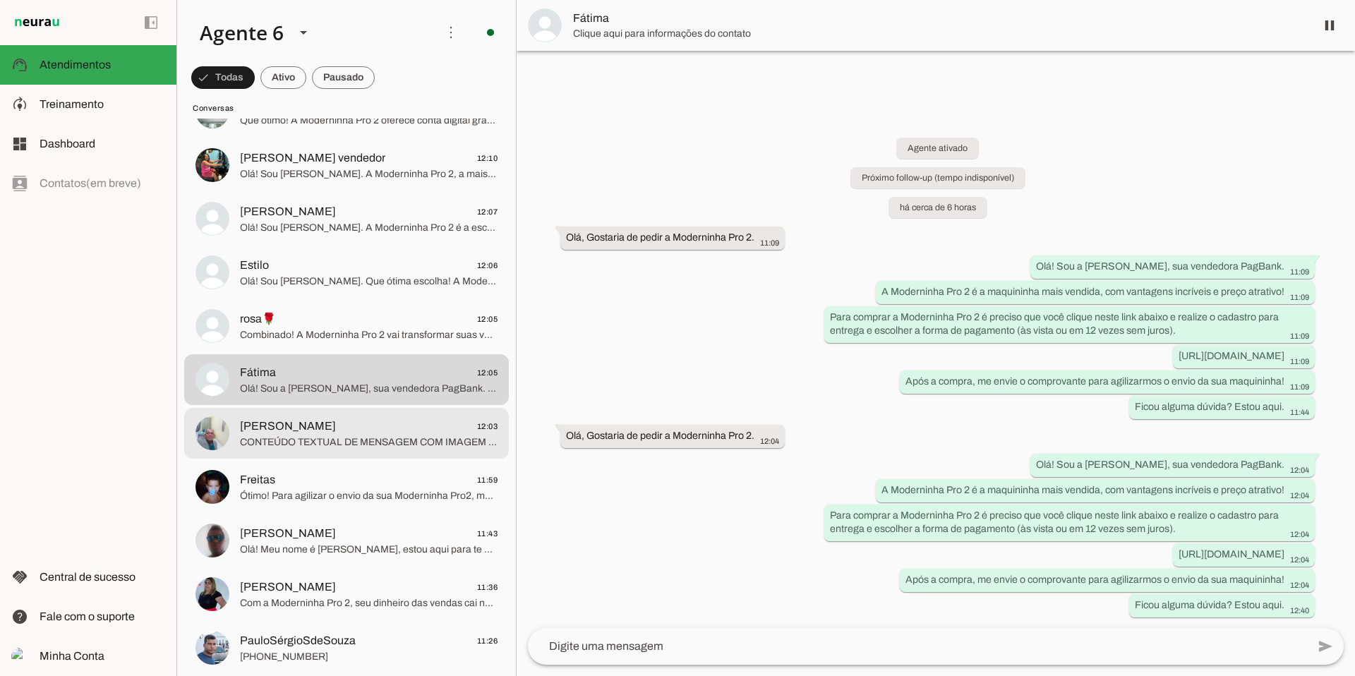
click at [347, 423] on span "[PERSON_NAME] 12:03" at bounding box center [369, 427] width 258 height 18
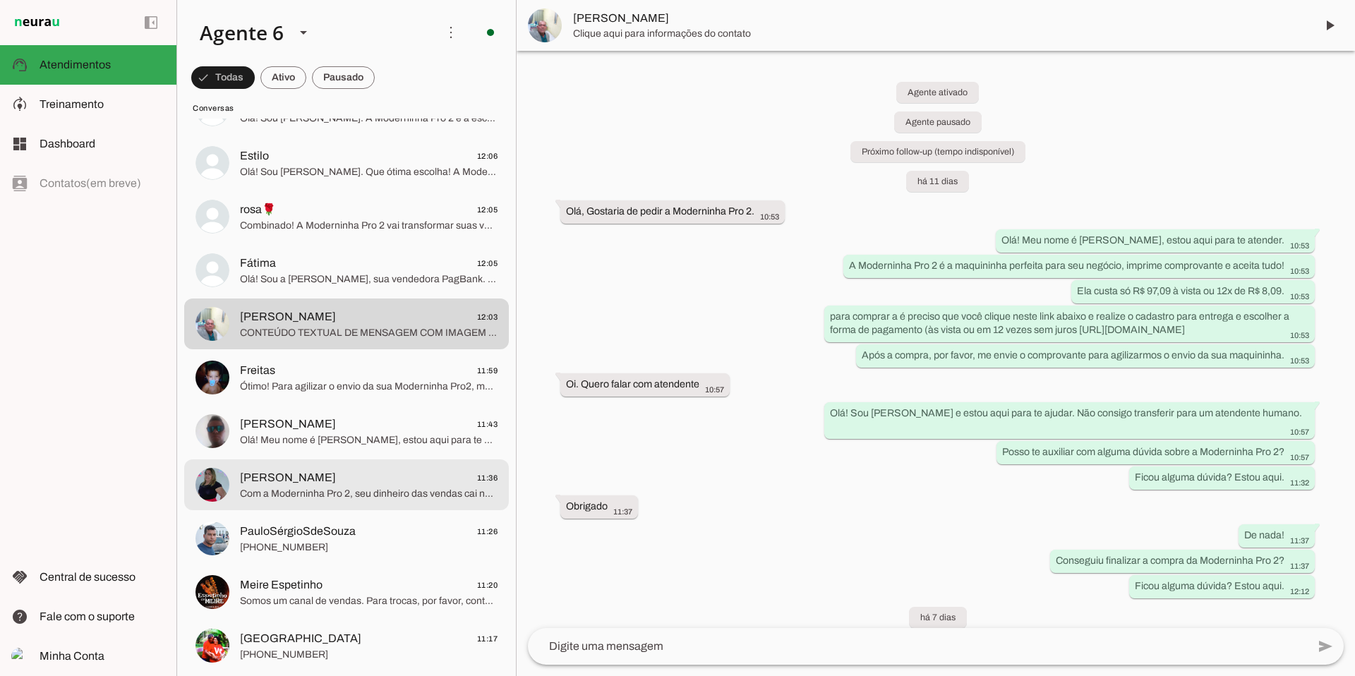
click at [320, 454] on span "[PERSON_NAME]" at bounding box center [288, 477] width 96 height 17
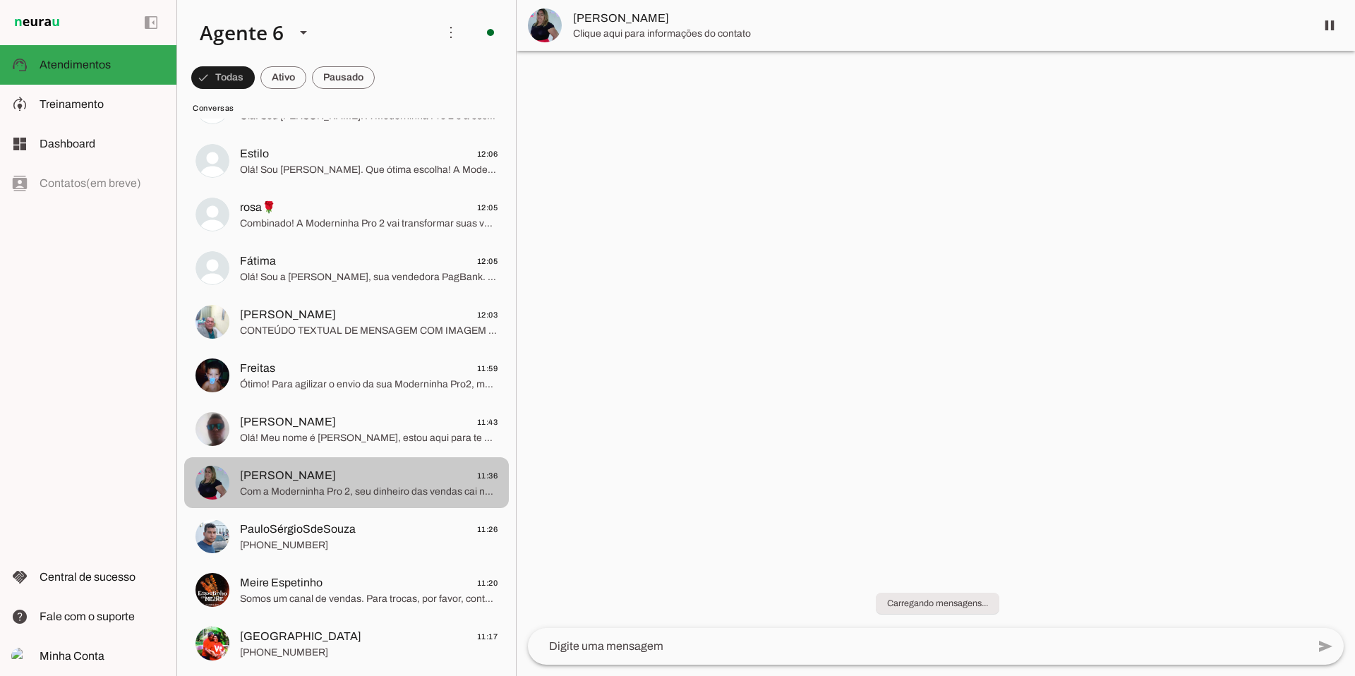
scroll to position [3124, 0]
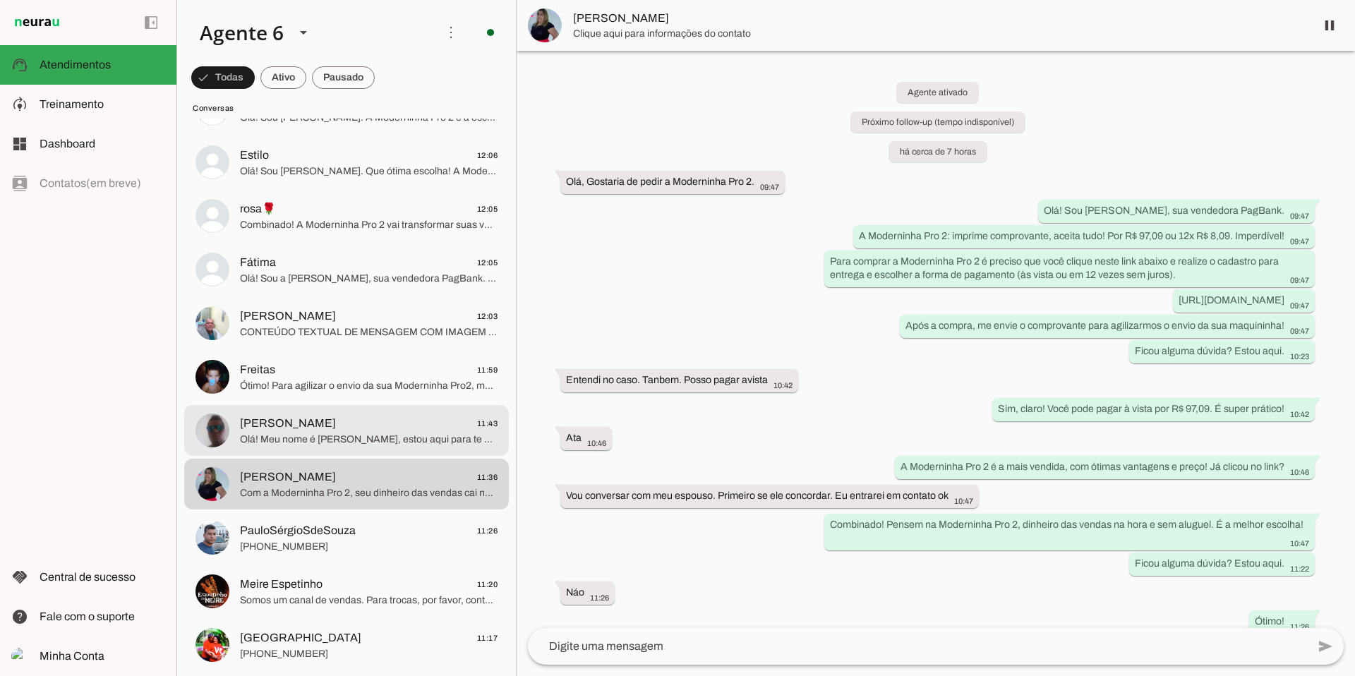
click at [335, 443] on span "Olá! Meu nome é [PERSON_NAME], estou aqui para te atender. Moderninha Pro 2: Im…" at bounding box center [369, 440] width 258 height 14
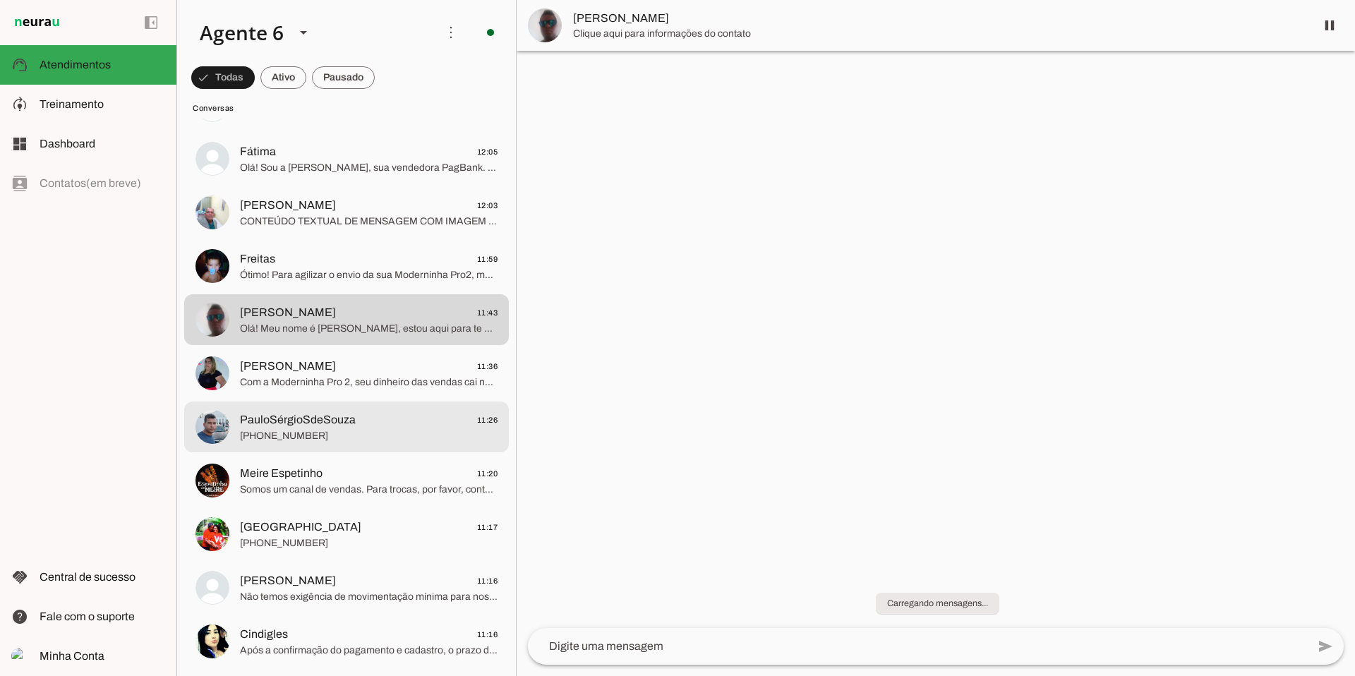
scroll to position [3239, 0]
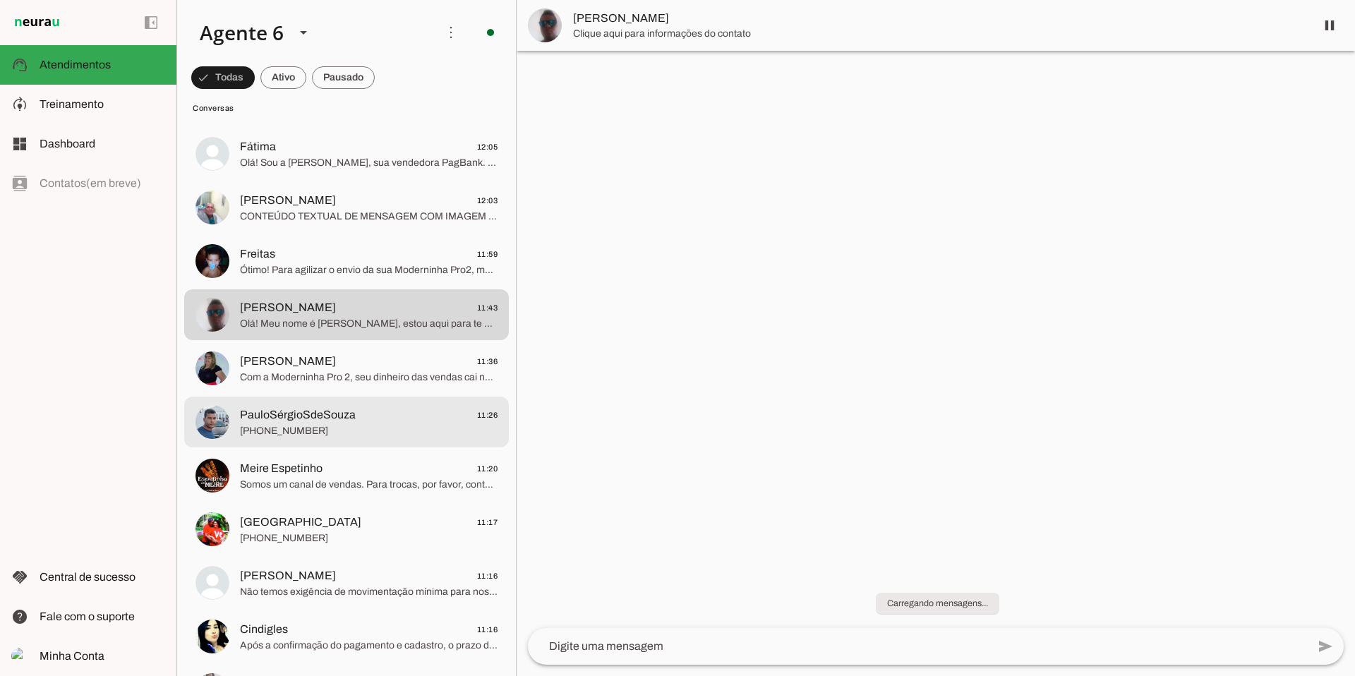
click at [337, 424] on span "[PHONE_NUMBER]" at bounding box center [369, 431] width 258 height 14
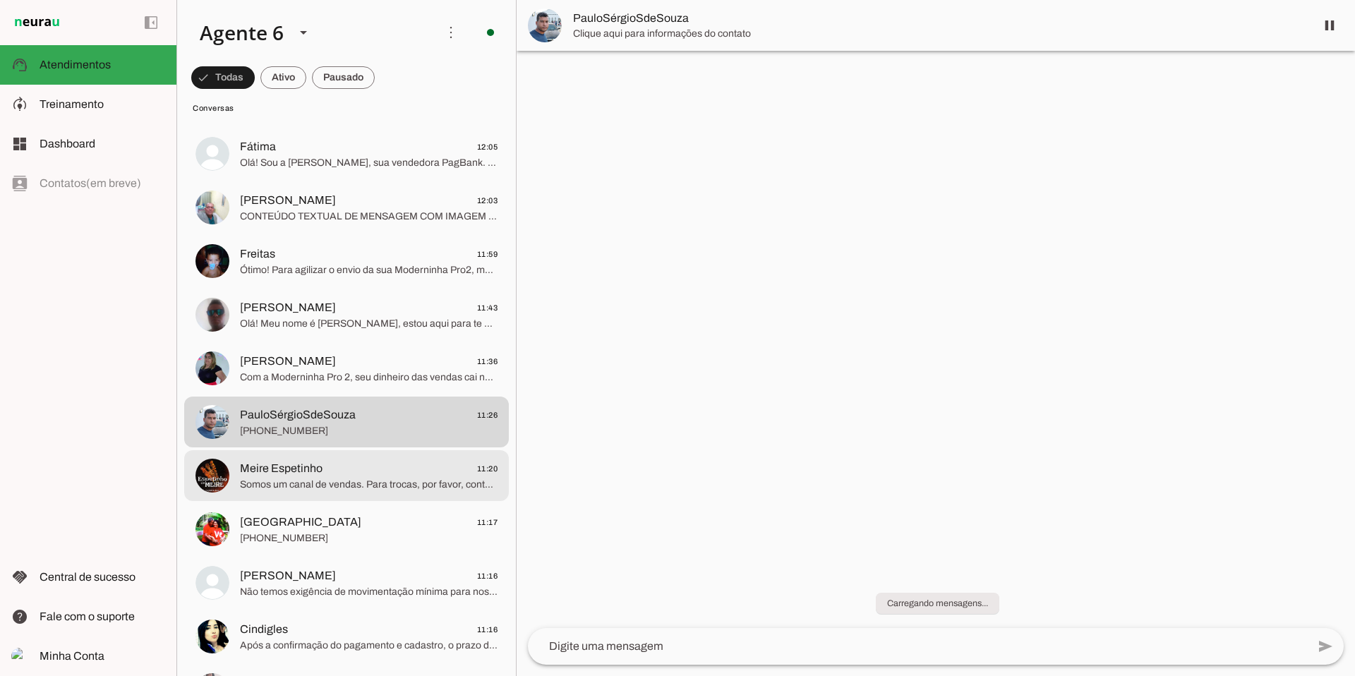
click at [325, 454] on span "Meire Espetinho 11:20" at bounding box center [369, 469] width 258 height 18
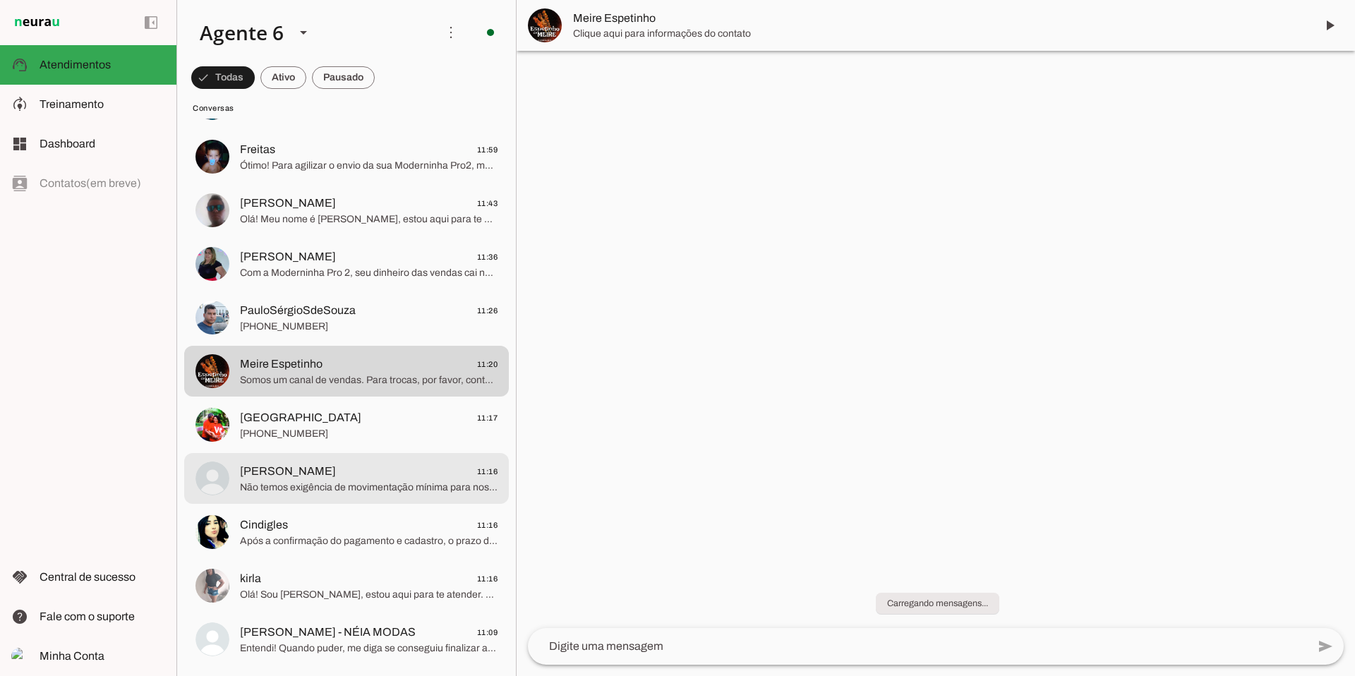
scroll to position [3378, 0]
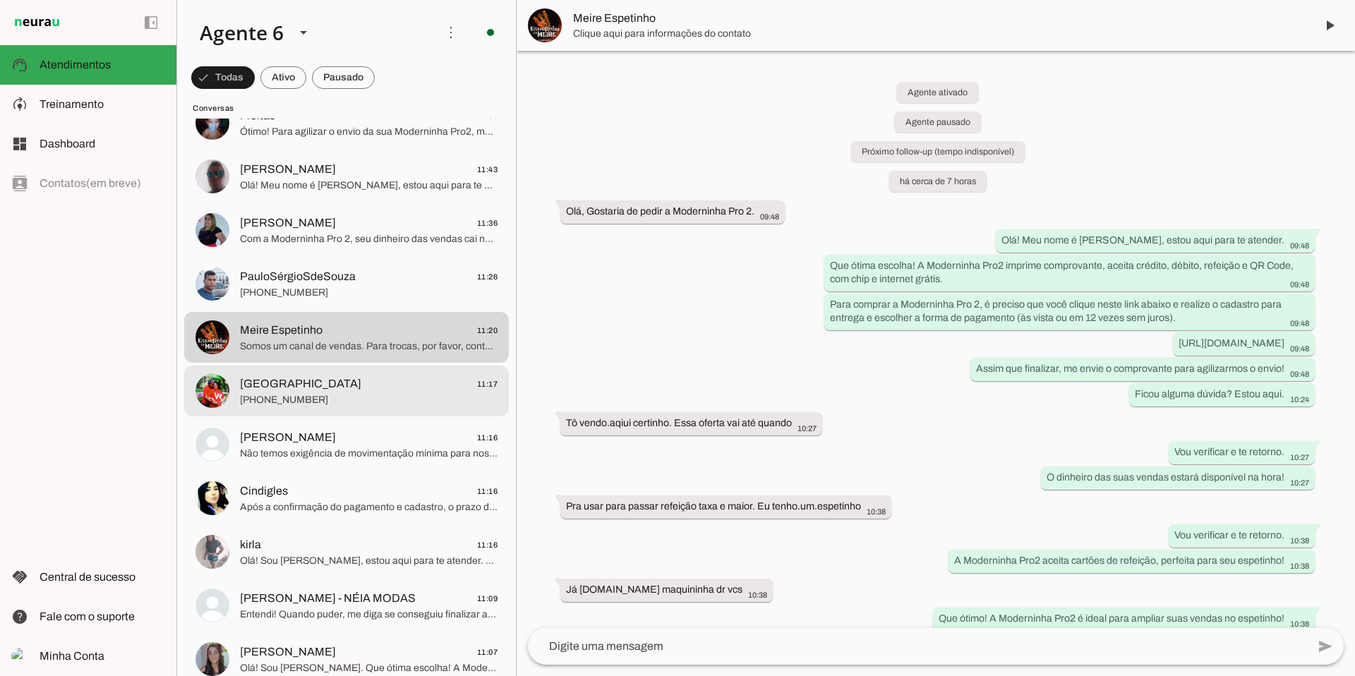
click at [353, 405] on span "[PHONE_NUMBER]" at bounding box center [369, 400] width 258 height 14
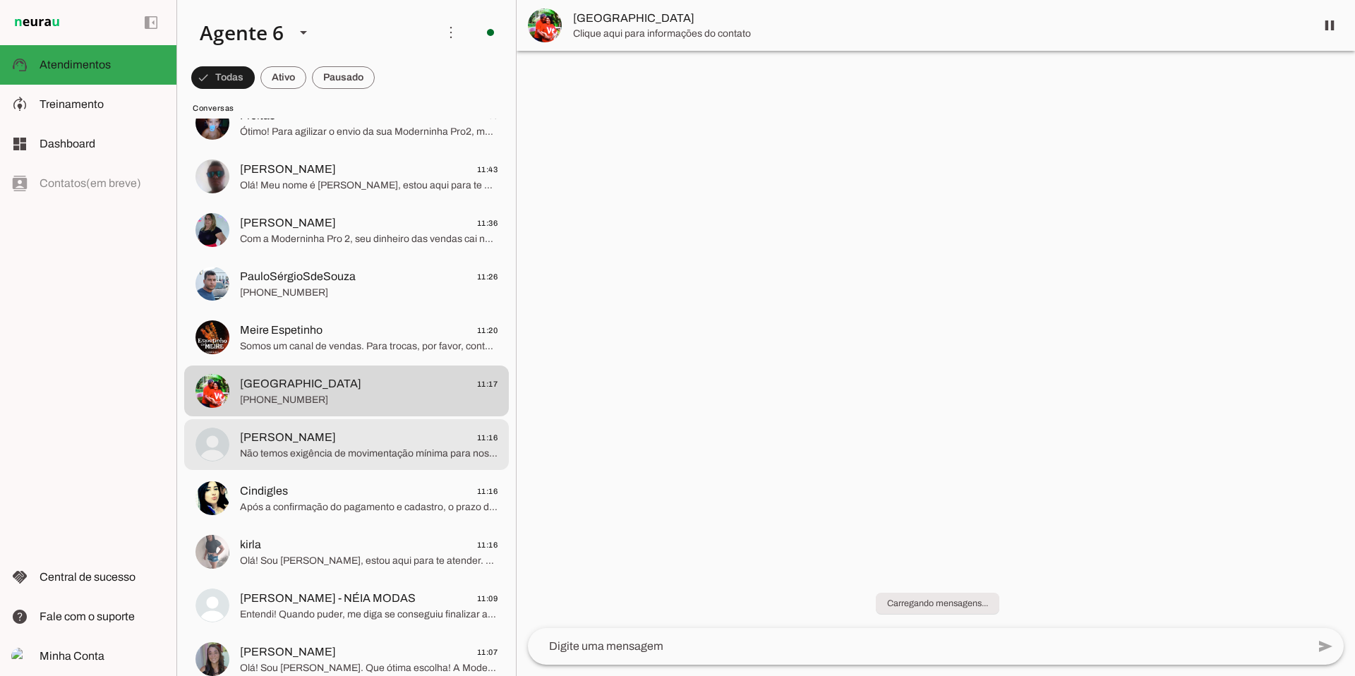
scroll to position [3383, 0]
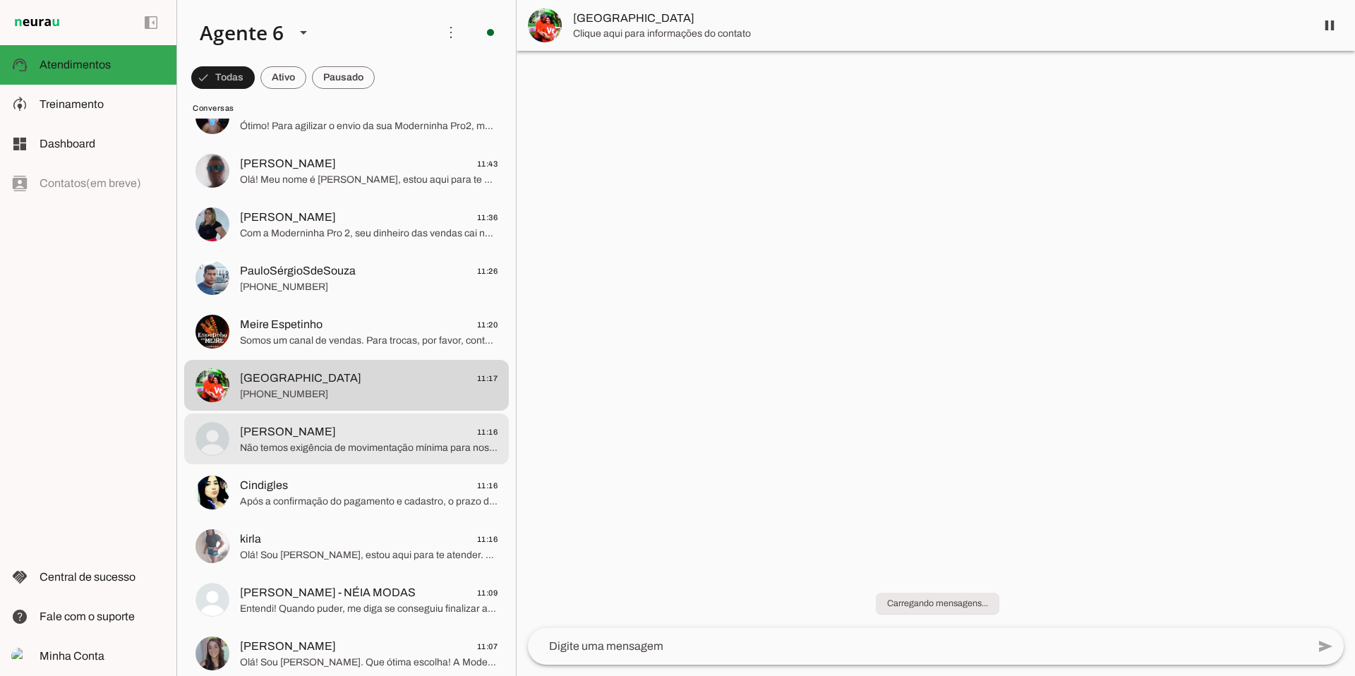
click at [349, 454] on span "Não temos exigência de movimentação mínima para nossas taxas promocionais. Com …" at bounding box center [369, 448] width 258 height 14
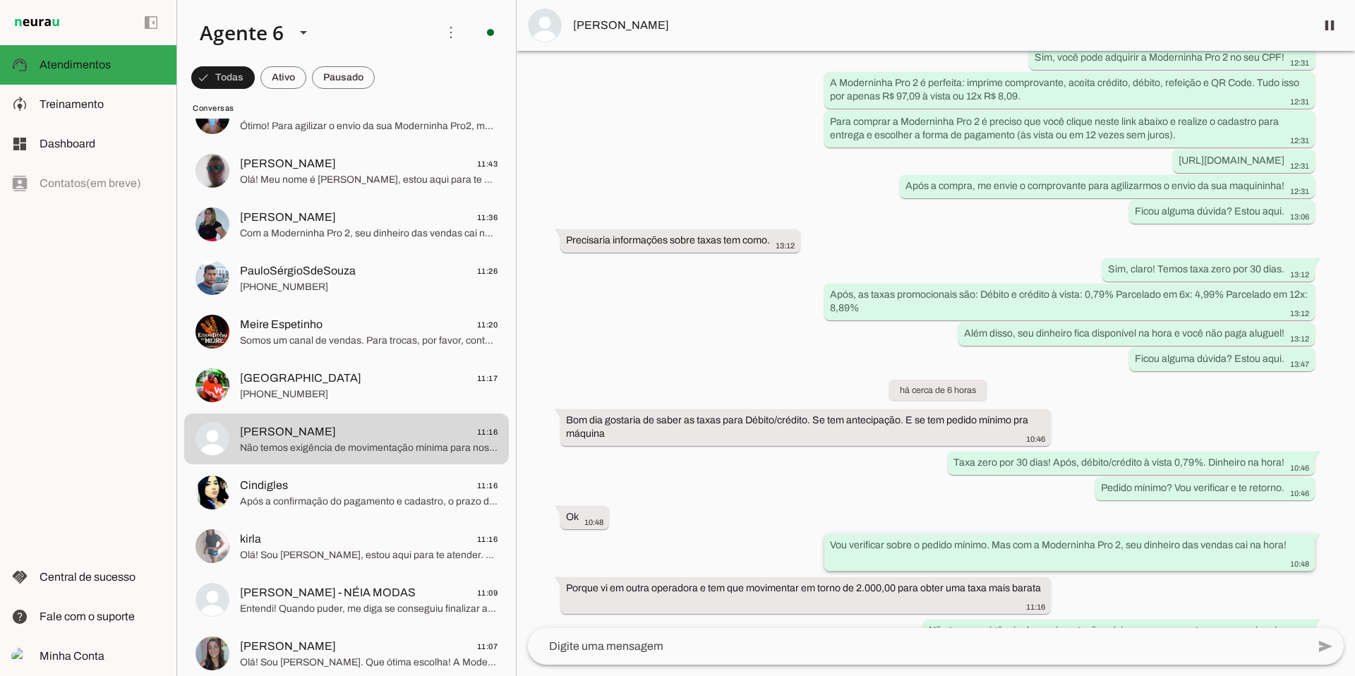
scroll to position [268, 0]
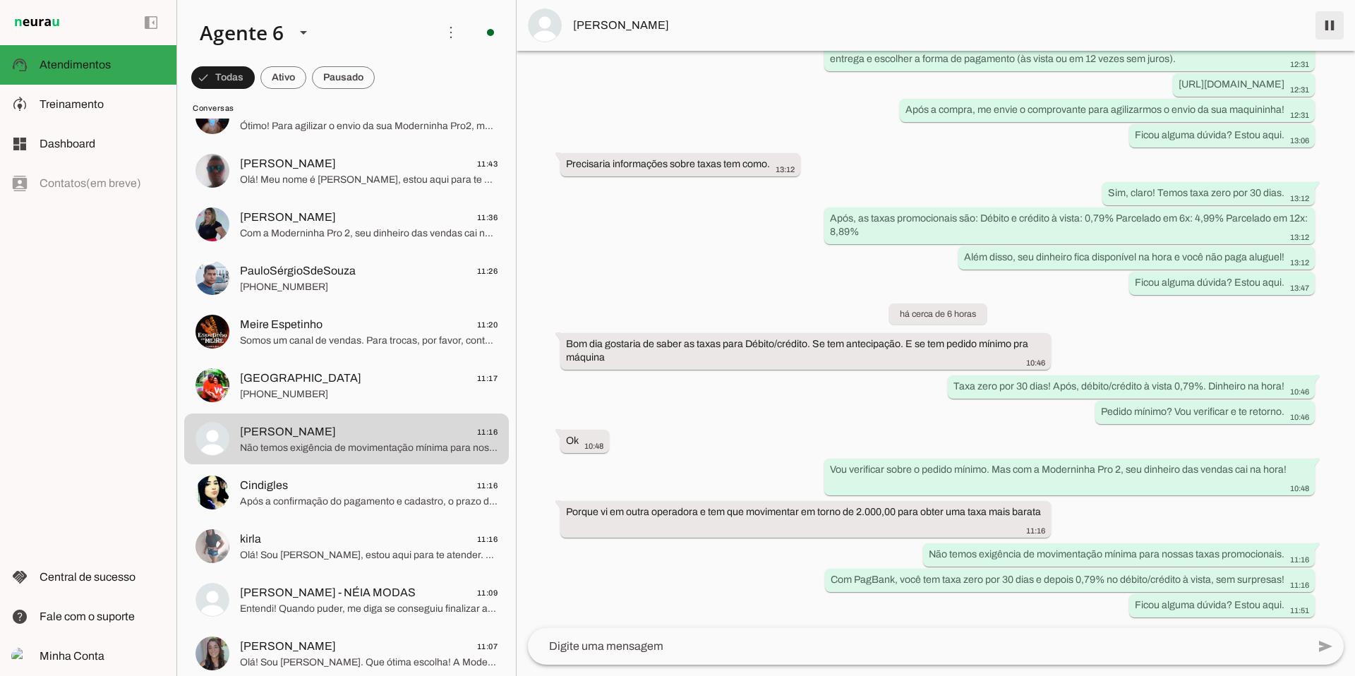
click at [606, 32] on span at bounding box center [1330, 25] width 34 height 34
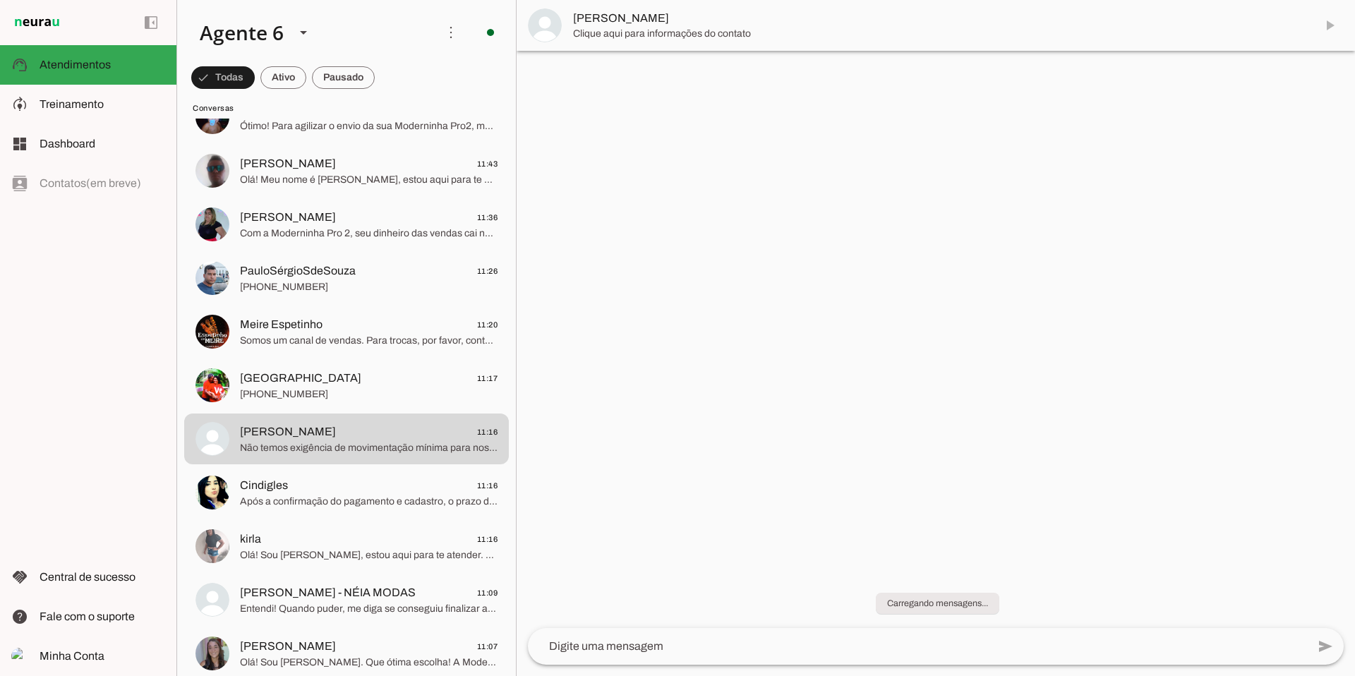
scroll to position [0, 0]
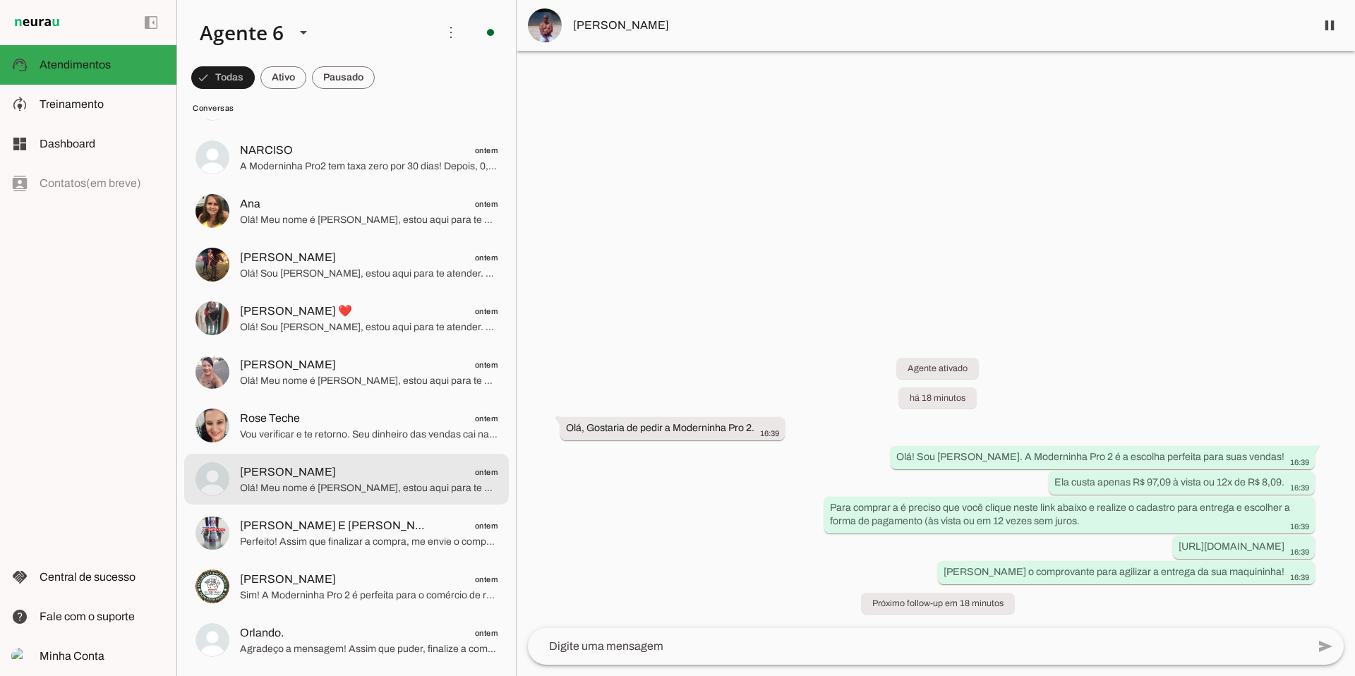
scroll to position [7904, 0]
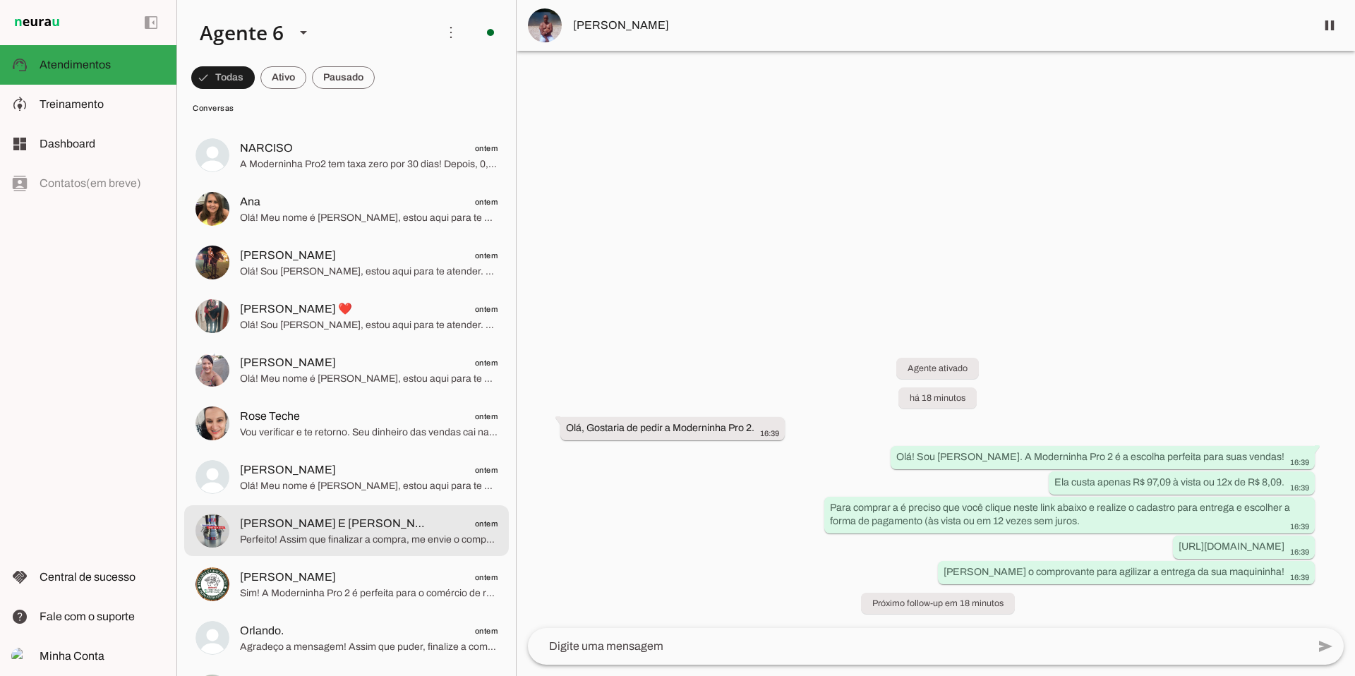
click at [354, 454] on span "[PERSON_NAME] E [PERSON_NAME] ontem" at bounding box center [369, 524] width 258 height 18
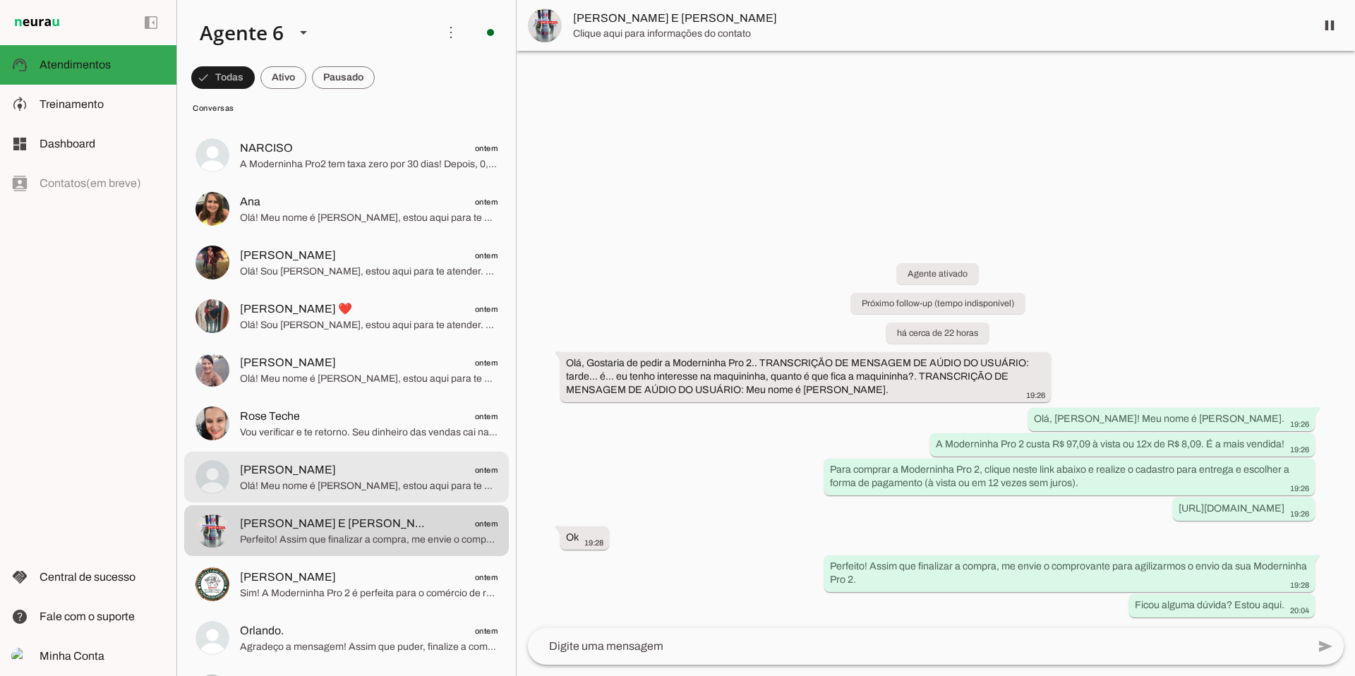
click at [381, 454] on span "Olá! Meu nome é [PERSON_NAME], estou aqui para te atender. Que excelente escolh…" at bounding box center [369, 486] width 258 height 14
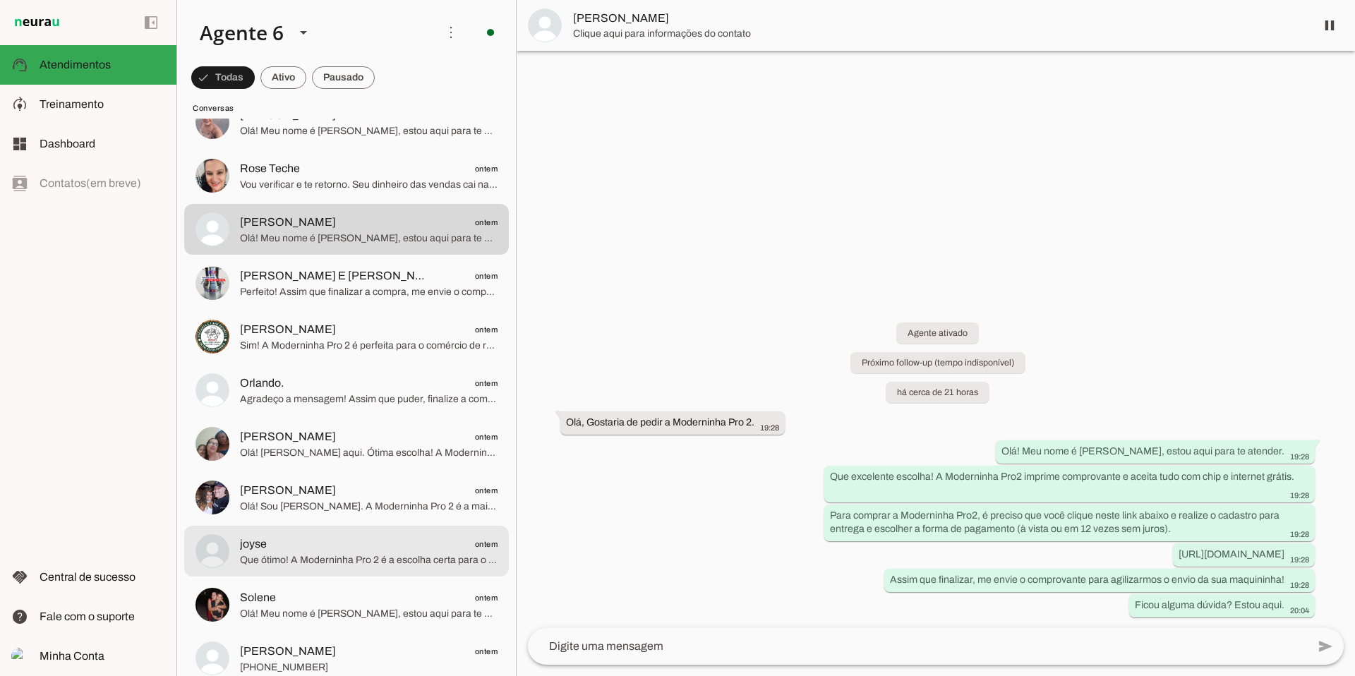
scroll to position [8173, 0]
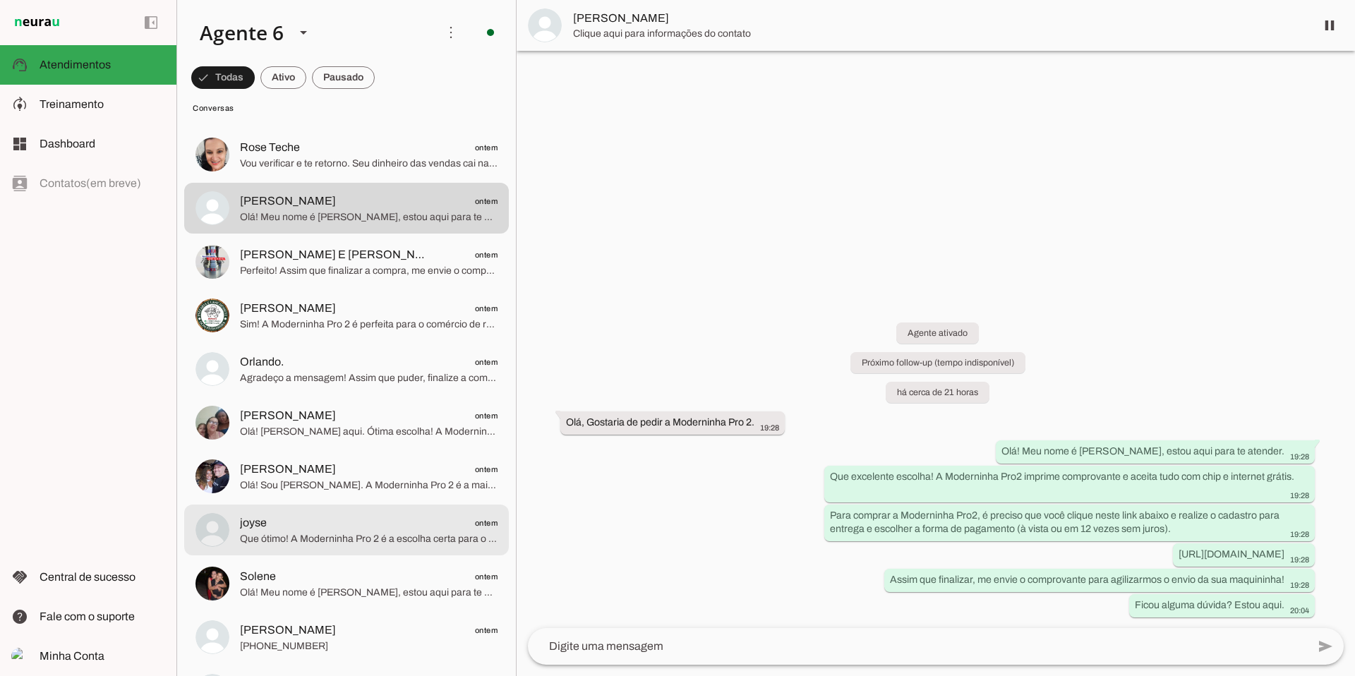
click at [367, 454] on span "Que ótimo! A Moderninha Pro 2 é a escolha certa para o sucesso do seu negócio." at bounding box center [369, 539] width 258 height 14
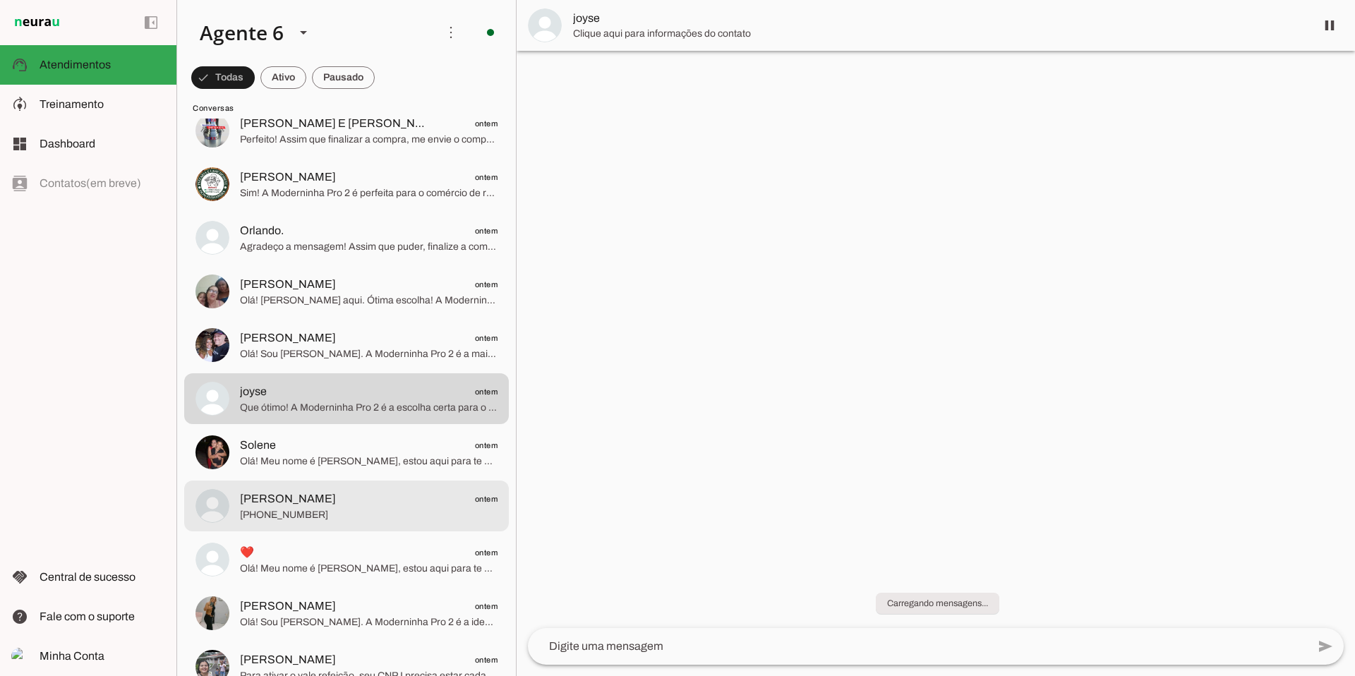
scroll to position [8324, 0]
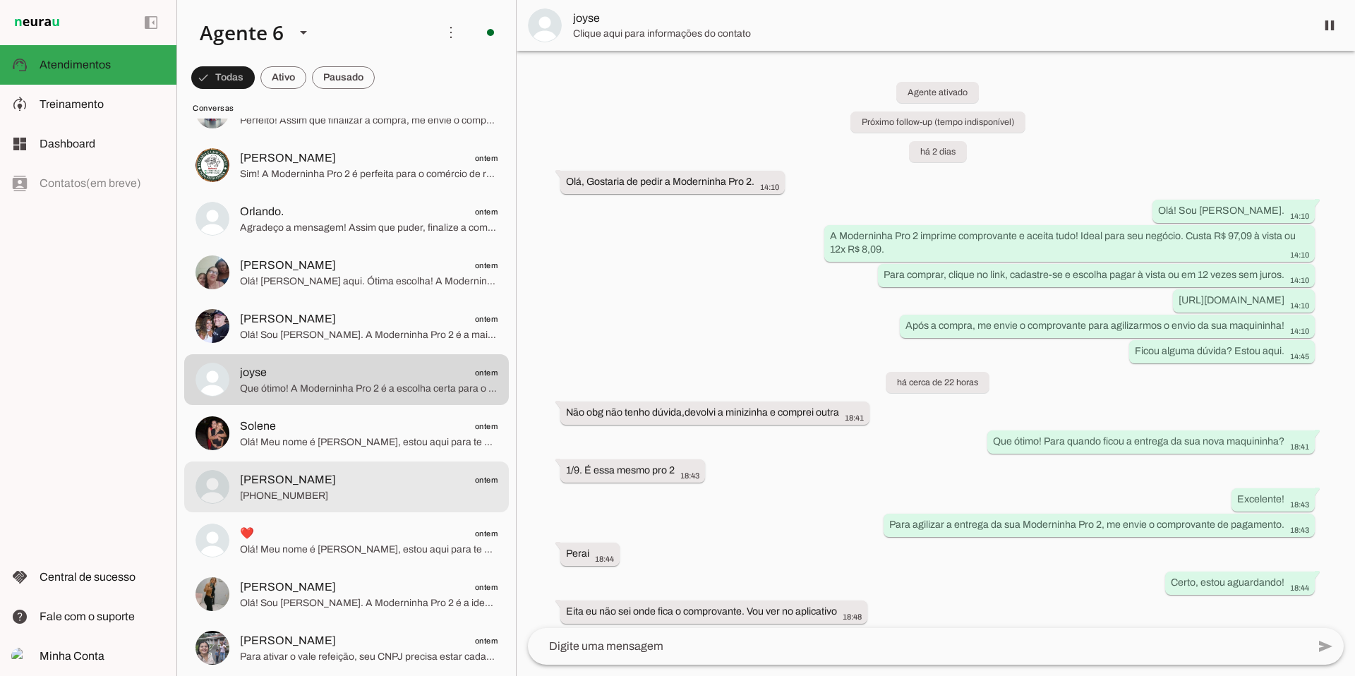
click at [369, 454] on span "[PHONE_NUMBER]" at bounding box center [369, 496] width 258 height 14
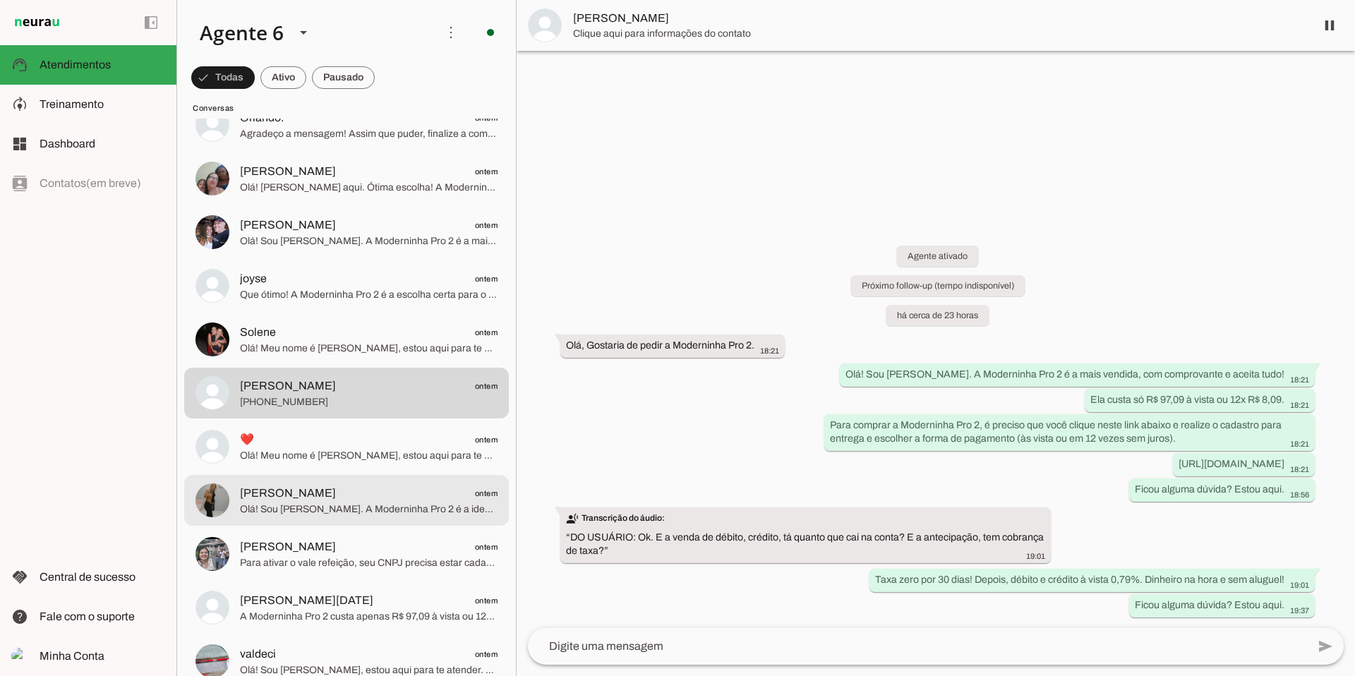
scroll to position [8423, 0]
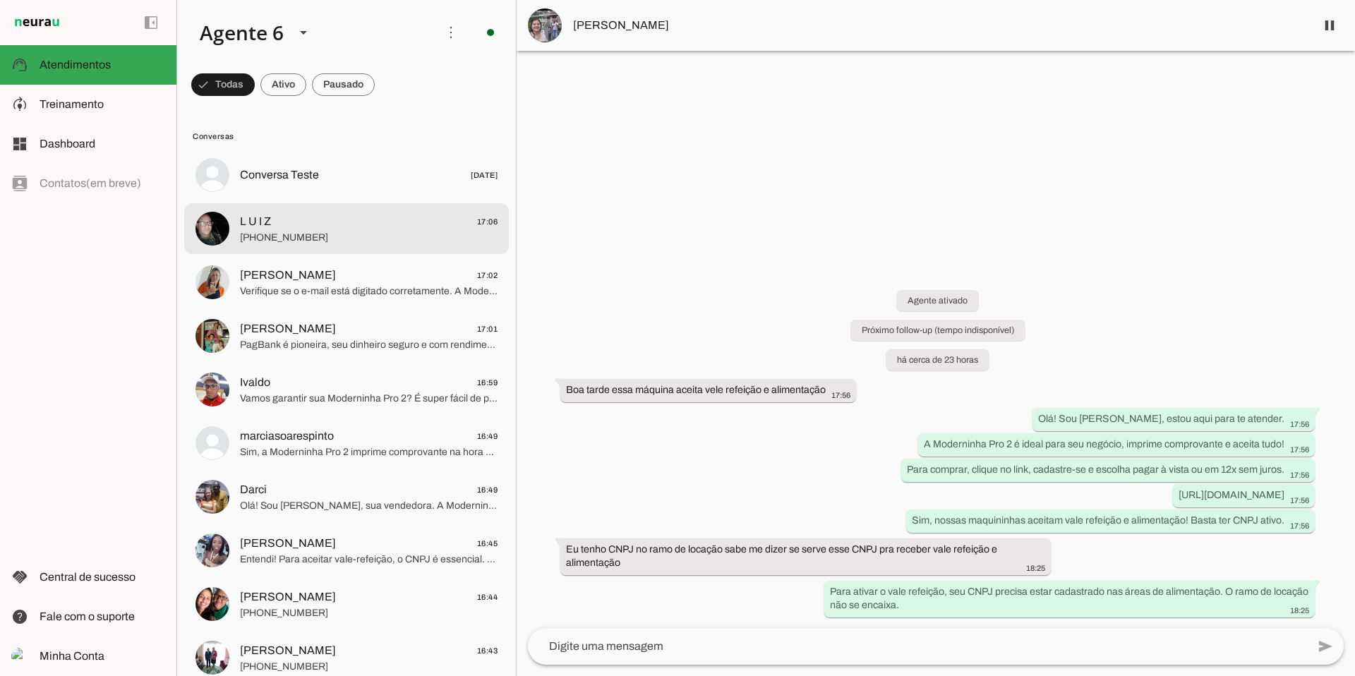
click at [303, 236] on span "[PHONE_NUMBER]" at bounding box center [369, 238] width 258 height 14
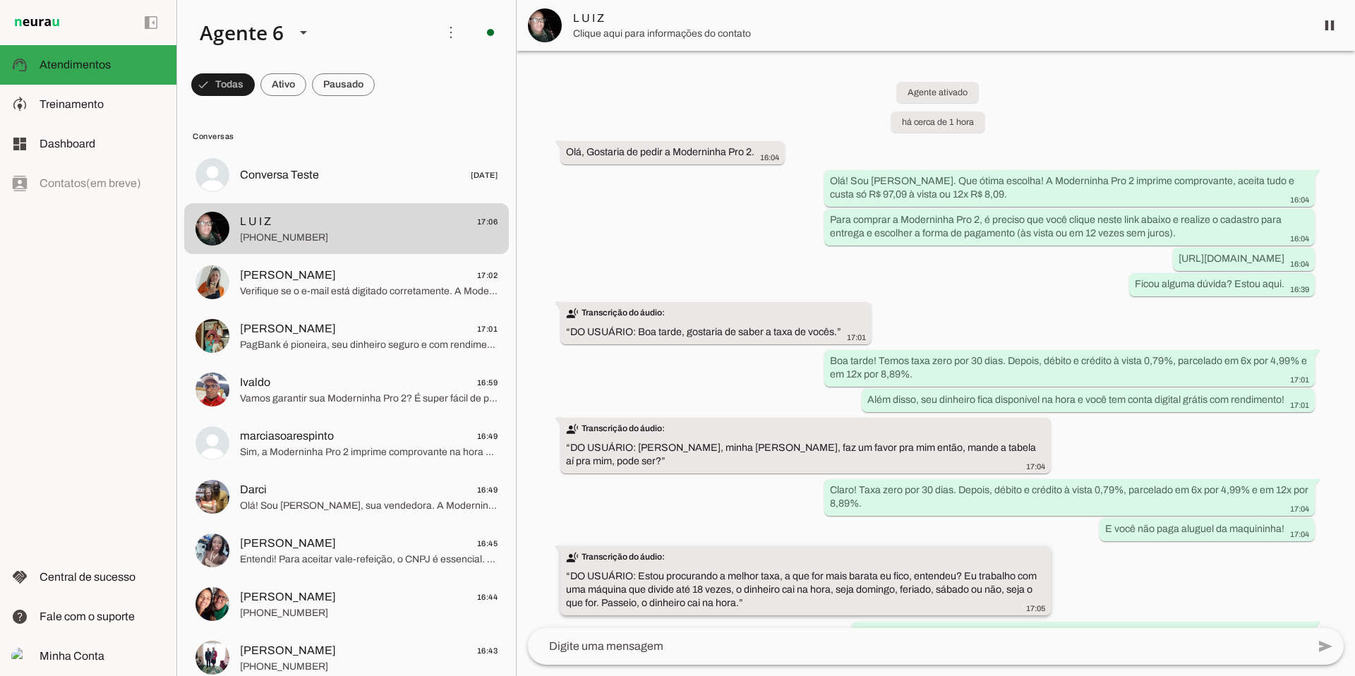
scroll to position [215, 0]
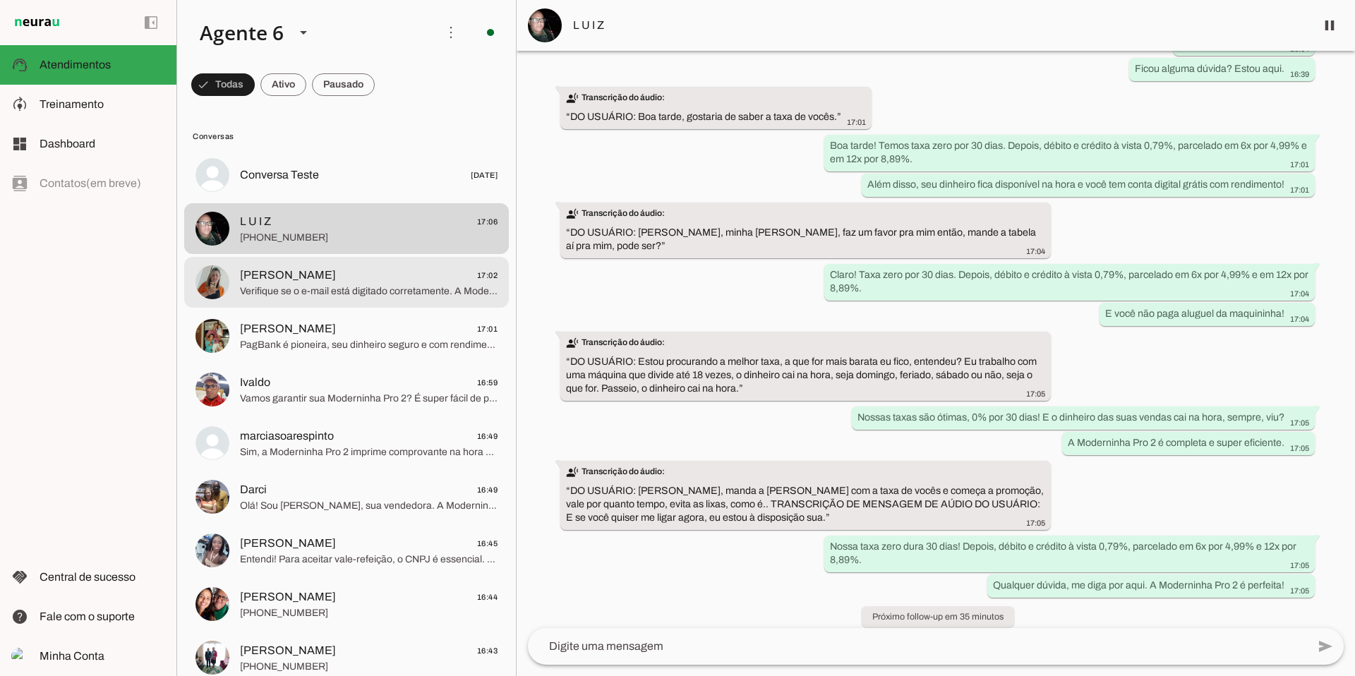
click at [342, 281] on span "[PERSON_NAME] 17:02" at bounding box center [369, 276] width 258 height 18
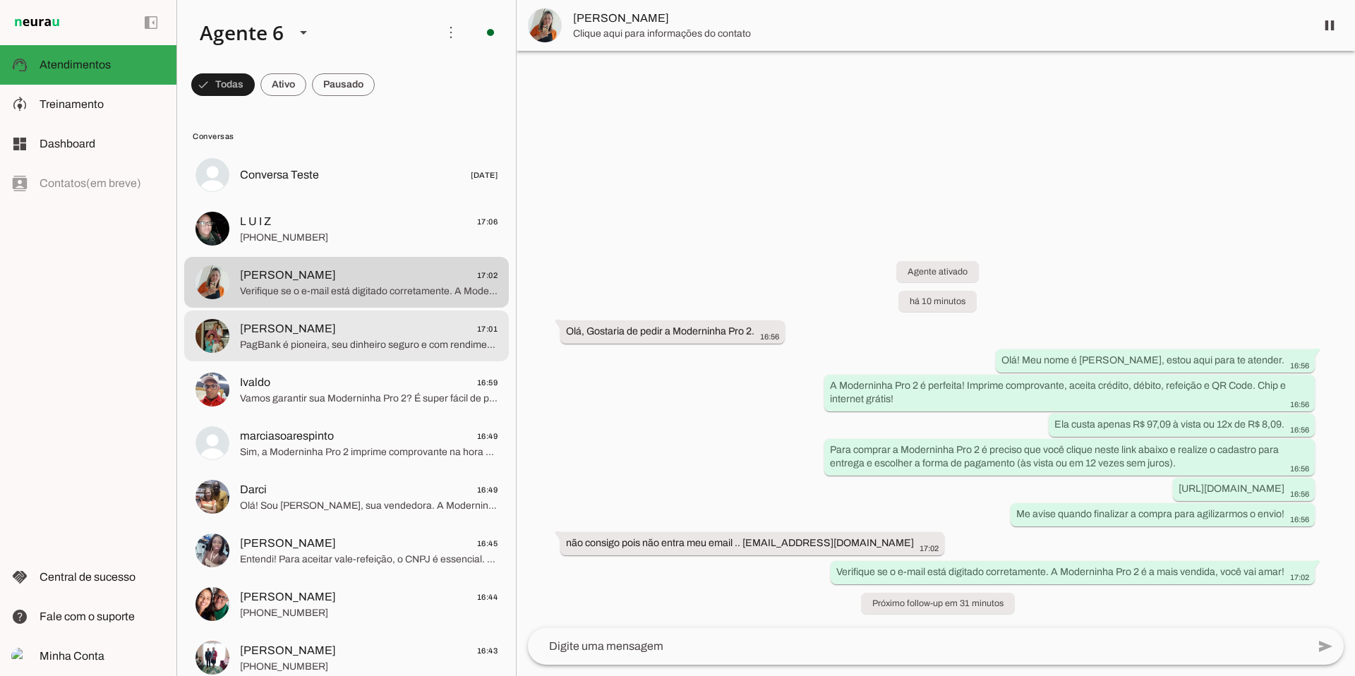
click at [388, 347] on span "PagBank é pioneira, seu dinheiro seguro e com rendimento! Pense na segurança e …" at bounding box center [369, 345] width 258 height 14
